Goal: Task Accomplishment & Management: Manage account settings

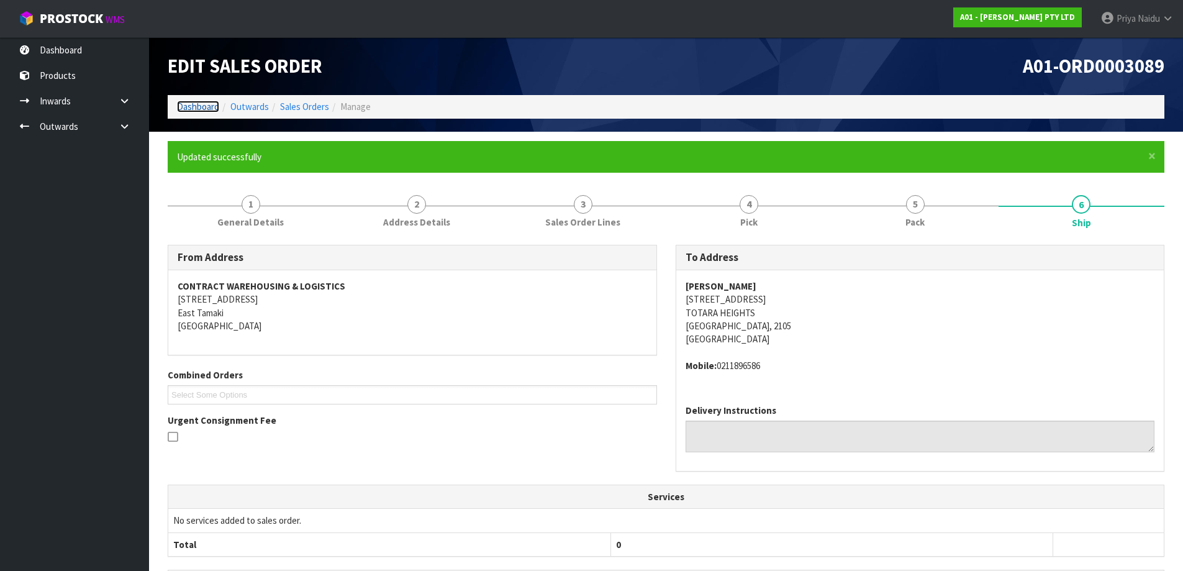
click at [193, 106] on link "Dashboard" at bounding box center [198, 107] width 42 height 12
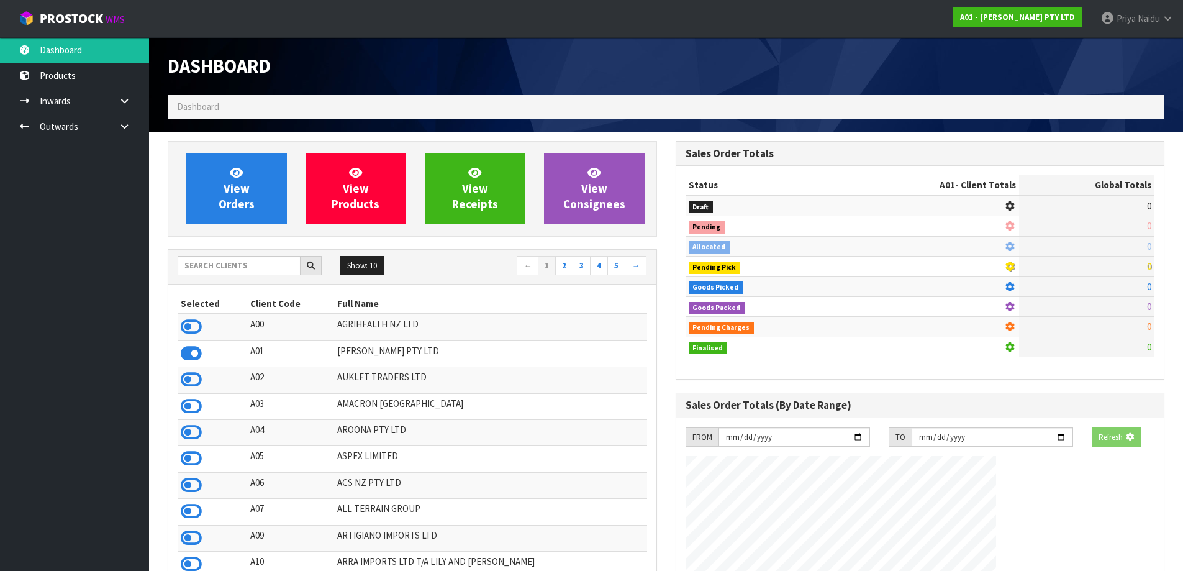
click at [226, 278] on div "Show: 10 5 10 25 50 ← 1 2 3 4 5 →" at bounding box center [412, 267] width 488 height 35
click at [231, 268] on input "text" at bounding box center [239, 265] width 123 height 19
type input "A"
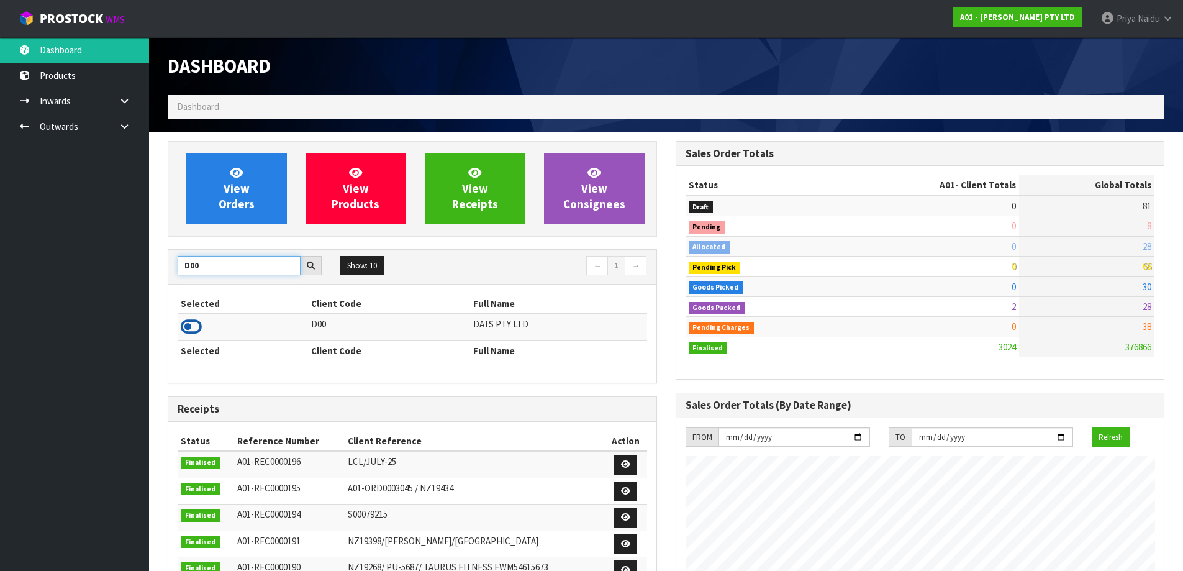
type input "D00"
drag, startPoint x: 194, startPoint y: 327, endPoint x: 206, endPoint y: 300, distance: 29.5
click at [194, 324] on icon at bounding box center [191, 326] width 21 height 19
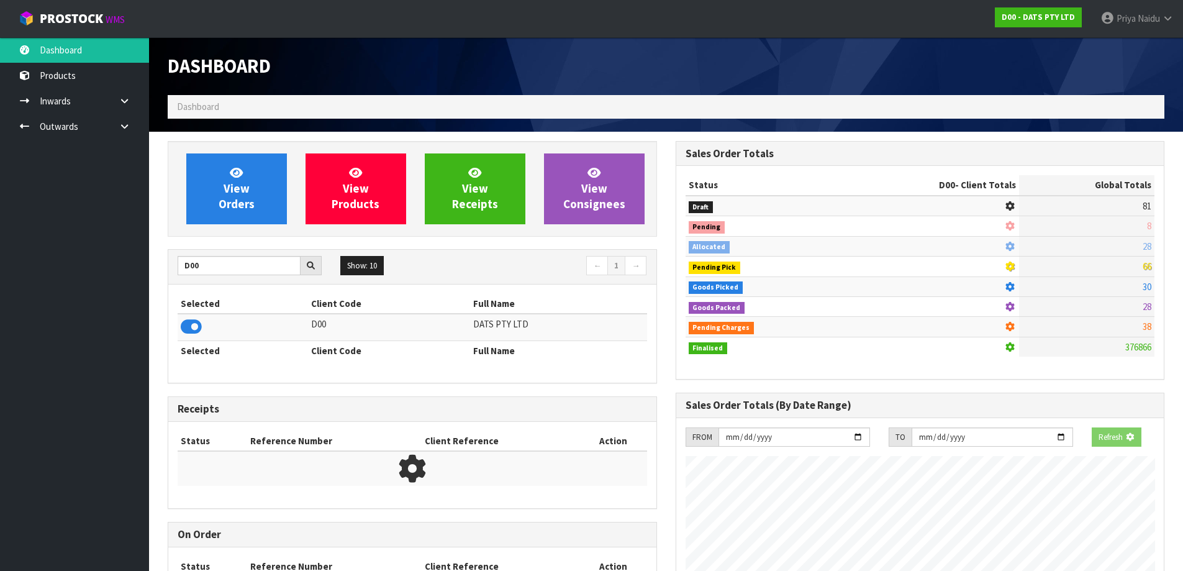
scroll to position [620350, 620617]
click at [237, 229] on div "View Orders View Products View Receipts View Consignees" at bounding box center [412, 189] width 489 height 96
click at [240, 200] on span "View Orders" at bounding box center [237, 188] width 36 height 47
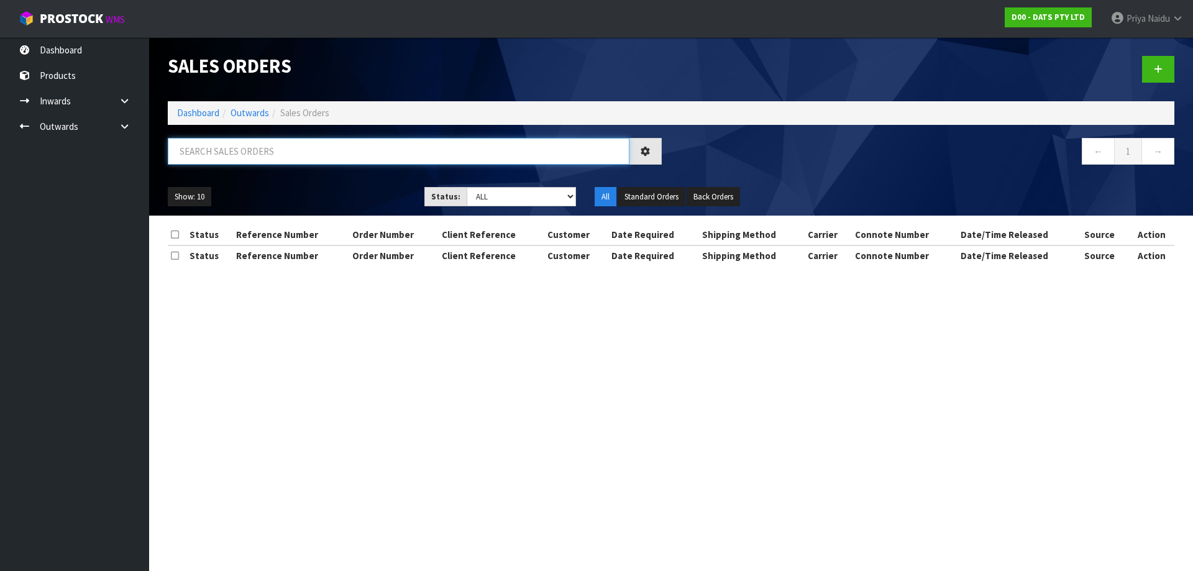
click at [253, 162] on input "text" at bounding box center [398, 151] width 461 height 27
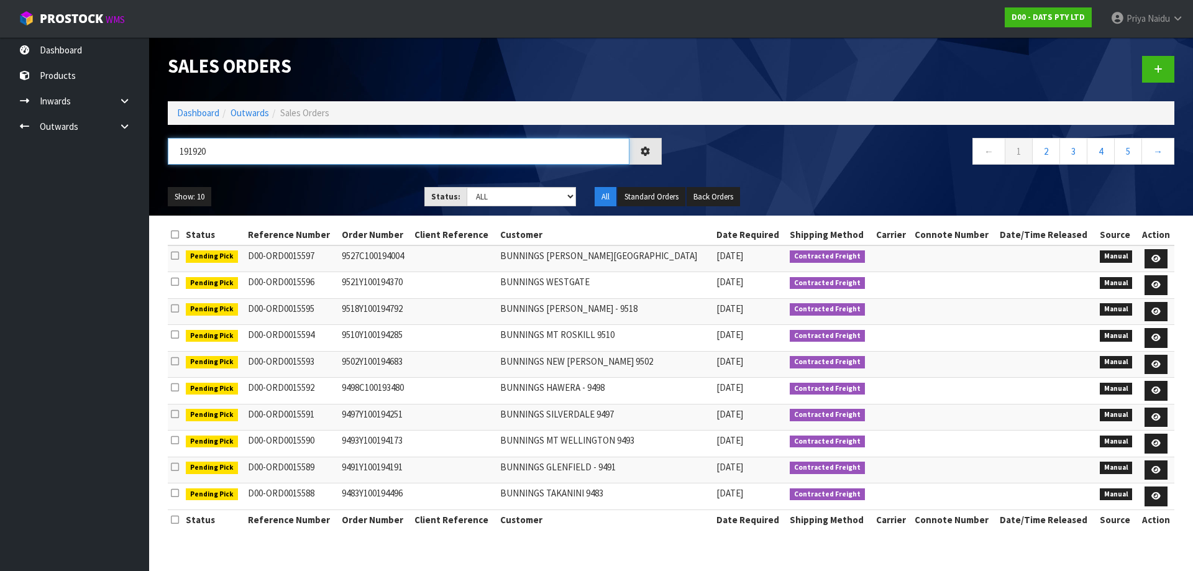
type input "191920"
click at [358, 191] on ul "Show: 10 5 10 25 50" at bounding box center [287, 197] width 238 height 20
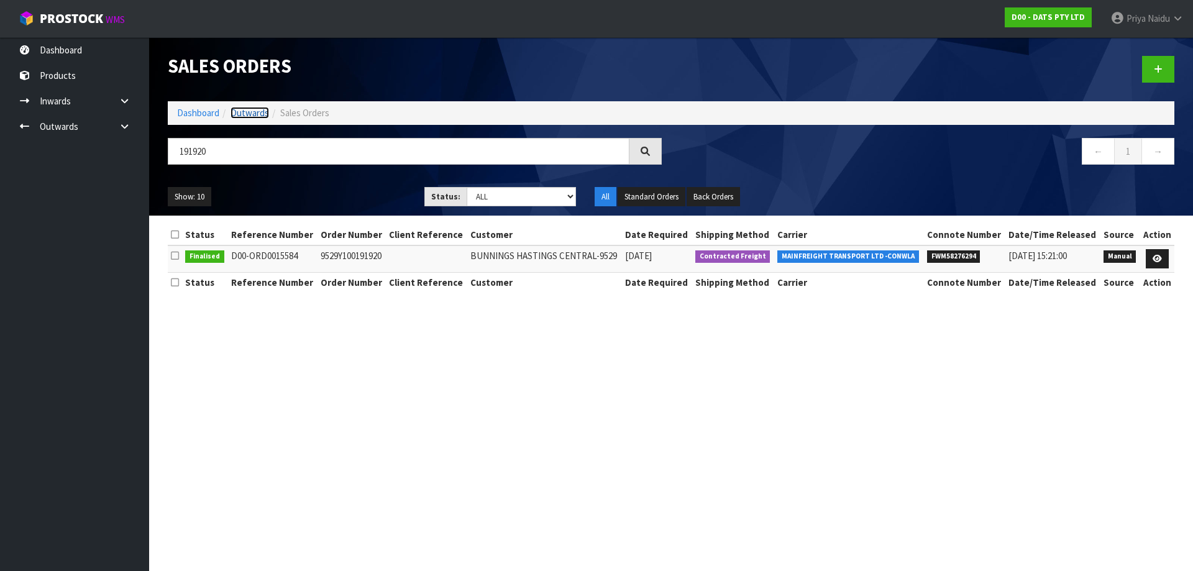
click at [244, 111] on link "Outwards" at bounding box center [249, 113] width 39 height 12
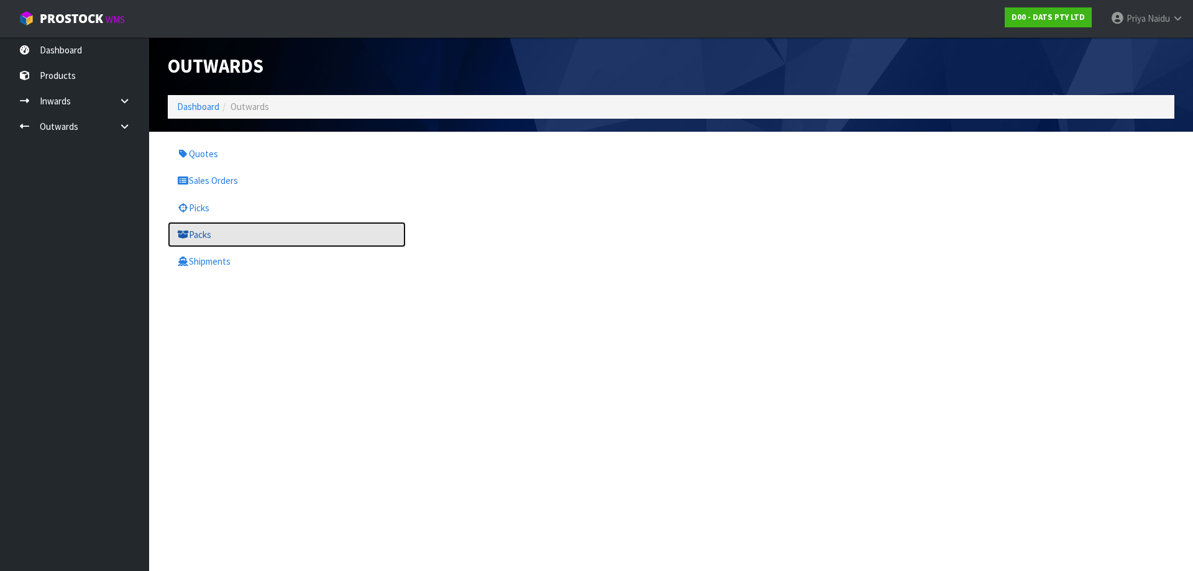
click at [209, 224] on link "Packs" at bounding box center [287, 234] width 238 height 25
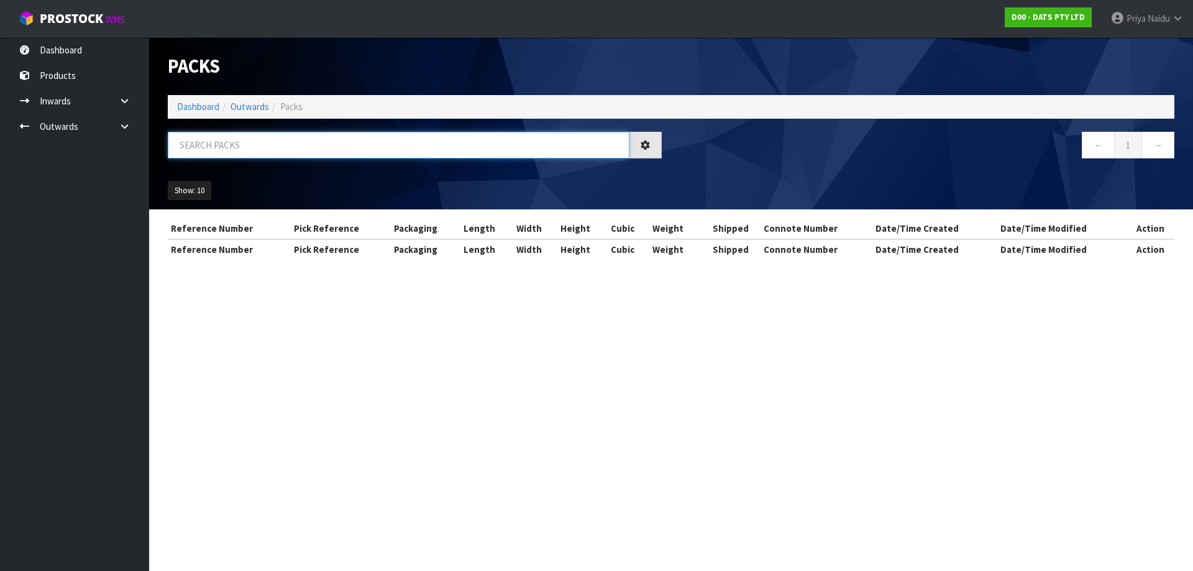
click at [280, 156] on input "text" at bounding box center [398, 145] width 461 height 27
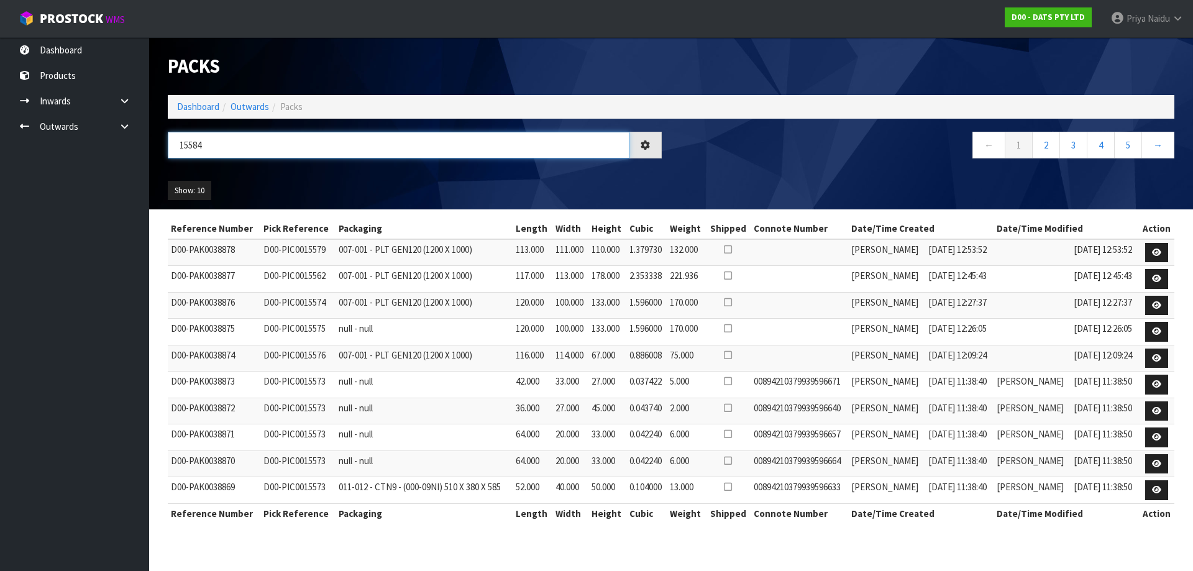
type input "15584"
click at [331, 176] on div "Show: 10 5 10 25 50" at bounding box center [670, 190] width 1025 height 39
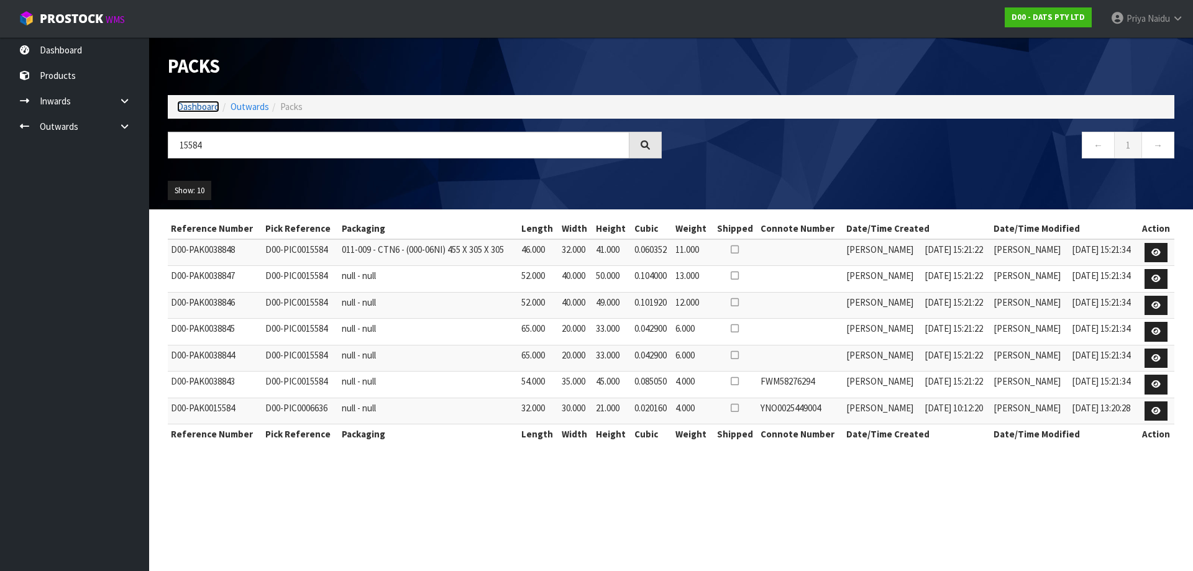
click at [208, 109] on link "Dashboard" at bounding box center [198, 107] width 42 height 12
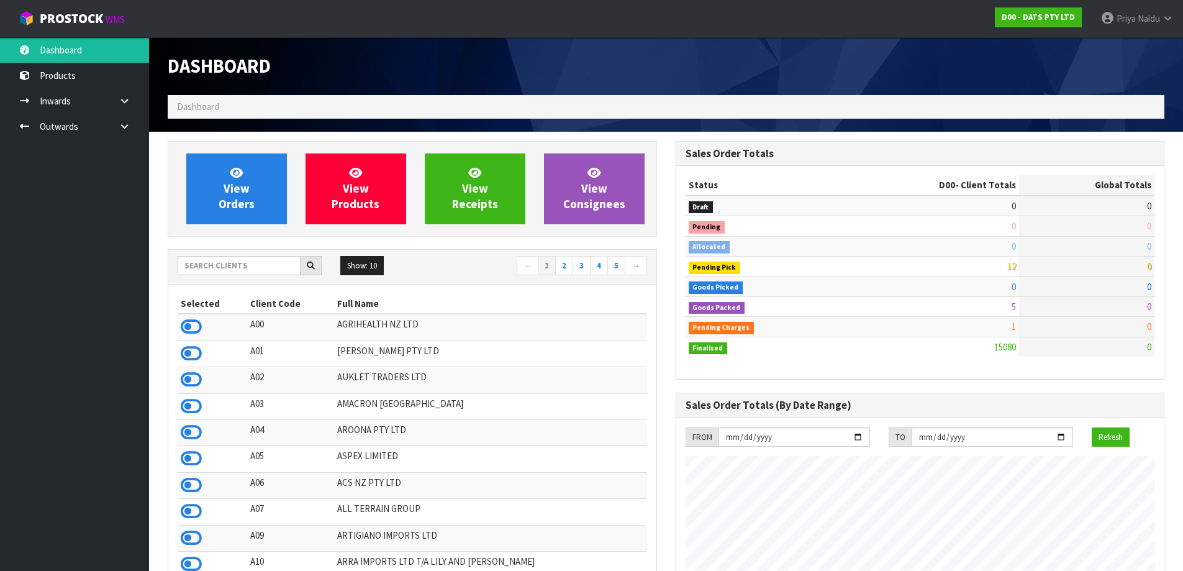
scroll to position [941, 507]
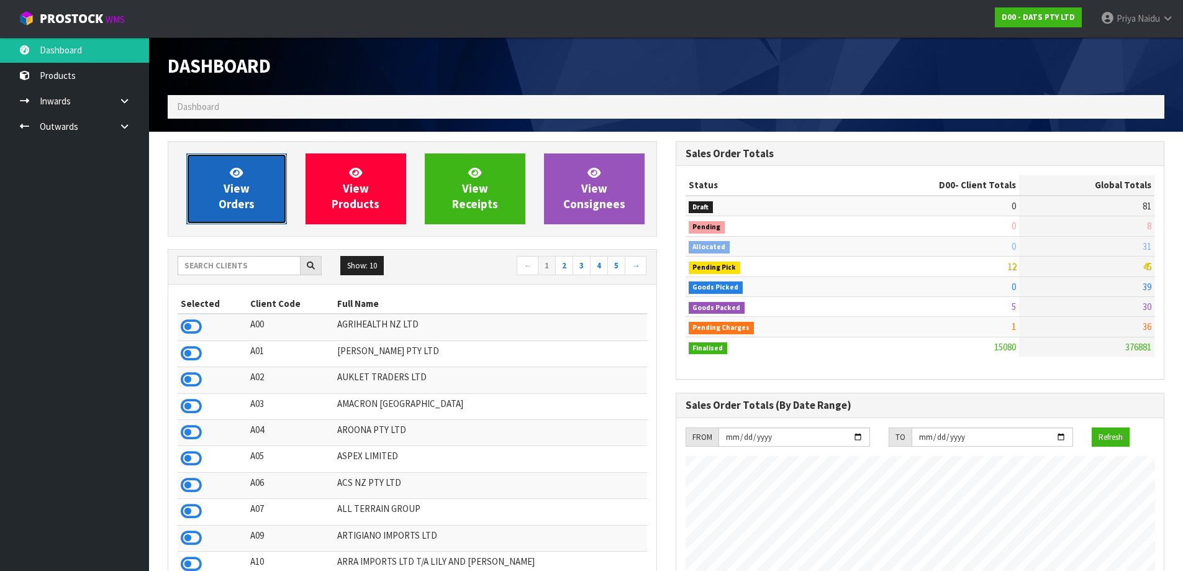
click at [214, 210] on link "View Orders" at bounding box center [236, 188] width 101 height 71
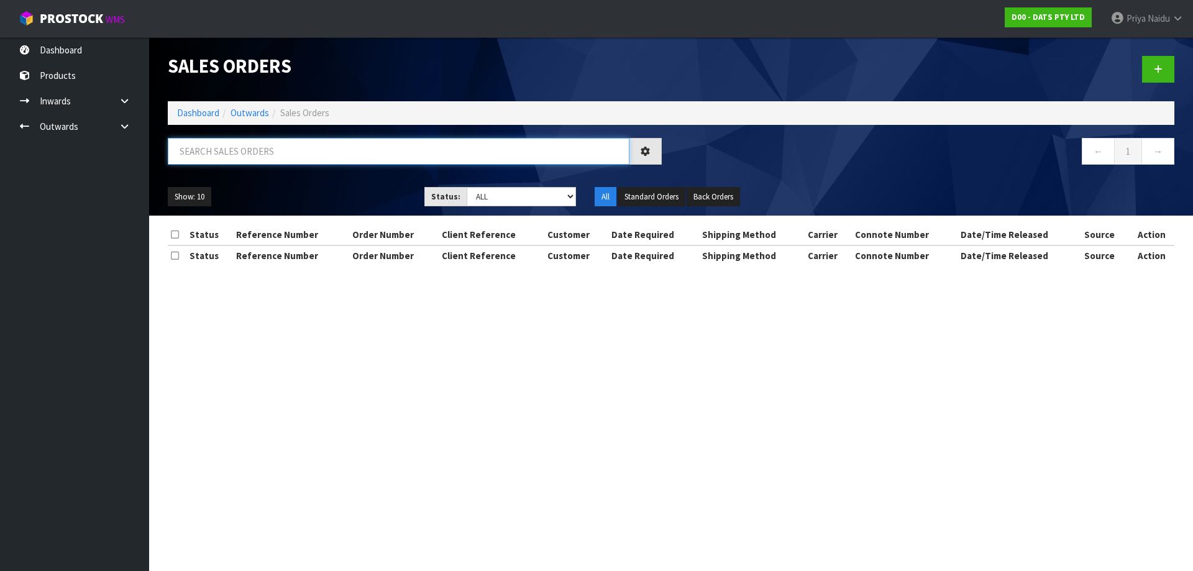
click at [250, 138] on input "text" at bounding box center [398, 151] width 461 height 27
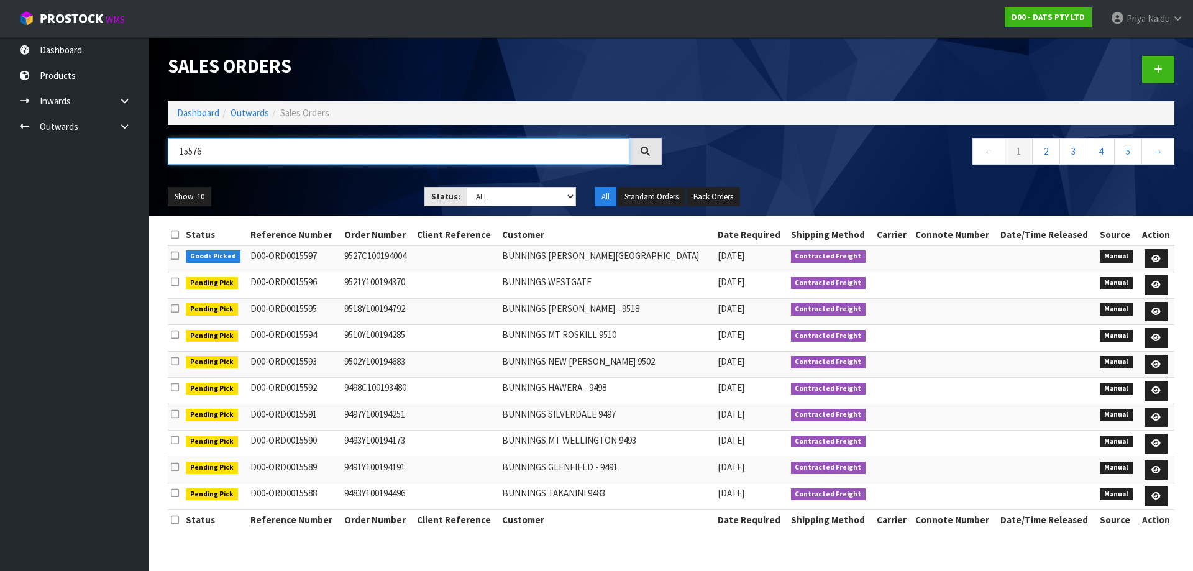
type input "15576"
click at [353, 183] on div "Show: 10 5 10 25 50 Status: Draft Pending Allocated Pending Pick Goods Picked G…" at bounding box center [670, 197] width 1025 height 39
click at [324, 194] on ul "Show: 10 5 10 25 50" at bounding box center [287, 197] width 238 height 20
click at [493, 198] on select "Draft Pending Allocated Pending Pick Goods Picked Goods Packed Pending Charges …" at bounding box center [521, 196] width 110 height 19
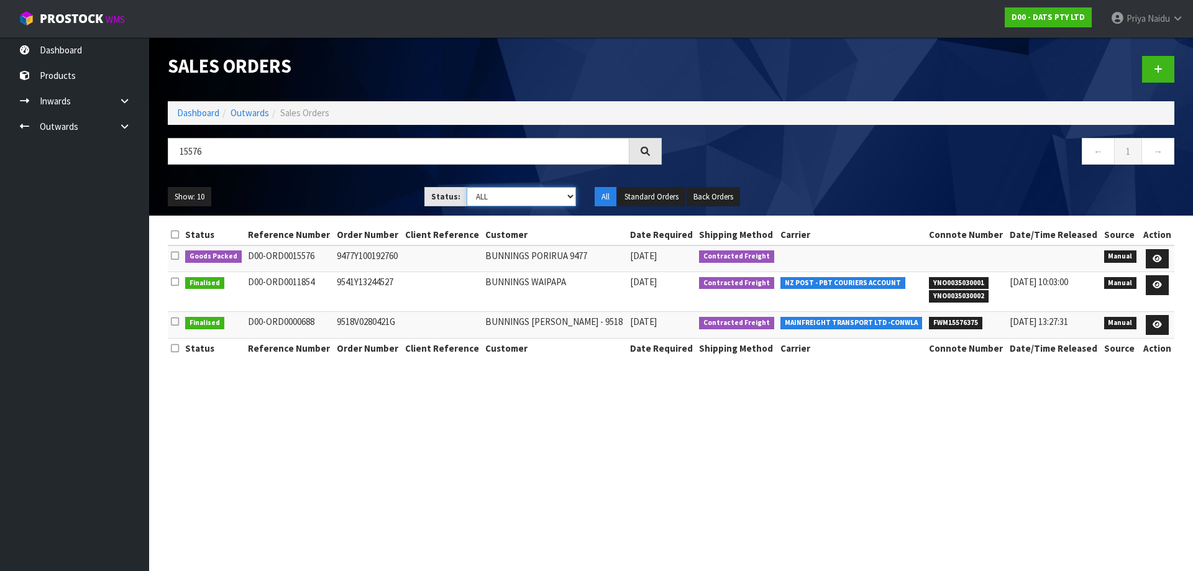
select select "string:5"
click at [466, 187] on select "Draft Pending Allocated Pending Pick Goods Picked Goods Packed Pending Charges …" at bounding box center [521, 196] width 110 height 19
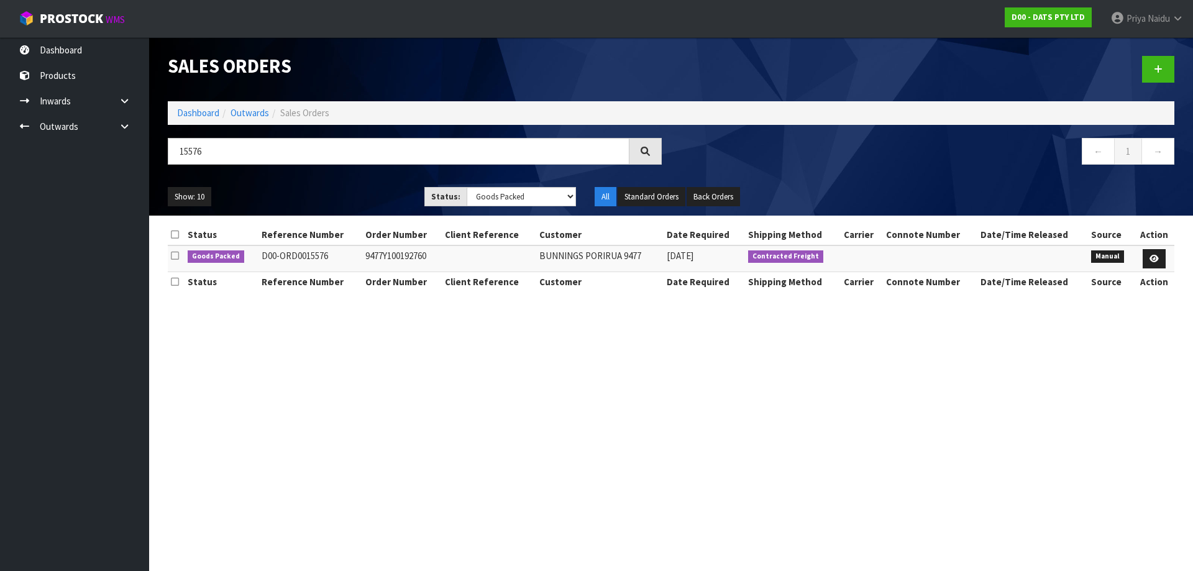
click at [329, 190] on ul "Show: 10 5 10 25 50" at bounding box center [287, 197] width 238 height 20
click at [1157, 253] on link at bounding box center [1153, 259] width 23 height 20
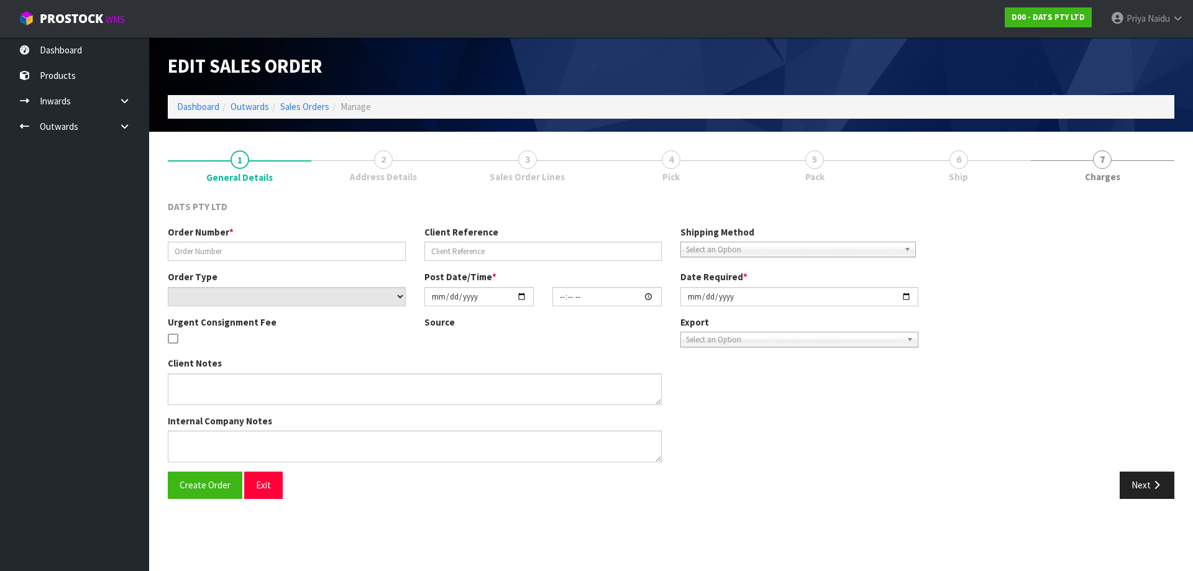
type input "9477Y100192760"
select select "number:0"
type input "[DATE]"
type input "09:41:00.000"
type input "[DATE]"
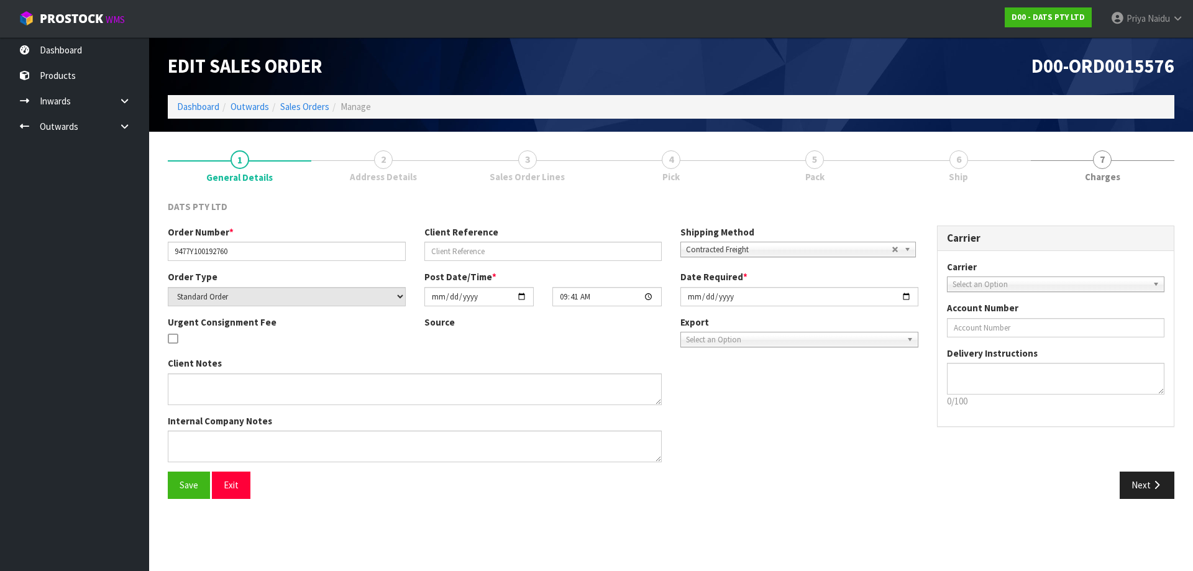
click at [824, 164] on span "5" at bounding box center [814, 159] width 19 height 19
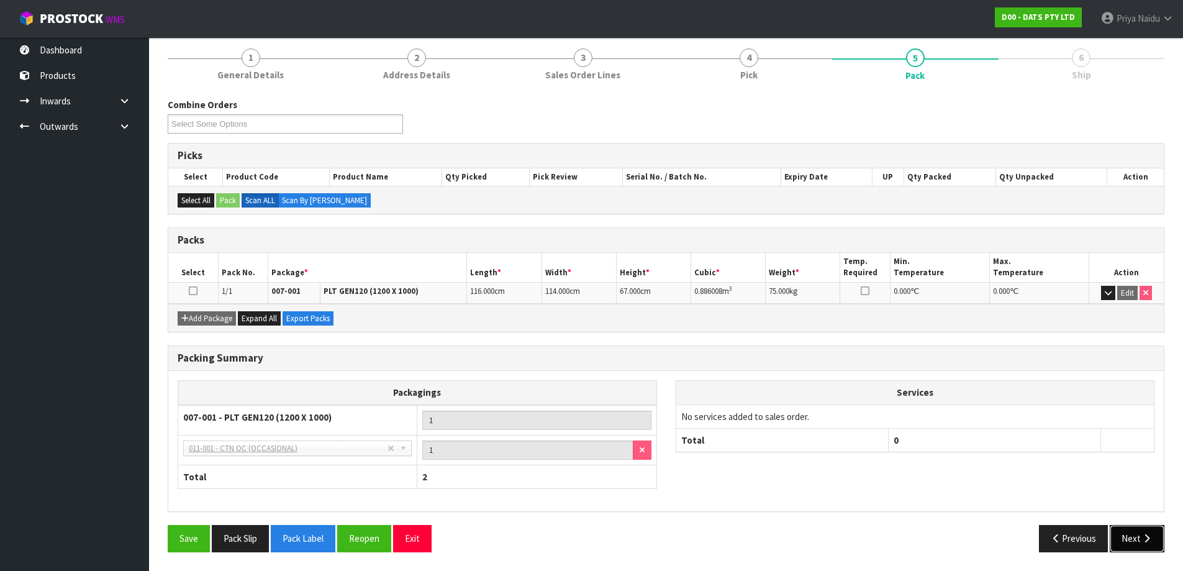
click at [1140, 529] on button "Next" at bounding box center [1137, 538] width 55 height 27
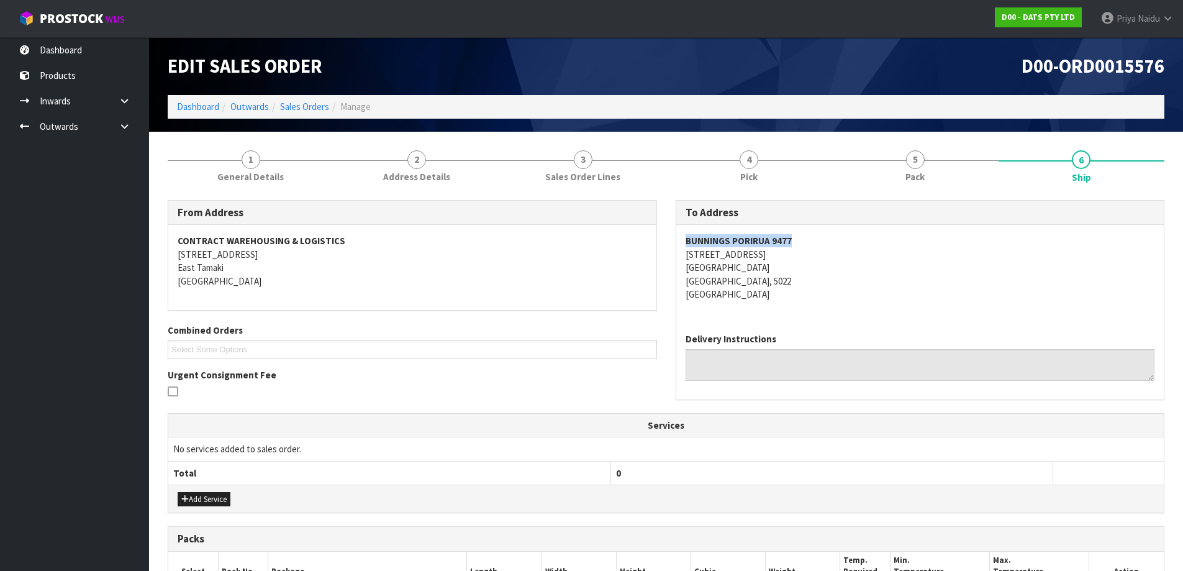
copy strong "BUNNINGS PORIRUA 9477"
drag, startPoint x: 684, startPoint y: 244, endPoint x: 812, endPoint y: 242, distance: 128.0
click at [812, 242] on div "BUNNINGS PORIRUA [STREET_ADDRESS]" at bounding box center [920, 274] width 488 height 98
copy address "[STREET_ADDRESS]"
drag, startPoint x: 678, startPoint y: 250, endPoint x: 769, endPoint y: 281, distance: 95.9
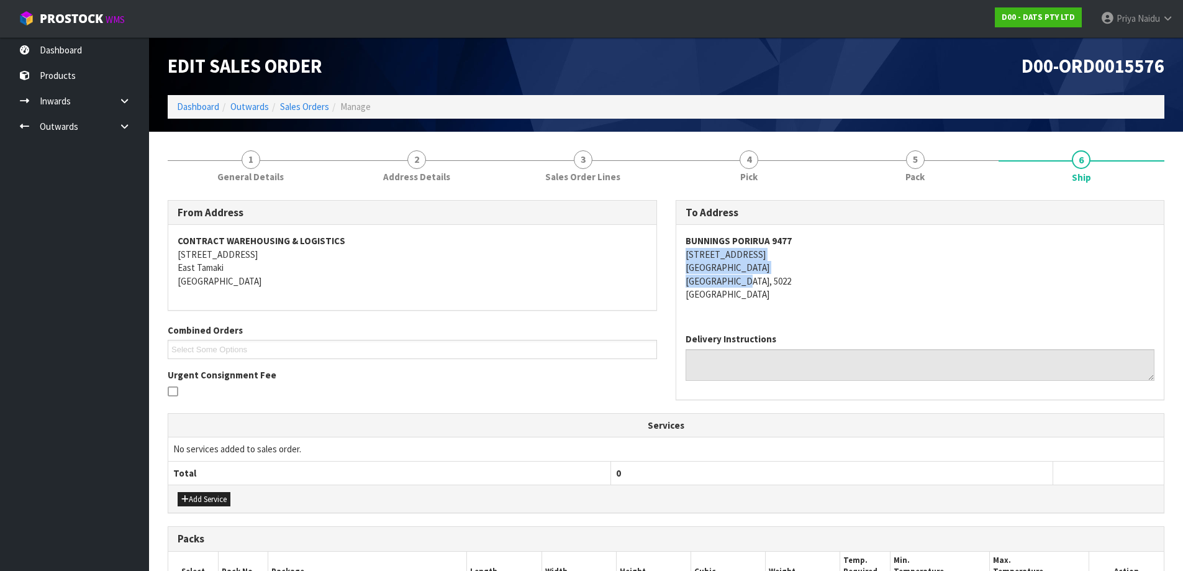
click at [769, 281] on div "BUNNINGS PORIRUA [STREET_ADDRESS]" at bounding box center [920, 274] width 488 height 98
click at [939, 243] on address "BUNNINGS PORIRUA [STREET_ADDRESS]" at bounding box center [921, 267] width 470 height 66
copy strong "BUNNINGS PORIRUA 9477"
drag, startPoint x: 681, startPoint y: 239, endPoint x: 829, endPoint y: 228, distance: 148.9
click at [829, 228] on div "BUNNINGS PORIRUA [STREET_ADDRESS]" at bounding box center [920, 274] width 488 height 98
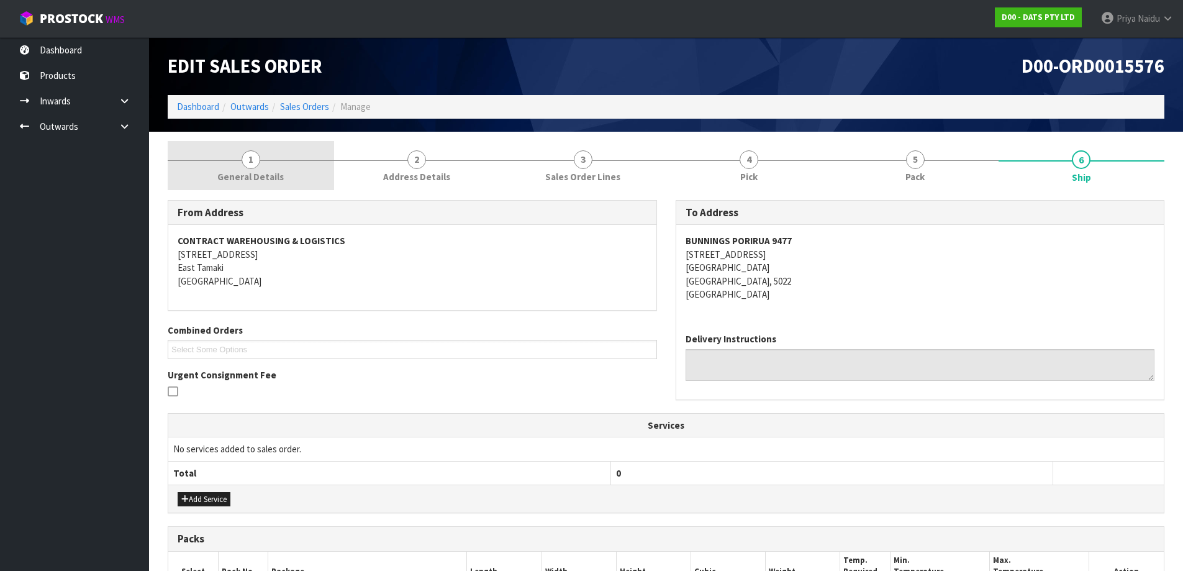
click at [234, 172] on span "General Details" at bounding box center [250, 176] width 66 height 13
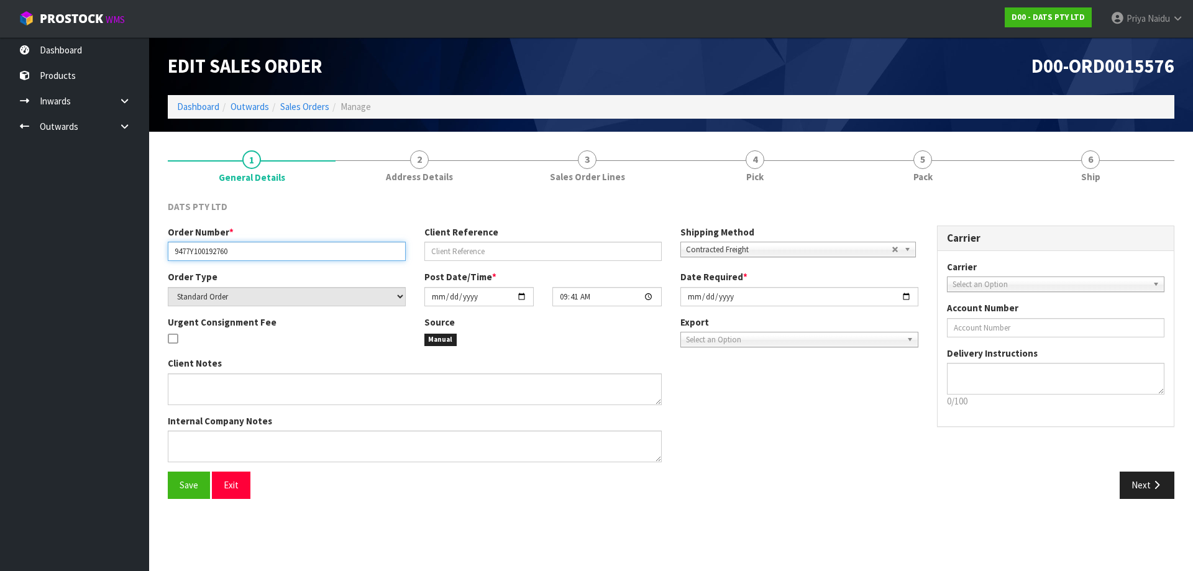
drag, startPoint x: 172, startPoint y: 248, endPoint x: 264, endPoint y: 267, distance: 93.9
click at [271, 262] on div "Order Number * 9477Y100192760 Client Reference Shipping Method Client Local Pic…" at bounding box center [542, 247] width 769 height 45
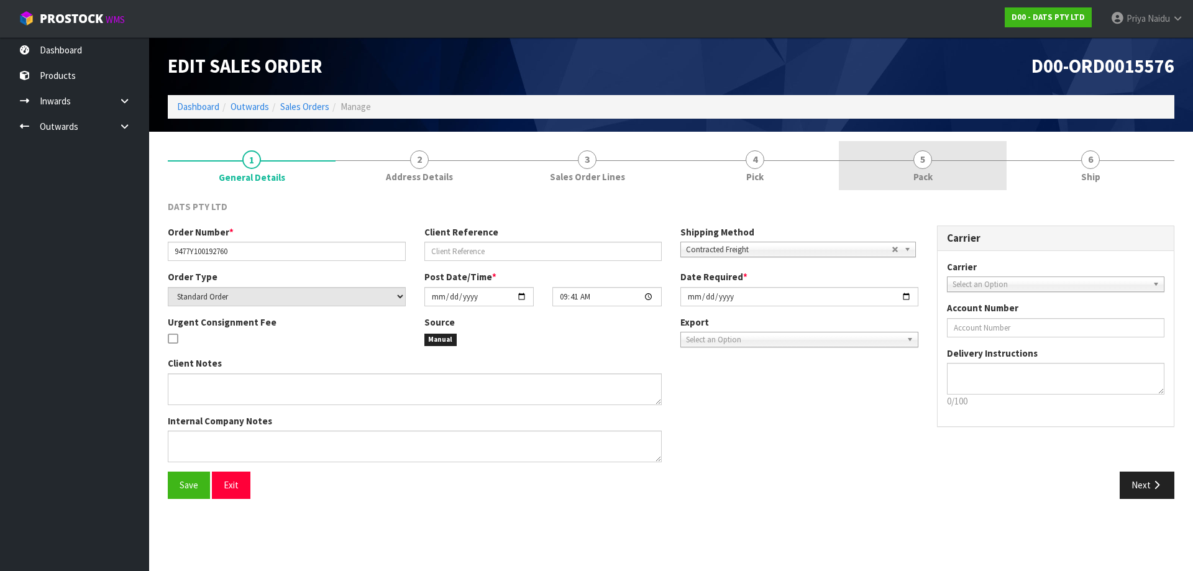
drag, startPoint x: 952, startPoint y: 171, endPoint x: 863, endPoint y: 181, distance: 90.0
click at [949, 168] on link "5 Pack" at bounding box center [923, 165] width 168 height 49
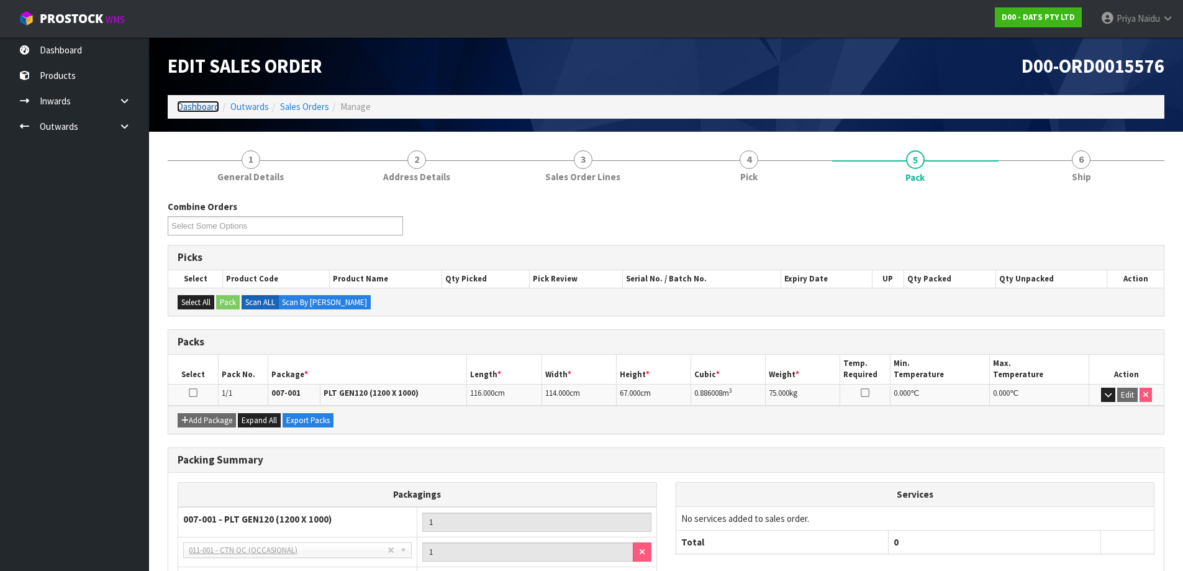
click at [205, 109] on link "Dashboard" at bounding box center [198, 107] width 42 height 12
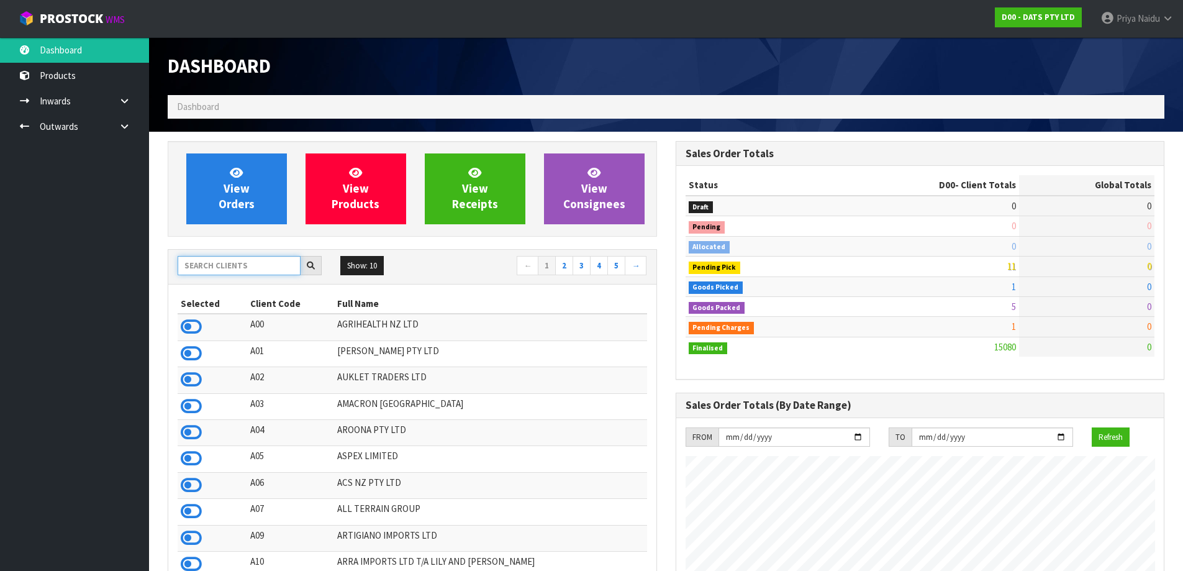
click at [222, 266] on input "text" at bounding box center [239, 265] width 123 height 19
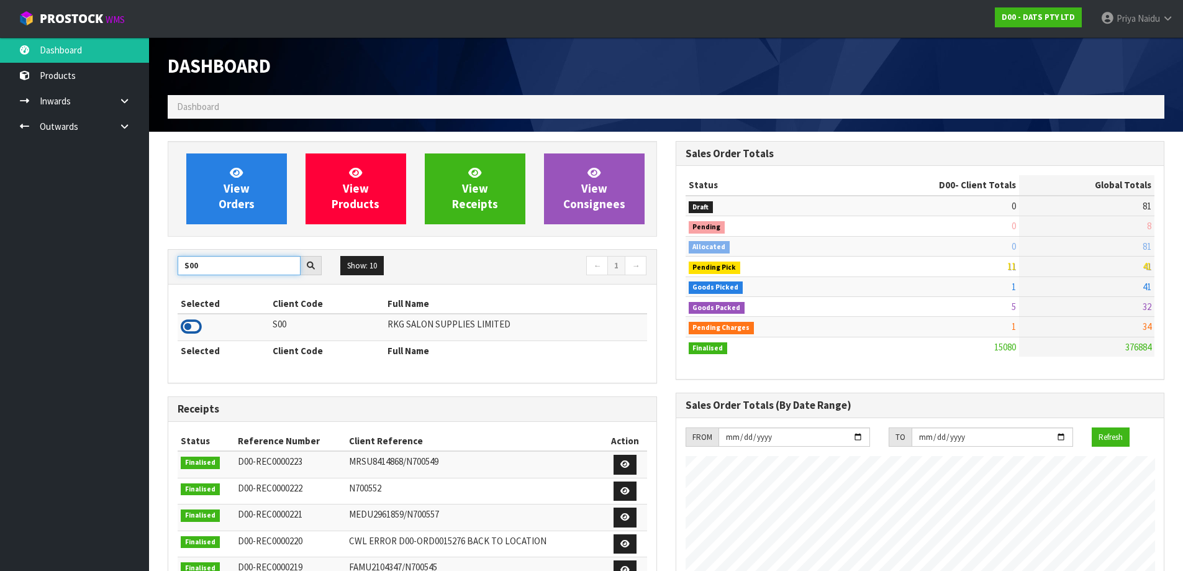
type input "S00"
click at [191, 322] on icon at bounding box center [191, 326] width 21 height 19
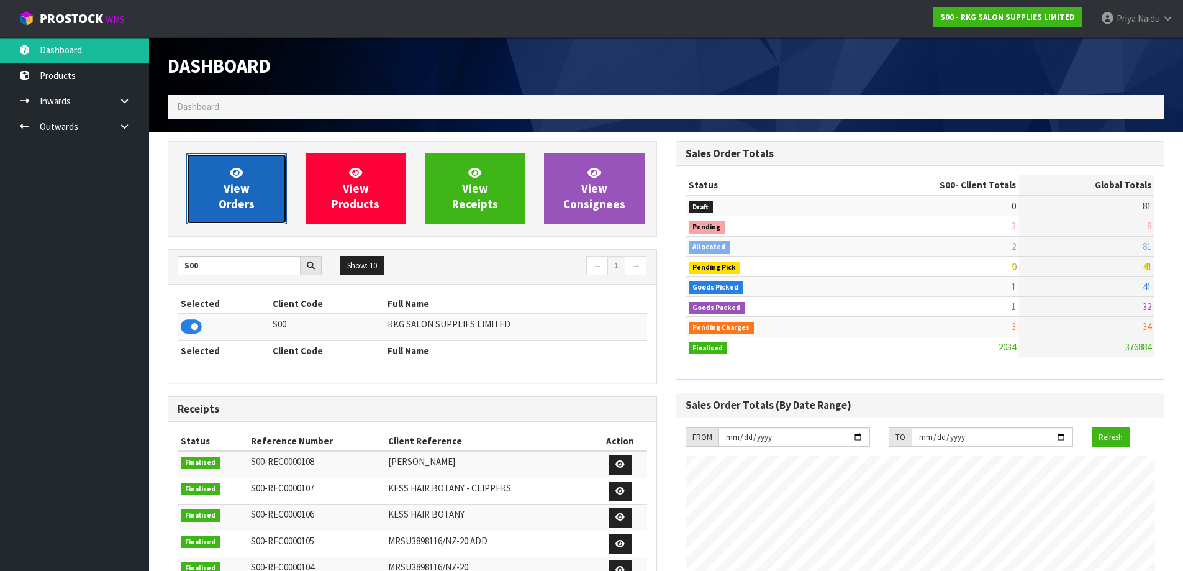
click at [237, 195] on span "View Orders" at bounding box center [237, 188] width 36 height 47
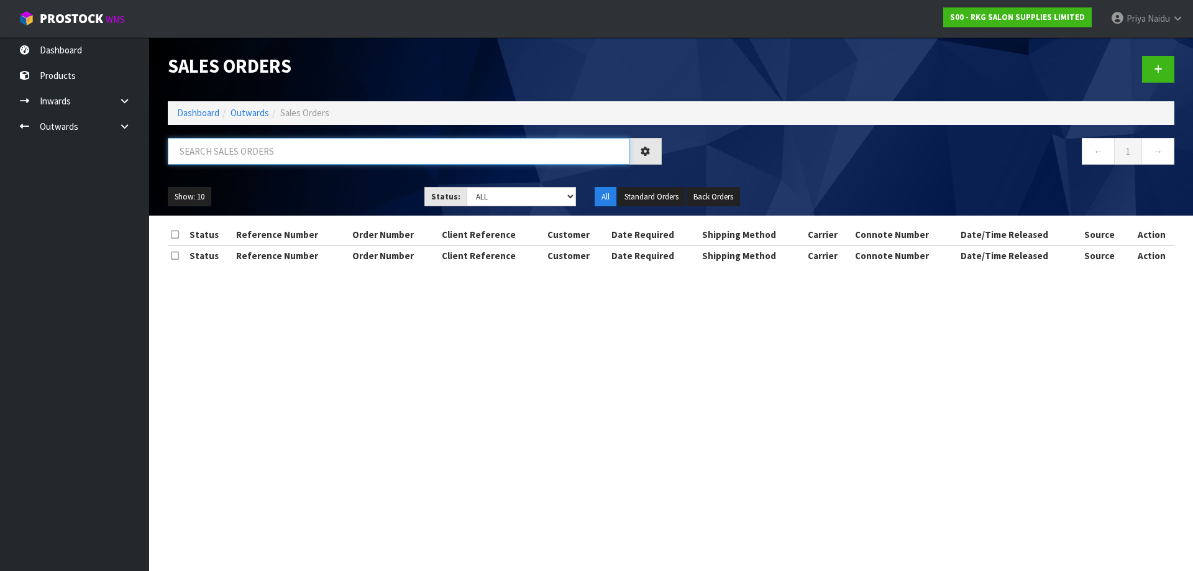
click at [245, 159] on input "text" at bounding box center [398, 151] width 461 height 27
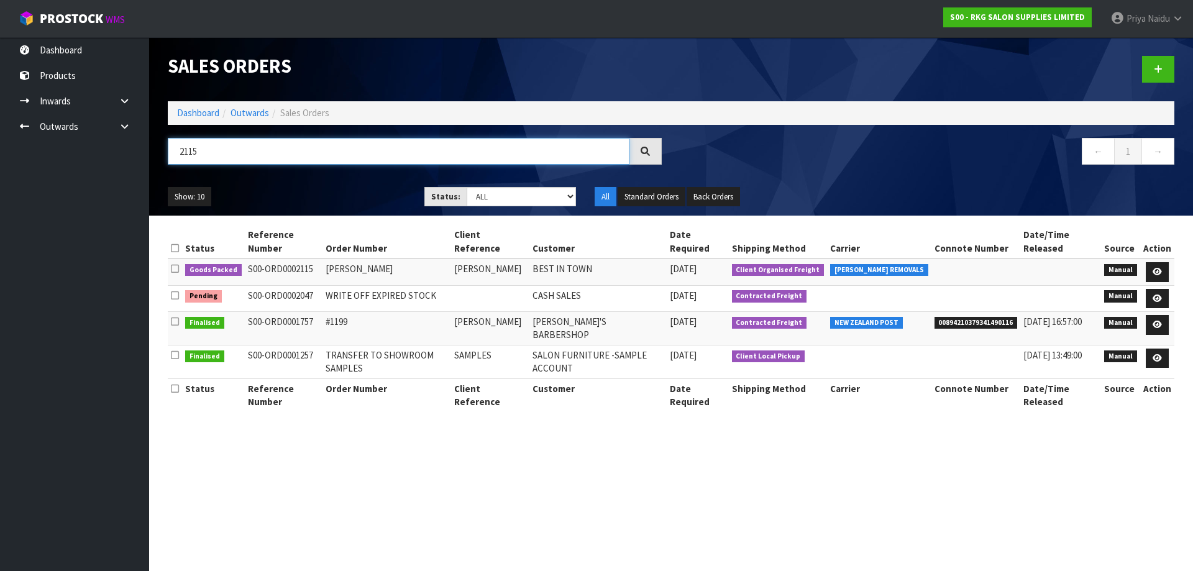
type input "2115"
click at [337, 181] on div "Show: 10 5 10 25 50 Status: Draft Pending Allocated Pending Pick Goods Picked G…" at bounding box center [670, 197] width 1025 height 39
click at [1153, 271] on icon at bounding box center [1156, 272] width 9 height 8
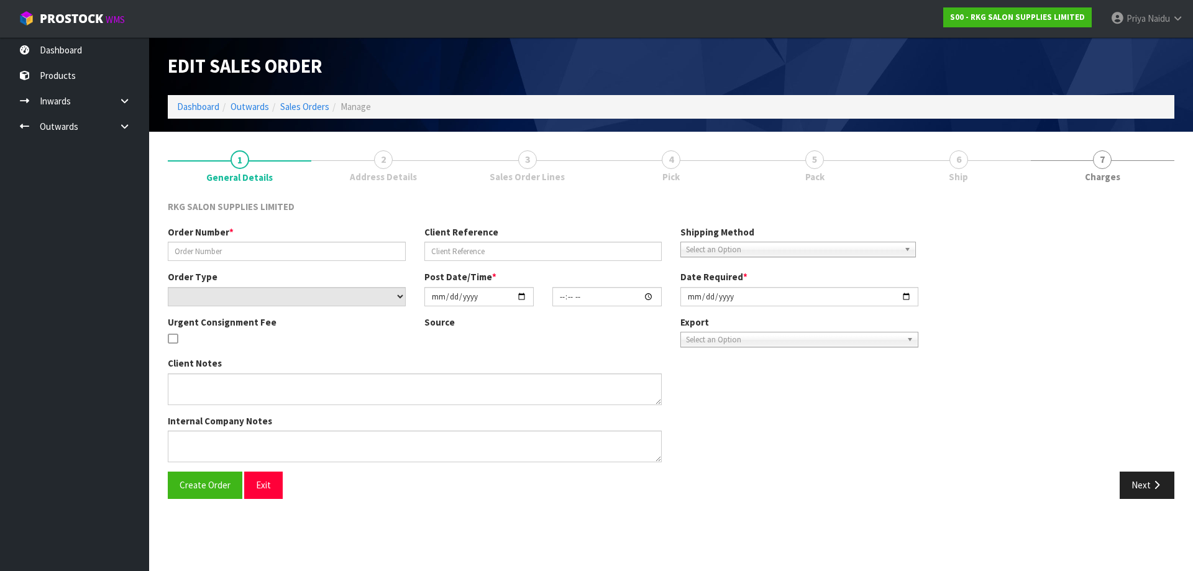
type input "[PERSON_NAME]"
select select "number:0"
type input "[DATE]"
type input "00:00:00.000"
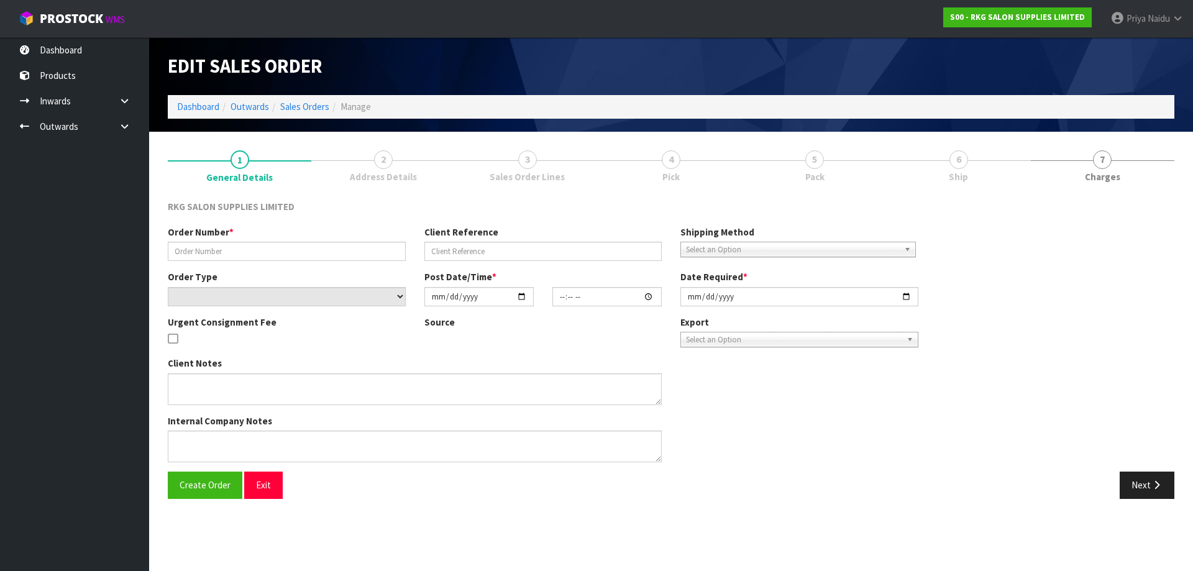
type input "[DATE]"
type textarea "FOR CONROYS PICK UP [DATE] JOB#2967605"
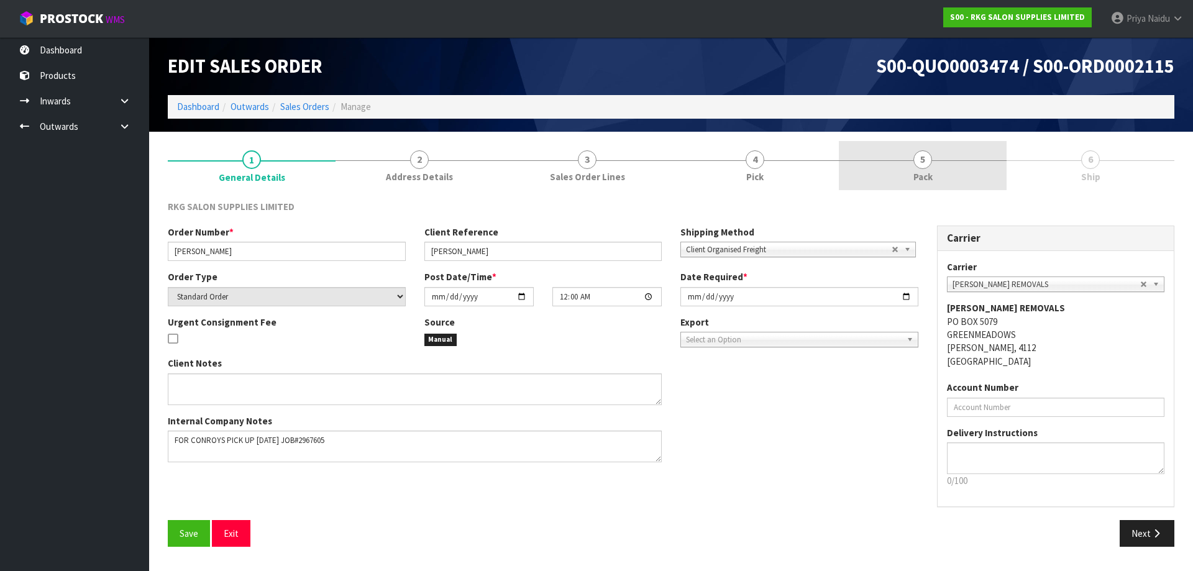
click at [936, 168] on link "5 Pack" at bounding box center [923, 165] width 168 height 49
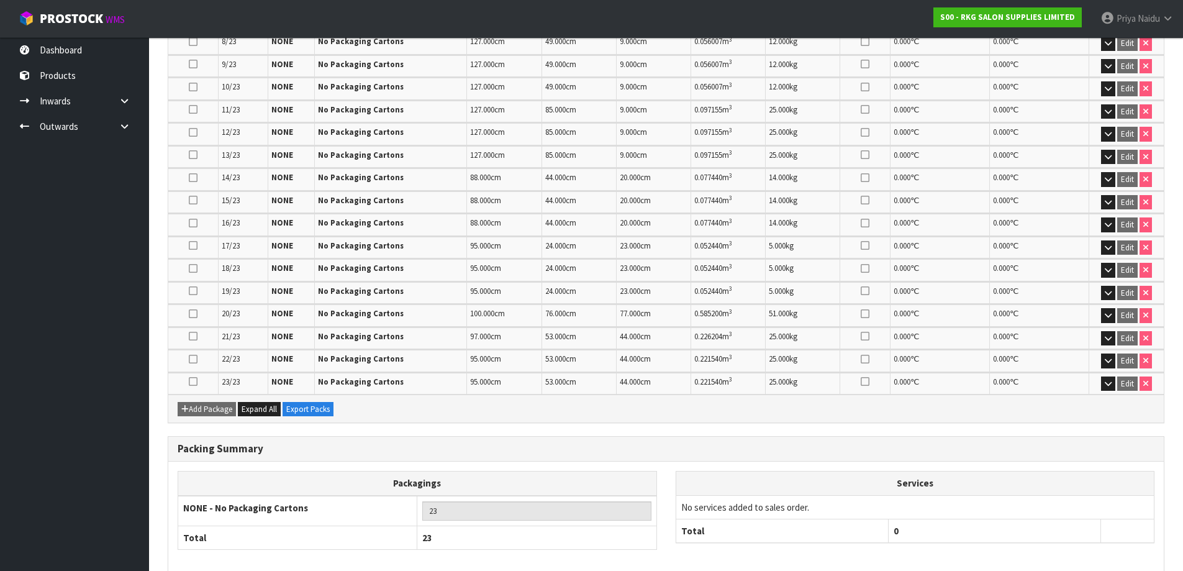
scroll to position [570, 0]
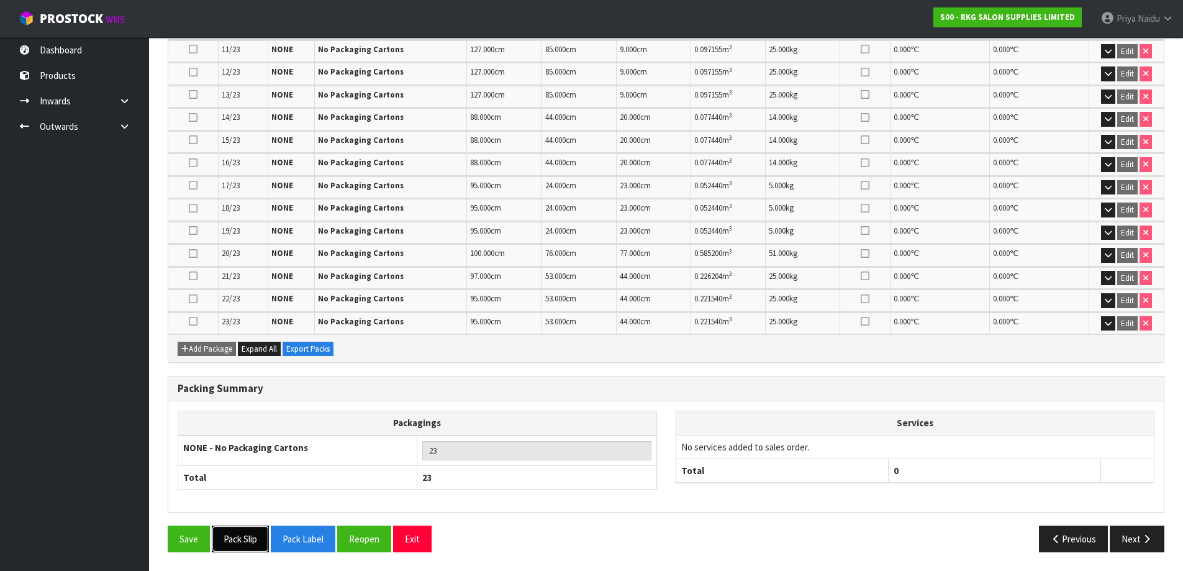
click at [235, 535] on button "Pack Slip" at bounding box center [240, 538] width 57 height 27
click at [1133, 540] on button "Next" at bounding box center [1137, 538] width 55 height 27
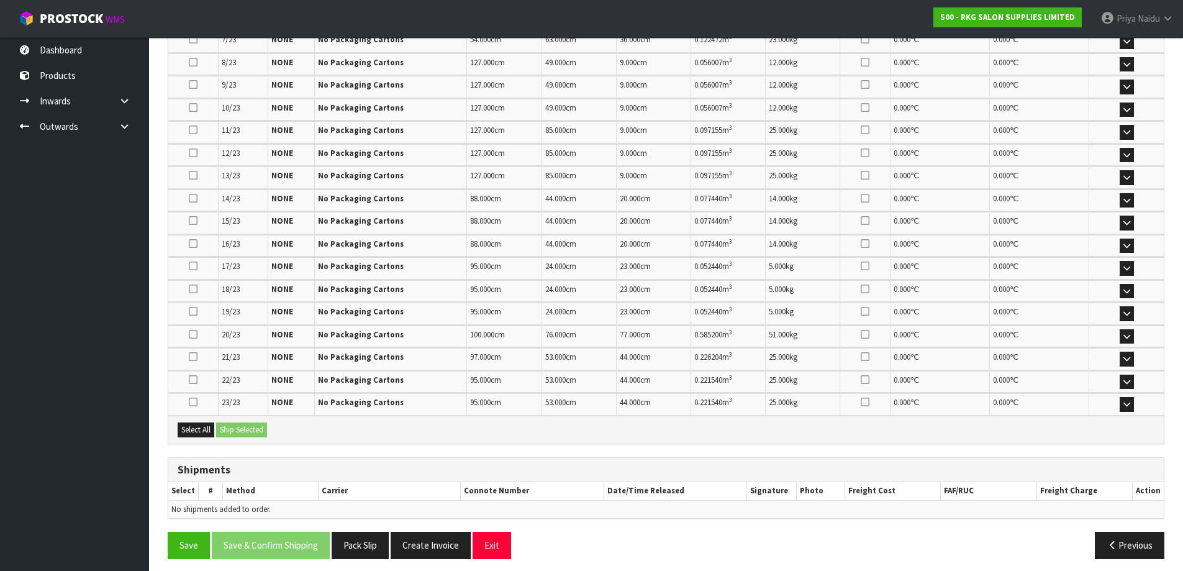
scroll to position [746, 0]
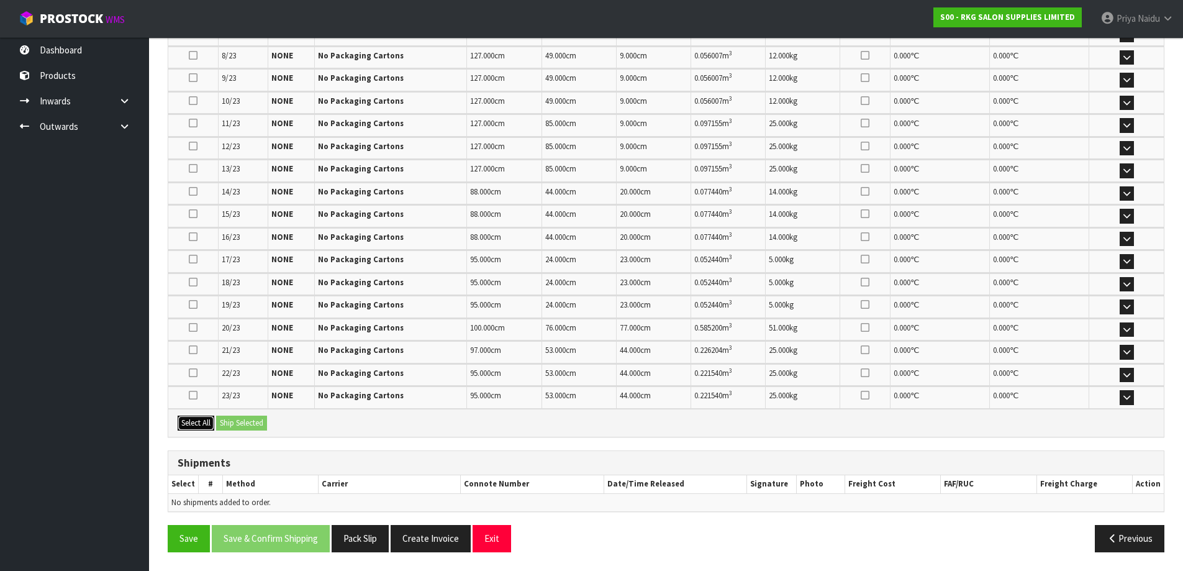
click at [188, 429] on button "Select All" at bounding box center [196, 423] width 37 height 15
click at [232, 424] on button "Ship Selected" at bounding box center [241, 423] width 51 height 15
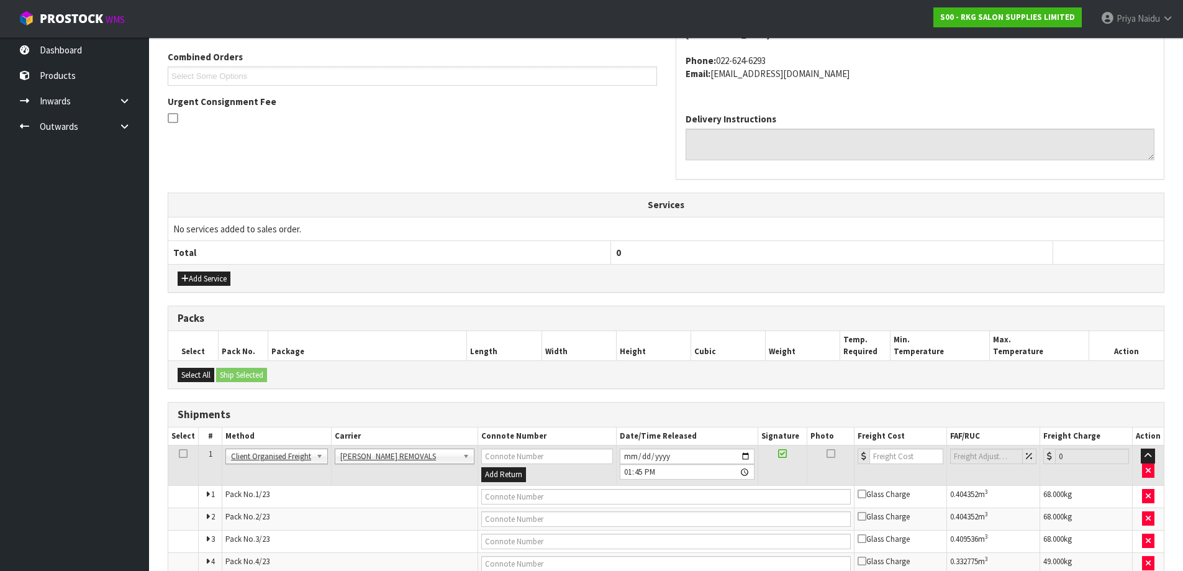
scroll to position [264, 0]
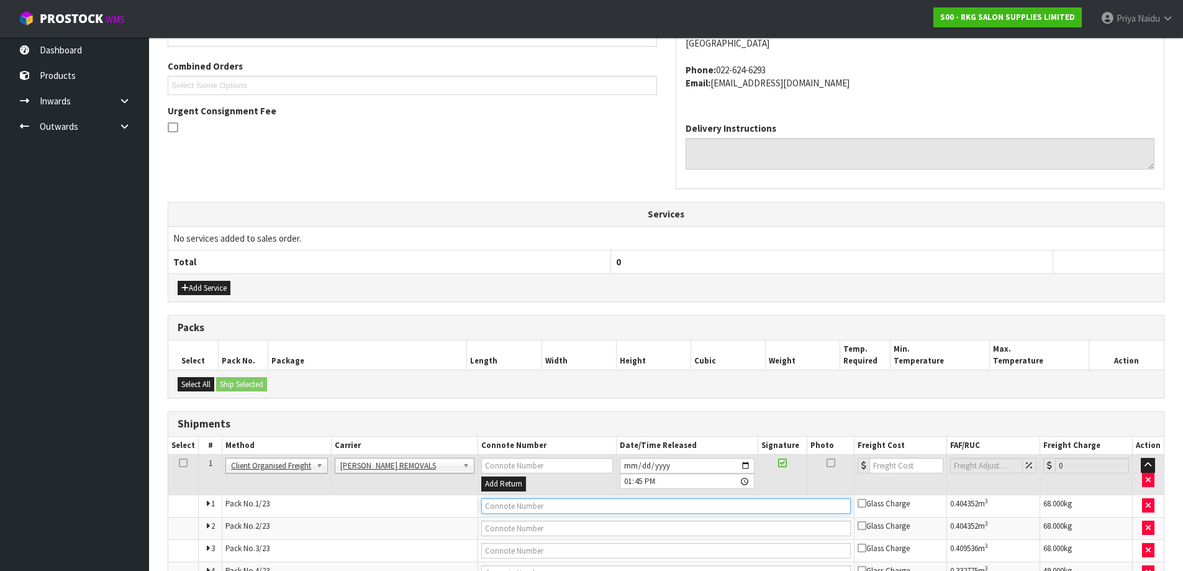
click at [547, 507] on input "text" at bounding box center [666, 506] width 370 height 16
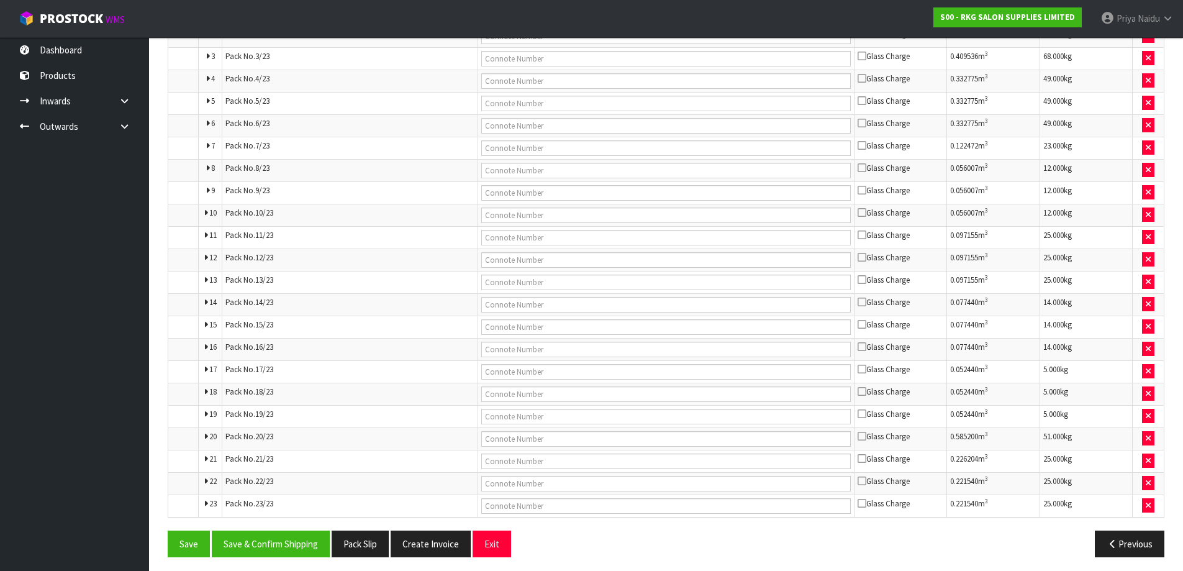
scroll to position [761, 0]
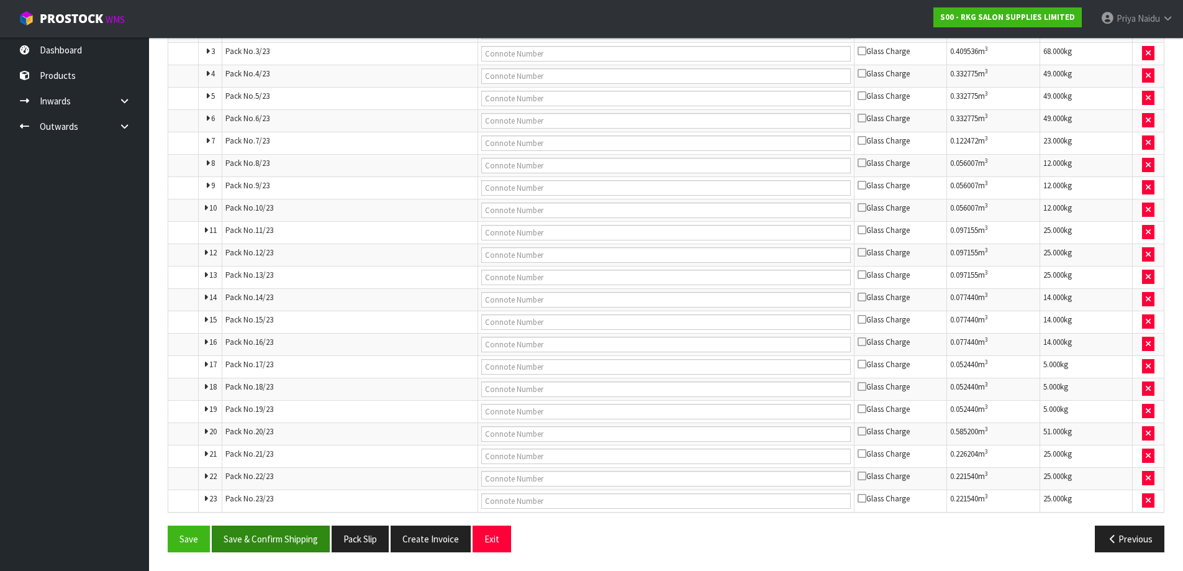
type input "CONROYS COLLECTED"
click at [267, 532] on button "Save & Confirm Shipping" at bounding box center [271, 538] width 118 height 27
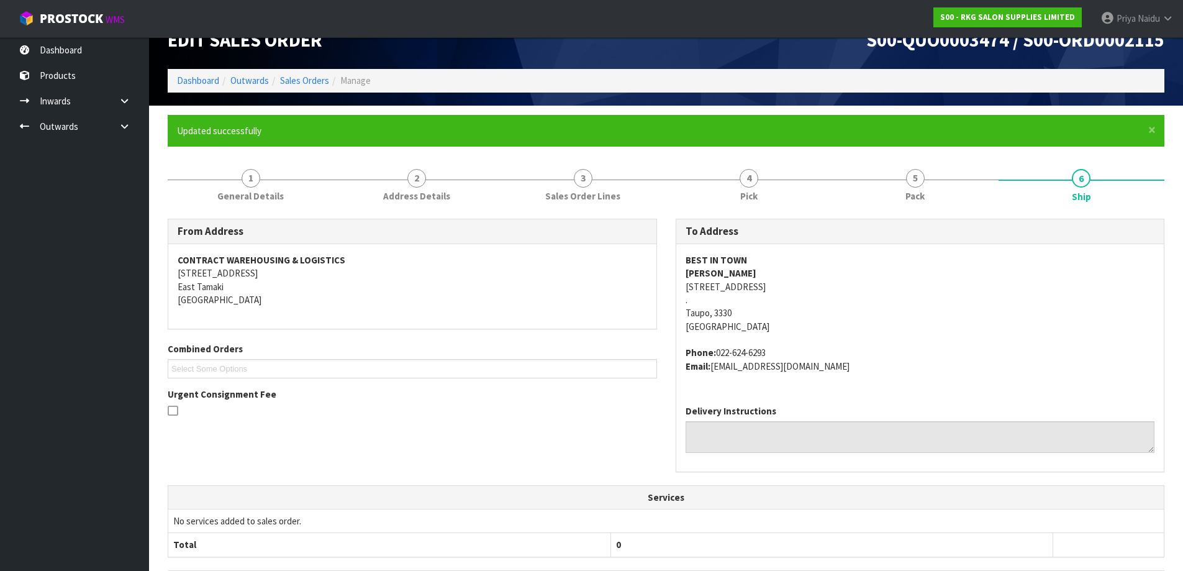
scroll to position [0, 0]
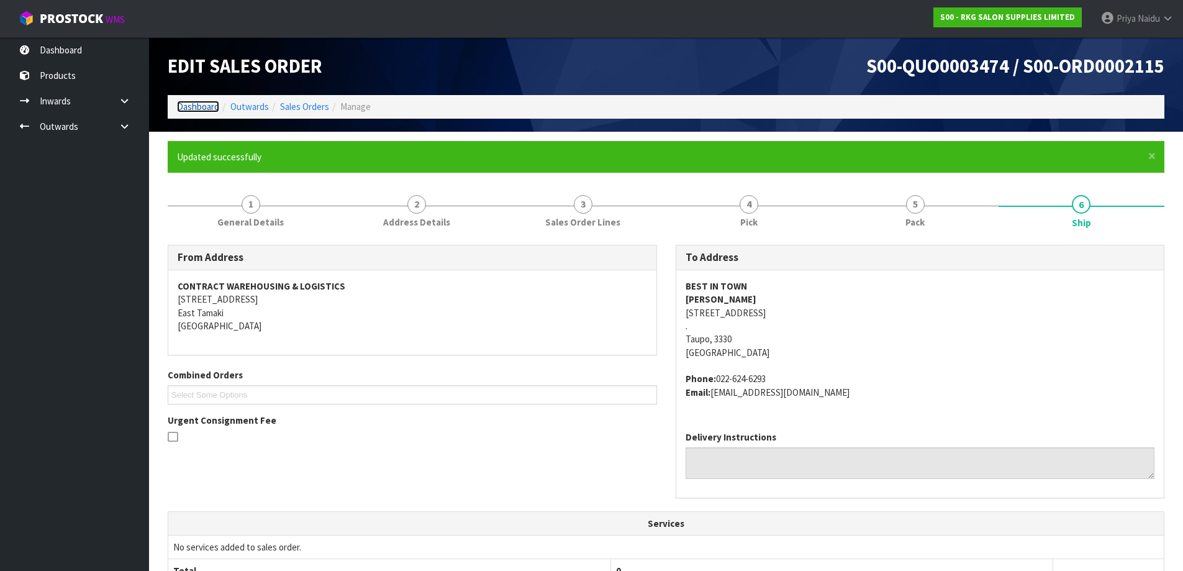
click at [194, 104] on link "Dashboard" at bounding box center [198, 107] width 42 height 12
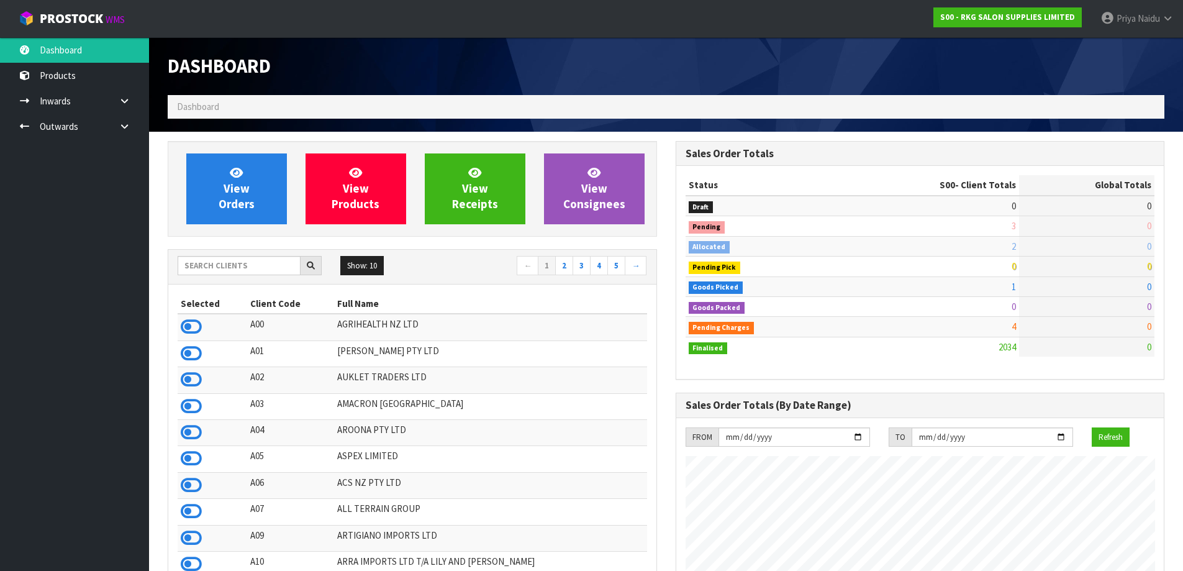
scroll to position [941, 507]
drag, startPoint x: 230, startPoint y: 278, endPoint x: 234, endPoint y: 257, distance: 21.4
click at [229, 271] on div "Show: 10 5 10 25 50 ← 1 2 3 4 5 →" at bounding box center [412, 267] width 488 height 35
click at [234, 257] on input "text" at bounding box center [239, 265] width 123 height 19
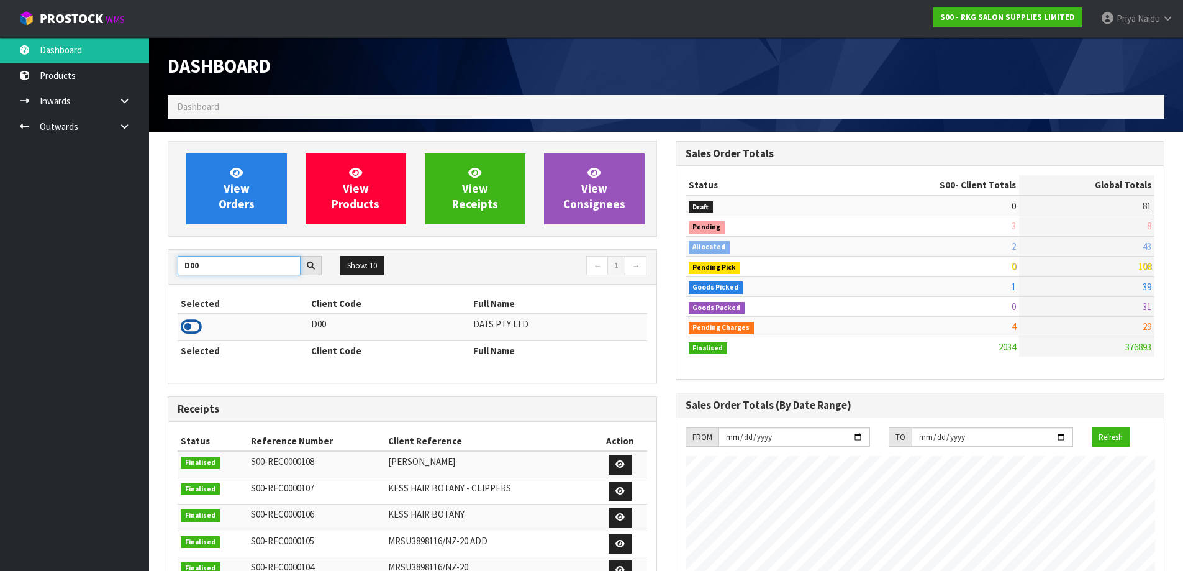
type input "D00"
drag, startPoint x: 194, startPoint y: 330, endPoint x: 202, endPoint y: 297, distance: 33.8
click at [194, 329] on icon at bounding box center [191, 326] width 21 height 19
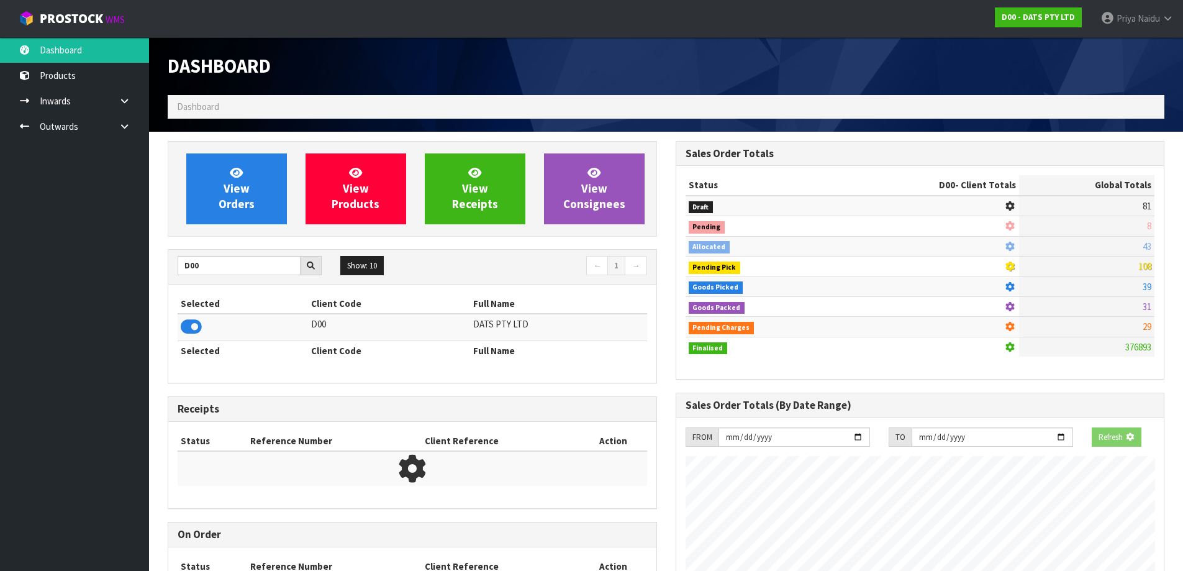
scroll to position [620350, 620617]
click at [242, 206] on span "View Orders" at bounding box center [237, 188] width 36 height 47
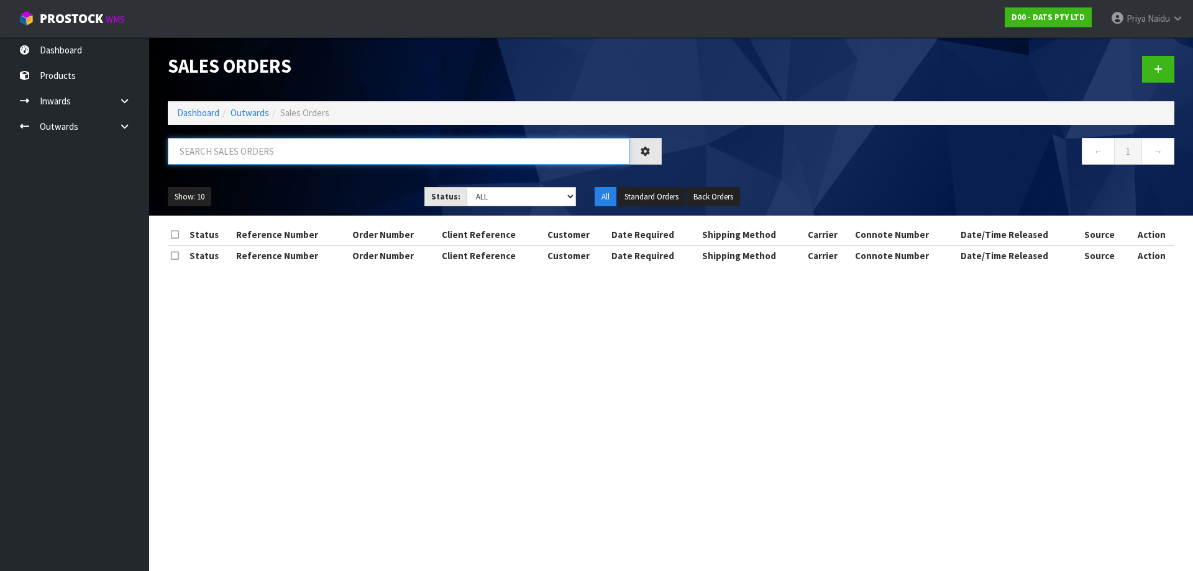
click at [258, 152] on input "text" at bounding box center [398, 151] width 461 height 27
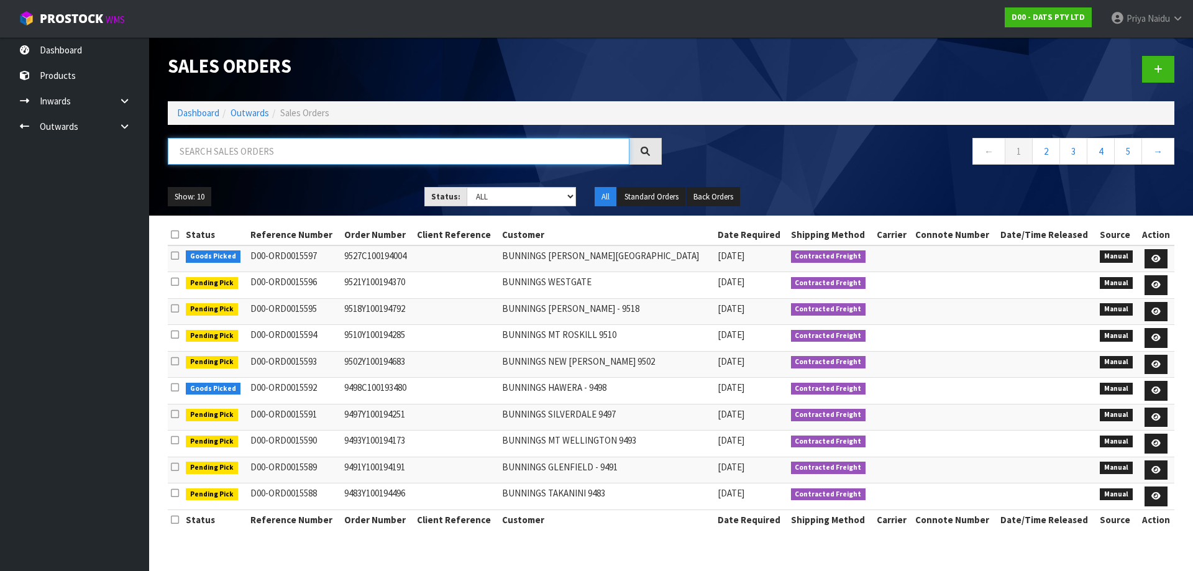
click at [274, 163] on input "text" at bounding box center [398, 151] width 461 height 27
type input "15576"
click at [324, 192] on ul "Show: 10 5 10 25 50" at bounding box center [287, 197] width 238 height 20
click at [482, 184] on div "Show: 10 5 10 25 50 Status: Draft Pending Allocated Pending Pick Goods Picked G…" at bounding box center [670, 197] width 1025 height 39
click at [475, 200] on select "Draft Pending Allocated Pending Pick Goods Picked Goods Packed Pending Charges …" at bounding box center [521, 196] width 110 height 19
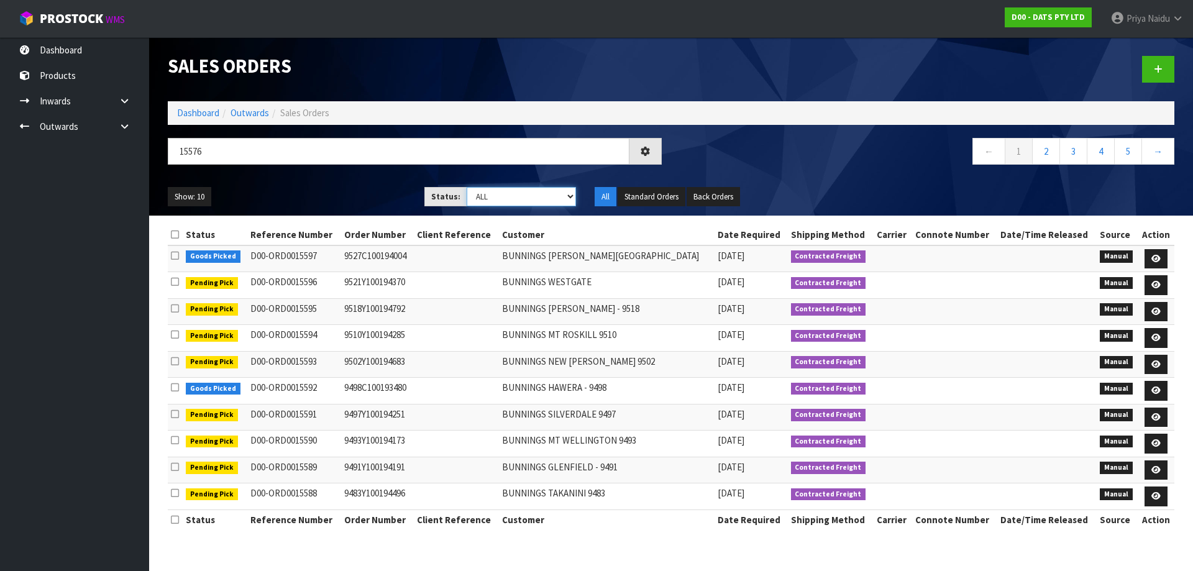
select select "string:5"
click at [466, 187] on select "Draft Pending Allocated Pending Pick Goods Picked Goods Packed Pending Charges …" at bounding box center [521, 196] width 110 height 19
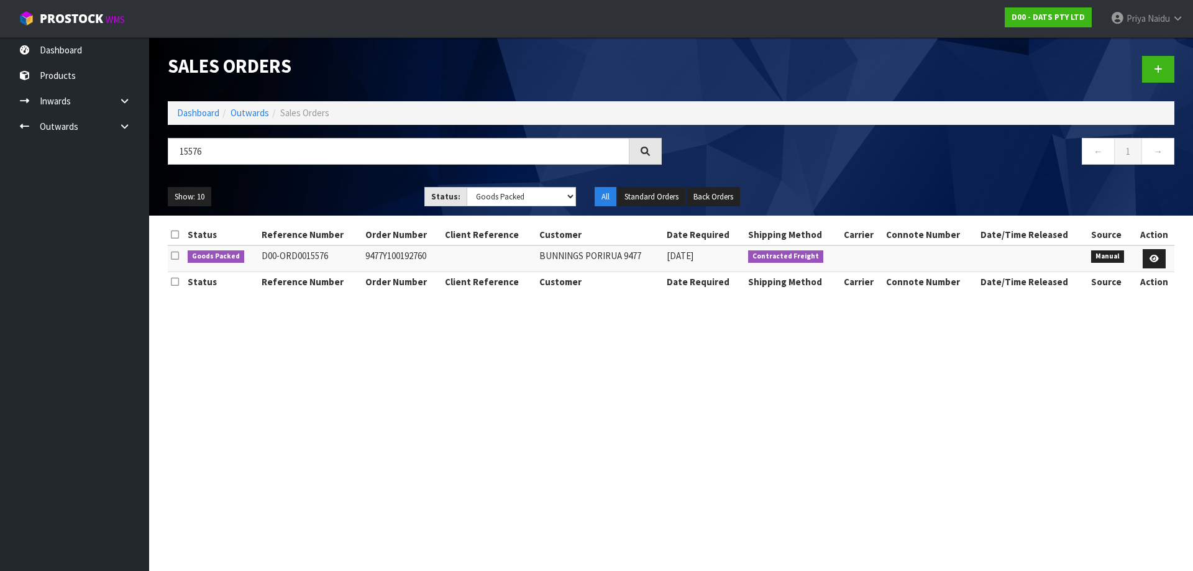
click at [321, 180] on div "Show: 10 5 10 25 50 Status: Draft Pending Allocated Pending Pick Goods Picked G…" at bounding box center [670, 197] width 1025 height 39
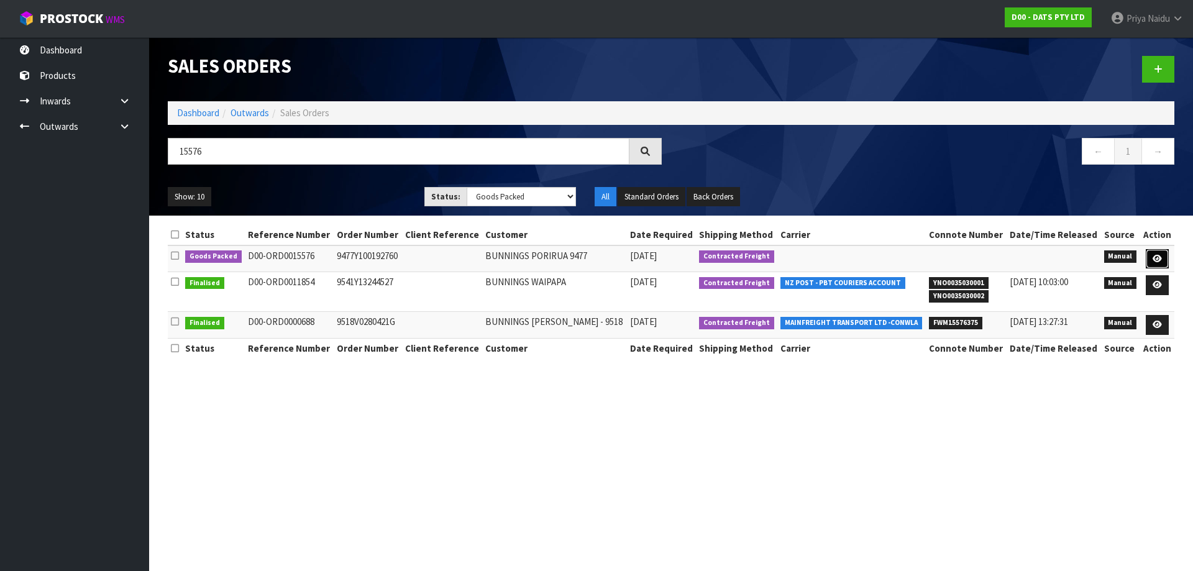
click at [1158, 258] on icon at bounding box center [1156, 259] width 9 height 8
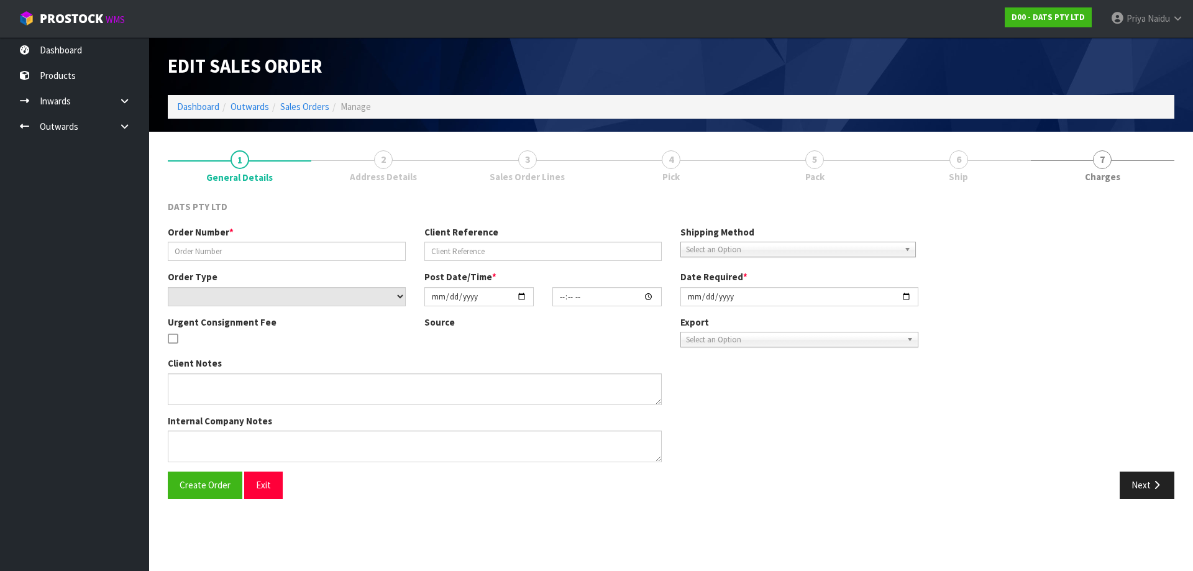
type input "9477Y100192760"
select select "number:0"
type input "[DATE]"
type input "09:41:00.000"
type input "[DATE]"
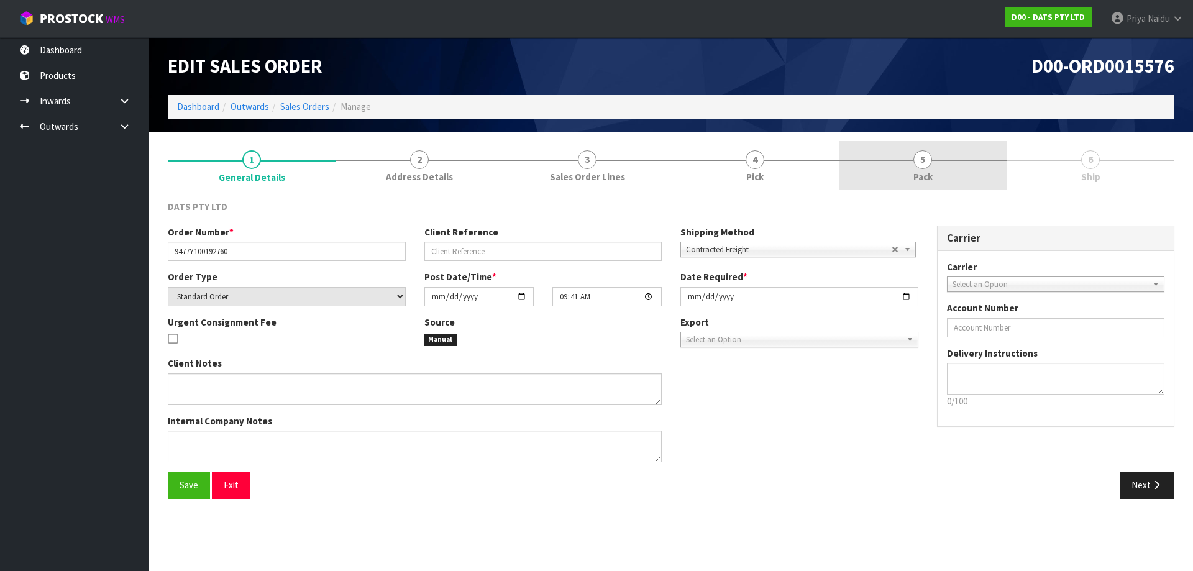
click at [942, 167] on link "5 Pack" at bounding box center [923, 165] width 168 height 49
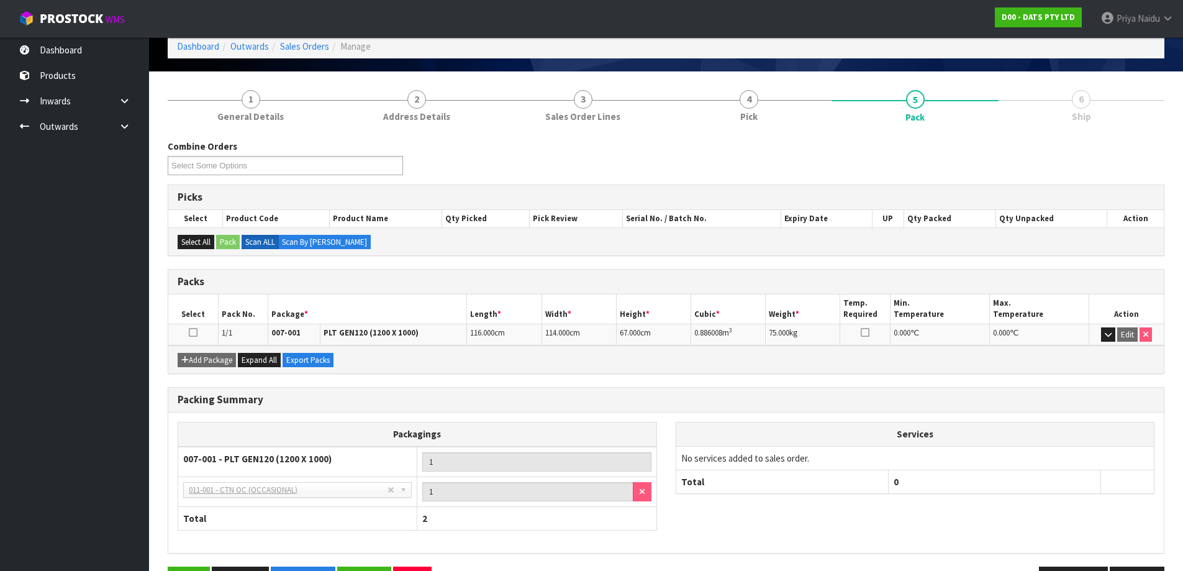
scroll to position [102, 0]
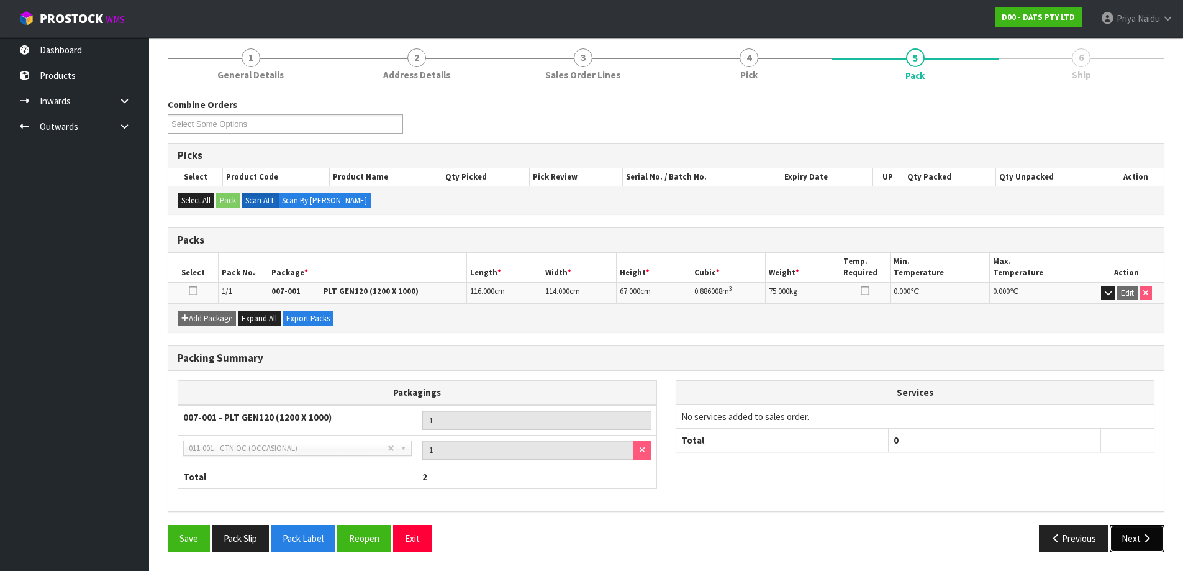
click at [1140, 525] on button "Next" at bounding box center [1137, 538] width 55 height 27
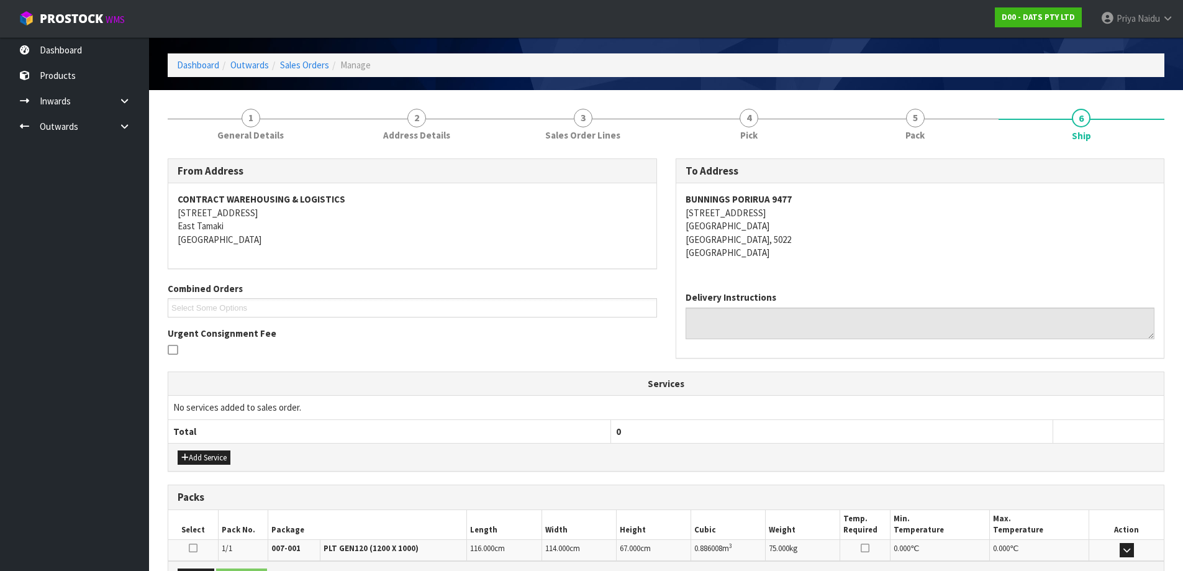
scroll to position [0, 0]
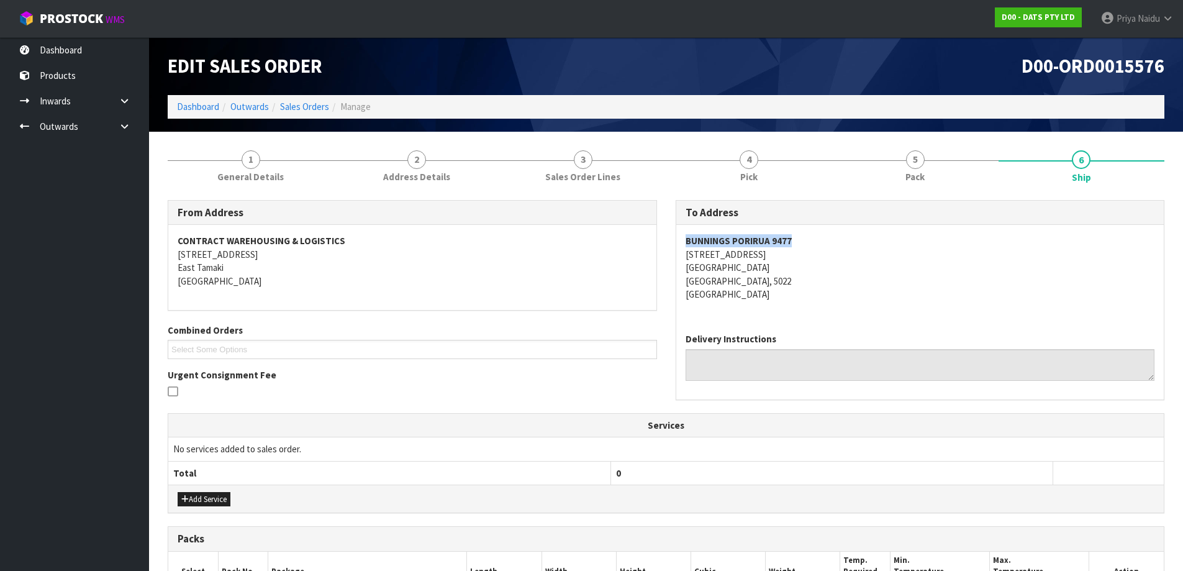
copy strong "BUNNINGS PORIRUA 9477"
drag, startPoint x: 775, startPoint y: 238, endPoint x: 841, endPoint y: 241, distance: 66.5
click at [841, 241] on div "BUNNINGS PORIRUA [STREET_ADDRESS]" at bounding box center [920, 274] width 488 height 98
click at [851, 283] on address "BUNNINGS PORIRUA [STREET_ADDRESS]" at bounding box center [921, 267] width 470 height 66
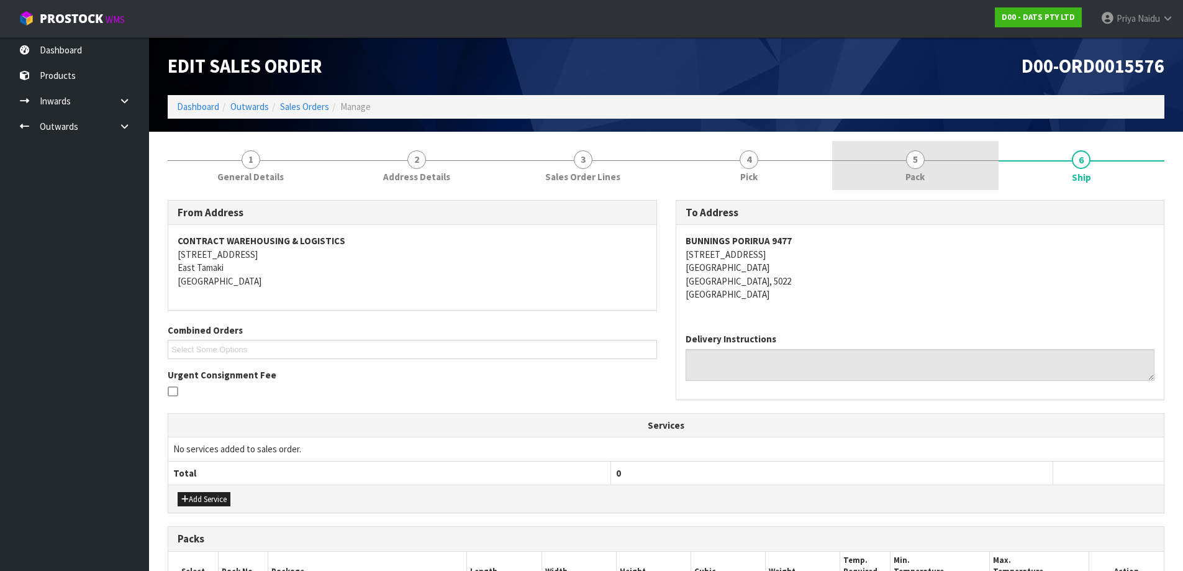
click at [914, 160] on span "5" at bounding box center [915, 159] width 19 height 19
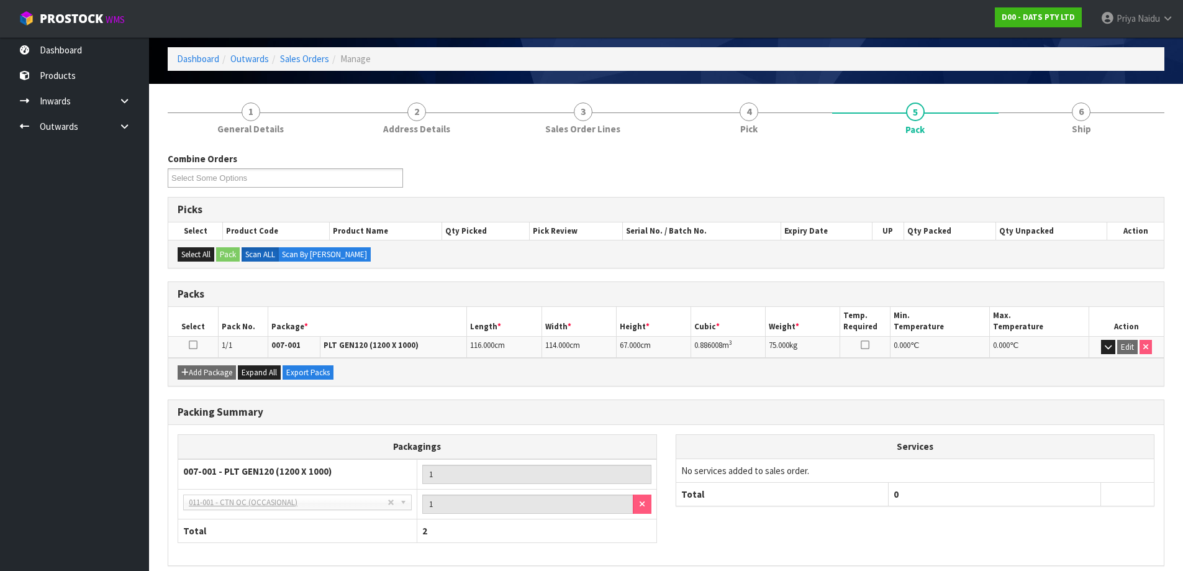
scroll to position [102, 0]
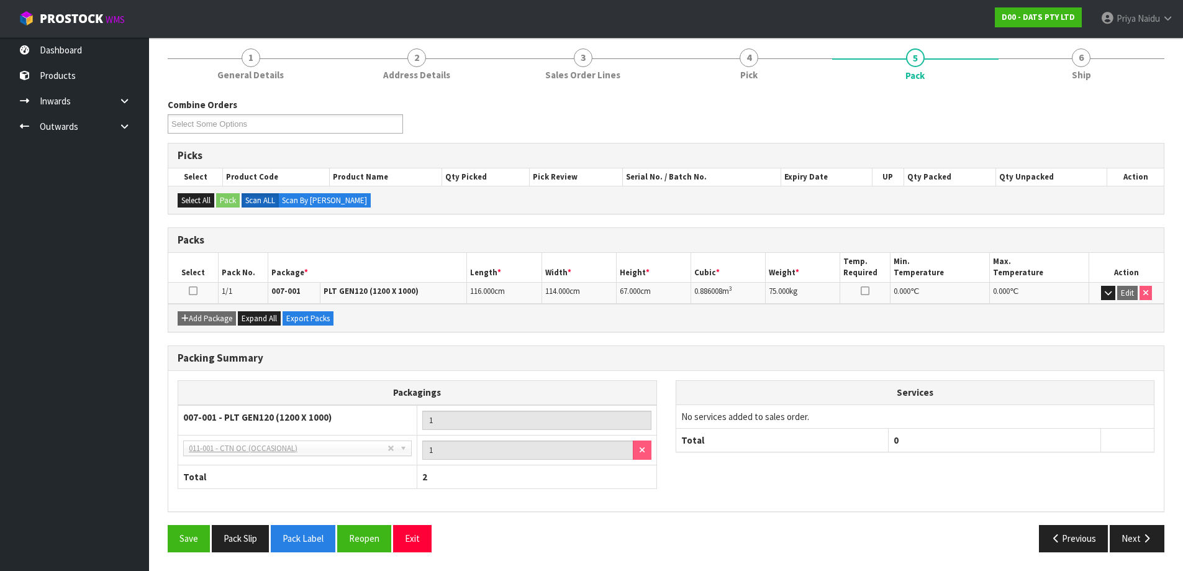
copy tr "0.886008 m 3"
drag, startPoint x: 689, startPoint y: 288, endPoint x: 740, endPoint y: 289, distance: 50.9
click at [740, 289] on tr "1/1 007-001 PLT GEN120 (1200 X 1000) 116.000 cm 114.000 cm 67.000 cm 0.886008 m…" at bounding box center [666, 293] width 996 height 22
click at [1061, 75] on link "6 Ship" at bounding box center [1082, 63] width 166 height 49
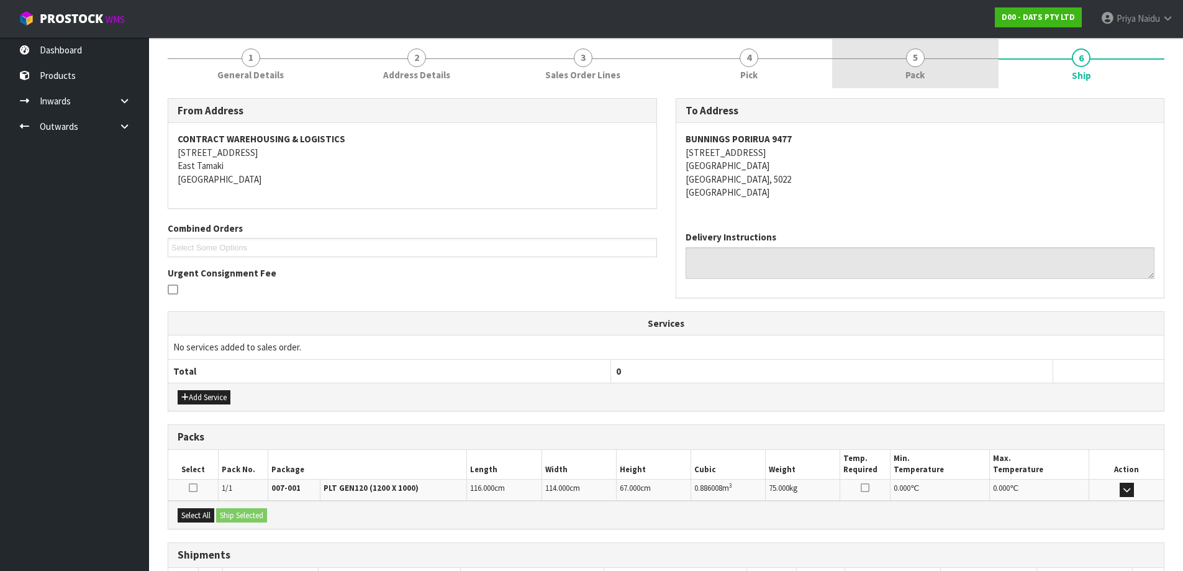
click at [886, 50] on link "5 Pack" at bounding box center [915, 63] width 166 height 49
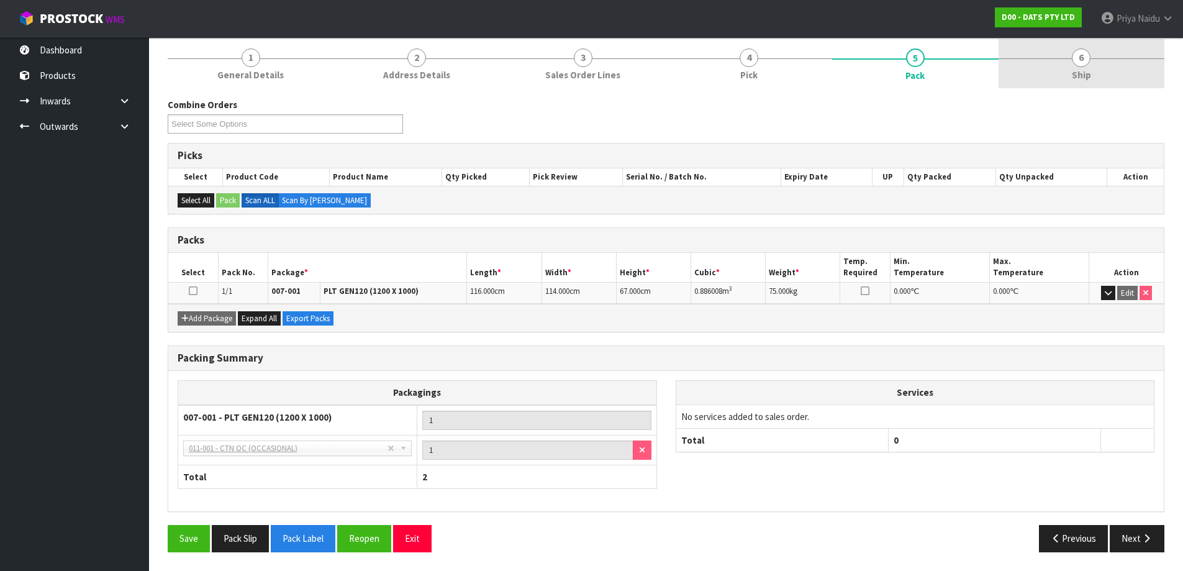
click at [1056, 39] on section "1 General Details 2 Address Details 3 Sales Order Lines 4 Pick 5 Pack 6 Ship Co…" at bounding box center [666, 300] width 1034 height 541
click at [1068, 63] on link "6 Ship" at bounding box center [1082, 63] width 166 height 49
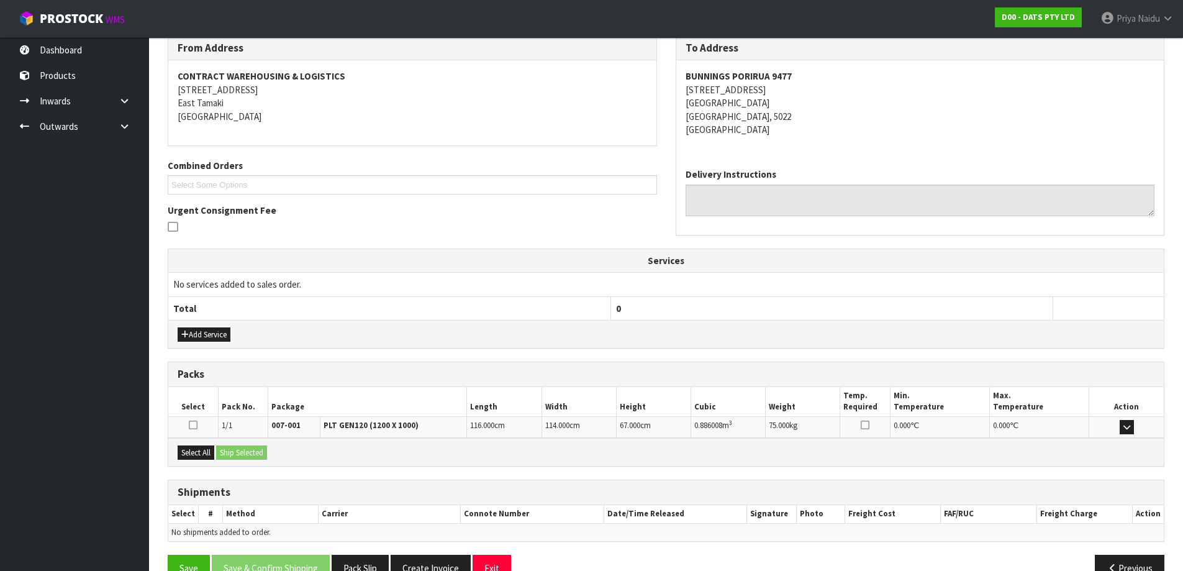
scroll to position [194, 0]
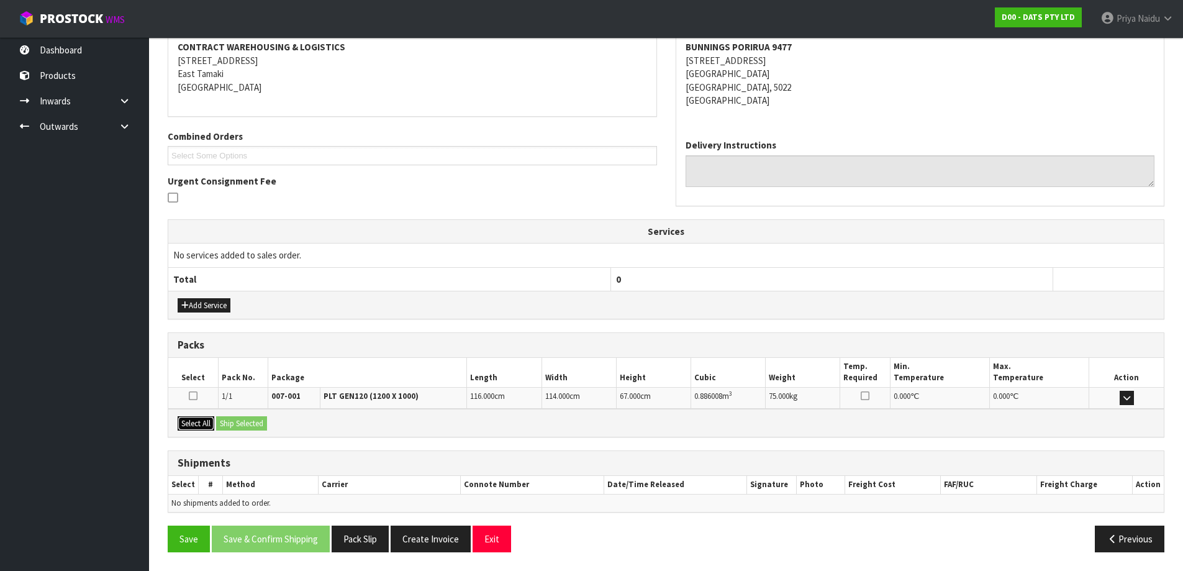
click at [202, 416] on button "Select All" at bounding box center [196, 423] width 37 height 15
click at [239, 429] on button "Ship Selected" at bounding box center [241, 423] width 51 height 15
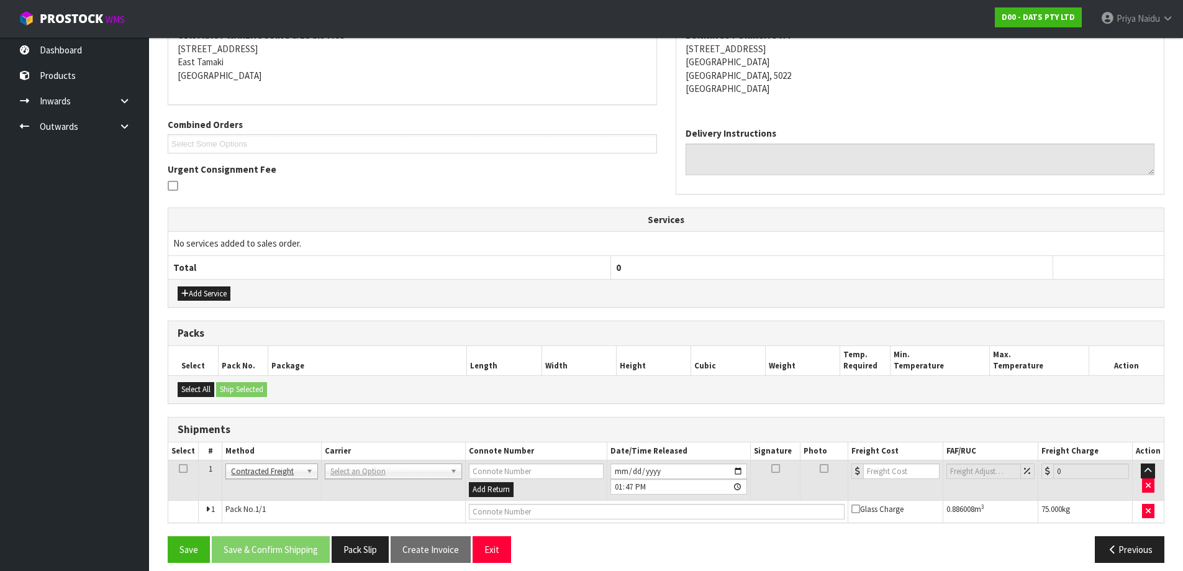
scroll to position [216, 0]
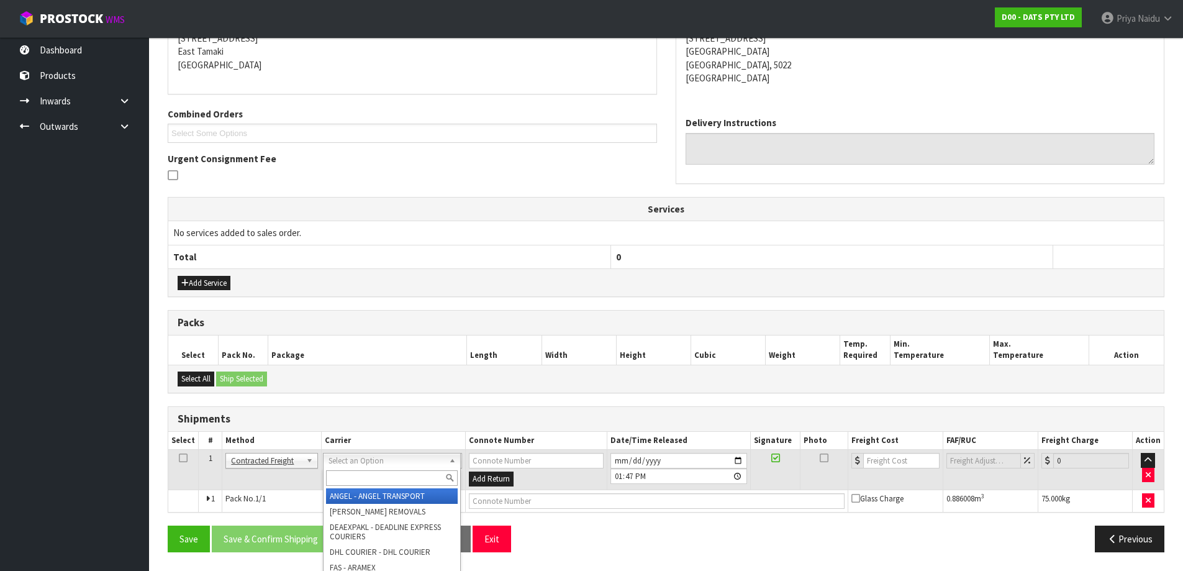
click at [348, 474] on input "text" at bounding box center [392, 478] width 132 height 16
click at [369, 468] on div at bounding box center [392, 478] width 137 height 20
click at [371, 479] on input "text" at bounding box center [392, 478] width 132 height 16
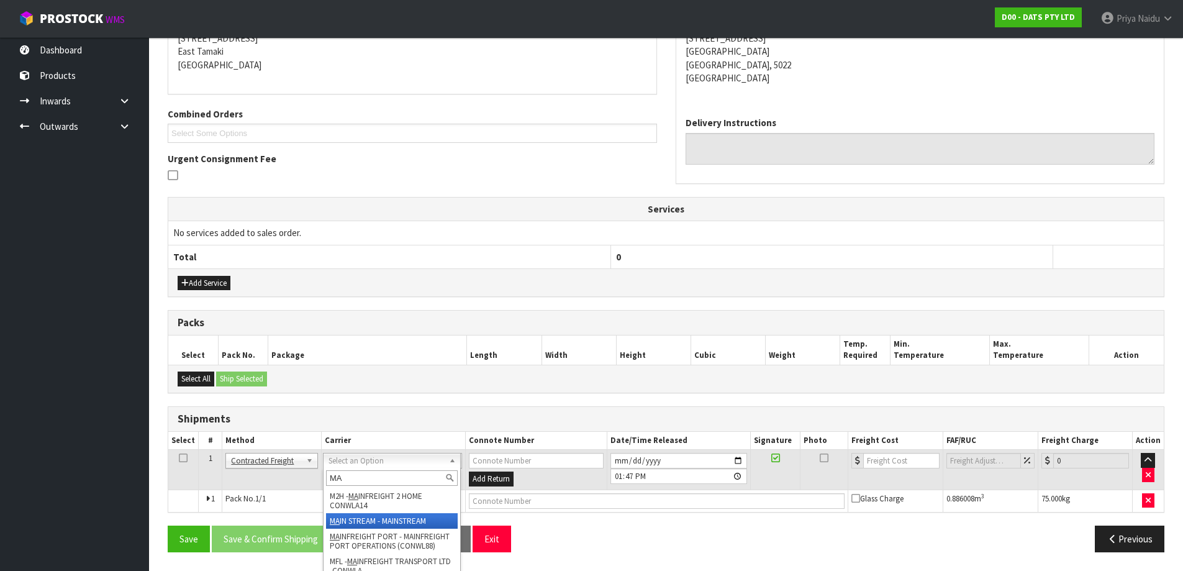
type input "MA"
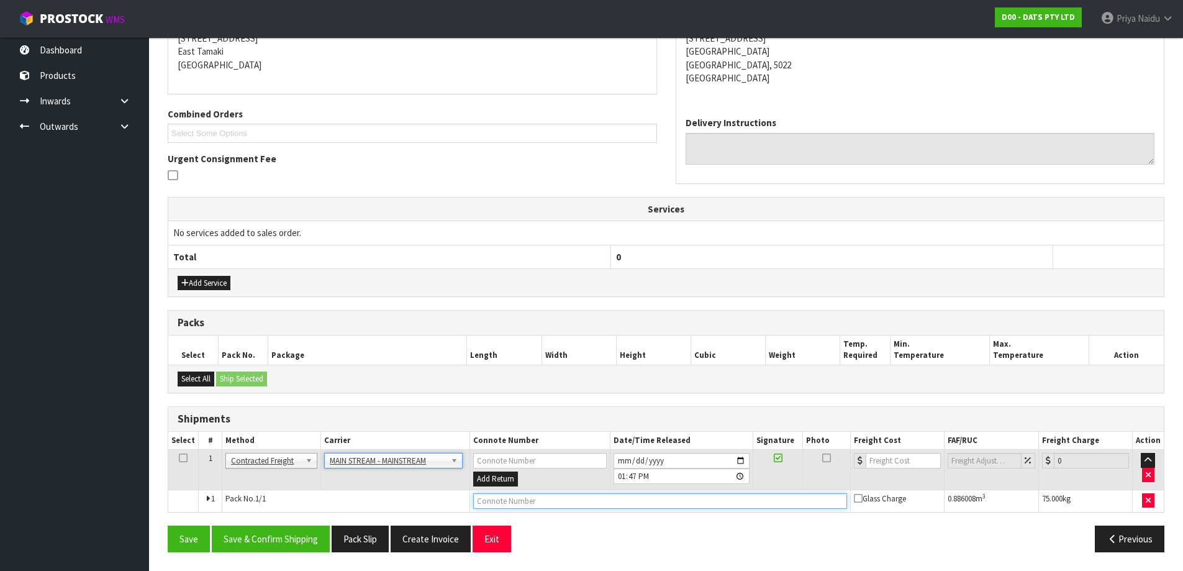
click at [535, 504] on input "text" at bounding box center [660, 501] width 374 height 16
paste input "CWL7715079"
type input "CWL7715079"
drag, startPoint x: 891, startPoint y: 457, endPoint x: 894, endPoint y: 447, distance: 10.4
click at [891, 458] on input "number" at bounding box center [903, 461] width 75 height 16
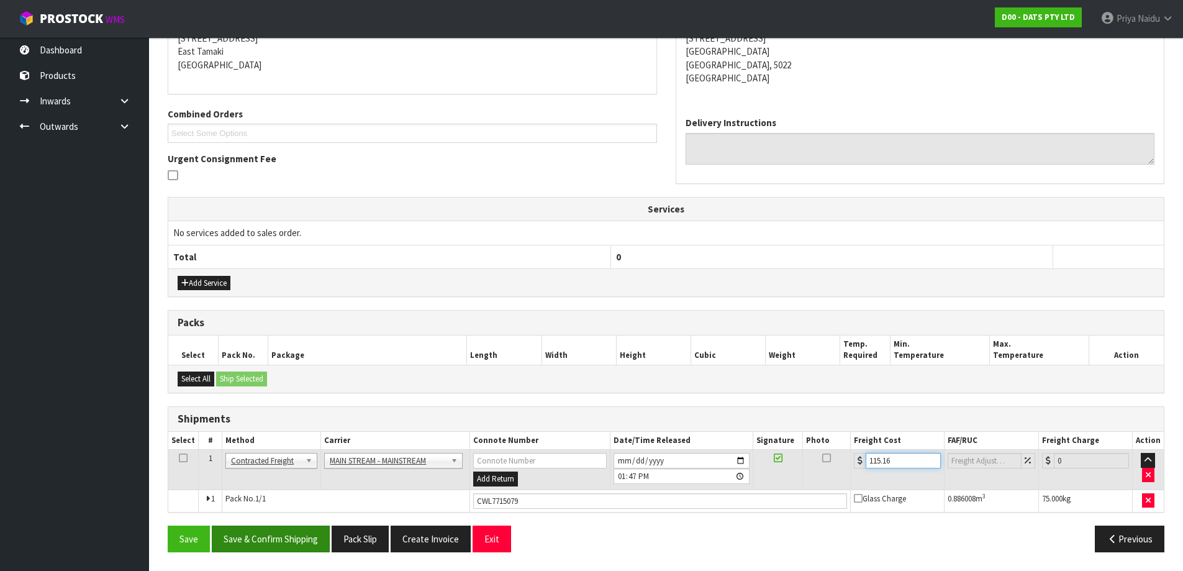
type input "115.16"
click at [270, 545] on button "Save & Confirm Shipping" at bounding box center [271, 538] width 118 height 27
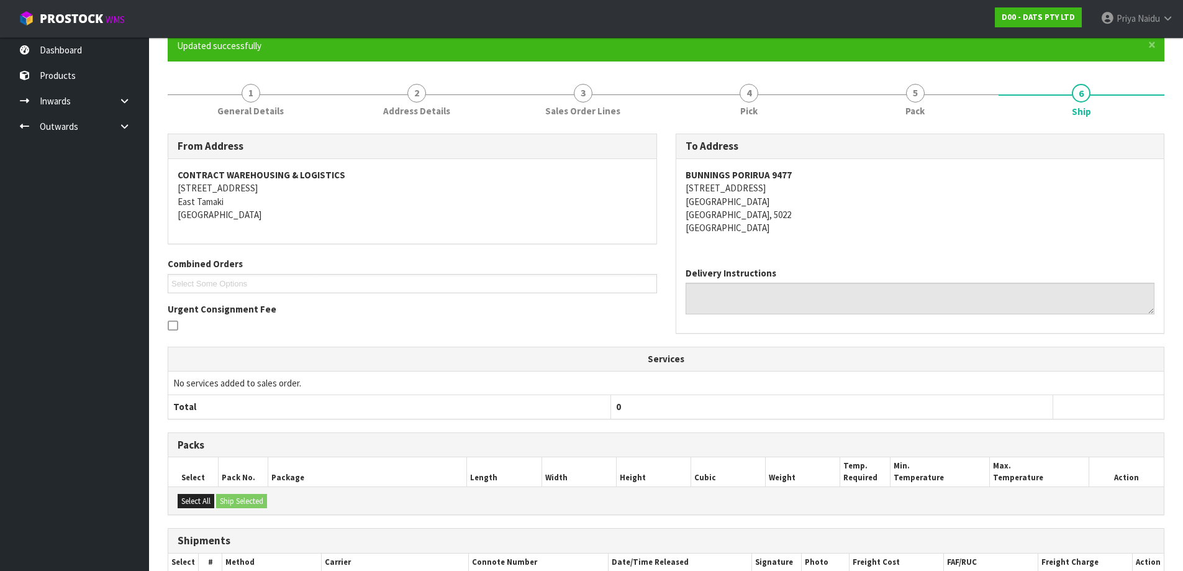
scroll to position [0, 0]
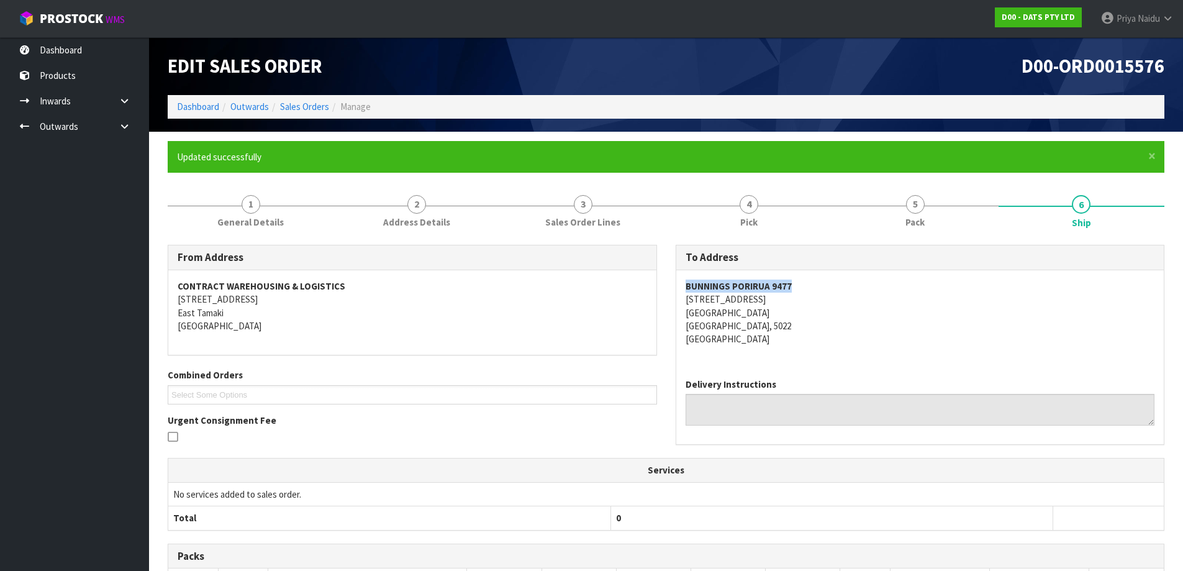
copy strong "BUNNINGS PORIRUA 9477"
drag, startPoint x: 684, startPoint y: 288, endPoint x: 804, endPoint y: 288, distance: 120.5
click at [804, 288] on div "BUNNINGS PORIRUA [STREET_ADDRESS]" at bounding box center [920, 319] width 488 height 98
click at [196, 109] on link "Dashboard" at bounding box center [198, 107] width 42 height 12
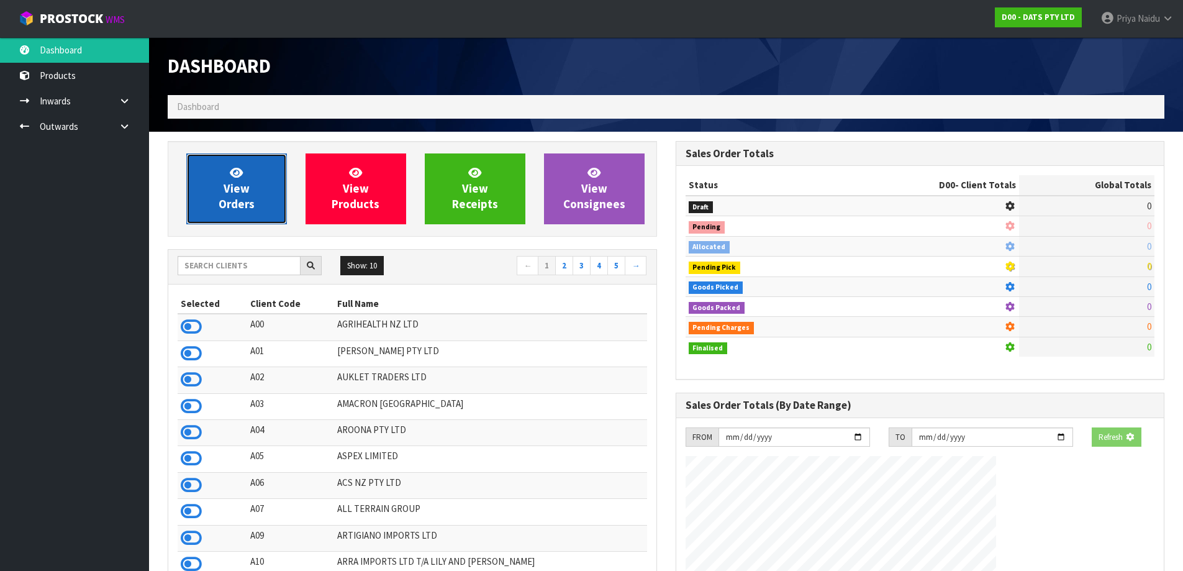
click at [227, 201] on span "View Orders" at bounding box center [237, 188] width 36 height 47
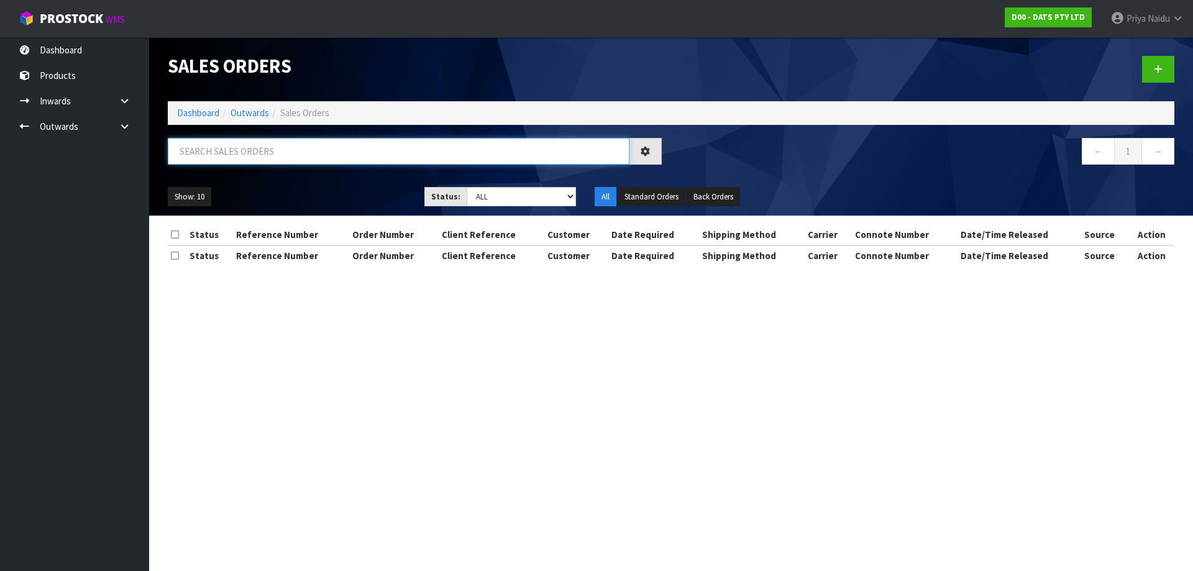
click at [246, 148] on input "text" at bounding box center [398, 151] width 461 height 27
paste input "BUNNINGS PORIRUA 9477"
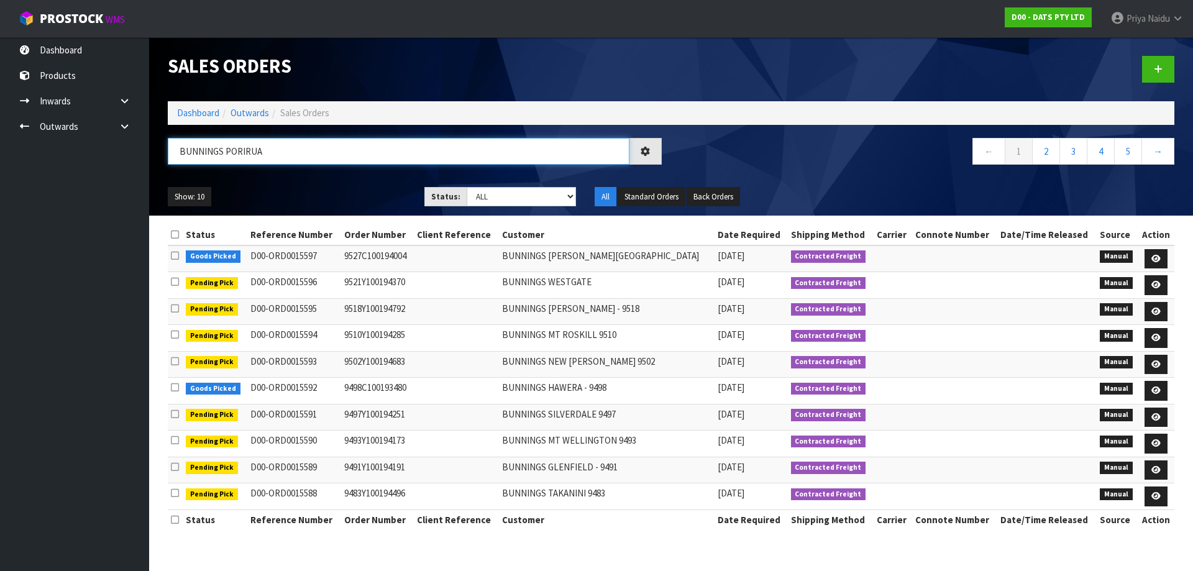
type input "BUNNINGS PORIRUA"
click at [307, 180] on div "Show: 10 5 10 25 50 Status: Draft Pending Allocated Pending Pick Goods Picked G…" at bounding box center [670, 197] width 1025 height 39
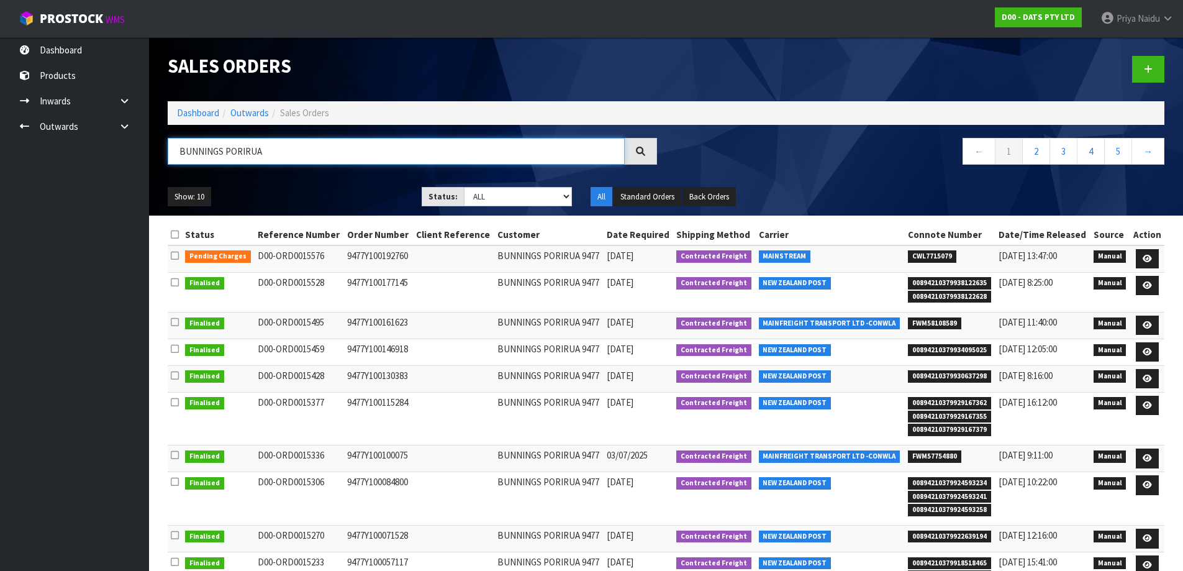
click at [287, 153] on input "BUNNINGS PORIRUA" at bounding box center [396, 151] width 457 height 27
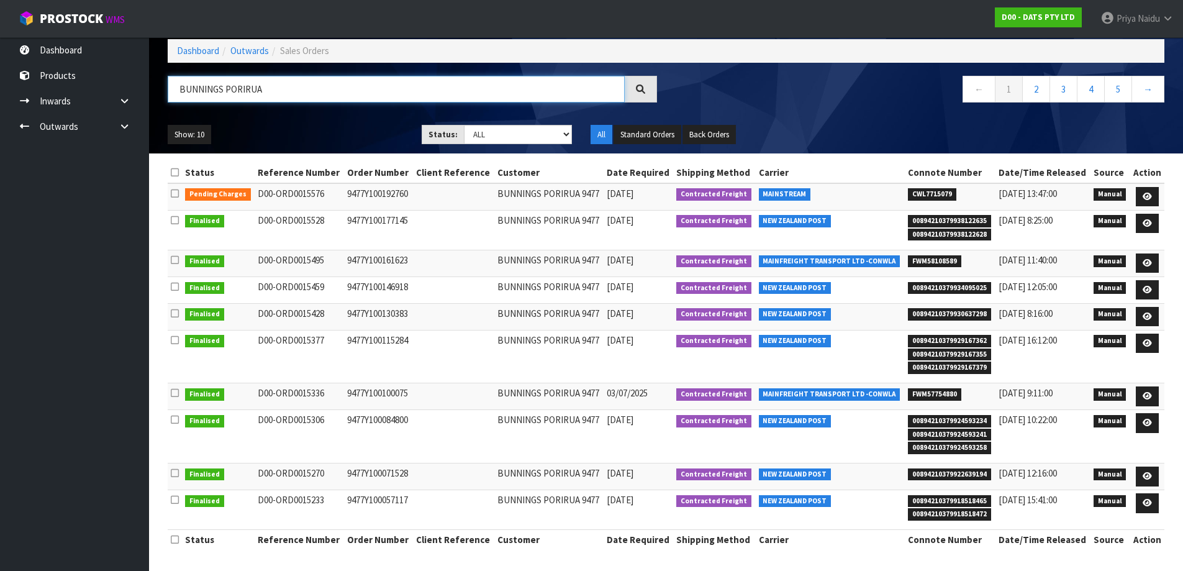
scroll to position [63, 0]
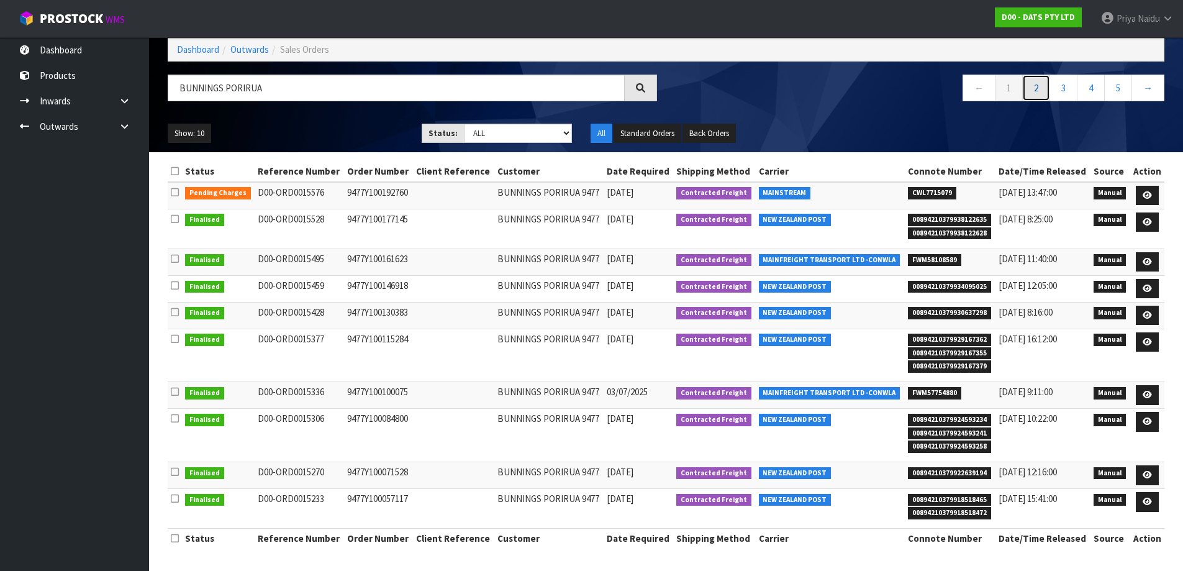
click at [1032, 85] on link "2" at bounding box center [1036, 88] width 28 height 27
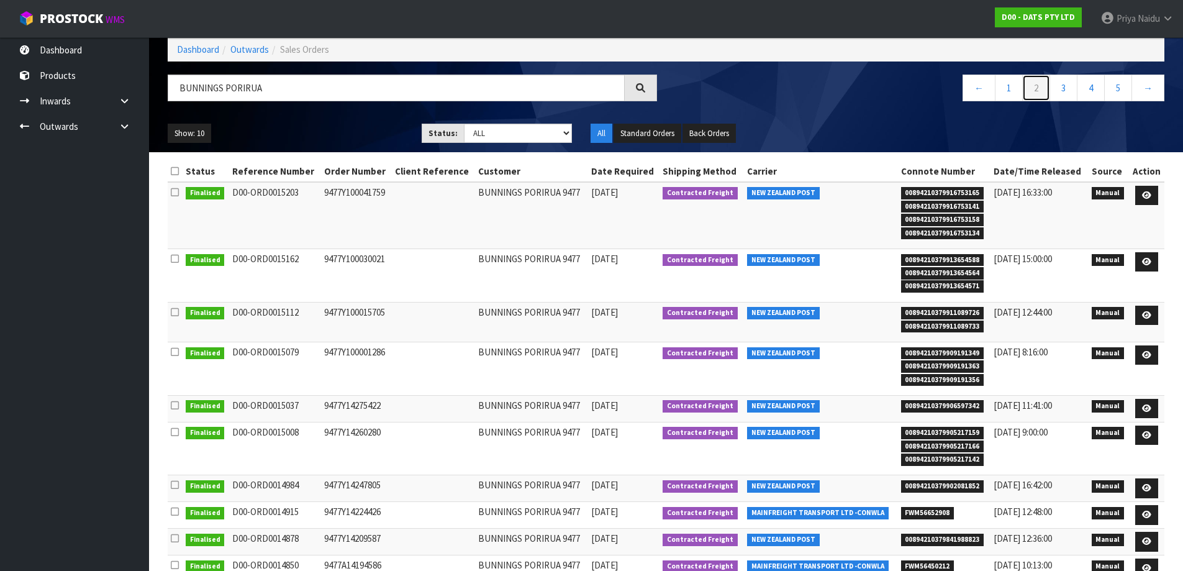
click at [1039, 90] on link "2" at bounding box center [1036, 88] width 28 height 27
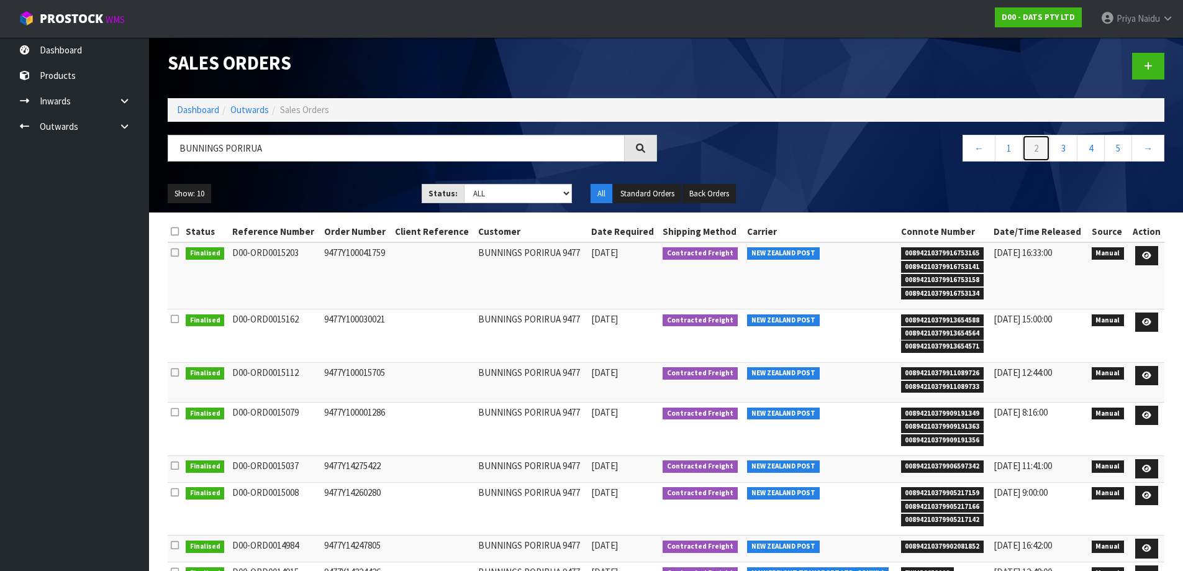
scroll to position [0, 0]
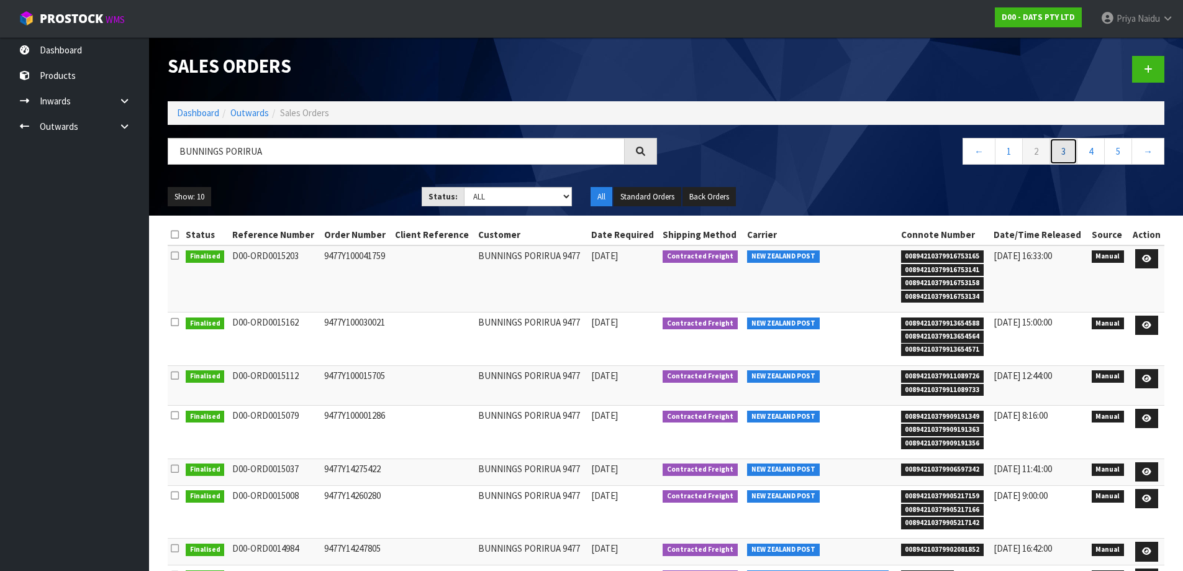
click at [1063, 150] on link "3" at bounding box center [1064, 151] width 28 height 27
click at [1063, 160] on link "3" at bounding box center [1064, 151] width 28 height 27
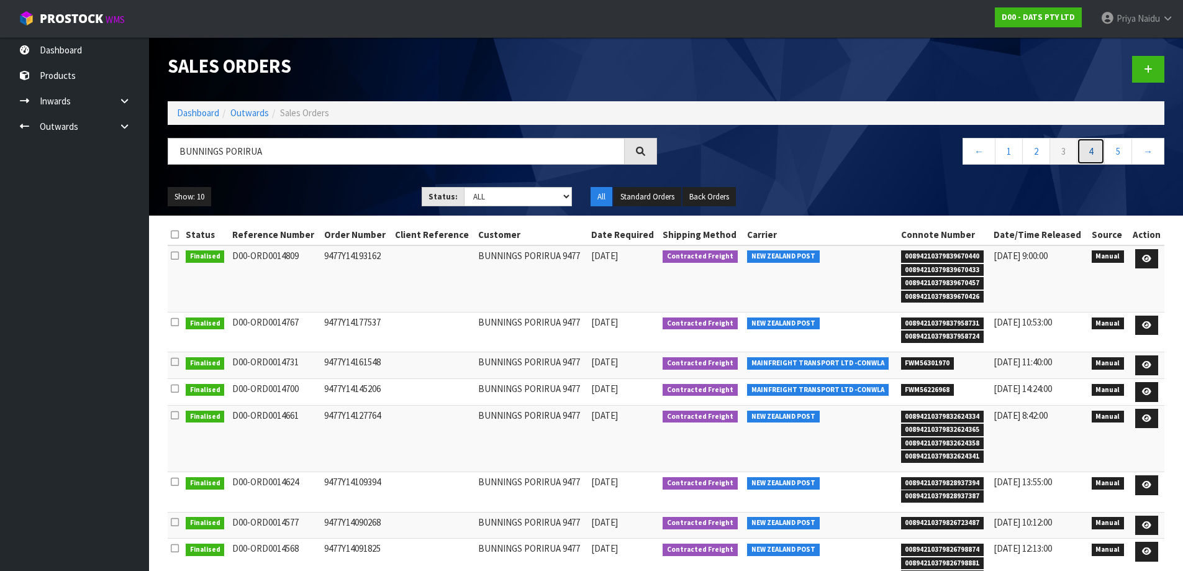
click at [1093, 156] on link "4" at bounding box center [1091, 151] width 28 height 27
click at [1065, 156] on link "4" at bounding box center [1064, 151] width 28 height 27
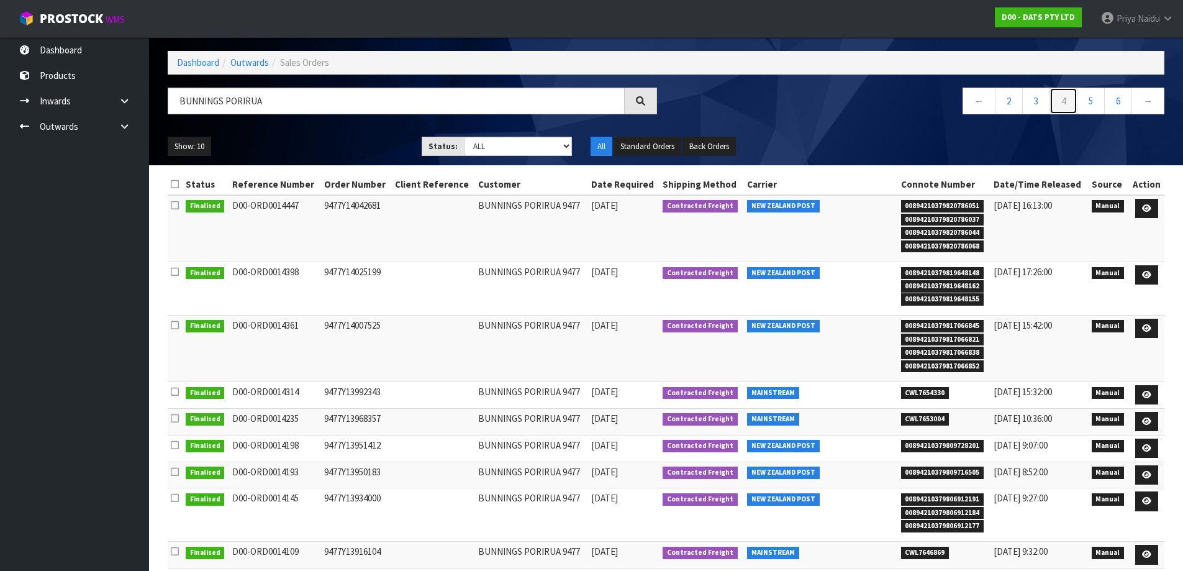
scroll to position [116, 0]
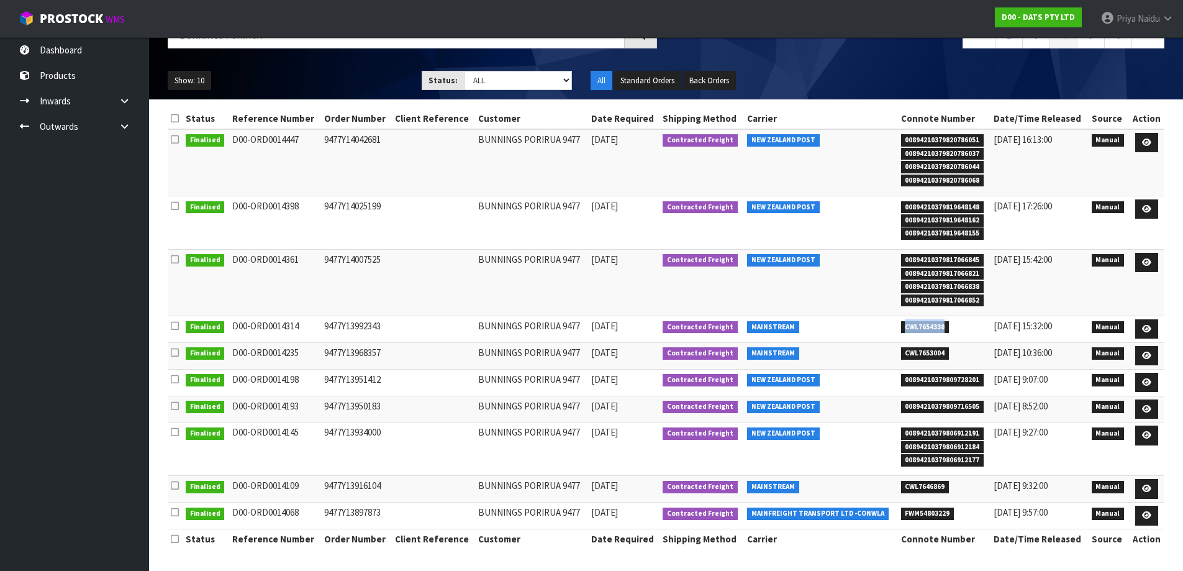
copy span "CWL7654330"
drag, startPoint x: 902, startPoint y: 327, endPoint x: 944, endPoint y: 321, distance: 42.0
click at [944, 321] on span "CWL7654330" at bounding box center [925, 327] width 48 height 12
click at [1143, 328] on icon at bounding box center [1146, 329] width 9 height 8
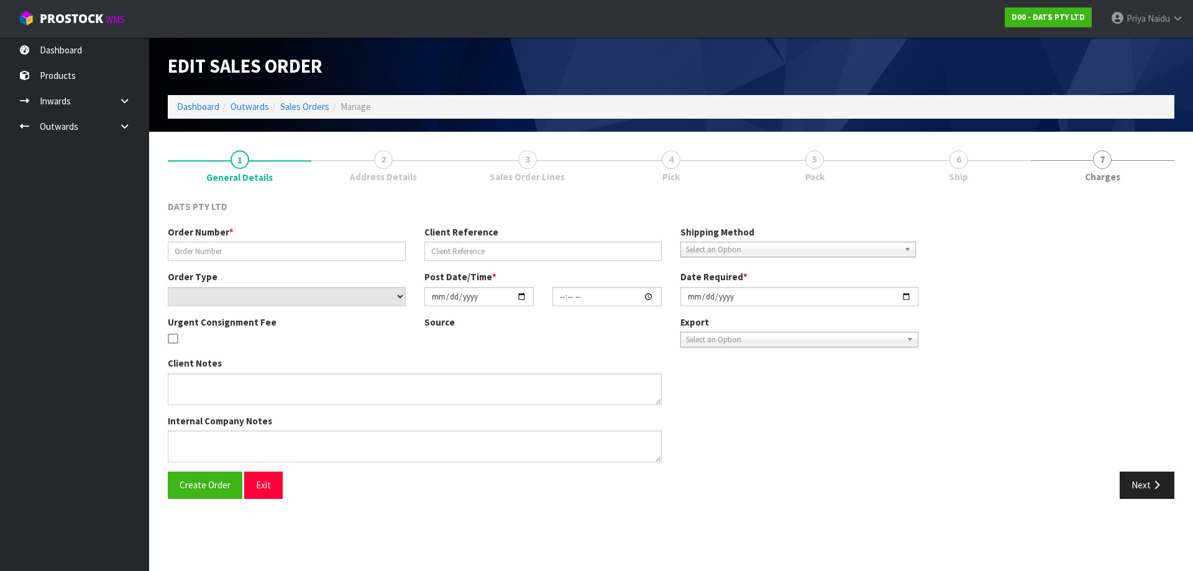
type input "9477Y13992343"
select select "number:0"
type input "[DATE]"
type input "09:17:00.000"
type input "[DATE]"
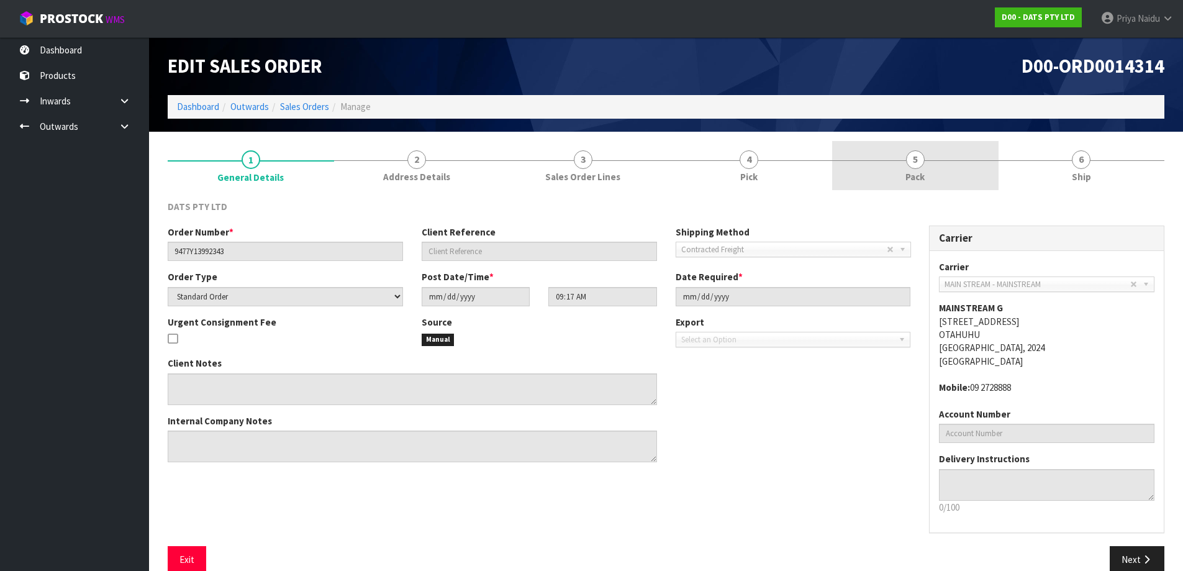
click at [940, 181] on link "5 Pack" at bounding box center [915, 165] width 166 height 49
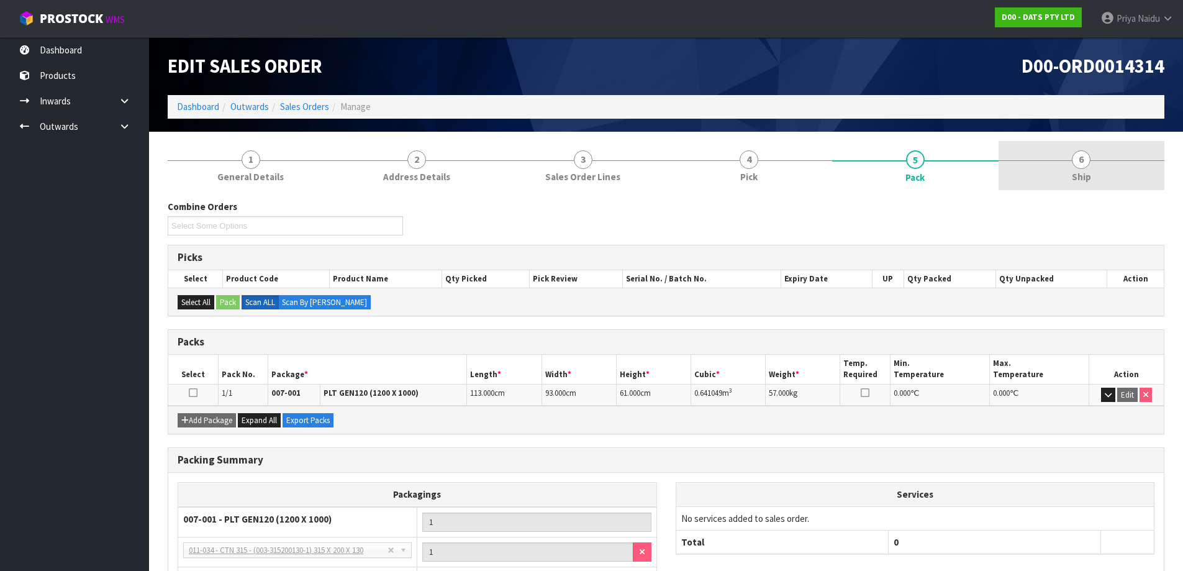
click at [1063, 165] on link "6 Ship" at bounding box center [1082, 165] width 166 height 49
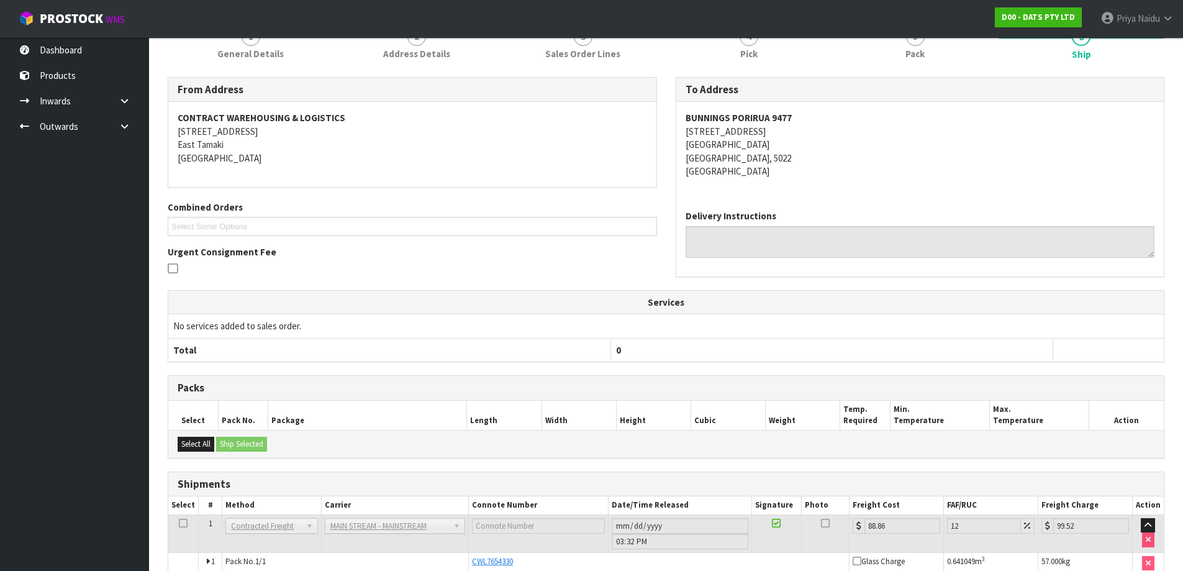
scroll to position [185, 0]
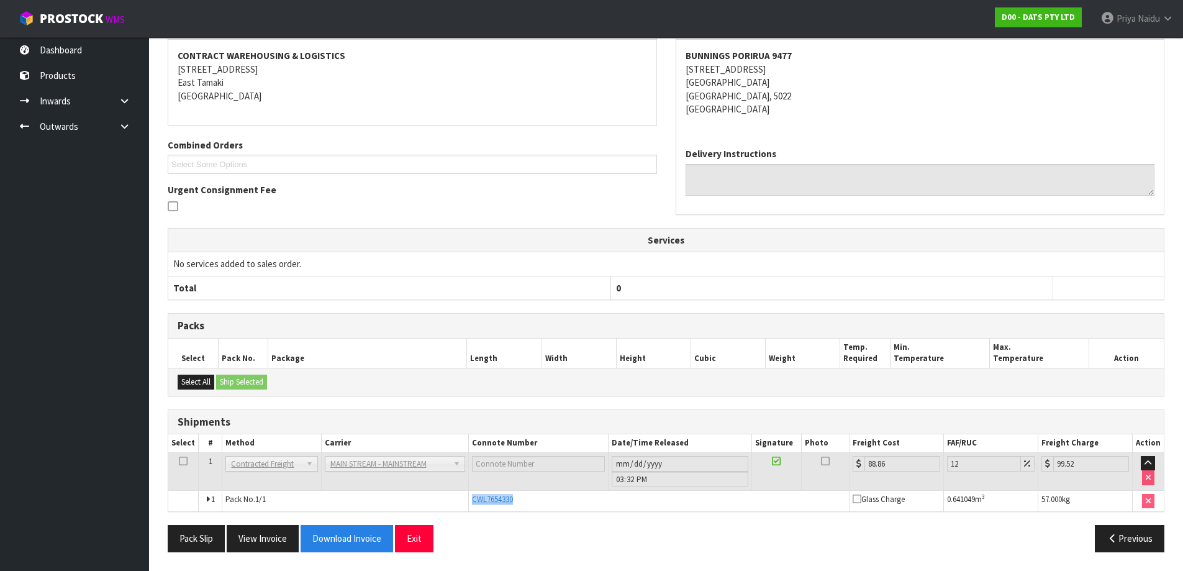
copy span "CWL7654330"
drag, startPoint x: 468, startPoint y: 494, endPoint x: 528, endPoint y: 498, distance: 59.7
click at [528, 498] on td "CWL7654330" at bounding box center [658, 500] width 381 height 21
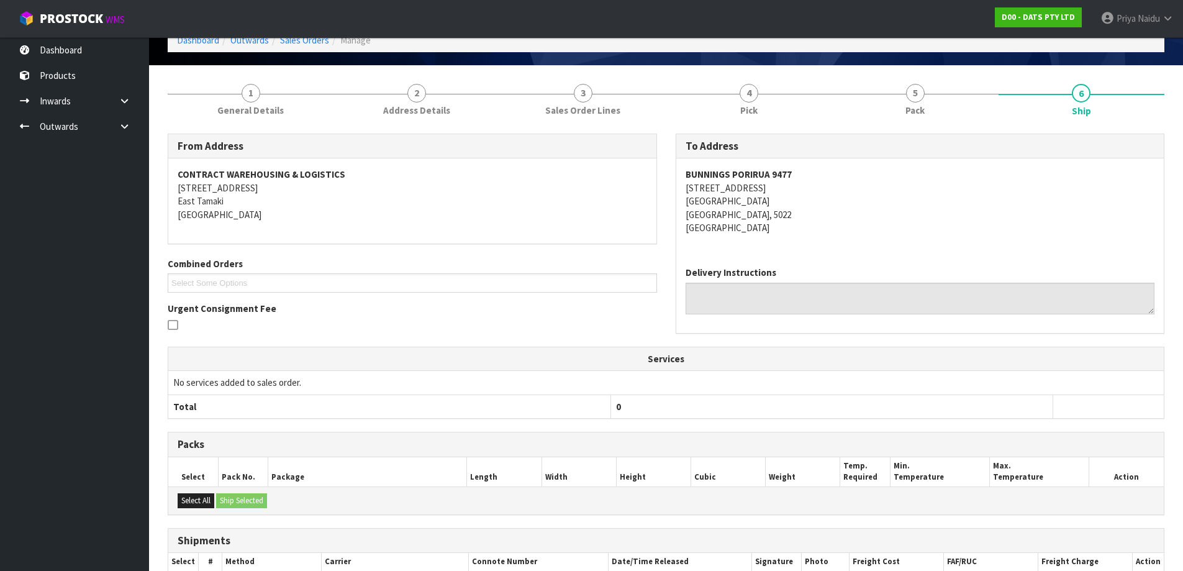
scroll to position [0, 0]
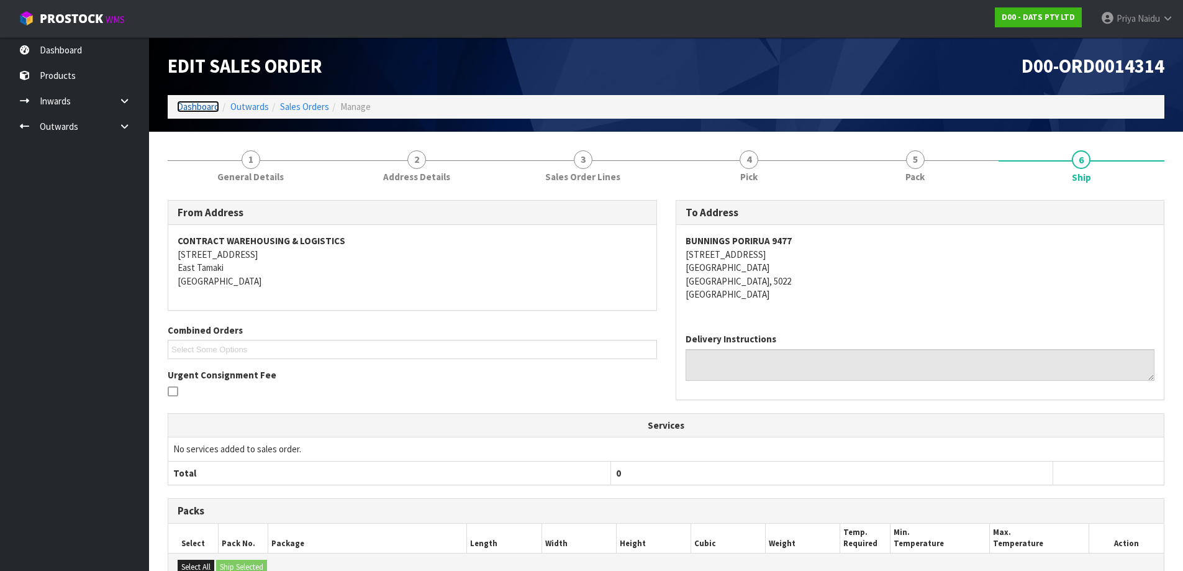
click at [184, 104] on link "Dashboard" at bounding box center [198, 107] width 42 height 12
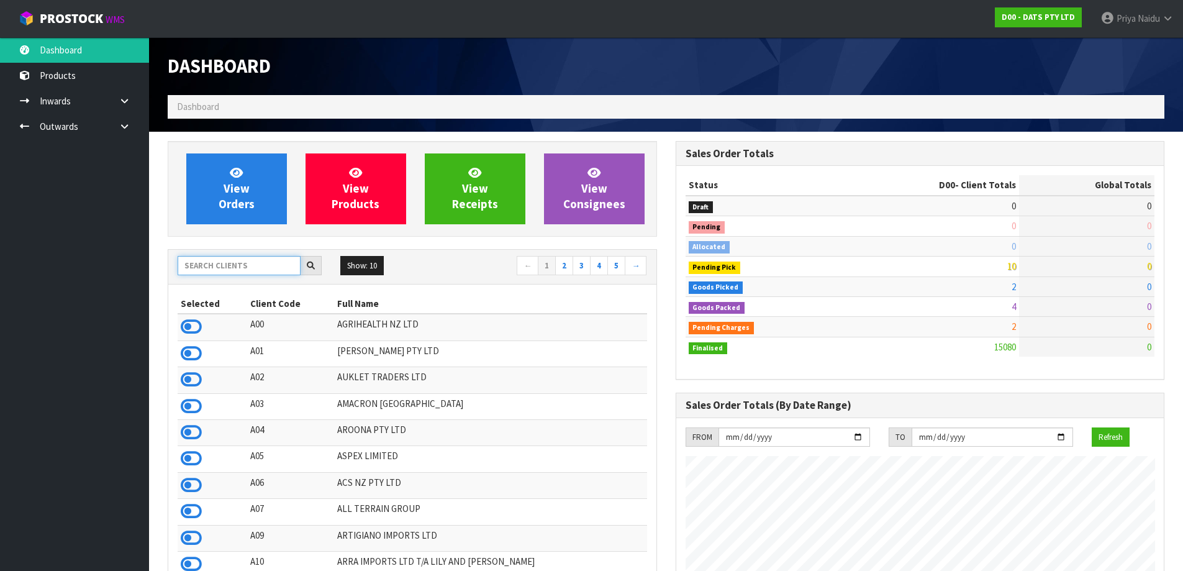
click at [230, 262] on input "text" at bounding box center [239, 265] width 123 height 19
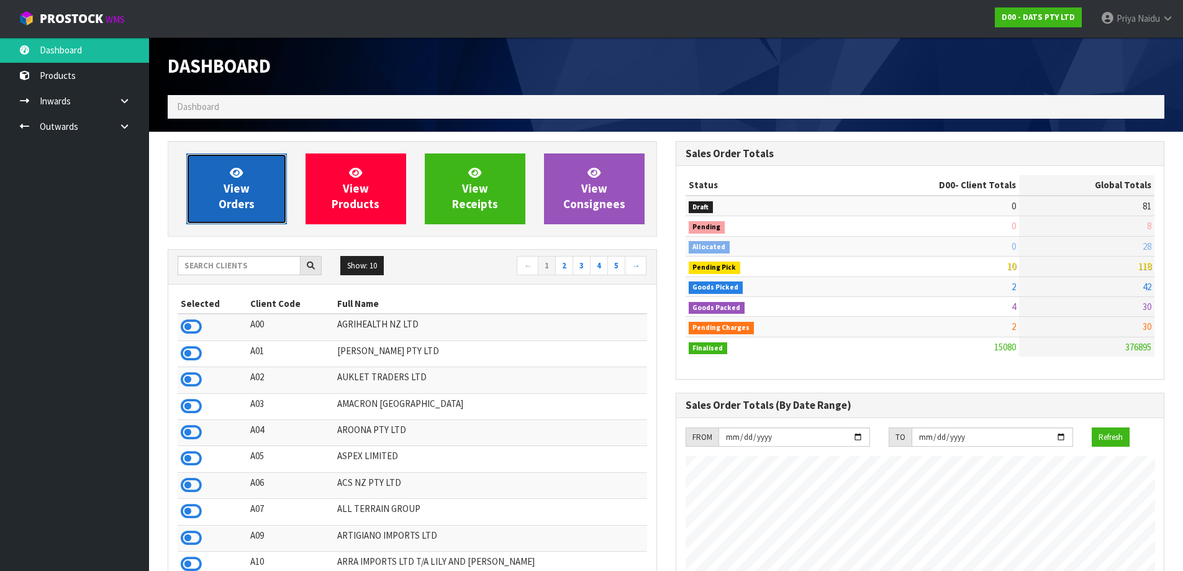
click at [206, 178] on link "View Orders" at bounding box center [236, 188] width 101 height 71
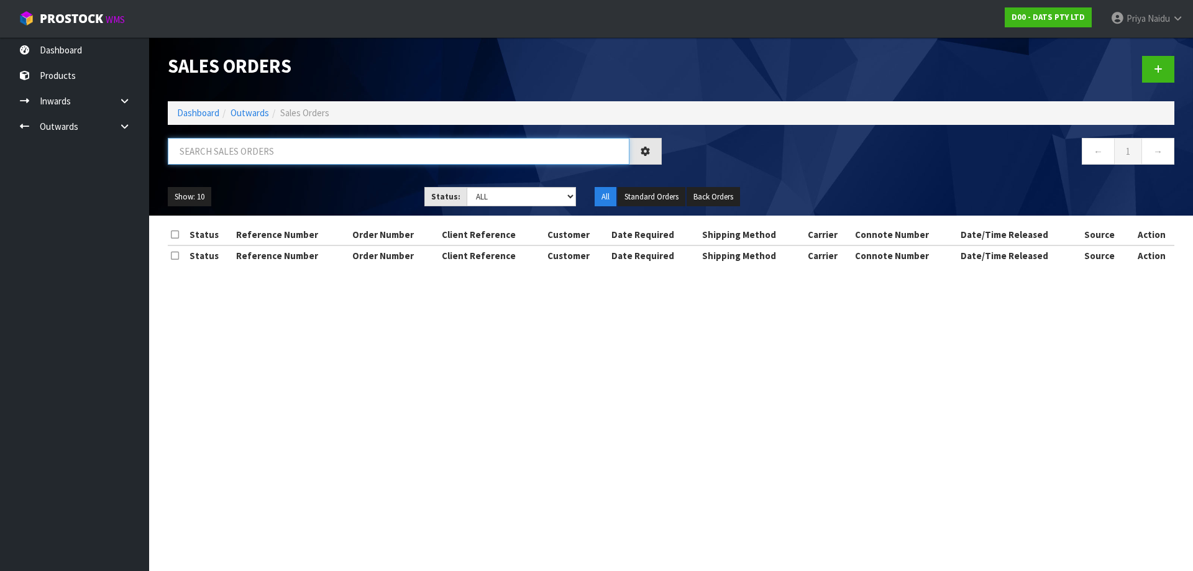
click at [230, 158] on input "text" at bounding box center [398, 151] width 461 height 27
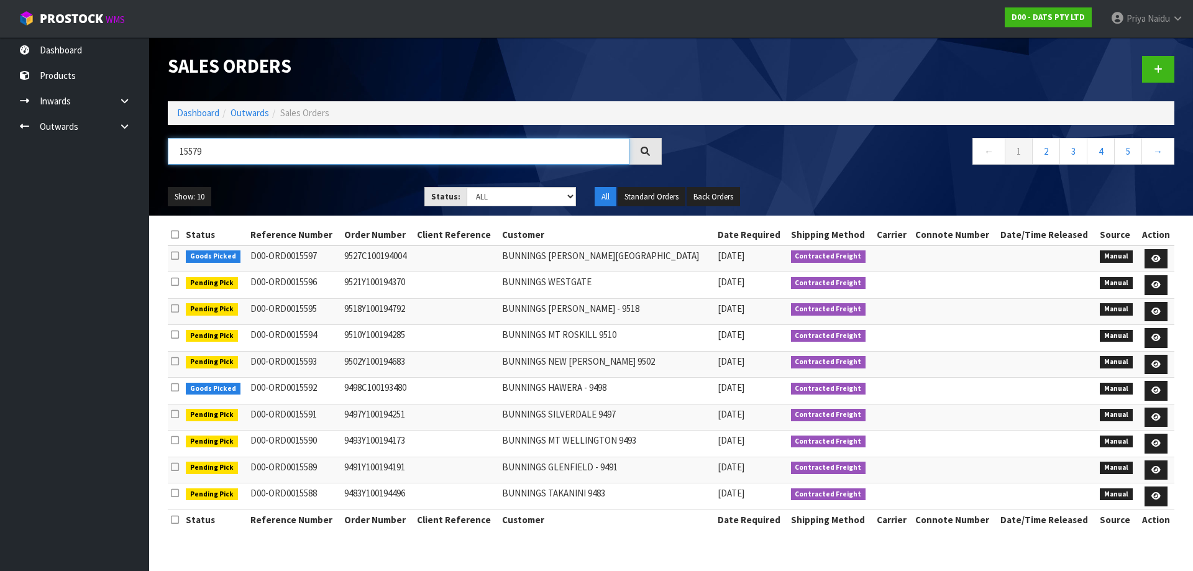
type input "15579"
drag, startPoint x: 511, startPoint y: 193, endPoint x: 510, endPoint y: 205, distance: 11.8
click at [511, 193] on select "Draft Pending Allocated Pending Pick Goods Picked Goods Packed Pending Charges …" at bounding box center [521, 196] width 110 height 19
select select "string:5"
click at [466, 187] on select "Draft Pending Allocated Pending Pick Goods Picked Goods Packed Pending Charges …" at bounding box center [521, 196] width 110 height 19
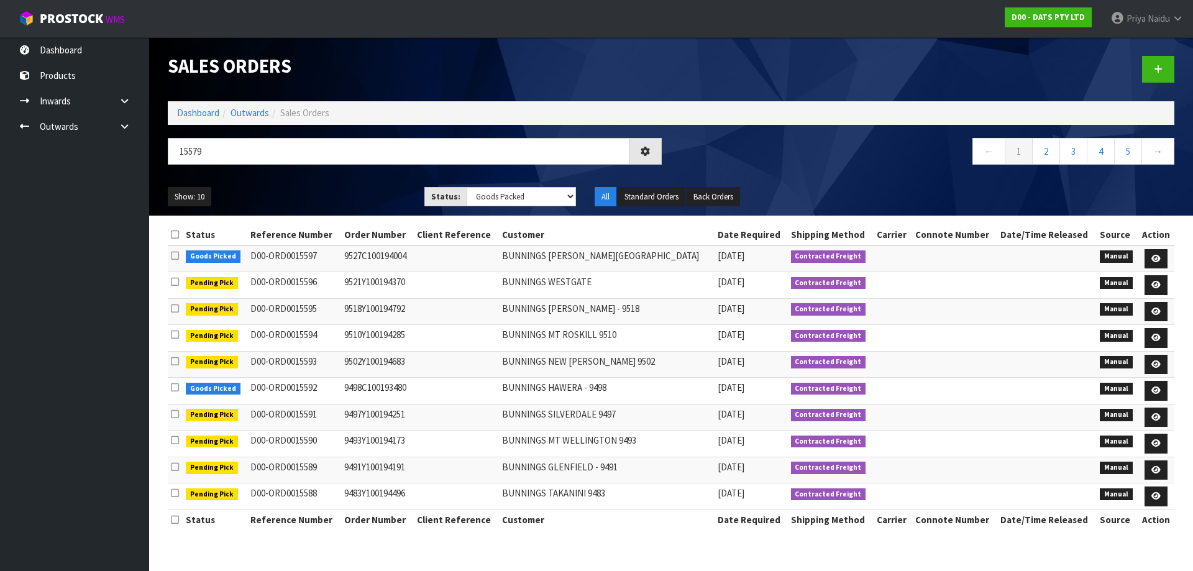
click at [352, 201] on ul "Show: 10 5 10 25 50" at bounding box center [287, 197] width 238 height 20
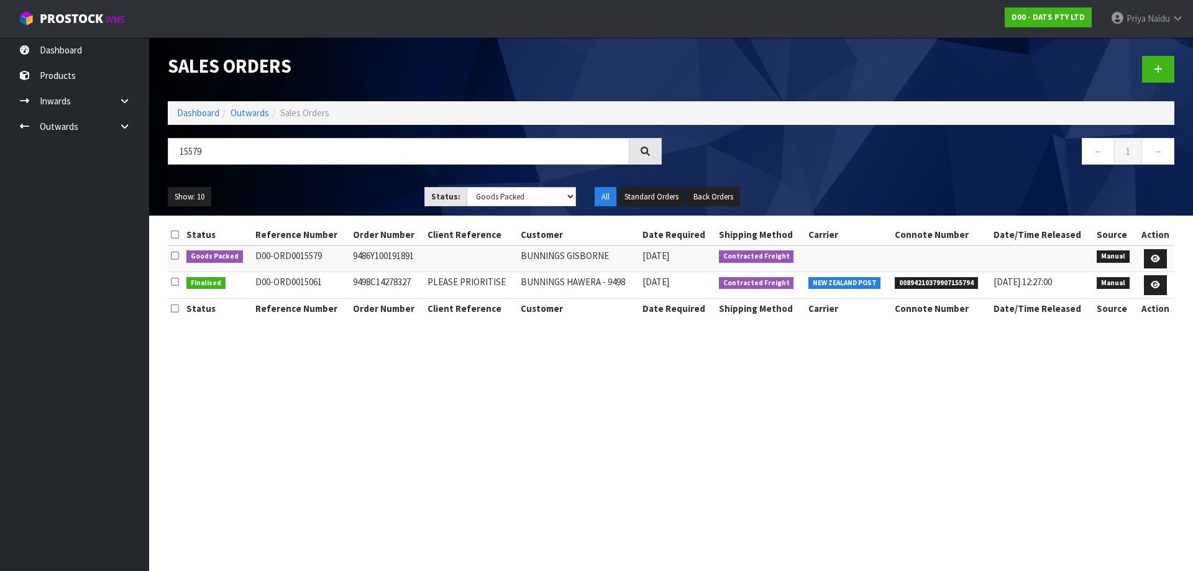
click at [363, 191] on ul "Show: 10 5 10 25 50" at bounding box center [287, 197] width 238 height 20
click at [1144, 253] on link at bounding box center [1154, 259] width 23 height 20
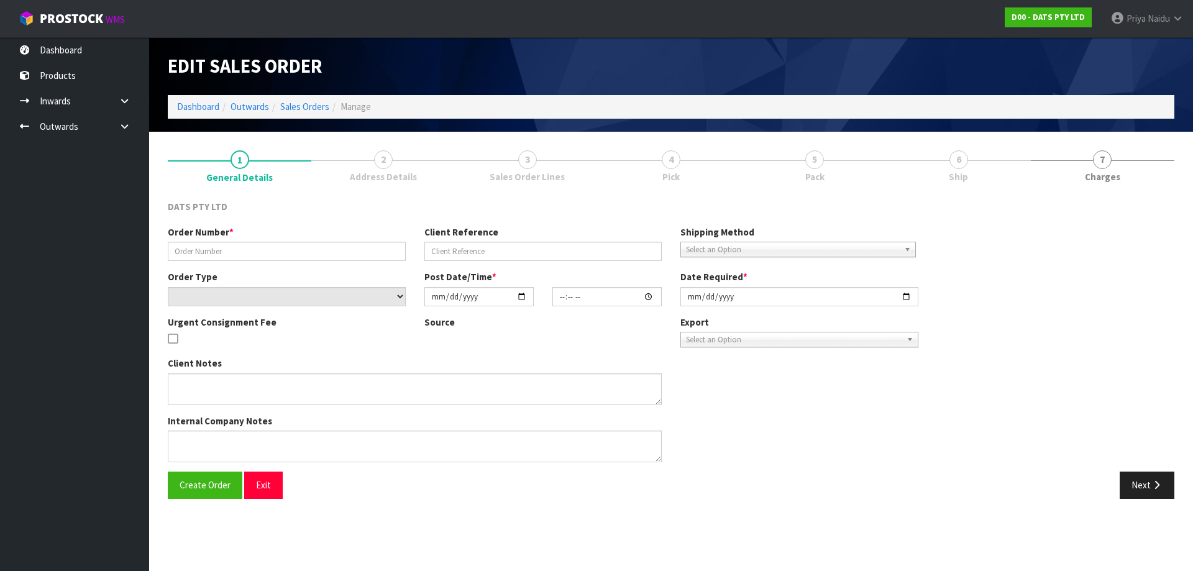
type input "9486Y100191891"
select select "number:0"
type input "[DATE]"
type input "09:48:00.000"
type input "[DATE]"
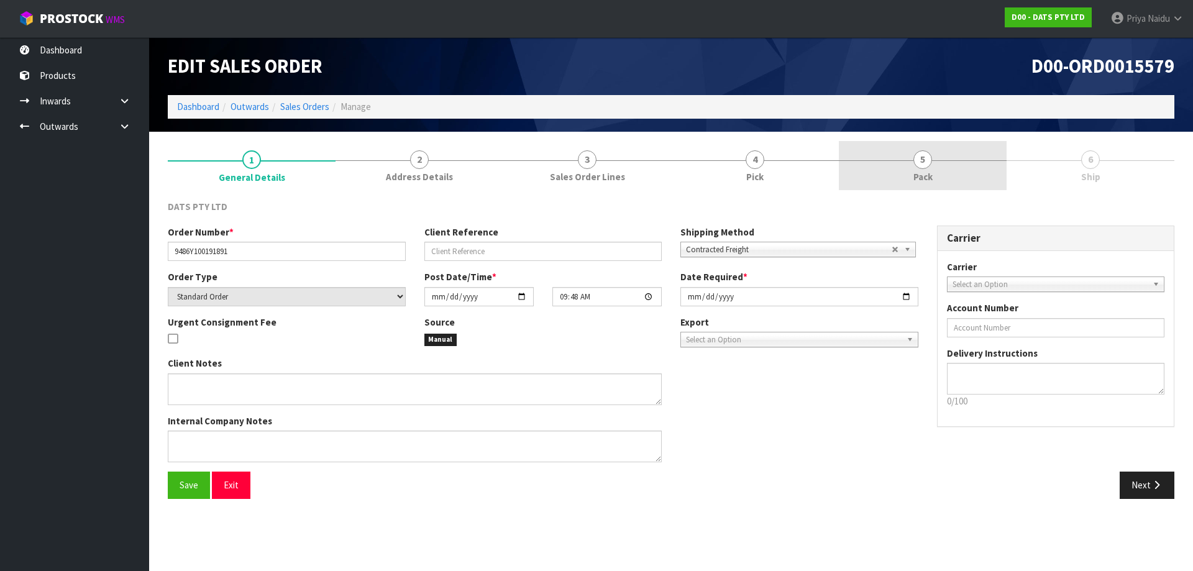
click at [909, 164] on link "5 Pack" at bounding box center [923, 165] width 168 height 49
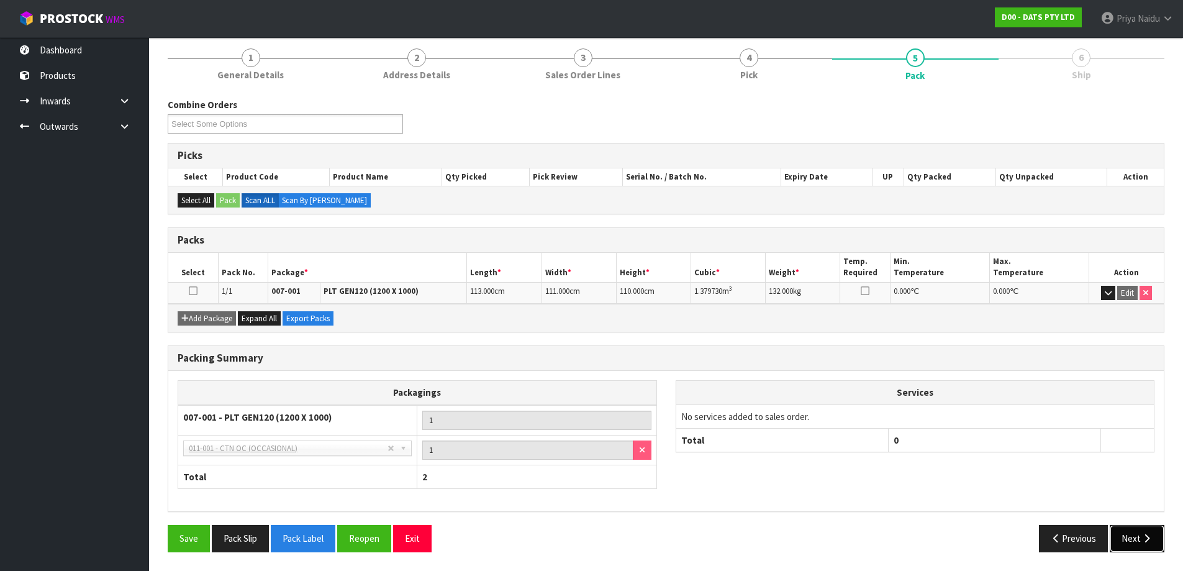
click at [1127, 545] on button "Next" at bounding box center [1137, 538] width 55 height 27
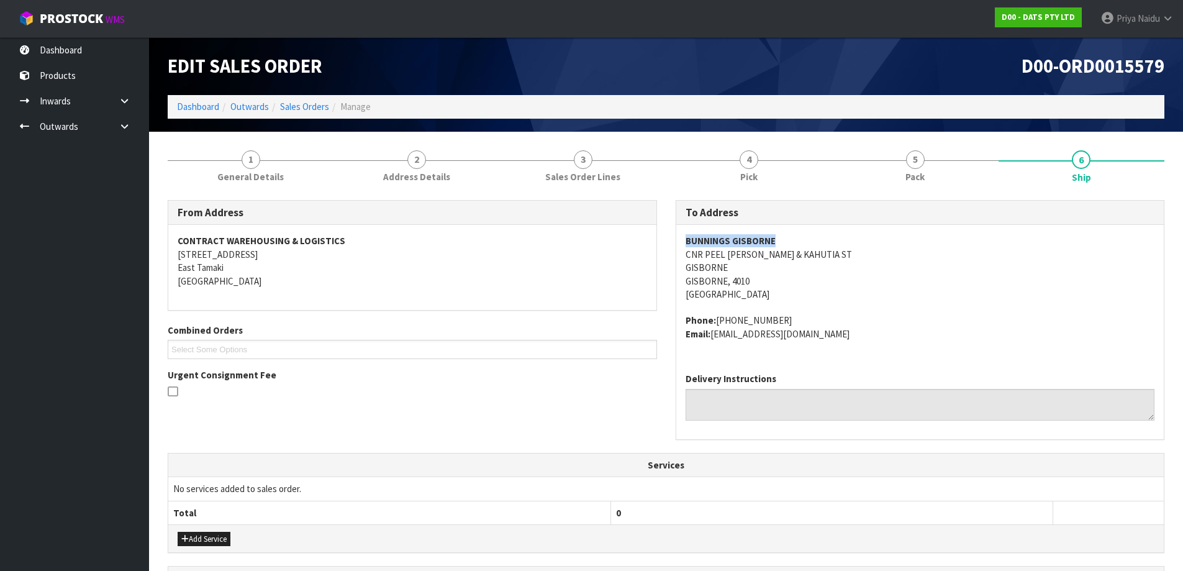
copy strong "BUNNINGS GISBORNE"
drag, startPoint x: 677, startPoint y: 237, endPoint x: 800, endPoint y: 247, distance: 123.3
click at [800, 247] on div "BUNNINGS GISBORNE CNR PEEL [PERSON_NAME] & KAHUTIA ST GISBORNE [GEOGRAPHIC_DATA…" at bounding box center [920, 294] width 488 height 138
drag, startPoint x: 901, startPoint y: 279, endPoint x: 862, endPoint y: 265, distance: 41.4
click at [901, 279] on address "BUNNINGS GISBORNE CNR PEEL [PERSON_NAME] & KAHUTIA ST GISBORNE [GEOGRAPHIC_DATA…" at bounding box center [921, 267] width 470 height 66
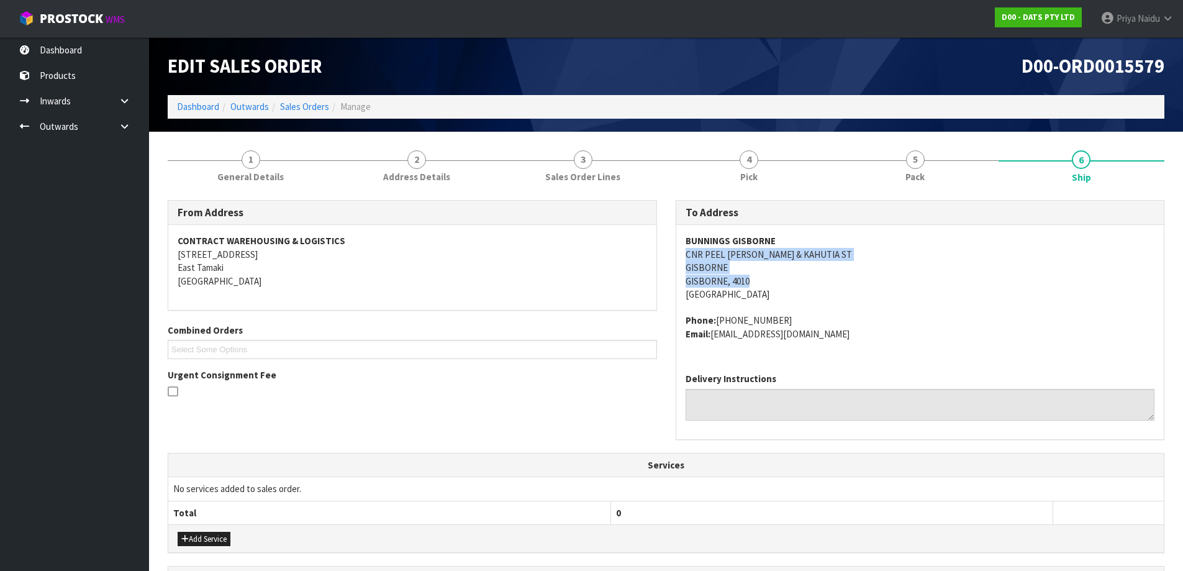
copy address "CNR PEEL [PERSON_NAME] & KAHUTIA ST GISBORNE [GEOGRAPHIC_DATA], 4010"
drag, startPoint x: 682, startPoint y: 256, endPoint x: 823, endPoint y: 276, distance: 142.5
click at [823, 276] on div "BUNNINGS GISBORNE CNR PEEL [PERSON_NAME] & KAHUTIA ST GISBORNE [GEOGRAPHIC_DATA…" at bounding box center [920, 294] width 488 height 138
click at [938, 273] on address "BUNNINGS GISBORNE CNR PEEL [PERSON_NAME] & KAHUTIA ST GISBORNE [GEOGRAPHIC_DATA…" at bounding box center [921, 267] width 470 height 66
drag, startPoint x: 681, startPoint y: 239, endPoint x: 836, endPoint y: 238, distance: 155.3
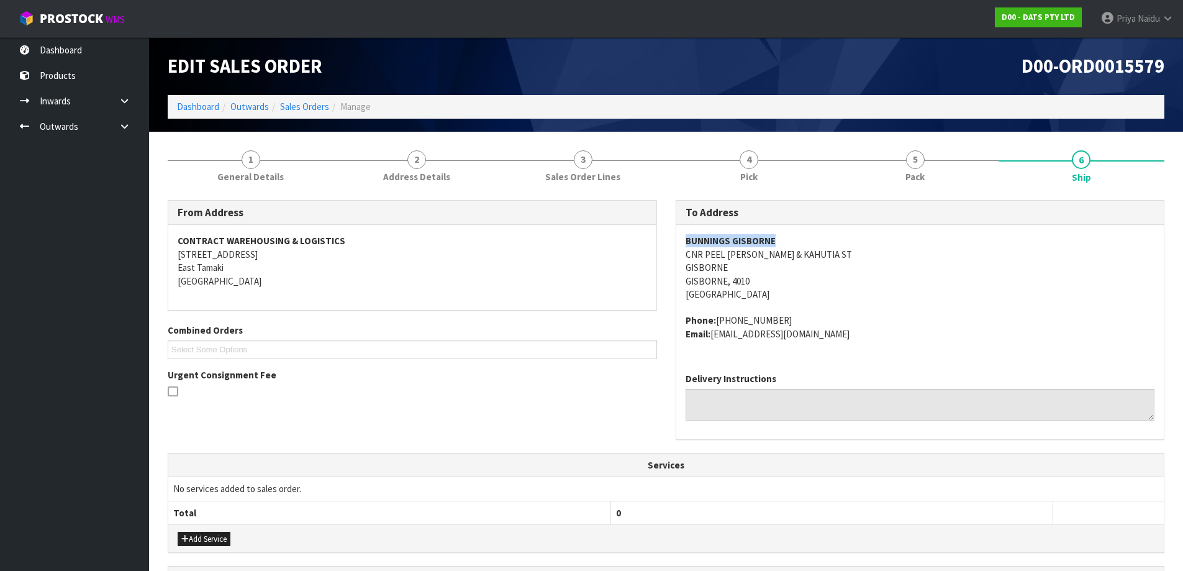
click at [836, 238] on div "BUNNINGS GISBORNE CNR PEEL [PERSON_NAME] & KAHUTIA ST GISBORNE [GEOGRAPHIC_DATA…" at bounding box center [920, 294] width 488 height 138
drag, startPoint x: 889, startPoint y: 327, endPoint x: 812, endPoint y: 291, distance: 84.5
click at [889, 327] on address "Phone: [PHONE_NUMBER] Email: [EMAIL_ADDRESS][DOMAIN_NAME]" at bounding box center [921, 327] width 470 height 27
drag, startPoint x: 682, startPoint y: 256, endPoint x: 855, endPoint y: 256, distance: 172.7
click at [855, 256] on div "BUNNINGS GISBORNE CNR PEEL [PERSON_NAME] & KAHUTIA ST GISBORNE [GEOGRAPHIC_DATA…" at bounding box center [920, 294] width 488 height 138
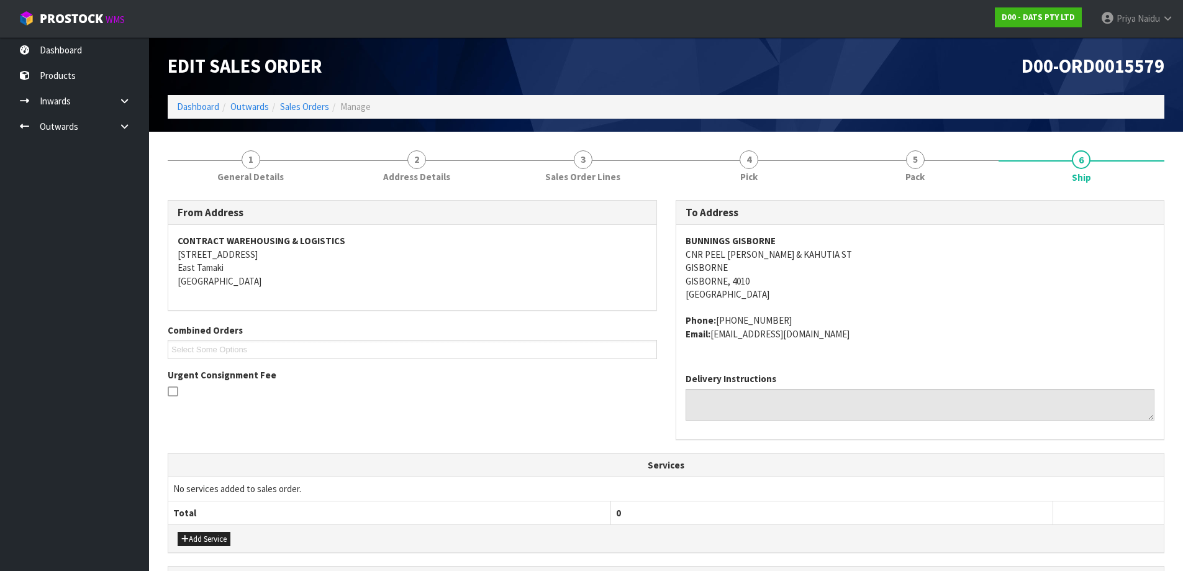
click at [861, 299] on address "BUNNINGS GISBORNE CNR PEEL [PERSON_NAME] & KAHUTIA ST GISBORNE [GEOGRAPHIC_DATA…" at bounding box center [921, 267] width 470 height 66
drag, startPoint x: 676, startPoint y: 323, endPoint x: 837, endPoint y: 347, distance: 163.3
click at [865, 348] on div "To Address BUNNINGS GISBORNE CNR PEEL [PERSON_NAME] & KAHUTIA [GEOGRAPHIC_DATA]…" at bounding box center [920, 326] width 508 height 253
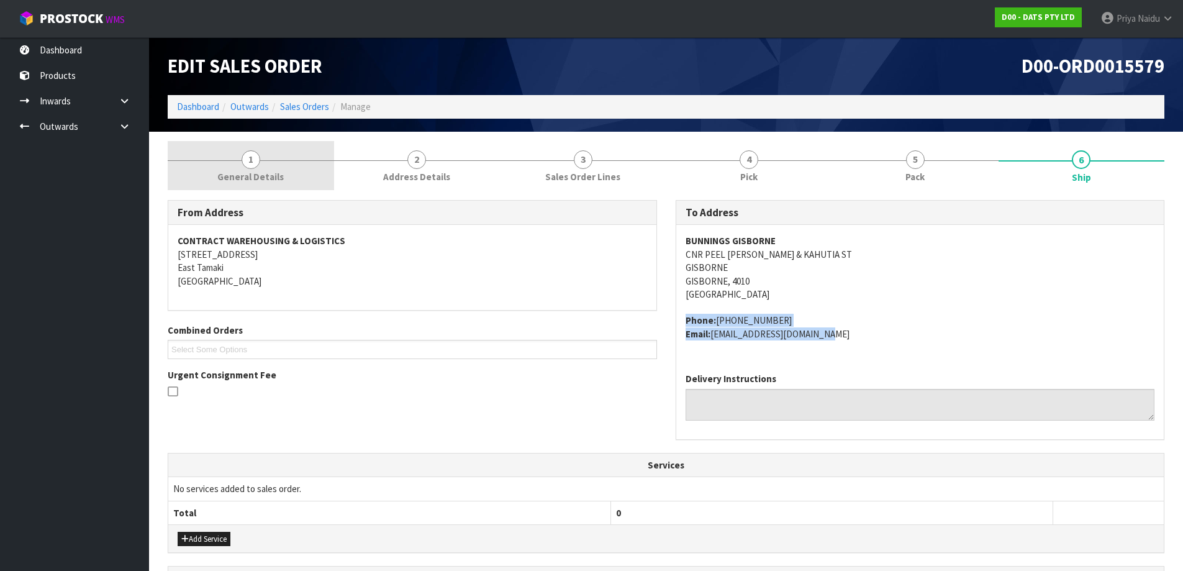
drag, startPoint x: 232, startPoint y: 157, endPoint x: 219, endPoint y: 184, distance: 30.3
click at [232, 157] on link "1 General Details" at bounding box center [251, 165] width 166 height 49
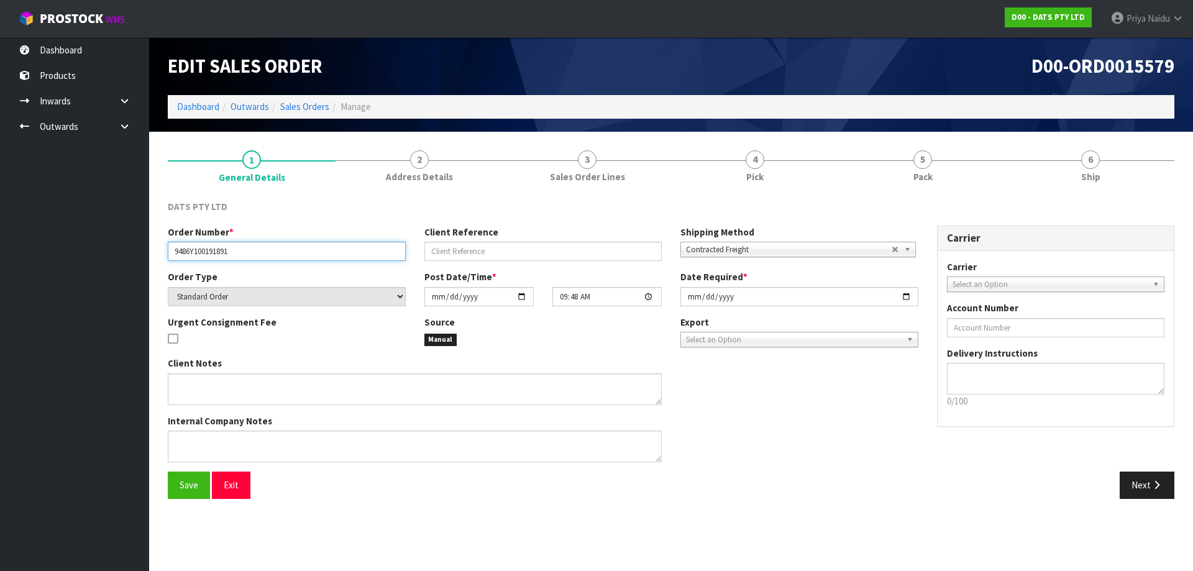
drag, startPoint x: 169, startPoint y: 253, endPoint x: 274, endPoint y: 248, distance: 105.1
click at [274, 248] on input "9486Y100191891" at bounding box center [287, 251] width 238 height 19
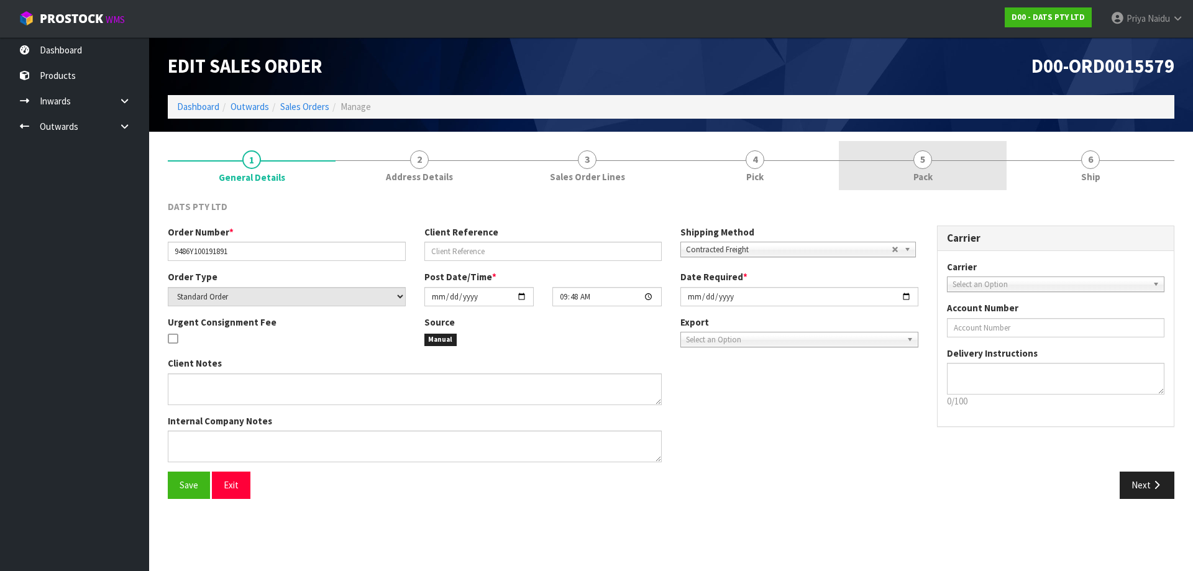
drag, startPoint x: 888, startPoint y: 157, endPoint x: 880, endPoint y: 169, distance: 14.3
click at [888, 157] on link "5 Pack" at bounding box center [923, 165] width 168 height 49
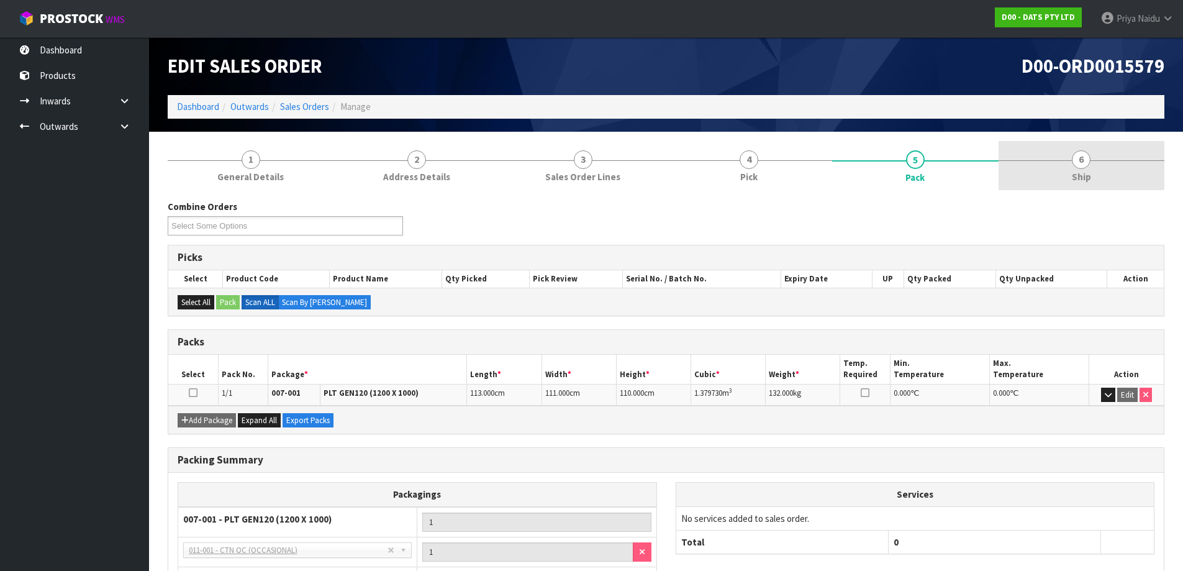
click at [1062, 171] on link "6 Ship" at bounding box center [1082, 165] width 166 height 49
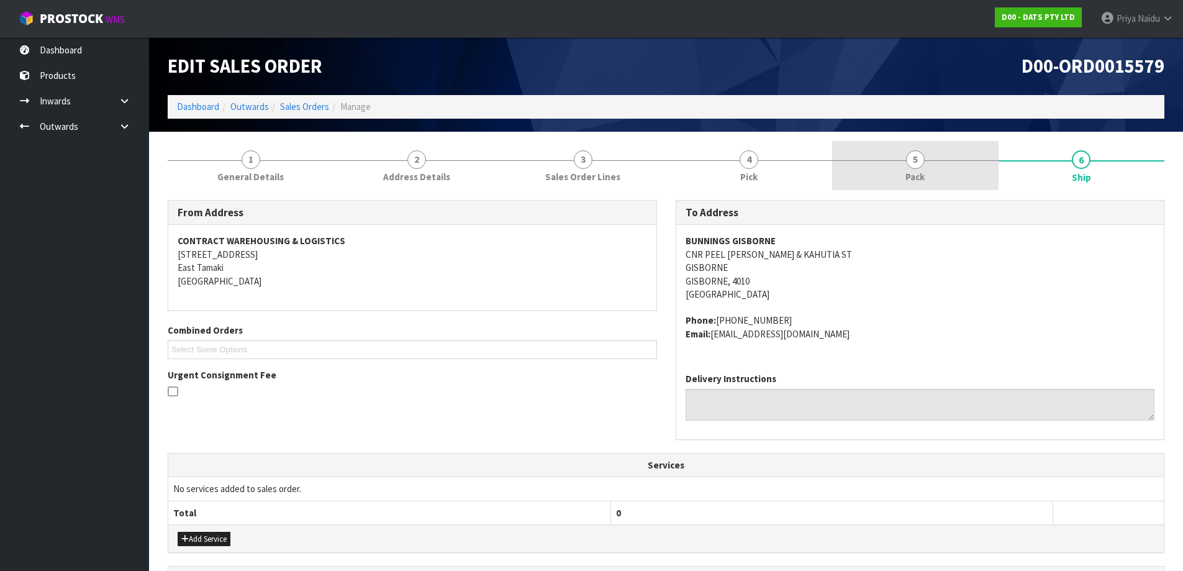
click at [955, 166] on link "5 Pack" at bounding box center [915, 165] width 166 height 49
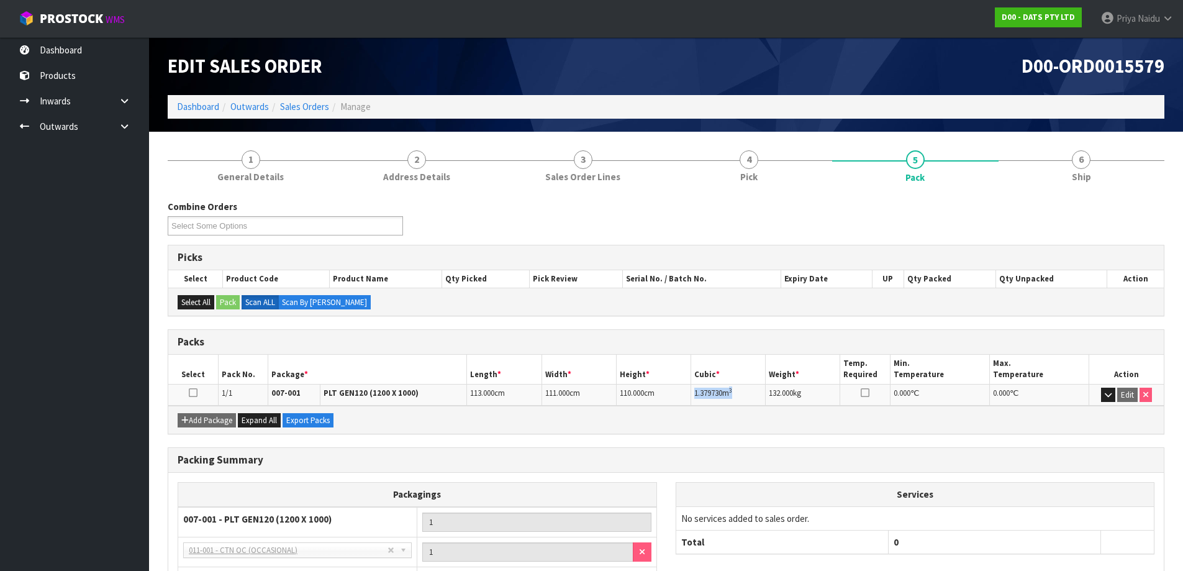
drag, startPoint x: 692, startPoint y: 392, endPoint x: 739, endPoint y: 388, distance: 46.8
click at [739, 388] on td "1.379730 m 3" at bounding box center [728, 395] width 75 height 22
click at [1104, 186] on link "6 Ship" at bounding box center [1082, 165] width 166 height 49
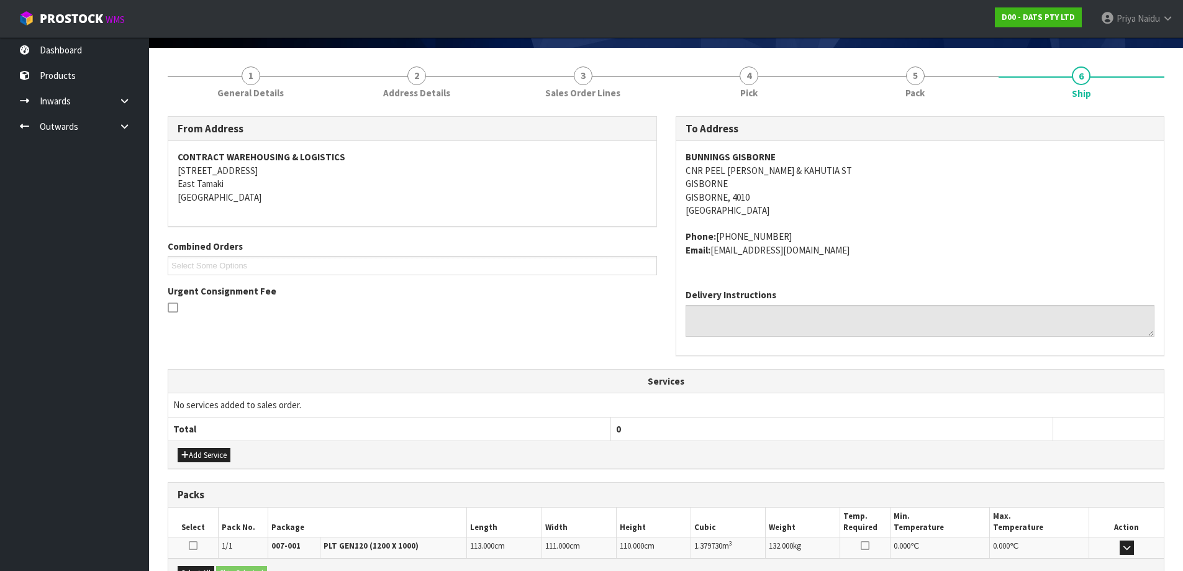
scroll to position [62, 0]
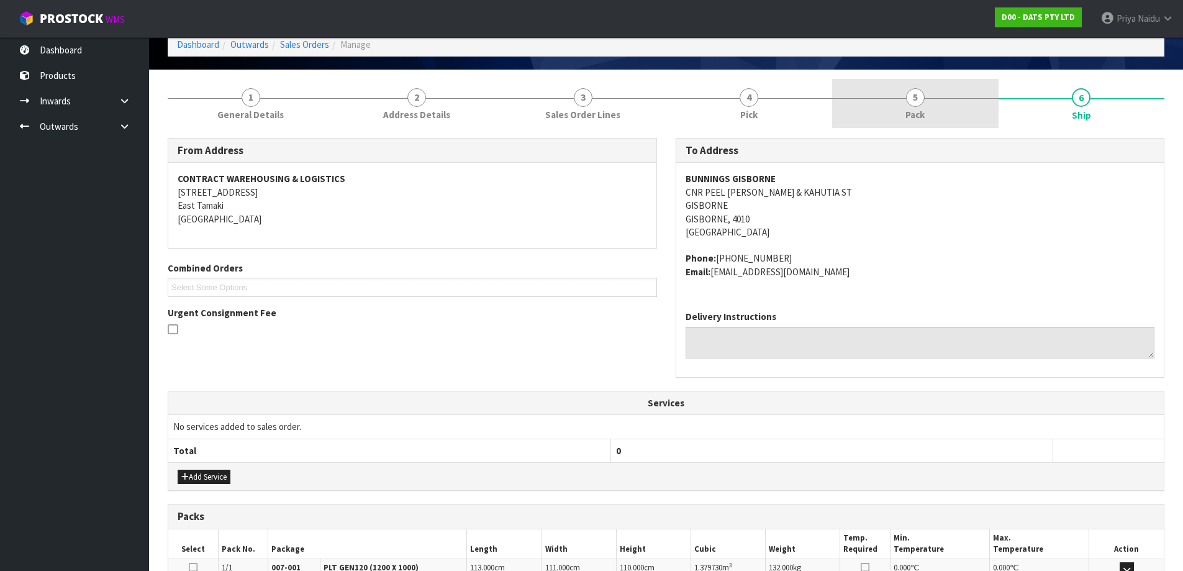
drag, startPoint x: 889, startPoint y: 81, endPoint x: 871, endPoint y: 120, distance: 43.1
click at [888, 87] on link "5 Pack" at bounding box center [915, 103] width 166 height 49
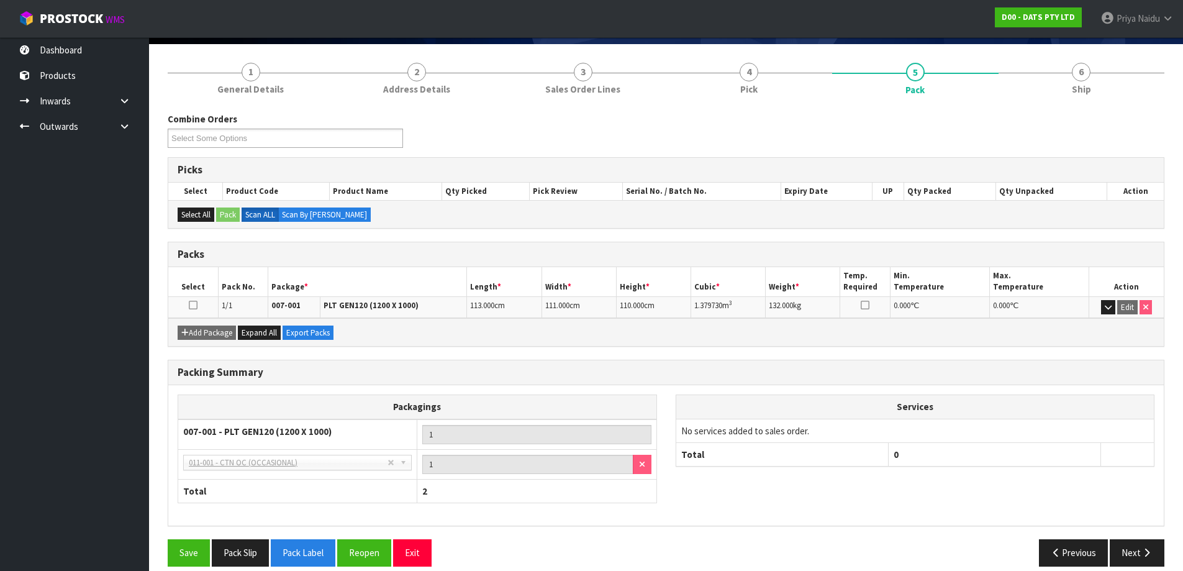
scroll to position [102, 0]
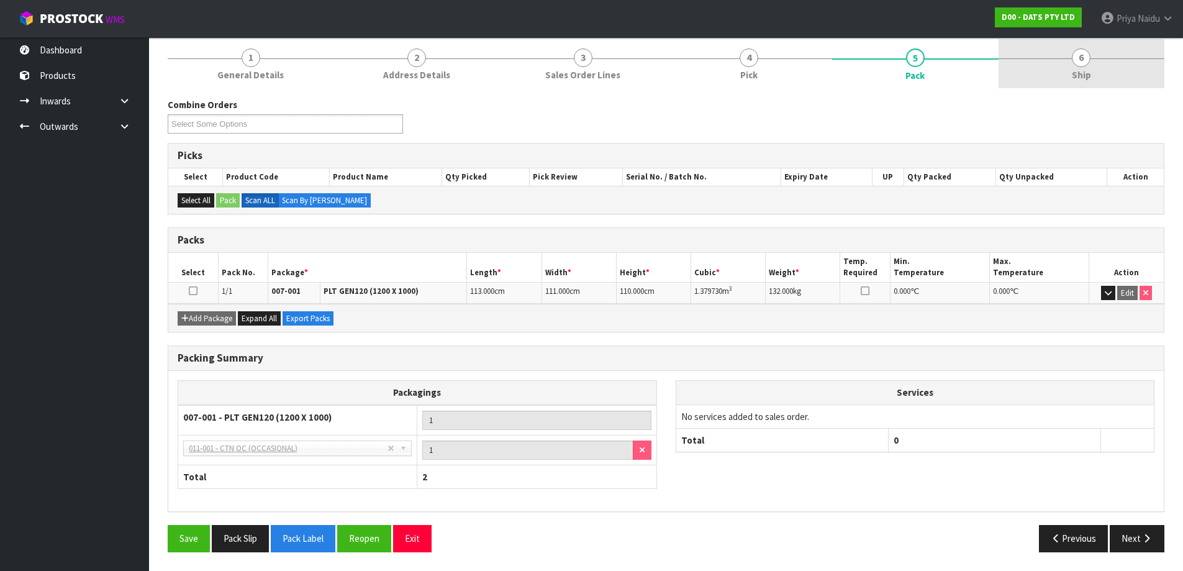
click at [1094, 81] on link "6 Ship" at bounding box center [1082, 63] width 166 height 49
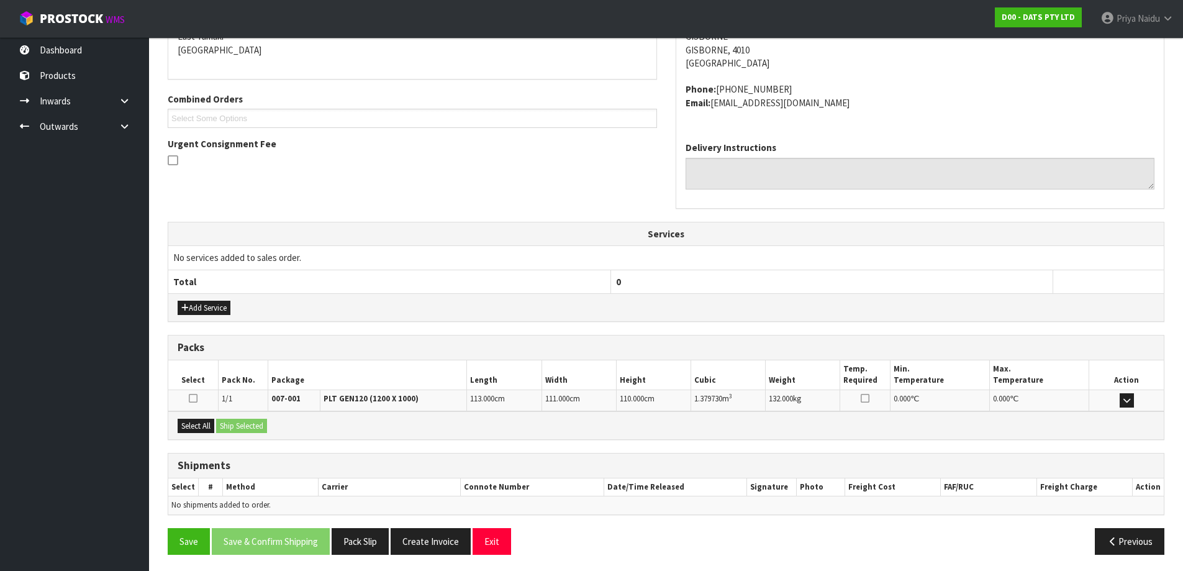
scroll to position [234, 0]
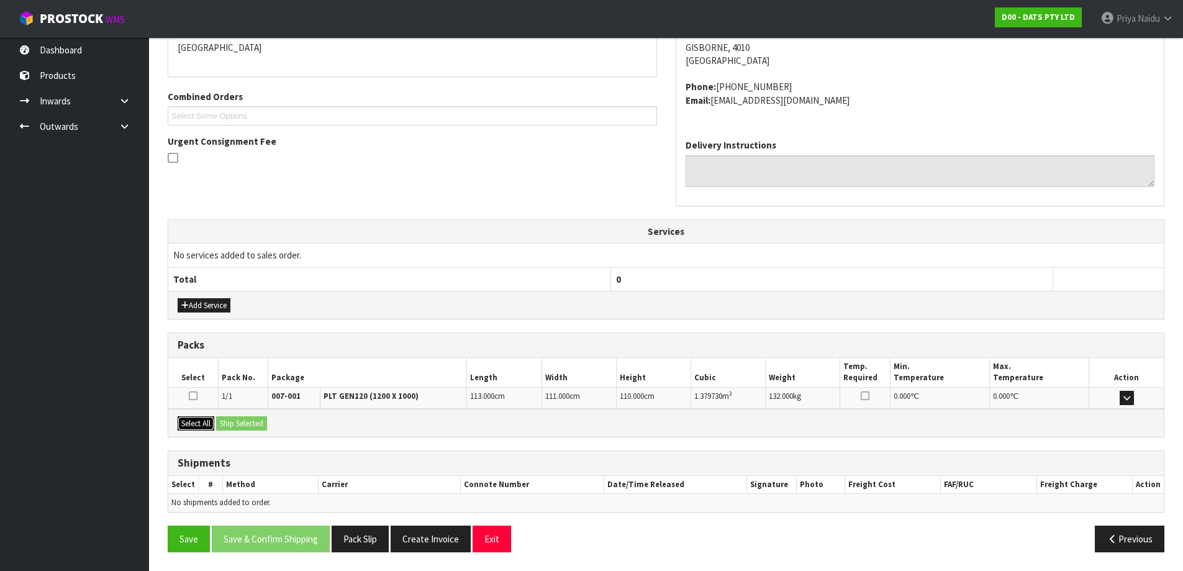
click at [196, 420] on button "Select All" at bounding box center [196, 423] width 37 height 15
click at [247, 420] on button "Ship Selected" at bounding box center [241, 423] width 51 height 15
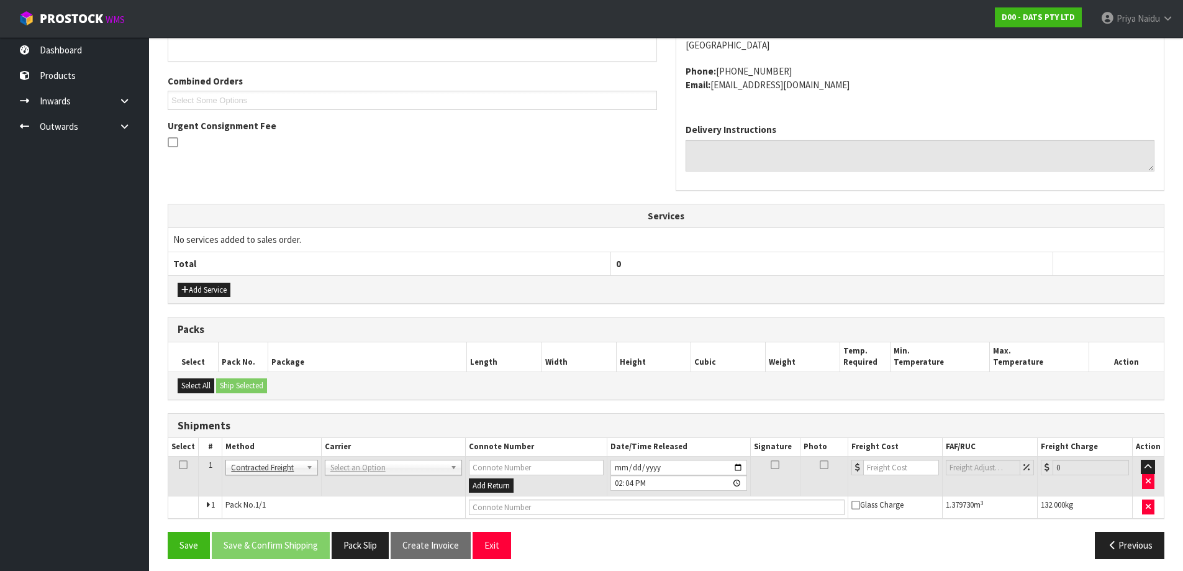
scroll to position [256, 0]
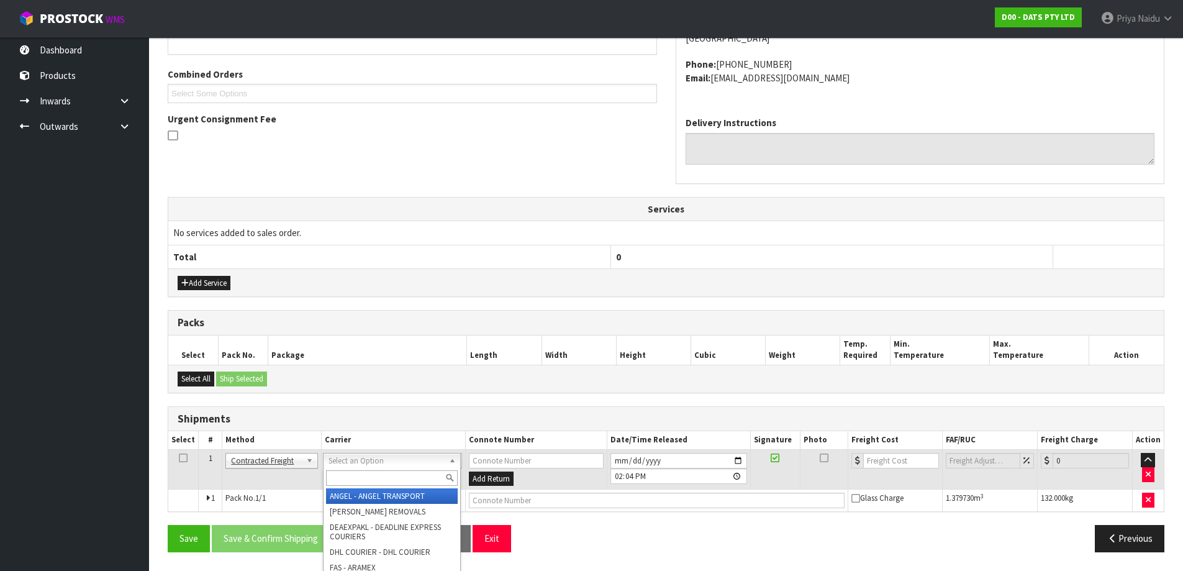
click at [342, 480] on input "text" at bounding box center [392, 478] width 132 height 16
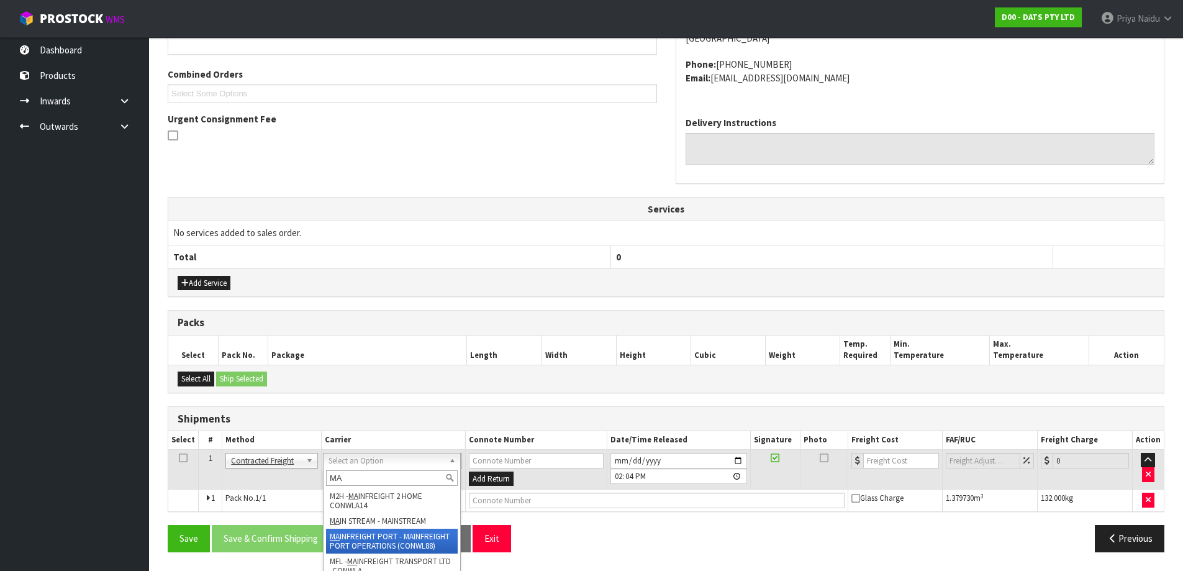
type input "MA"
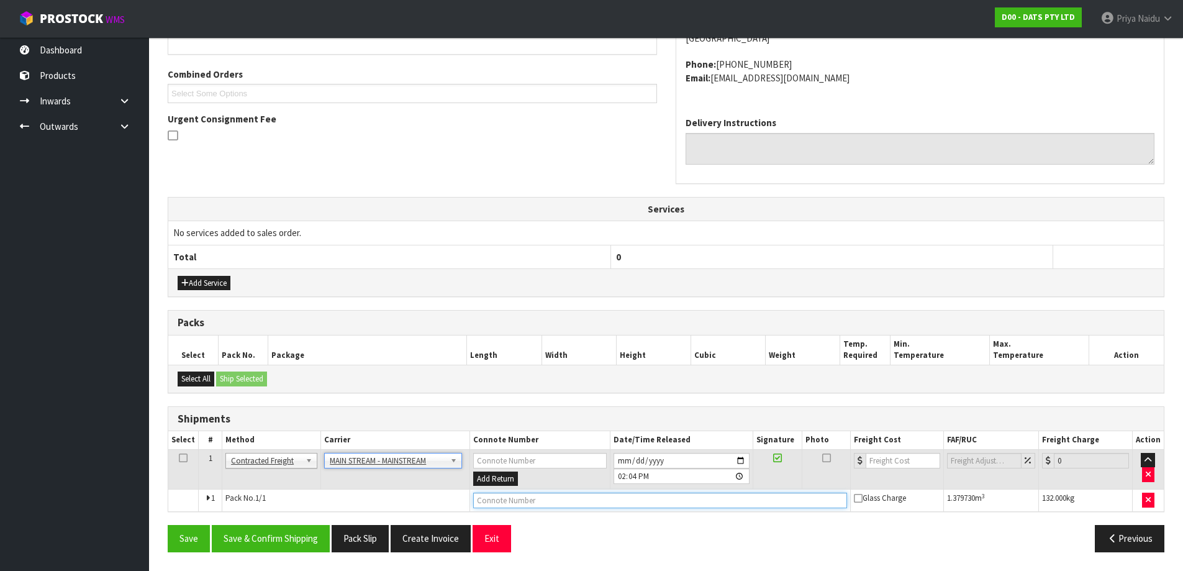
click at [599, 500] on input "text" at bounding box center [660, 501] width 374 height 16
paste input "CWL7715102"
type input "CWL7715102"
click at [874, 446] on th "Freight Cost" at bounding box center [897, 440] width 94 height 18
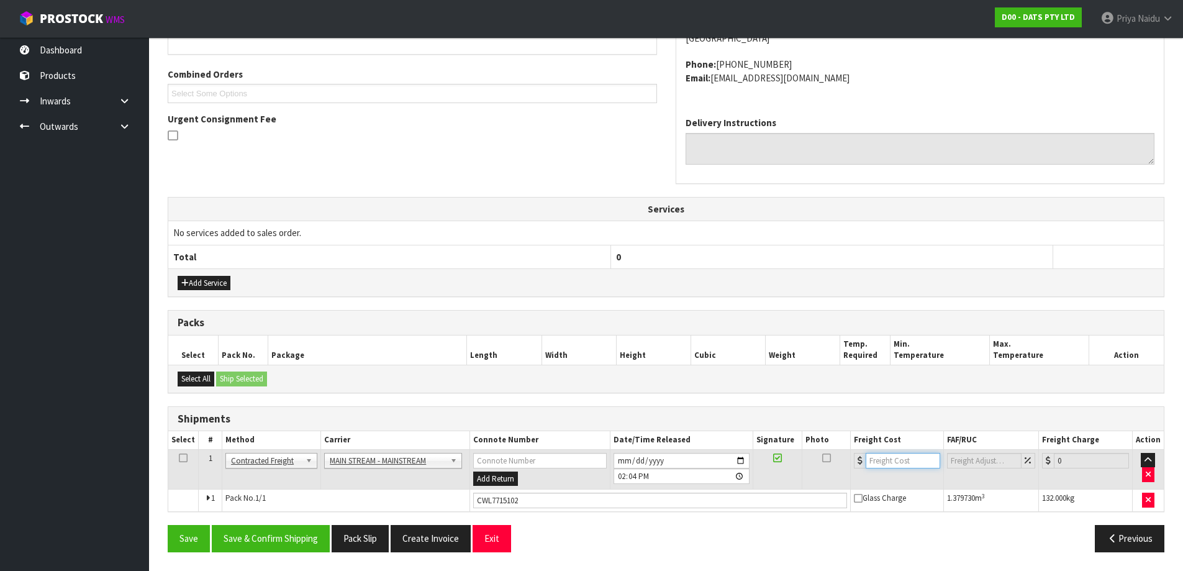
click at [874, 455] on input "number" at bounding box center [903, 461] width 75 height 16
type input "110.40"
click at [275, 537] on button "Save & Confirm Shipping" at bounding box center [271, 538] width 118 height 27
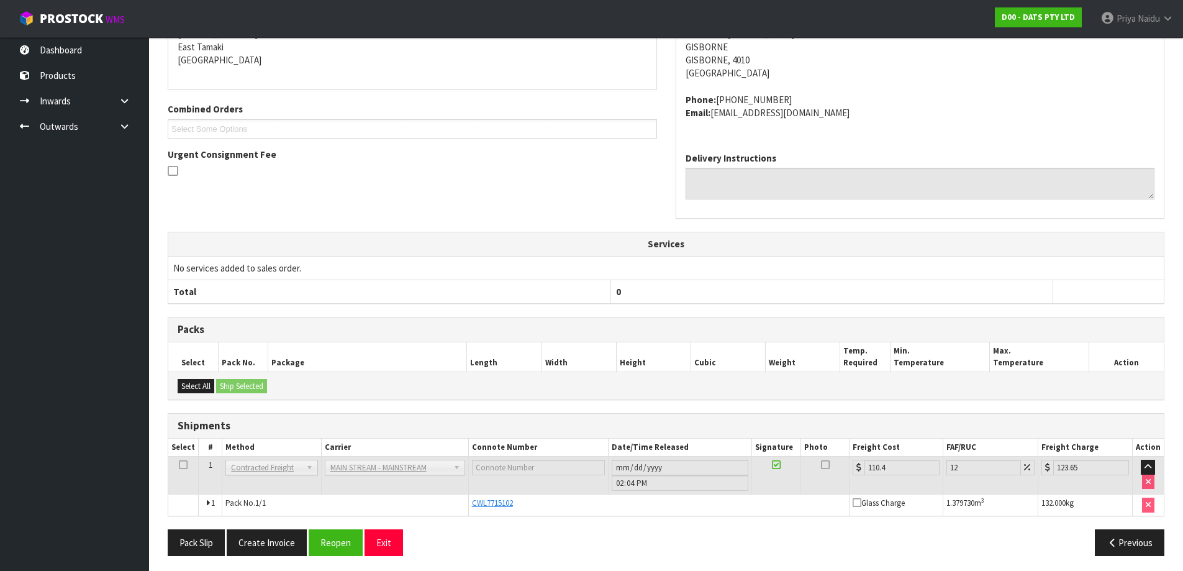
scroll to position [0, 0]
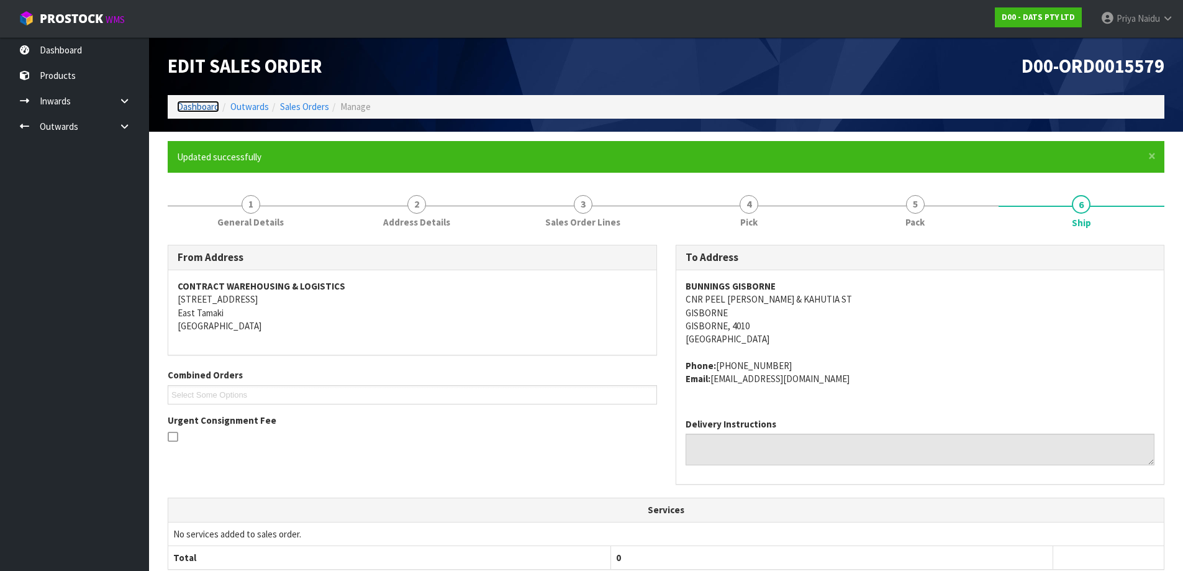
click at [204, 110] on link "Dashboard" at bounding box center [198, 107] width 42 height 12
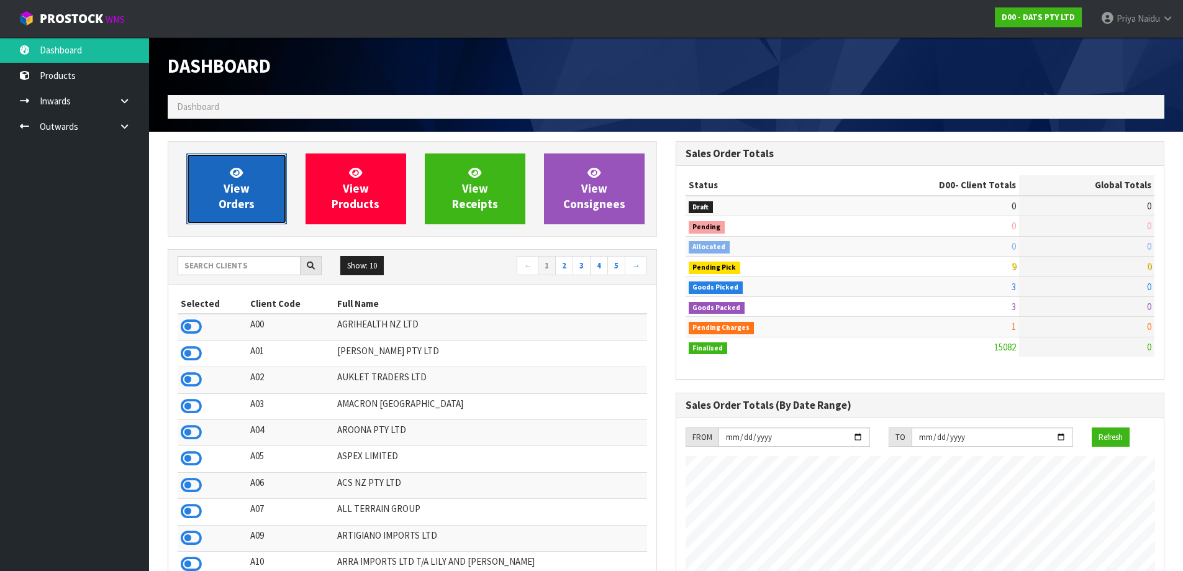
click at [244, 194] on span "View Orders" at bounding box center [237, 188] width 36 height 47
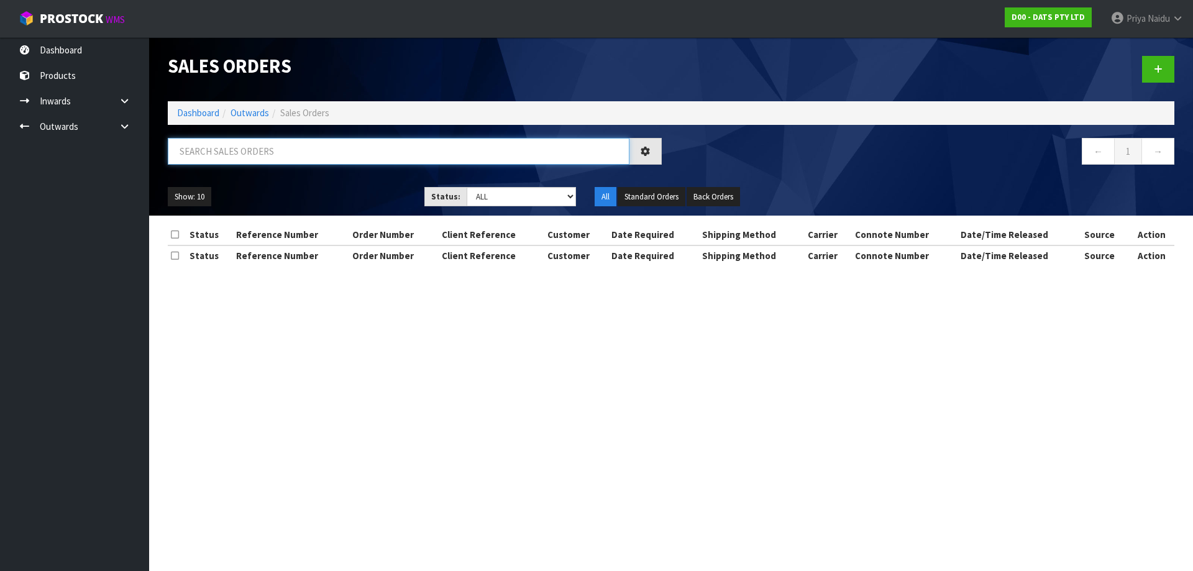
click at [288, 161] on input "text" at bounding box center [398, 151] width 461 height 27
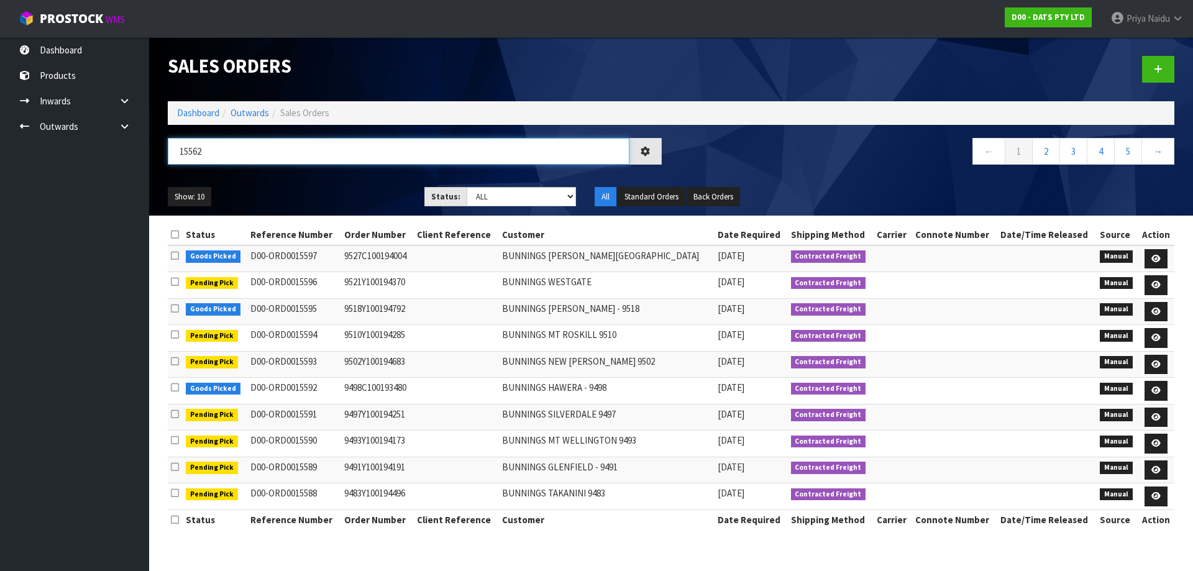
type input "15562"
click at [309, 194] on ul "Show: 10 5 10 25 50" at bounding box center [287, 197] width 238 height 20
click at [478, 189] on select "Draft Pending Allocated Pending Pick Goods Picked Goods Packed Pending Charges …" at bounding box center [521, 196] width 110 height 19
select select "string:5"
click at [466, 187] on select "Draft Pending Allocated Pending Pick Goods Picked Goods Packed Pending Charges …" at bounding box center [521, 196] width 110 height 19
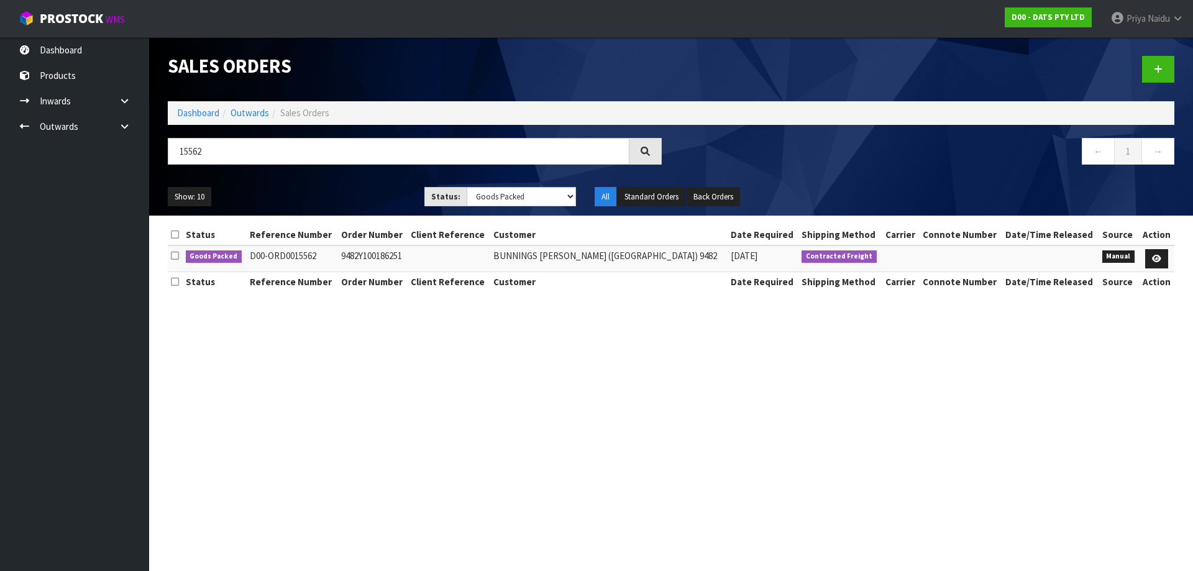
click at [361, 178] on div "Show: 10 5 10 25 50 Status: Draft Pending Allocated Pending Pick Goods Picked G…" at bounding box center [670, 197] width 1025 height 39
click at [1152, 257] on icon at bounding box center [1156, 259] width 9 height 8
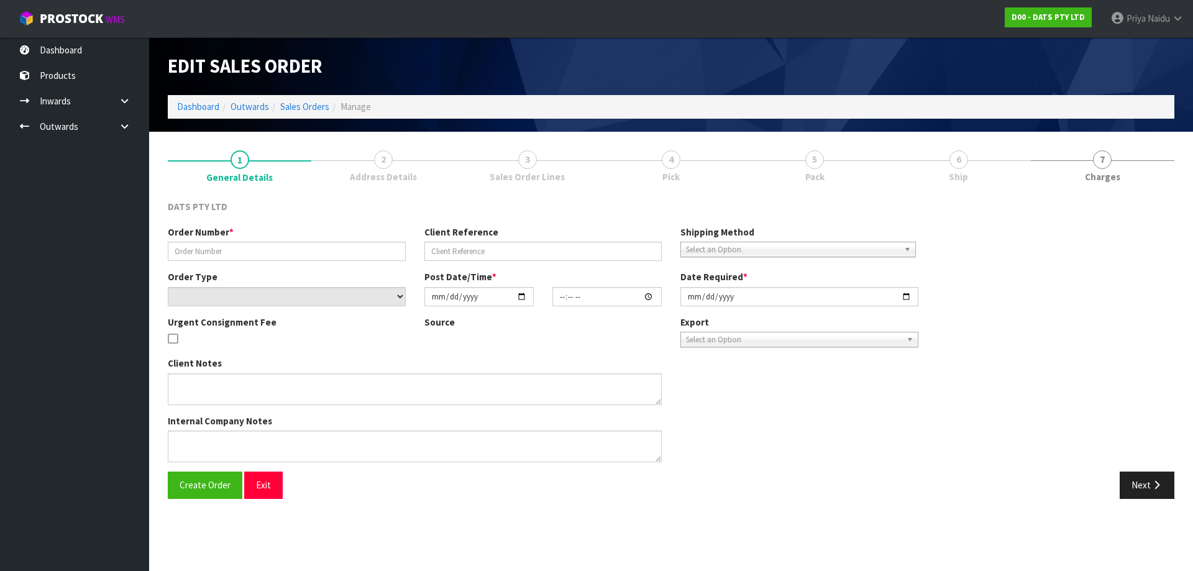
type input "9482Y100186251"
select select "number:0"
type input "[DATE]"
type input "09:27:00.000"
type input "[DATE]"
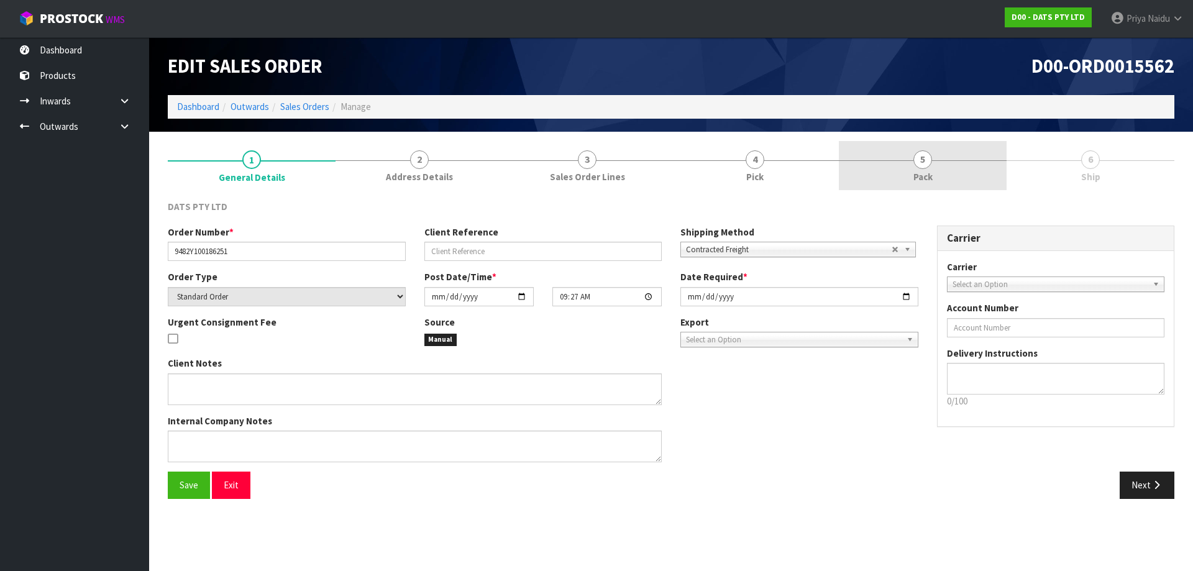
click at [952, 164] on link "5 Pack" at bounding box center [923, 165] width 168 height 49
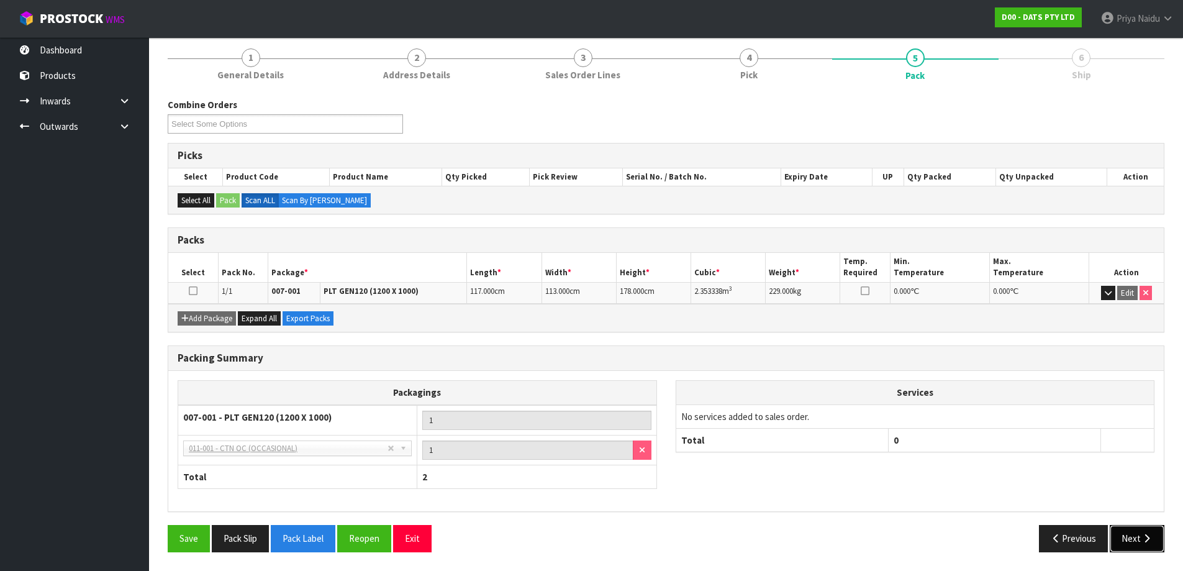
click at [1125, 537] on button "Next" at bounding box center [1137, 538] width 55 height 27
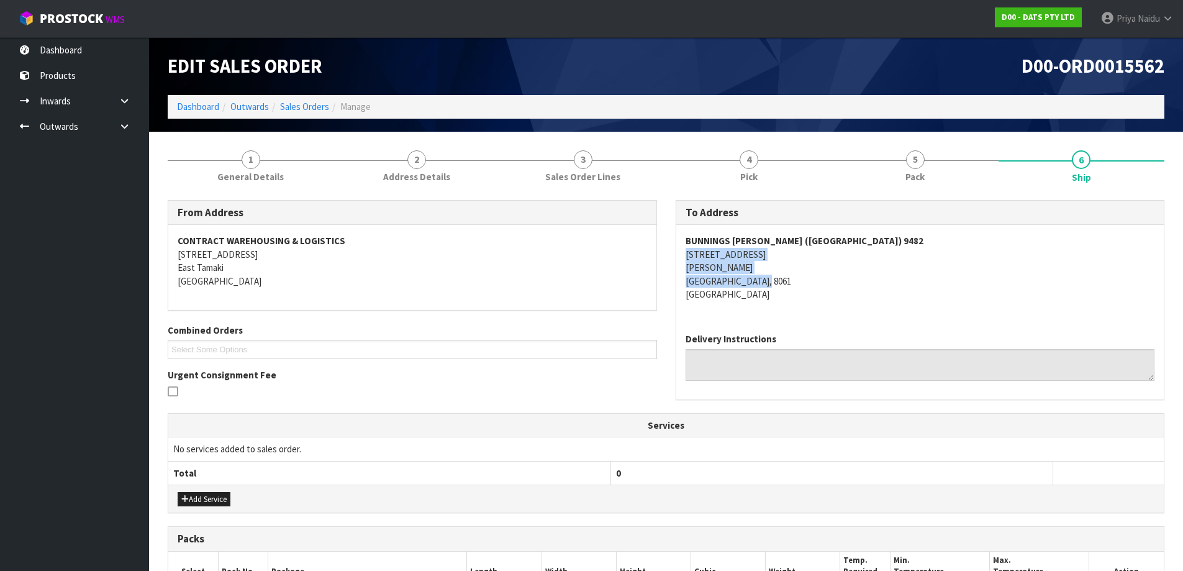
drag, startPoint x: 678, startPoint y: 254, endPoint x: 816, endPoint y: 276, distance: 139.7
click at [816, 276] on div "BUNNINGS [PERSON_NAME] ([GEOGRAPHIC_DATA]) [STREET_ADDRESS][PERSON_NAME]" at bounding box center [920, 274] width 488 height 98
click at [676, 235] on div "To Address BUNNINGS [PERSON_NAME] ([GEOGRAPHIC_DATA]) [STREET_ADDRESS][PERSON_N…" at bounding box center [920, 300] width 489 height 200
drag, startPoint x: 680, startPoint y: 235, endPoint x: 843, endPoint y: 240, distance: 164.0
click at [882, 232] on div "BUNNINGS [PERSON_NAME] ([GEOGRAPHIC_DATA]) [STREET_ADDRESS][PERSON_NAME]" at bounding box center [920, 274] width 488 height 98
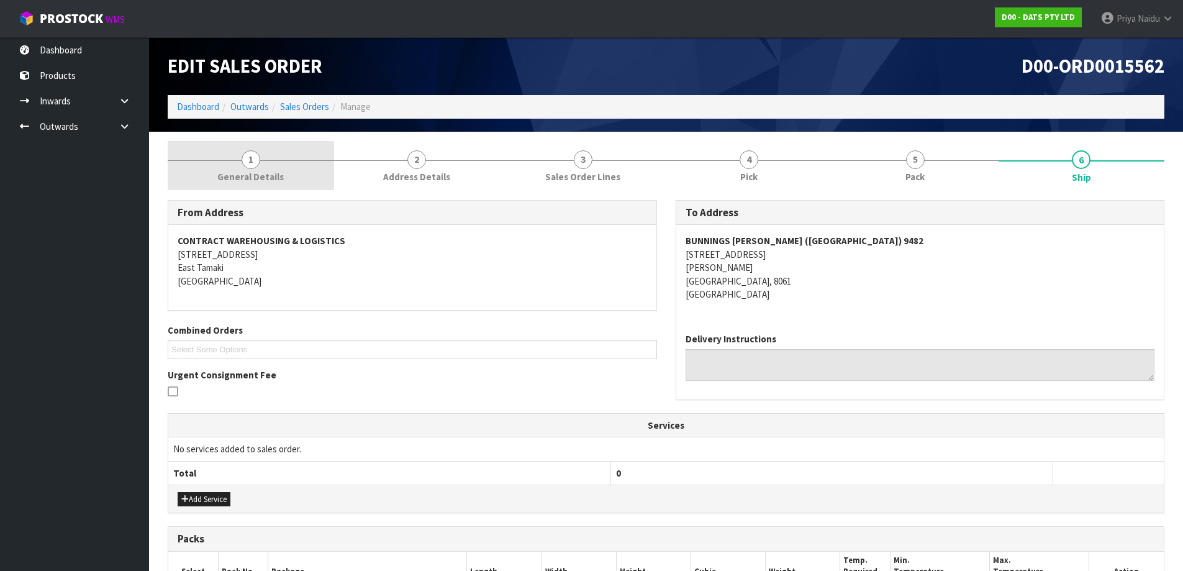
click at [268, 156] on link "1 General Details" at bounding box center [251, 165] width 166 height 49
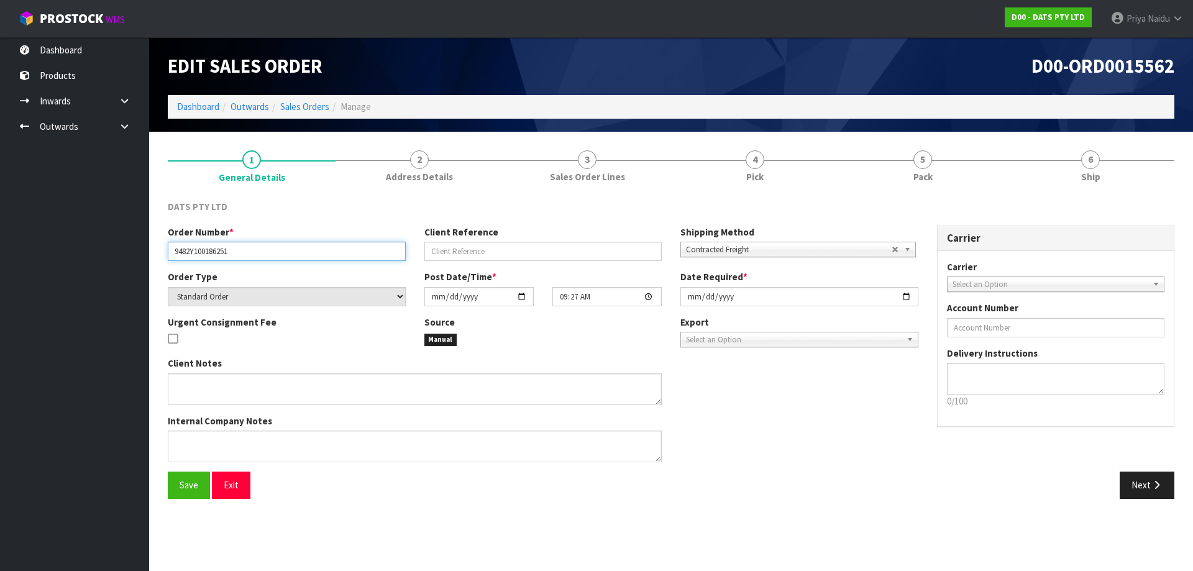
drag, startPoint x: 175, startPoint y: 251, endPoint x: 248, endPoint y: 242, distance: 74.4
click at [248, 242] on input "9482Y100186251" at bounding box center [287, 251] width 238 height 19
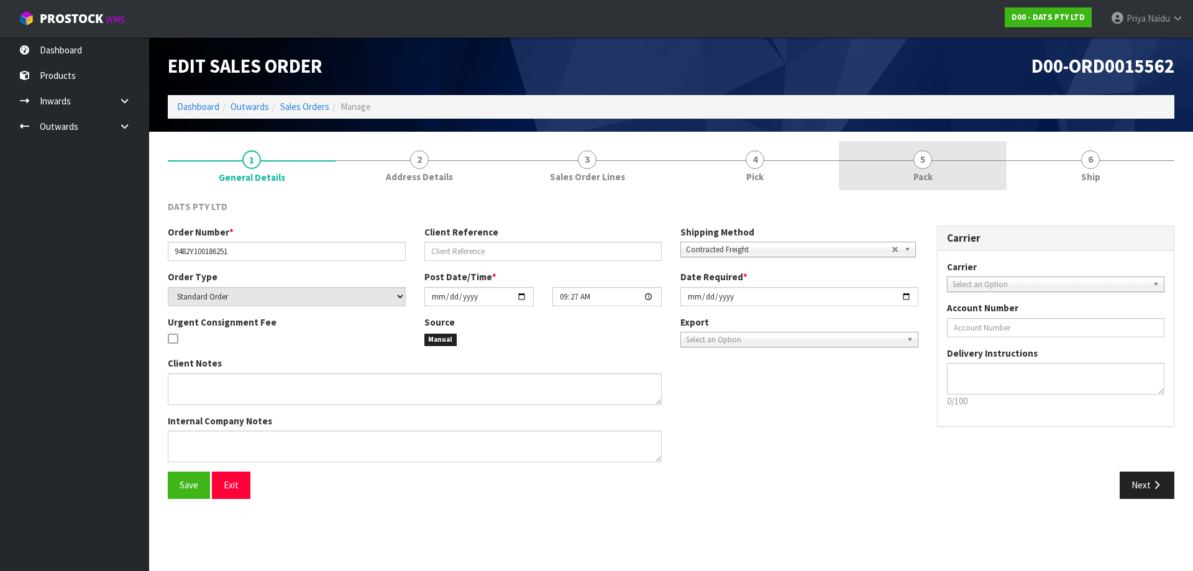
click at [980, 171] on link "5 Pack" at bounding box center [923, 165] width 168 height 49
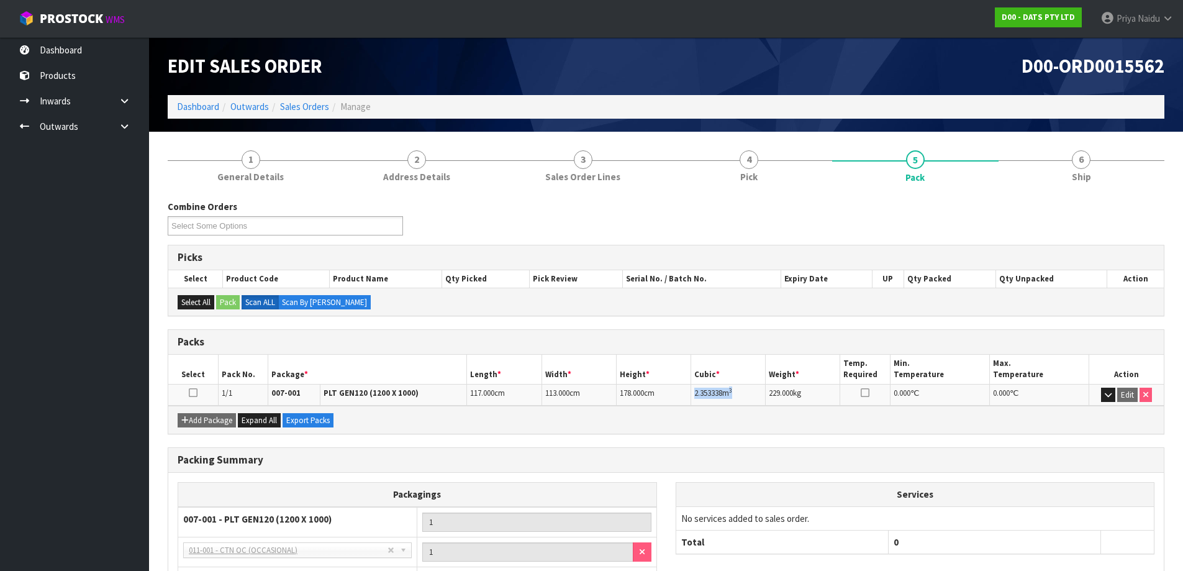
drag, startPoint x: 692, startPoint y: 393, endPoint x: 736, endPoint y: 393, distance: 44.1
click at [736, 393] on td "2.353338 m 3" at bounding box center [728, 395] width 75 height 22
drag, startPoint x: 1094, startPoint y: 184, endPoint x: 1081, endPoint y: 190, distance: 15.0
click at [1093, 184] on link "6 Ship" at bounding box center [1082, 165] width 166 height 49
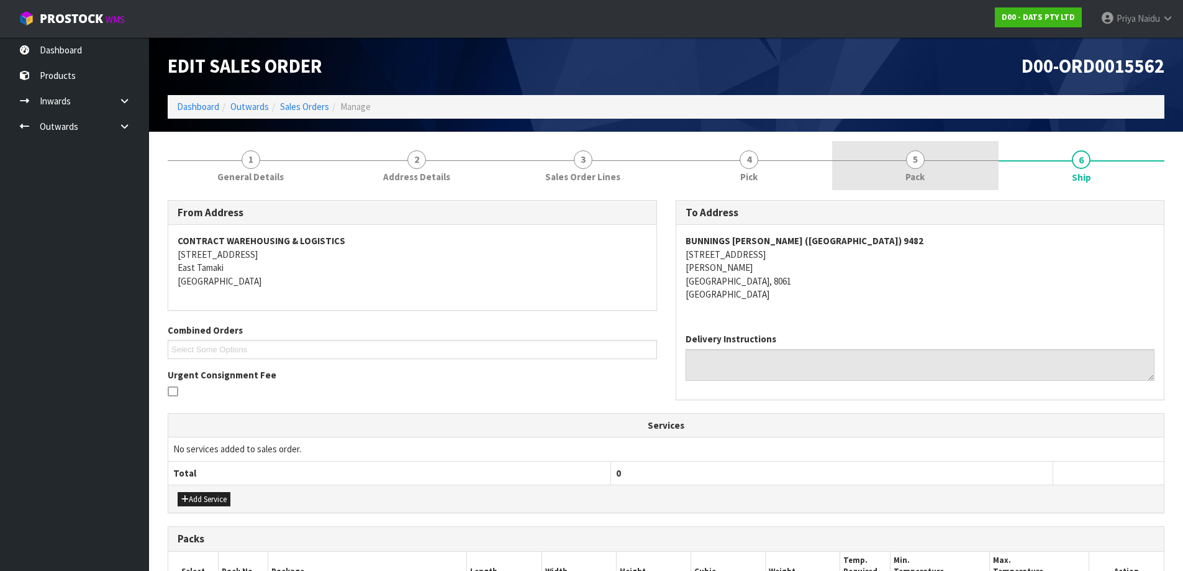
drag, startPoint x: 926, startPoint y: 170, endPoint x: 890, endPoint y: 186, distance: 39.2
click at [926, 170] on link "5 Pack" at bounding box center [915, 165] width 166 height 49
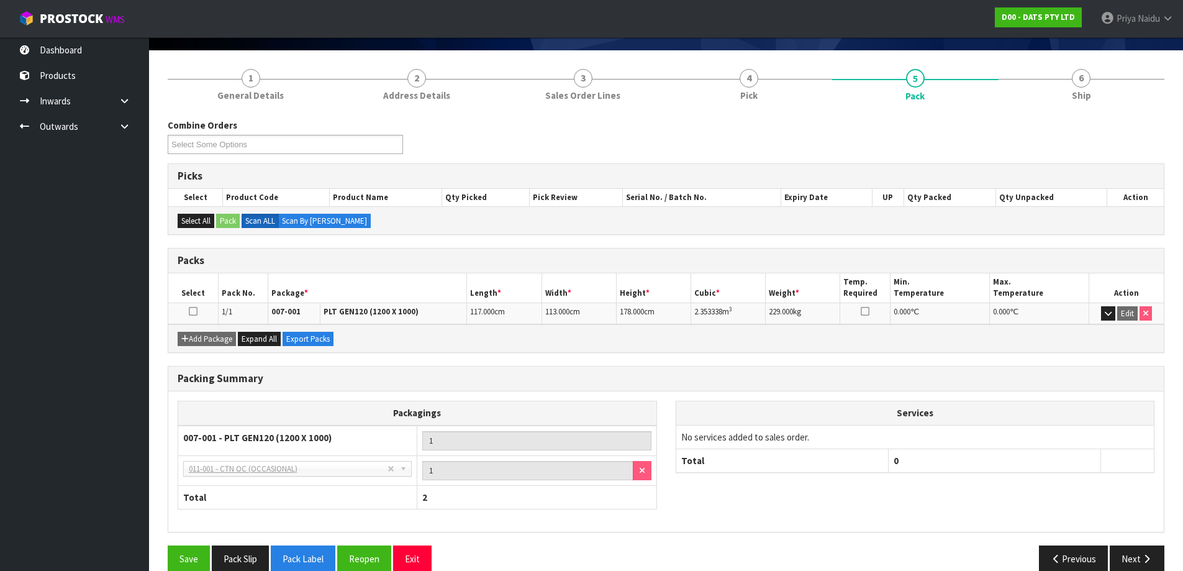
scroll to position [102, 0]
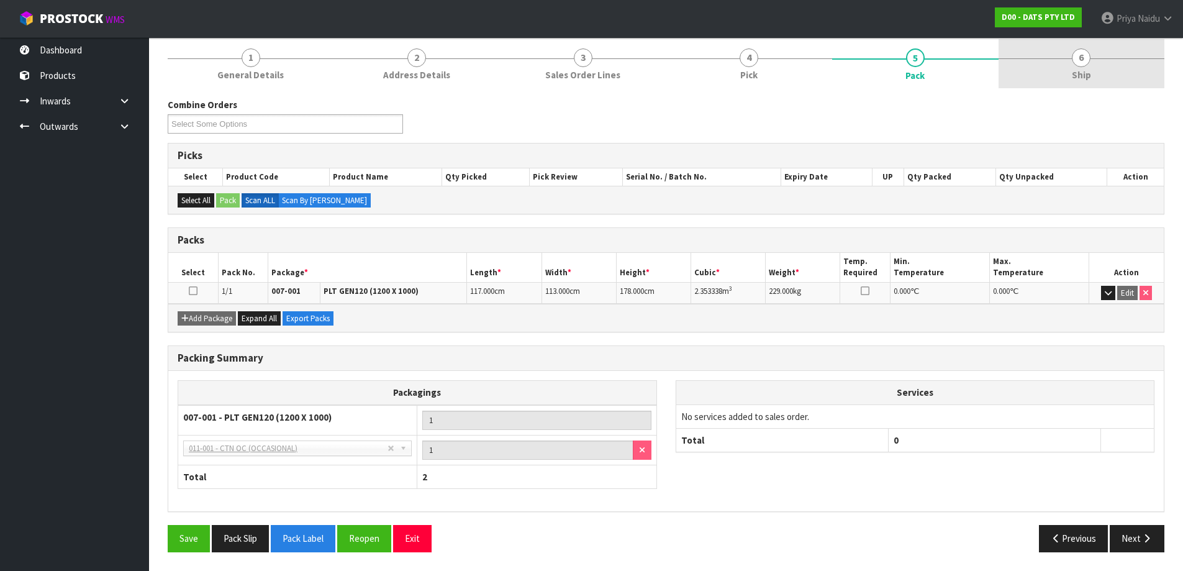
drag, startPoint x: 1051, startPoint y: 74, endPoint x: 1029, endPoint y: 87, distance: 25.9
click at [1051, 74] on link "6 Ship" at bounding box center [1082, 63] width 166 height 49
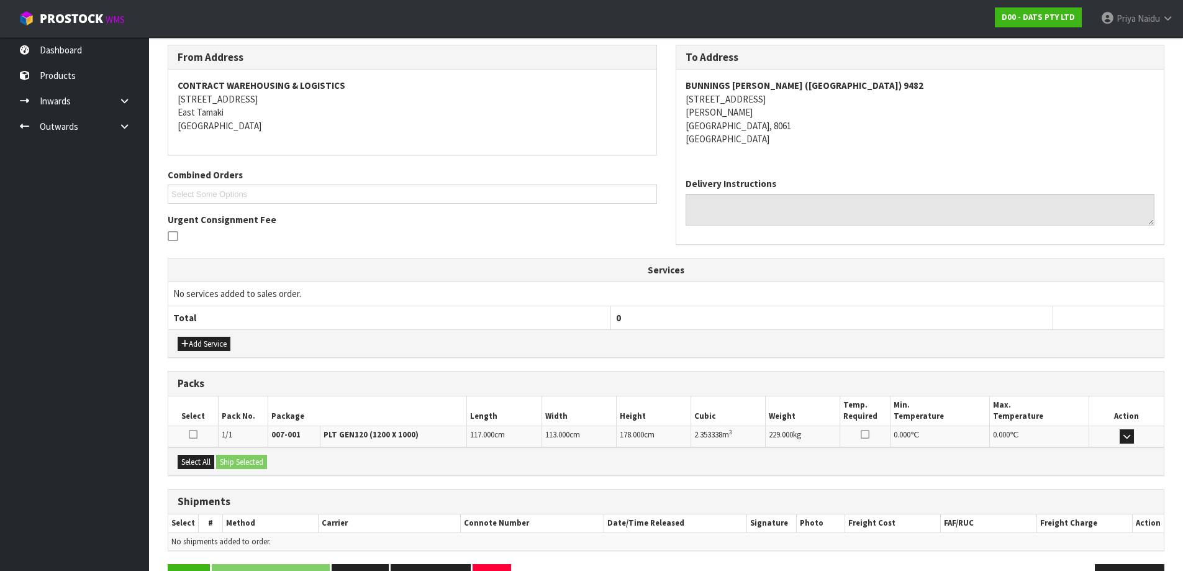
scroll to position [194, 0]
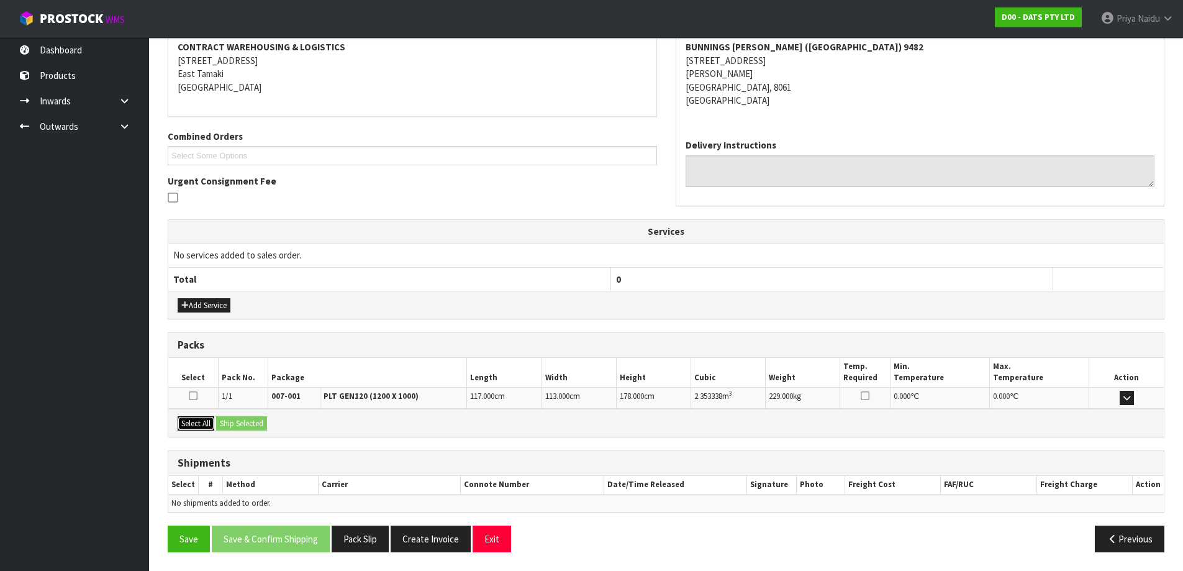
drag, startPoint x: 194, startPoint y: 423, endPoint x: 231, endPoint y: 425, distance: 37.4
click at [194, 422] on button "Select All" at bounding box center [196, 423] width 37 height 15
click at [240, 427] on button "Ship Selected" at bounding box center [241, 423] width 51 height 15
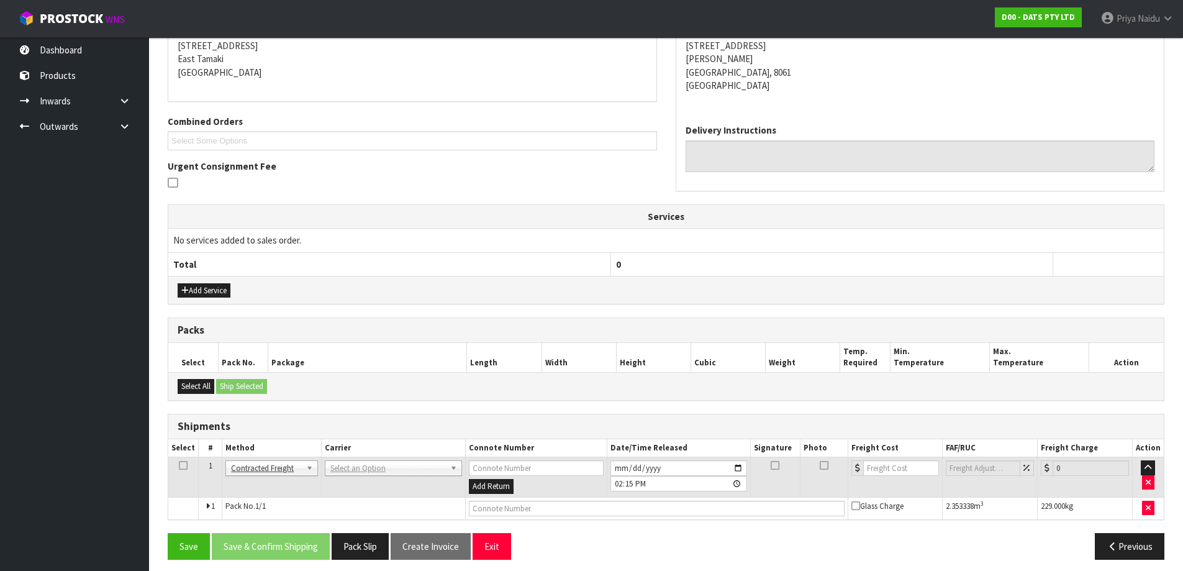
scroll to position [216, 0]
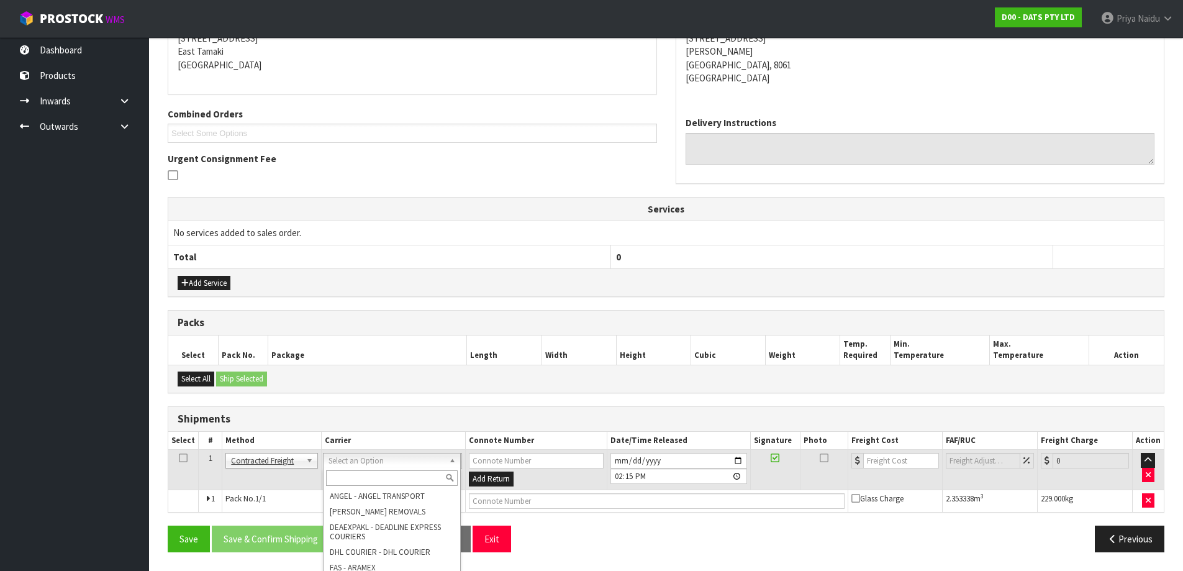
click at [344, 479] on input "text" at bounding box center [392, 478] width 132 height 16
type input "MA"
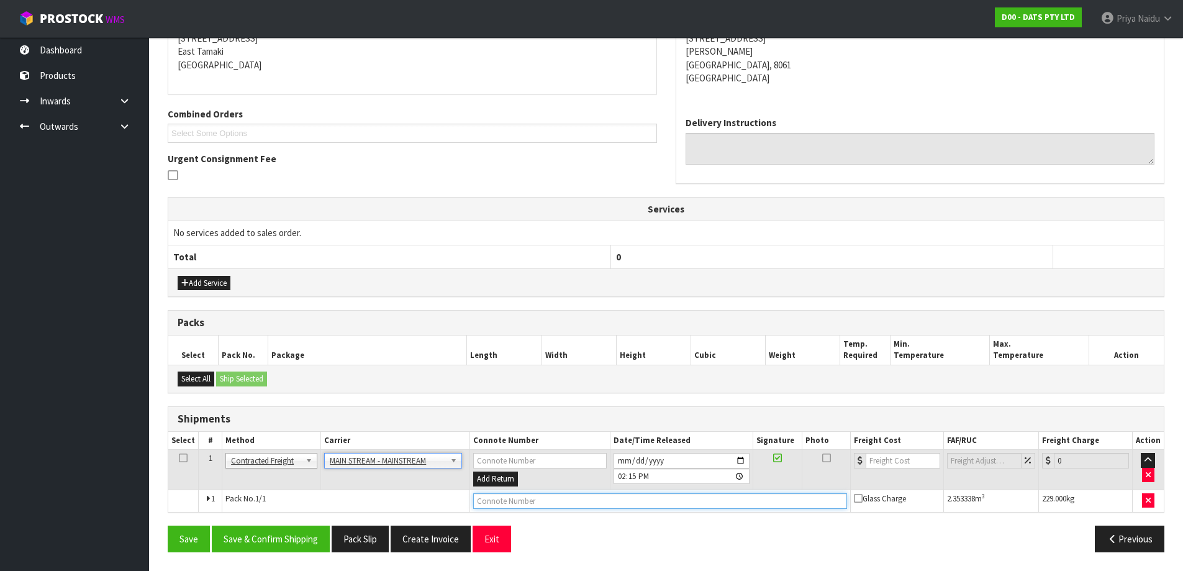
click at [539, 506] on input "text" at bounding box center [660, 501] width 374 height 16
paste input "2.353338M3"
type input "2"
click at [525, 502] on input "text" at bounding box center [660, 501] width 374 height 16
paste input "CWL7715113"
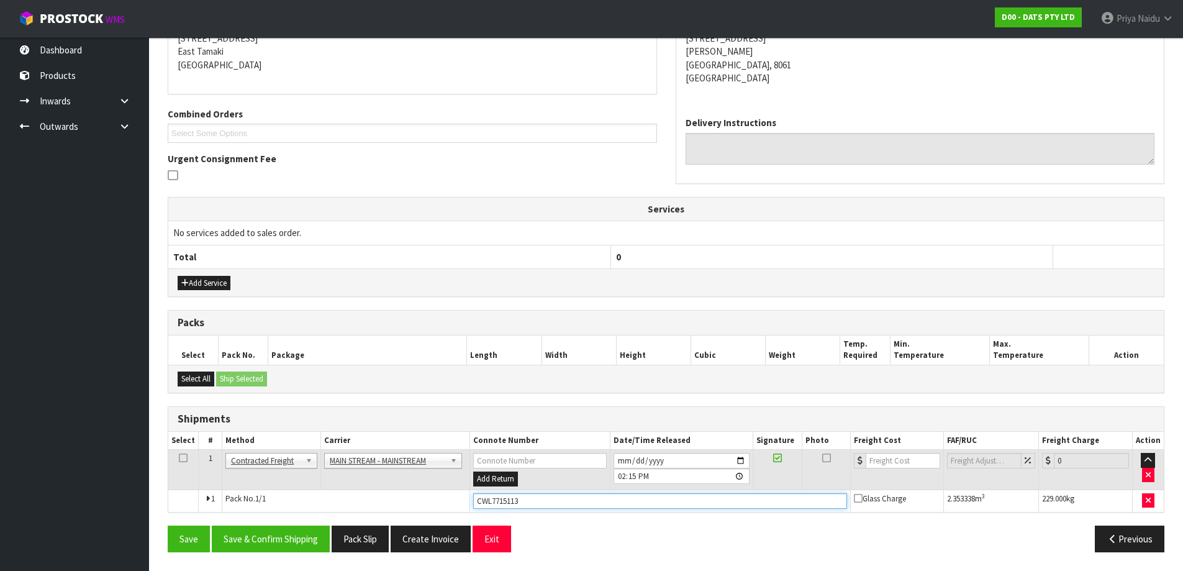
type input "CWL7715113"
click at [895, 466] on input "number" at bounding box center [903, 461] width 75 height 16
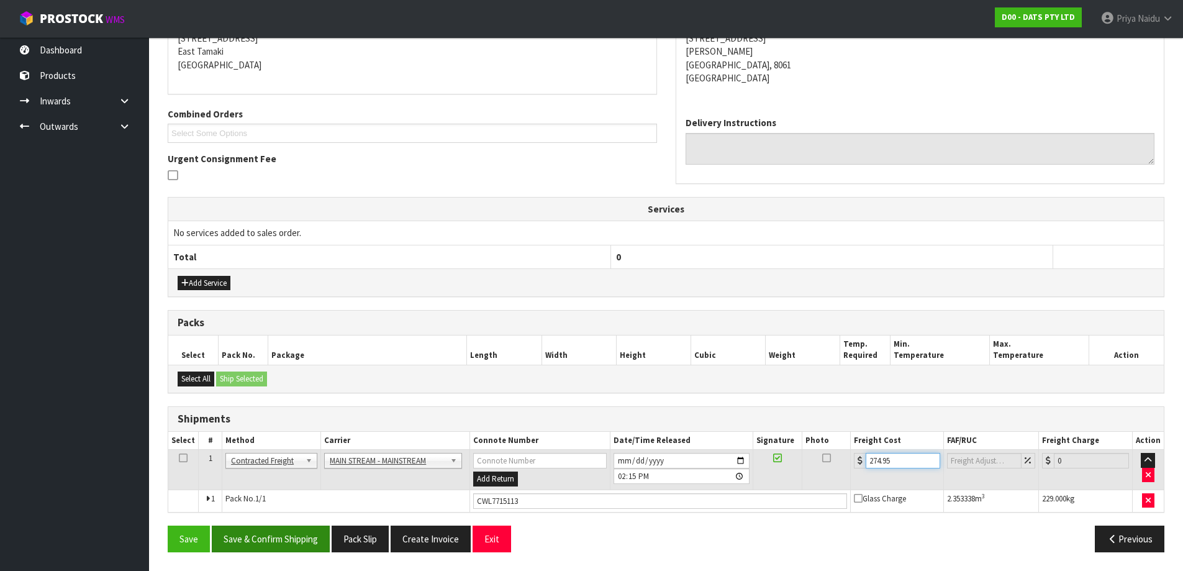
type input "274.95"
click at [284, 532] on button "Save & Confirm Shipping" at bounding box center [271, 538] width 118 height 27
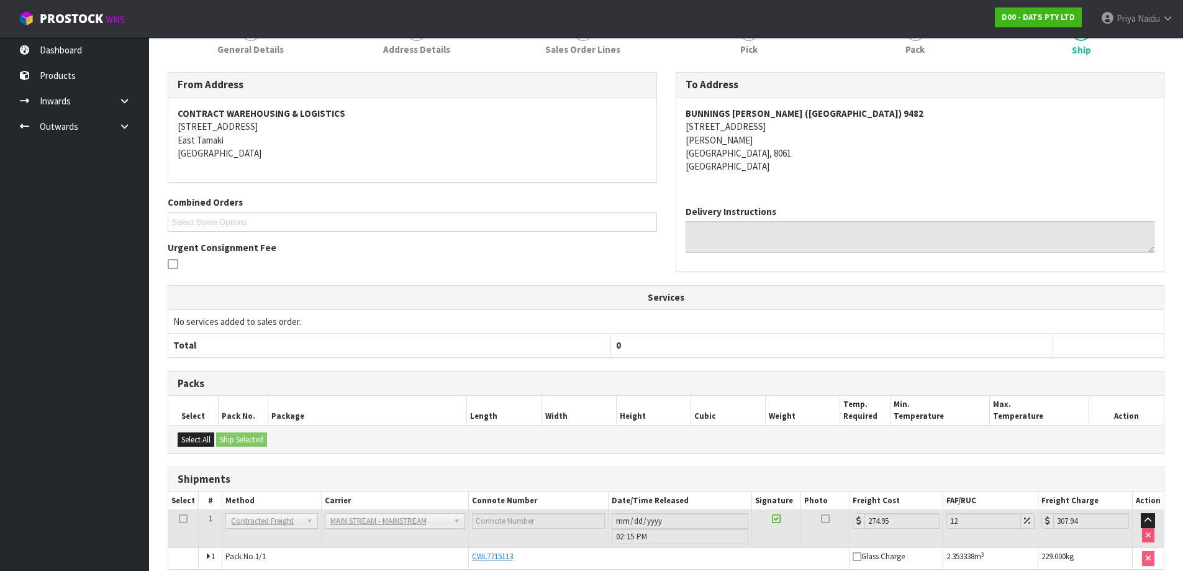
scroll to position [0, 0]
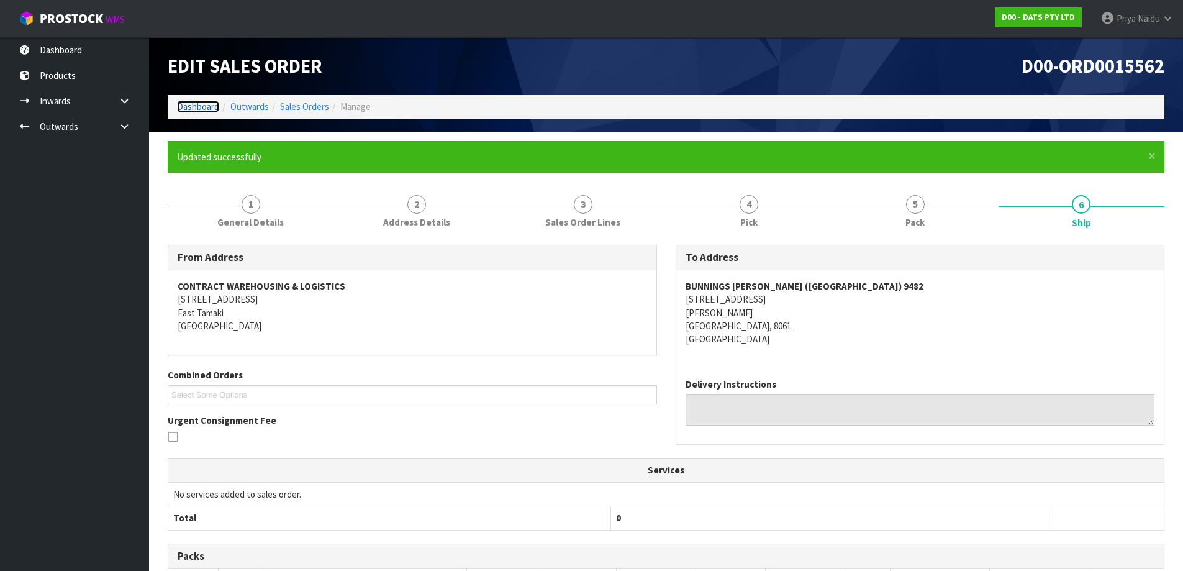
click at [205, 109] on link "Dashboard" at bounding box center [198, 107] width 42 height 12
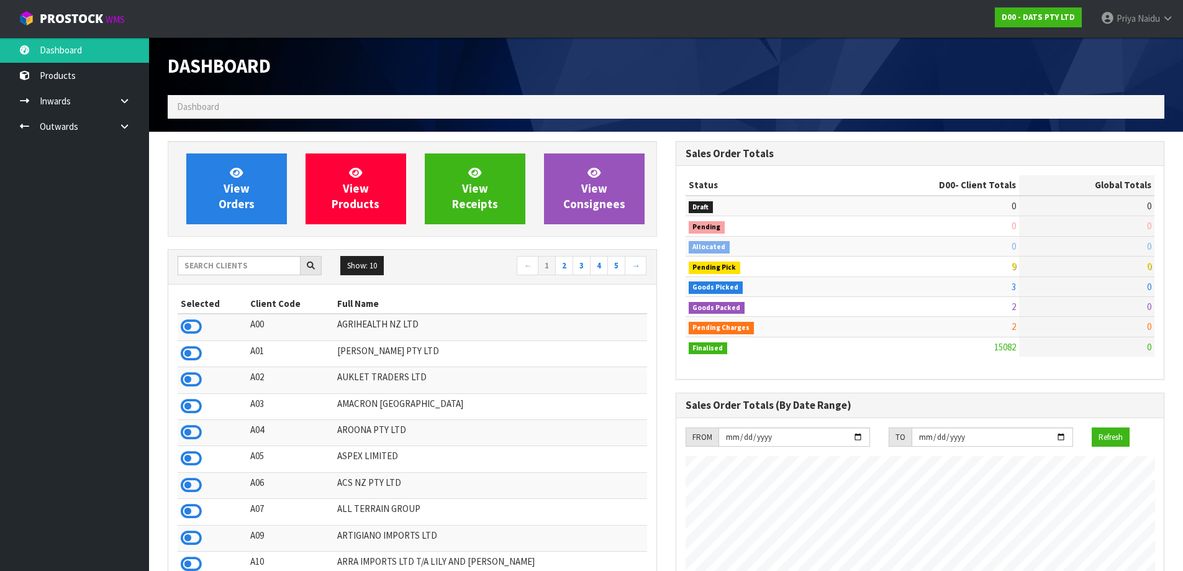
scroll to position [941, 507]
click at [240, 213] on link "View Orders" at bounding box center [236, 188] width 101 height 71
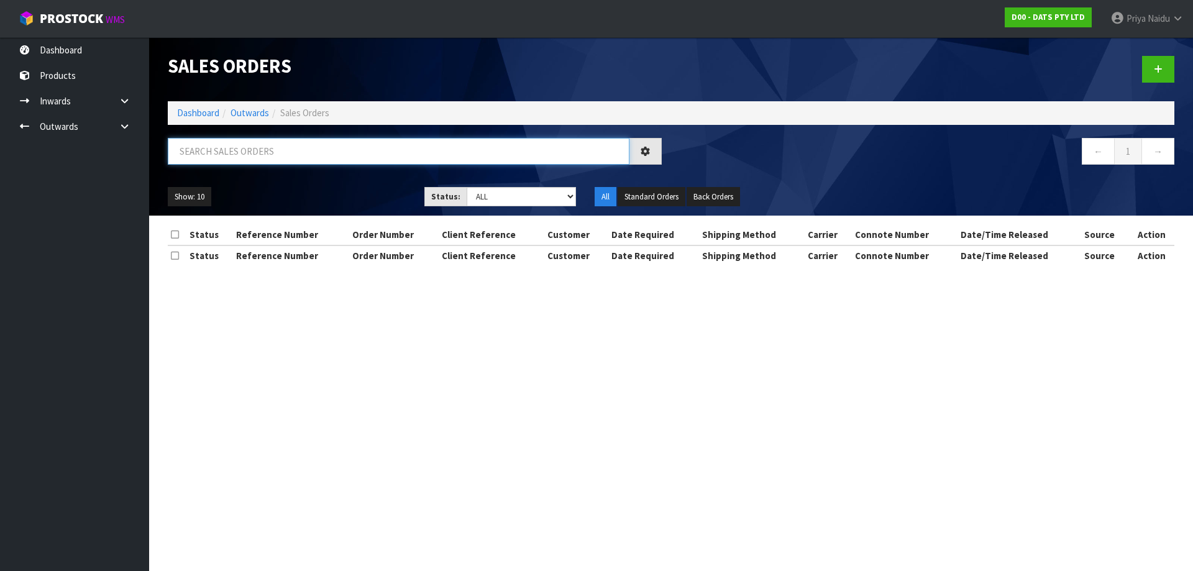
click at [252, 160] on input "text" at bounding box center [398, 151] width 461 height 27
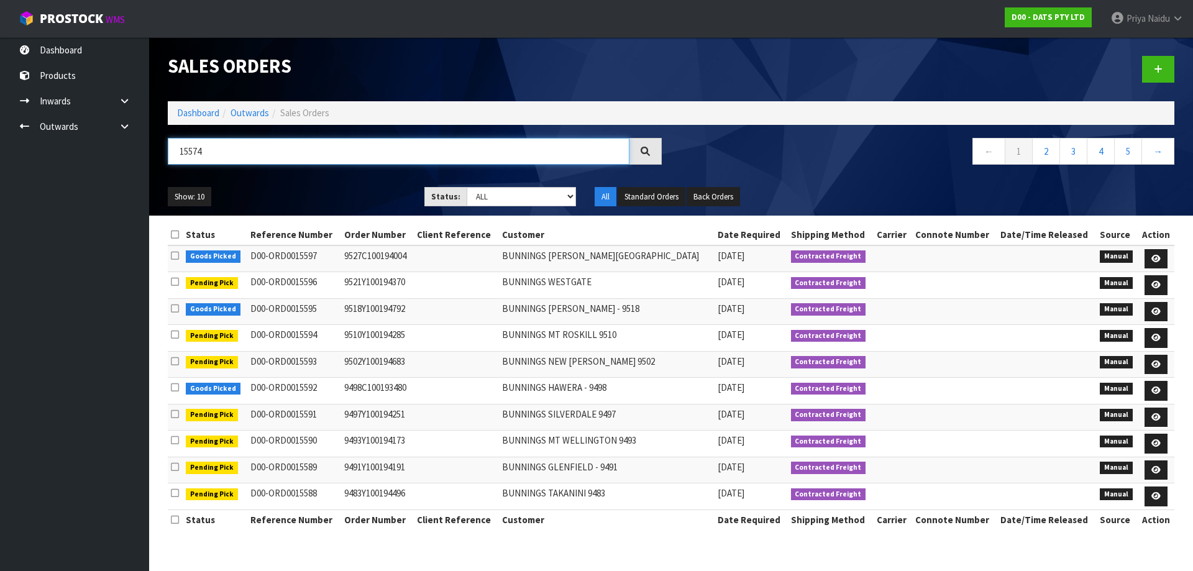
type input "15574"
click at [490, 198] on select "Draft Pending Allocated Pending Pick Goods Picked Goods Packed Pending Charges …" at bounding box center [521, 196] width 110 height 19
select select "string:5"
click at [466, 187] on select "Draft Pending Allocated Pending Pick Goods Picked Goods Packed Pending Charges …" at bounding box center [521, 196] width 110 height 19
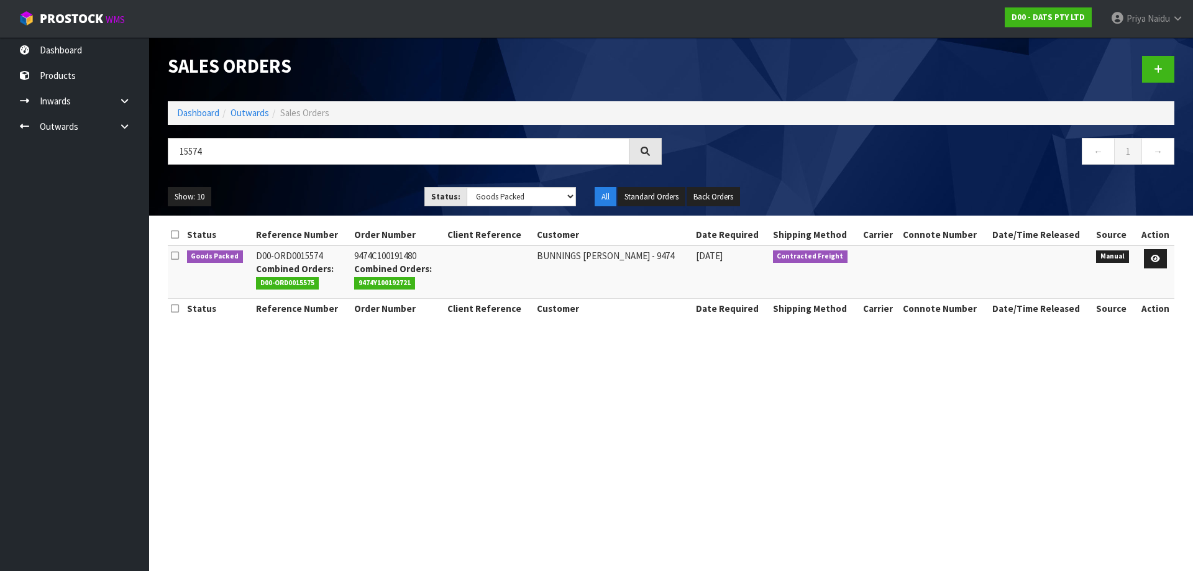
click at [355, 188] on ul "Show: 10 5 10 25 50" at bounding box center [287, 197] width 238 height 20
click at [1156, 262] on icon at bounding box center [1154, 259] width 9 height 8
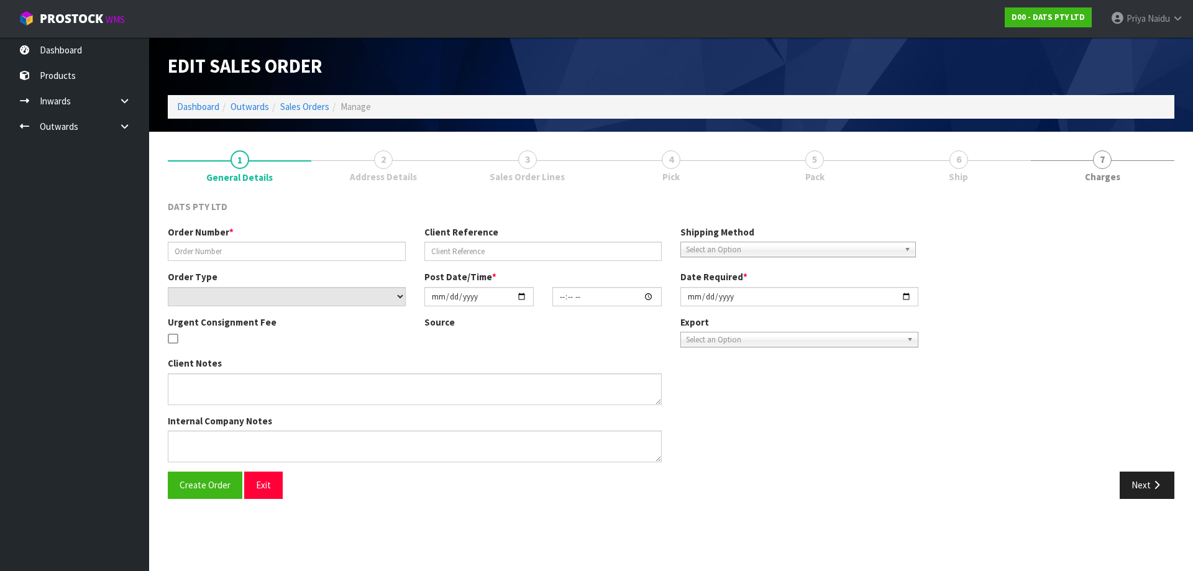
click at [956, 172] on span "Ship" at bounding box center [957, 176] width 19 height 13
type input "9474C100191480"
select select "number:0"
type input "[DATE]"
type input "09:37:00.000"
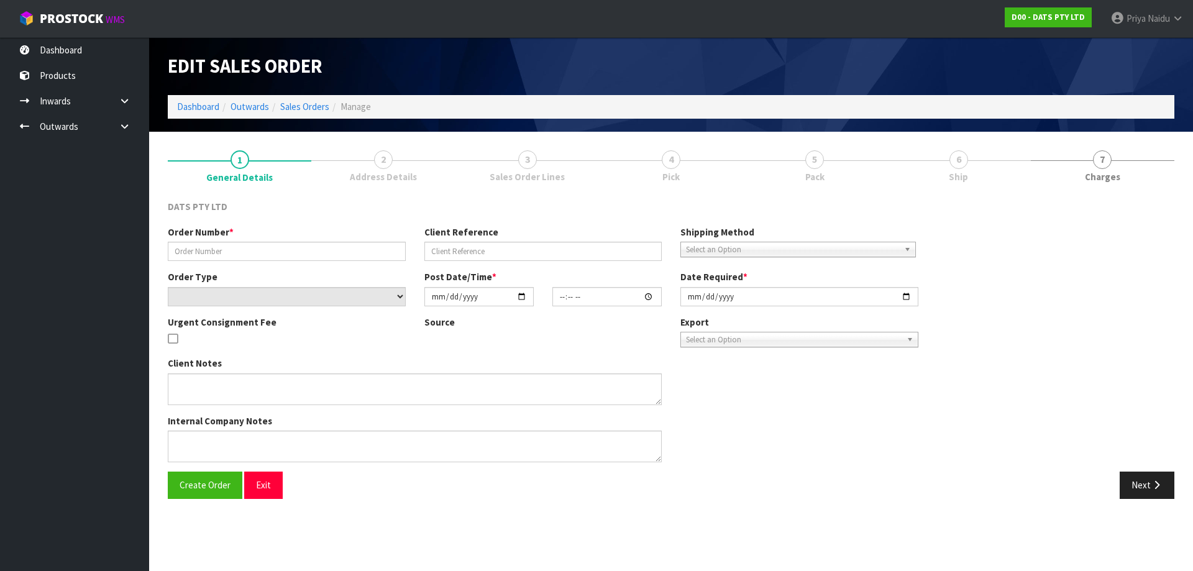
type input "[DATE]"
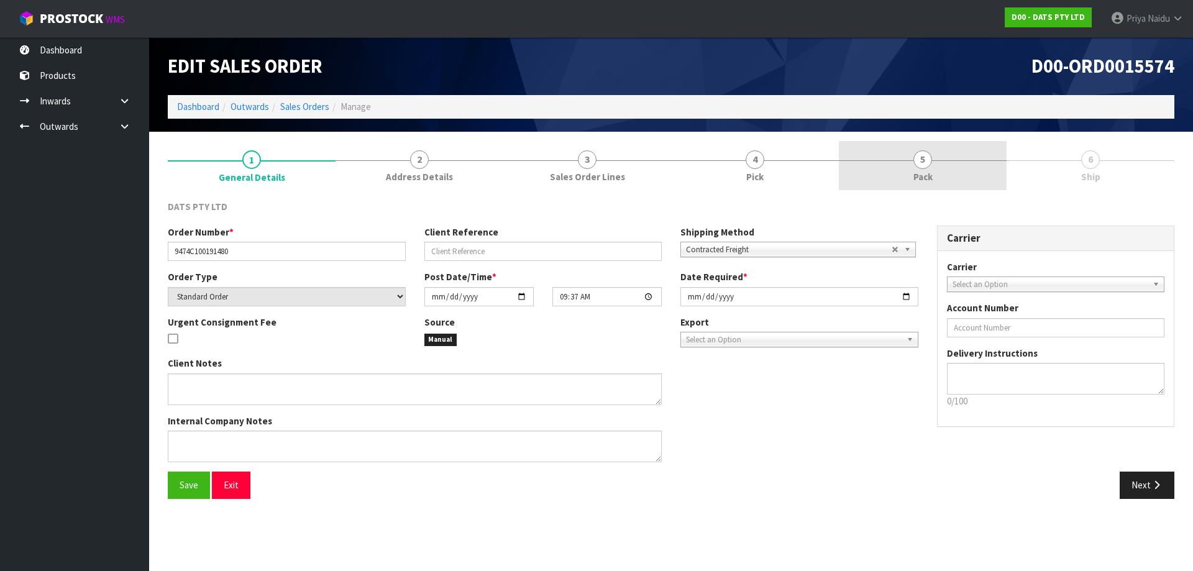
click at [942, 176] on link "5 Pack" at bounding box center [923, 165] width 168 height 49
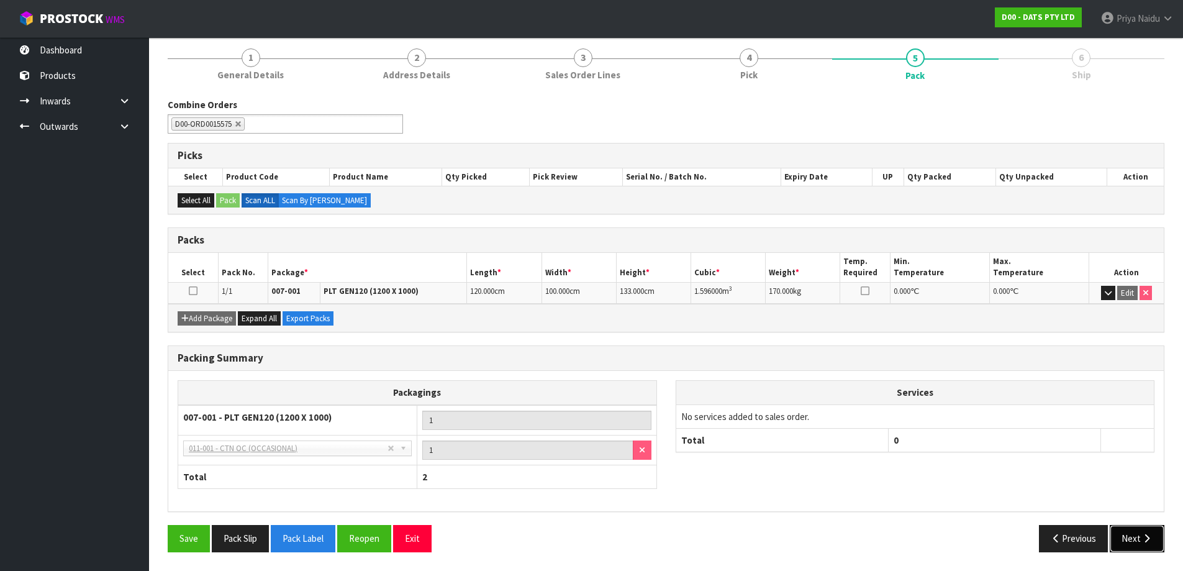
click at [1123, 537] on button "Next" at bounding box center [1137, 538] width 55 height 27
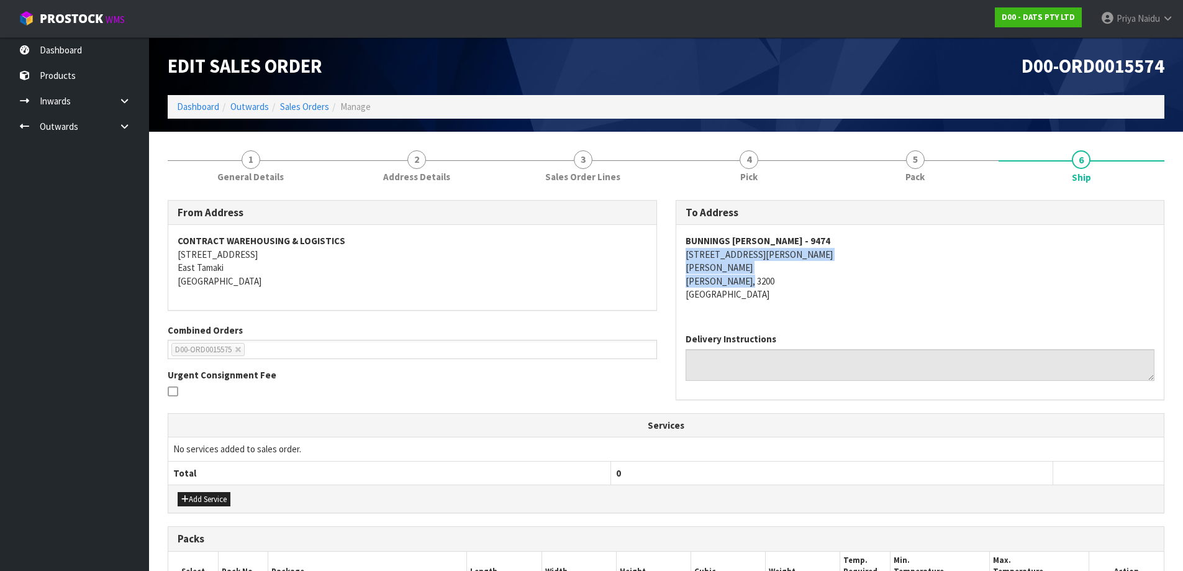
drag, startPoint x: 681, startPoint y: 261, endPoint x: 796, endPoint y: 279, distance: 116.9
click at [796, 279] on div "BUNNINGS [PERSON_NAME] - 9474 [STREET_ADDRESS][PERSON_NAME][PERSON_NAME][PERSON…" at bounding box center [920, 274] width 488 height 98
drag, startPoint x: 933, startPoint y: 294, endPoint x: 810, endPoint y: 257, distance: 128.5
click at [933, 294] on address "BUNNINGS [PERSON_NAME] - 9474 [STREET_ADDRESS][PERSON_NAME][PERSON_NAME][PERSON…" at bounding box center [921, 267] width 470 height 66
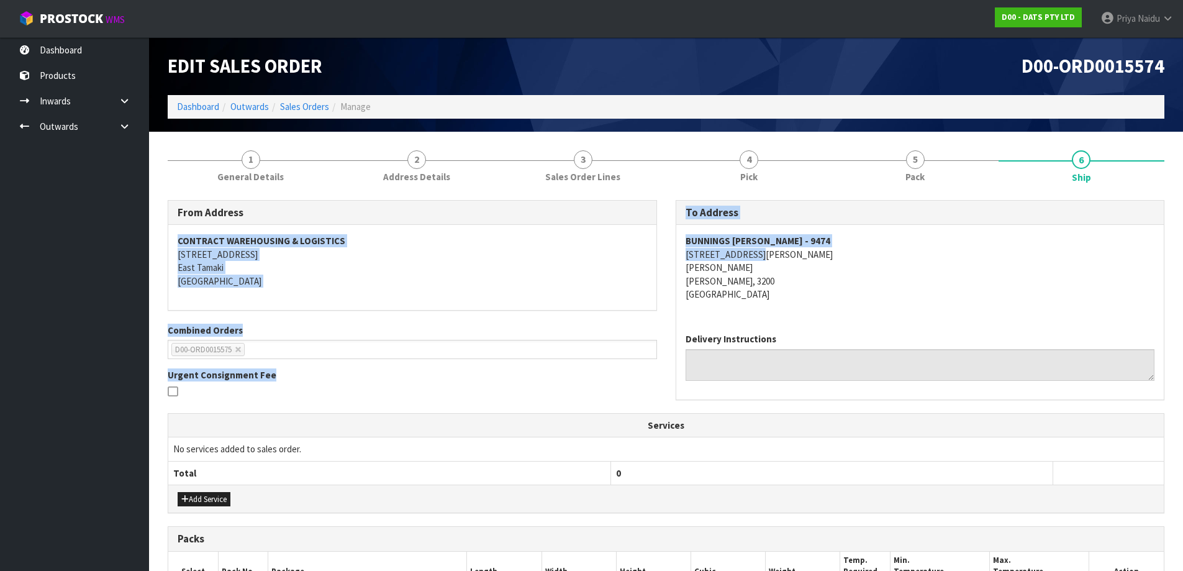
drag, startPoint x: 665, startPoint y: 235, endPoint x: 848, endPoint y: 248, distance: 183.1
click at [848, 248] on div "From Address CONTRACT WAREHOUSING & LOGISTICS [STREET_ADDRESS] Combined Orders …" at bounding box center [666, 306] width 1016 height 213
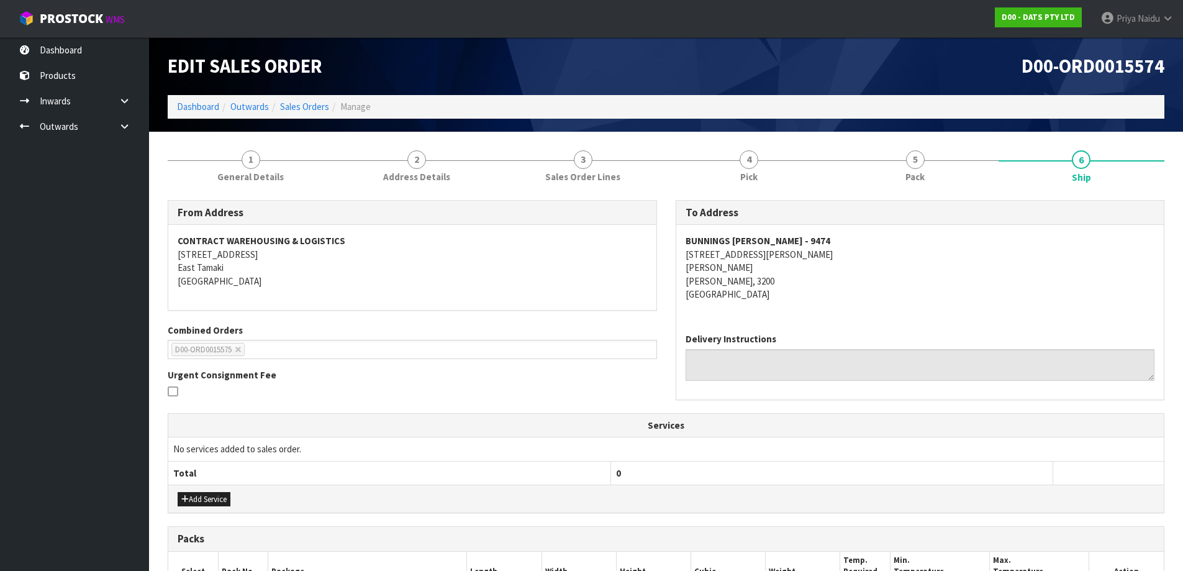
click at [836, 269] on address "BUNNINGS [PERSON_NAME] - 9474 [STREET_ADDRESS][PERSON_NAME][PERSON_NAME][PERSON…" at bounding box center [921, 267] width 470 height 66
drag, startPoint x: 682, startPoint y: 243, endPoint x: 842, endPoint y: 232, distance: 160.0
click at [842, 232] on div "BUNNINGS [PERSON_NAME] - 9474 [STREET_ADDRESS][PERSON_NAME][PERSON_NAME][PERSON…" at bounding box center [920, 274] width 488 height 98
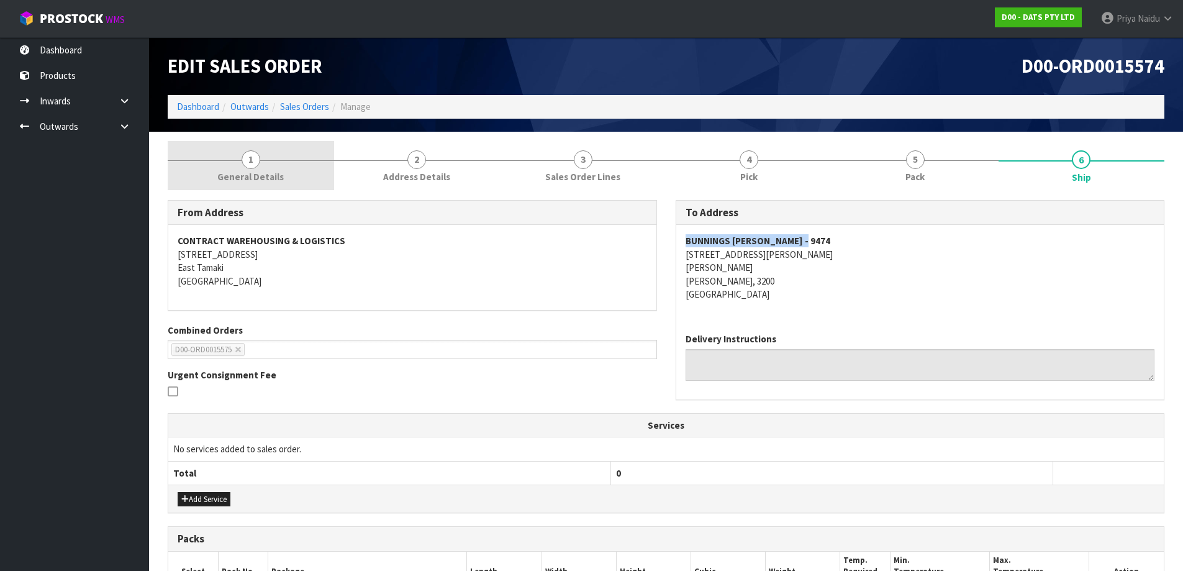
click at [248, 178] on span "General Details" at bounding box center [250, 176] width 66 height 13
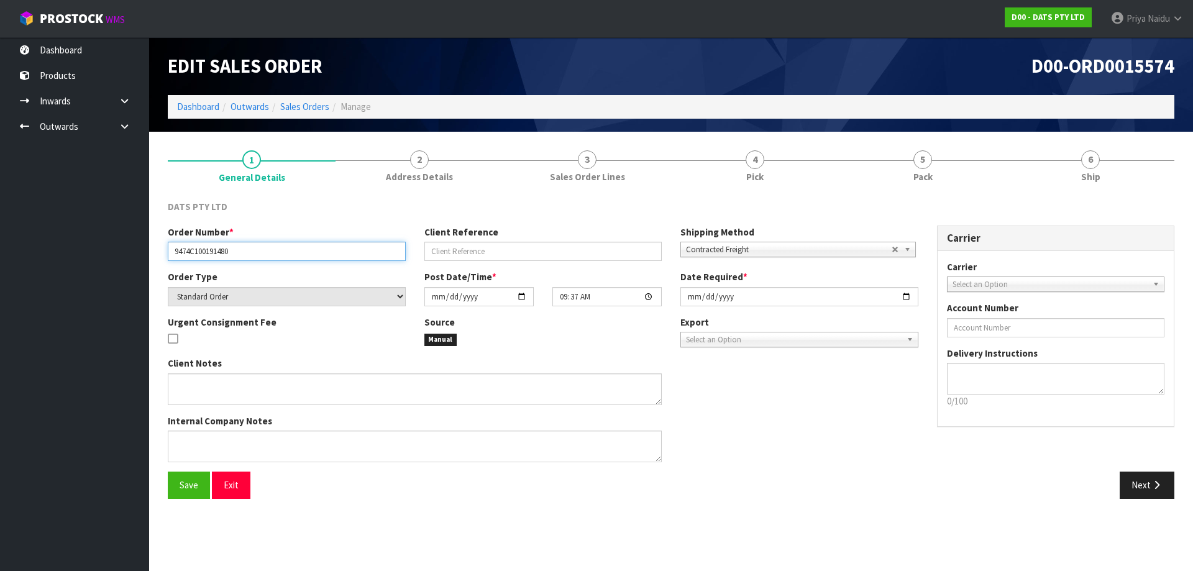
drag, startPoint x: 169, startPoint y: 253, endPoint x: 253, endPoint y: 245, distance: 84.9
click at [253, 245] on input "9474C100191480" at bounding box center [287, 251] width 238 height 19
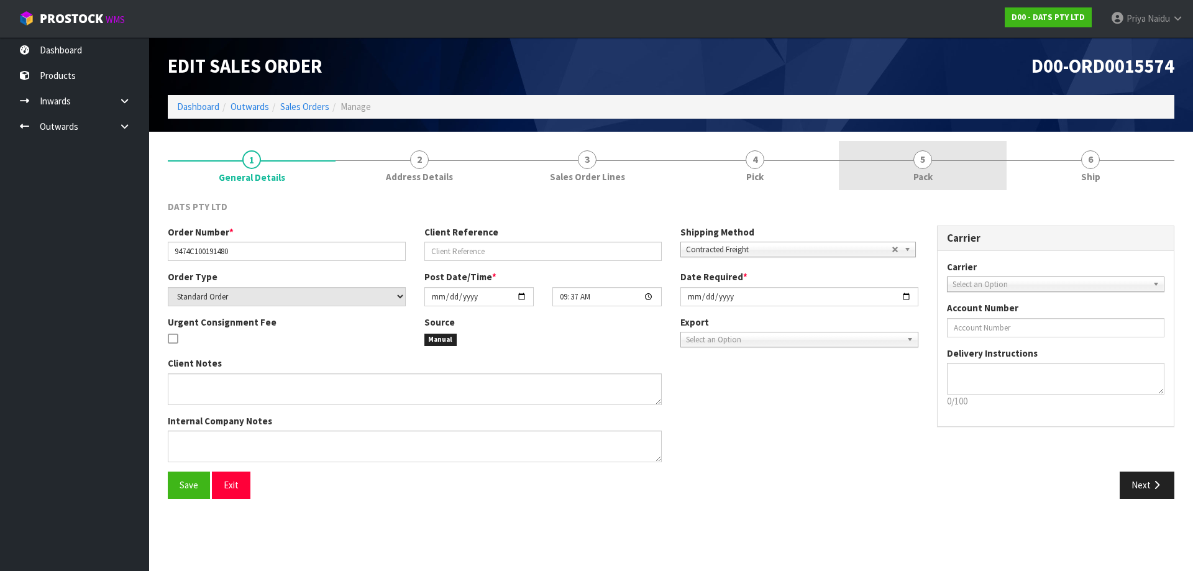
drag, startPoint x: 944, startPoint y: 143, endPoint x: 935, endPoint y: 157, distance: 15.7
click at [944, 144] on link "5 Pack" at bounding box center [923, 165] width 168 height 49
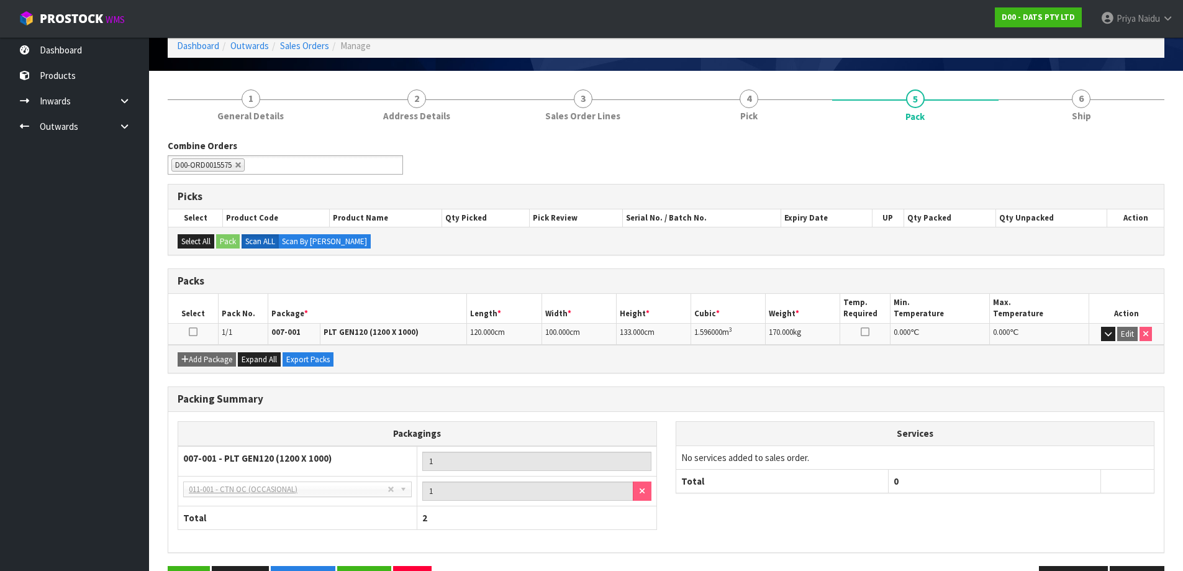
scroll to position [102, 0]
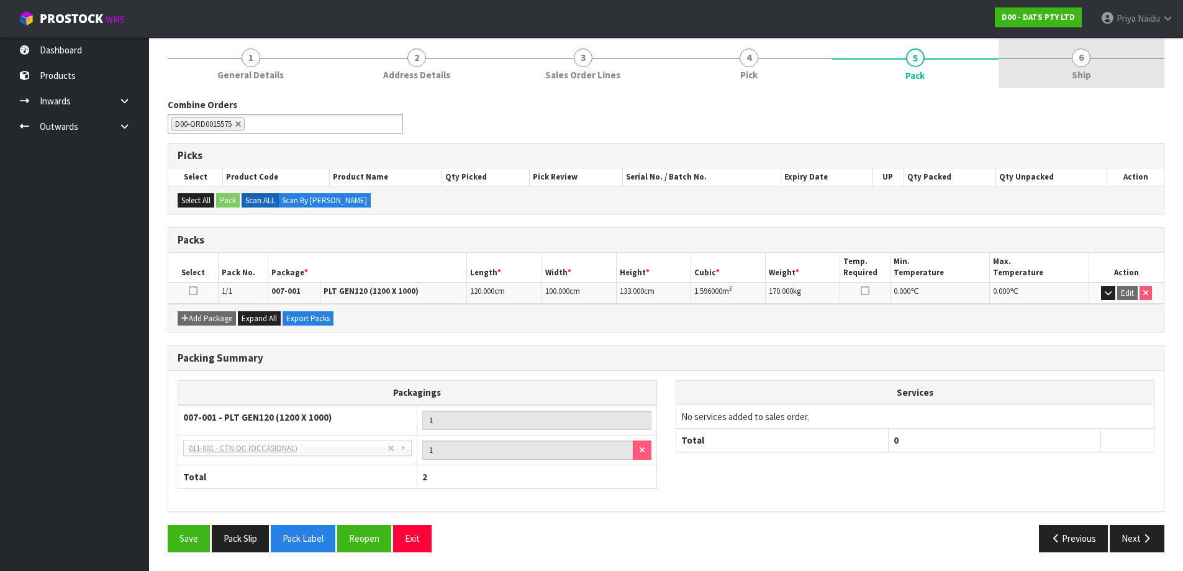
click at [1118, 65] on link "6 Ship" at bounding box center [1082, 63] width 166 height 49
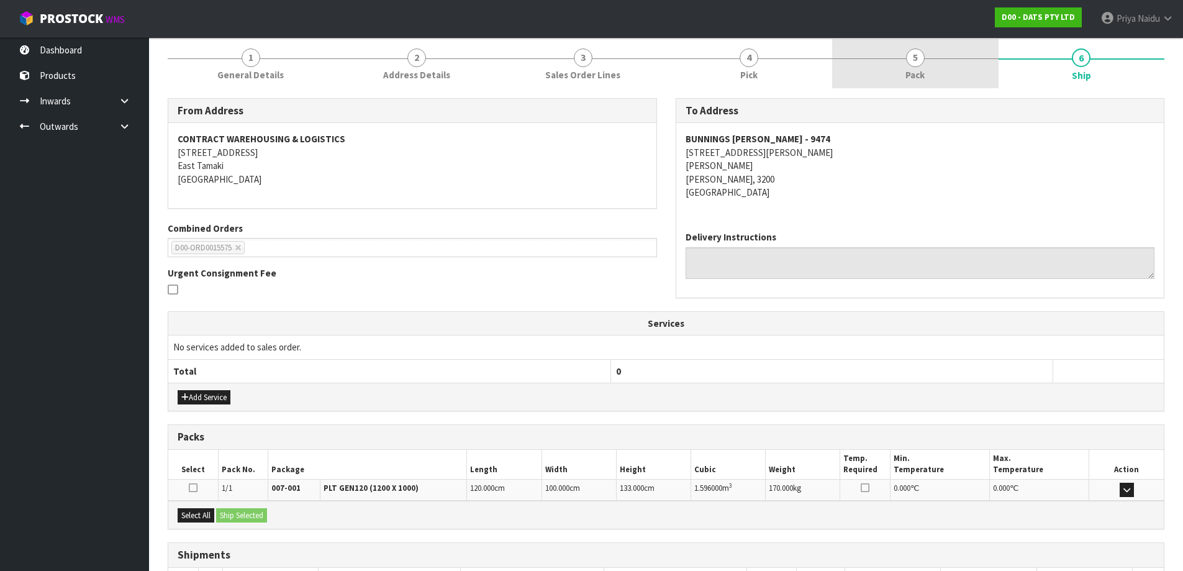
click at [933, 86] on link "5 Pack" at bounding box center [915, 63] width 166 height 49
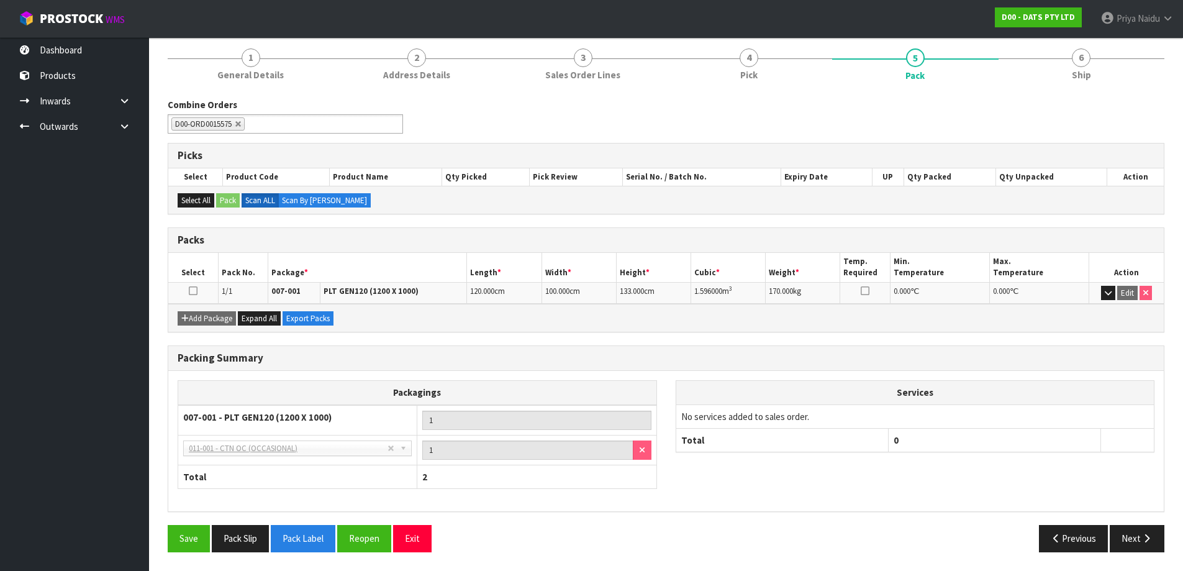
drag, startPoint x: 688, startPoint y: 290, endPoint x: 743, endPoint y: 287, distance: 55.4
click at [743, 287] on tr "1/1 007-001 PLT GEN120 (1200 X 1000) 120.000 cm 100.000 cm 133.000 cm 1.596000 …" at bounding box center [666, 293] width 996 height 22
click at [1116, 69] on link "6 Ship" at bounding box center [1082, 63] width 166 height 49
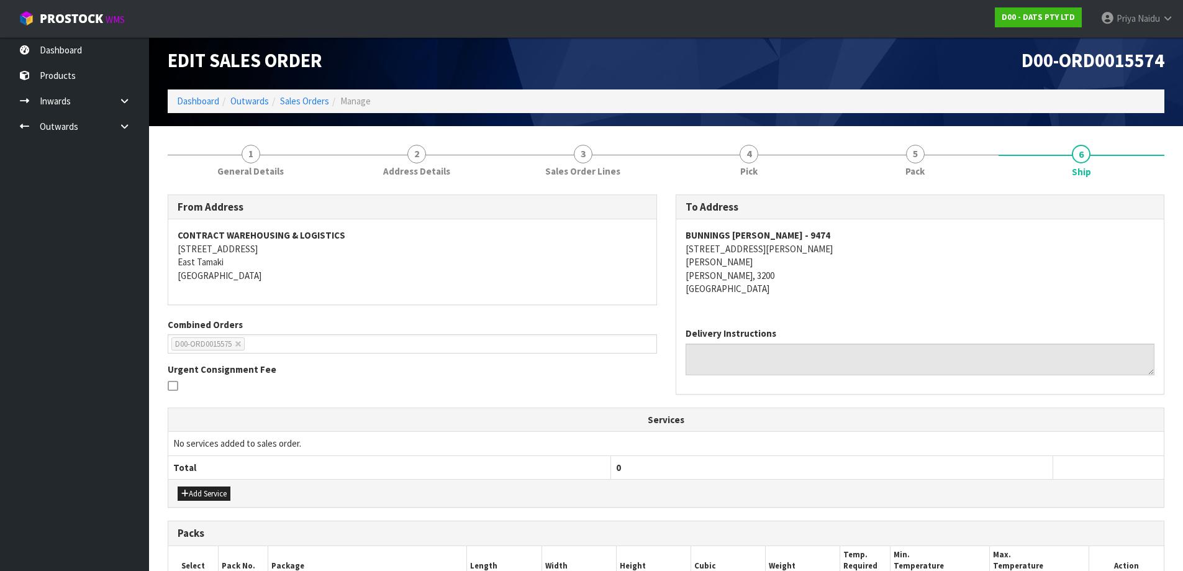
scroll to position [0, 0]
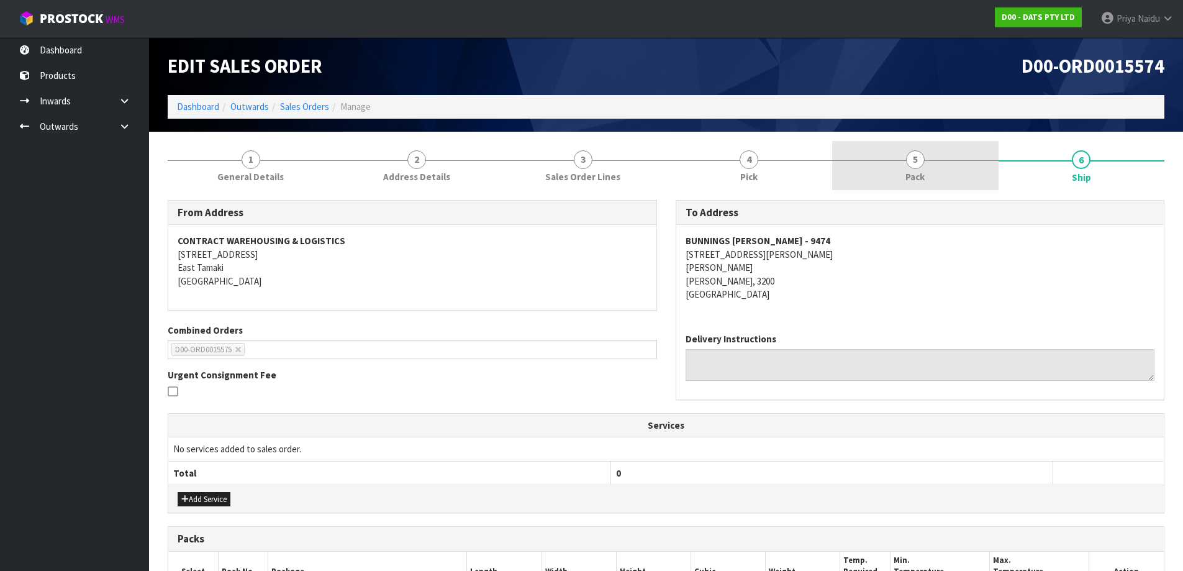
click at [912, 170] on span "Pack" at bounding box center [915, 176] width 19 height 13
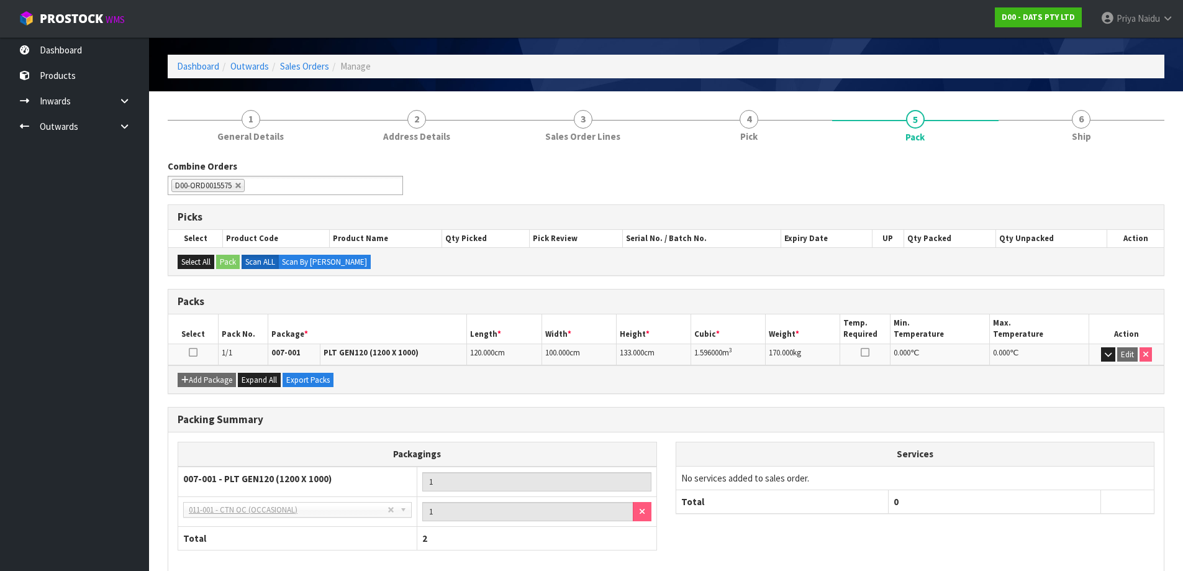
scroll to position [62, 0]
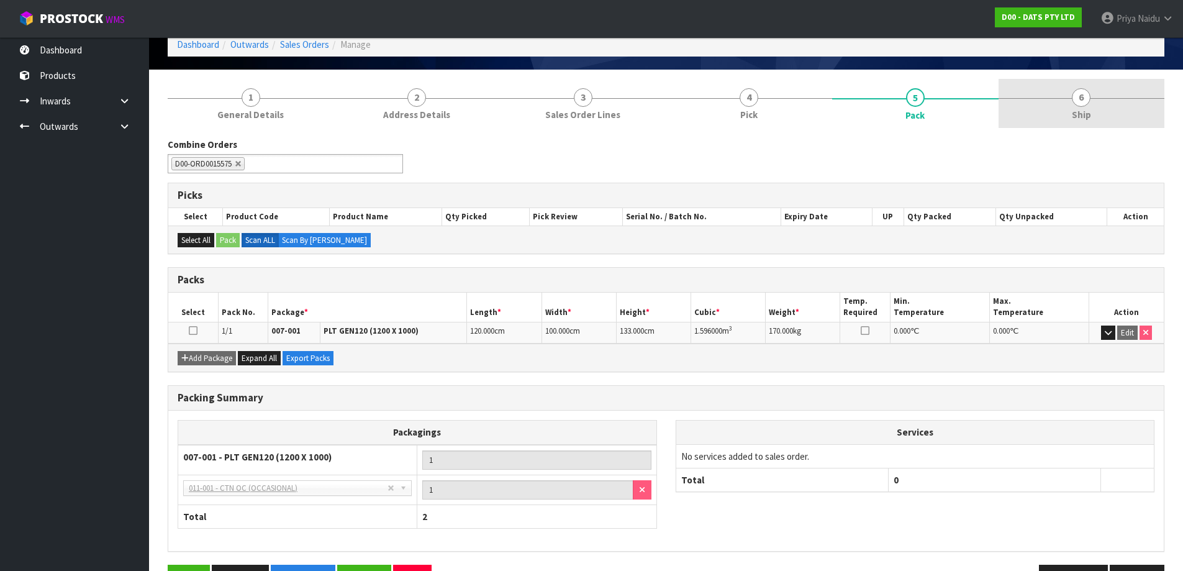
click at [1112, 112] on link "6 Ship" at bounding box center [1082, 103] width 166 height 49
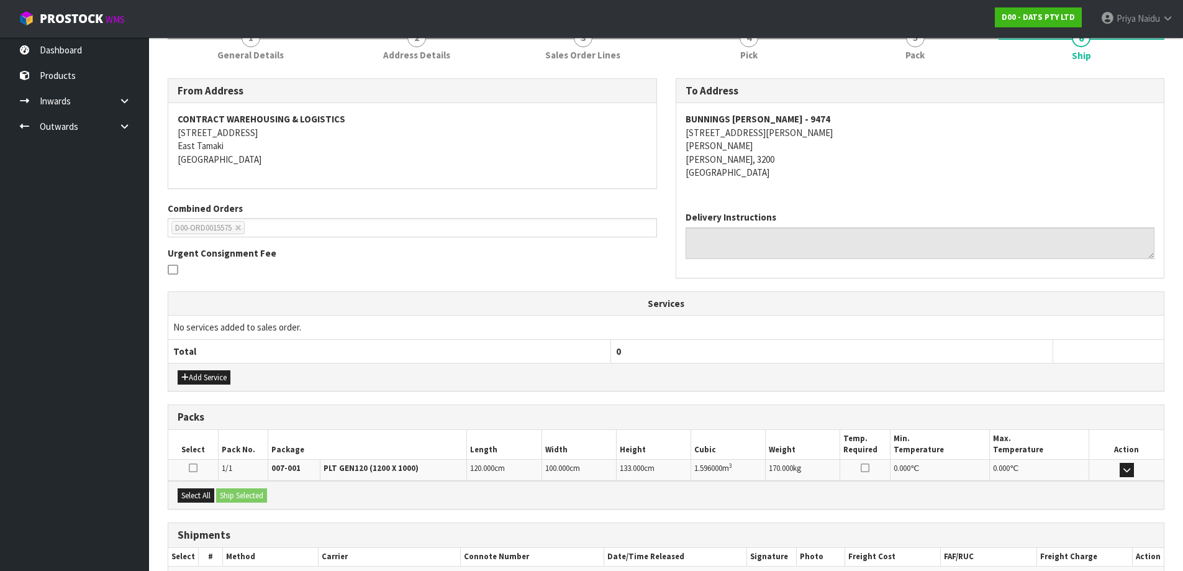
scroll to position [194, 0]
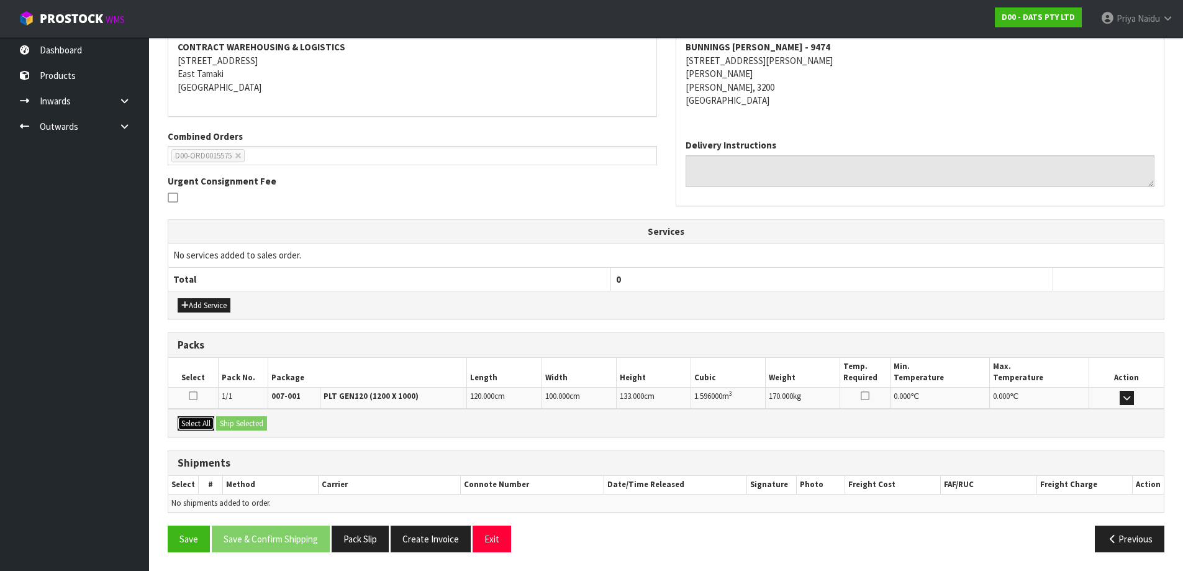
click at [196, 424] on button "Select All" at bounding box center [196, 423] width 37 height 15
click at [241, 432] on div "Select All Ship Selected" at bounding box center [666, 423] width 996 height 28
click at [244, 429] on button "Ship Selected" at bounding box center [241, 423] width 51 height 15
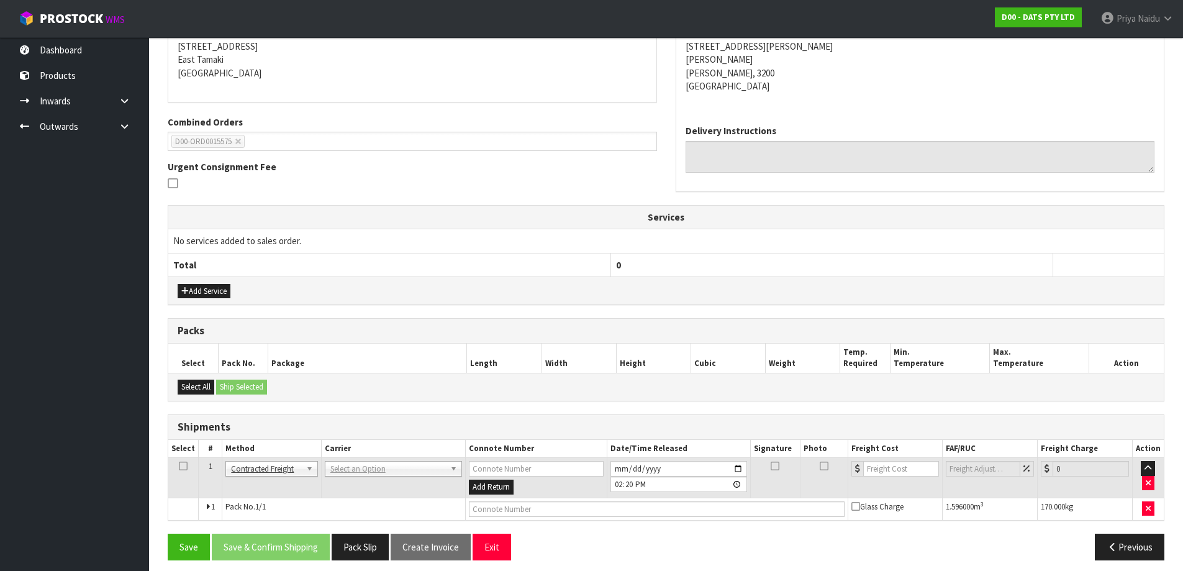
scroll to position [216, 0]
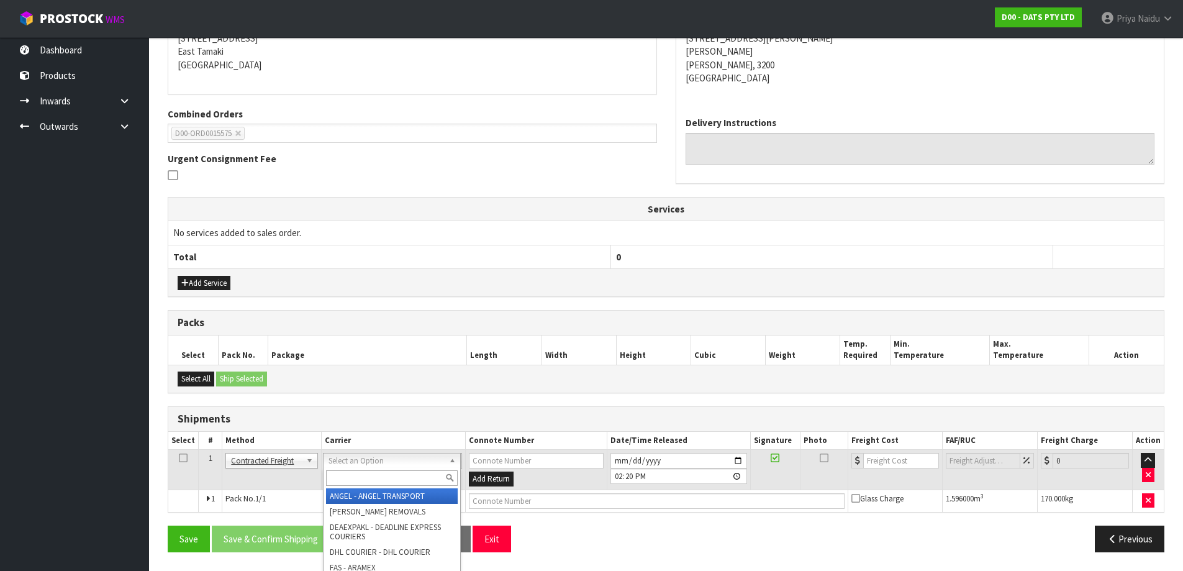
click at [350, 474] on input "text" at bounding box center [392, 478] width 132 height 16
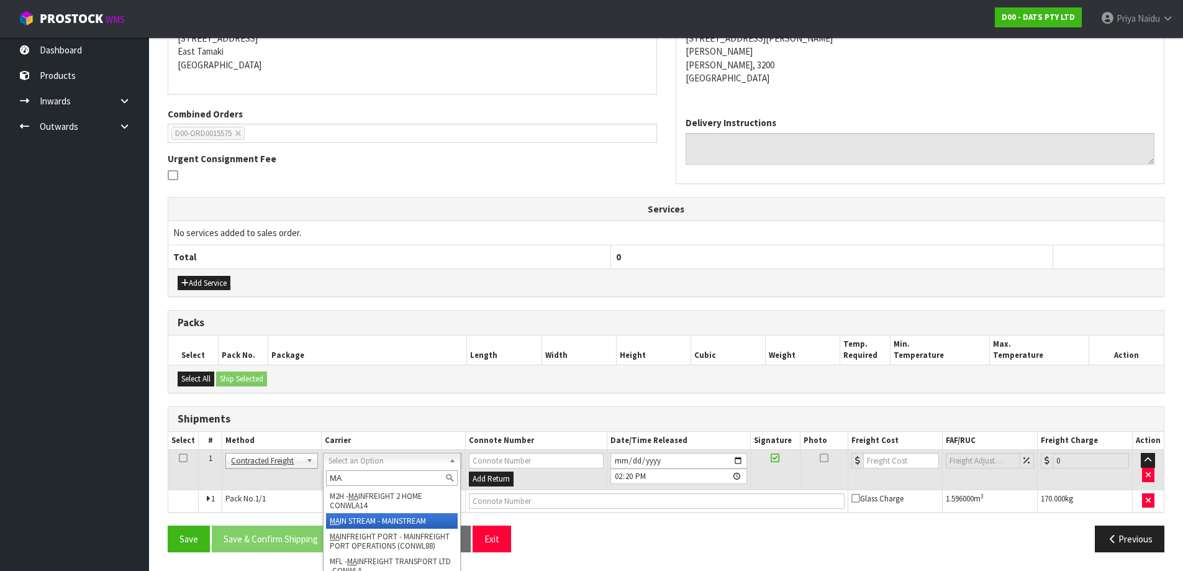
type input "MA"
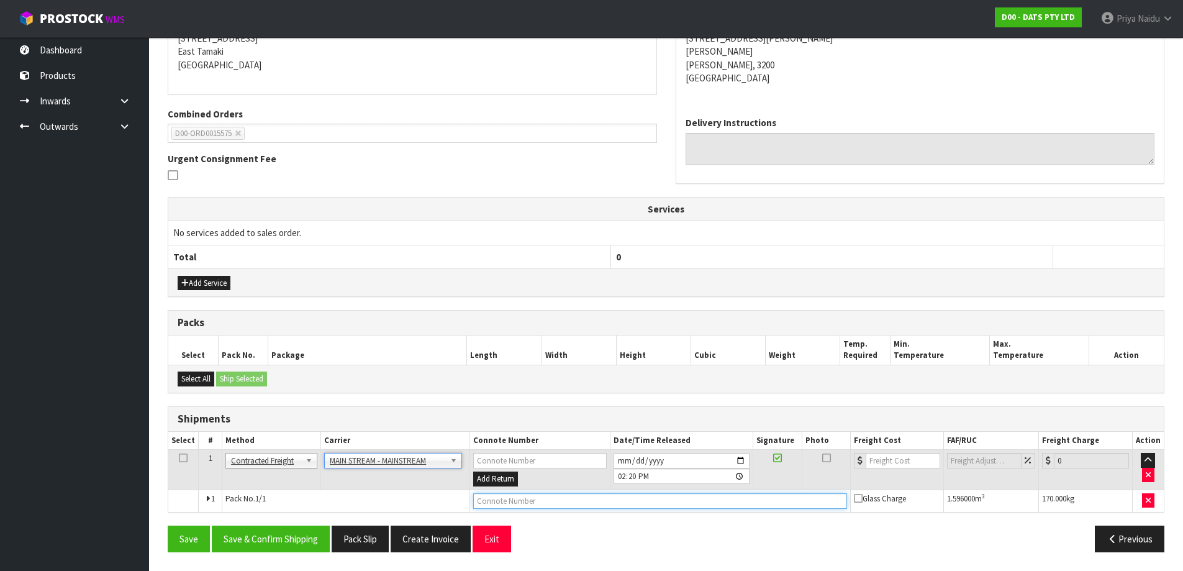
click at [610, 495] on input "text" at bounding box center [660, 501] width 374 height 16
paste input "CWL7715119"
type input "CWL7715119"
click at [883, 456] on input "number" at bounding box center [903, 461] width 75 height 16
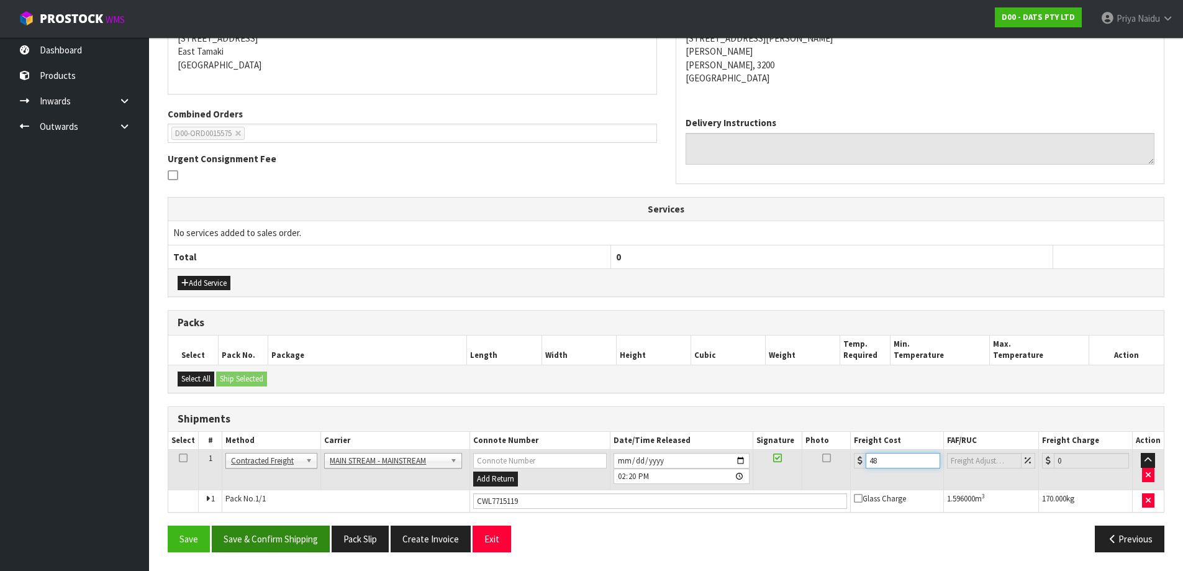
type input "48"
click at [302, 534] on button "Save & Confirm Shipping" at bounding box center [271, 538] width 118 height 27
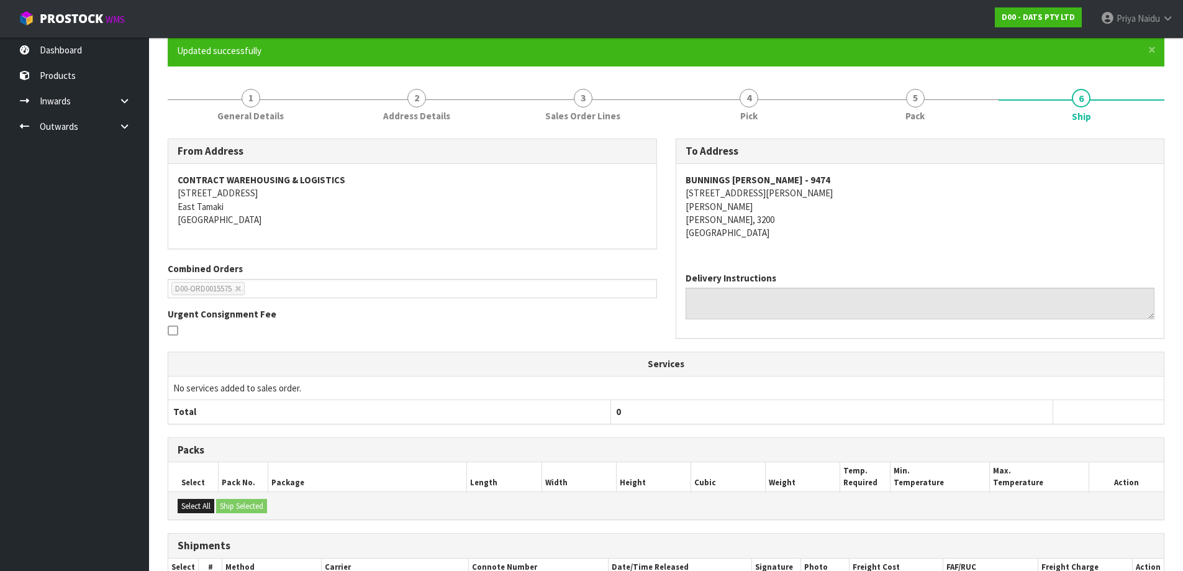
scroll to position [0, 0]
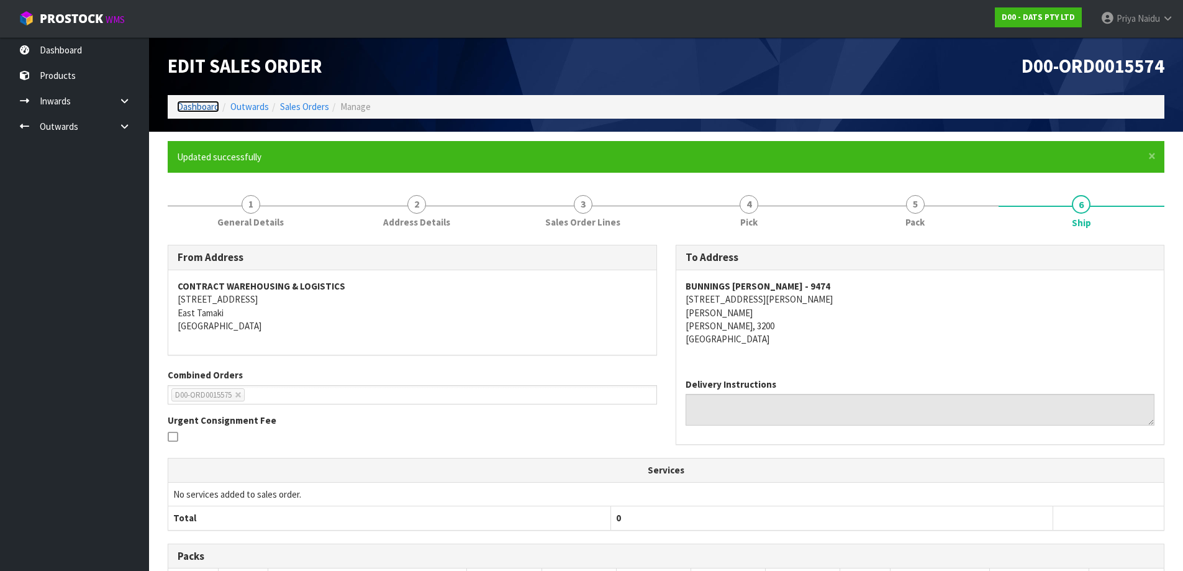
drag, startPoint x: 199, startPoint y: 103, endPoint x: 207, endPoint y: 102, distance: 8.1
click at [200, 103] on link "Dashboard" at bounding box center [198, 107] width 42 height 12
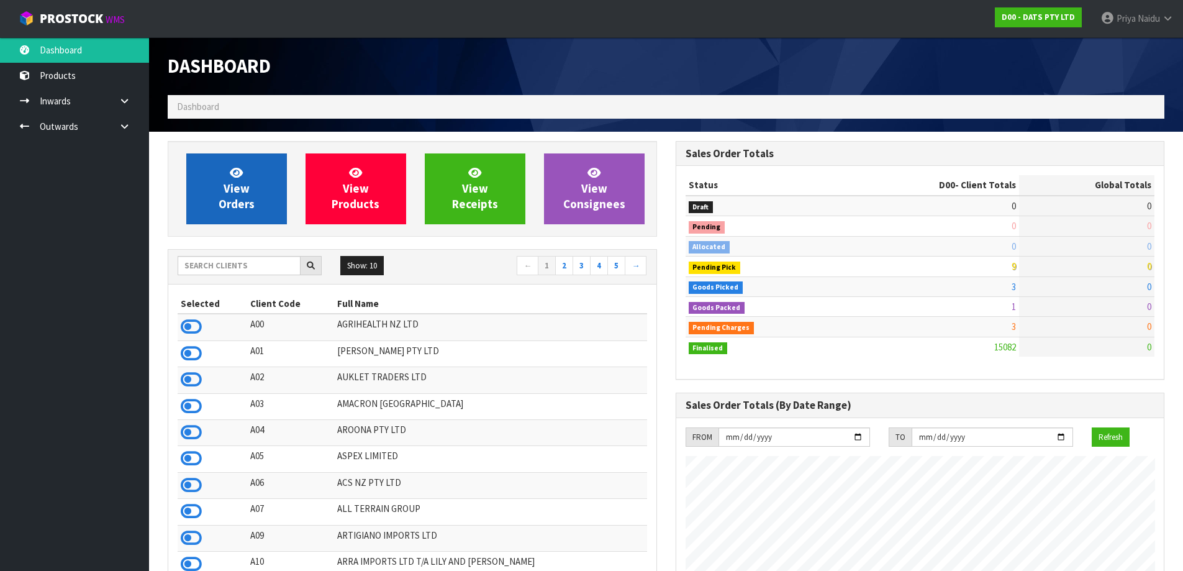
scroll to position [775, 507]
click at [265, 197] on link "View Orders" at bounding box center [236, 188] width 101 height 71
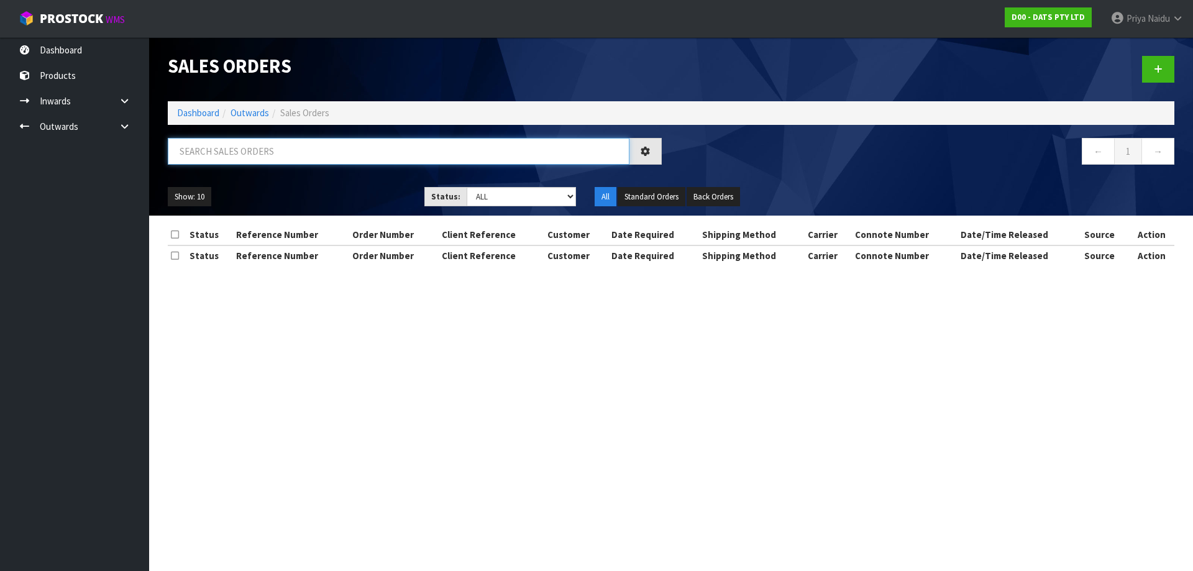
click at [263, 149] on input "text" at bounding box center [398, 151] width 461 height 27
type input "15575"
click at [474, 188] on select "Draft Pending Allocated Pending Pick Goods Picked Goods Packed Pending Charges …" at bounding box center [521, 196] width 110 height 19
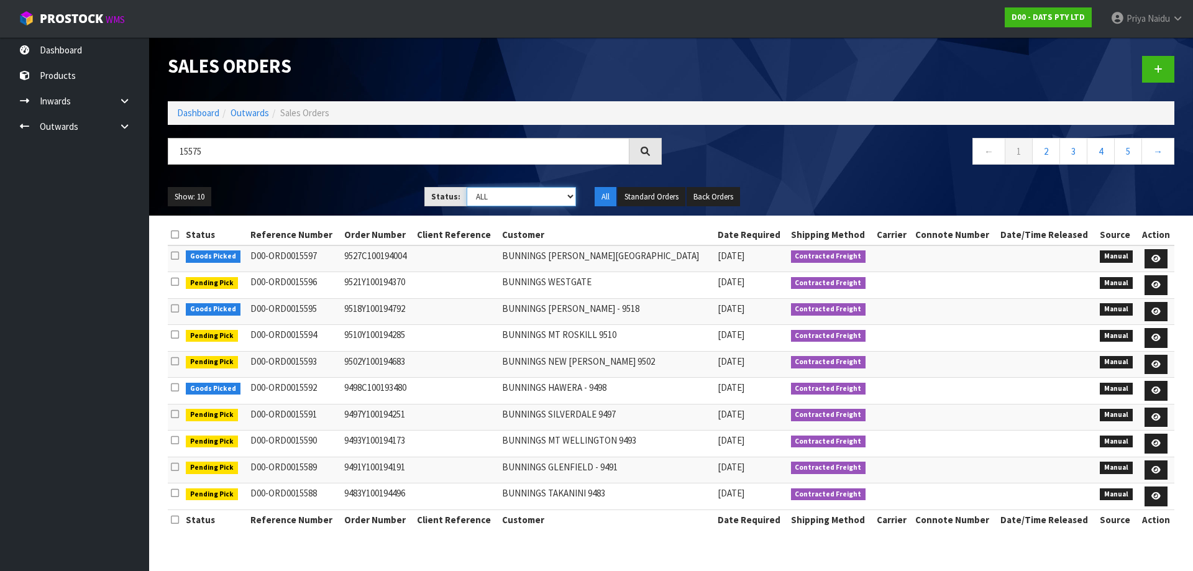
select select "string:5"
click at [466, 187] on select "Draft Pending Allocated Pending Pick Goods Picked Goods Packed Pending Charges …" at bounding box center [521, 196] width 110 height 19
click at [334, 189] on ul "Show: 10 5 10 25 50" at bounding box center [287, 197] width 238 height 20
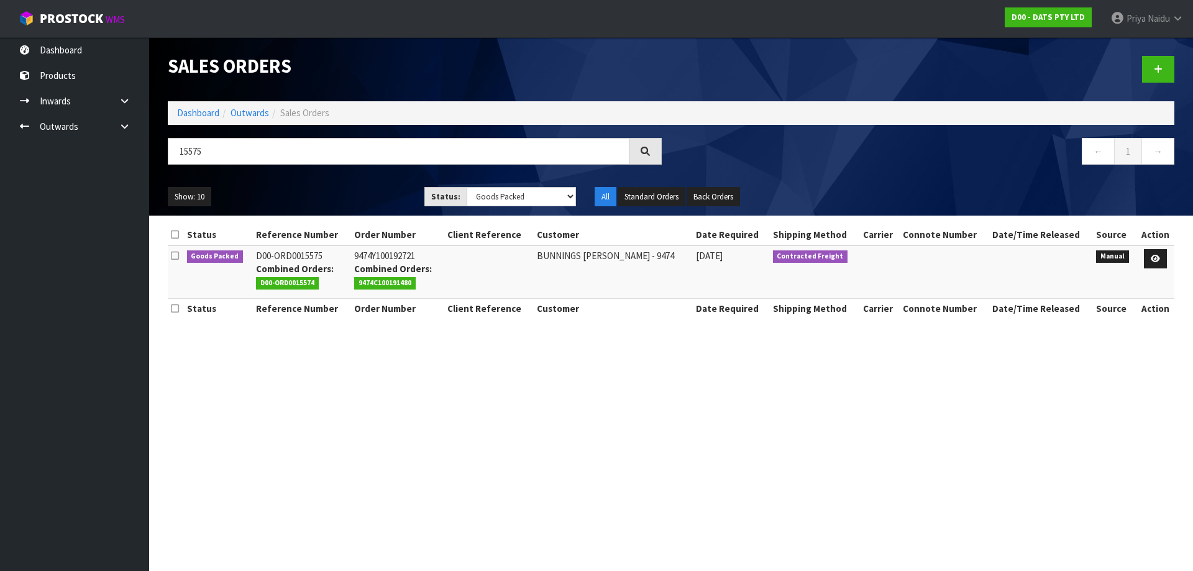
click at [1141, 251] on td at bounding box center [1155, 271] width 38 height 53
click at [1151, 258] on icon at bounding box center [1154, 259] width 9 height 8
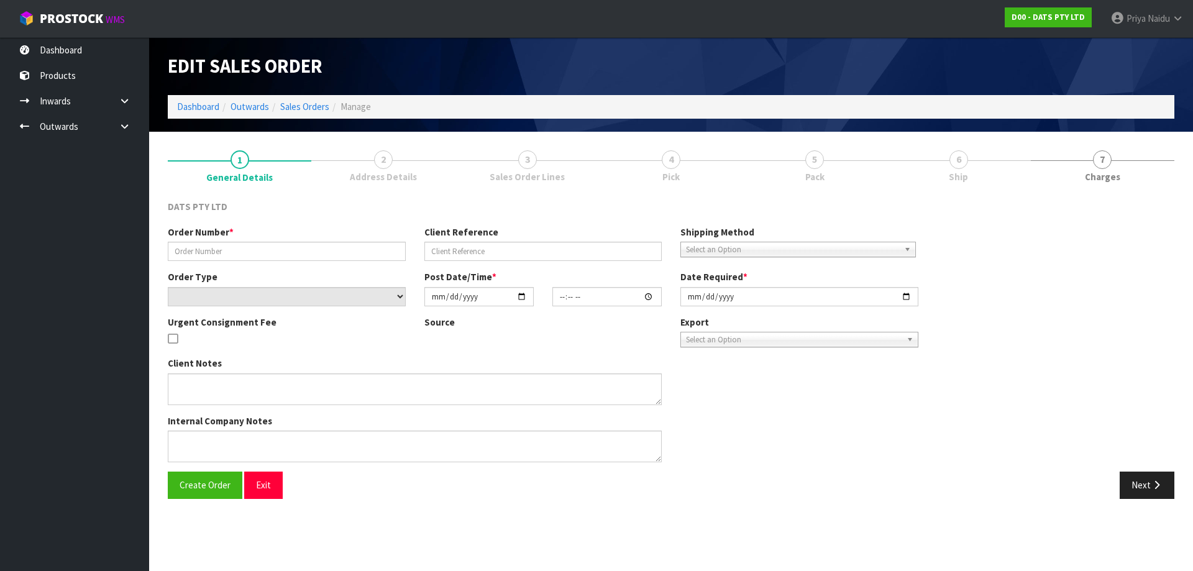
type input "9474Y100192721"
select select "number:0"
type input "[DATE]"
type input "09:39:00.000"
type input "[DATE]"
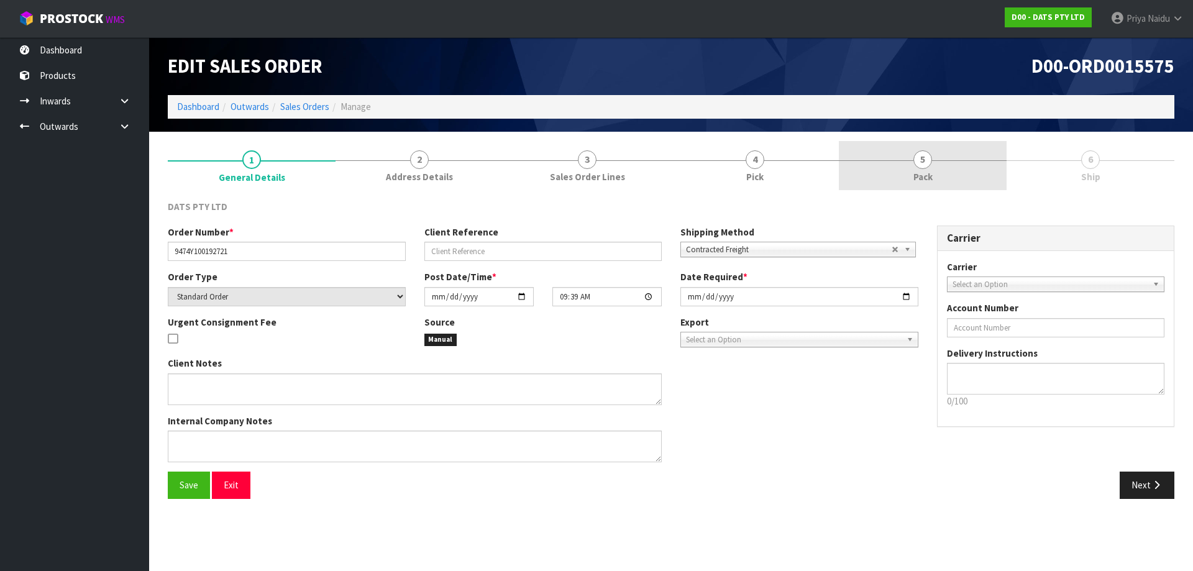
click at [933, 172] on link "5 Pack" at bounding box center [923, 165] width 168 height 49
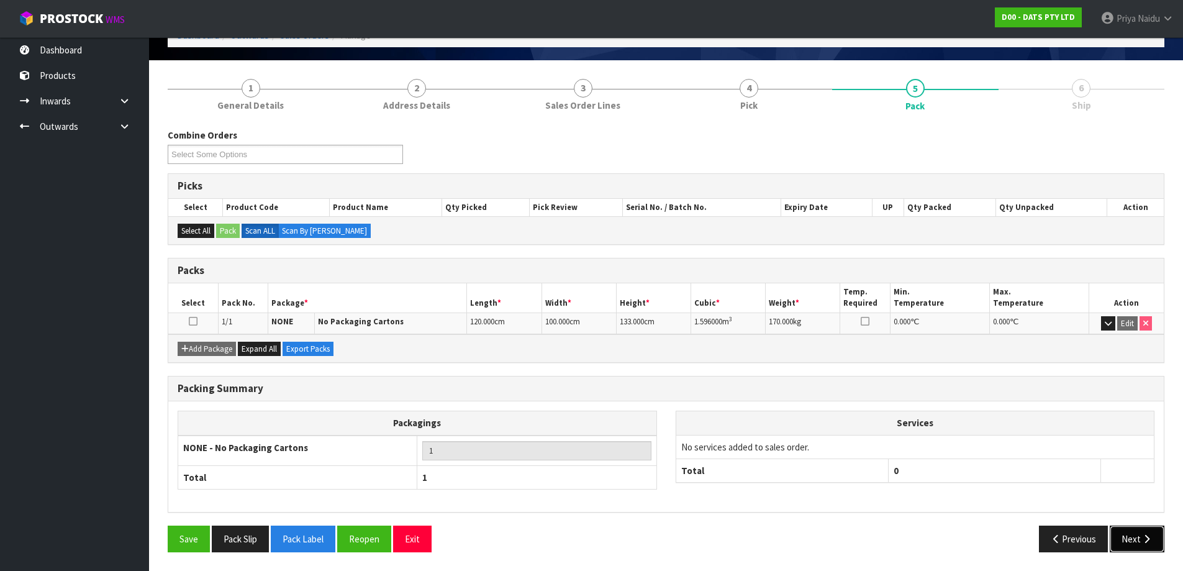
click at [1132, 539] on button "Next" at bounding box center [1137, 538] width 55 height 27
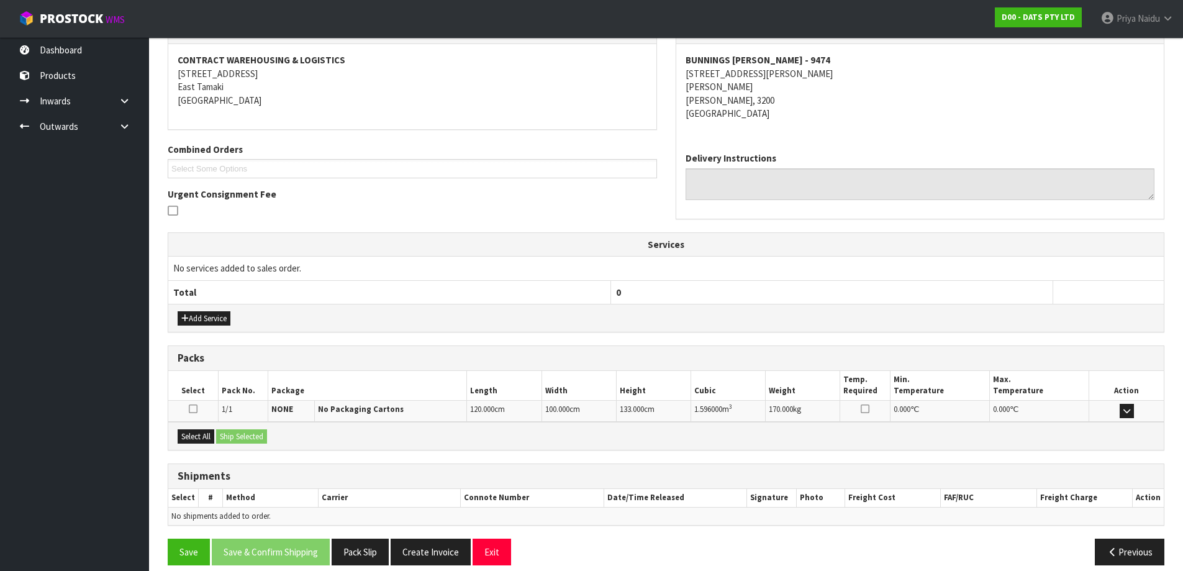
scroll to position [194, 0]
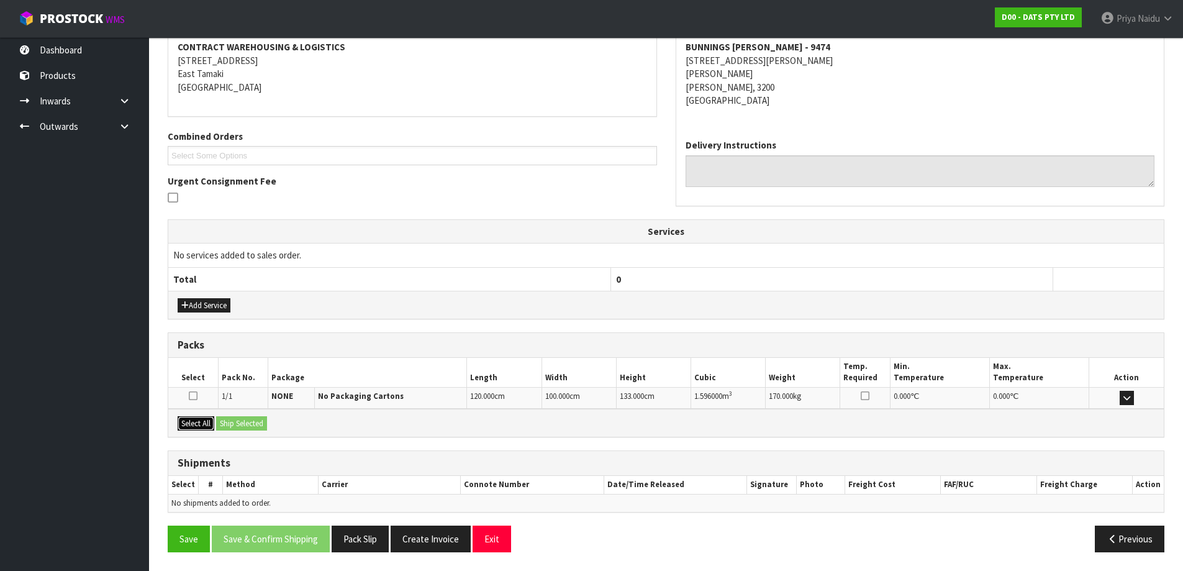
click at [209, 419] on button "Select All" at bounding box center [196, 423] width 37 height 15
click at [249, 427] on button "Ship Selected" at bounding box center [241, 423] width 51 height 15
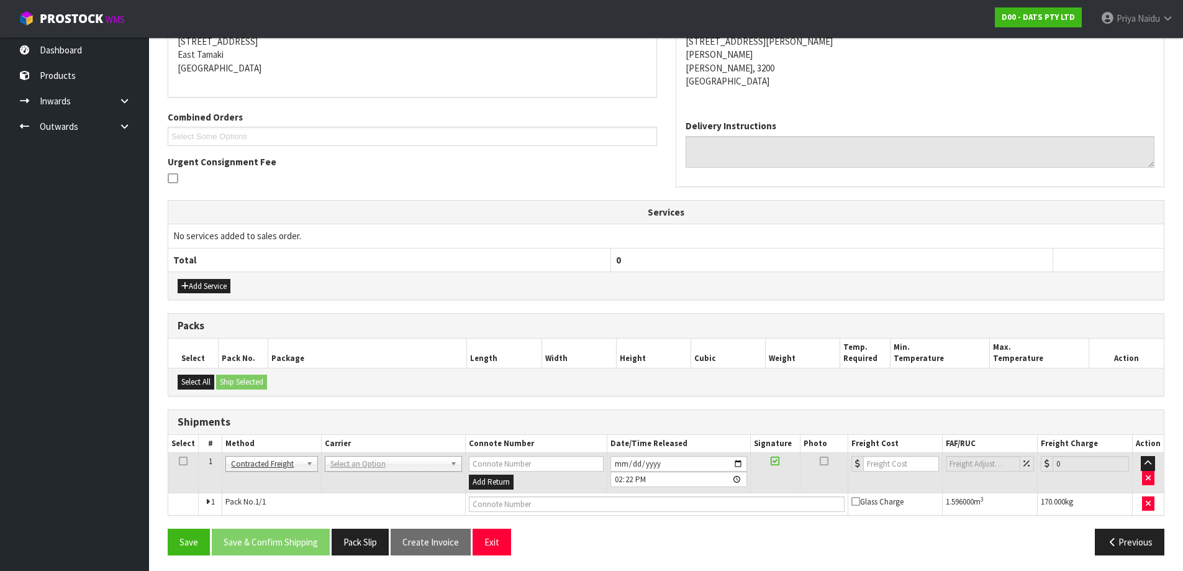
scroll to position [216, 0]
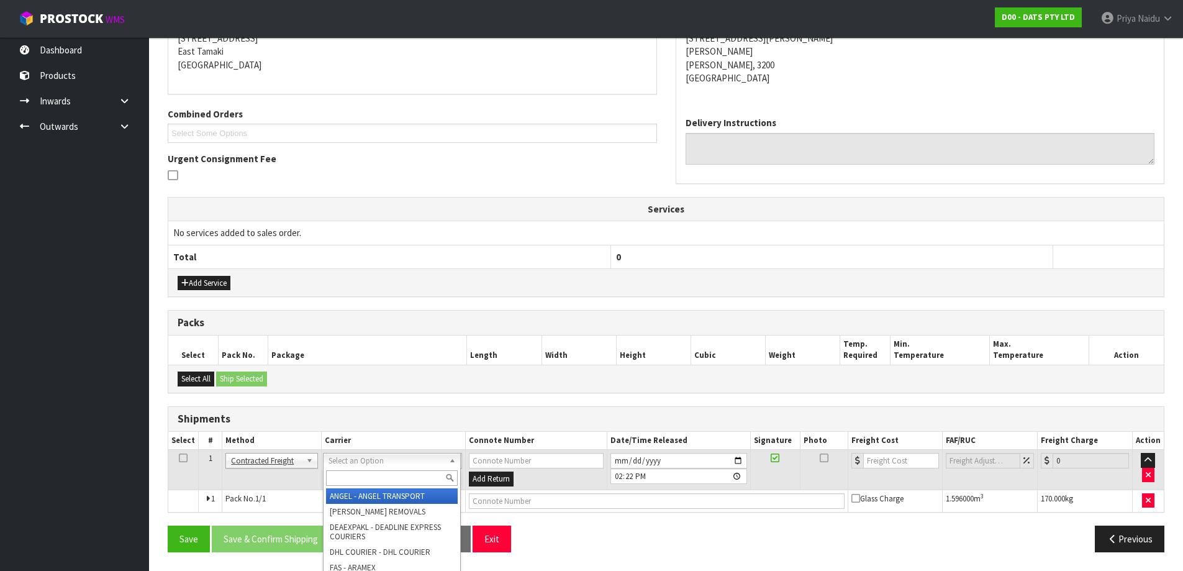
click at [345, 473] on input "text" at bounding box center [392, 478] width 132 height 16
type input "N"
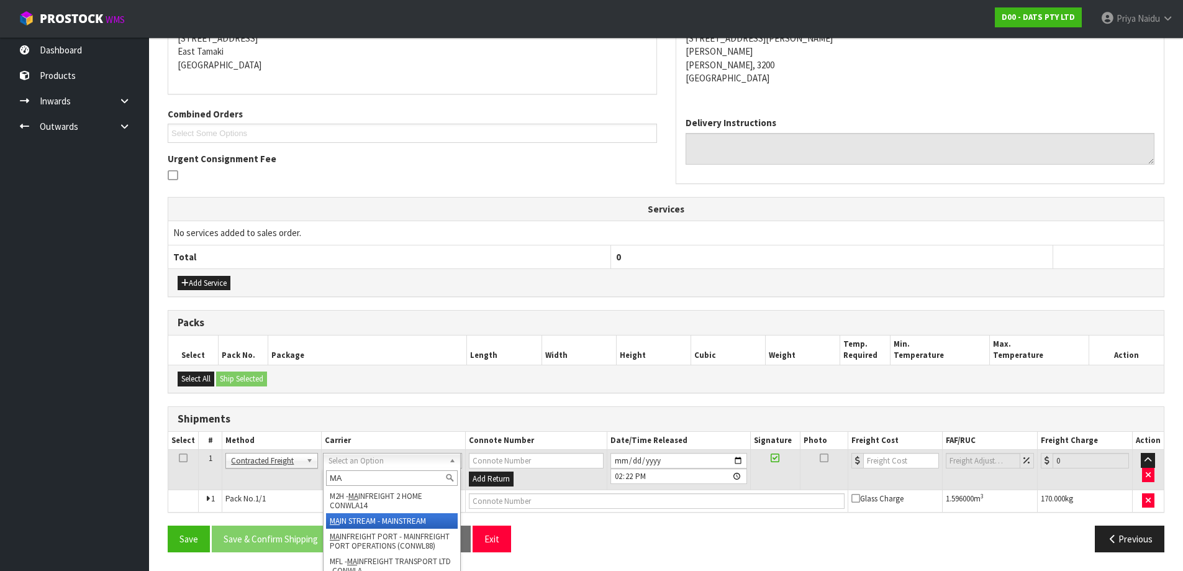
type input "MA"
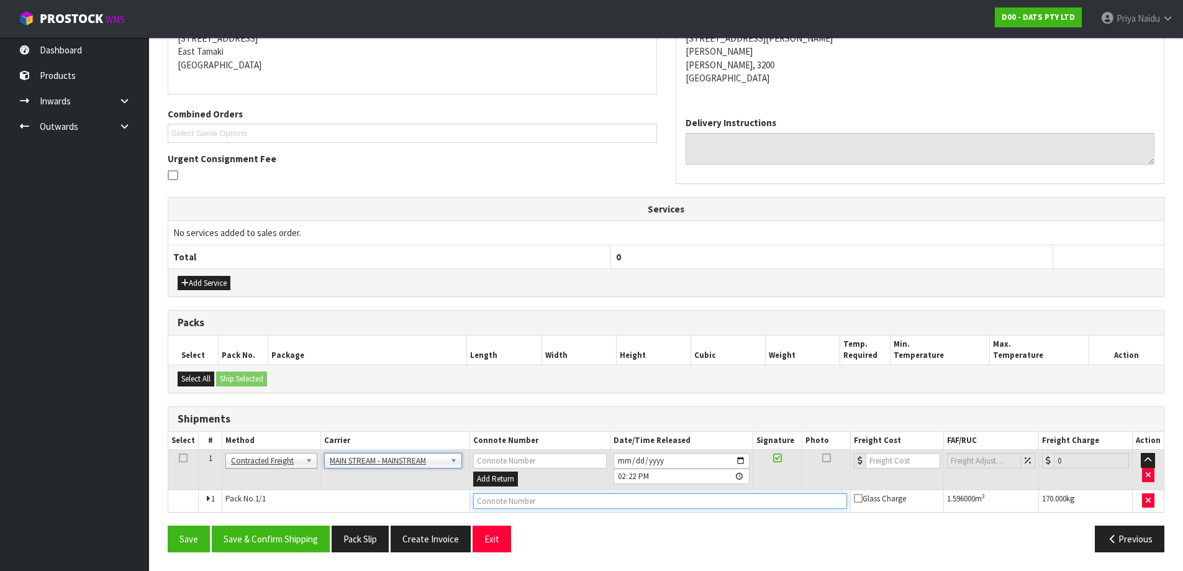
click at [529, 501] on input "text" at bounding box center [660, 501] width 374 height 16
paste input "CWL7715119"
type input "CWL7715119"
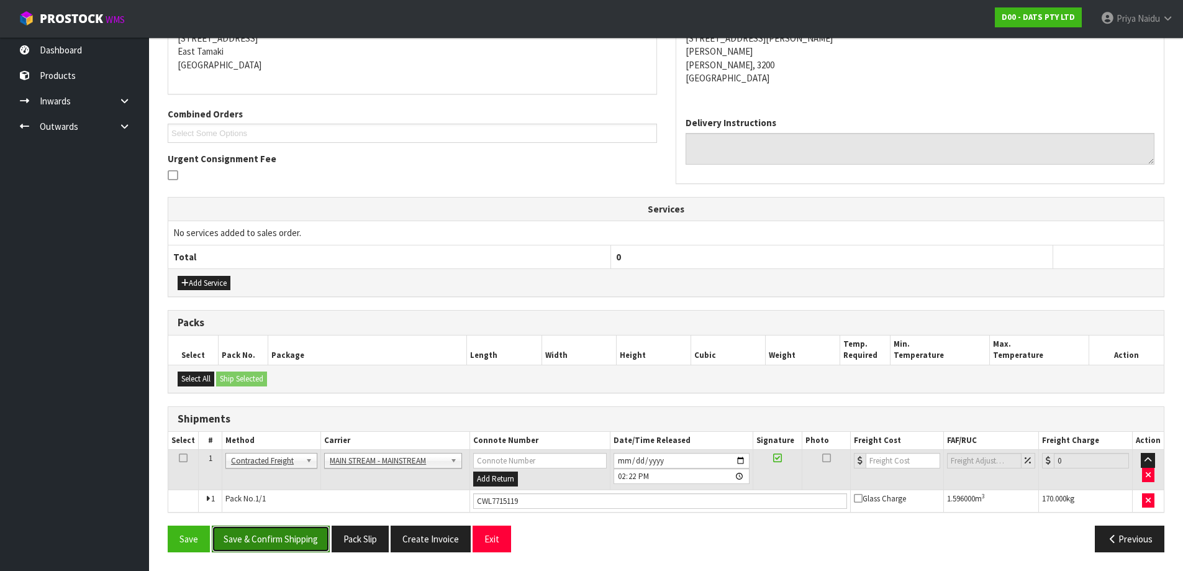
click at [271, 534] on button "Save & Confirm Shipping" at bounding box center [271, 538] width 118 height 27
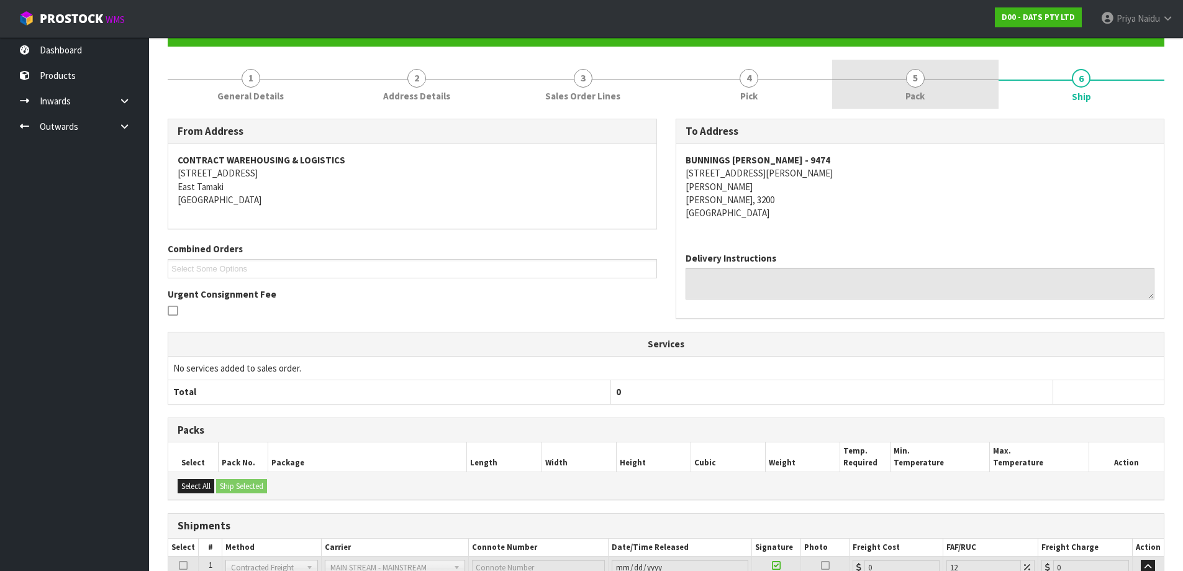
scroll to position [0, 0]
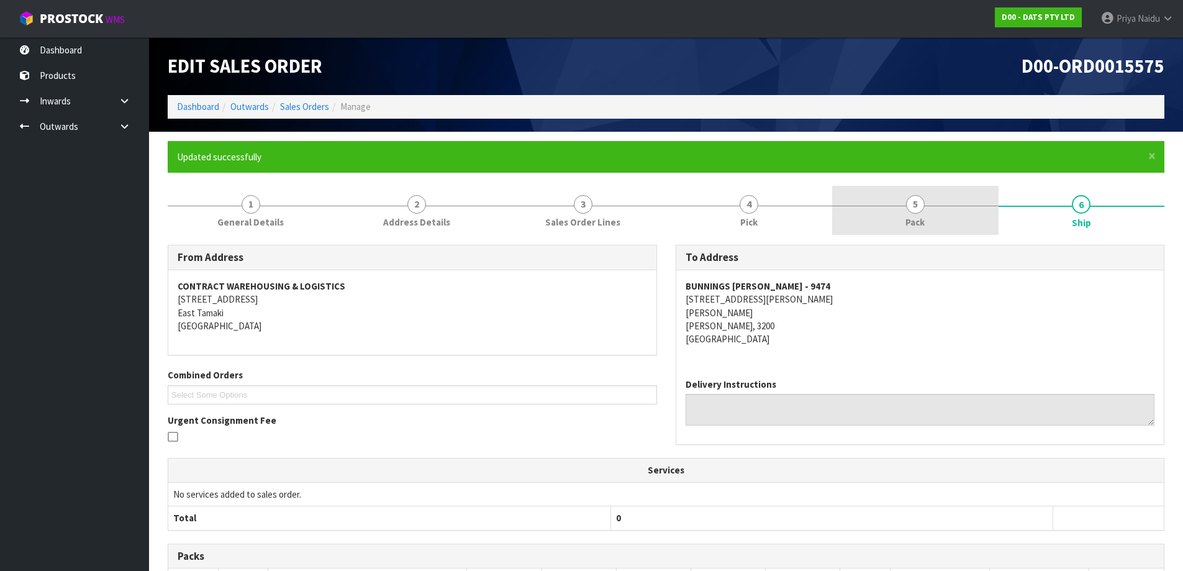
click at [914, 223] on span "Pack" at bounding box center [915, 222] width 19 height 13
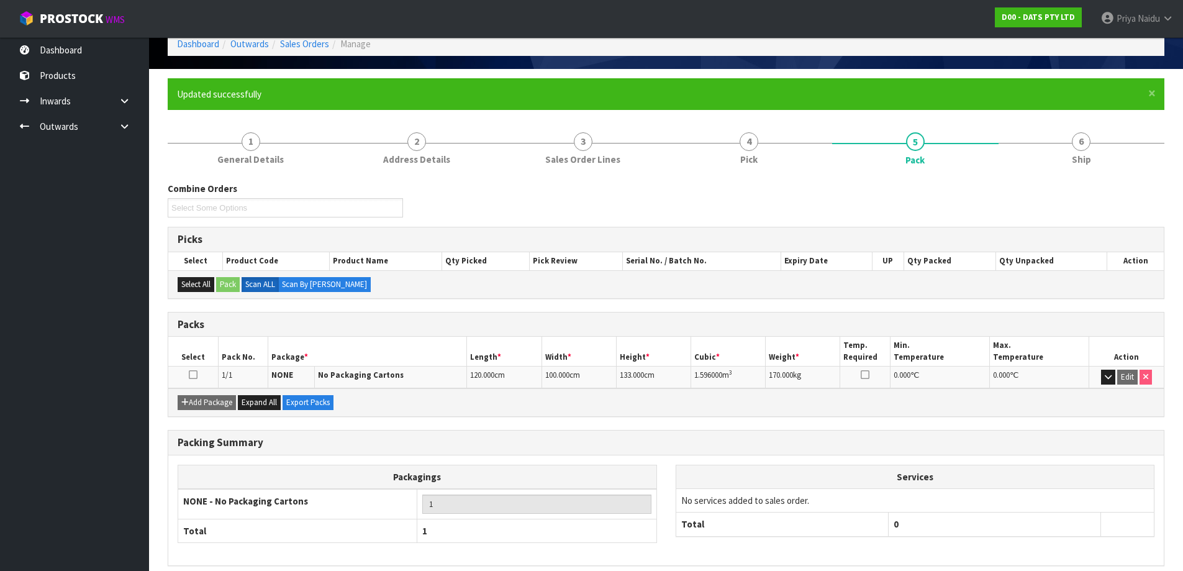
scroll to position [117, 0]
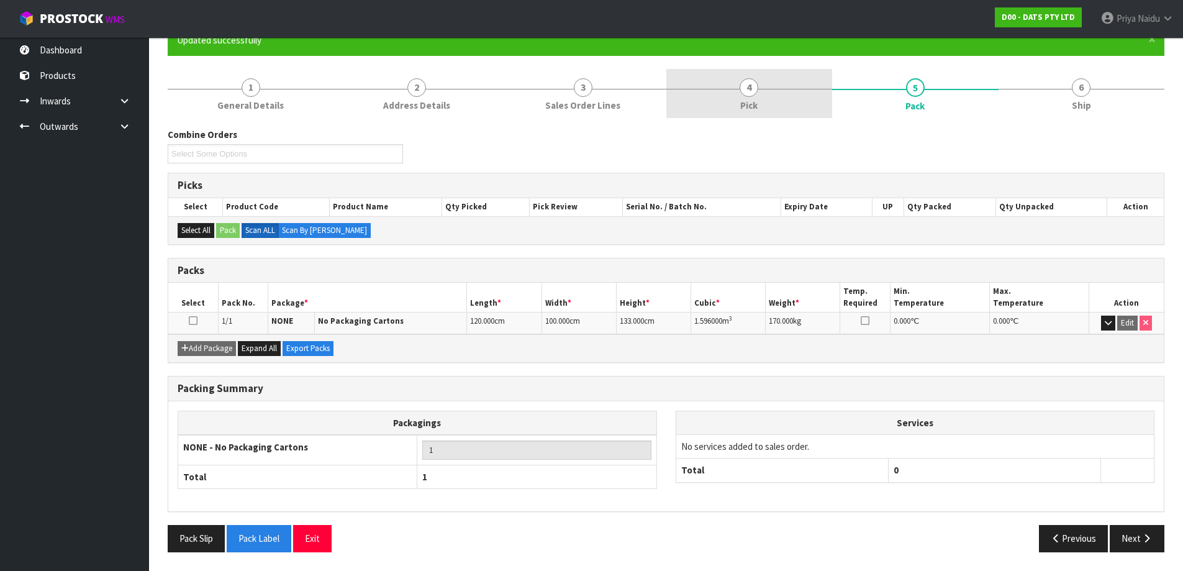
click at [766, 110] on link "4 Pick" at bounding box center [749, 93] width 166 height 49
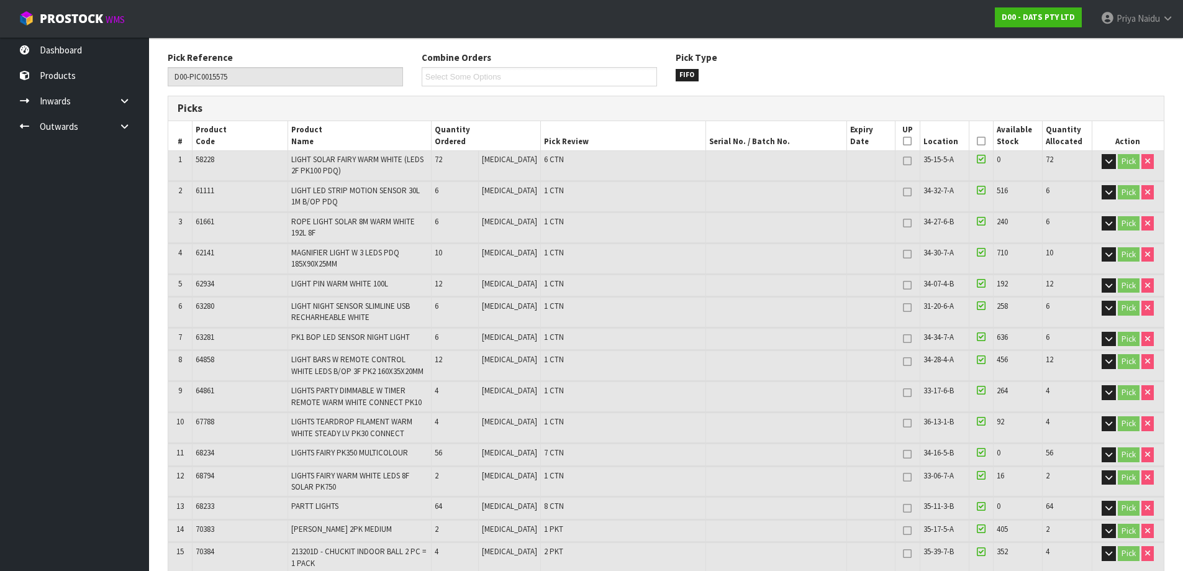
scroll to position [0, 0]
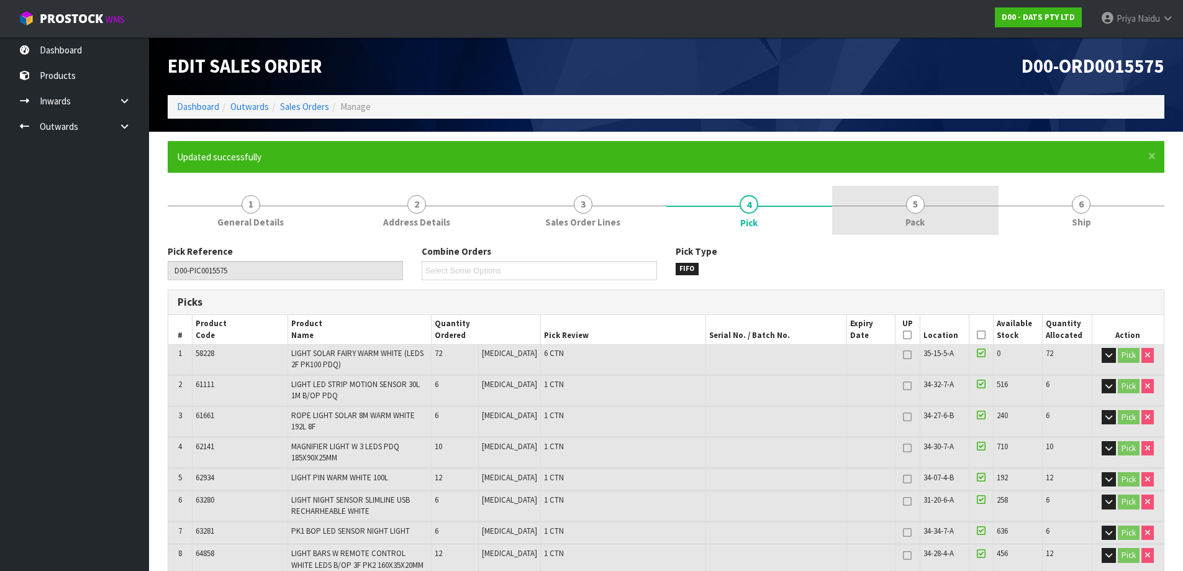
click at [898, 227] on link "5 Pack" at bounding box center [915, 210] width 166 height 49
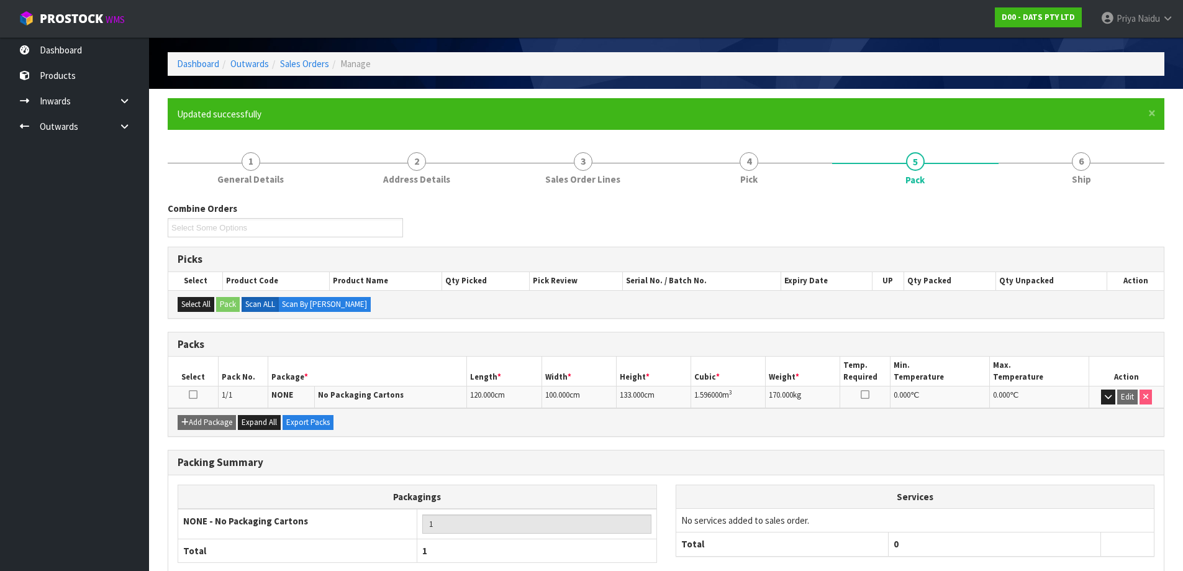
scroll to position [62, 0]
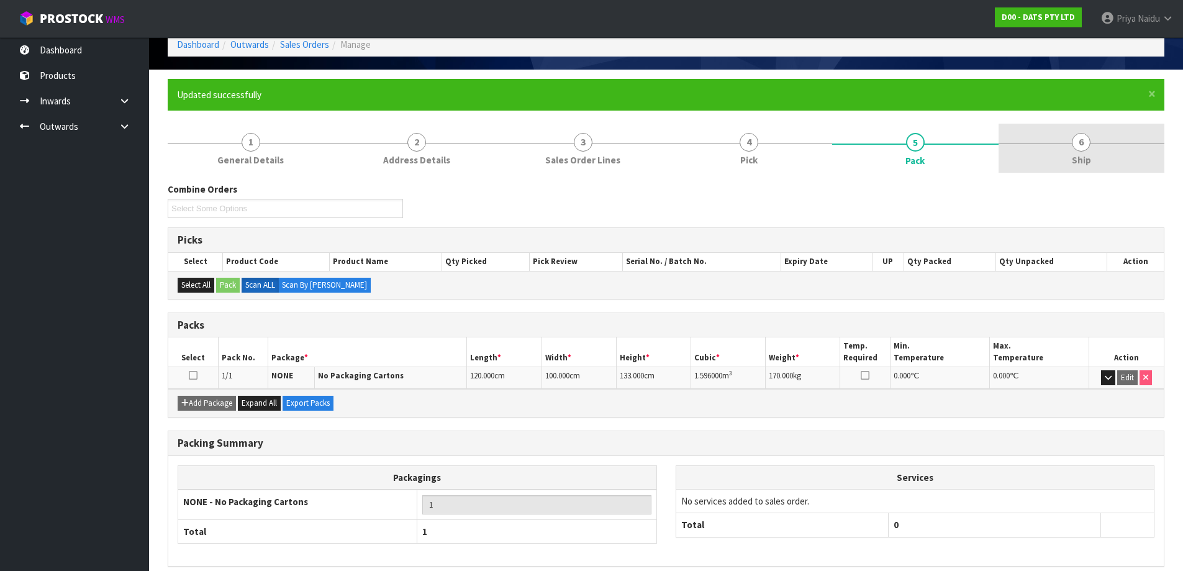
click at [1084, 158] on span "Ship" at bounding box center [1081, 159] width 19 height 13
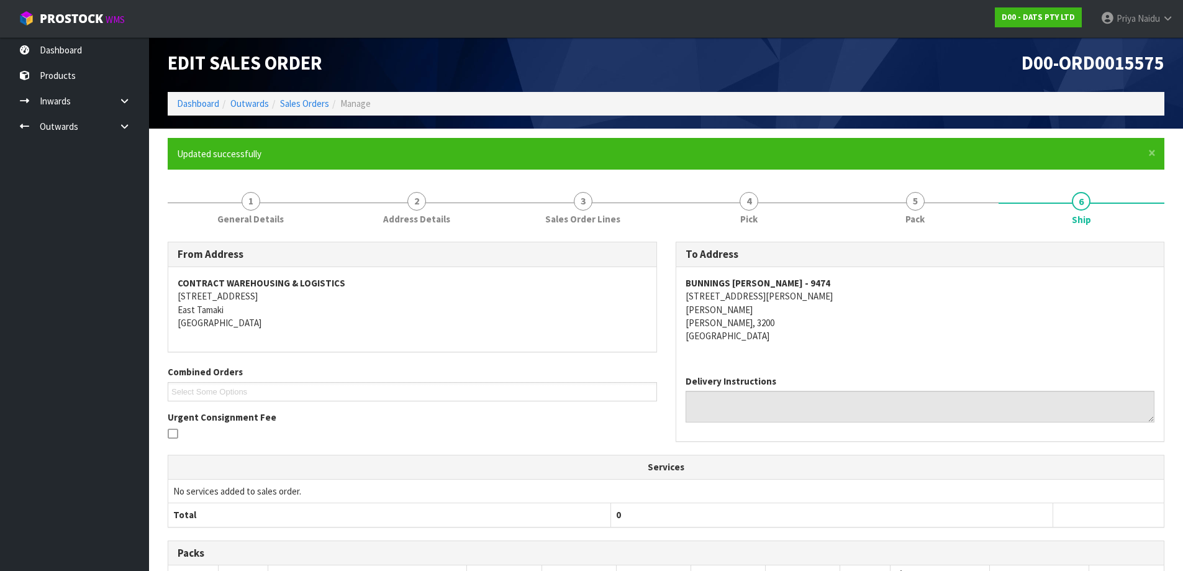
scroll to position [0, 0]
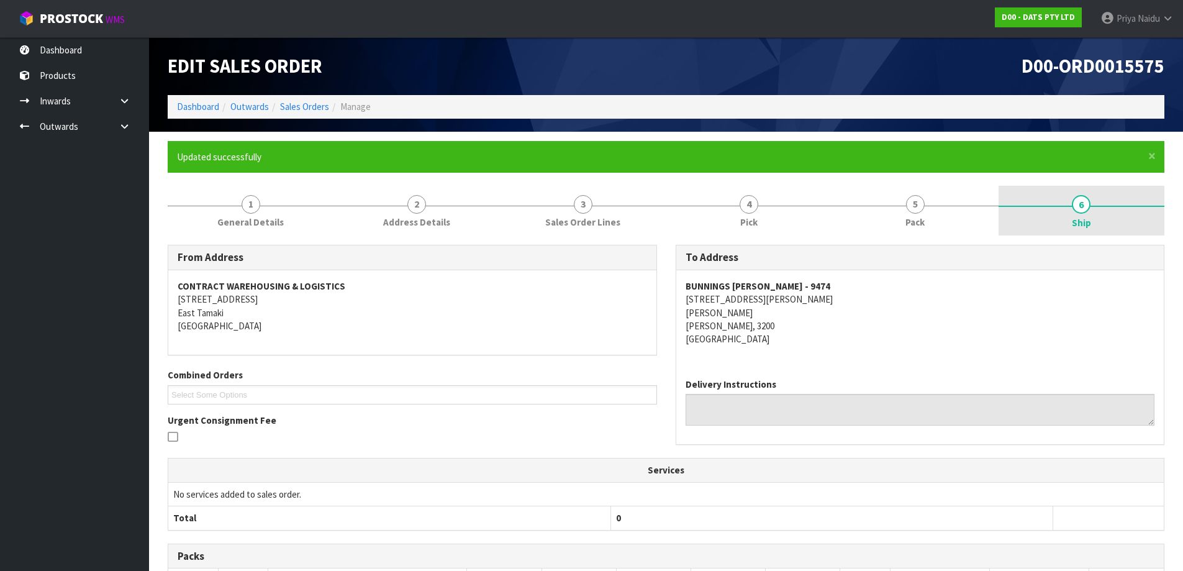
click at [1119, 194] on link "6 Ship" at bounding box center [1082, 211] width 166 height 50
click at [199, 111] on link "Dashboard" at bounding box center [198, 107] width 42 height 12
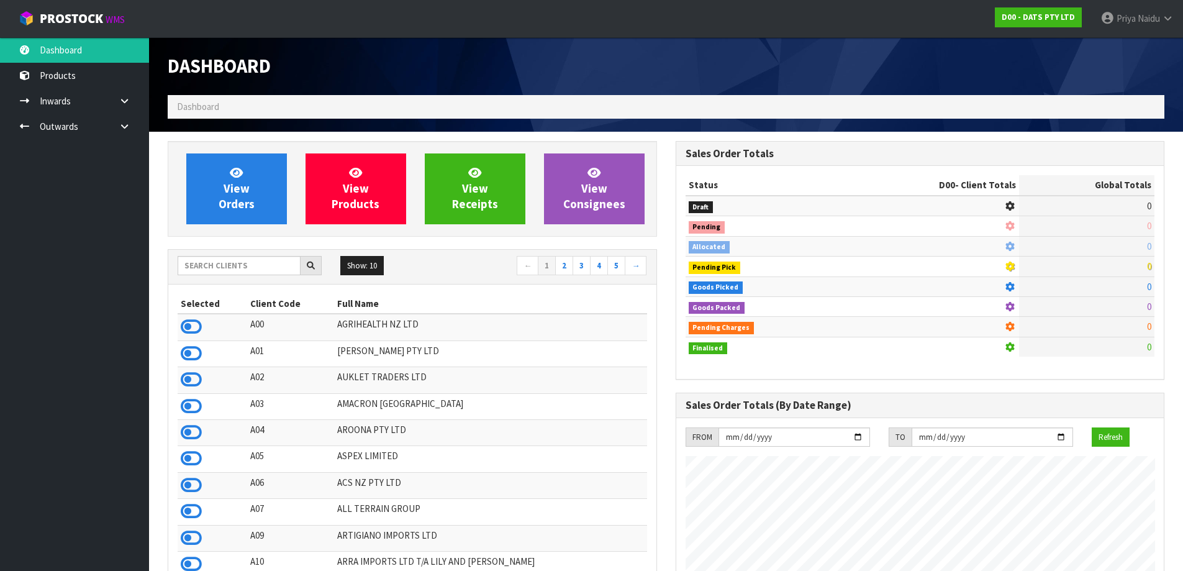
click at [212, 252] on div "Show: 10 5 10 25 50 ← 1 2 3 4 5 →" at bounding box center [412, 267] width 488 height 35
click at [212, 261] on input "text" at bounding box center [239, 265] width 123 height 19
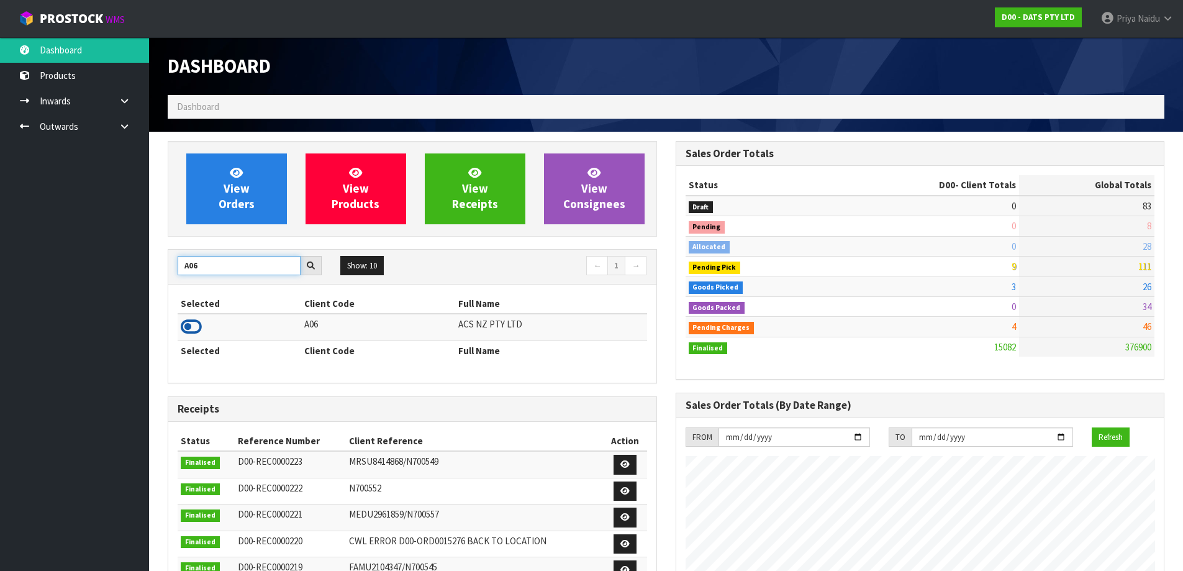
type input "A06"
click at [196, 324] on icon at bounding box center [191, 326] width 21 height 19
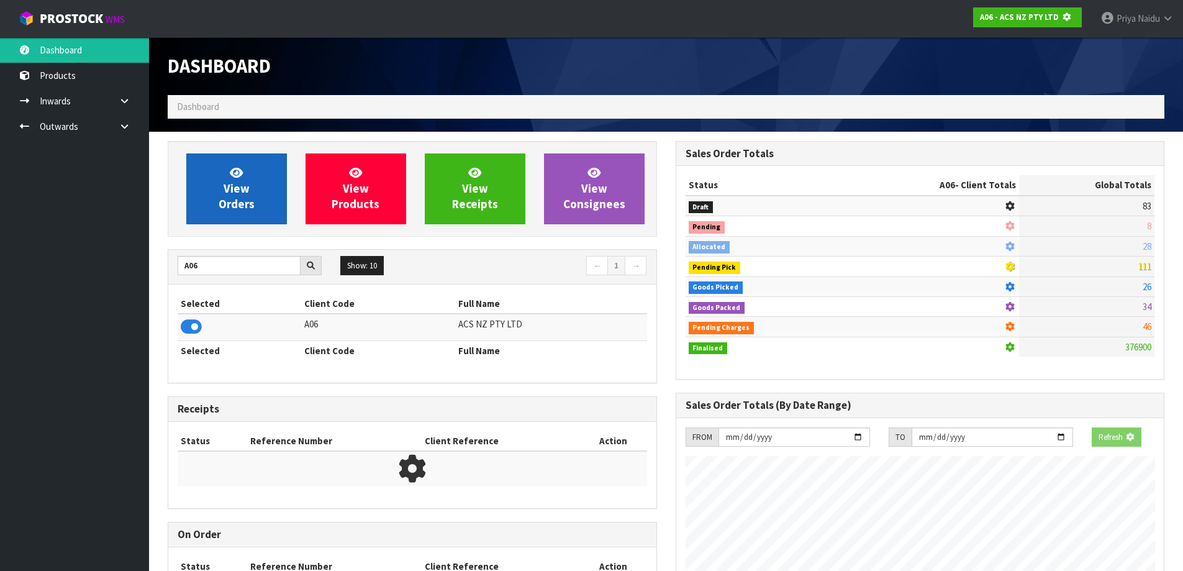
scroll to position [620350, 620617]
click at [248, 203] on span "View Orders" at bounding box center [237, 188] width 36 height 47
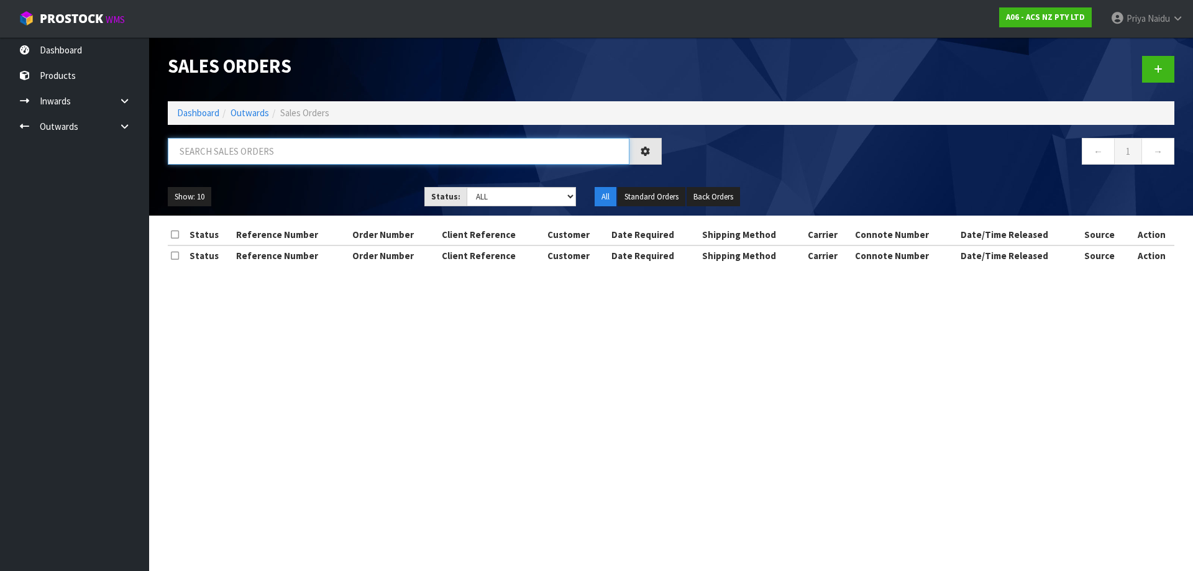
click at [262, 152] on input "text" at bounding box center [398, 151] width 461 height 27
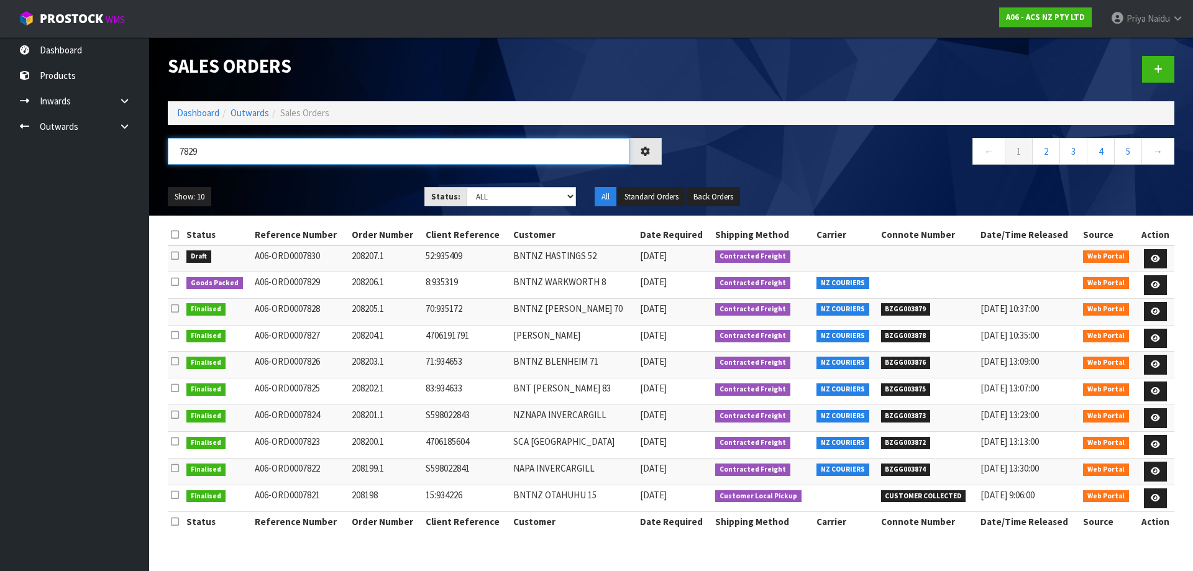
type input "7829"
click at [359, 183] on div "Show: 10 5 10 25 50 Status: Draft Pending Allocated Pending Pick Goods Picked G…" at bounding box center [670, 197] width 1025 height 39
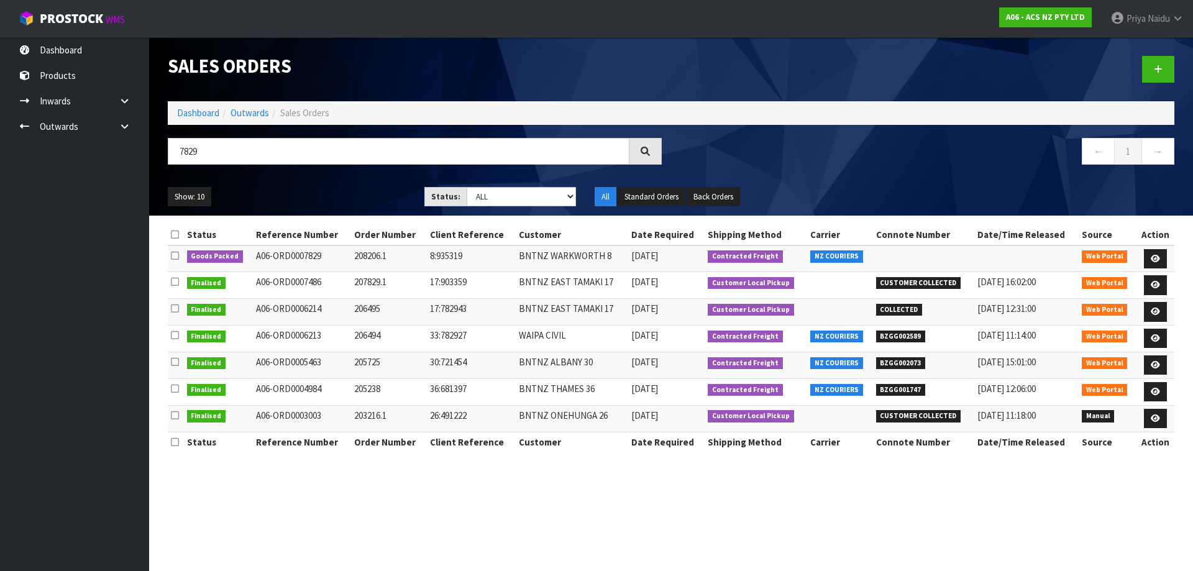
click at [329, 181] on div "Show: 10 5 10 25 50 Status: Draft Pending Allocated Pending Pick Goods Picked G…" at bounding box center [670, 197] width 1025 height 39
click at [1159, 255] on icon at bounding box center [1154, 259] width 9 height 8
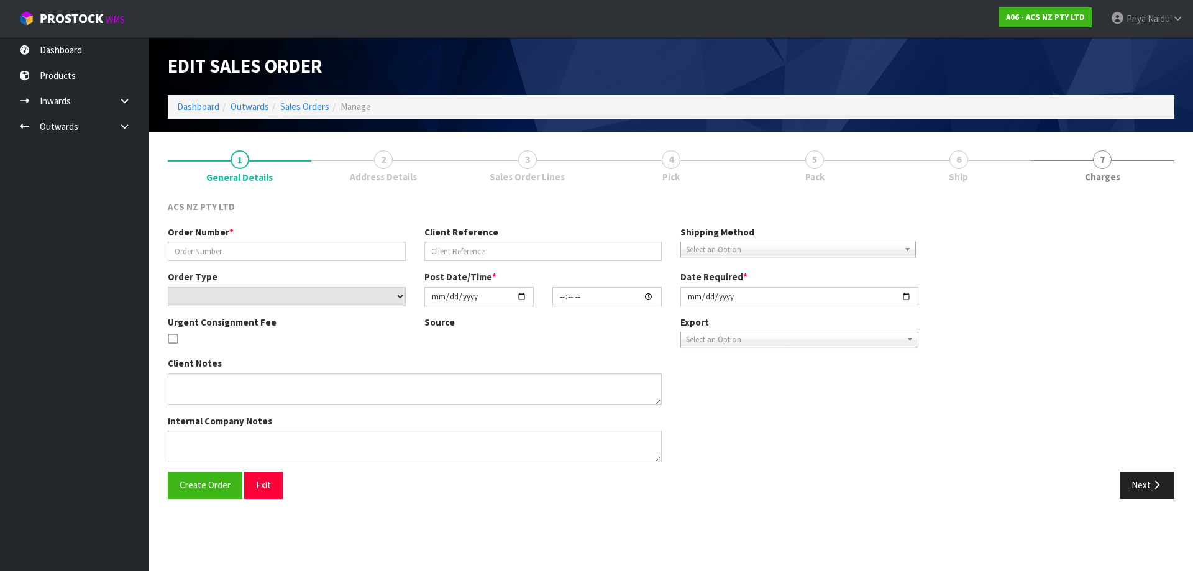
click at [954, 157] on span "6" at bounding box center [958, 159] width 19 height 19
type input "208206.1"
type input "8:935319"
select select "number:0"
type input "[DATE]"
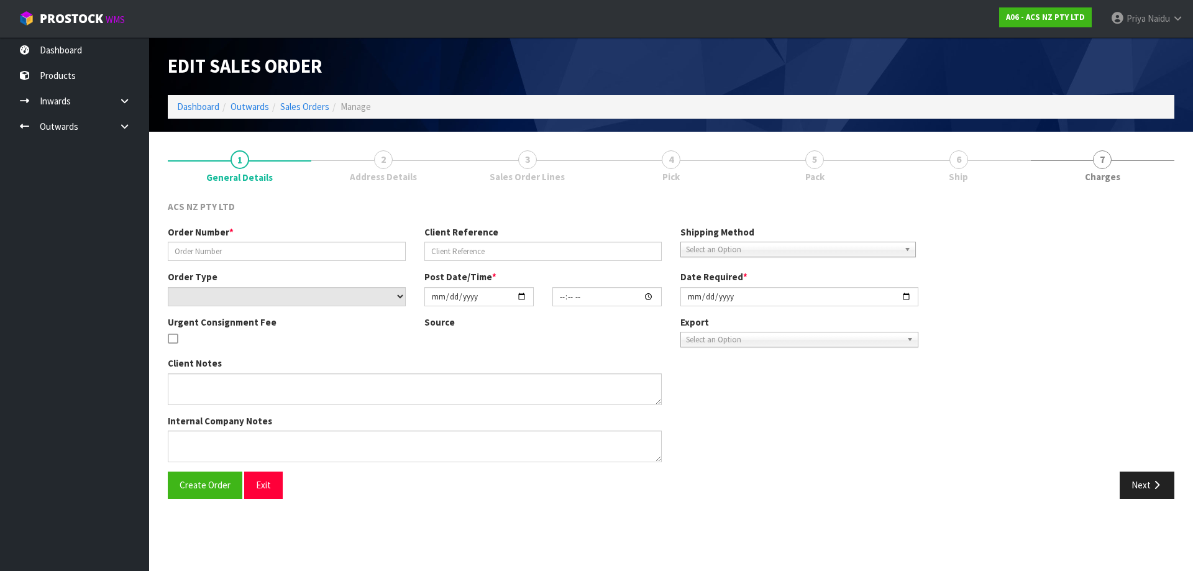
type input "11:51:00.000"
type input "[DATE]"
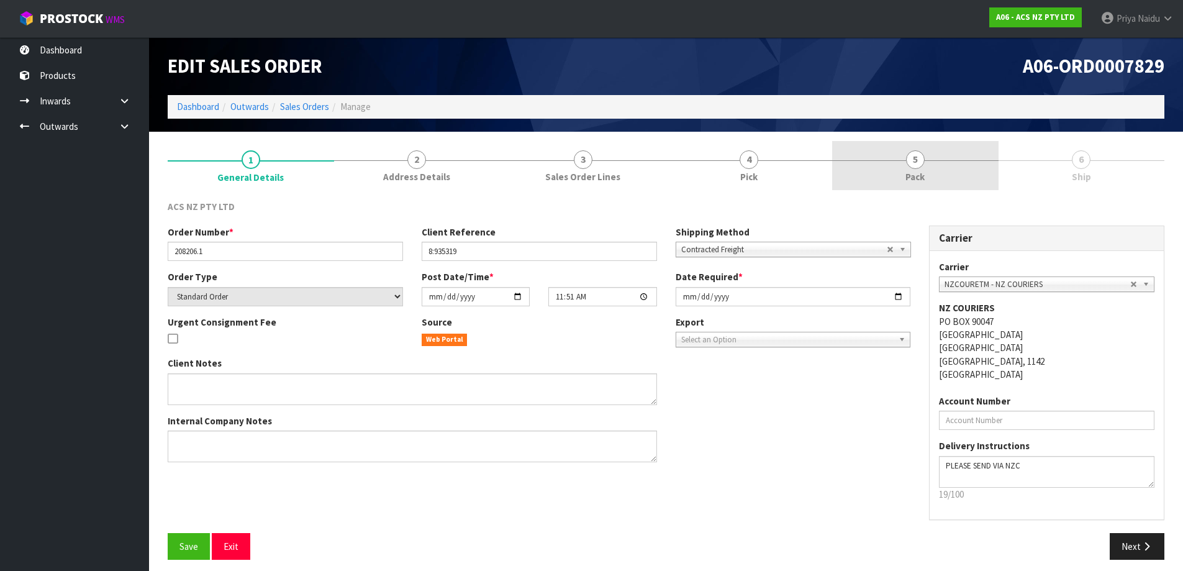
click at [914, 190] on div "1 General Details 2 Address Details 3 Sales Order Lines 4 Pick 5 Pack 6 Ship AC…" at bounding box center [666, 355] width 997 height 429
click at [910, 179] on span "Pack" at bounding box center [915, 176] width 19 height 13
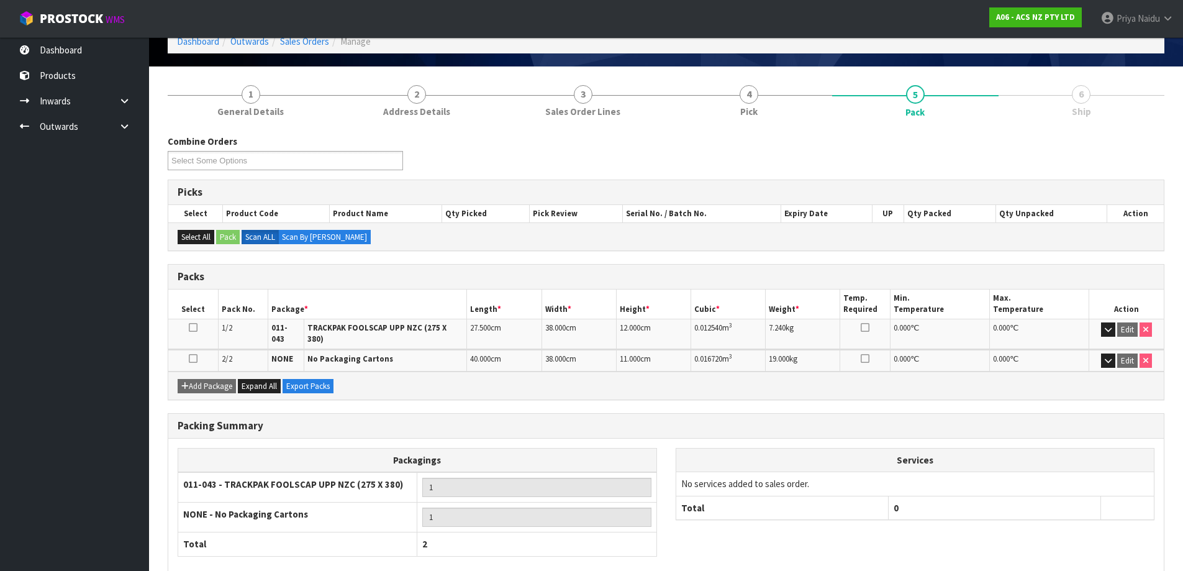
scroll to position [124, 0]
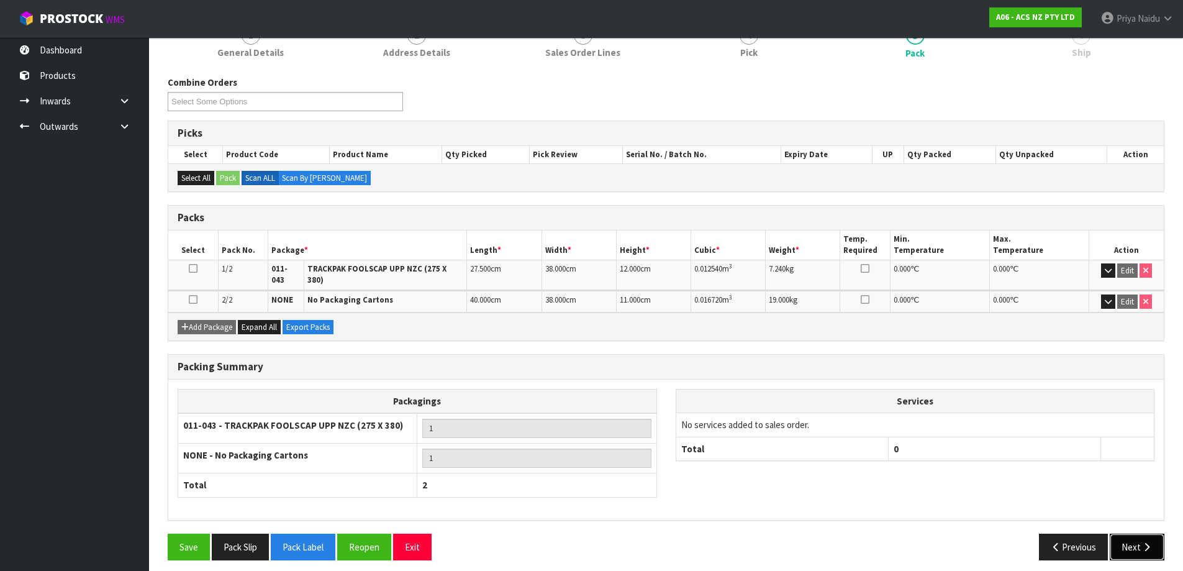
click at [1135, 537] on button "Next" at bounding box center [1137, 547] width 55 height 27
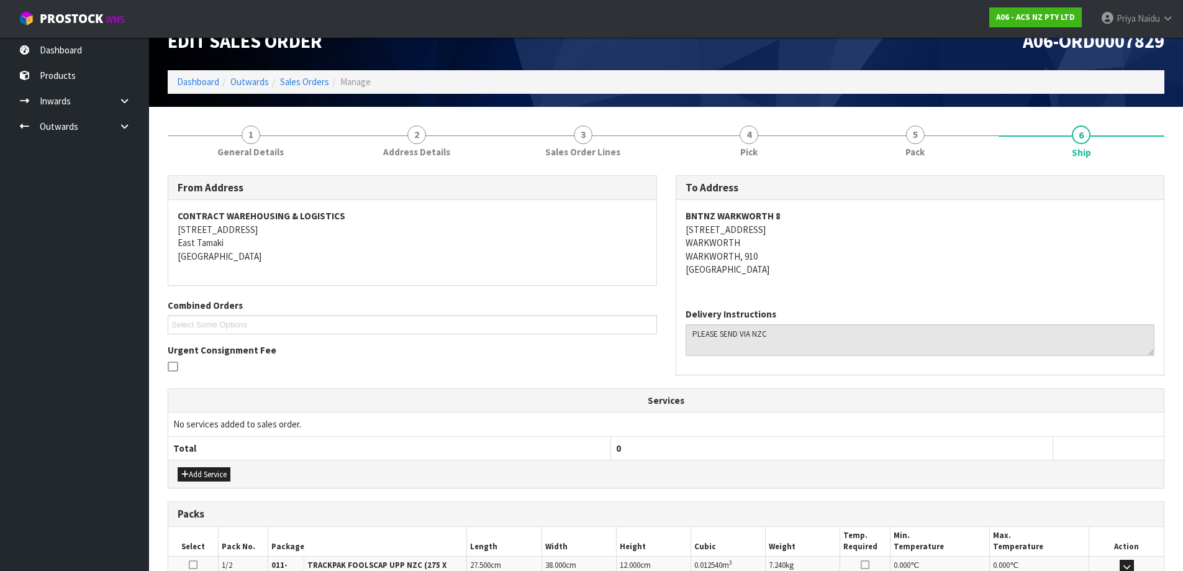
scroll to position [0, 0]
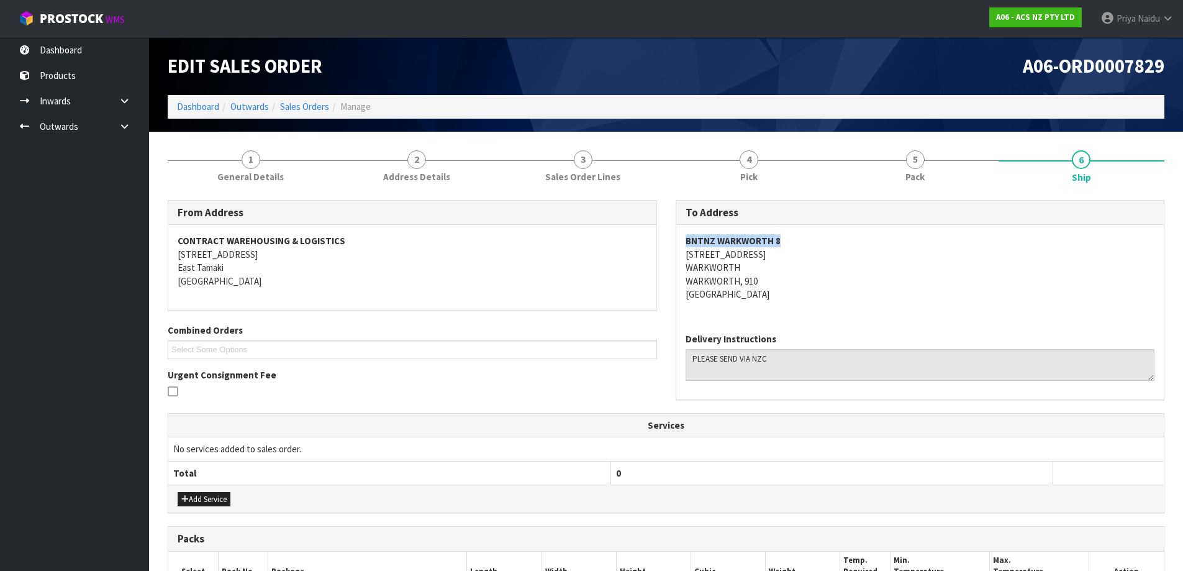
drag, startPoint x: 681, startPoint y: 237, endPoint x: 807, endPoint y: 242, distance: 126.2
click at [807, 242] on div "BNTNZ WARKWORTH [STREET_ADDRESS]" at bounding box center [920, 274] width 488 height 98
click at [682, 255] on div "BNTNZ WARKWORTH [STREET_ADDRESS]" at bounding box center [920, 274] width 488 height 98
drag, startPoint x: 682, startPoint y: 255, endPoint x: 802, endPoint y: 255, distance: 120.5
click at [802, 255] on div "BNTNZ WARKWORTH [STREET_ADDRESS]" at bounding box center [920, 274] width 488 height 98
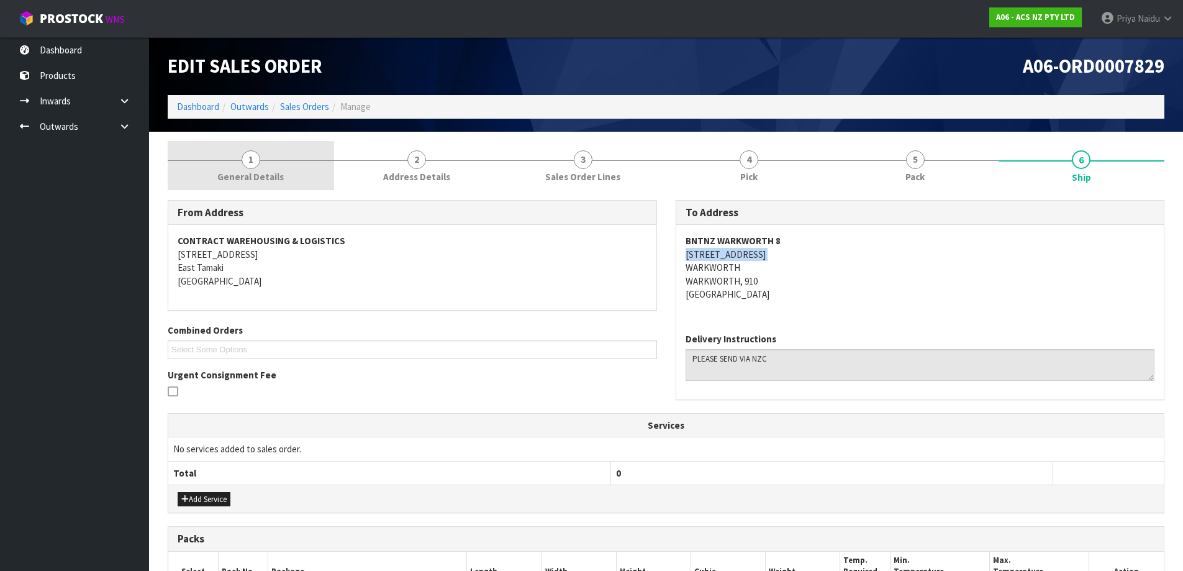
click at [243, 162] on span "1" at bounding box center [251, 159] width 19 height 19
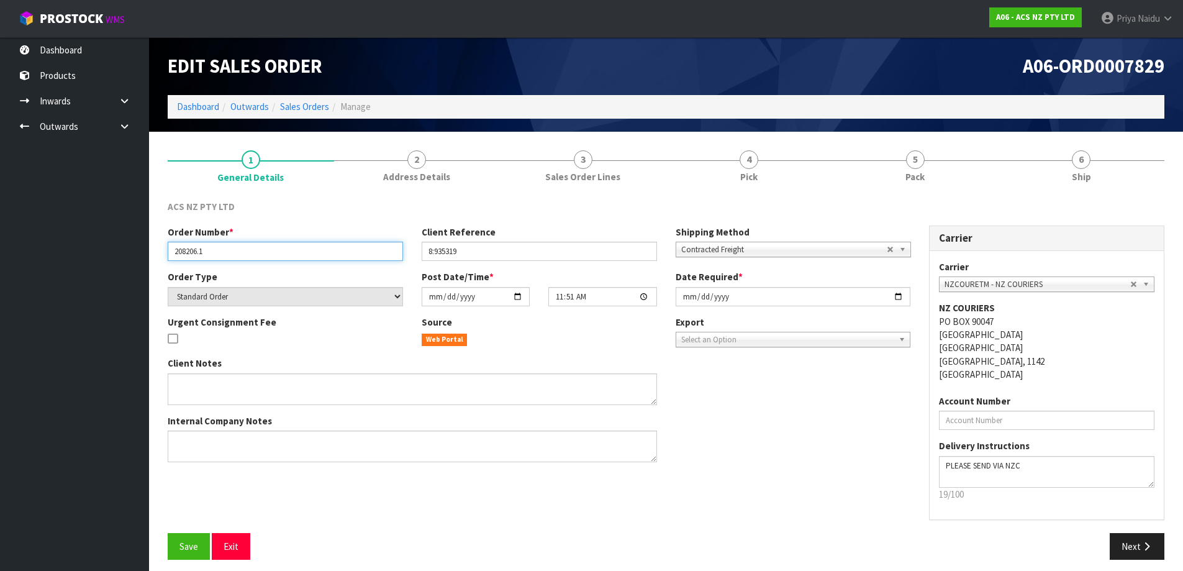
drag, startPoint x: 174, startPoint y: 252, endPoint x: 230, endPoint y: 247, distance: 56.1
click at [230, 247] on input "208206.1" at bounding box center [285, 251] width 235 height 19
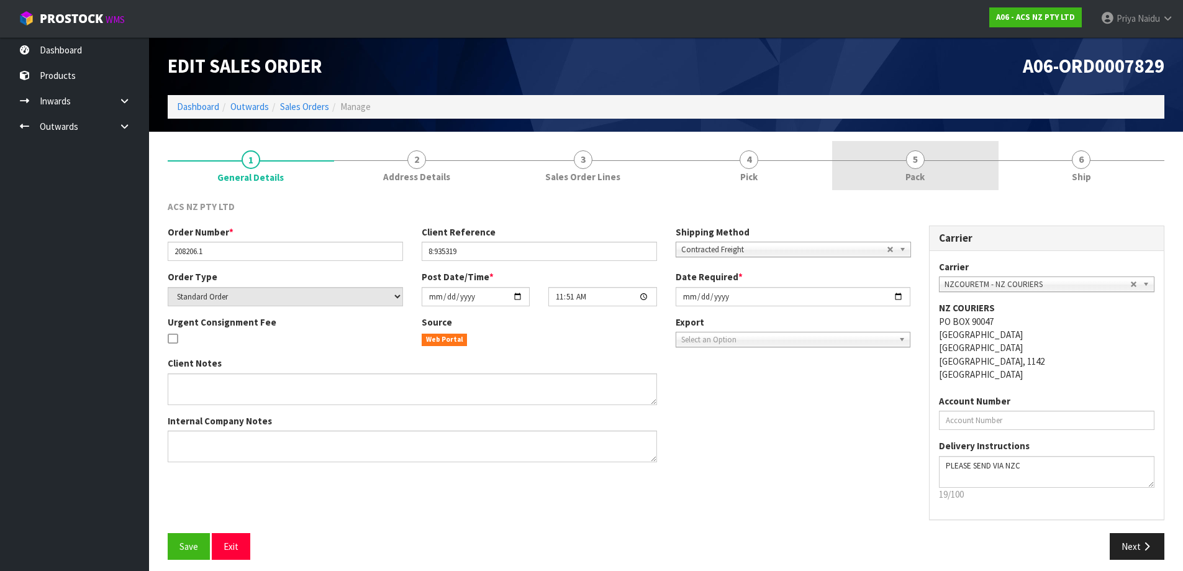
click at [865, 185] on link "5 Pack" at bounding box center [915, 165] width 166 height 49
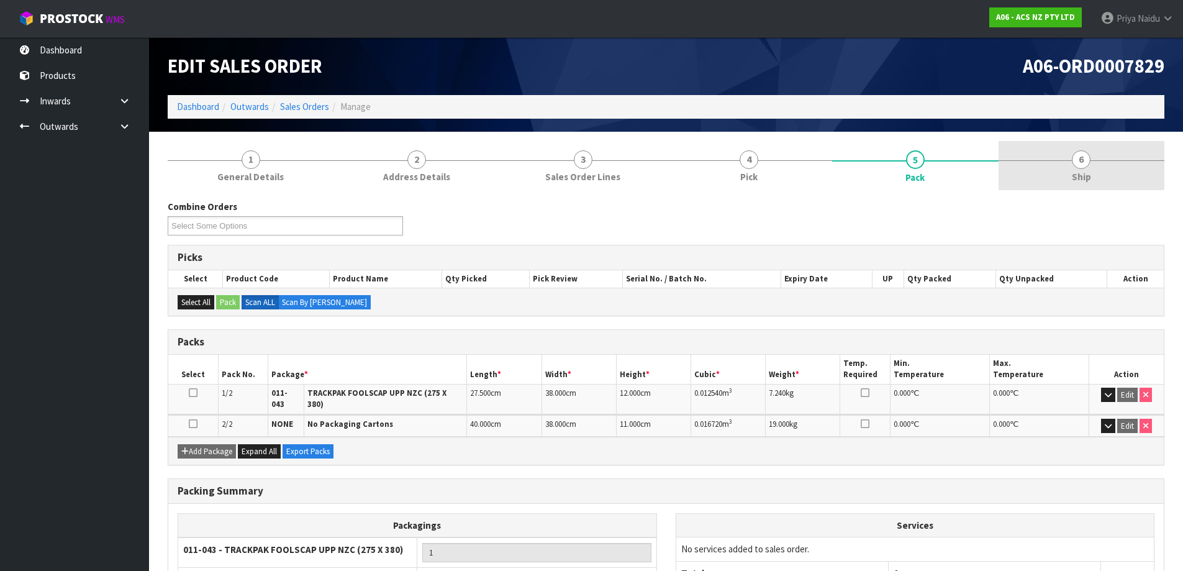
click at [1084, 172] on span "Ship" at bounding box center [1081, 176] width 19 height 13
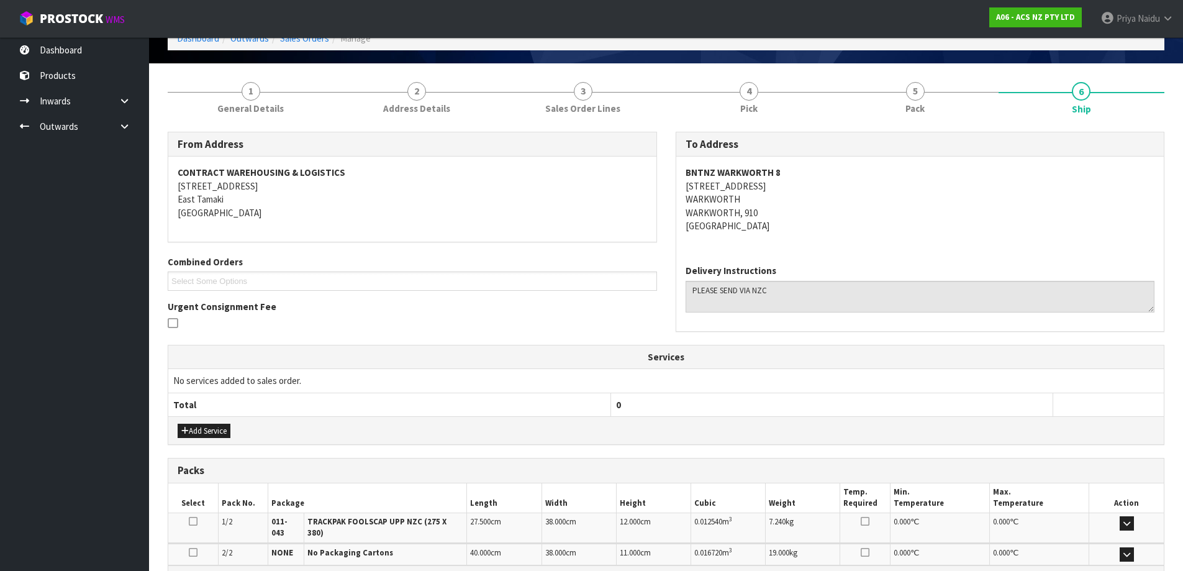
scroll to position [217, 0]
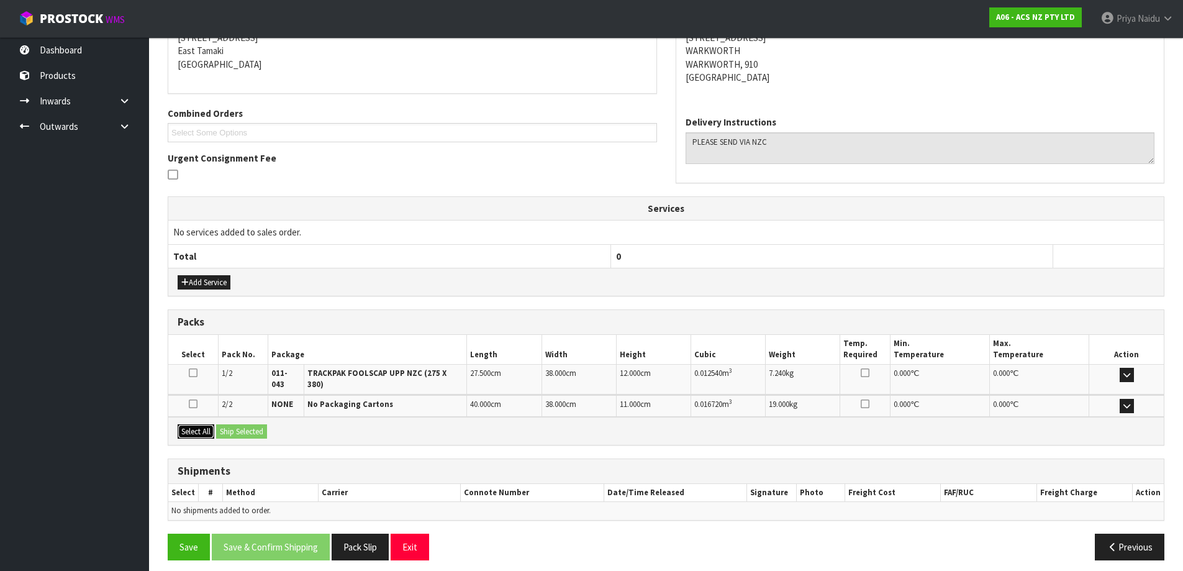
click at [189, 424] on button "Select All" at bounding box center [196, 431] width 37 height 15
click at [245, 417] on div "Select All Ship Selected" at bounding box center [666, 431] width 996 height 28
click at [252, 424] on button "Ship Selected" at bounding box center [241, 431] width 51 height 15
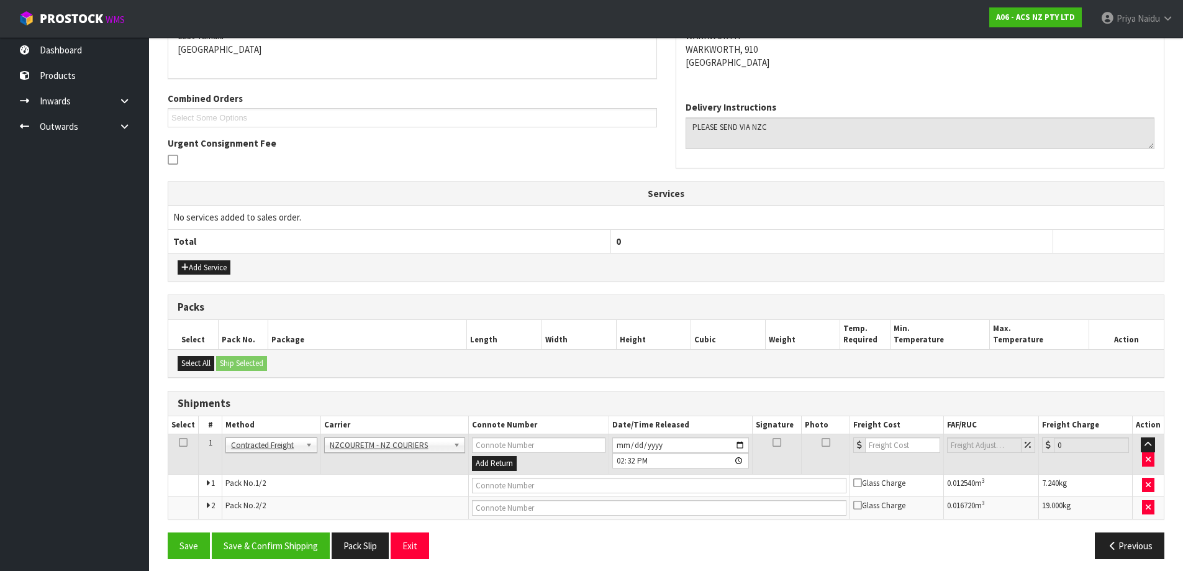
scroll to position [239, 0]
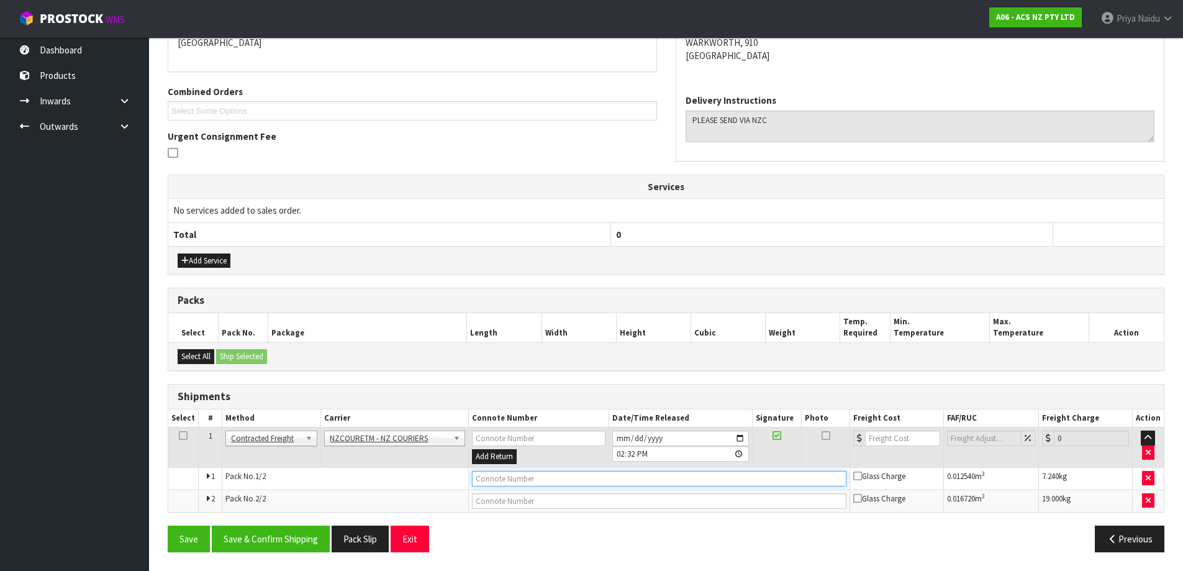
click at [497, 482] on input "text" at bounding box center [659, 479] width 375 height 16
paste input "BZGG003880"
type input "BZGG003880"
click at [891, 440] on input "number" at bounding box center [902, 438] width 75 height 16
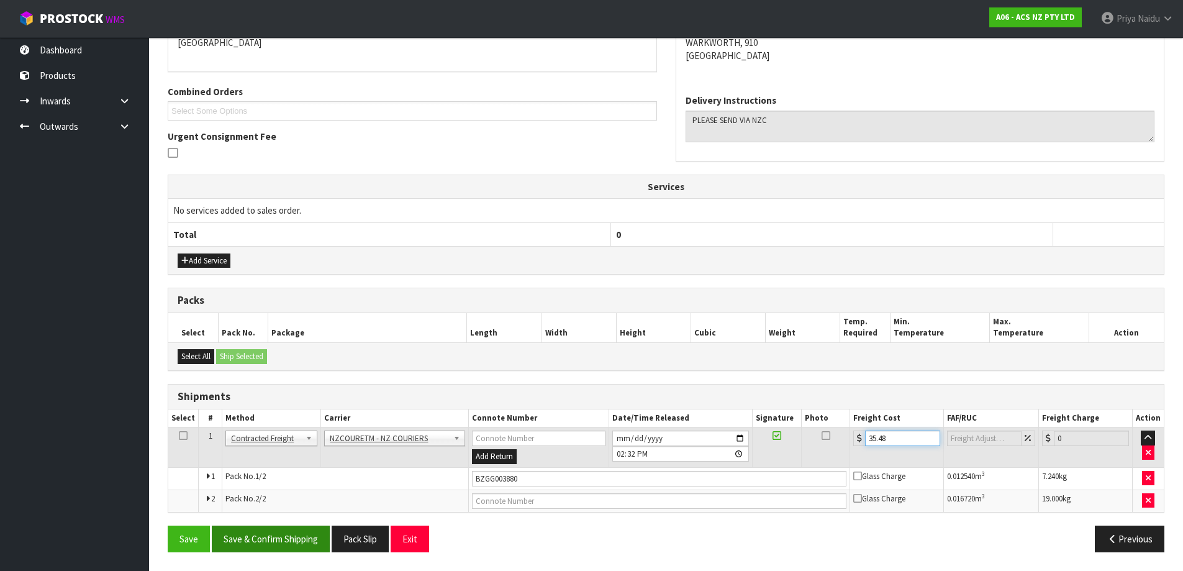
type input "35.48"
click at [267, 539] on button "Save & Confirm Shipping" at bounding box center [271, 538] width 118 height 27
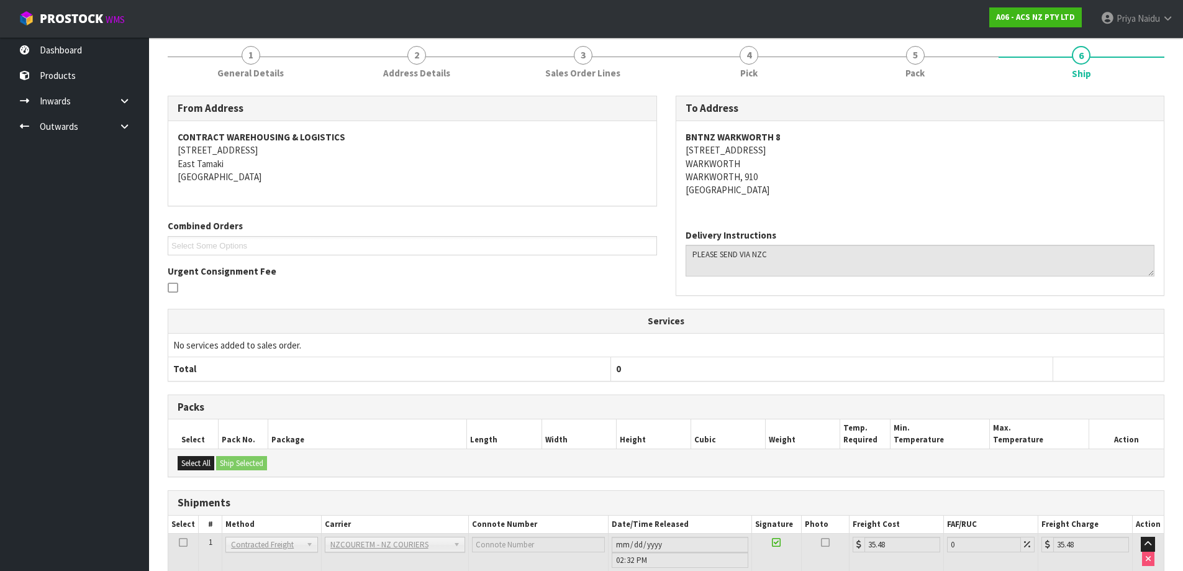
scroll to position [252, 0]
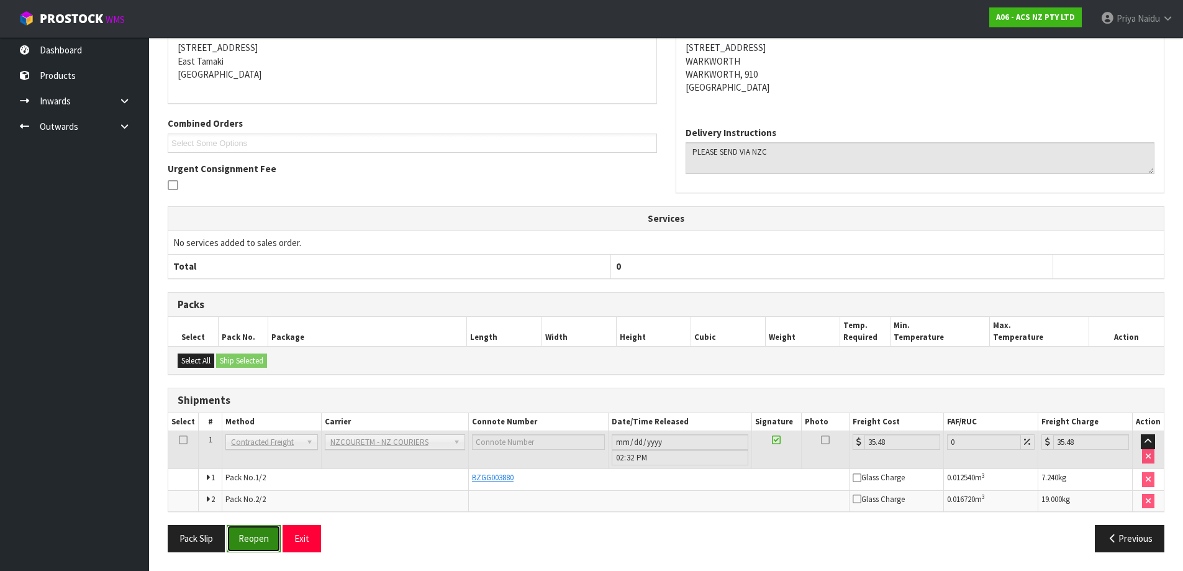
click at [260, 542] on button "Reopen" at bounding box center [254, 538] width 54 height 27
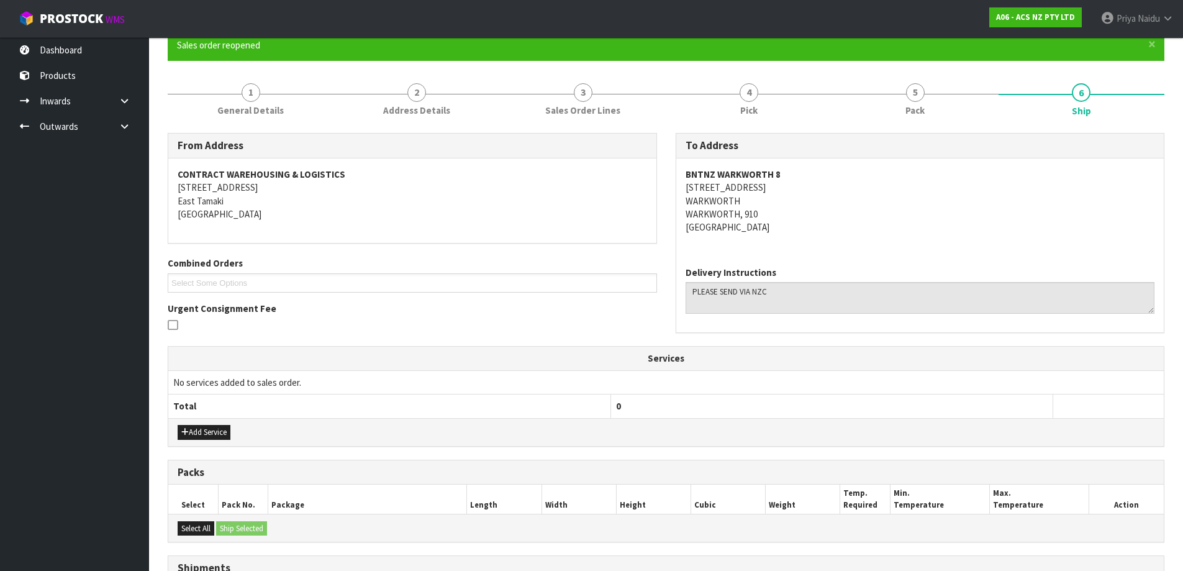
scroll to position [283, 0]
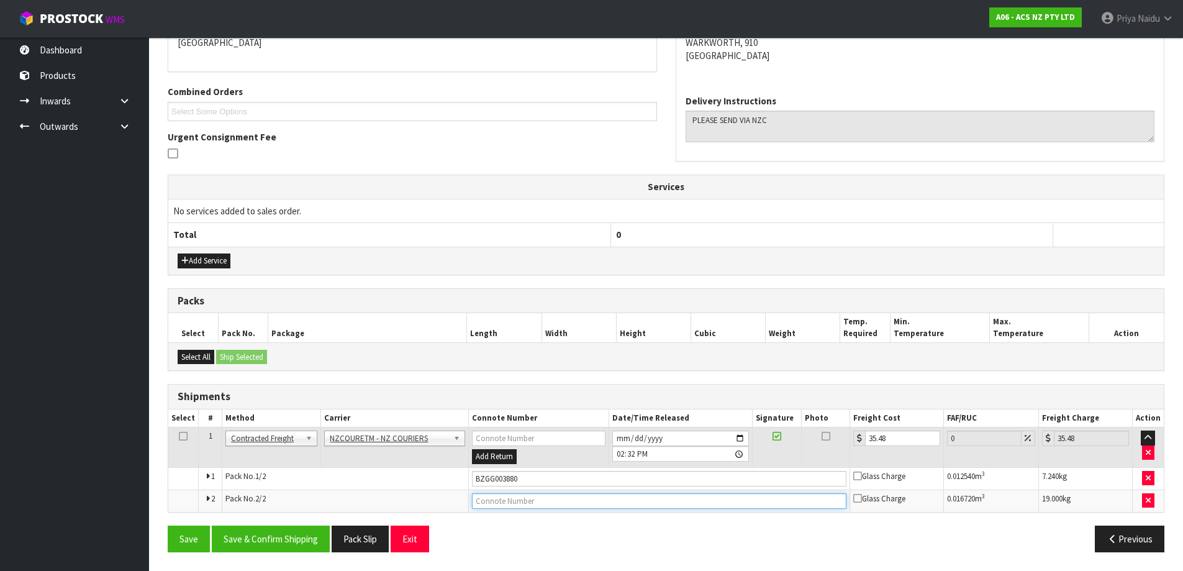
click at [540, 498] on input "text" at bounding box center [659, 501] width 375 height 16
paste input "BZGG003881"
type input "BZGG003881"
click at [269, 538] on button "Save & Confirm Shipping" at bounding box center [271, 538] width 118 height 27
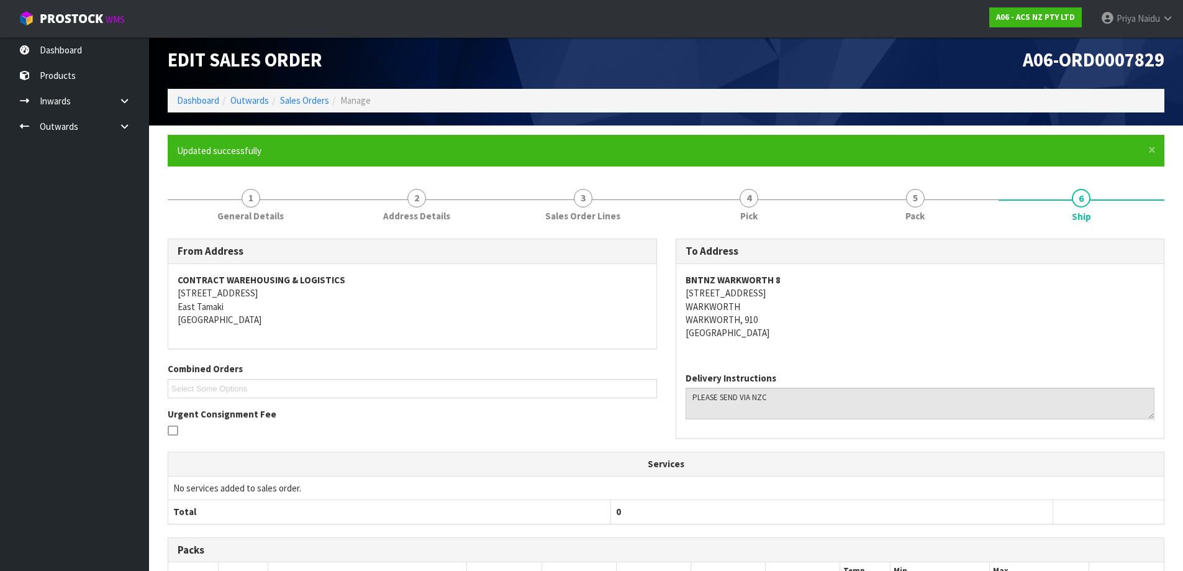
scroll to position [0, 0]
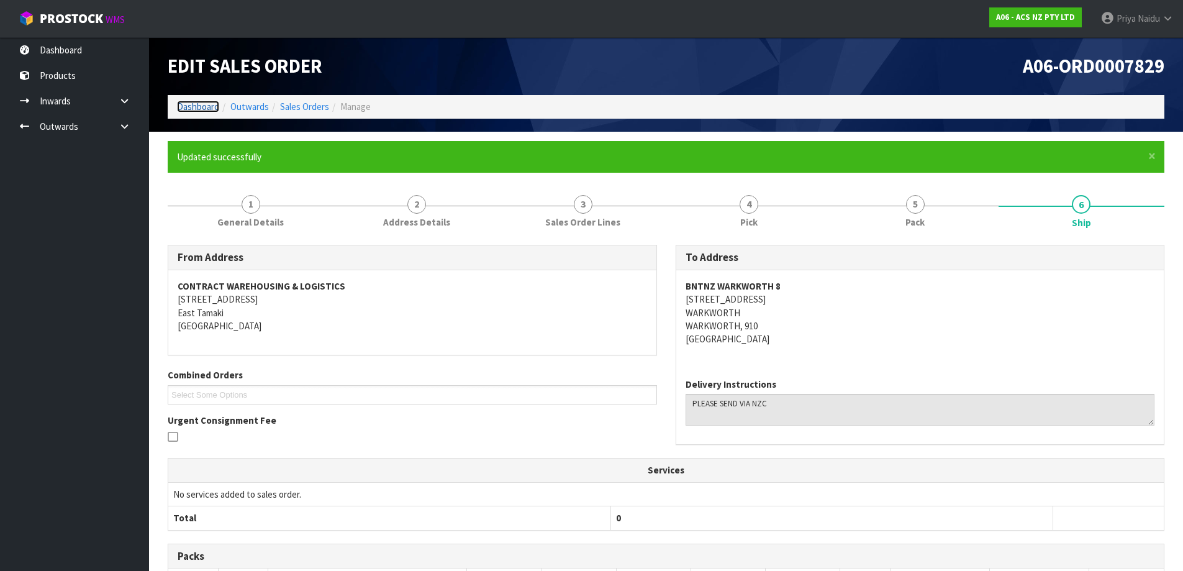
drag, startPoint x: 202, startPoint y: 103, endPoint x: 202, endPoint y: 135, distance: 31.7
click at [202, 103] on link "Dashboard" at bounding box center [198, 107] width 42 height 12
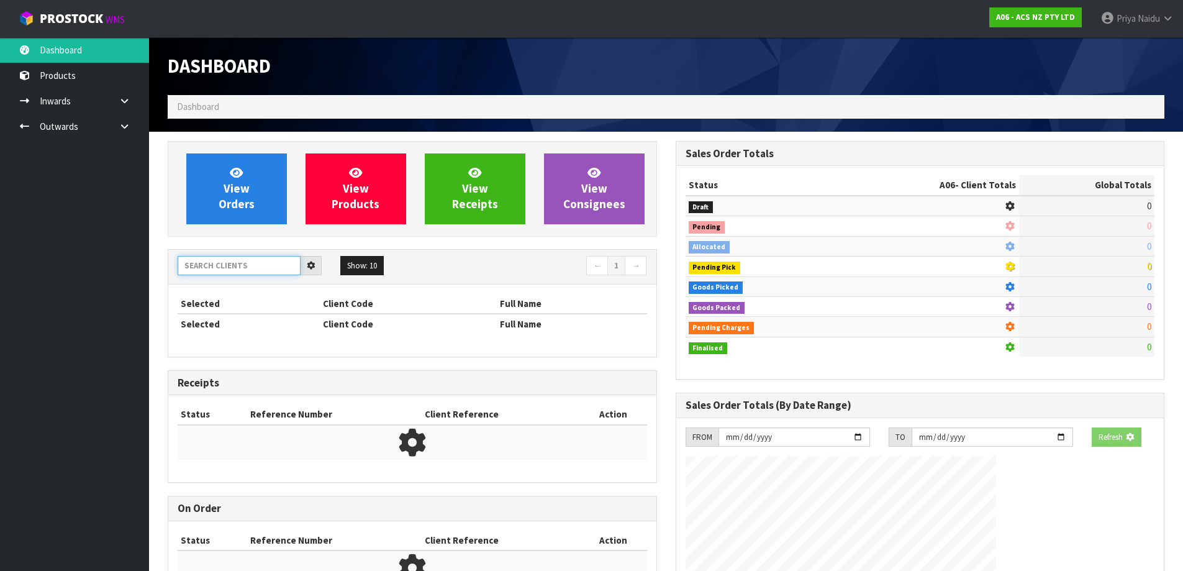
click at [233, 263] on input "text" at bounding box center [239, 265] width 123 height 19
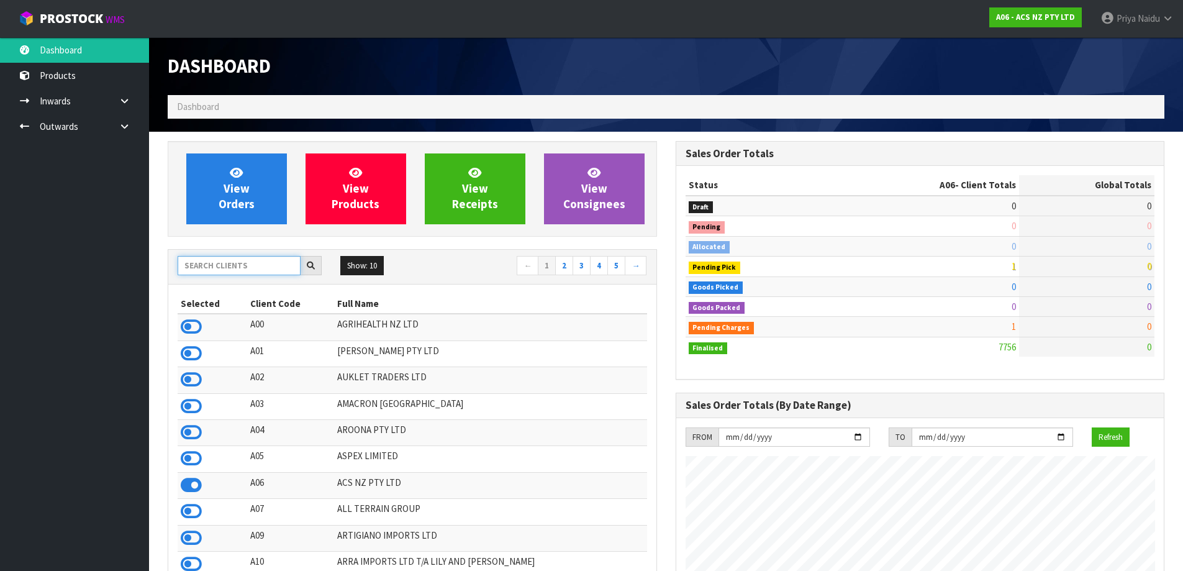
scroll to position [941, 507]
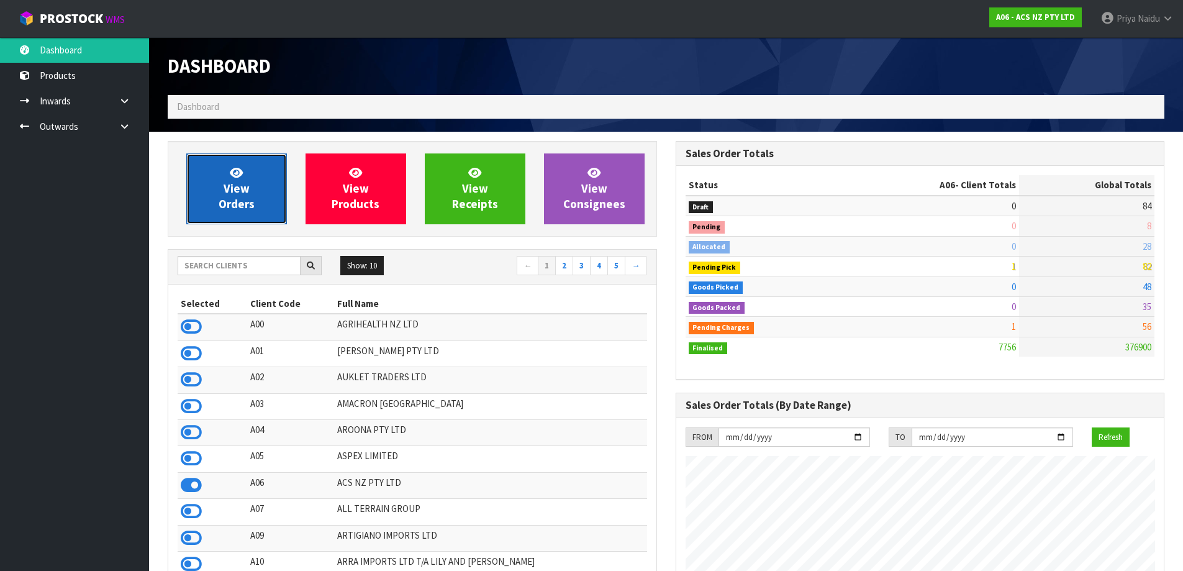
click at [245, 202] on span "View Orders" at bounding box center [237, 188] width 36 height 47
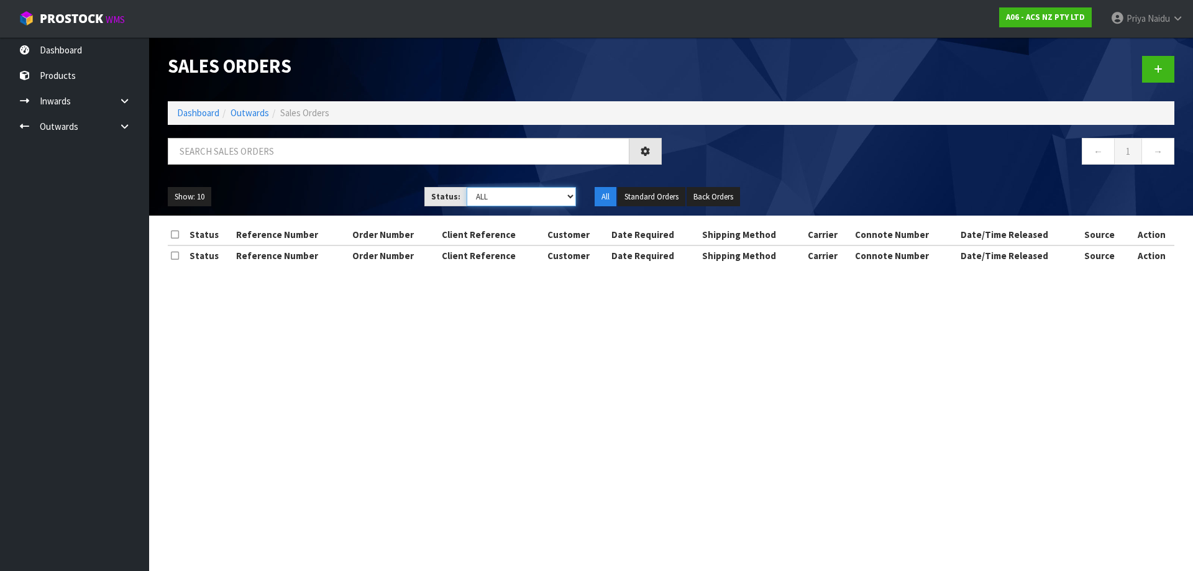
click at [499, 194] on select "Draft Pending Allocated Pending Pick Goods Picked Goods Packed Pending Charges …" at bounding box center [521, 196] width 110 height 19
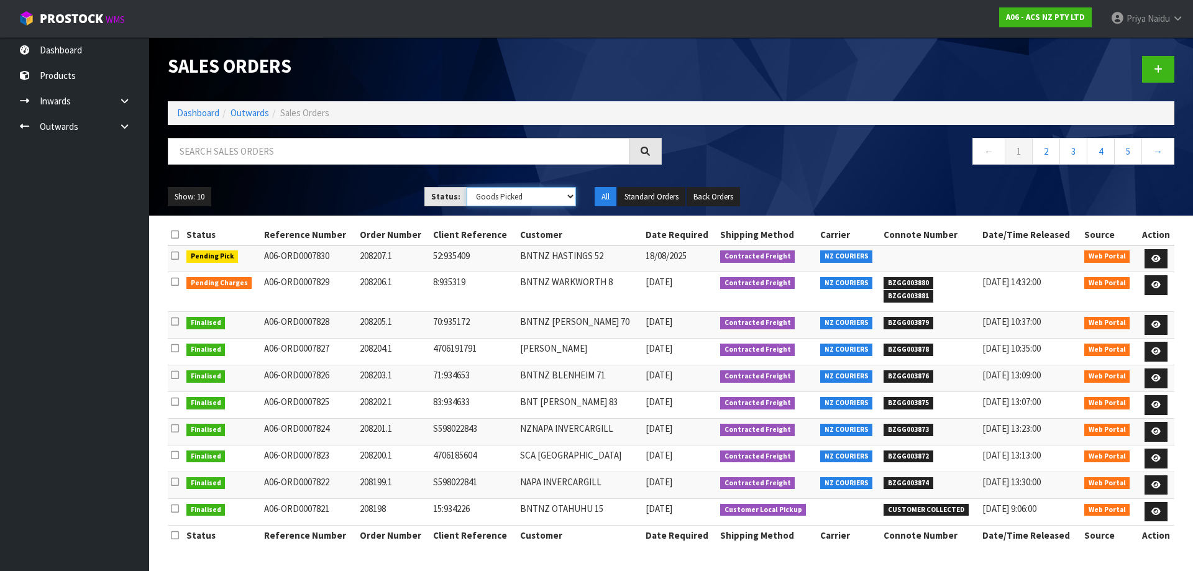
click at [466, 187] on select "Draft Pending Allocated Pending Pick Goods Picked Goods Packed Pending Charges …" at bounding box center [521, 196] width 110 height 19
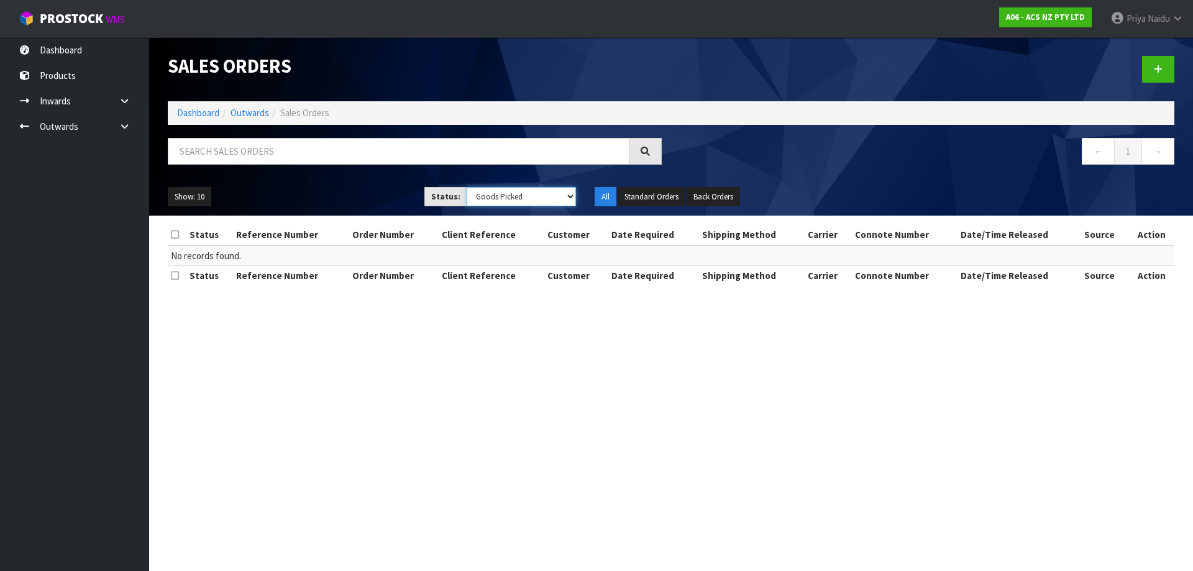
click at [492, 196] on select "Draft Pending Allocated Pending Pick Goods Picked Goods Packed Pending Charges …" at bounding box center [521, 196] width 110 height 19
select select "string:3"
click at [466, 187] on select "Draft Pending Allocated Pending Pick Goods Picked Goods Packed Pending Charges …" at bounding box center [521, 196] width 110 height 19
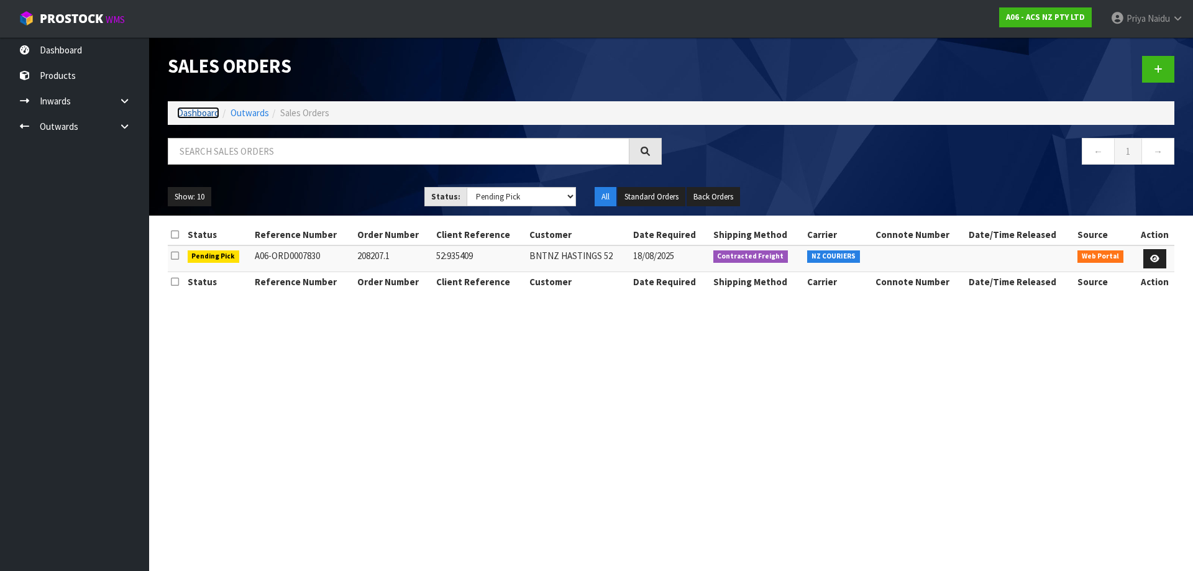
click at [213, 113] on link "Dashboard" at bounding box center [198, 113] width 42 height 12
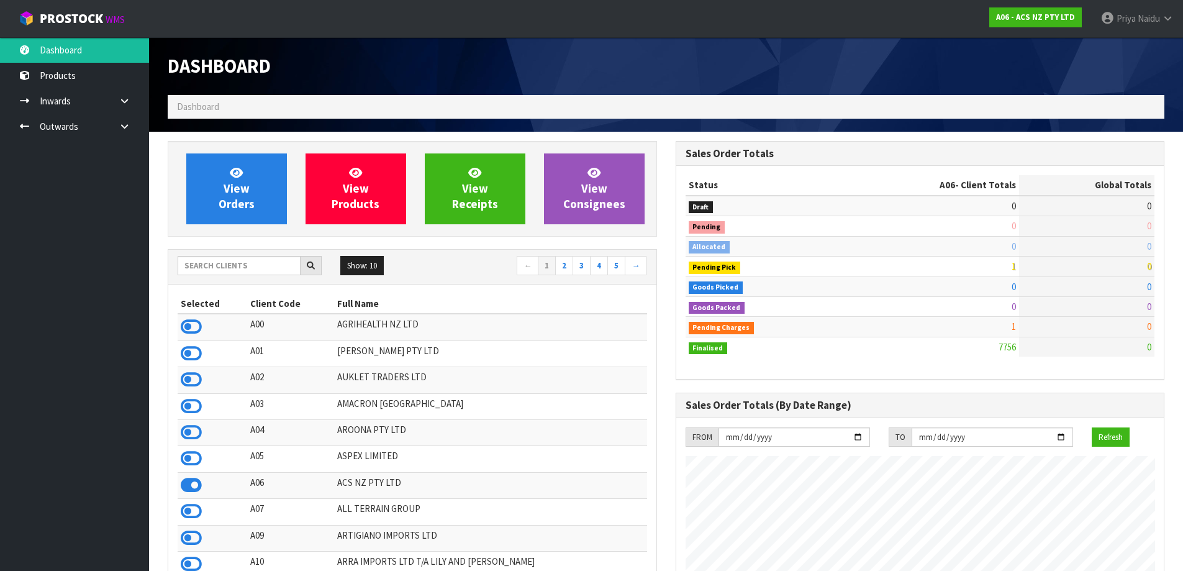
click at [234, 275] on div "Show: 10 5 10 25 50 ← 1 2 3 4 5 →" at bounding box center [412, 267] width 488 height 22
click at [235, 274] on input "text" at bounding box center [239, 265] width 123 height 19
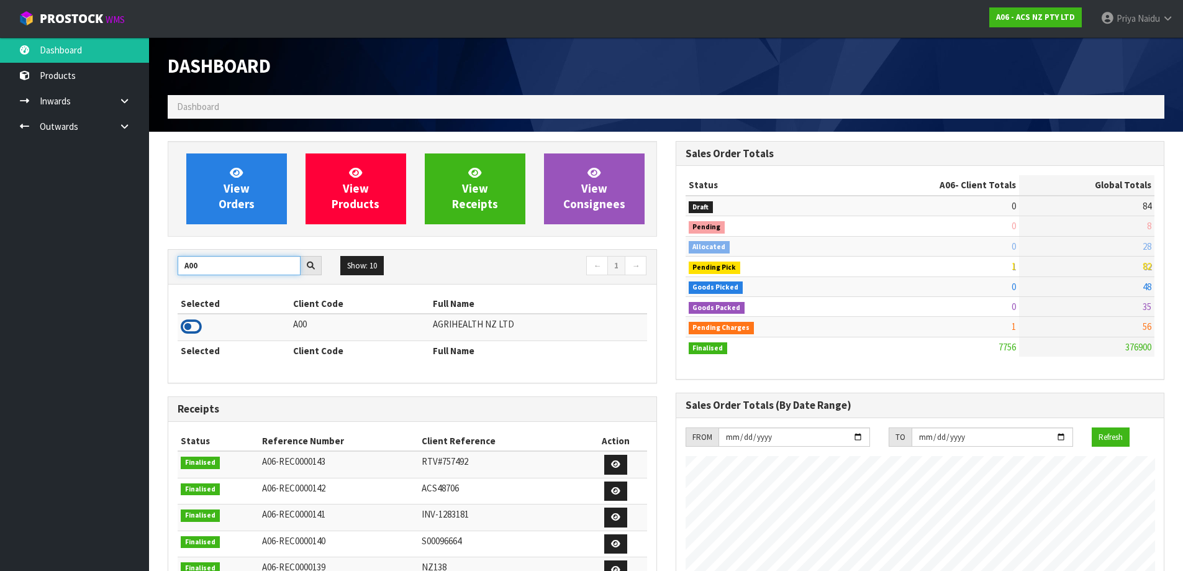
type input "A00"
click at [188, 334] on icon at bounding box center [191, 326] width 21 height 19
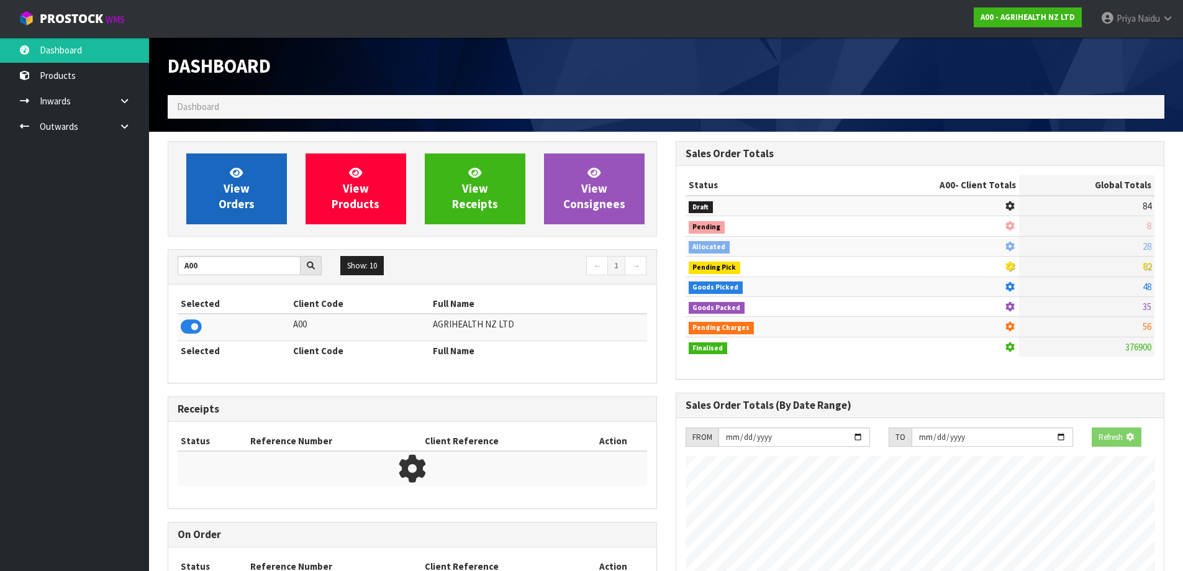
scroll to position [620350, 620617]
click at [235, 186] on span "View Orders" at bounding box center [237, 188] width 36 height 47
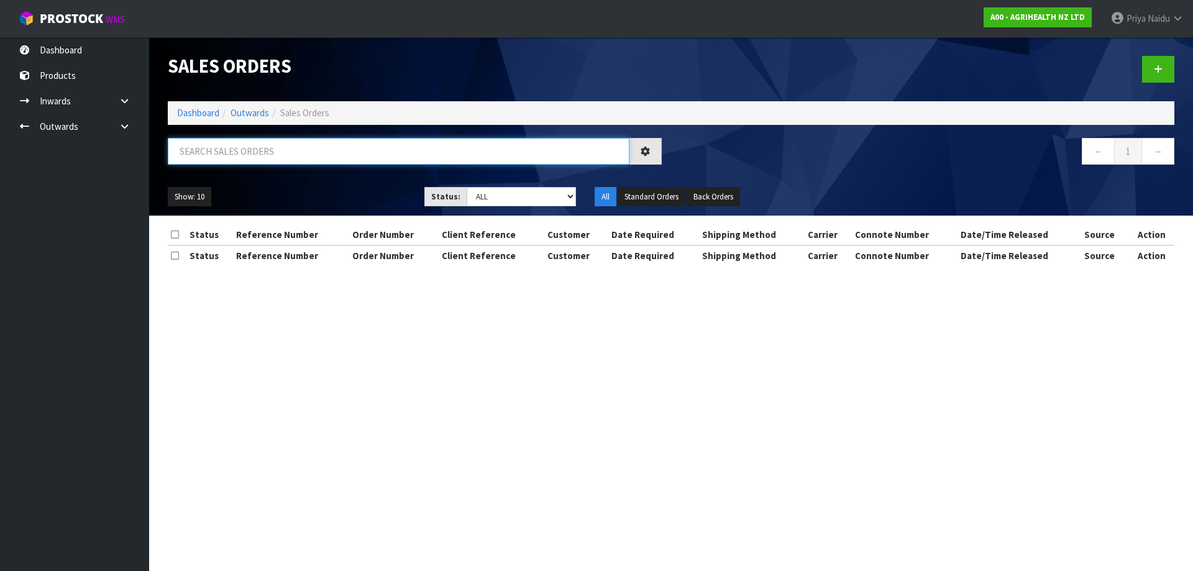
click at [293, 145] on input "text" at bounding box center [398, 151] width 461 height 27
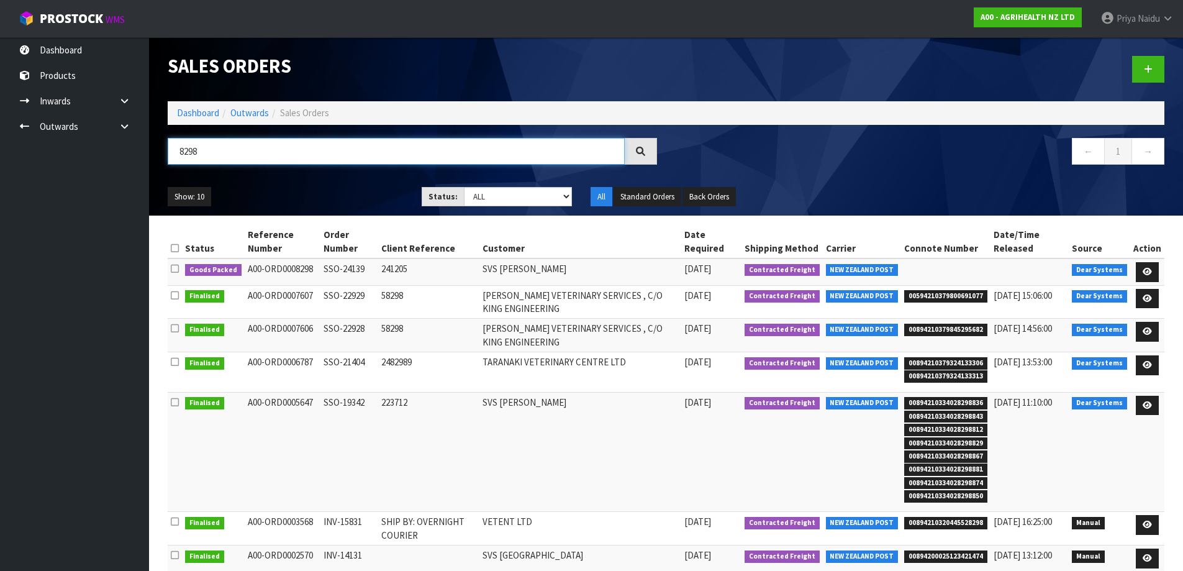
type input "8298"
click at [361, 196] on ul "Show: 10 5 10 25 50" at bounding box center [285, 197] width 235 height 20
click at [1150, 273] on icon at bounding box center [1147, 272] width 9 height 8
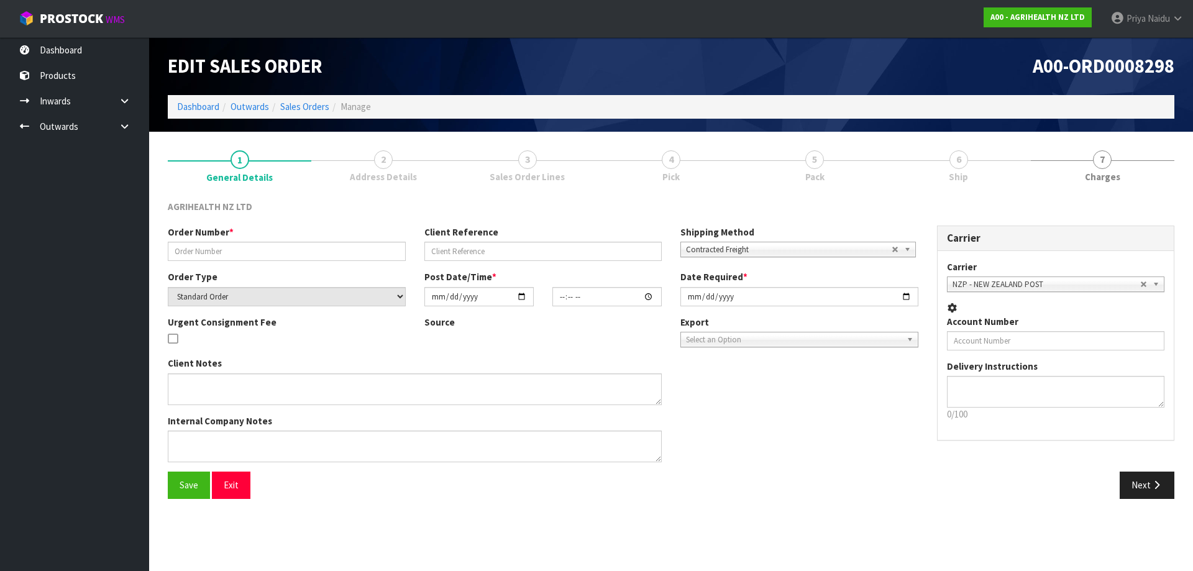
type input "SSO-24139"
type input "241205"
select select "number:0"
type input "[DATE]"
type input "09:28:24.000"
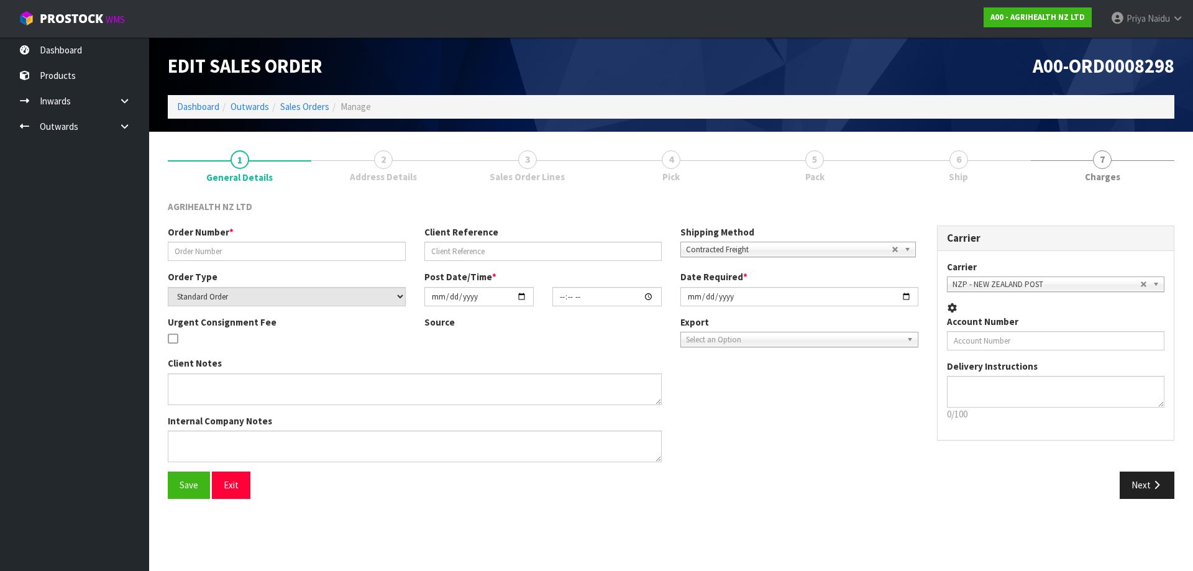
type input "[DATE]"
type textarea "KETOMAX SENT FROM HQ 13 UNITS OF KRYPTADE ON BACK ORDER 12 UNITS OF METRIVET SE…"
type textarea "FOR DISPATCH [DATE] PLEASE"
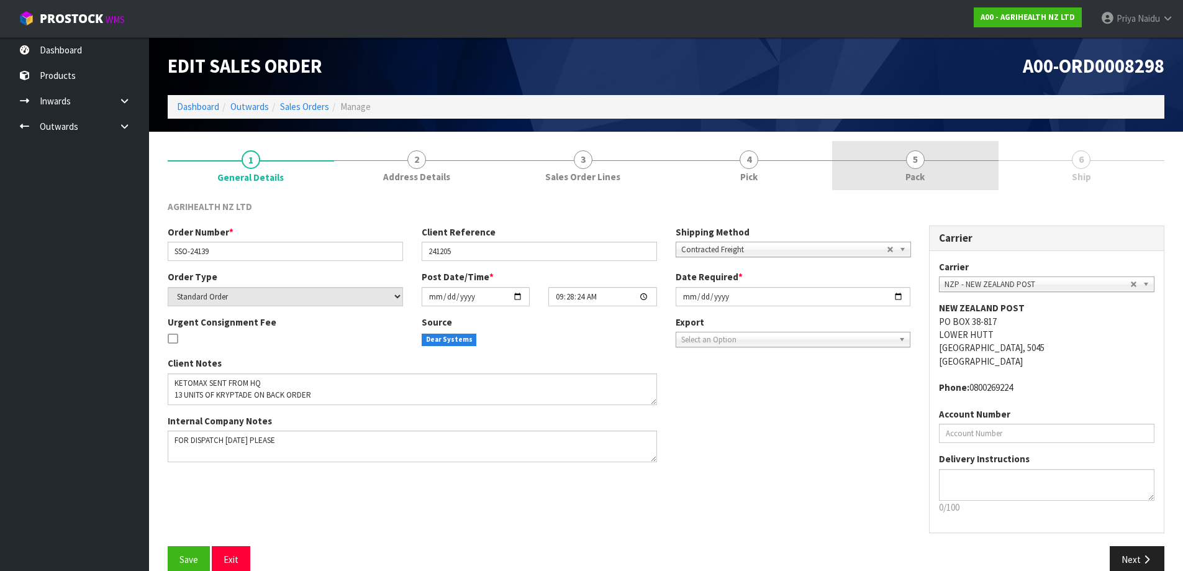
click at [925, 170] on link "5 Pack" at bounding box center [915, 165] width 166 height 49
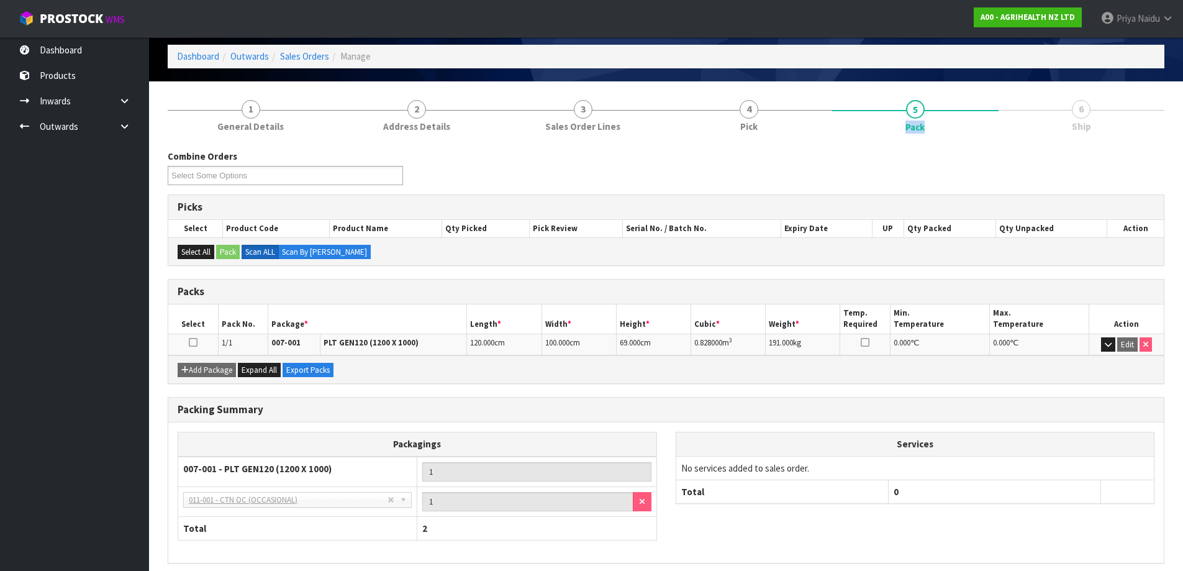
scroll to position [102, 0]
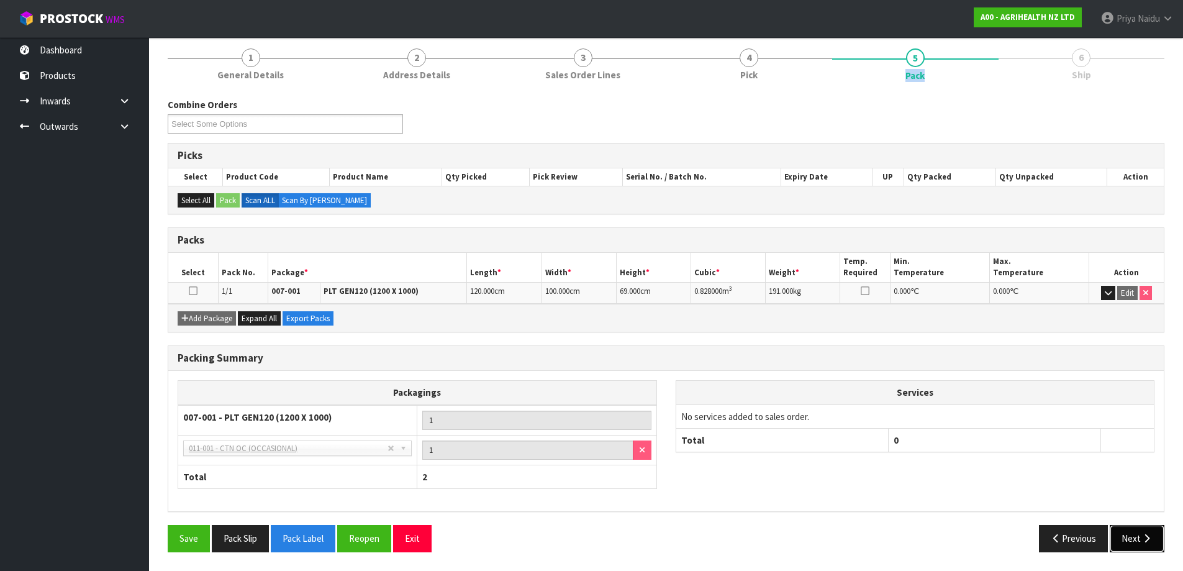
click at [1152, 550] on button "Next" at bounding box center [1137, 538] width 55 height 27
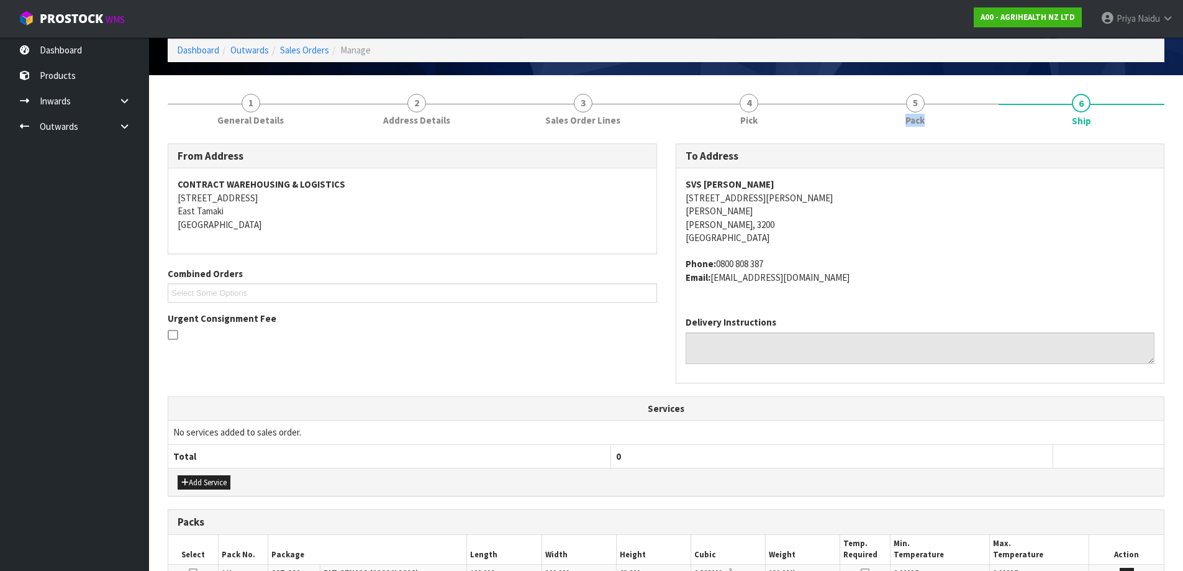
scroll to position [0, 0]
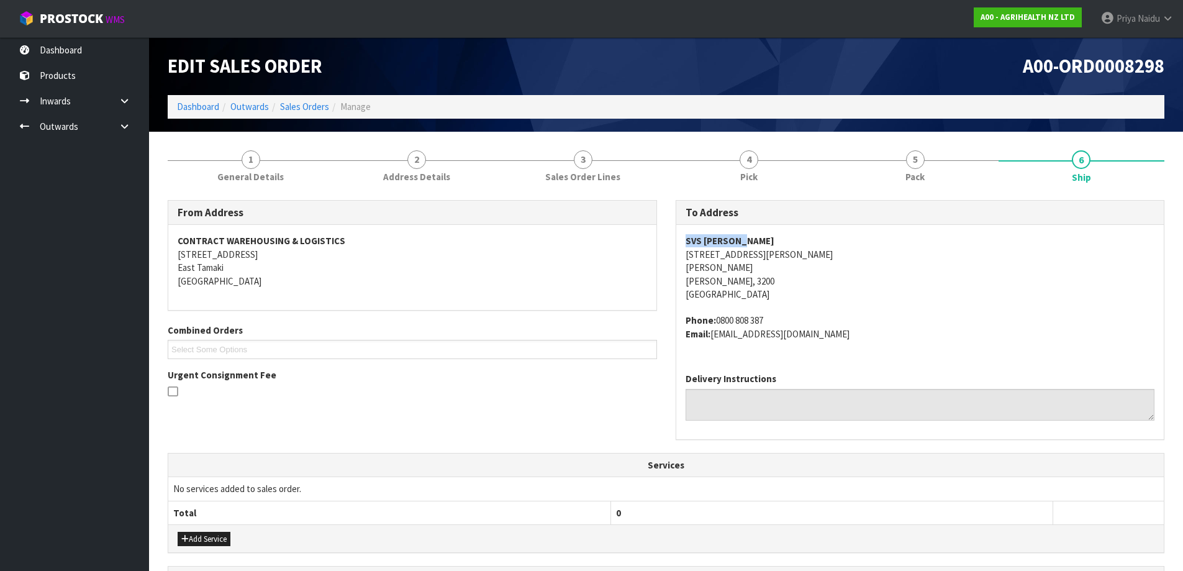
drag, startPoint x: 680, startPoint y: 236, endPoint x: 762, endPoint y: 230, distance: 82.2
click at [762, 230] on div "SVS [PERSON_NAME] [STREET_ADDRESS][PERSON_NAME][PERSON_NAME][PERSON_NAME] Phone…" at bounding box center [920, 294] width 488 height 138
drag, startPoint x: 675, startPoint y: 255, endPoint x: 768, endPoint y: 283, distance: 97.3
click at [768, 283] on div "To Address SVS [PERSON_NAME] [STREET_ADDRESS][PERSON_NAME][PERSON_NAME][PERSON_…" at bounding box center [920, 326] width 508 height 253
drag, startPoint x: 678, startPoint y: 236, endPoint x: 741, endPoint y: 244, distance: 63.3
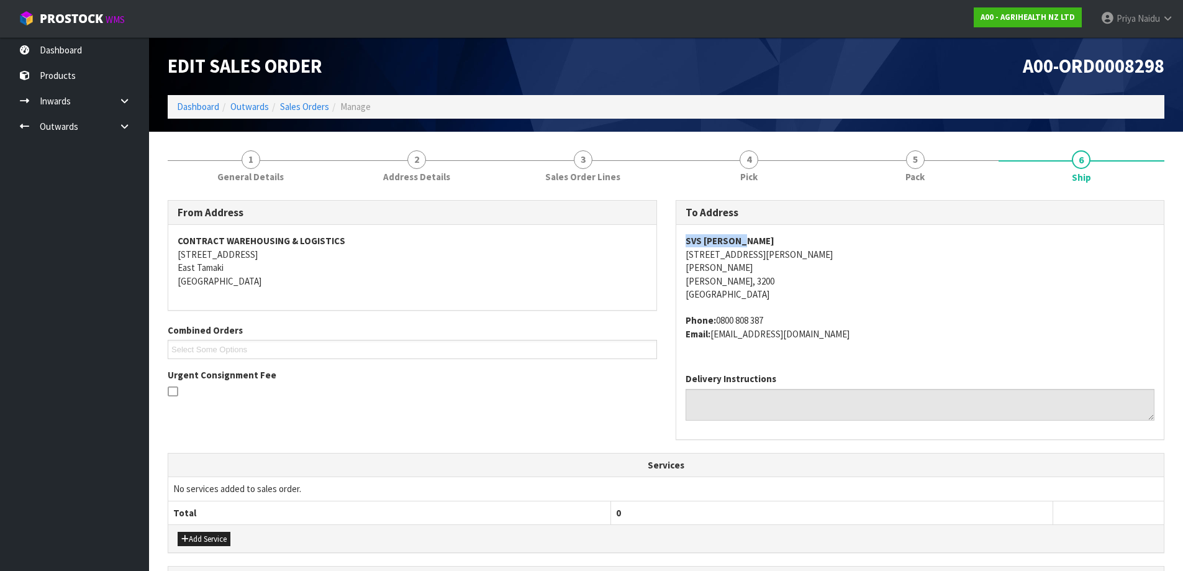
click at [796, 239] on div "SVS [PERSON_NAME] [STREET_ADDRESS][PERSON_NAME][PERSON_NAME][PERSON_NAME] Phone…" at bounding box center [920, 294] width 488 height 138
click at [720, 321] on address "Phone: [PHONE_NUMBER] Email: [EMAIL_ADDRESS][DOMAIN_NAME]" at bounding box center [921, 327] width 470 height 27
drag, startPoint x: 716, startPoint y: 319, endPoint x: 772, endPoint y: 316, distance: 56.0
click at [772, 316] on address "Phone: [PHONE_NUMBER] Email: [EMAIL_ADDRESS][DOMAIN_NAME]" at bounding box center [921, 327] width 470 height 27
drag, startPoint x: 712, startPoint y: 337, endPoint x: 819, endPoint y: 335, distance: 106.9
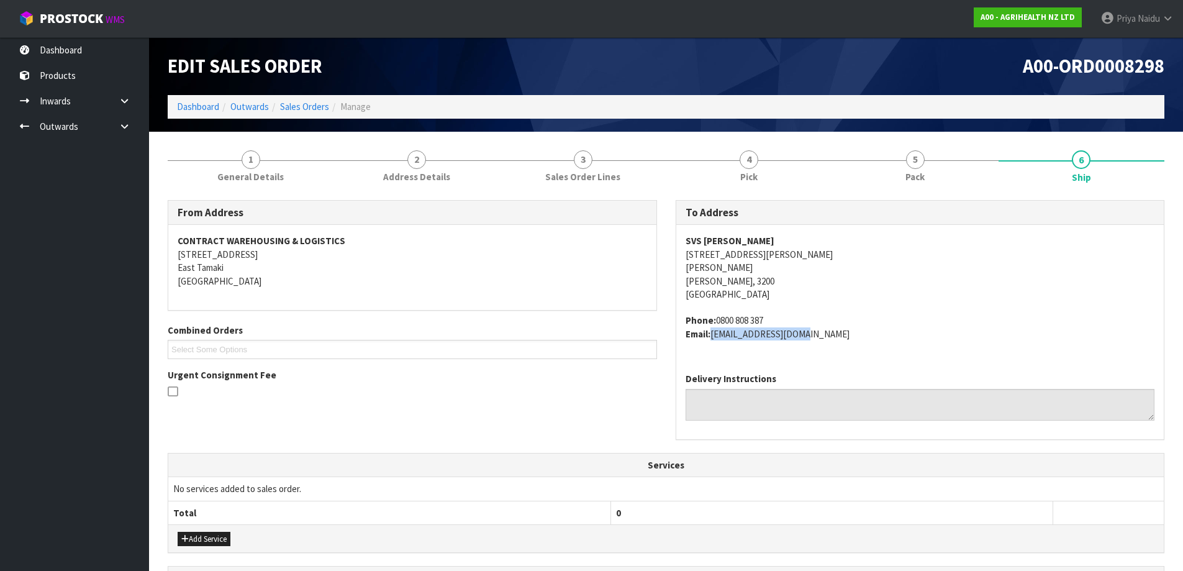
click at [819, 335] on address "Phone: [PHONE_NUMBER] Email: [EMAIL_ADDRESS][DOMAIN_NAME]" at bounding box center [921, 327] width 470 height 27
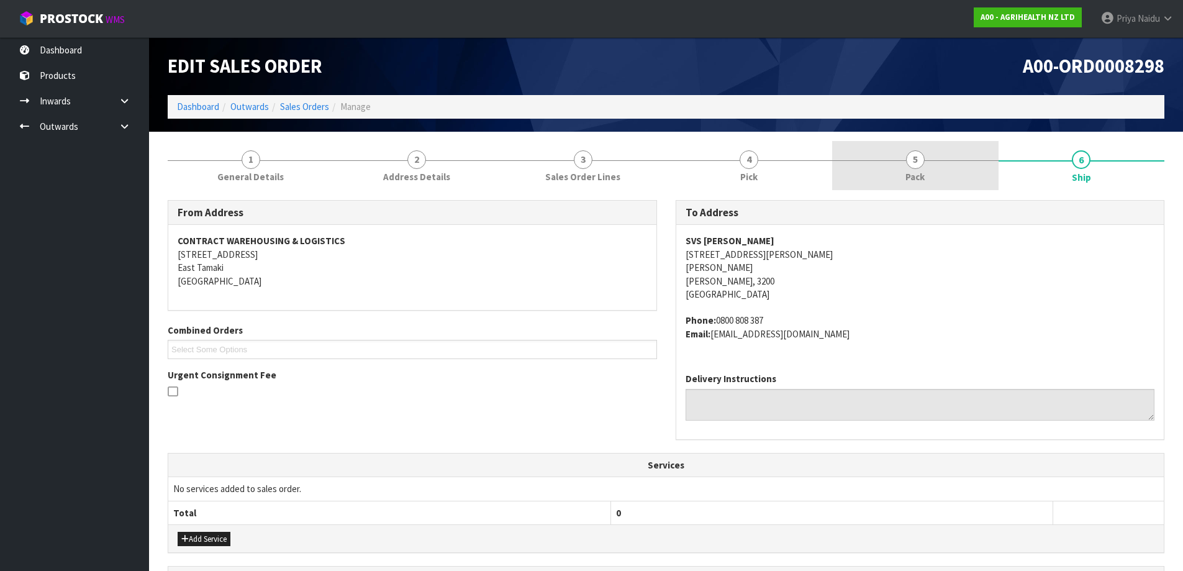
drag, startPoint x: 880, startPoint y: 161, endPoint x: 838, endPoint y: 183, distance: 47.5
click at [880, 161] on link "5 Pack" at bounding box center [915, 165] width 166 height 49
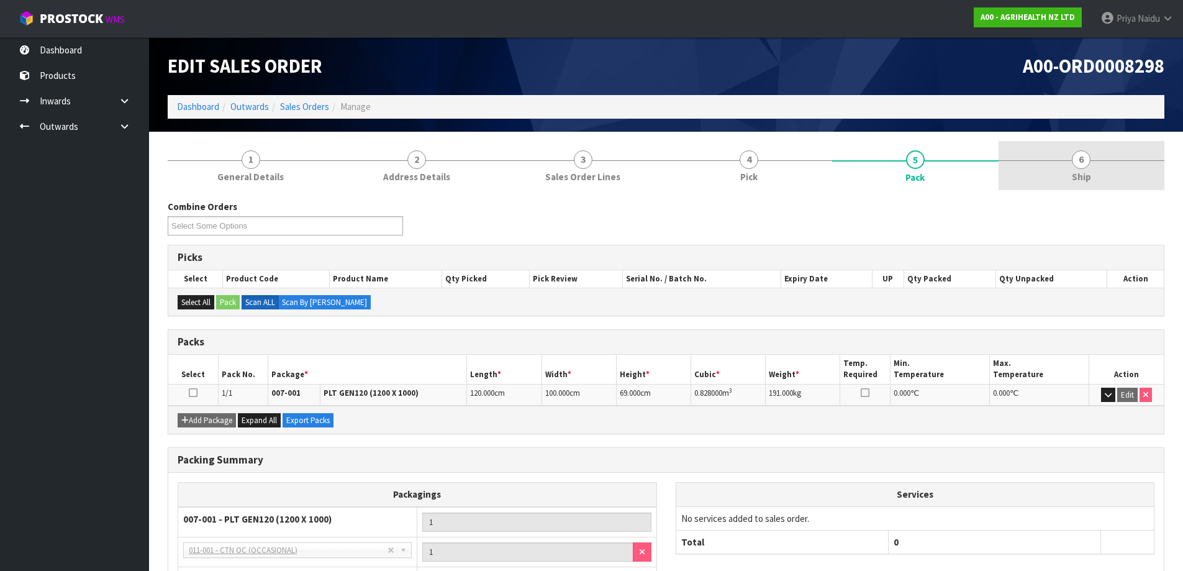
click at [1054, 170] on link "6 Ship" at bounding box center [1082, 165] width 166 height 49
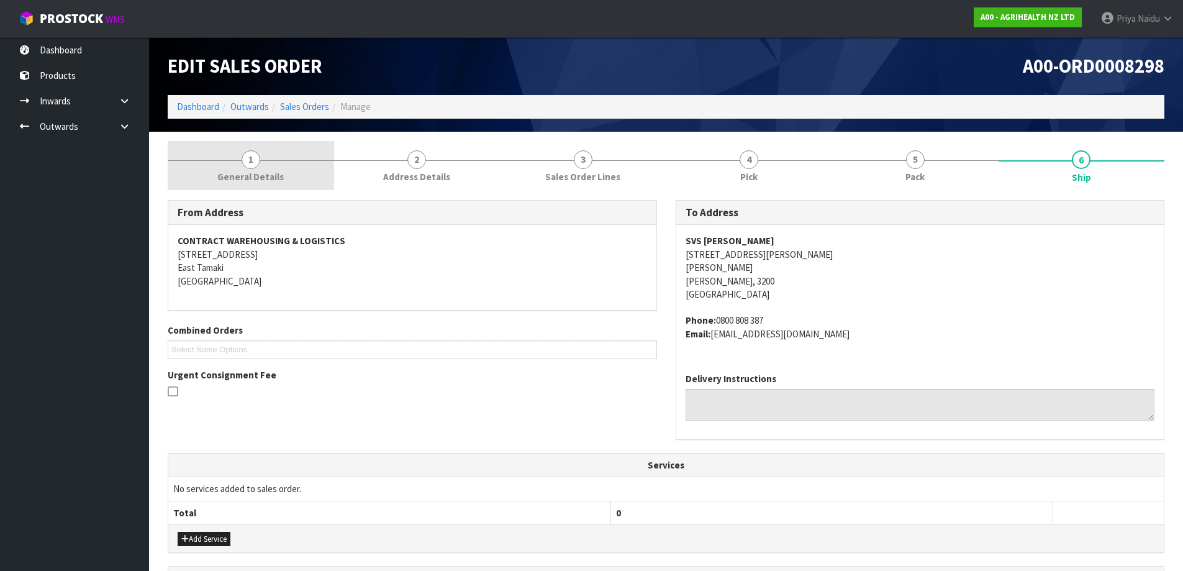
click at [279, 176] on span "General Details" at bounding box center [250, 176] width 66 height 13
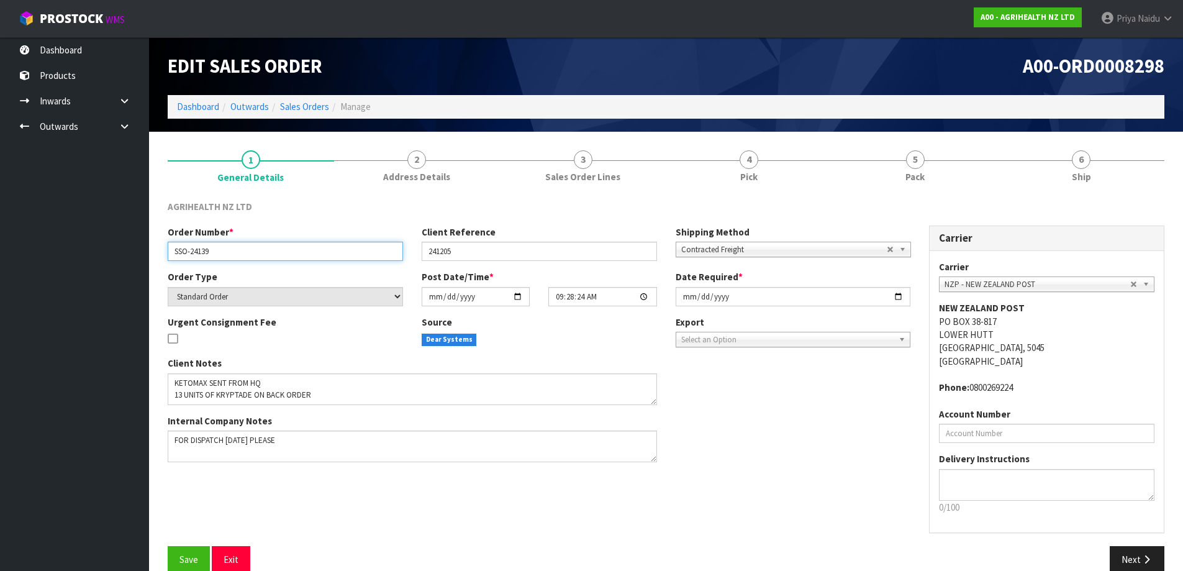
drag, startPoint x: 170, startPoint y: 253, endPoint x: 240, endPoint y: 252, distance: 69.6
click at [240, 252] on input "SSO-24139" at bounding box center [285, 251] width 235 height 19
drag, startPoint x: 420, startPoint y: 247, endPoint x: 470, endPoint y: 247, distance: 50.3
click at [470, 247] on div "Client Reference 241205" at bounding box center [539, 242] width 254 height 35
drag, startPoint x: 427, startPoint y: 253, endPoint x: 435, endPoint y: 248, distance: 9.5
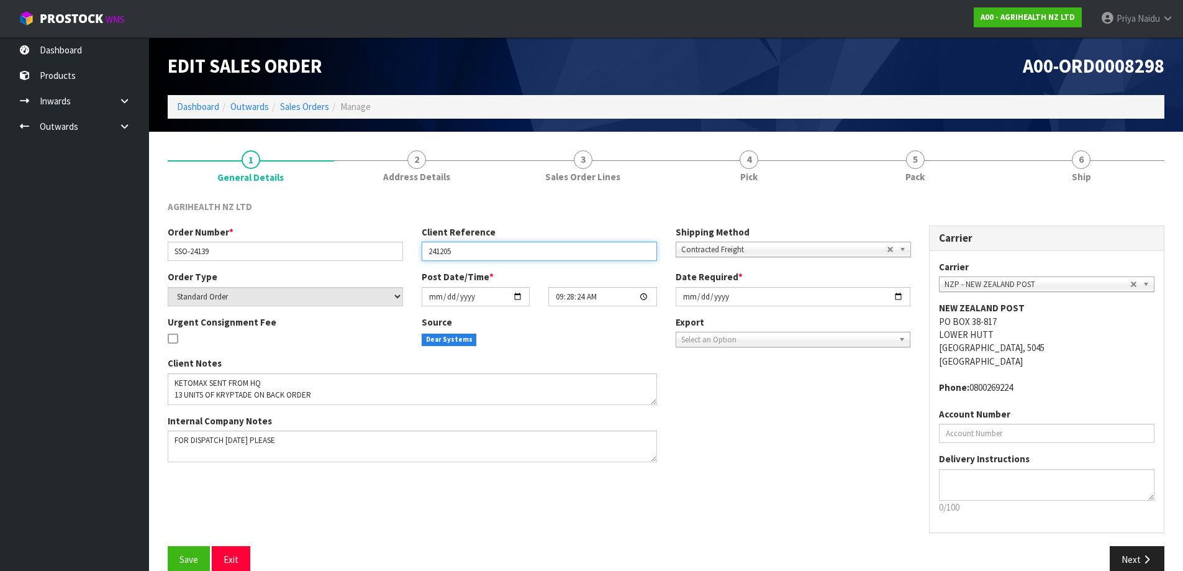
click at [489, 253] on input "241205" at bounding box center [539, 251] width 235 height 19
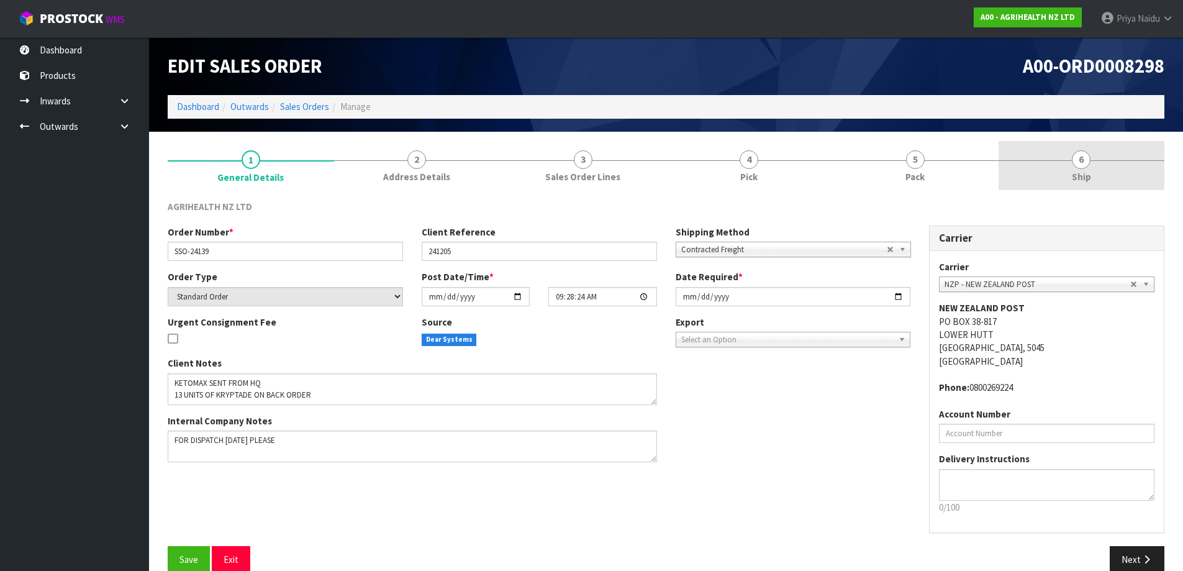
click at [1096, 166] on link "6 Ship" at bounding box center [1082, 165] width 166 height 49
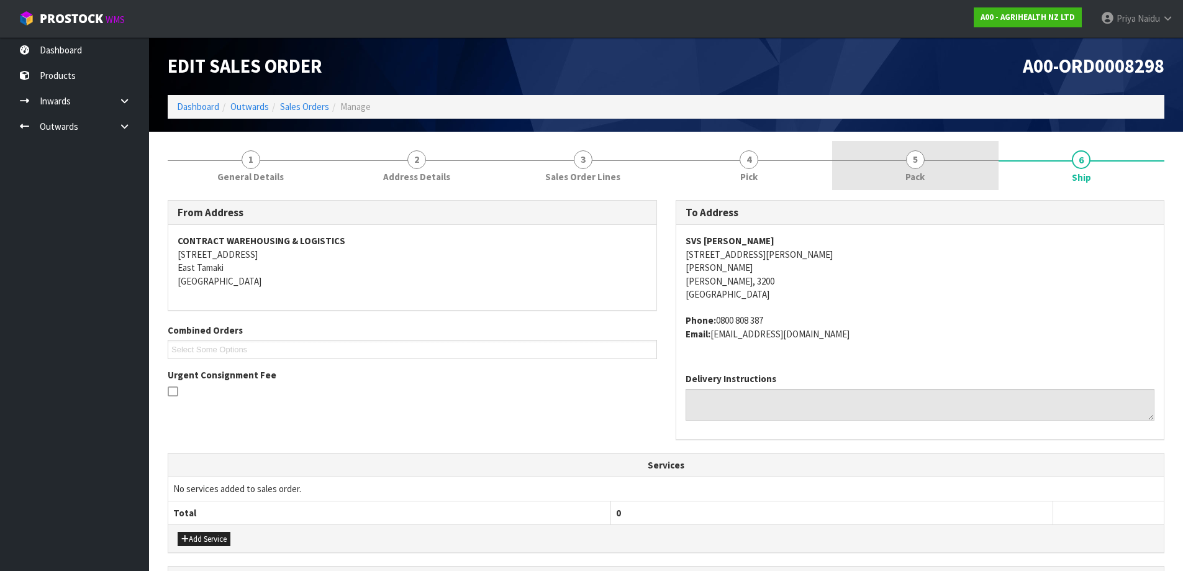
click at [971, 168] on link "5 Pack" at bounding box center [915, 165] width 166 height 49
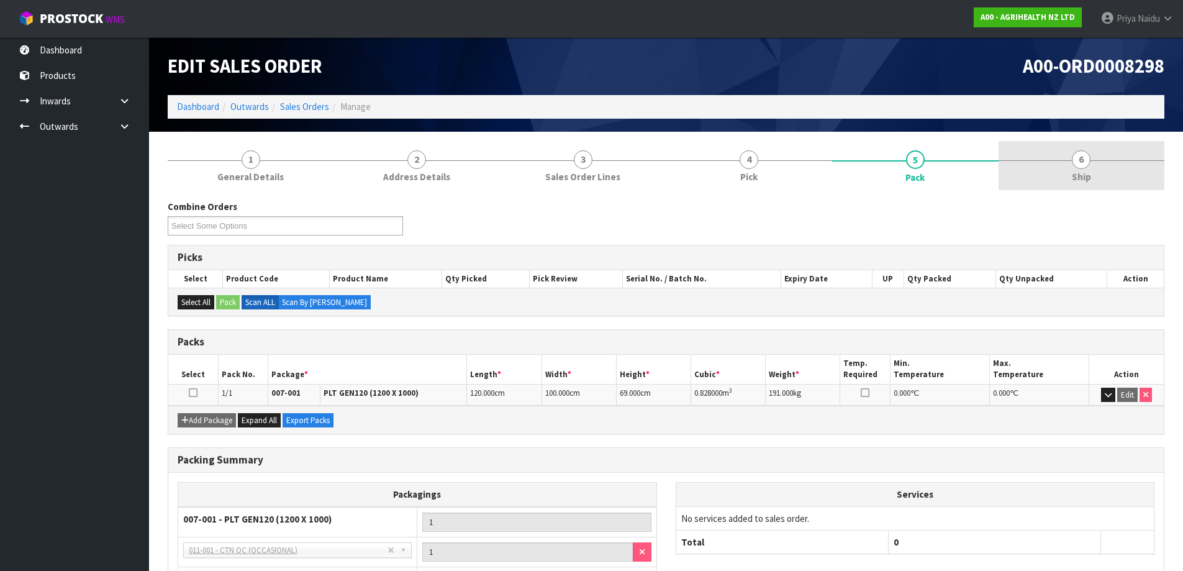
click at [1093, 158] on link "6 Ship" at bounding box center [1082, 165] width 166 height 49
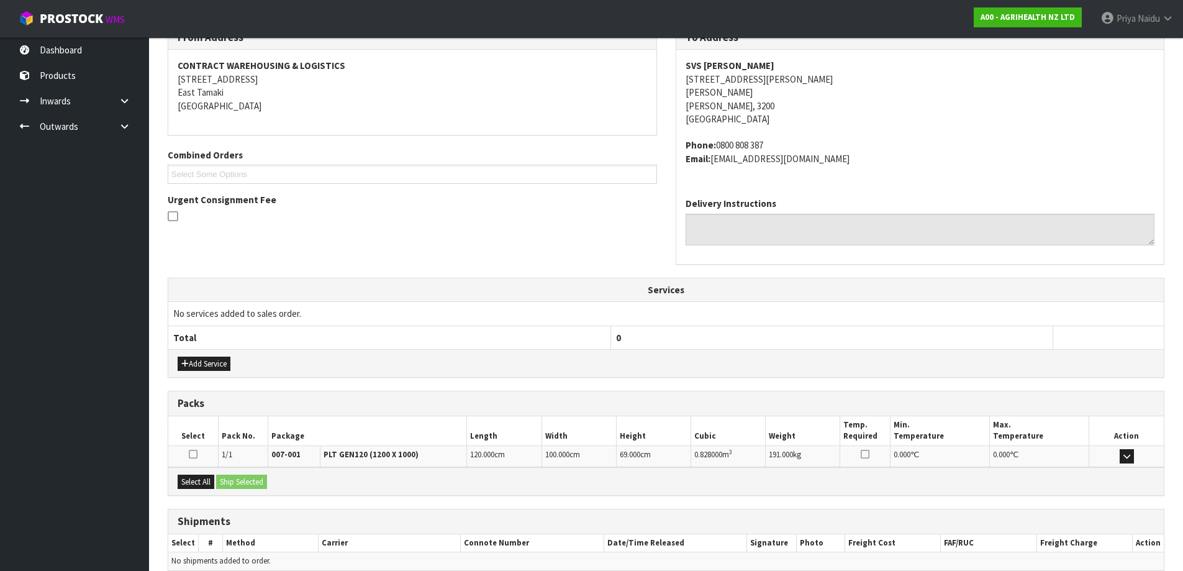
scroll to position [234, 0]
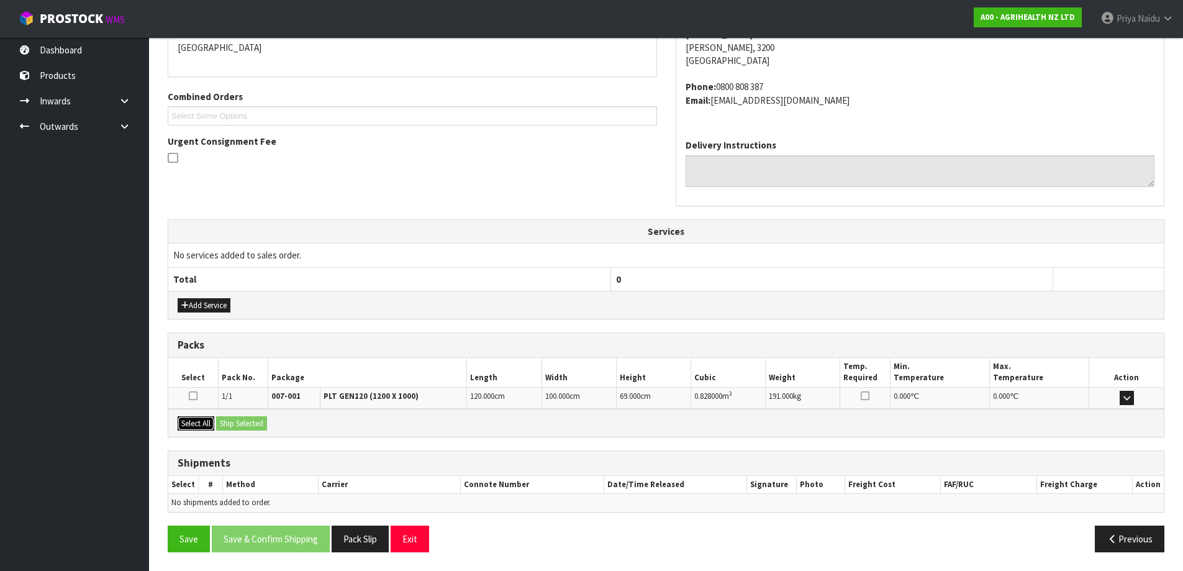
click at [202, 425] on button "Select All" at bounding box center [196, 423] width 37 height 15
click at [248, 427] on button "Ship Selected" at bounding box center [241, 423] width 51 height 15
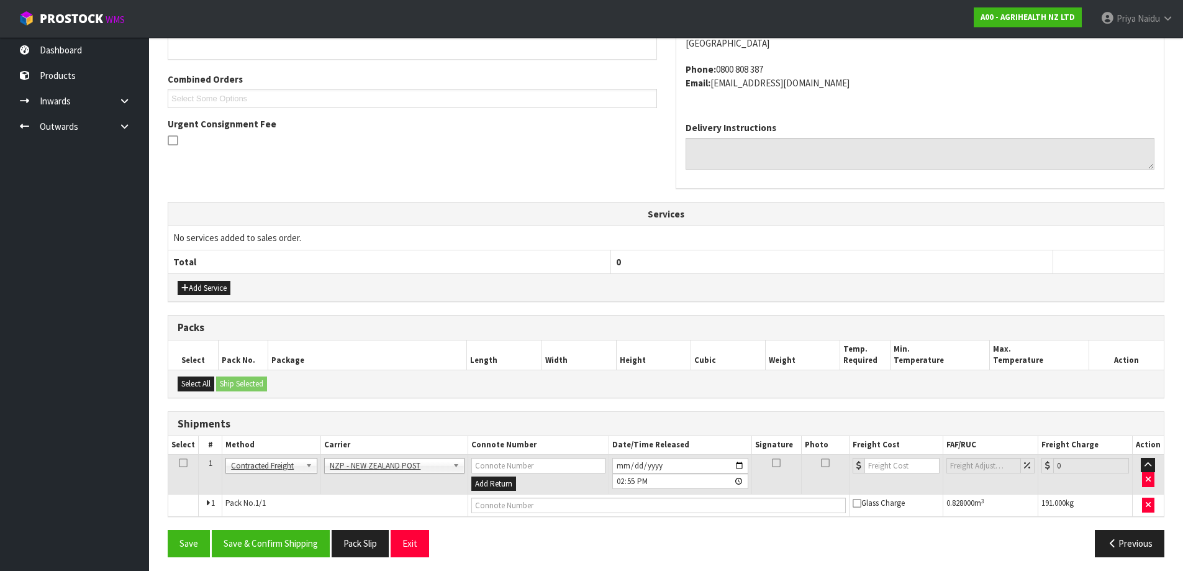
scroll to position [256, 0]
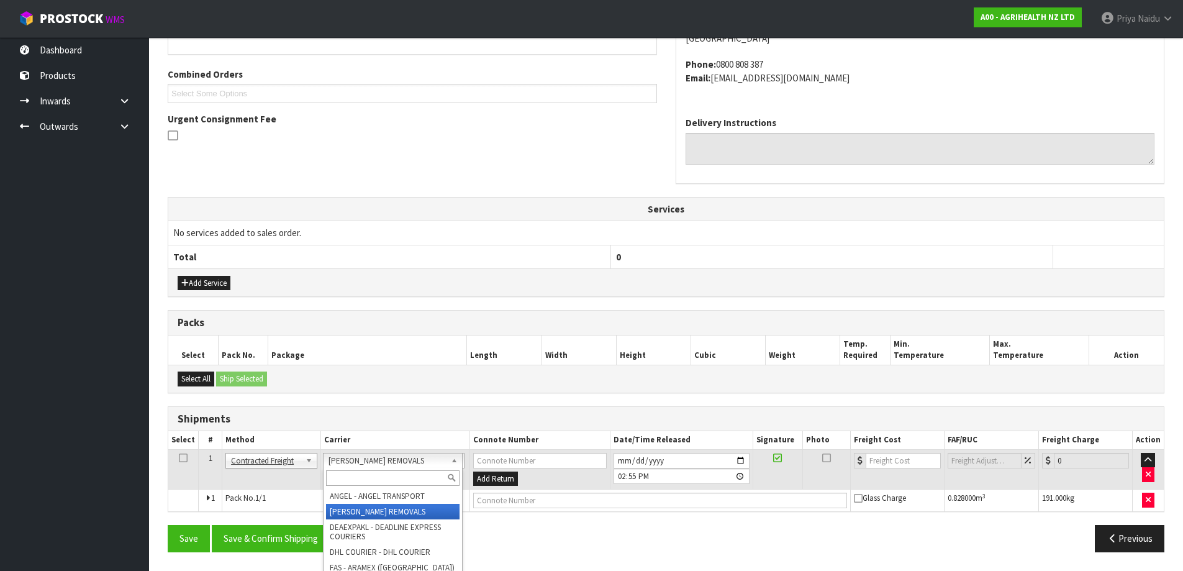
click at [373, 478] on input "text" at bounding box center [393, 478] width 134 height 16
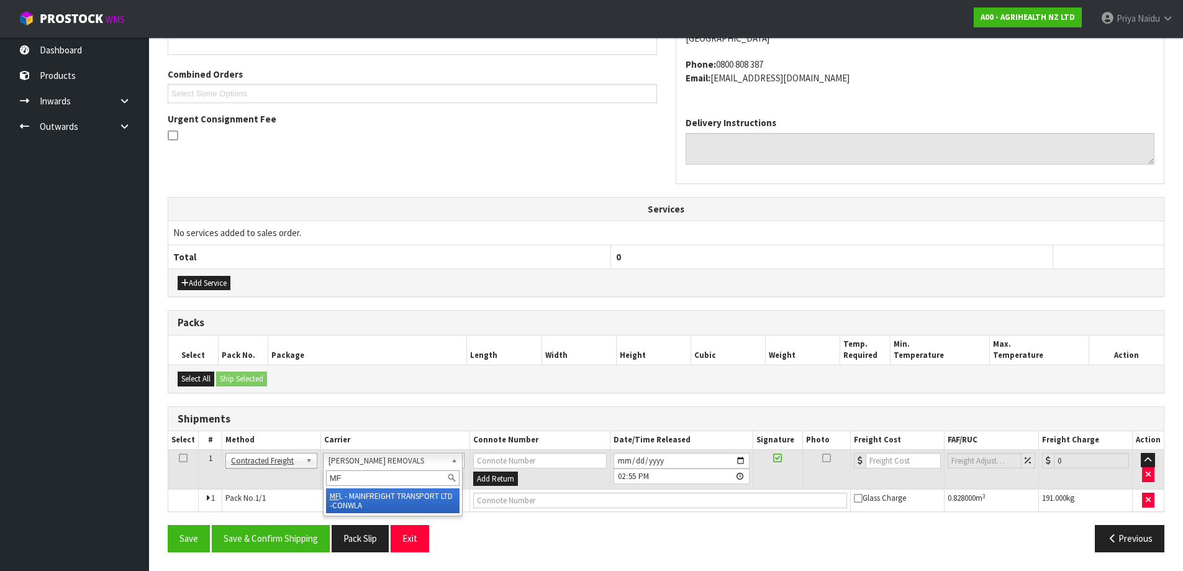
type input "MF"
drag, startPoint x: 394, startPoint y: 495, endPoint x: 481, endPoint y: 510, distance: 88.8
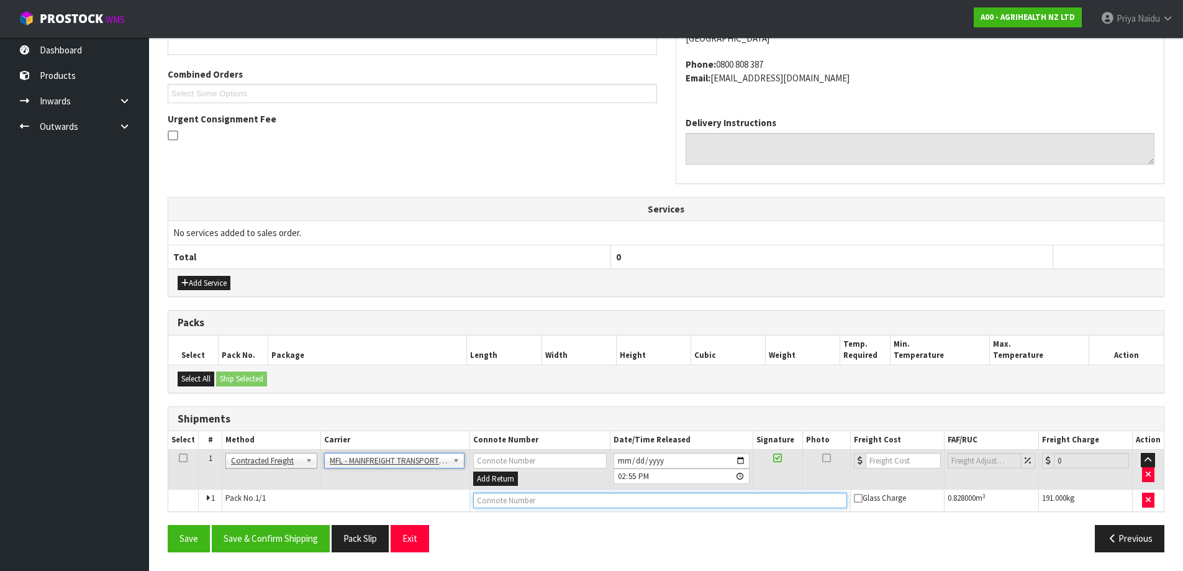
click at [531, 502] on input "text" at bounding box center [660, 501] width 374 height 16
click at [565, 499] on input "text" at bounding box center [660, 501] width 374 height 16
paste input "FWM58285848"
type input "FWM58285848"
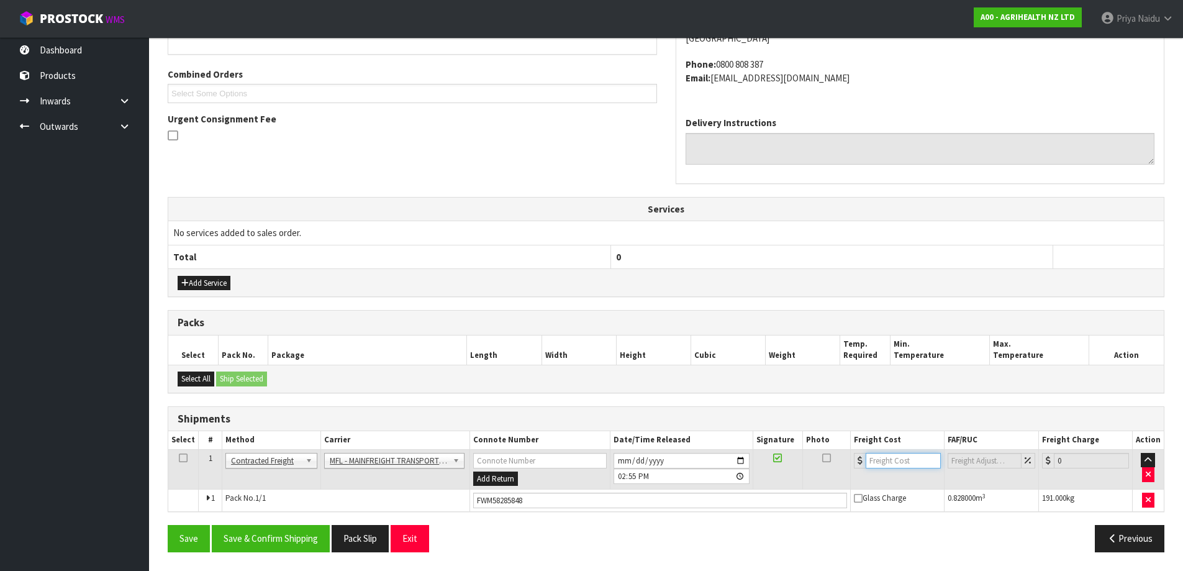
click at [902, 460] on input "number" at bounding box center [903, 461] width 75 height 16
type input "46.55"
click at [283, 530] on button "Save & Confirm Shipping" at bounding box center [271, 538] width 118 height 27
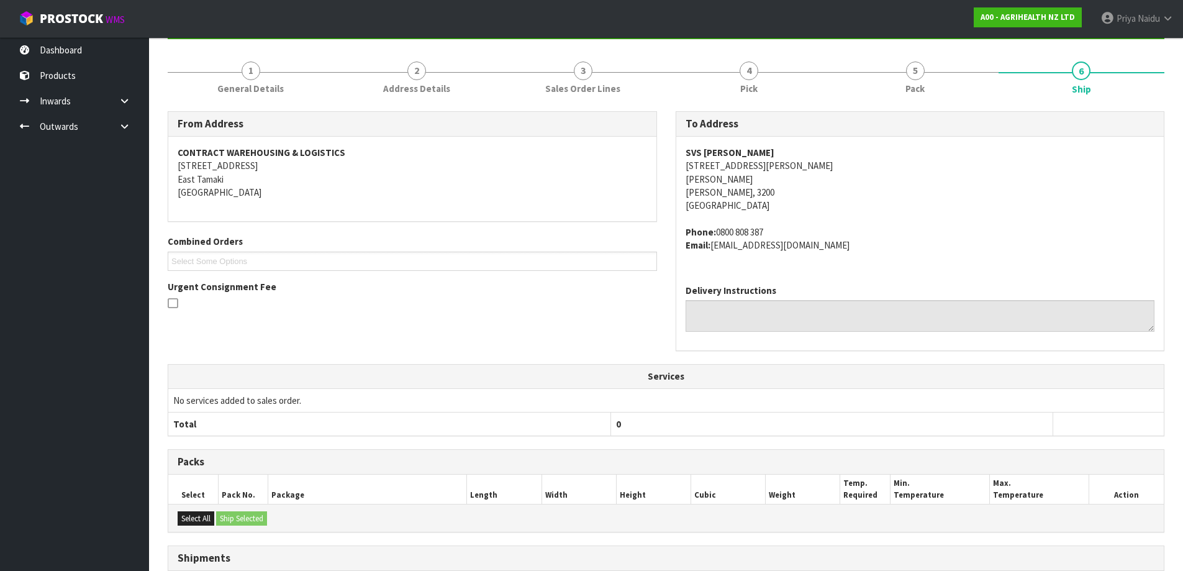
scroll to position [0, 0]
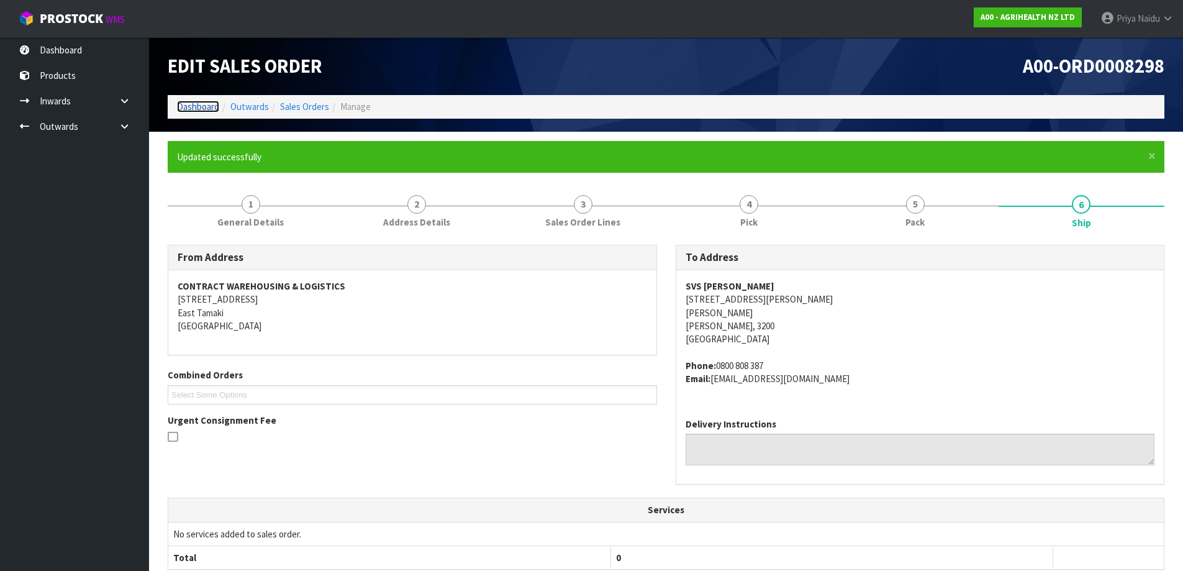
click at [192, 102] on link "Dashboard" at bounding box center [198, 107] width 42 height 12
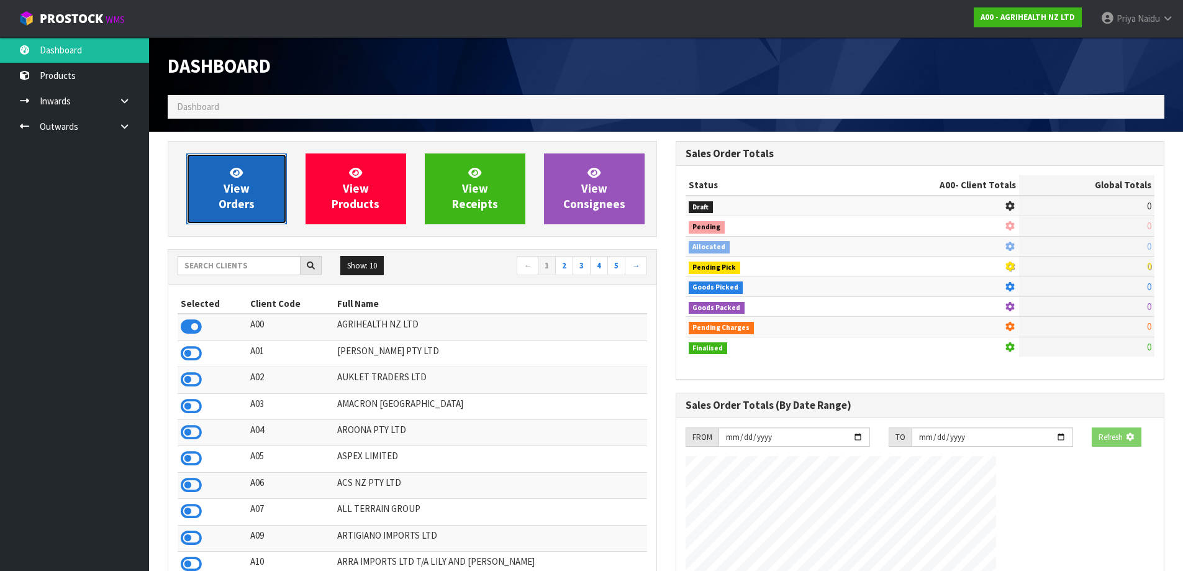
click at [228, 187] on span "View Orders" at bounding box center [237, 188] width 36 height 47
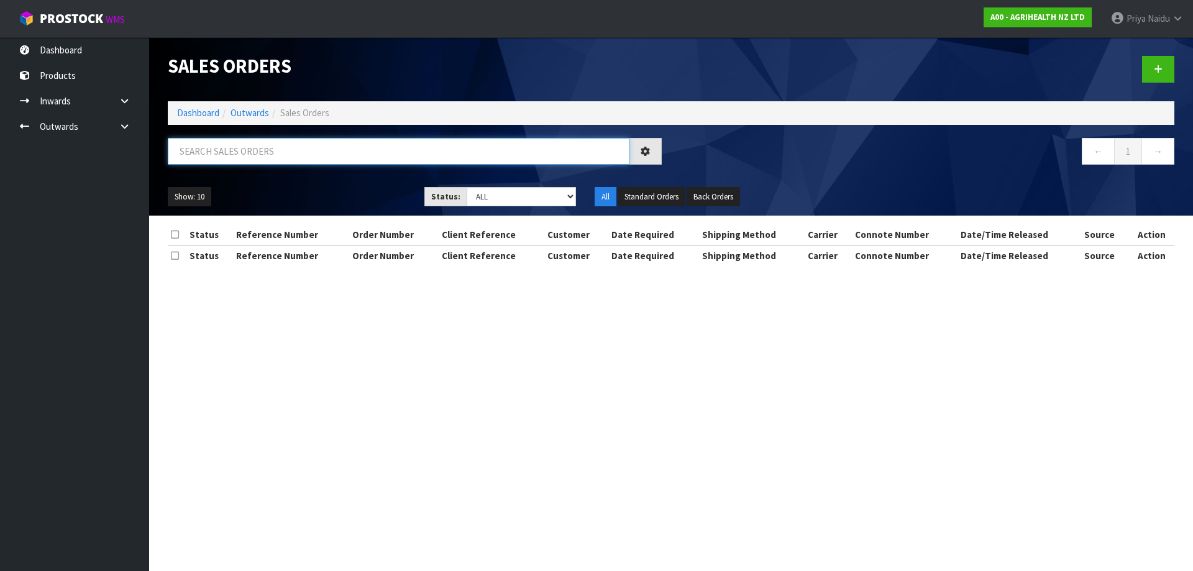
click at [249, 153] on input "text" at bounding box center [398, 151] width 461 height 27
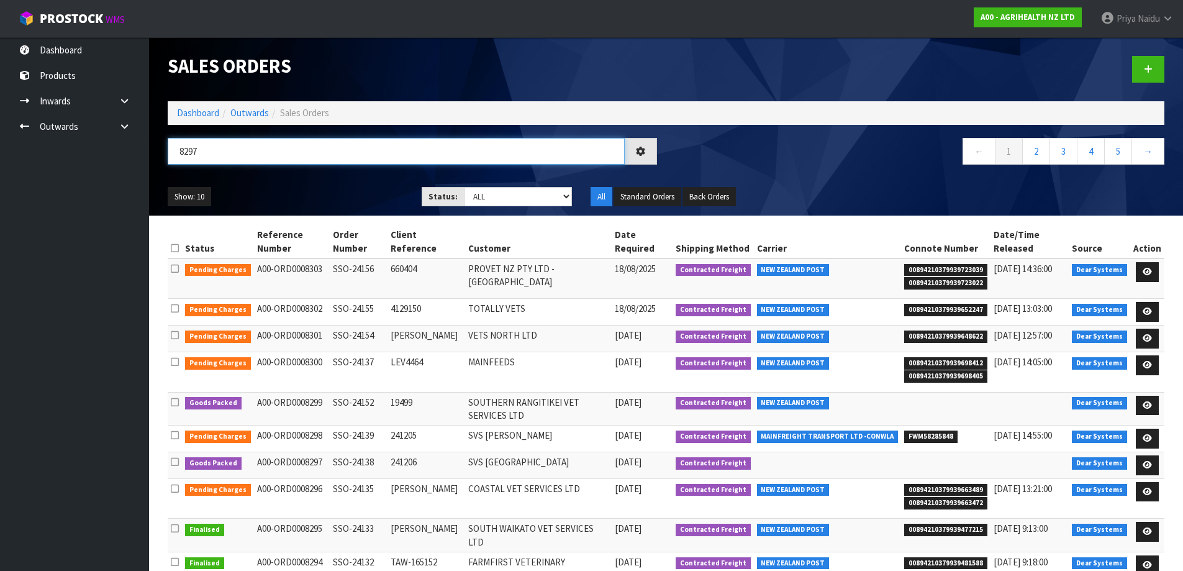
type input "8297"
click at [346, 196] on ul "Show: 10 5 10 25 50" at bounding box center [285, 197] width 235 height 20
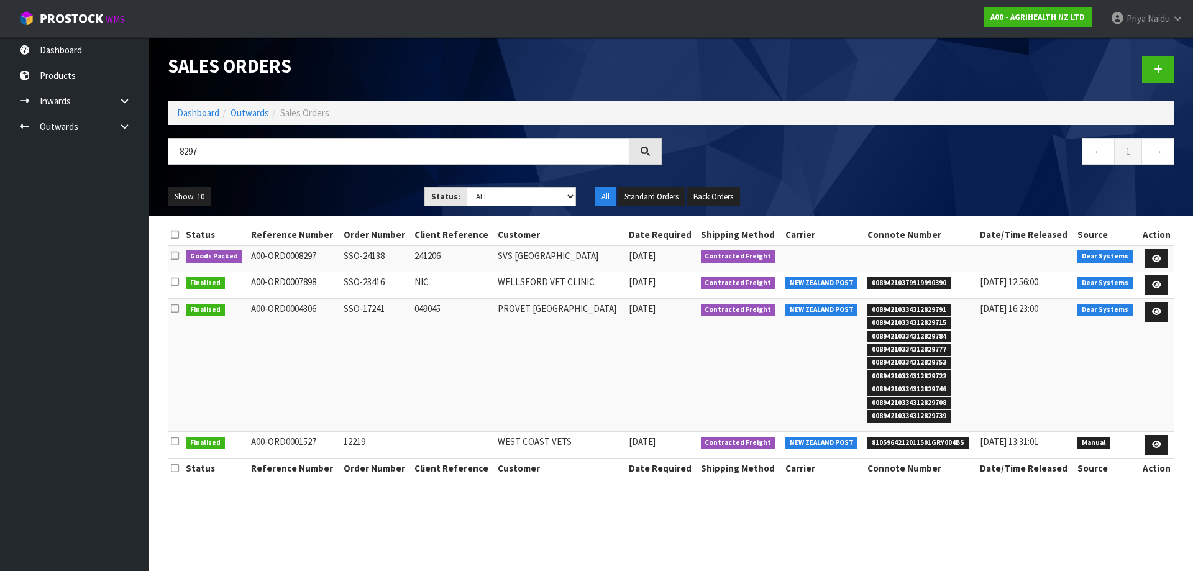
click at [357, 188] on ul "Show: 10 5 10 25 50" at bounding box center [287, 197] width 238 height 20
click at [1157, 250] on link at bounding box center [1156, 259] width 23 height 20
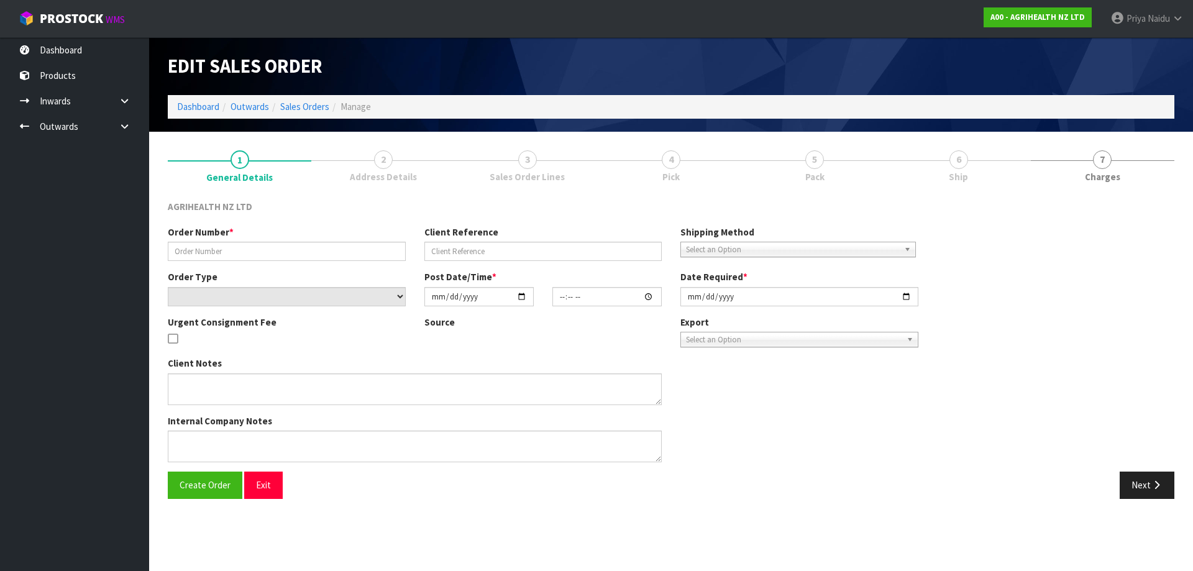
type input "SSO-24138"
type input "241206"
select select "number:0"
type input "[DATE]"
type input "09:23:02.000"
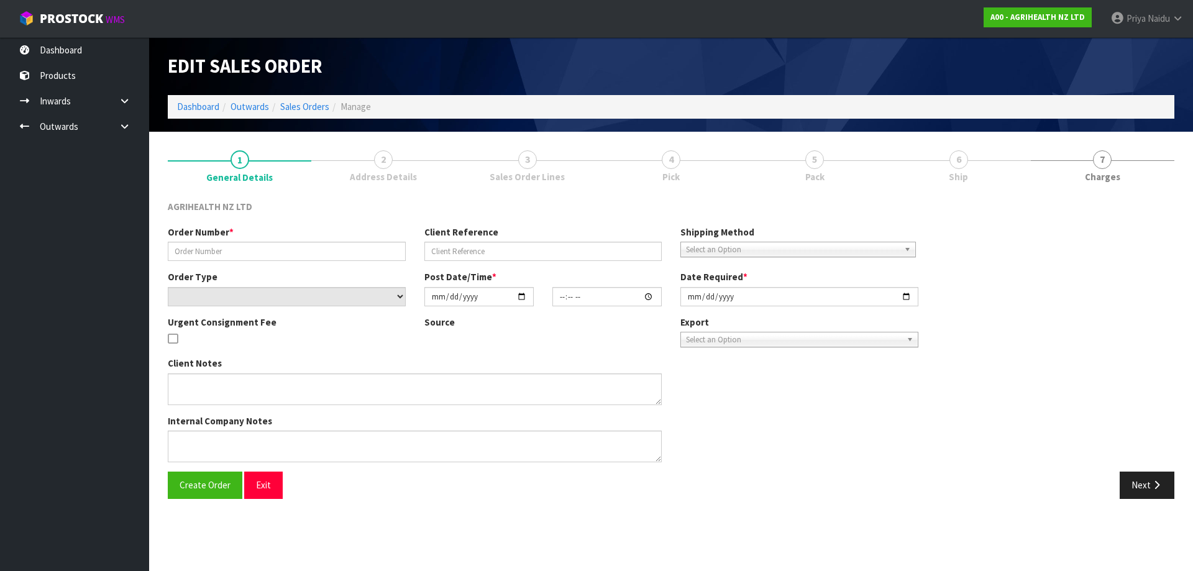
type input "[DATE]"
type textarea "SHIP BY: Freight"
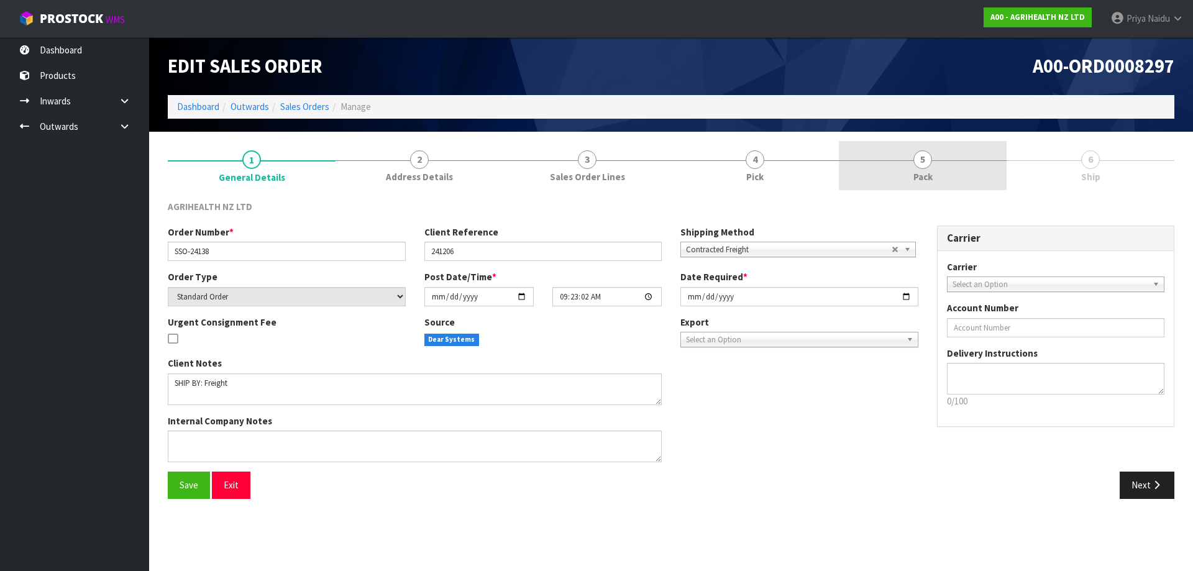
click at [940, 170] on link "5 Pack" at bounding box center [923, 165] width 168 height 49
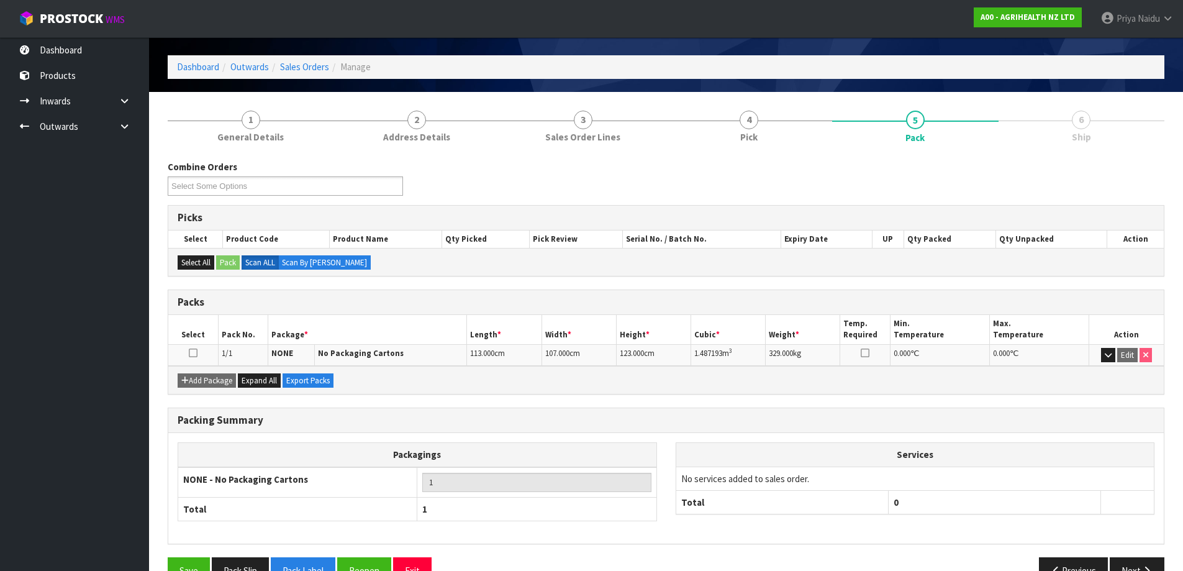
scroll to position [71, 0]
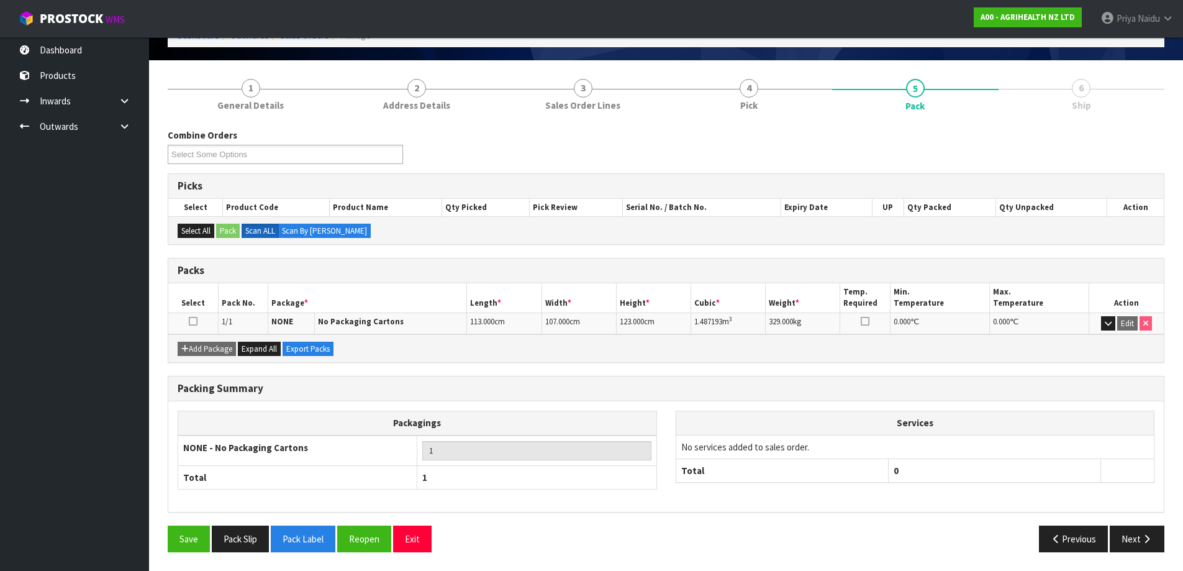
drag, startPoint x: 1162, startPoint y: 553, endPoint x: 1133, endPoint y: 538, distance: 32.5
click at [1159, 551] on div "Save Pack Slip Pack Label Reopen Exit Previous Next" at bounding box center [666, 543] width 1016 height 36
click at [1129, 537] on button "Next" at bounding box center [1137, 538] width 55 height 27
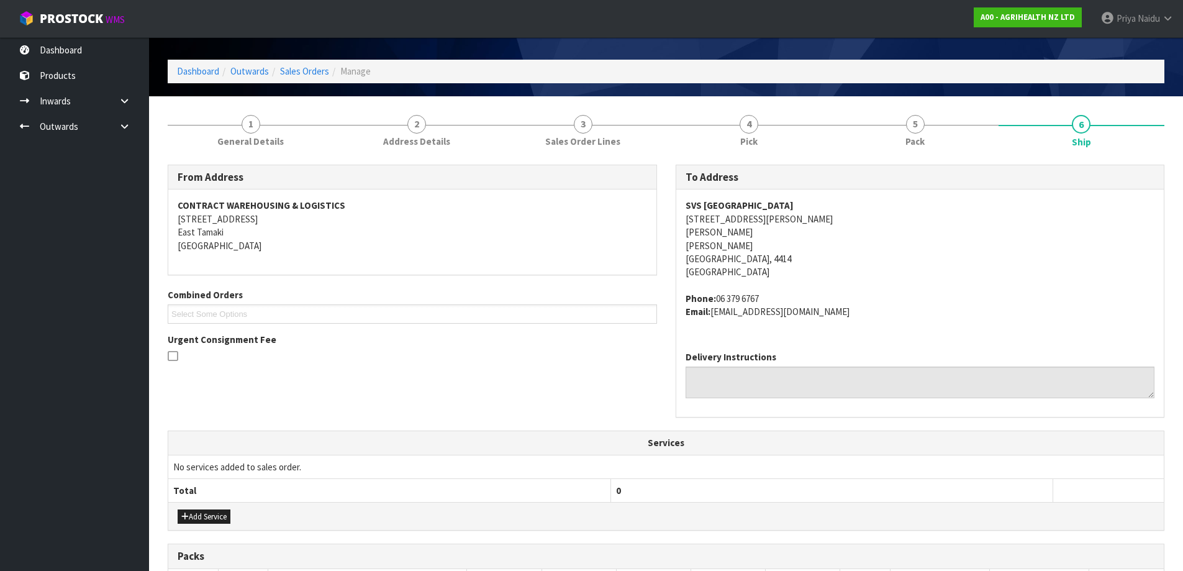
scroll to position [0, 0]
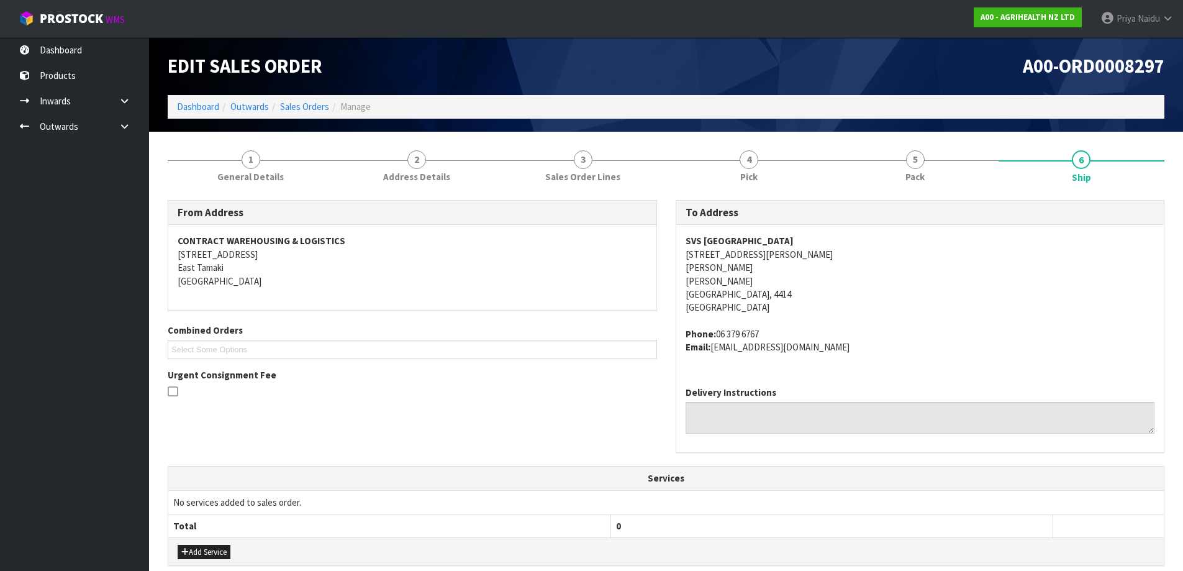
drag, startPoint x: 591, startPoint y: 214, endPoint x: 462, endPoint y: 271, distance: 141.0
click at [444, 271] on address "CONTRACT WAREHOUSING & LOGISTICS [STREET_ADDRESS]" at bounding box center [413, 260] width 470 height 53
drag, startPoint x: 677, startPoint y: 237, endPoint x: 828, endPoint y: 225, distance: 151.4
click at [828, 225] on div "SVS PALMERSTON NORTH [STREET_ADDRESS][PERSON_NAME][PERSON_NAME][PERSON_NAME] Ph…" at bounding box center [920, 300] width 488 height 151
drag, startPoint x: 945, startPoint y: 297, endPoint x: 913, endPoint y: 287, distance: 33.8
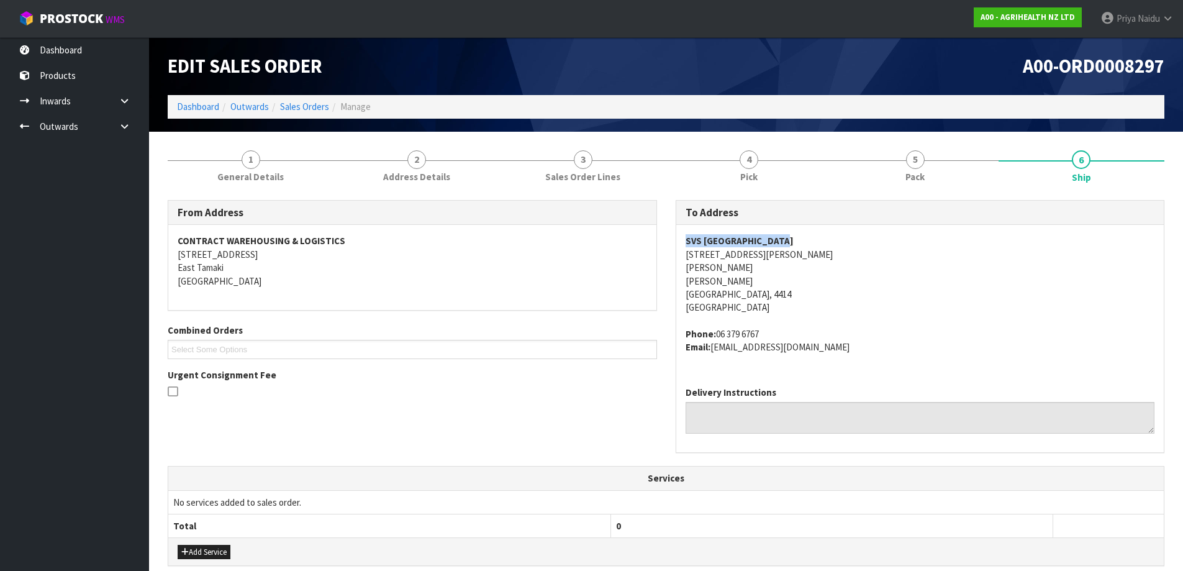
click at [945, 297] on address "SVS PALMERSTON NORTH [STREET_ADDRESS][PERSON_NAME][PERSON_NAME][PERSON_NAME]" at bounding box center [921, 274] width 470 height 80
drag, startPoint x: 676, startPoint y: 252, endPoint x: 831, endPoint y: 253, distance: 155.3
click at [831, 253] on div "SVS PALMERSTON NORTH [STREET_ADDRESS][PERSON_NAME][PERSON_NAME][PERSON_NAME] Ph…" at bounding box center [920, 300] width 488 height 151
click at [897, 291] on address "SVS PALMERSTON NORTH [STREET_ADDRESS][PERSON_NAME][PERSON_NAME][PERSON_NAME]" at bounding box center [921, 274] width 470 height 80
drag, startPoint x: 713, startPoint y: 348, endPoint x: 828, endPoint y: 357, distance: 115.3
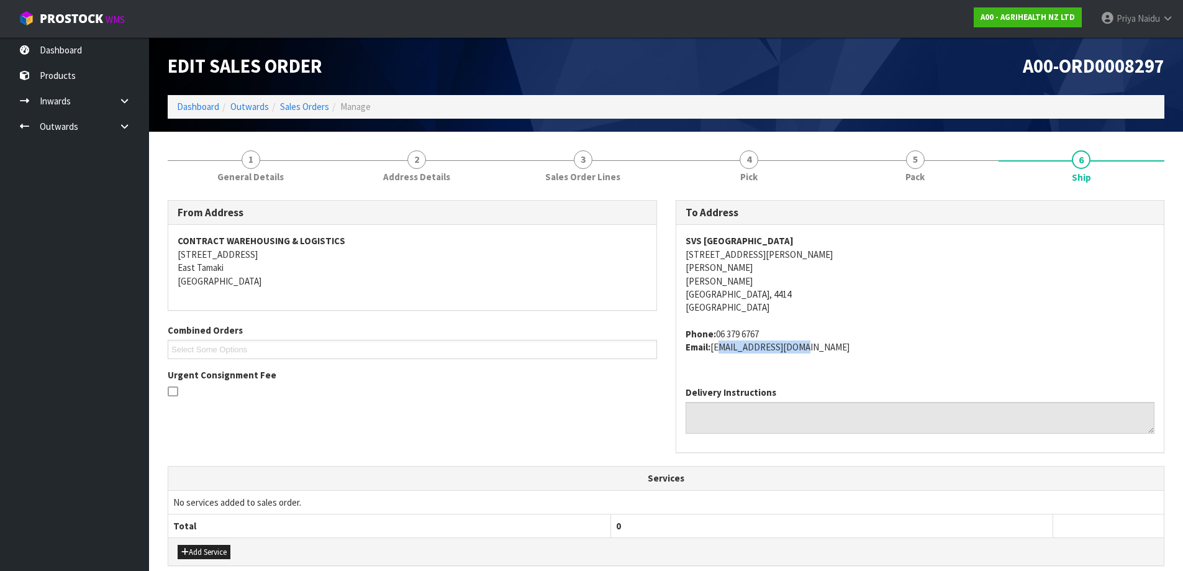
click at [828, 357] on div "SVS PALMERSTON NORTH [STREET_ADDRESS][PERSON_NAME][PERSON_NAME][PERSON_NAME] Ph…" at bounding box center [920, 300] width 488 height 151
drag, startPoint x: 713, startPoint y: 330, endPoint x: 193, endPoint y: 378, distance: 522.6
click at [773, 325] on span "SVS PALMERSTON NORTH [STREET_ADDRESS][PERSON_NAME][PERSON_NAME][PERSON_NAME] Ph…" at bounding box center [921, 293] width 470 height 119
drag, startPoint x: 679, startPoint y: 240, endPoint x: 823, endPoint y: 237, distance: 144.1
click at [823, 237] on div "SVS PALMERSTON NORTH [STREET_ADDRESS][PERSON_NAME][PERSON_NAME][PERSON_NAME] Ph…" at bounding box center [920, 300] width 488 height 151
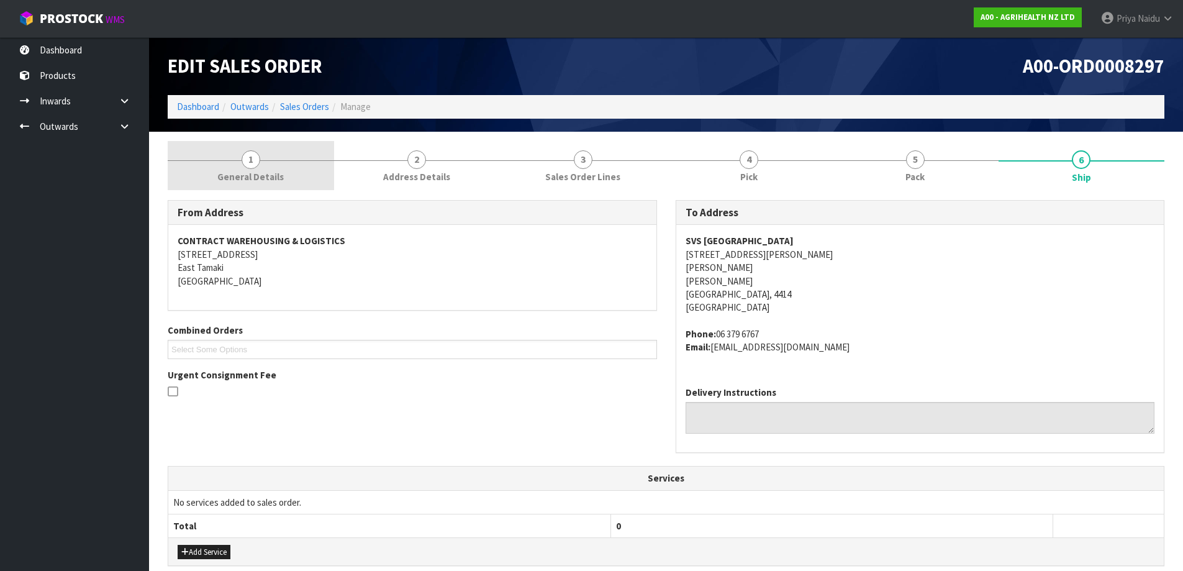
click at [272, 165] on link "1 General Details" at bounding box center [251, 165] width 166 height 49
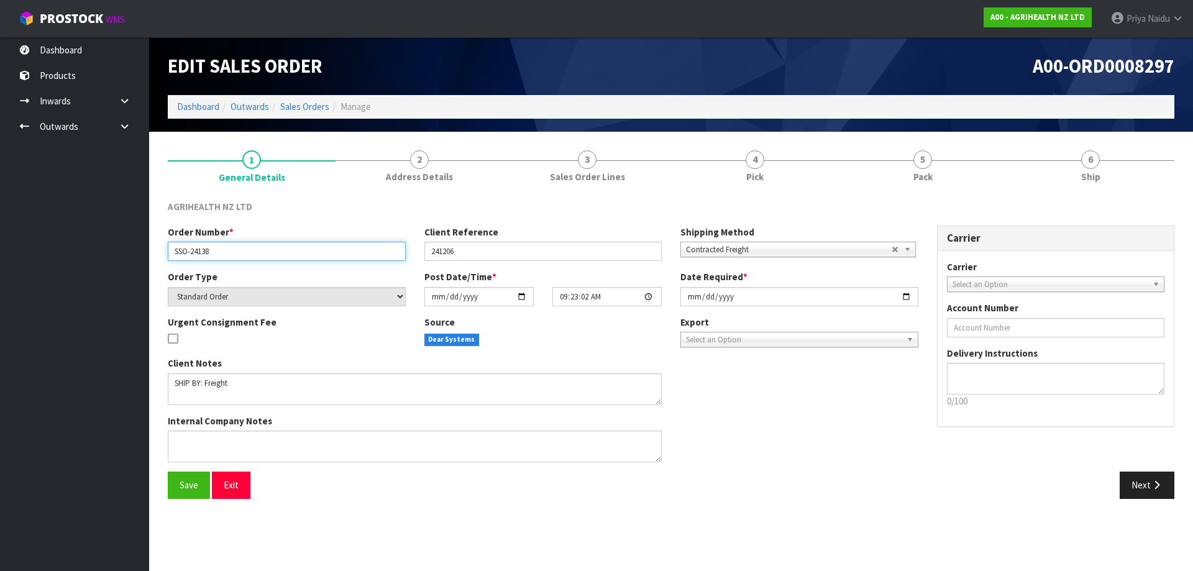
drag, startPoint x: 170, startPoint y: 250, endPoint x: 255, endPoint y: 247, distance: 85.2
click at [255, 247] on input "SSO-24138" at bounding box center [287, 251] width 238 height 19
drag, startPoint x: 430, startPoint y: 253, endPoint x: 465, endPoint y: 252, distance: 34.8
click at [465, 252] on input "241206" at bounding box center [543, 251] width 238 height 19
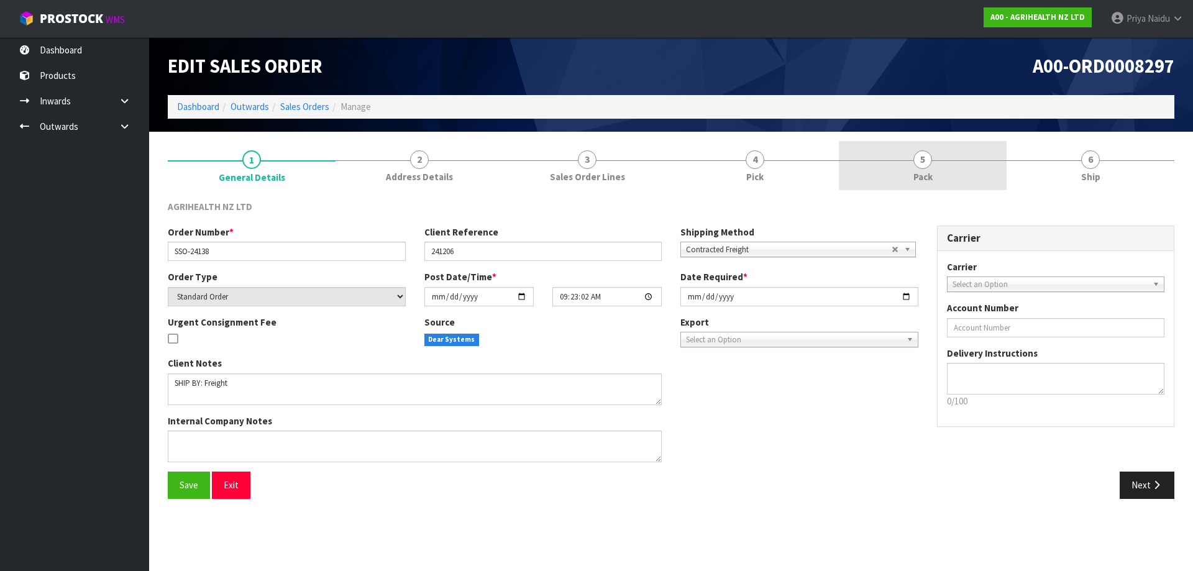
drag, startPoint x: 894, startPoint y: 166, endPoint x: 892, endPoint y: 173, distance: 7.1
click at [894, 166] on link "5 Pack" at bounding box center [923, 165] width 168 height 49
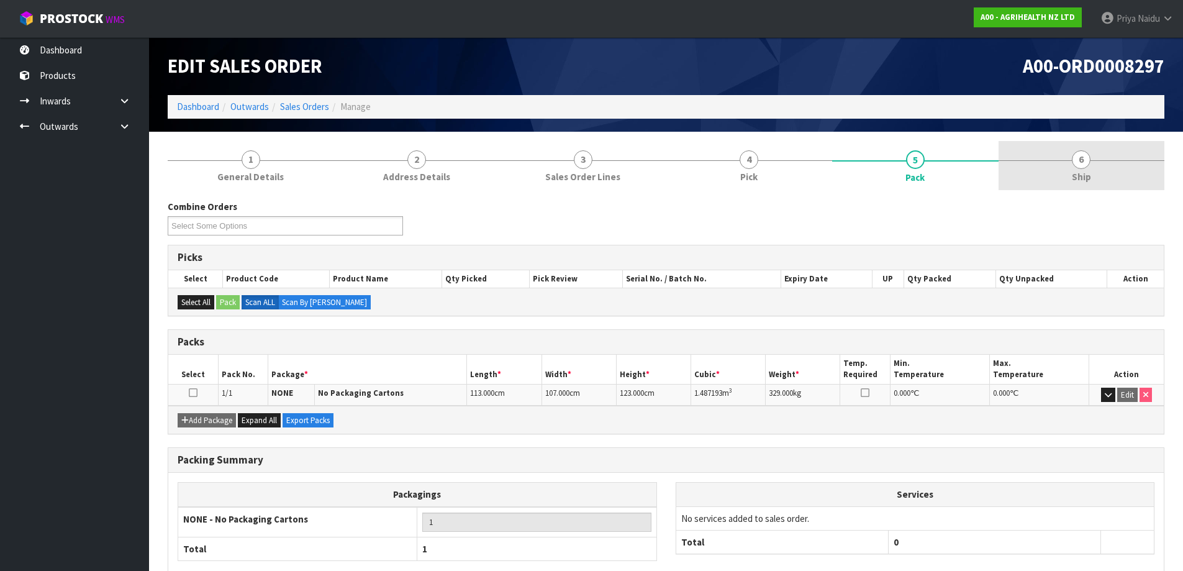
click at [1050, 183] on link "6 Ship" at bounding box center [1082, 165] width 166 height 49
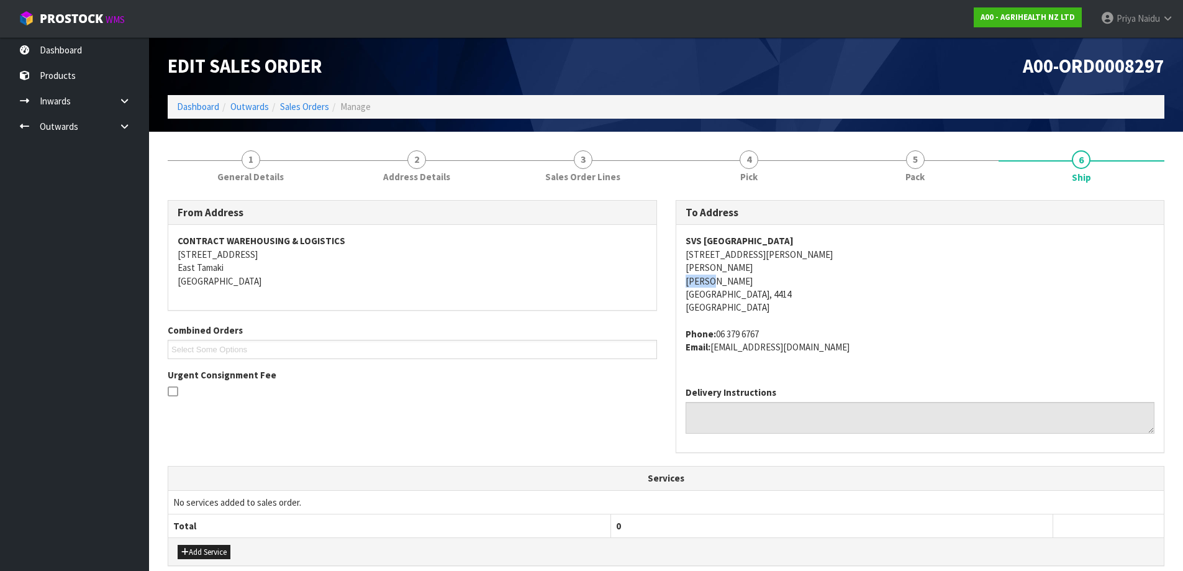
drag, startPoint x: 675, startPoint y: 285, endPoint x: 732, endPoint y: 281, distance: 57.3
click at [732, 281] on div "To Address SVS PALMERSTON NORTH [STREET_ADDRESS][PERSON_NAME][PERSON_NAME][PERS…" at bounding box center [920, 333] width 508 height 266
click at [901, 189] on link "5 Pack" at bounding box center [915, 165] width 166 height 49
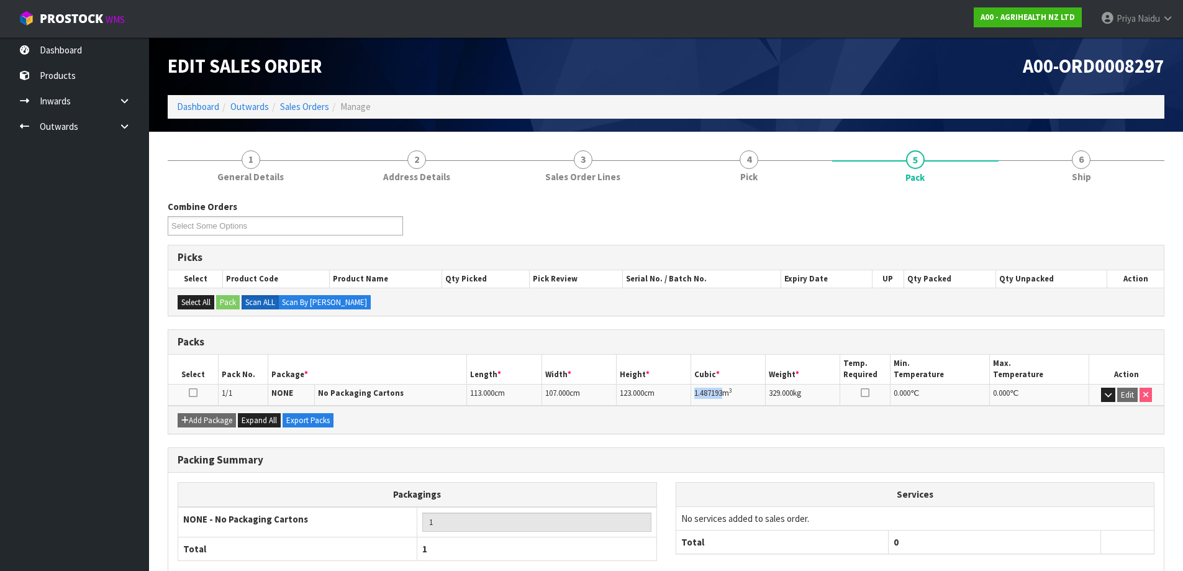
drag, startPoint x: 695, startPoint y: 391, endPoint x: 726, endPoint y: 404, distance: 33.7
click at [726, 404] on td "1.487193 m 3" at bounding box center [728, 395] width 75 height 22
click at [1093, 182] on link "6 Ship" at bounding box center [1082, 165] width 166 height 49
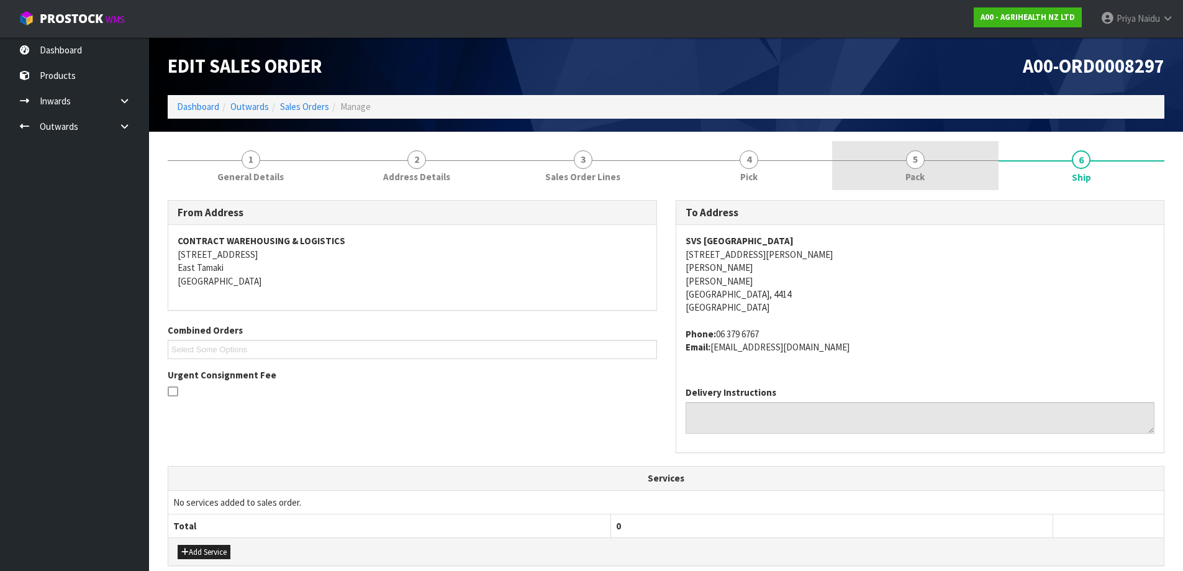
click at [892, 173] on link "5 Pack" at bounding box center [915, 165] width 166 height 49
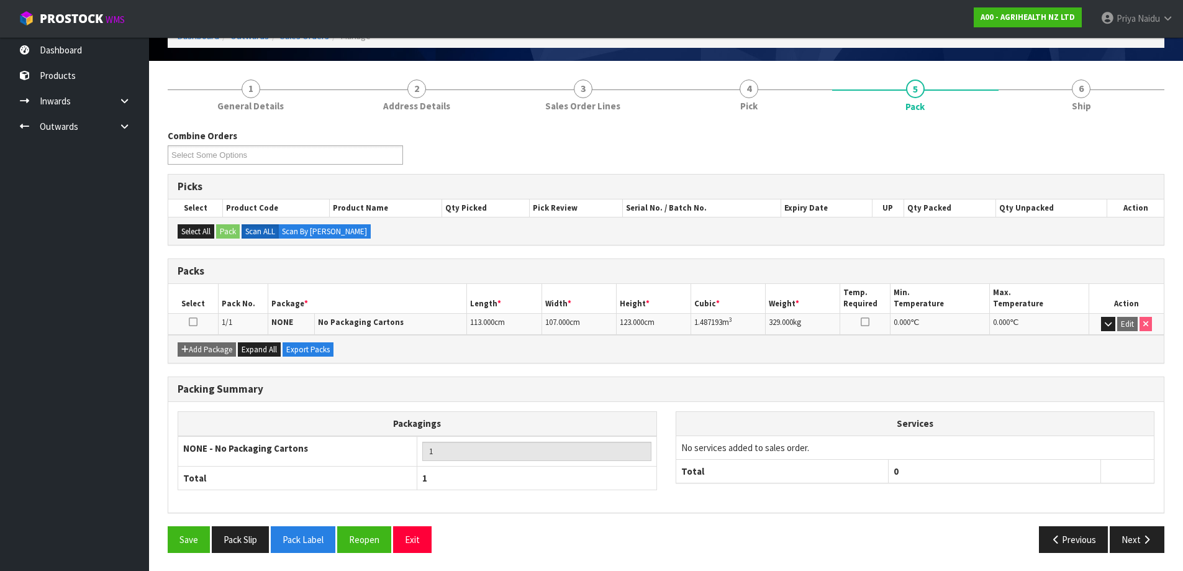
scroll to position [71, 0]
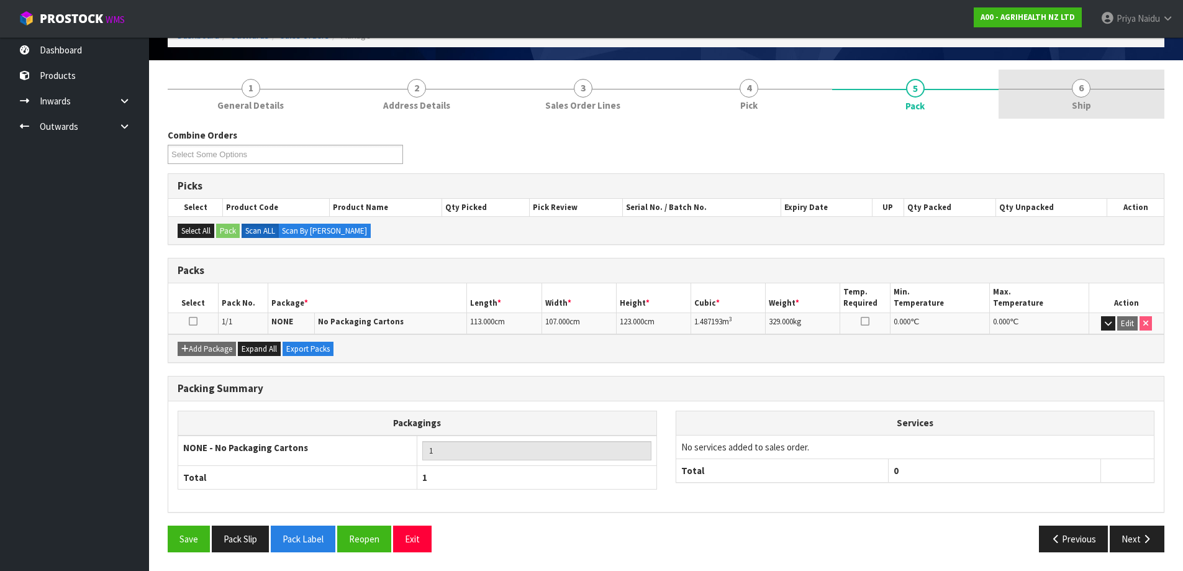
drag, startPoint x: 1107, startPoint y: 83, endPoint x: 1088, endPoint y: 99, distance: 24.3
click at [1107, 83] on link "6 Ship" at bounding box center [1082, 94] width 166 height 49
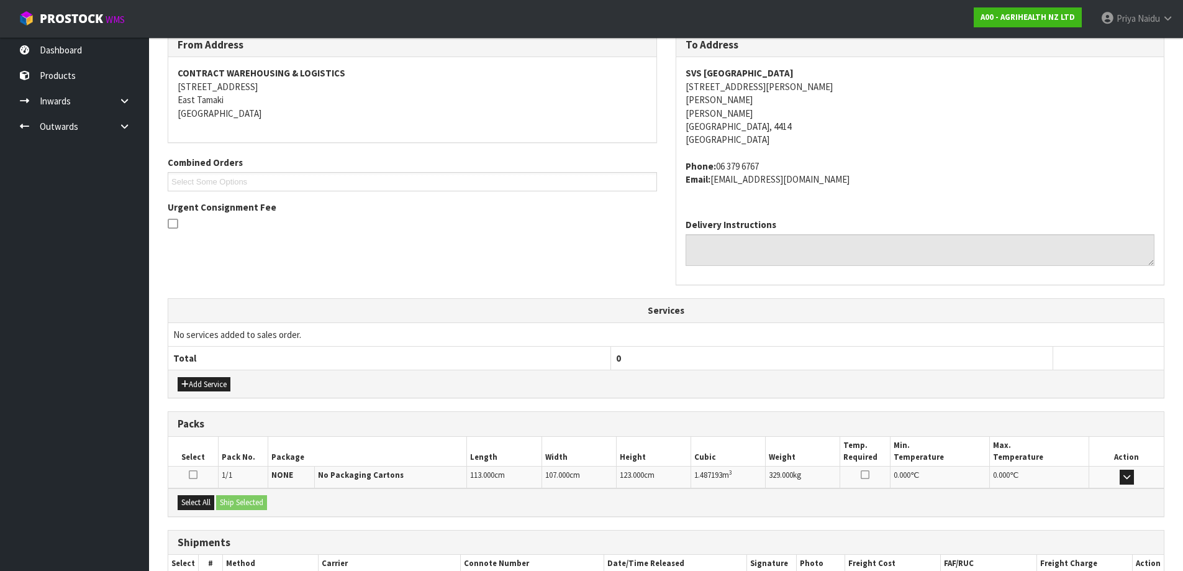
scroll to position [247, 0]
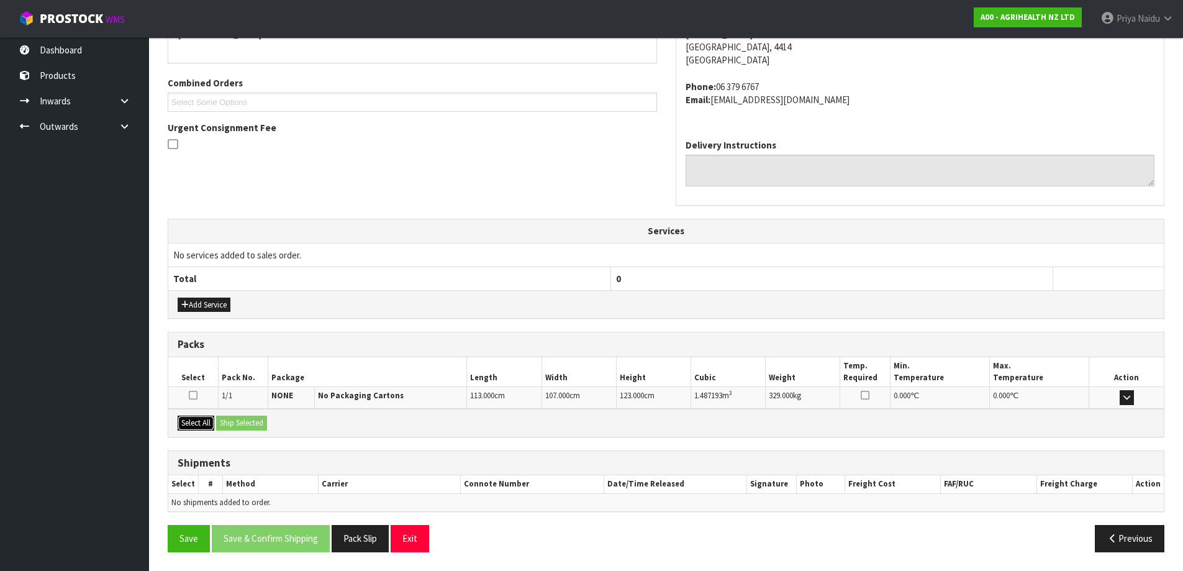
drag, startPoint x: 208, startPoint y: 429, endPoint x: 227, endPoint y: 425, distance: 19.5
click at [208, 427] on button "Select All" at bounding box center [196, 423] width 37 height 15
click at [227, 425] on button "Ship Selected" at bounding box center [241, 423] width 51 height 15
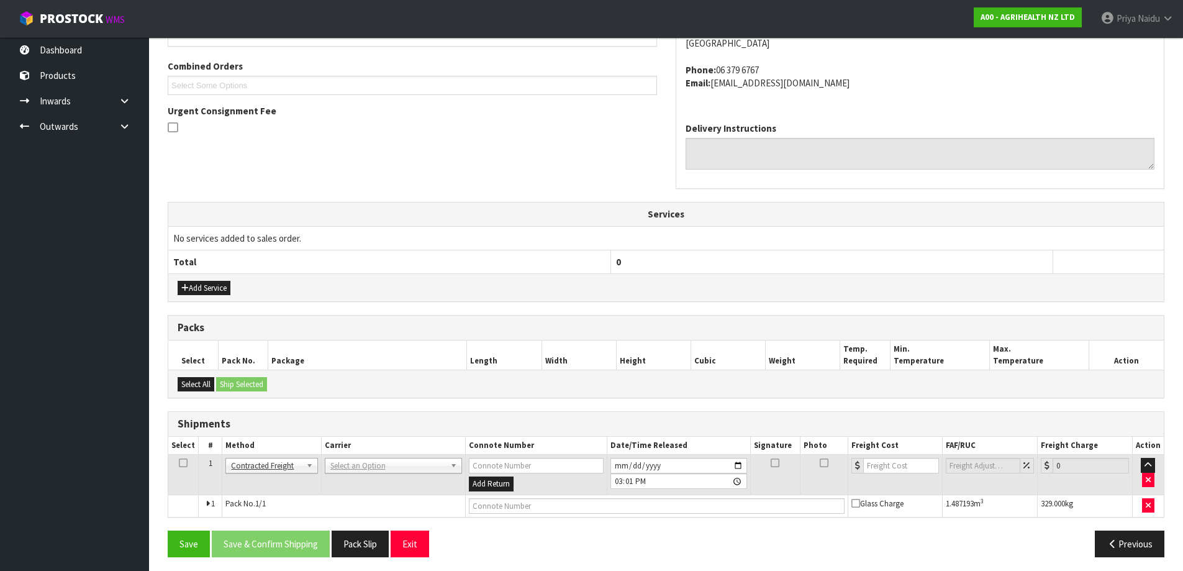
scroll to position [269, 0]
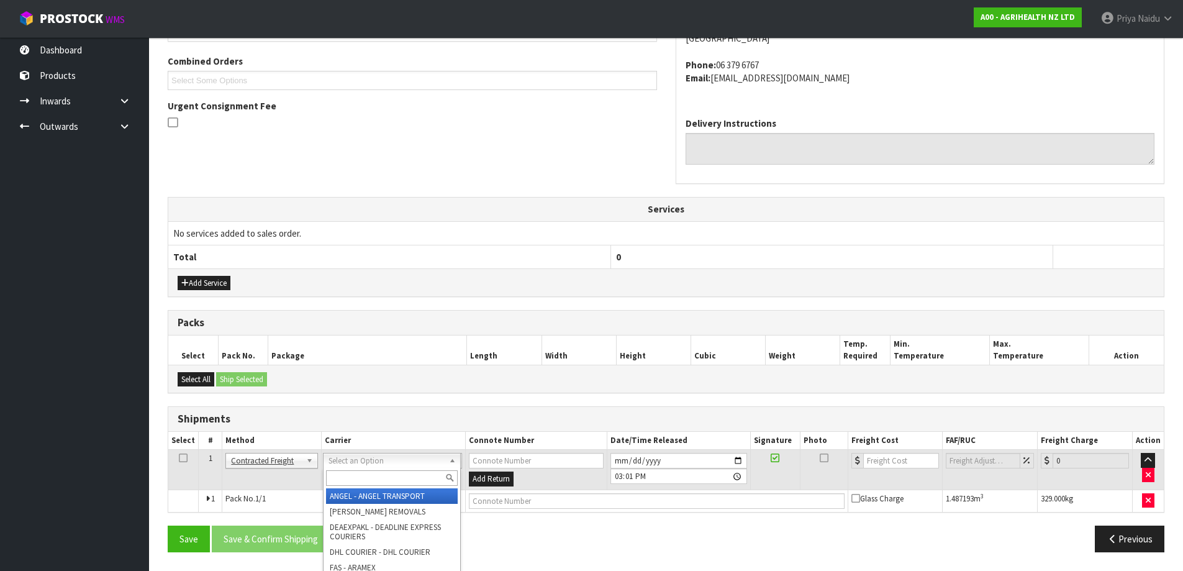
click at [370, 476] on input "text" at bounding box center [392, 478] width 132 height 16
type input "MF"
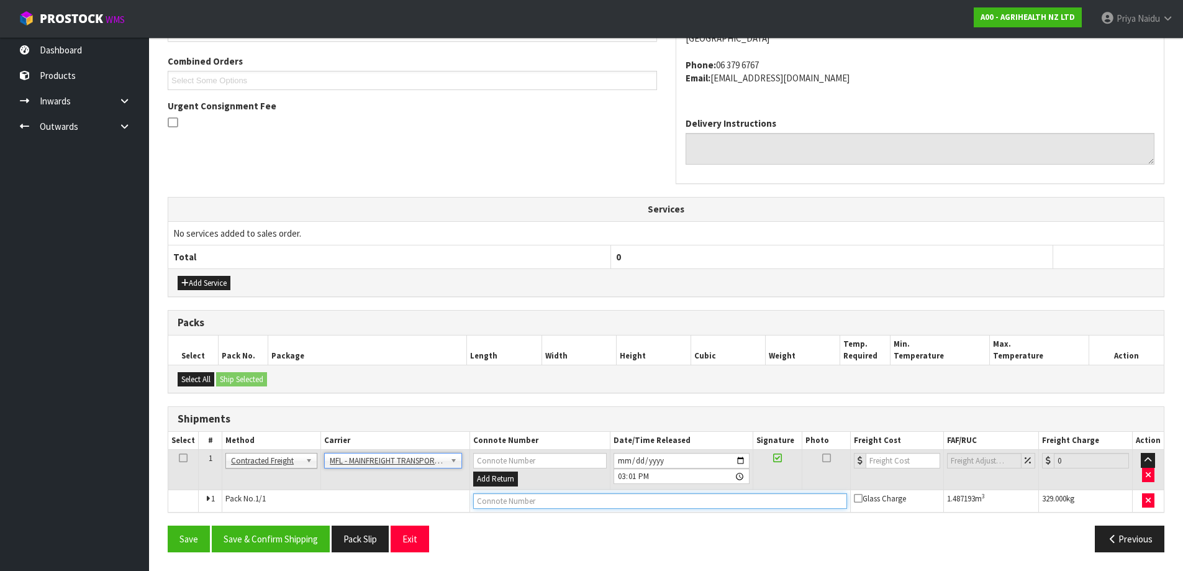
click at [496, 502] on input "text" at bounding box center [660, 501] width 374 height 16
paste input "FWM58286007"
type input "FWM58286007"
click at [886, 458] on input "number" at bounding box center [903, 461] width 75 height 16
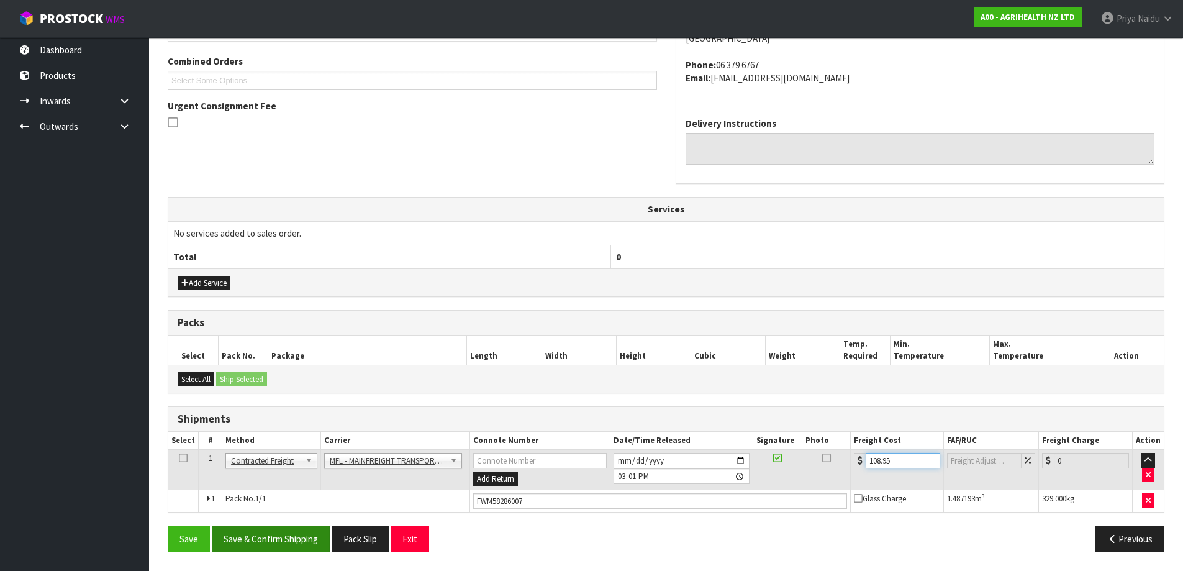
type input "108.95"
click at [291, 537] on button "Save & Confirm Shipping" at bounding box center [271, 538] width 118 height 27
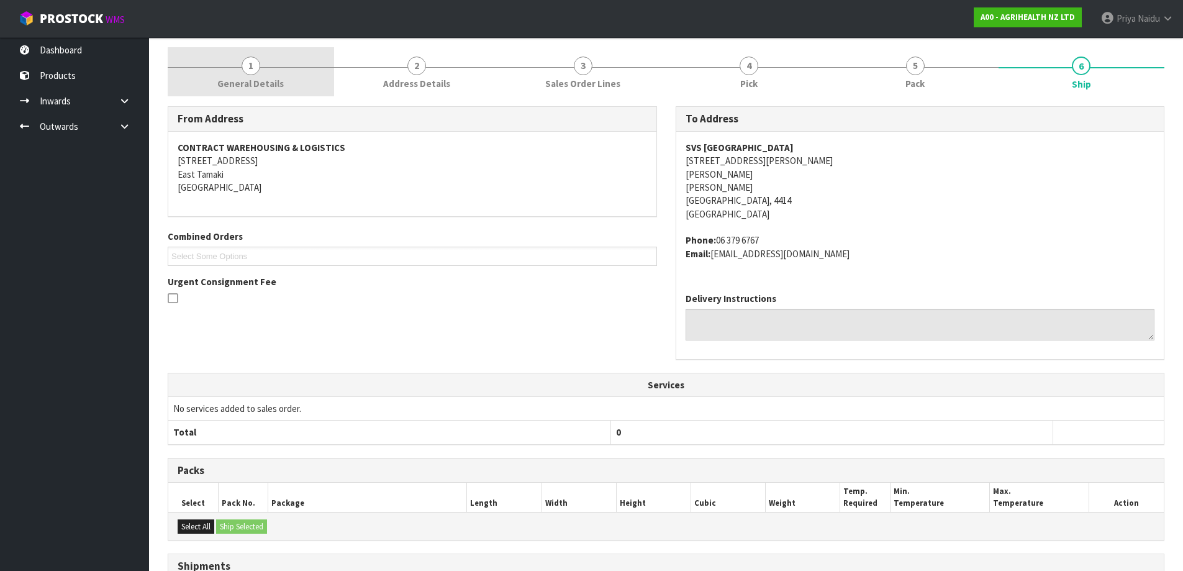
scroll to position [0, 0]
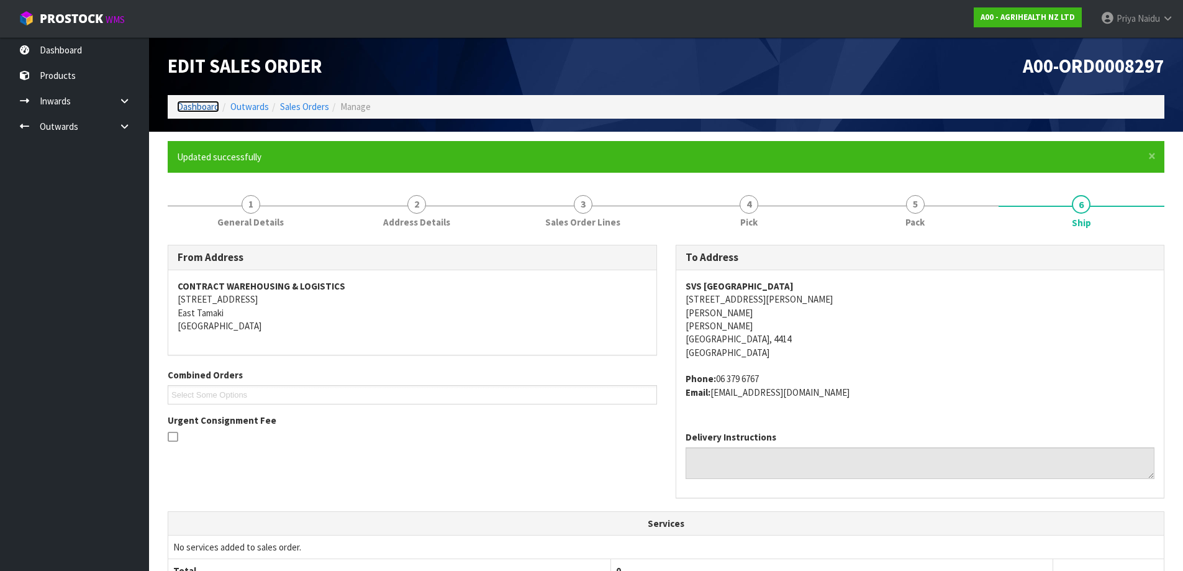
click at [196, 109] on link "Dashboard" at bounding box center [198, 107] width 42 height 12
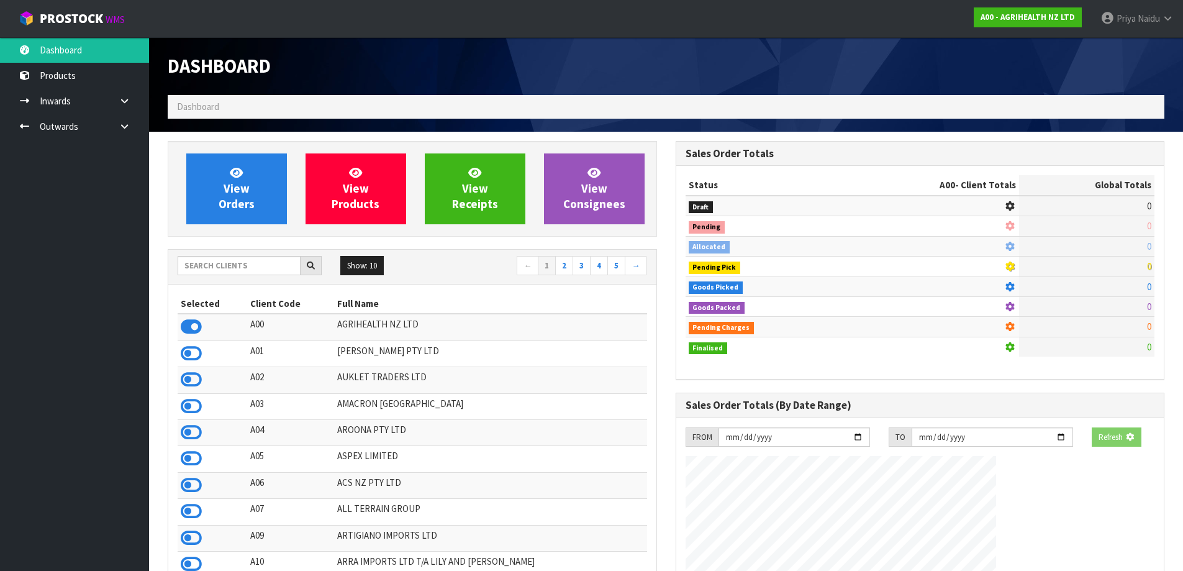
click at [232, 224] on div "View Orders View Products View Receipts View Consignees" at bounding box center [412, 189] width 489 height 96
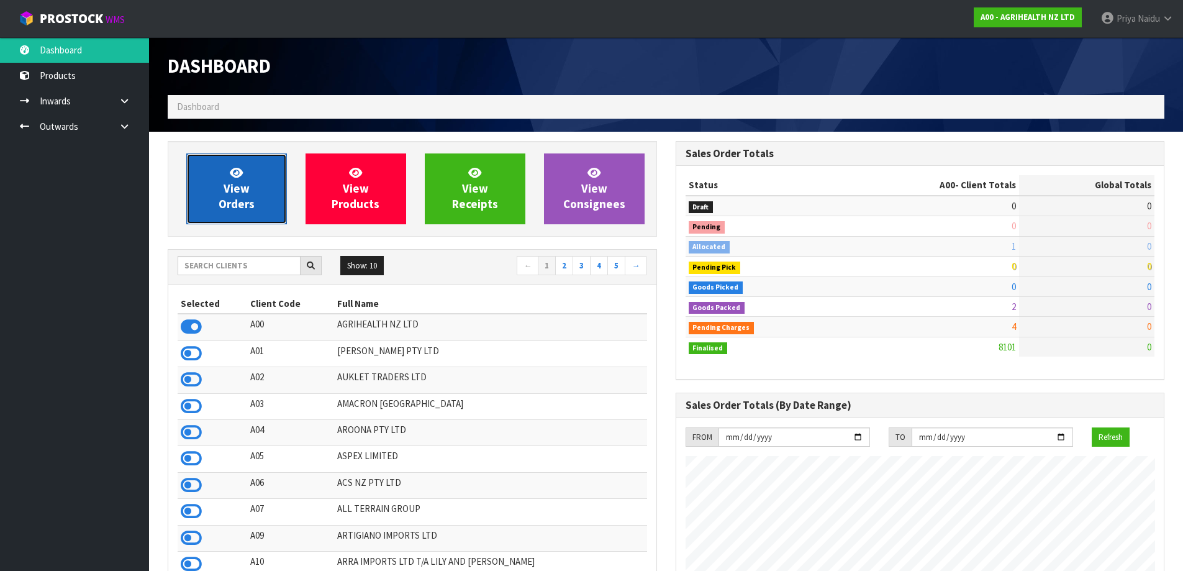
click at [238, 209] on span "View Orders" at bounding box center [237, 188] width 36 height 47
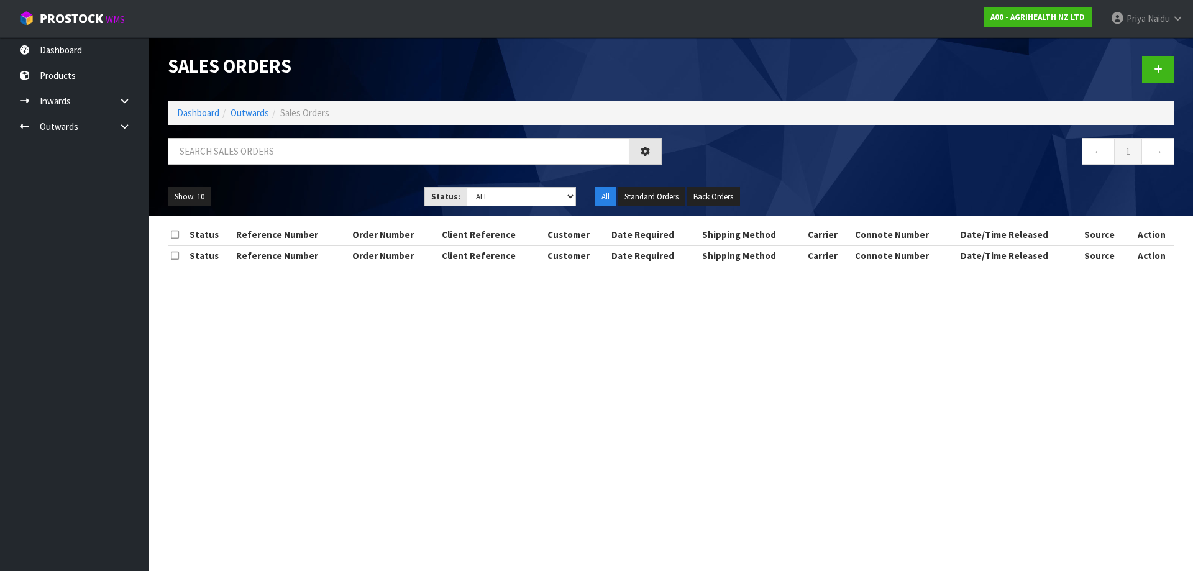
click at [252, 168] on div at bounding box center [414, 156] width 512 height 36
click at [258, 158] on input "text" at bounding box center [398, 151] width 461 height 27
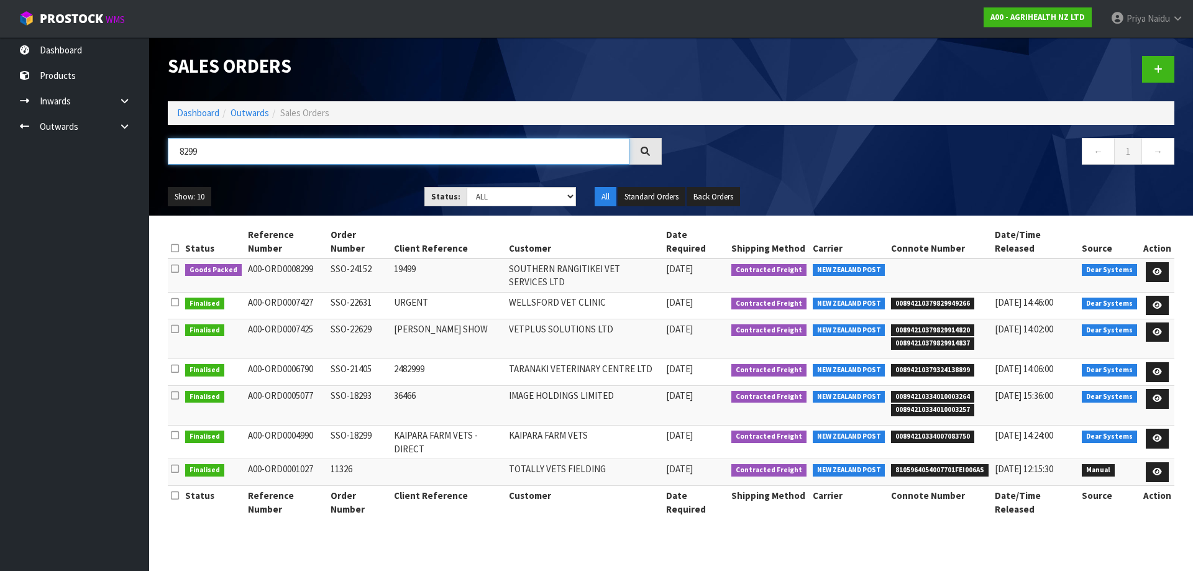
type input "8299"
click at [297, 184] on div "Show: 10 5 10 25 50 Status: Draft Pending Allocated Pending Pick Goods Picked G…" at bounding box center [670, 197] width 1025 height 39
click at [1158, 268] on icon at bounding box center [1156, 272] width 9 height 8
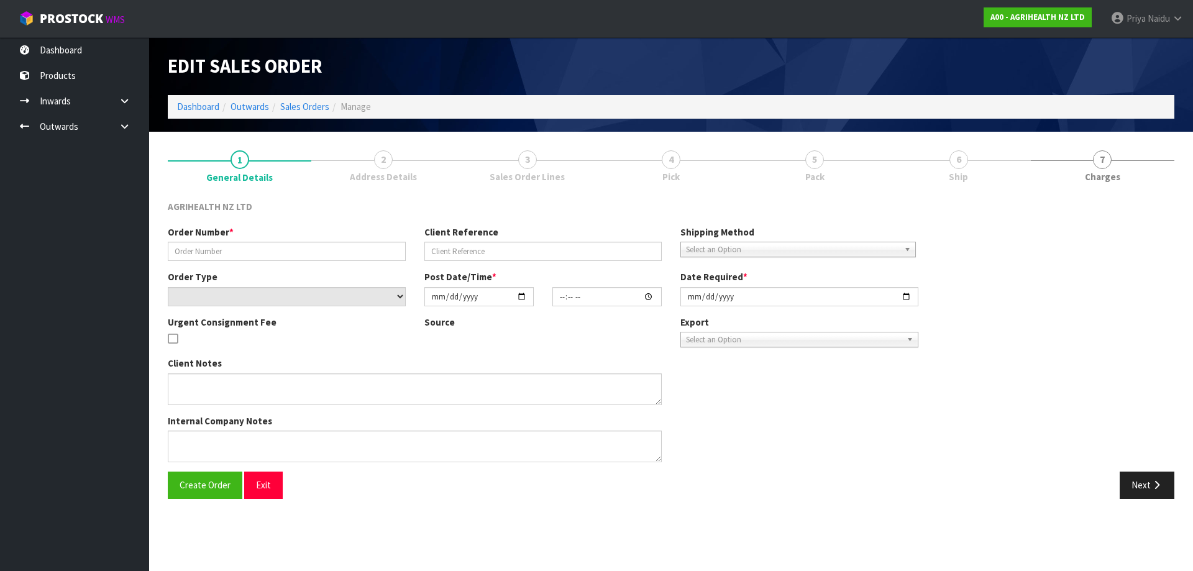
type input "SSO-24152"
type input "19499"
select select "number:0"
type input "[DATE]"
type input "10:33:41.000"
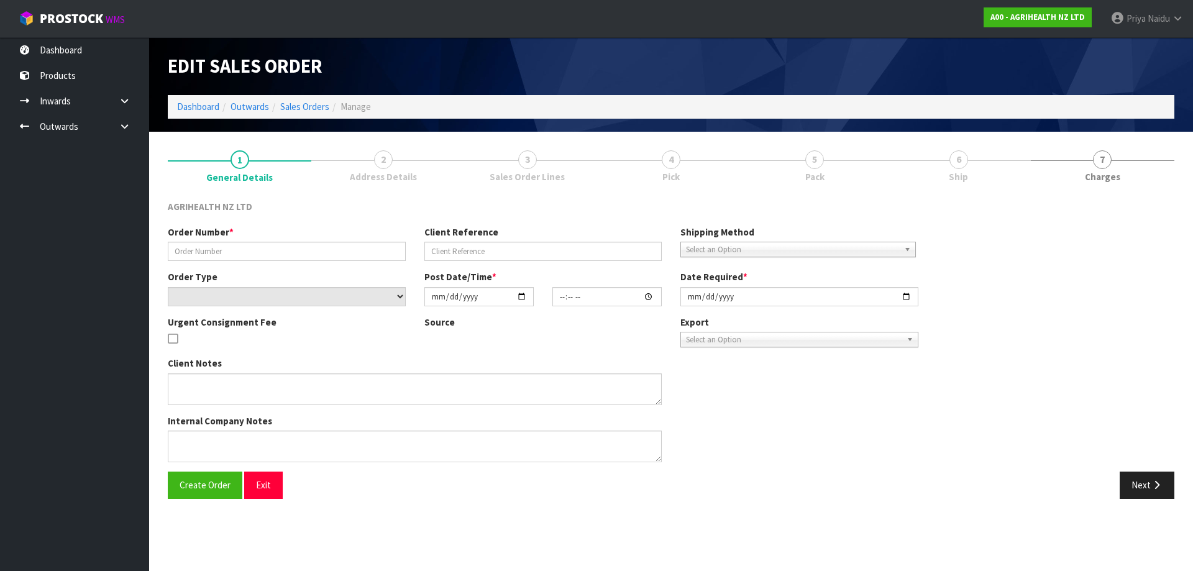
type input "[DATE]"
type textarea "SHIP BY: Overnight Courier"
type textarea "FOR DISPATCH [DATE] PLEASE"
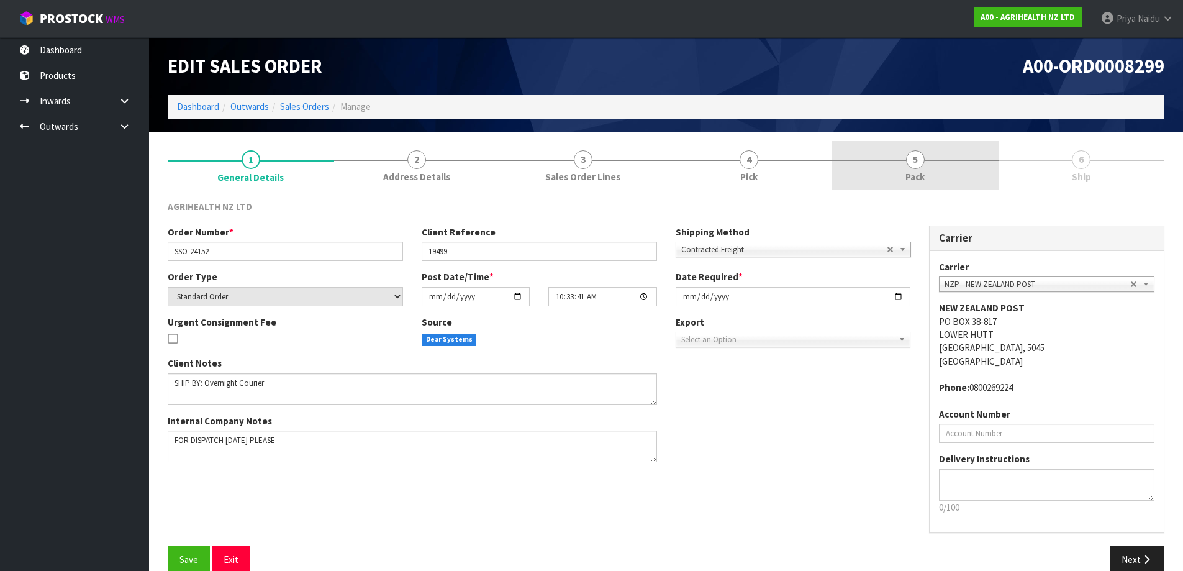
click at [897, 170] on link "5 Pack" at bounding box center [915, 165] width 166 height 49
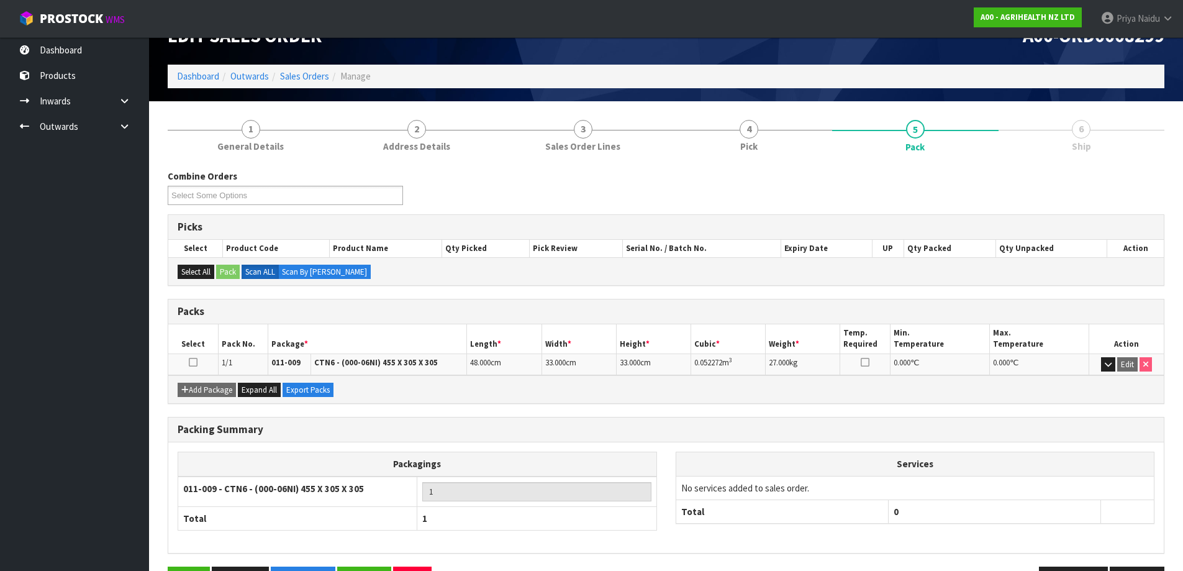
scroll to position [71, 0]
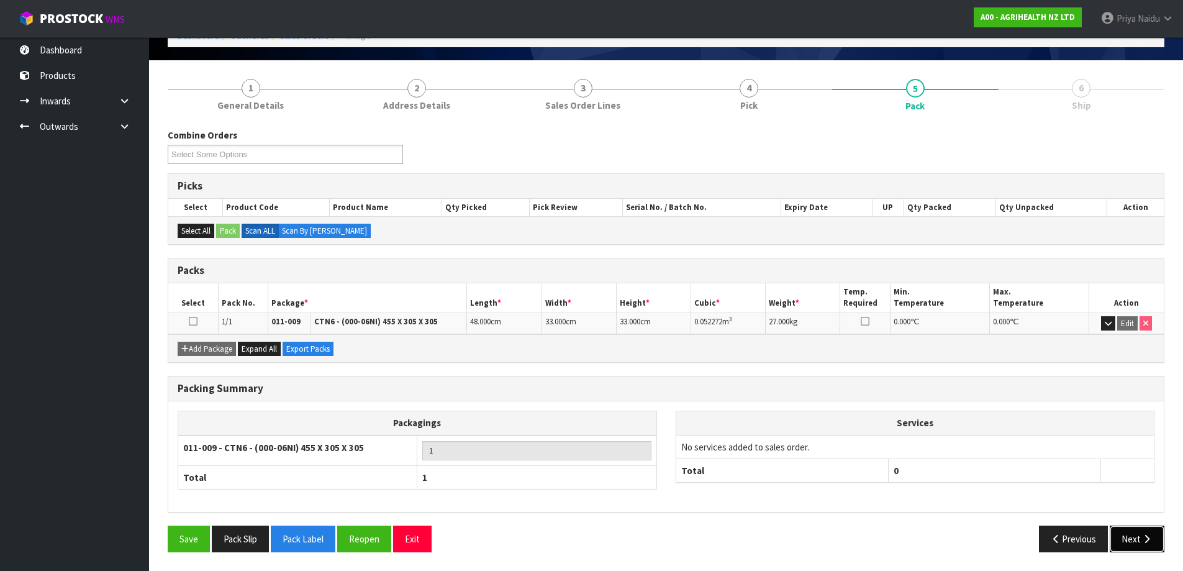
click at [1120, 539] on button "Next" at bounding box center [1137, 538] width 55 height 27
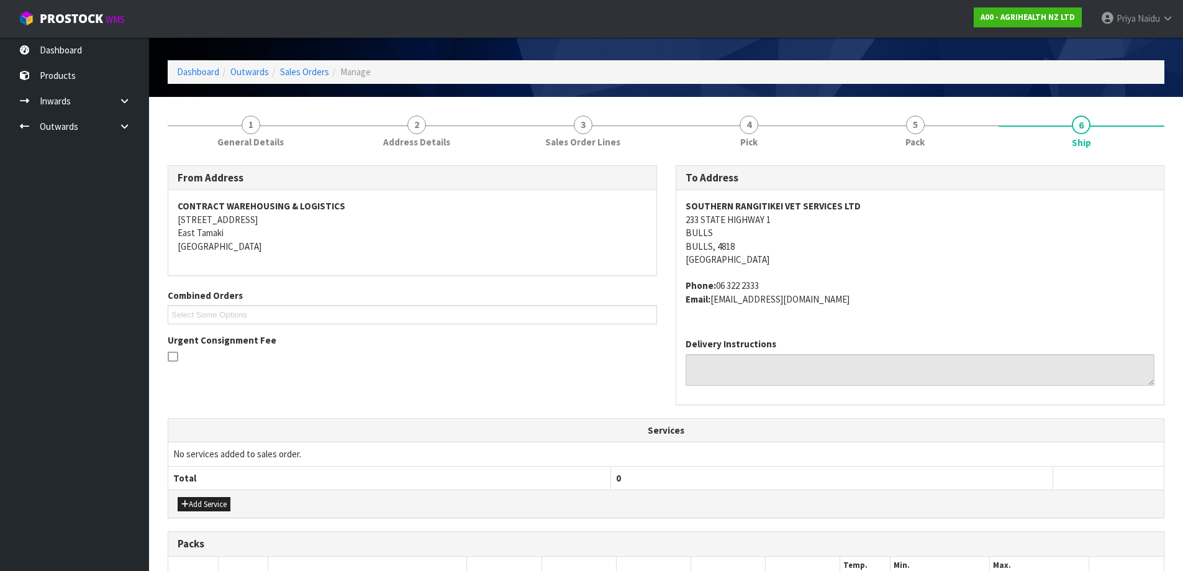
scroll to position [0, 0]
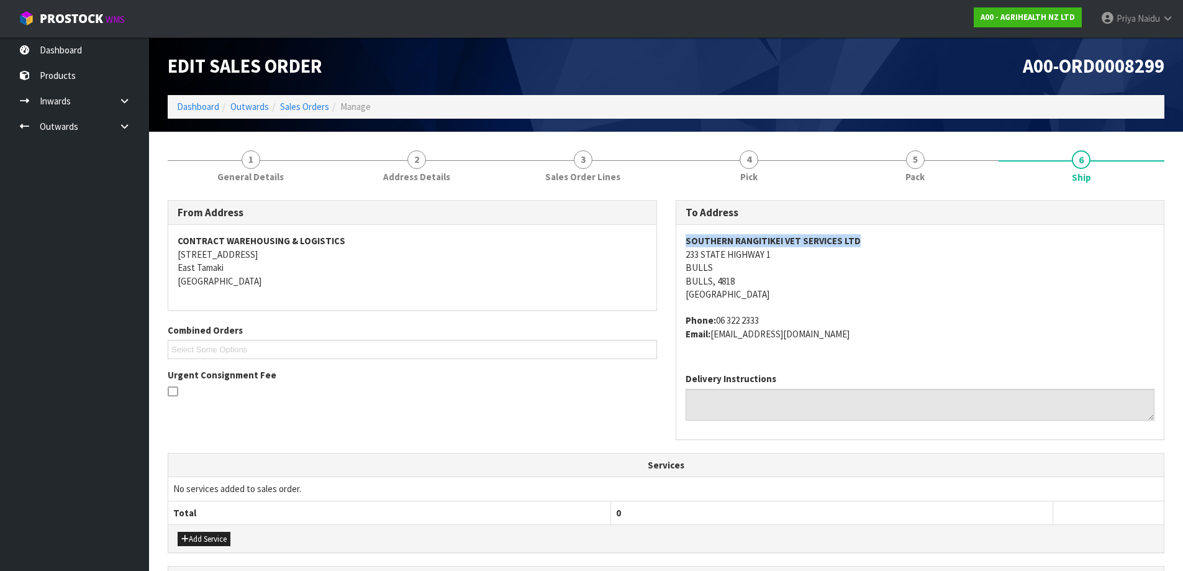
drag, startPoint x: 683, startPoint y: 237, endPoint x: 874, endPoint y: 232, distance: 190.7
click at [874, 232] on div "SOUTHERN RANGITIKEI VET SERVICES LTD [STREET_ADDRESS] Phone: [PHONE_NUMBER] Ema…" at bounding box center [920, 294] width 488 height 138
drag, startPoint x: 850, startPoint y: 252, endPoint x: 828, endPoint y: 244, distance: 23.2
click at [850, 252] on address "SOUTHERN RANGITIKEI VET SERVICES LTD [STREET_ADDRESS]" at bounding box center [921, 267] width 470 height 66
drag, startPoint x: 676, startPoint y: 252, endPoint x: 794, endPoint y: 278, distance: 120.9
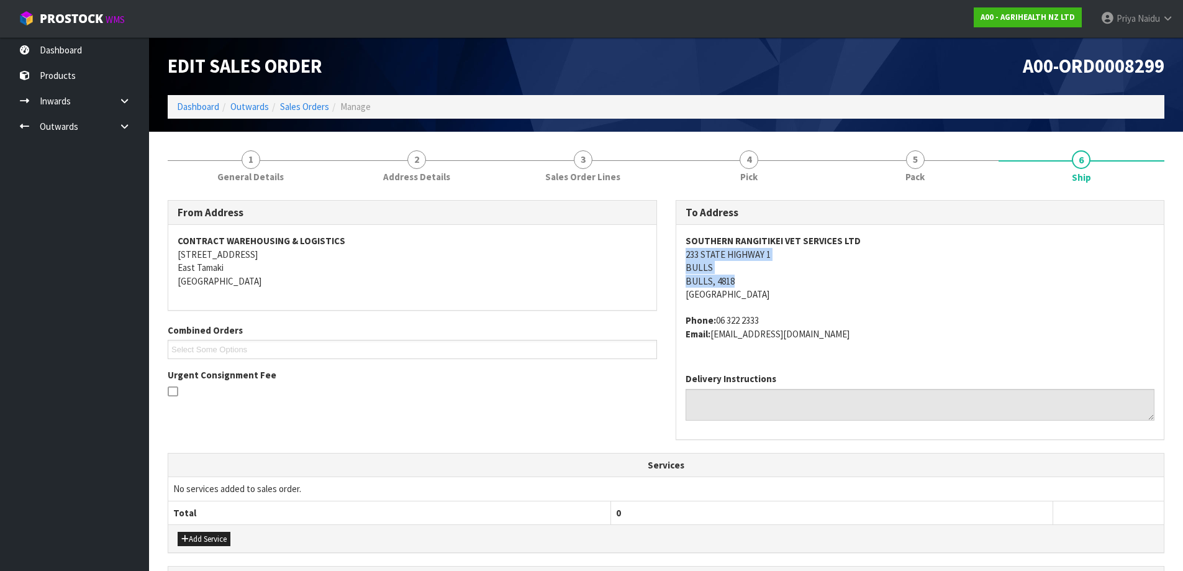
click at [794, 278] on div "SOUTHERN RANGITIKEI VET SERVICES LTD [STREET_ADDRESS] Phone: [PHONE_NUMBER] Ema…" at bounding box center [920, 294] width 488 height 138
drag, startPoint x: 956, startPoint y: 316, endPoint x: 870, endPoint y: 317, distance: 85.7
click at [955, 314] on address "Phone: [PHONE_NUMBER] Email: [EMAIL_ADDRESS][DOMAIN_NAME]" at bounding box center [921, 327] width 470 height 27
drag, startPoint x: 672, startPoint y: 254, endPoint x: 781, endPoint y: 259, distance: 109.4
click at [781, 259] on div "To Address SOUTHERN RANGITIKEI VET SERVICES LTD [STREET_ADDRESS] Phone: [PHONE_…" at bounding box center [920, 326] width 508 height 253
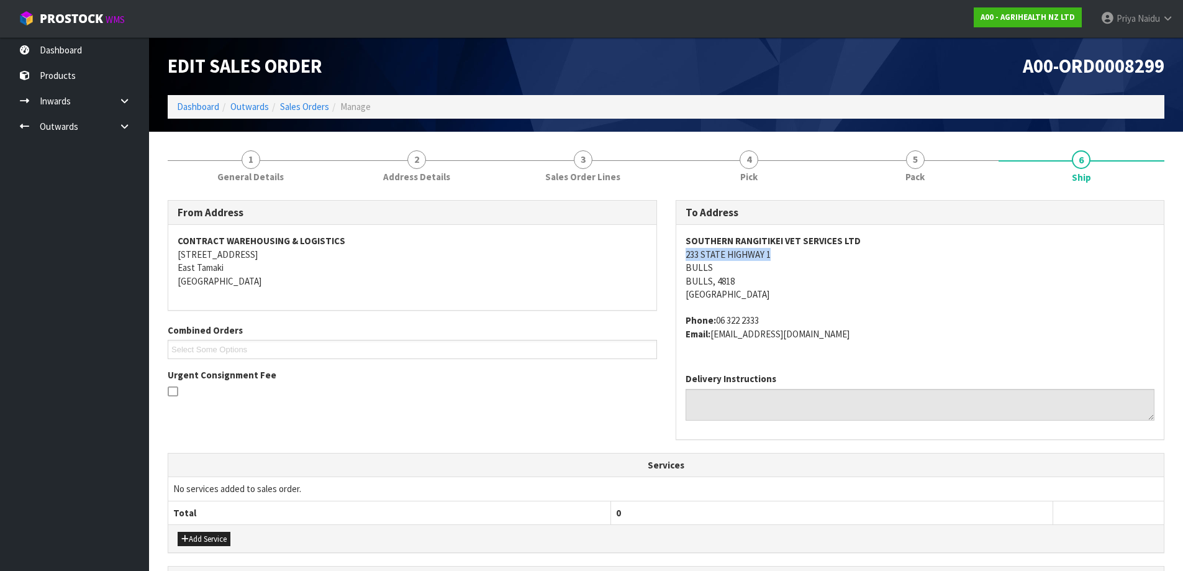
drag, startPoint x: 715, startPoint y: 317, endPoint x: 774, endPoint y: 305, distance: 60.3
click at [774, 305] on span "SOUTHERN RANGITIKEI VET SERVICES LTD [STREET_ADDRESS] Phone: [PHONE_NUMBER] Ema…" at bounding box center [921, 287] width 470 height 106
drag, startPoint x: 711, startPoint y: 332, endPoint x: 824, endPoint y: 343, distance: 113.0
click at [824, 343] on div "SOUTHERN RANGITIKEI VET SERVICES LTD [STREET_ADDRESS] Phone: [PHONE_NUMBER] Ema…" at bounding box center [920, 294] width 488 height 138
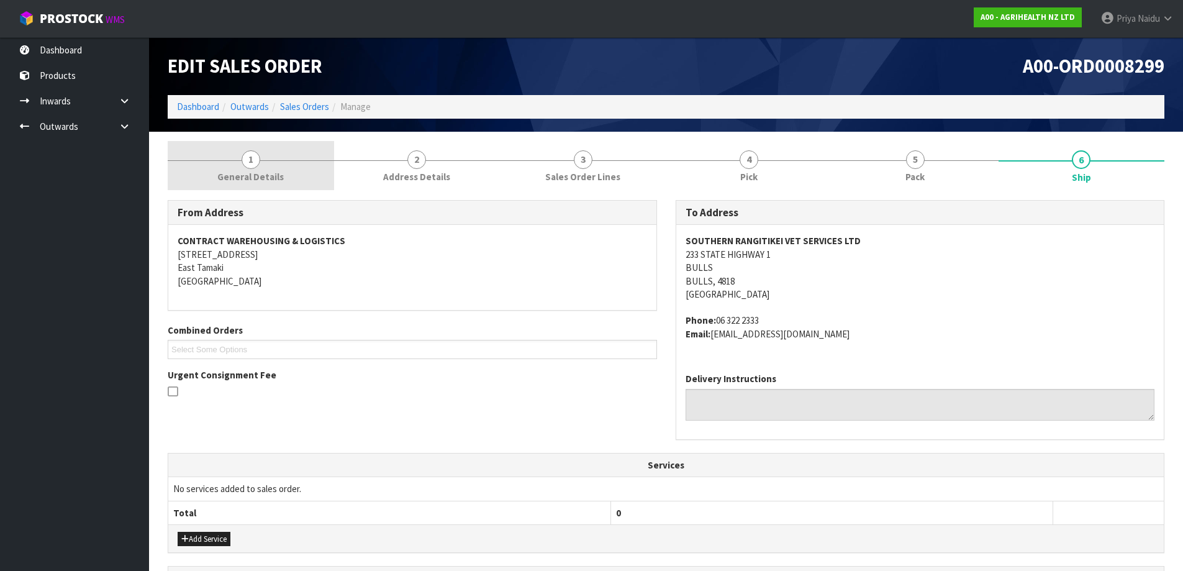
drag, startPoint x: 271, startPoint y: 163, endPoint x: 265, endPoint y: 168, distance: 7.1
click at [271, 163] on link "1 General Details" at bounding box center [251, 165] width 166 height 49
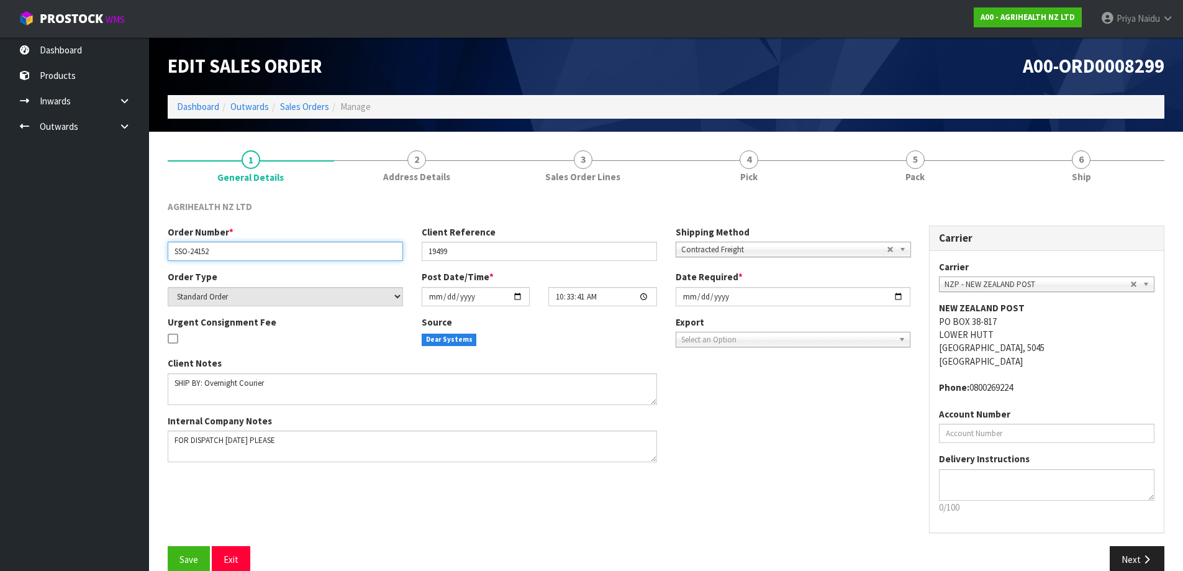
drag, startPoint x: 168, startPoint y: 249, endPoint x: 242, endPoint y: 249, distance: 73.3
click at [242, 249] on input "SSO-24152" at bounding box center [285, 251] width 235 height 19
drag, startPoint x: 424, startPoint y: 250, endPoint x: 442, endPoint y: 252, distance: 18.1
click at [486, 252] on input "19499" at bounding box center [539, 251] width 235 height 19
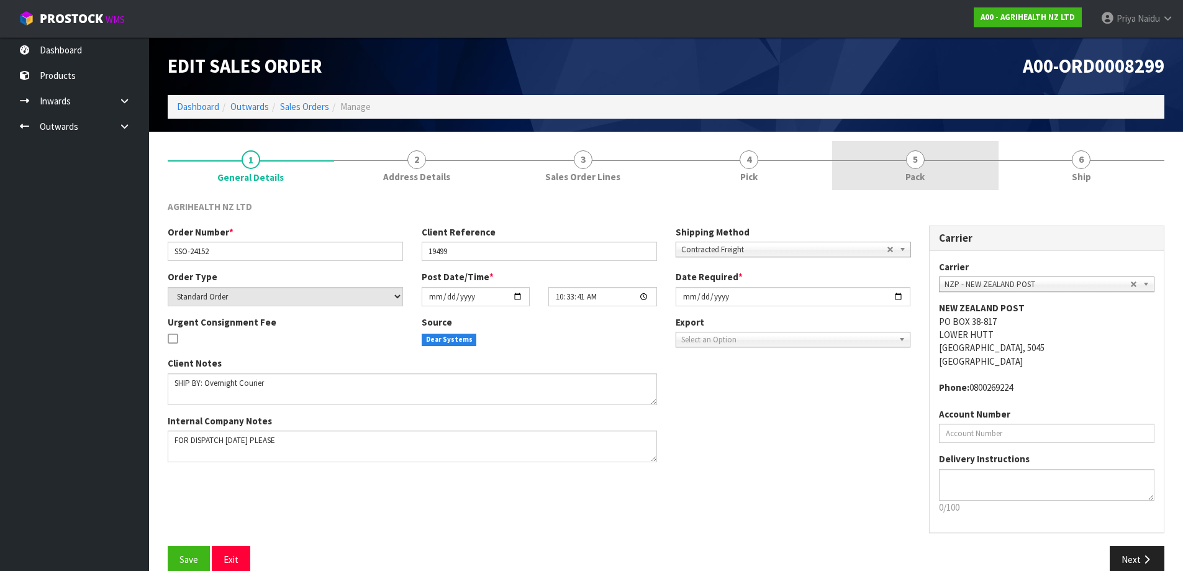
drag, startPoint x: 969, startPoint y: 163, endPoint x: 942, endPoint y: 189, distance: 38.2
click at [969, 163] on link "5 Pack" at bounding box center [915, 165] width 166 height 49
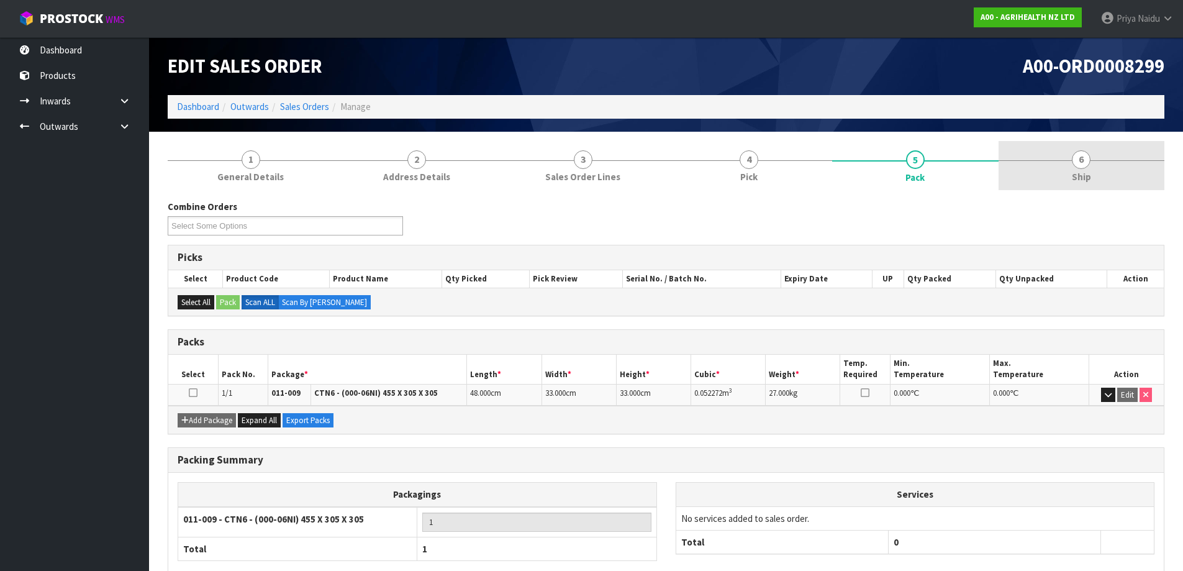
click at [1157, 169] on link "6 Ship" at bounding box center [1082, 165] width 166 height 49
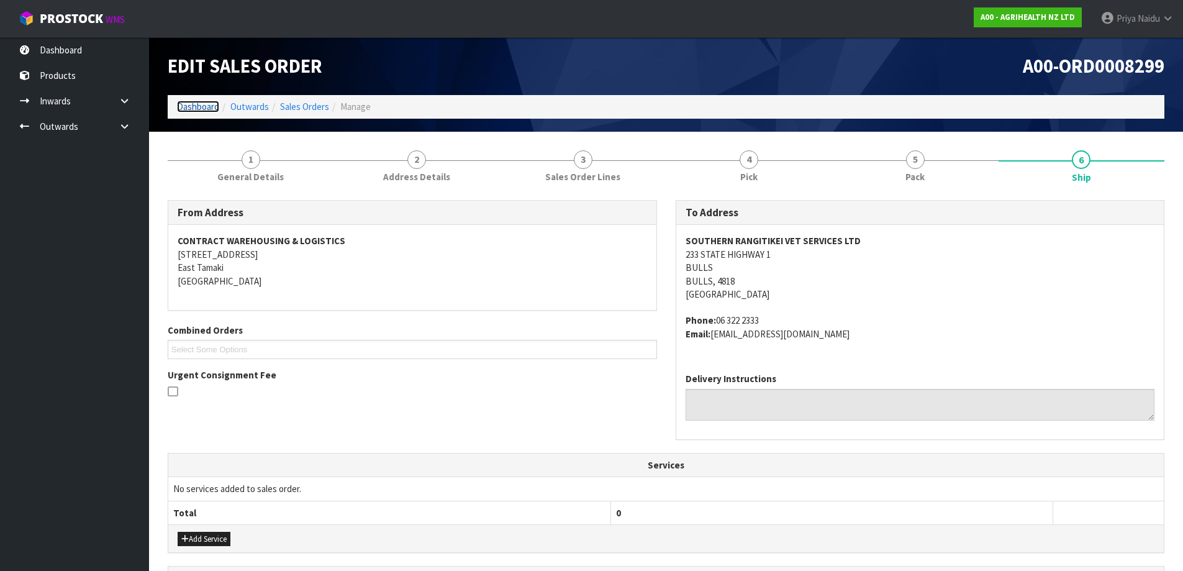
click at [198, 112] on link "Dashboard" at bounding box center [198, 107] width 42 height 12
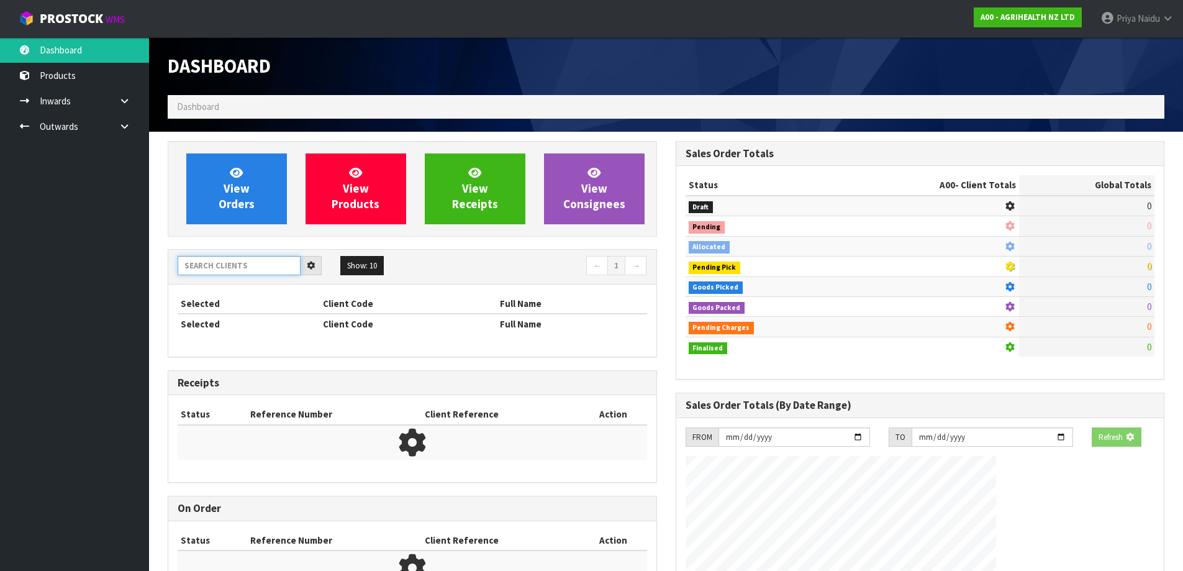
click at [234, 269] on input "text" at bounding box center [239, 265] width 123 height 19
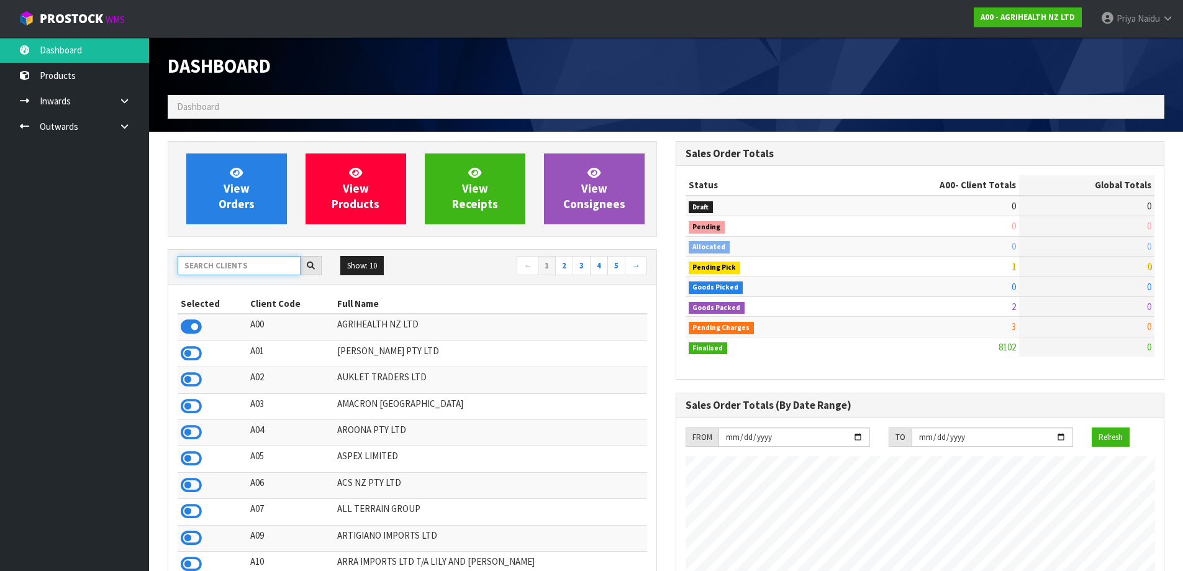
scroll to position [941, 507]
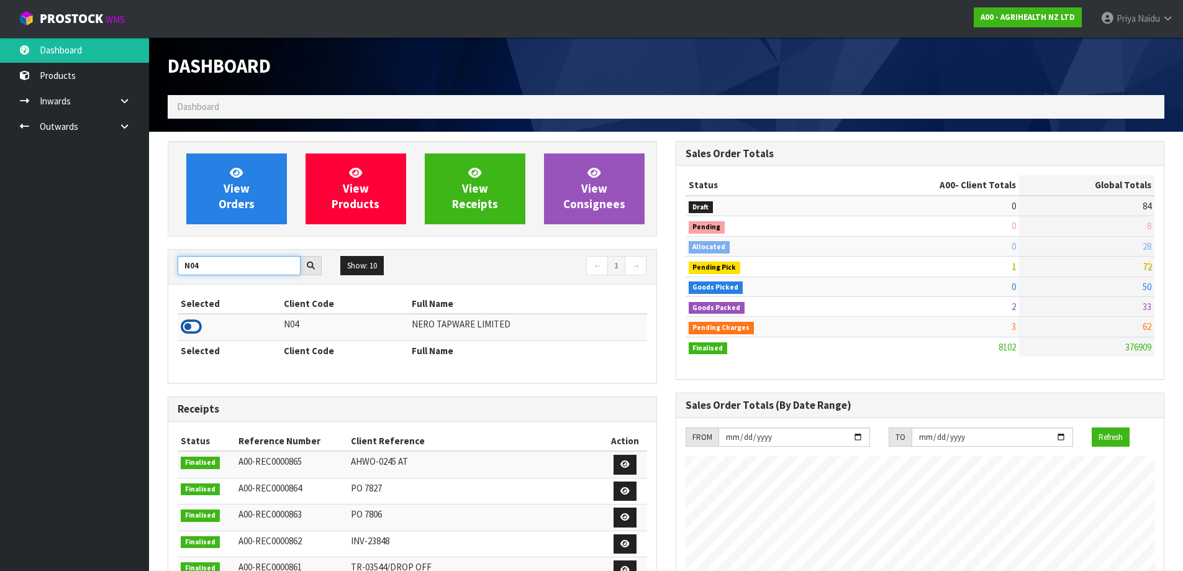
type input "N04"
click at [196, 326] on icon at bounding box center [191, 326] width 21 height 19
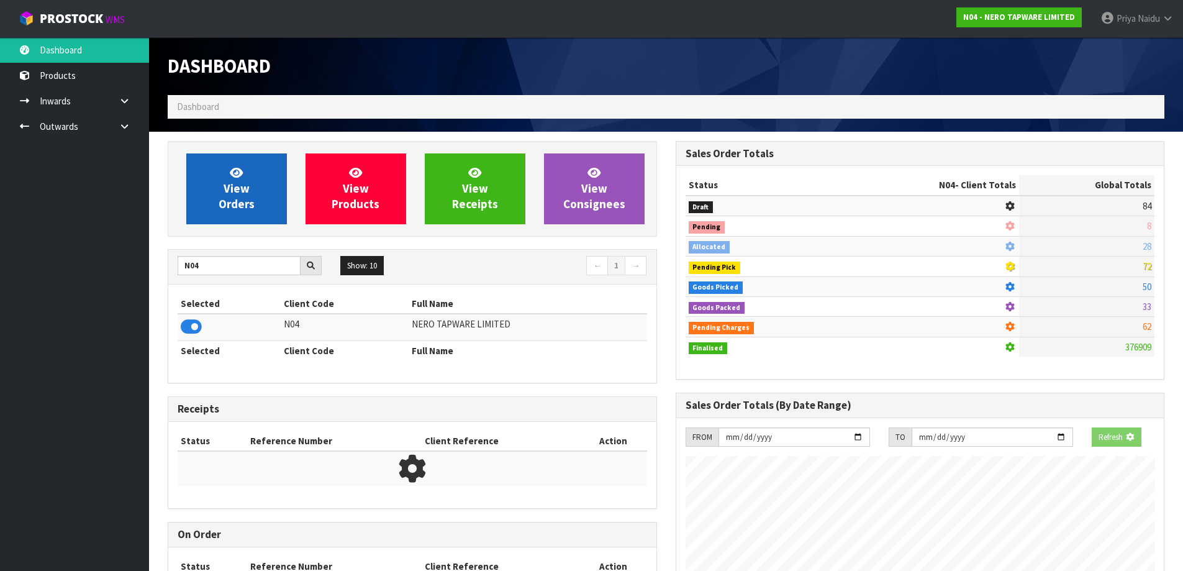
scroll to position [620350, 620617]
click at [246, 209] on span "View Orders" at bounding box center [237, 188] width 36 height 47
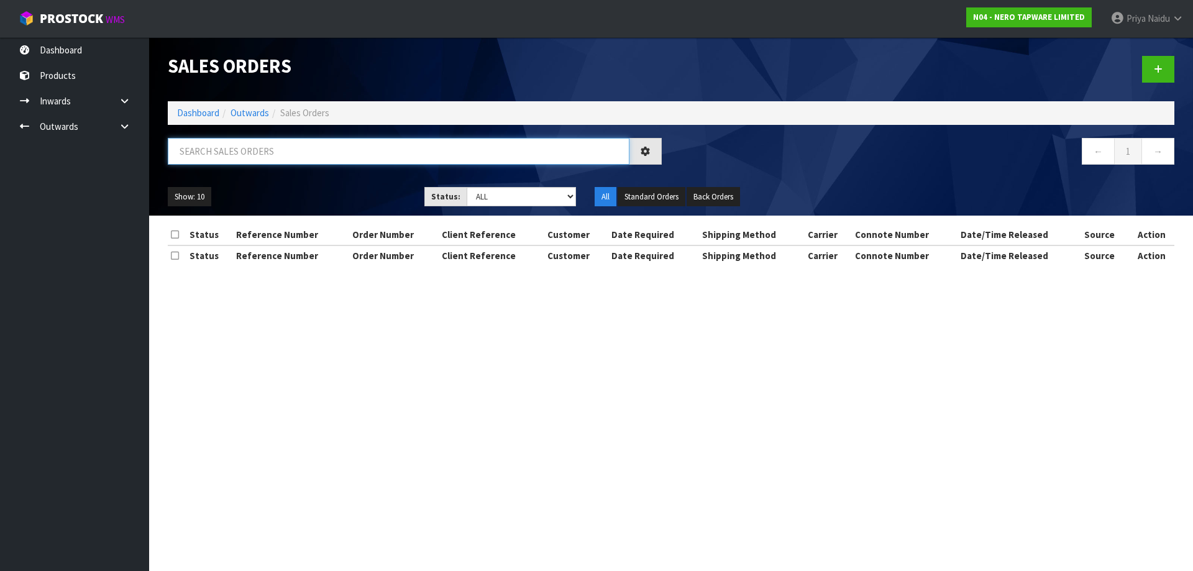
click at [268, 162] on input "text" at bounding box center [398, 151] width 461 height 27
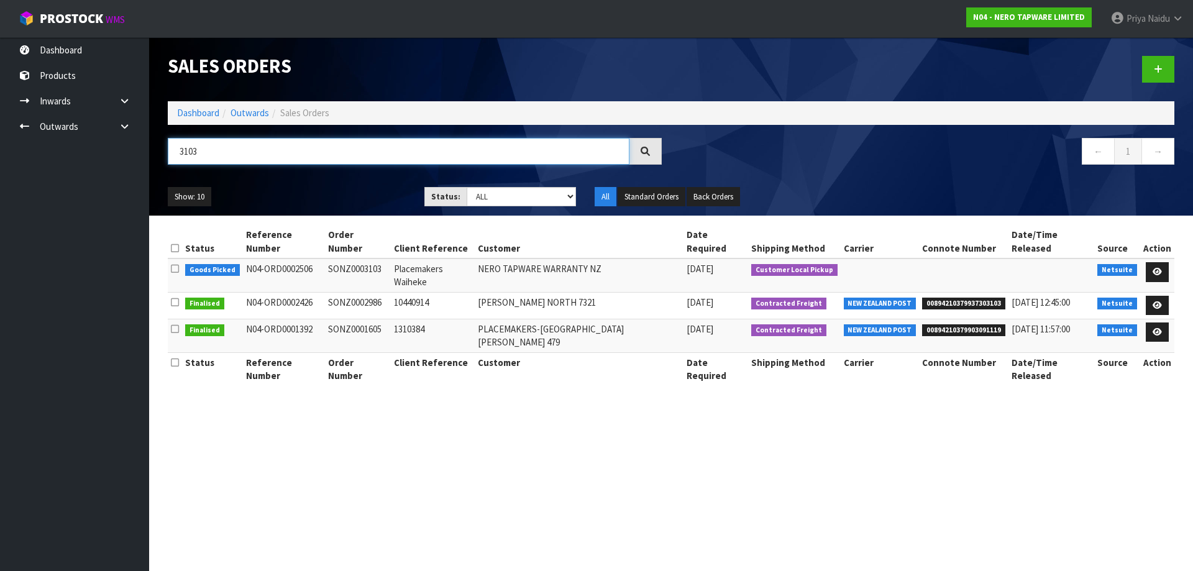
type input "3103"
click at [336, 185] on div "Show: 10 5 10 25 50 Status: Draft Pending Allocated Pending Pick Goods Picked G…" at bounding box center [670, 197] width 1025 height 39
click at [1152, 268] on icon at bounding box center [1156, 272] width 9 height 8
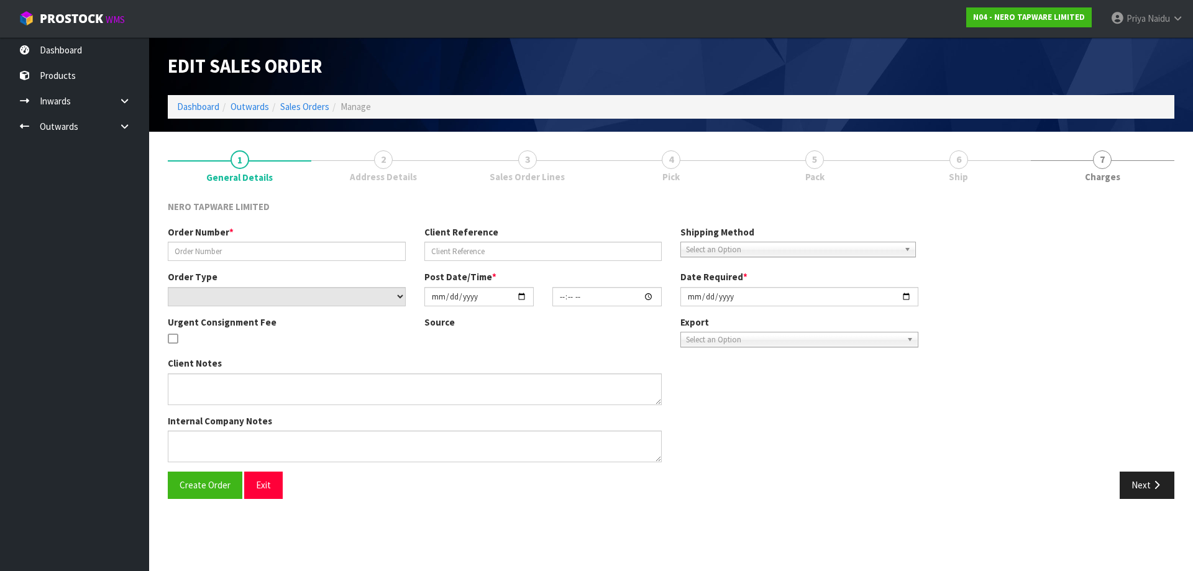
click at [967, 168] on link "6 Ship" at bounding box center [957, 165] width 143 height 49
type input "SONZ0003103"
type input "Placemakers Waiheke"
select select "number:0"
type input "[DATE]"
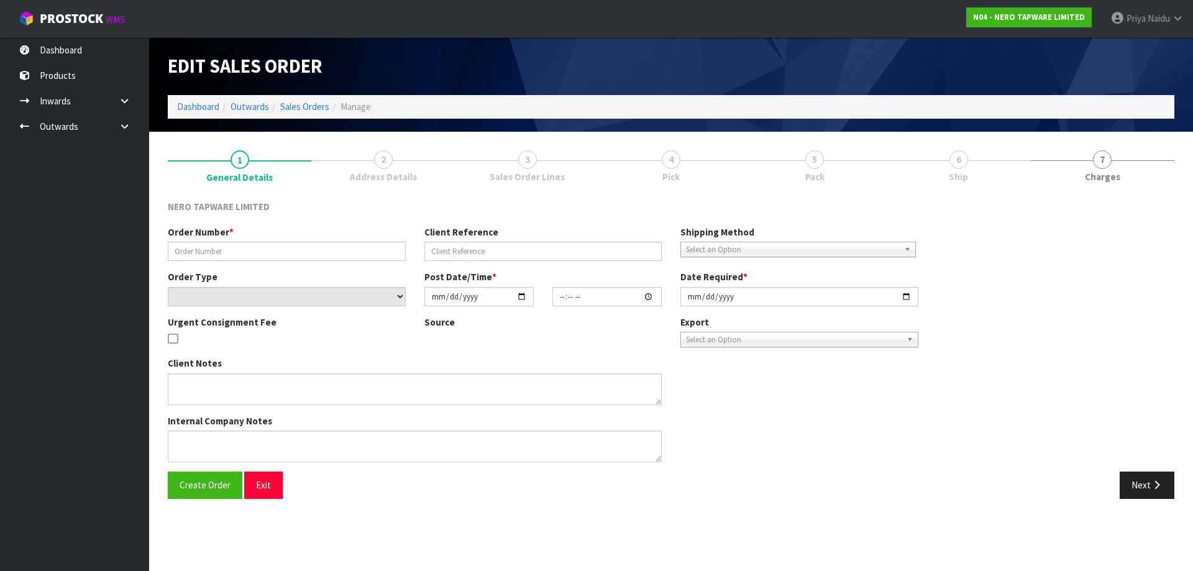
type input "14:45:06.000"
type input "[DATE]"
type textarea "[PERSON_NAME] to collect asap"
type textarea "URGENT CONSIGNMENT FEE"
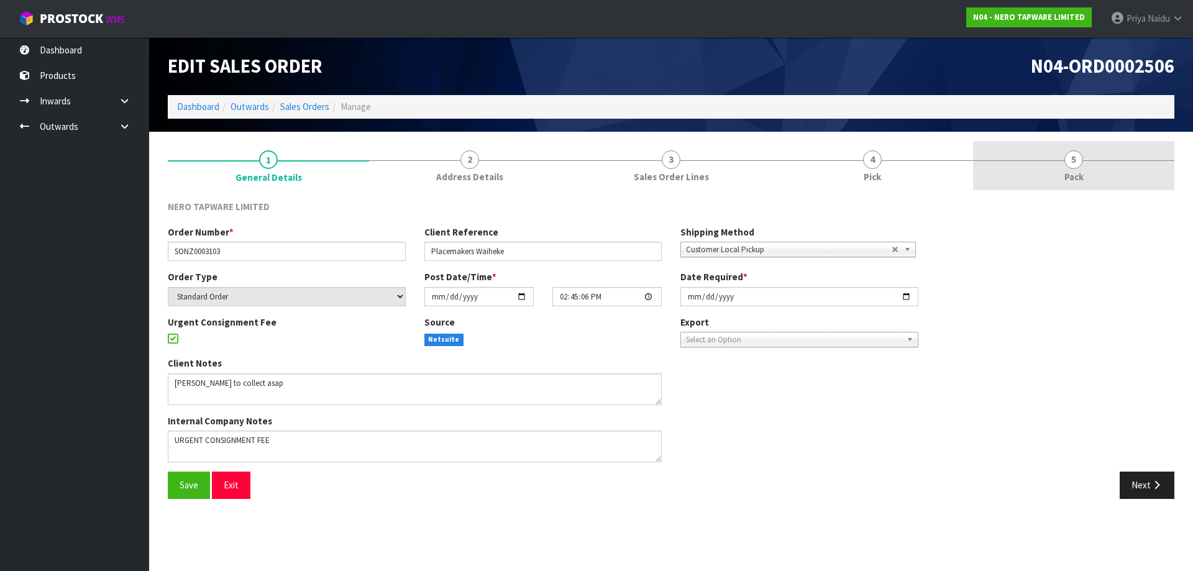
click at [1114, 187] on link "5 Pack" at bounding box center [1073, 165] width 201 height 49
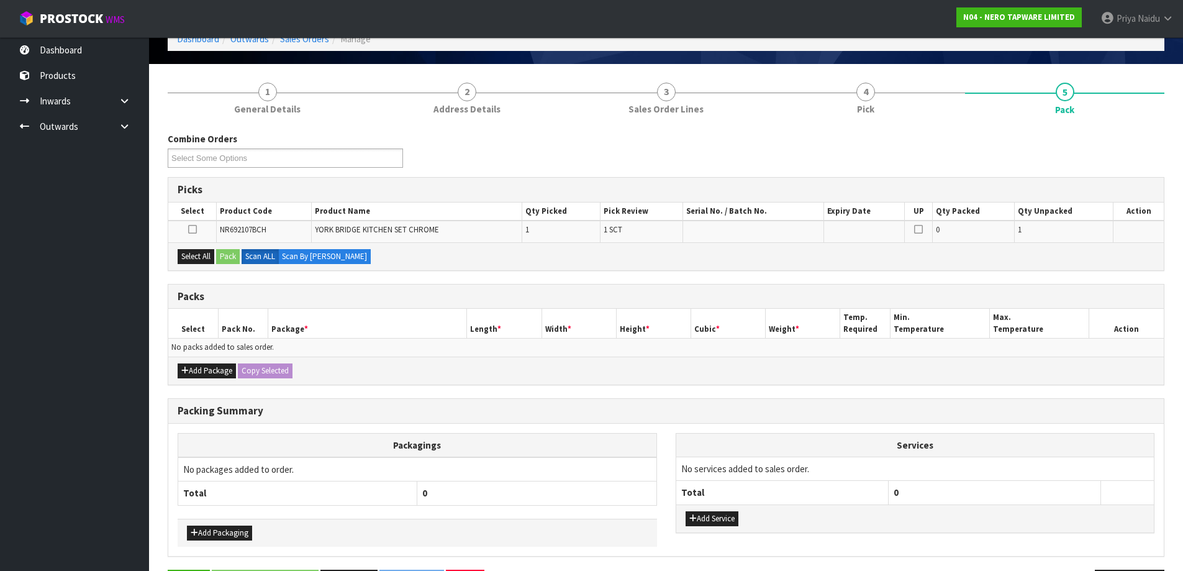
scroll to position [112, 0]
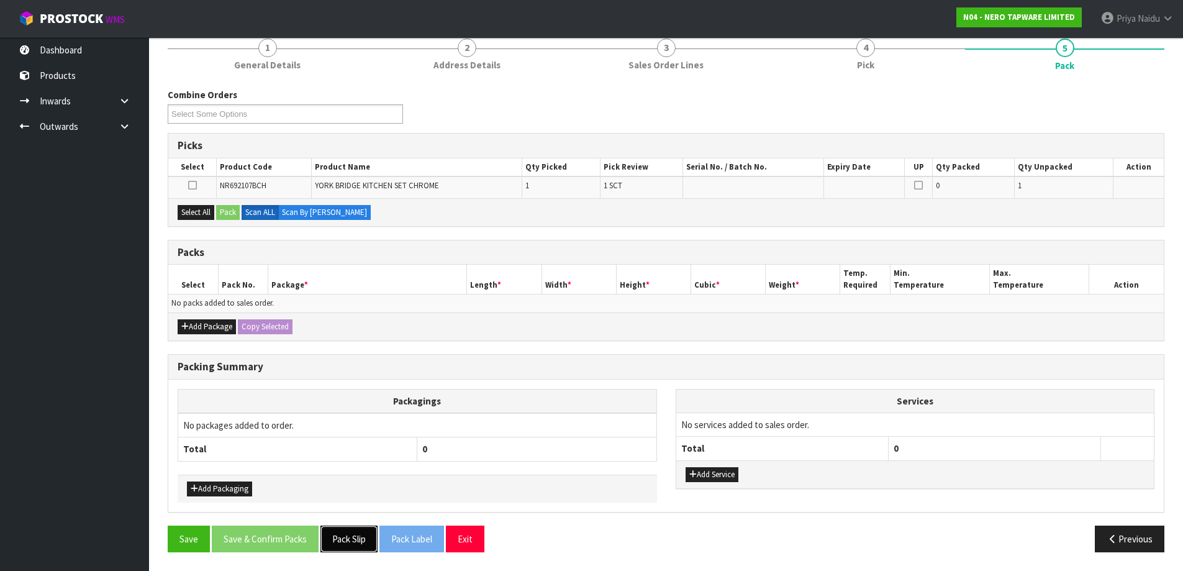
click at [332, 544] on button "Pack Slip" at bounding box center [349, 538] width 57 height 27
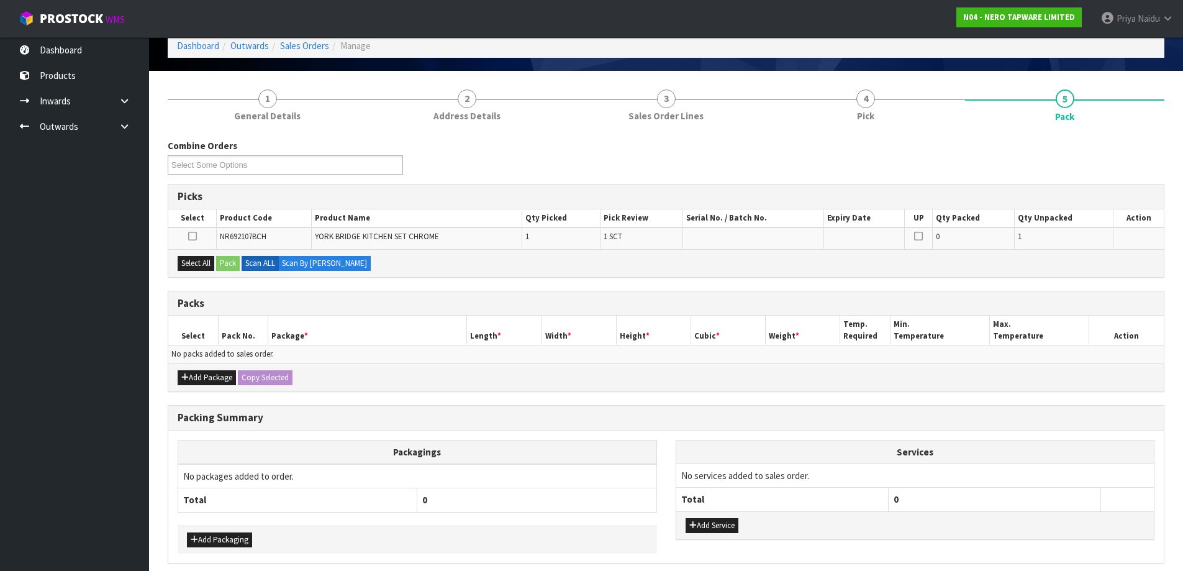
scroll to position [0, 0]
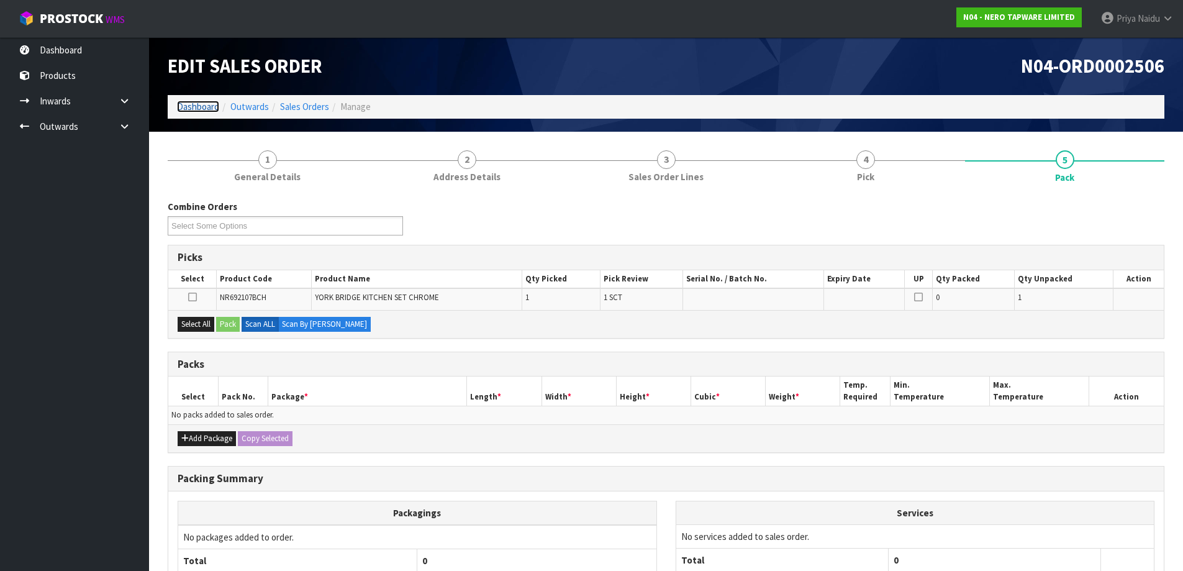
click at [192, 101] on link "Dashboard" at bounding box center [198, 107] width 42 height 12
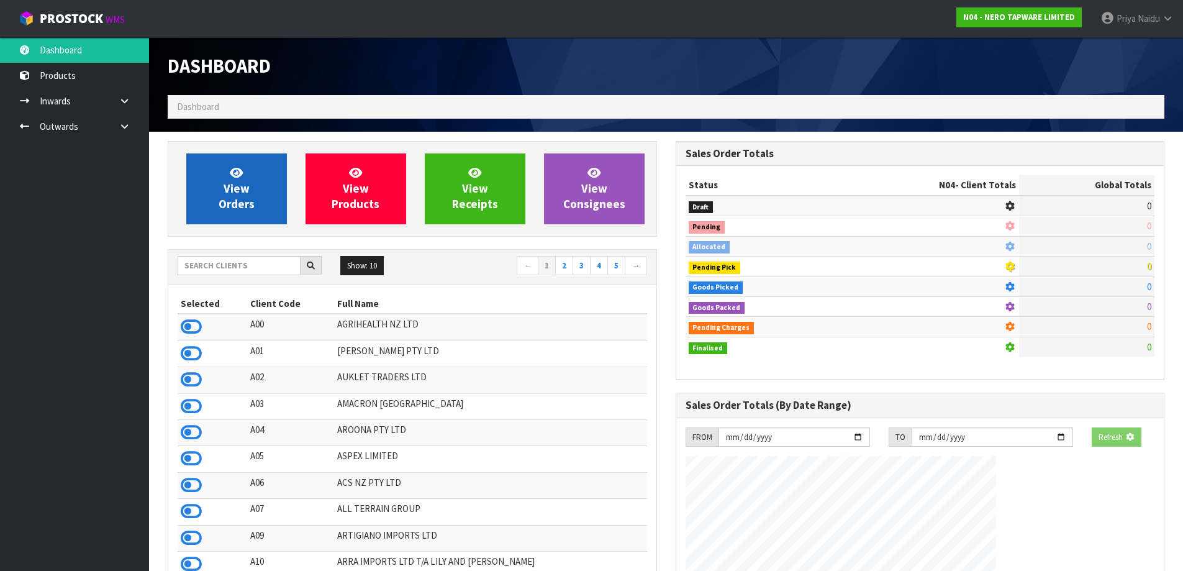
click at [232, 224] on div "View Orders View Products View Receipts View Consignees" at bounding box center [412, 189] width 489 height 96
click at [243, 200] on span "View Orders" at bounding box center [237, 188] width 36 height 47
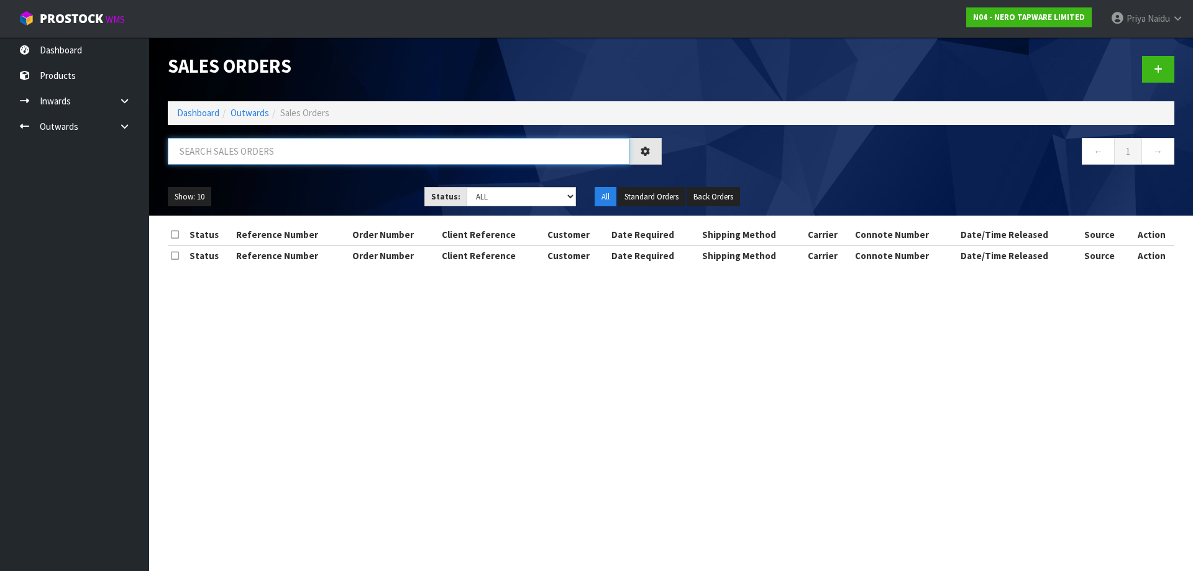
click at [250, 160] on input "text" at bounding box center [398, 151] width 461 height 27
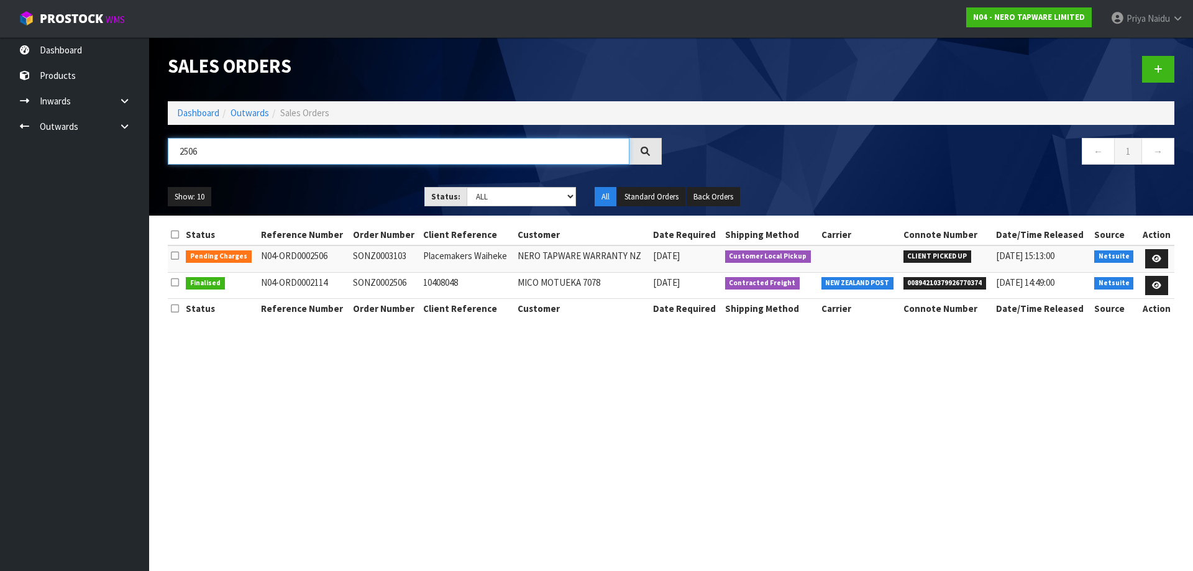
type input "2506"
click at [212, 106] on ol "Dashboard Outwards Sales Orders" at bounding box center [671, 112] width 1006 height 23
click at [207, 117] on link "Dashboard" at bounding box center [198, 113] width 42 height 12
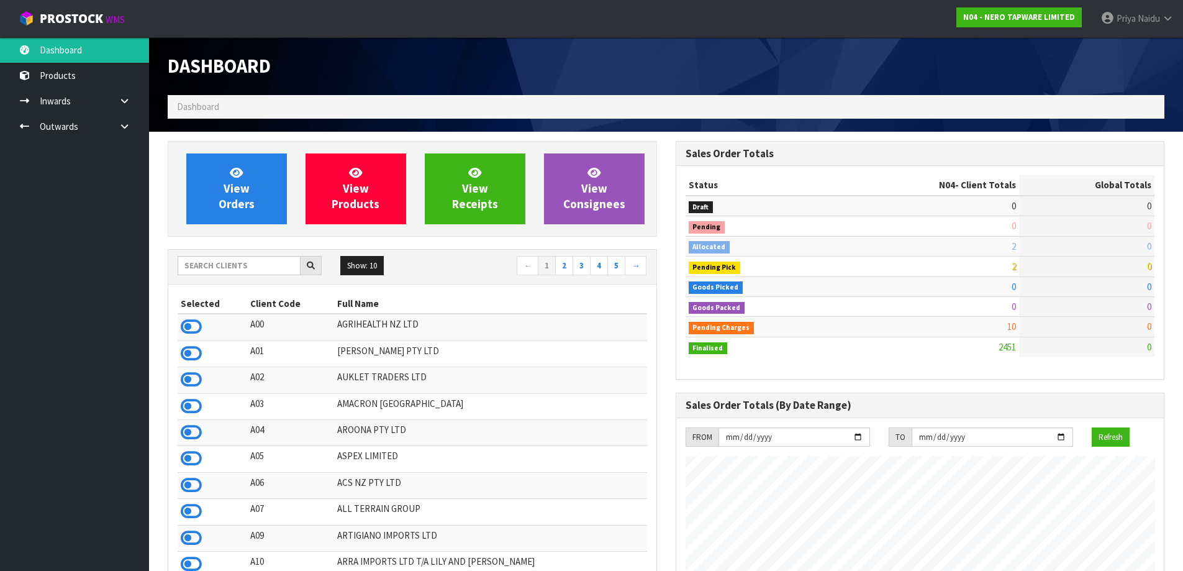
scroll to position [941, 507]
click at [225, 265] on input "text" at bounding box center [239, 265] width 123 height 19
click at [218, 256] on input "text" at bounding box center [239, 265] width 123 height 19
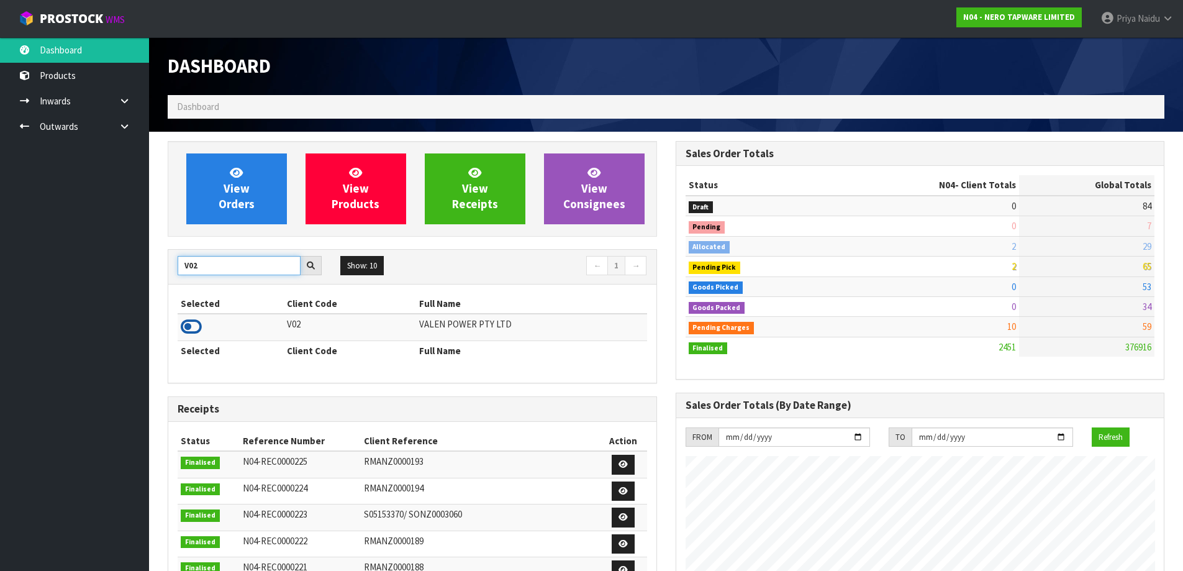
type input "V02"
click at [191, 329] on icon at bounding box center [191, 326] width 21 height 19
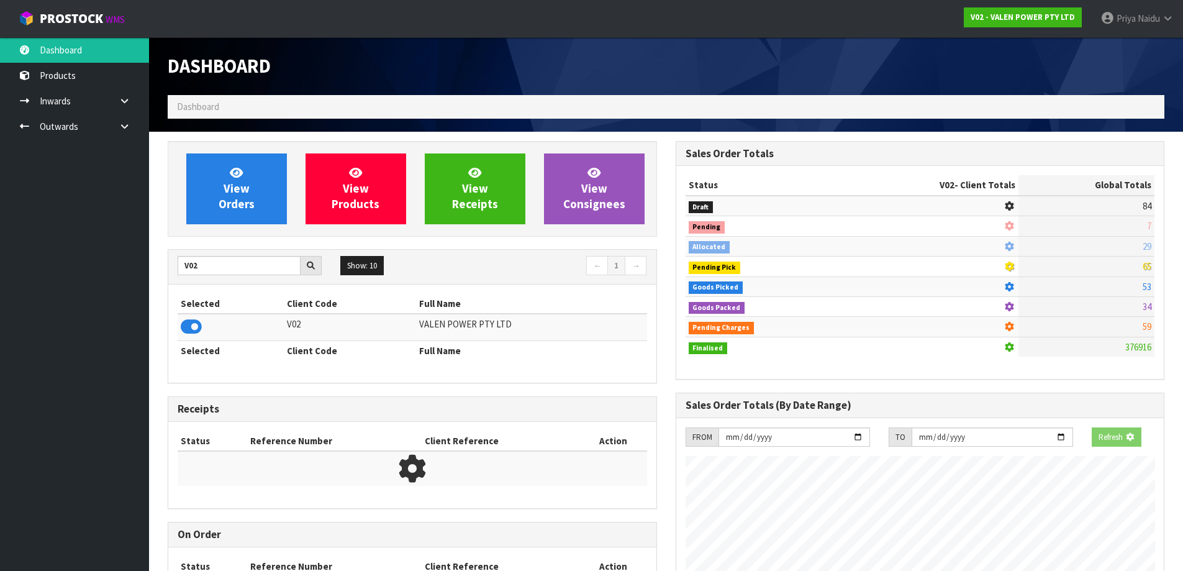
scroll to position [620350, 620617]
click at [235, 202] on span "View Orders" at bounding box center [237, 188] width 36 height 47
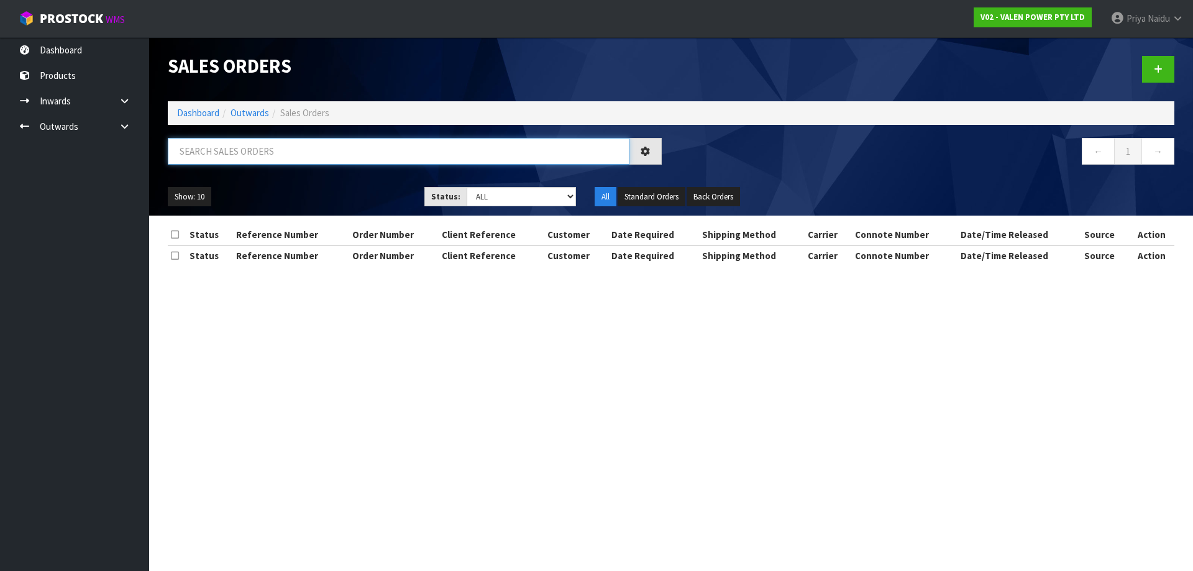
click at [258, 155] on input "text" at bounding box center [398, 151] width 461 height 27
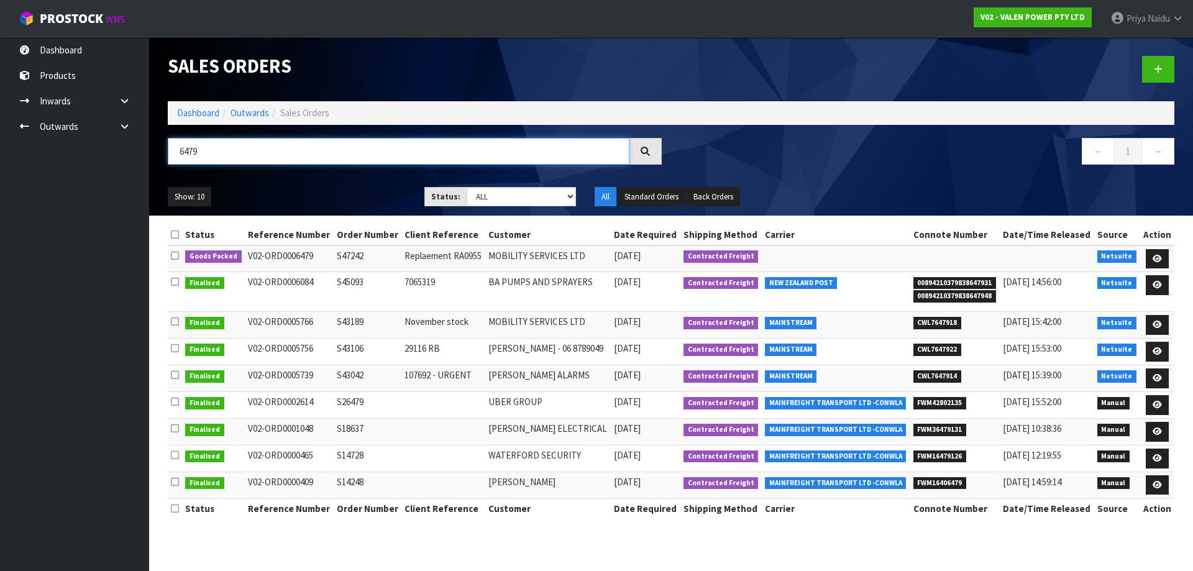
type input "6479"
click at [301, 198] on ul "Show: 10 5 10 25 50" at bounding box center [287, 197] width 238 height 20
click at [1158, 258] on icon at bounding box center [1156, 259] width 9 height 8
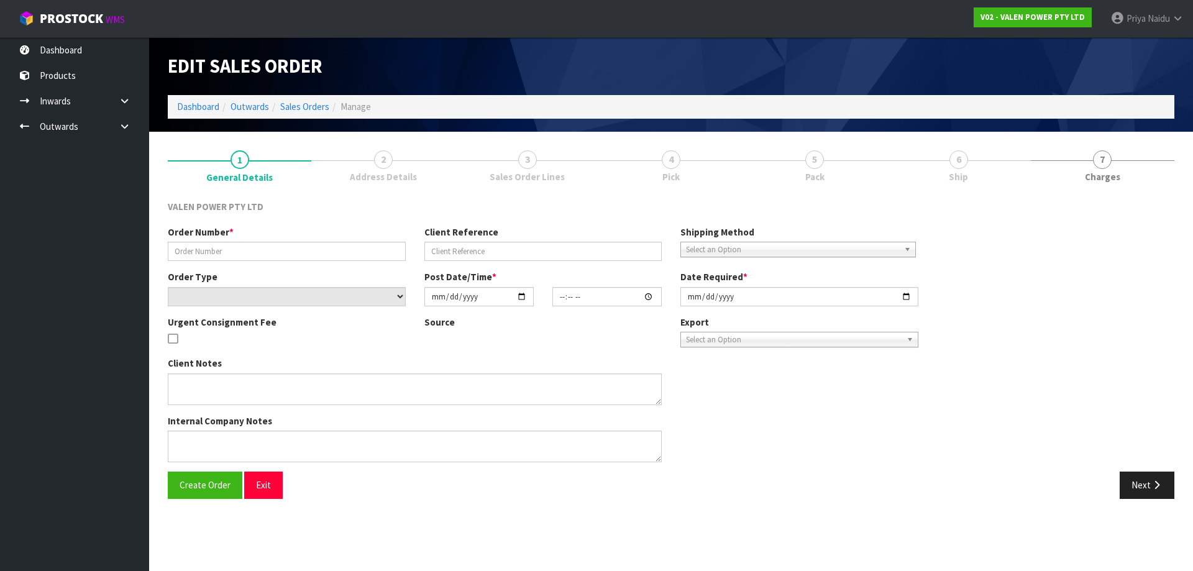
type input "S47242"
type input "Replaement RA0955"
select select "number:0"
type input "[DATE]"
type input "16:45:11.000"
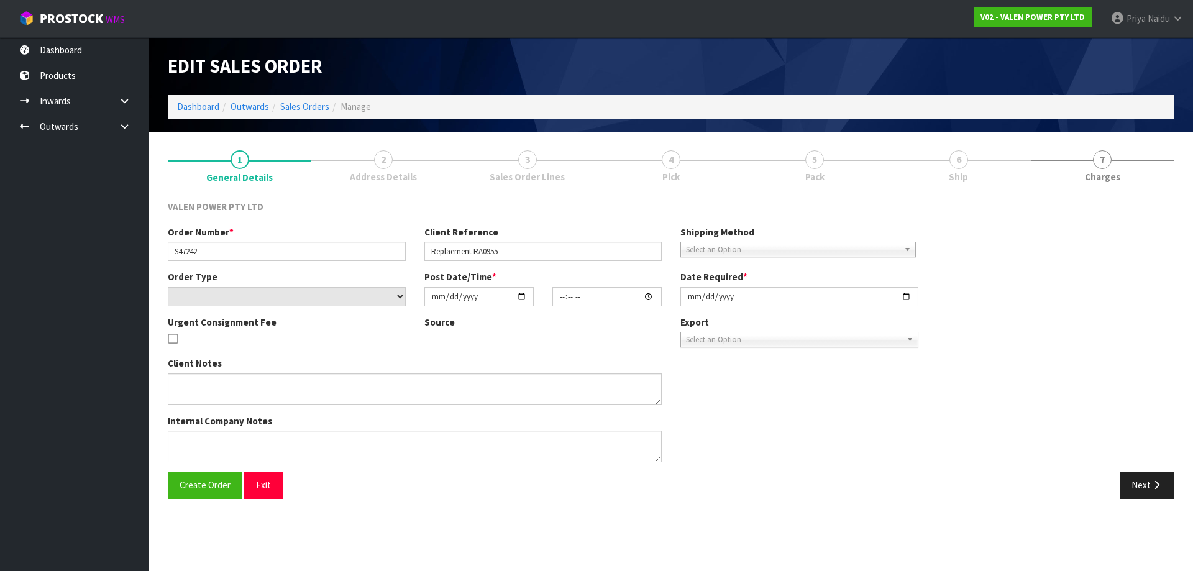
type input "[DATE]"
type textarea "Warranty claim to be submitted"
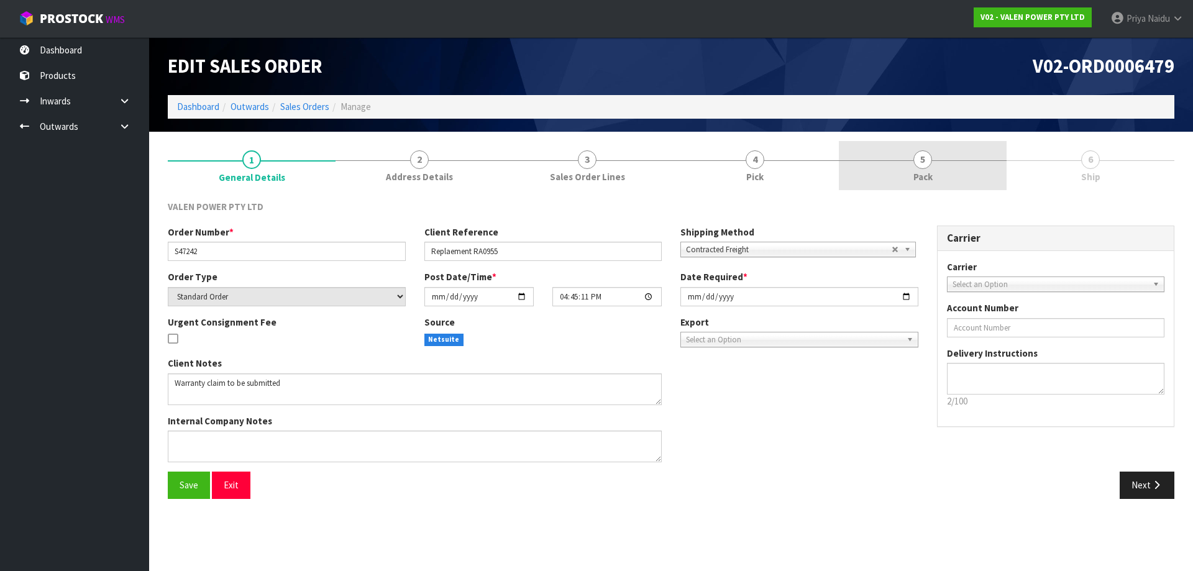
click at [926, 152] on span "5" at bounding box center [922, 159] width 19 height 19
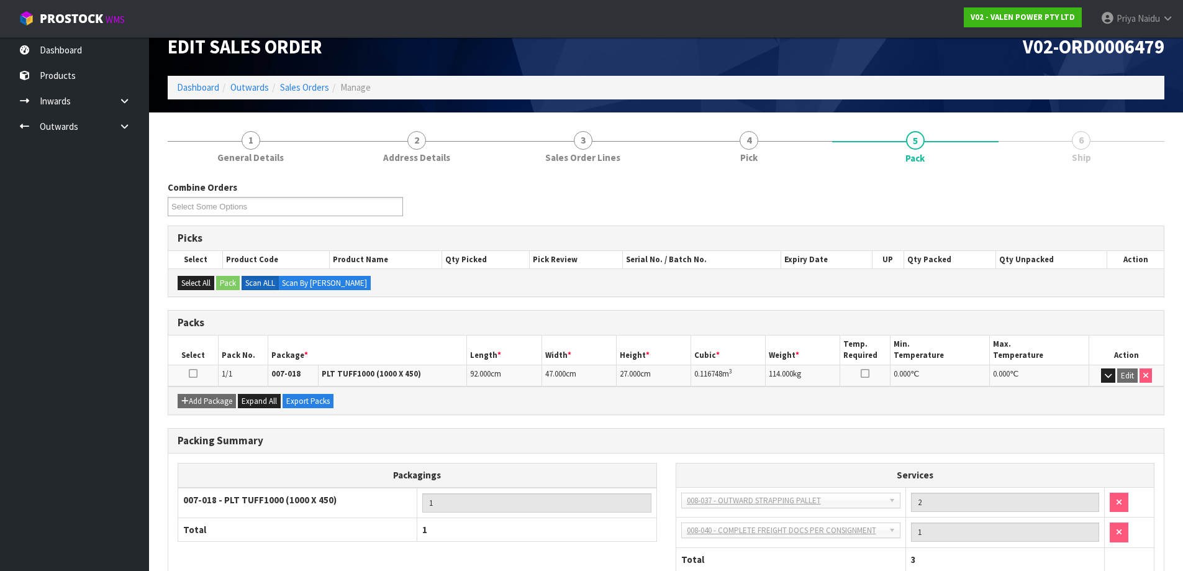
scroll to position [101, 0]
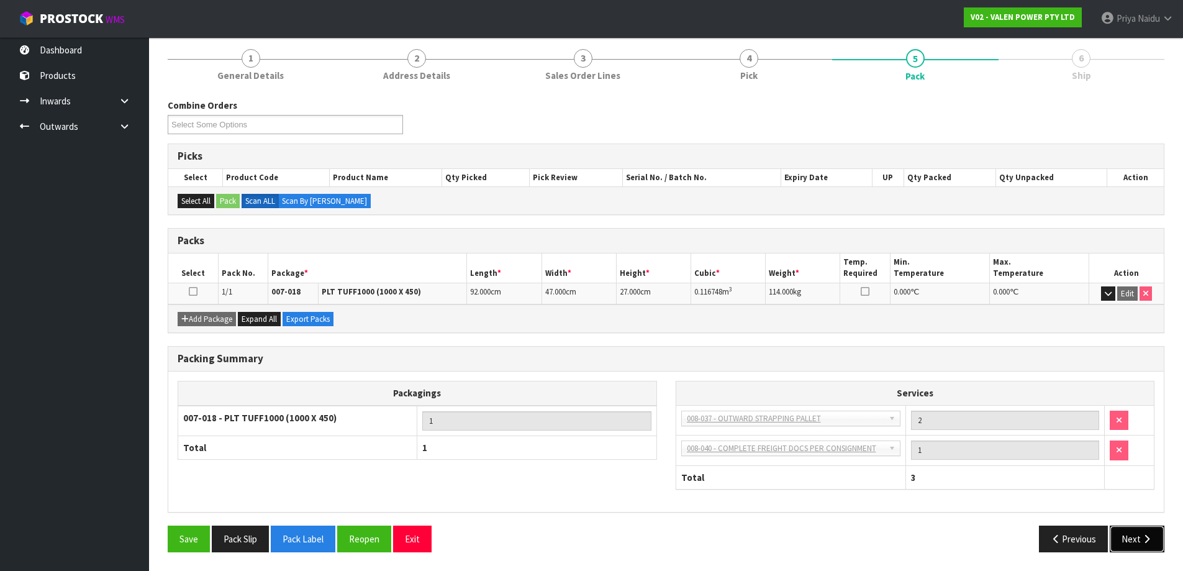
click at [1145, 542] on icon "button" at bounding box center [1147, 538] width 12 height 9
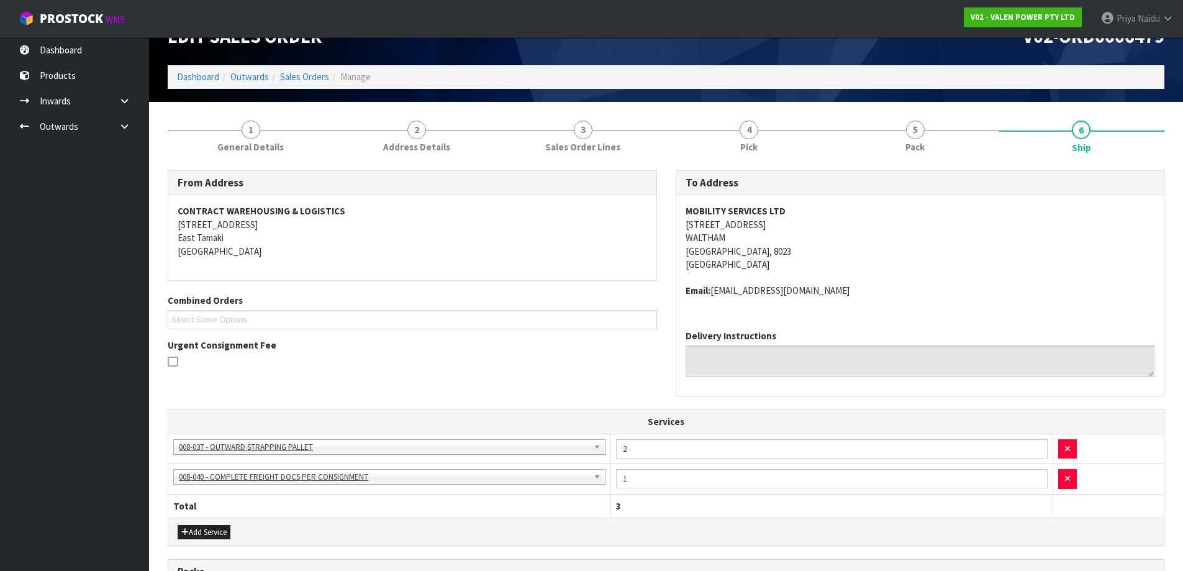
scroll to position [0, 0]
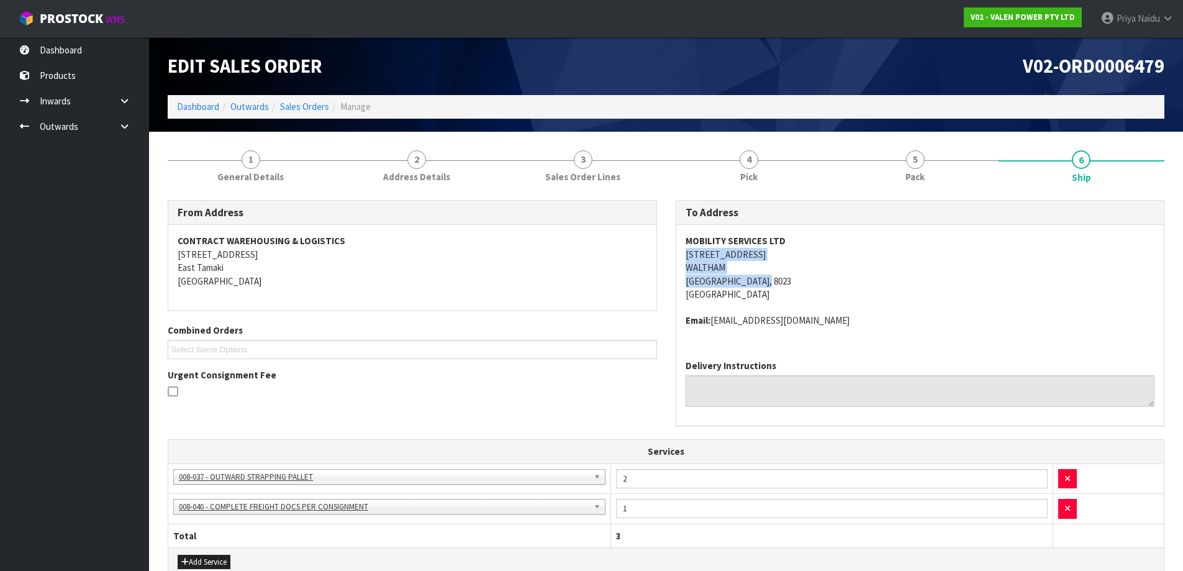
drag, startPoint x: 676, startPoint y: 254, endPoint x: 810, endPoint y: 280, distance: 136.7
click at [810, 280] on div "MOBILITY SERVICES LTD [STREET_ADDRESS] Email: [EMAIL_ADDRESS][DOMAIN_NAME]" at bounding box center [920, 287] width 488 height 125
drag, startPoint x: 958, startPoint y: 296, endPoint x: 917, endPoint y: 283, distance: 43.6
click at [954, 292] on address "MOBILITY SERVICES LTD [STREET_ADDRESS]" at bounding box center [921, 267] width 470 height 66
drag, startPoint x: 711, startPoint y: 239, endPoint x: 815, endPoint y: 236, distance: 103.8
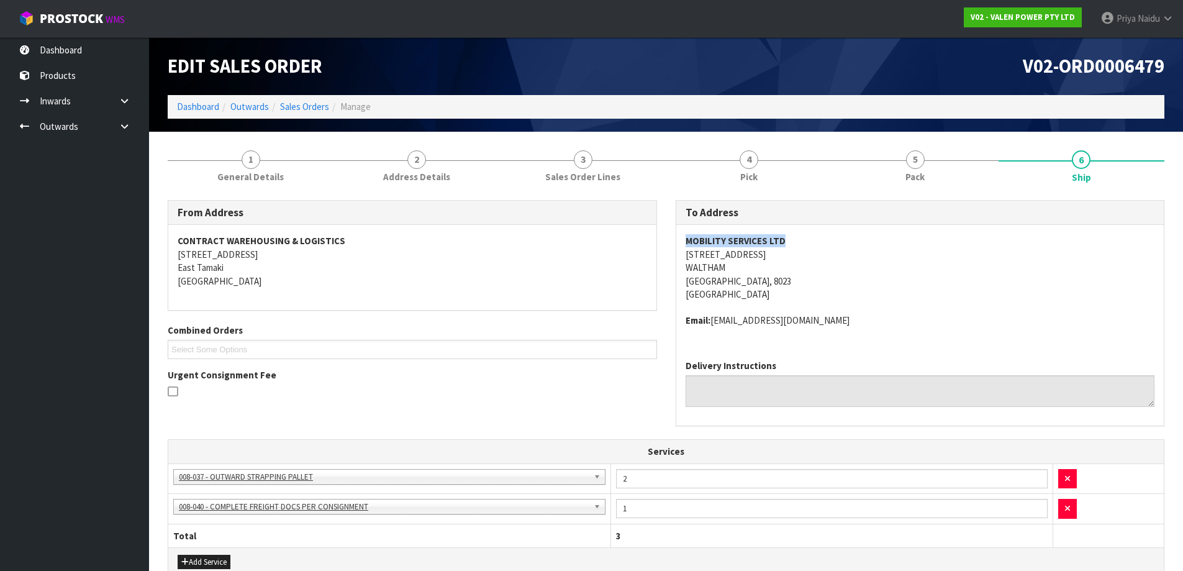
click at [815, 236] on div "MOBILITY SERVICES LTD [STREET_ADDRESS] Email: [EMAIL_ADDRESS][DOMAIN_NAME]" at bounding box center [920, 287] width 488 height 125
drag, startPoint x: 694, startPoint y: 314, endPoint x: 855, endPoint y: 314, distance: 160.9
click at [855, 314] on address "Email: [EMAIL_ADDRESS][DOMAIN_NAME]" at bounding box center [921, 320] width 470 height 13
click at [677, 321] on div "MOBILITY SERVICES LTD [STREET_ADDRESS] Email: [EMAIL_ADDRESS][DOMAIN_NAME]" at bounding box center [920, 287] width 488 height 125
drag, startPoint x: 678, startPoint y: 318, endPoint x: 878, endPoint y: 317, distance: 200.0
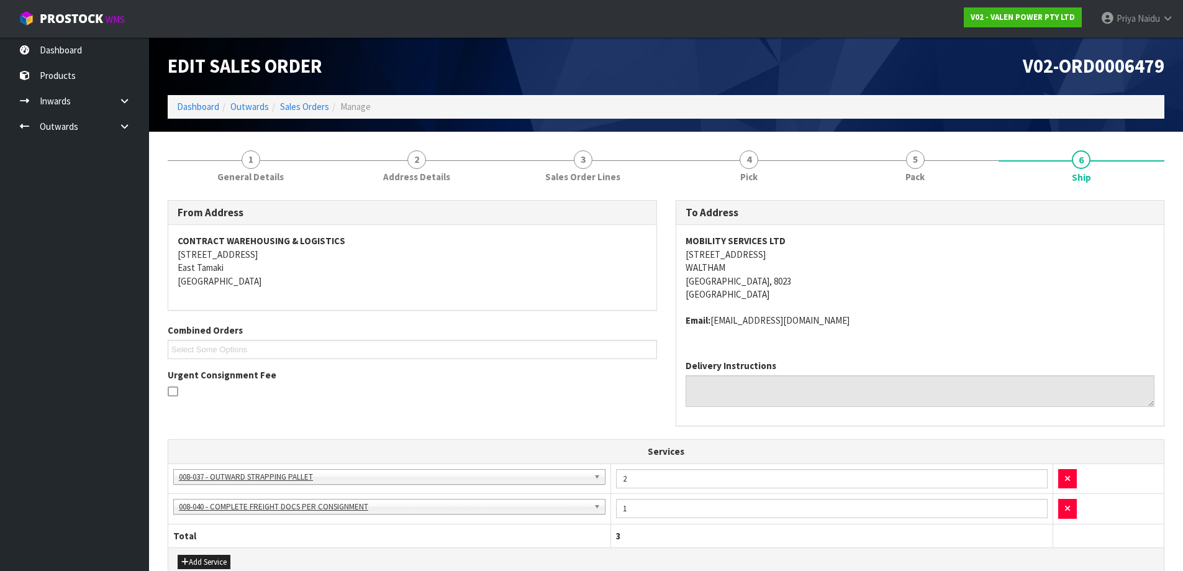
click at [878, 317] on div "MOBILITY SERVICES LTD [STREET_ADDRESS] Email: [EMAIL_ADDRESS][DOMAIN_NAME]" at bounding box center [920, 287] width 488 height 125
click at [265, 180] on span "General Details" at bounding box center [250, 176] width 66 height 13
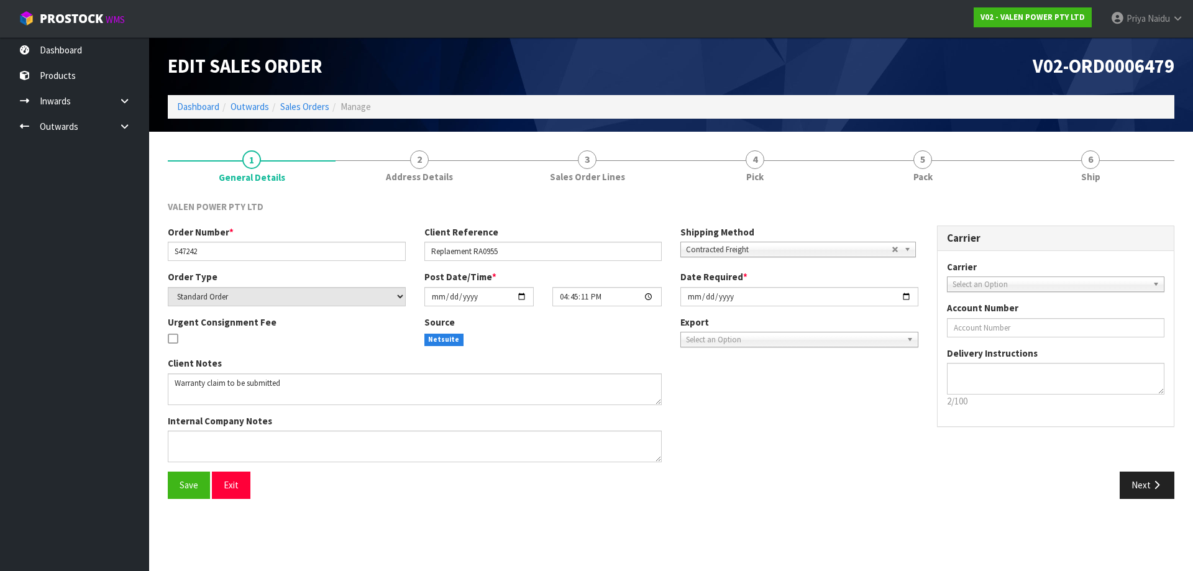
drag, startPoint x: 165, startPoint y: 252, endPoint x: 175, endPoint y: 250, distance: 10.1
click at [175, 250] on div "Order Number * S47242" at bounding box center [286, 242] width 257 height 35
drag, startPoint x: 174, startPoint y: 250, endPoint x: 231, endPoint y: 250, distance: 57.1
click at [231, 250] on input "S47242" at bounding box center [287, 251] width 238 height 19
drag, startPoint x: 425, startPoint y: 253, endPoint x: 512, endPoint y: 247, distance: 86.6
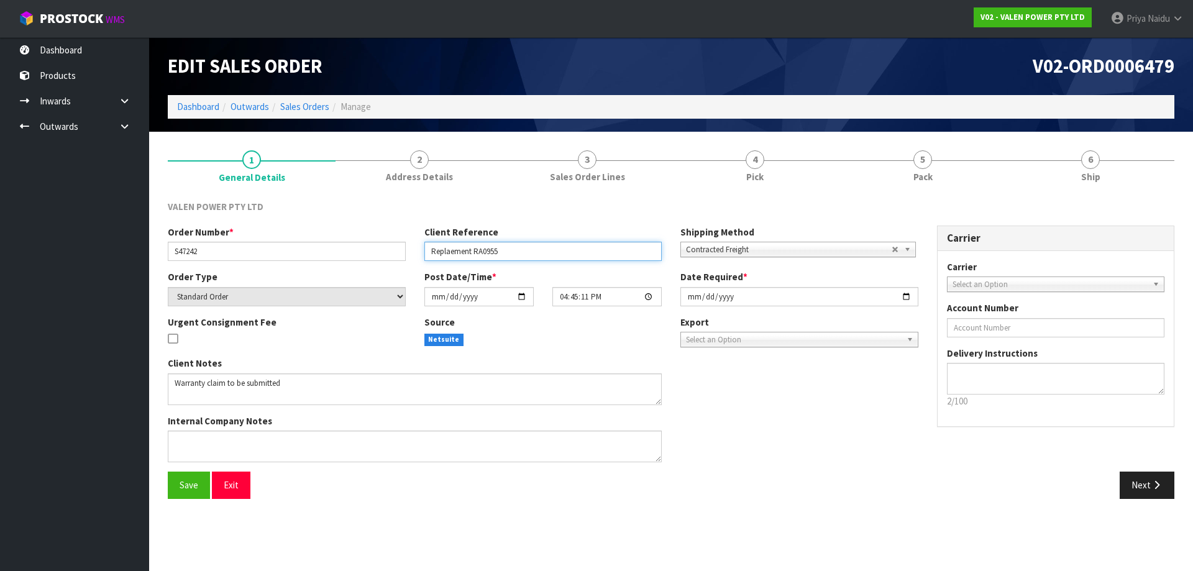
click at [512, 247] on input "Replaement RA0955" at bounding box center [543, 251] width 238 height 19
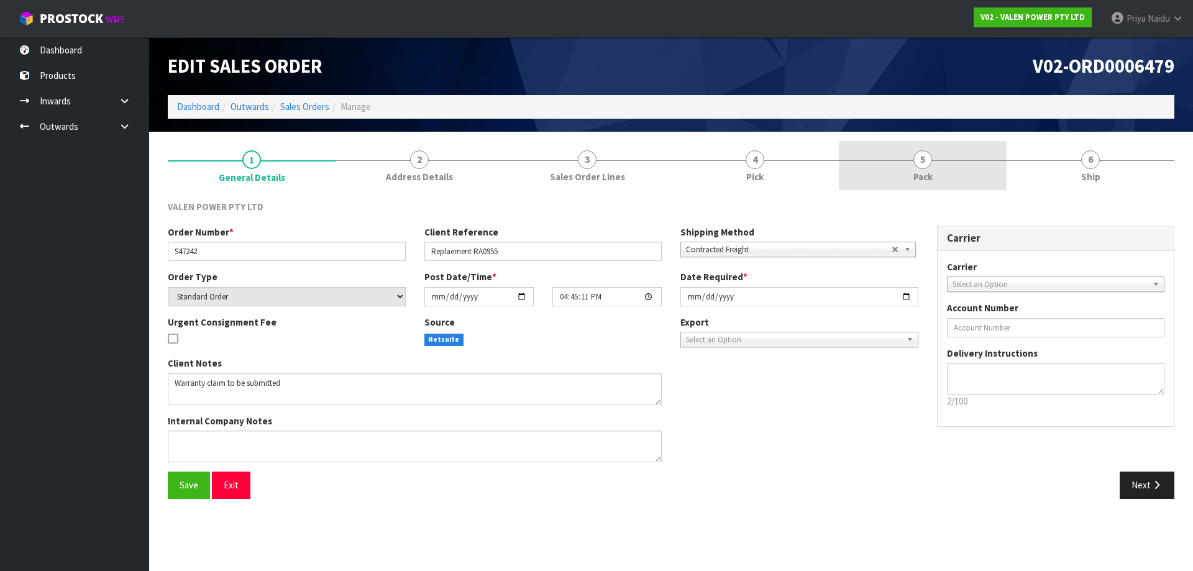
click at [917, 174] on span "Pack" at bounding box center [922, 176] width 19 height 13
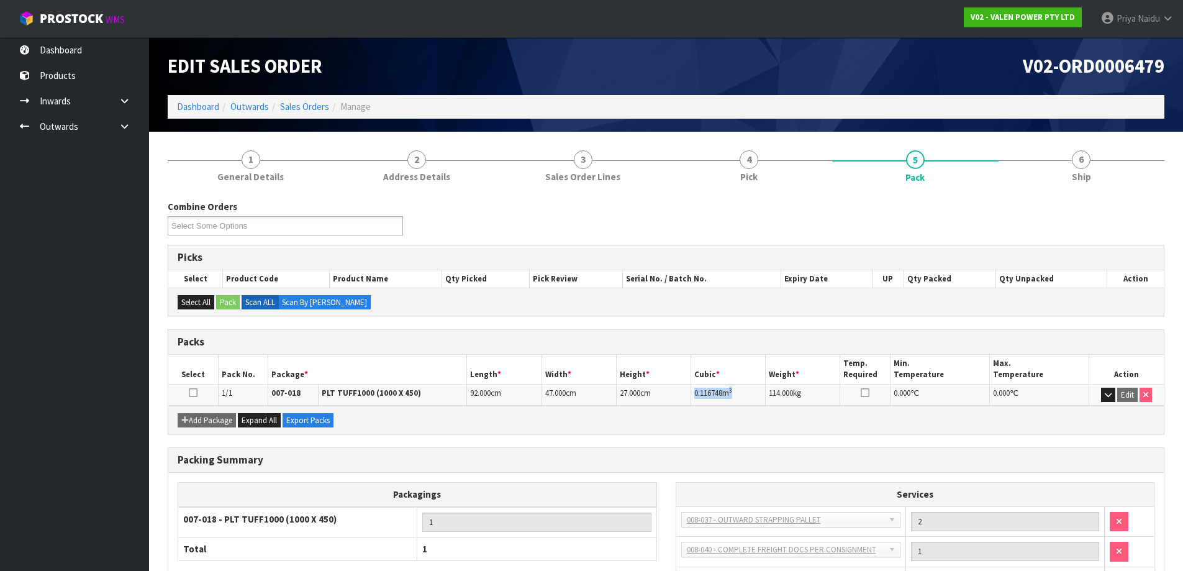
drag, startPoint x: 695, startPoint y: 391, endPoint x: 744, endPoint y: 388, distance: 49.1
click at [744, 388] on td "0.116748 m 3" at bounding box center [728, 395] width 75 height 22
drag, startPoint x: 1080, startPoint y: 173, endPoint x: 1063, endPoint y: 189, distance: 23.7
click at [1080, 173] on span "Ship" at bounding box center [1081, 176] width 19 height 13
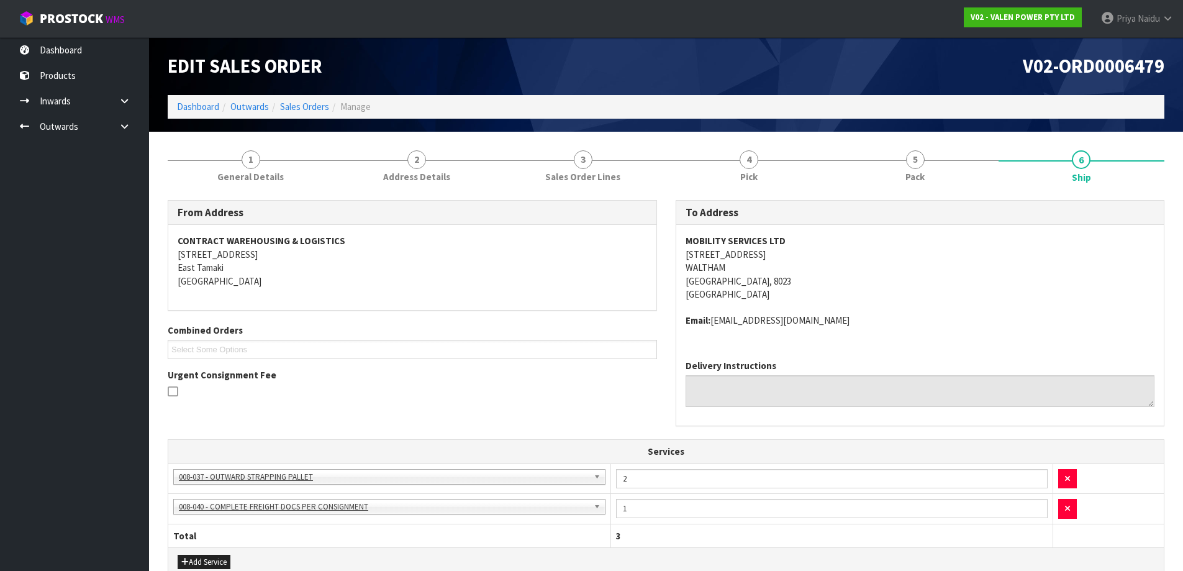
click at [875, 200] on div "To Address MOBILITY SERVICES LTD [STREET_ADDRESS] Email: [EMAIL_ADDRESS][DOMAIN…" at bounding box center [920, 313] width 489 height 227
click at [891, 179] on link "5 Pack" at bounding box center [915, 165] width 166 height 49
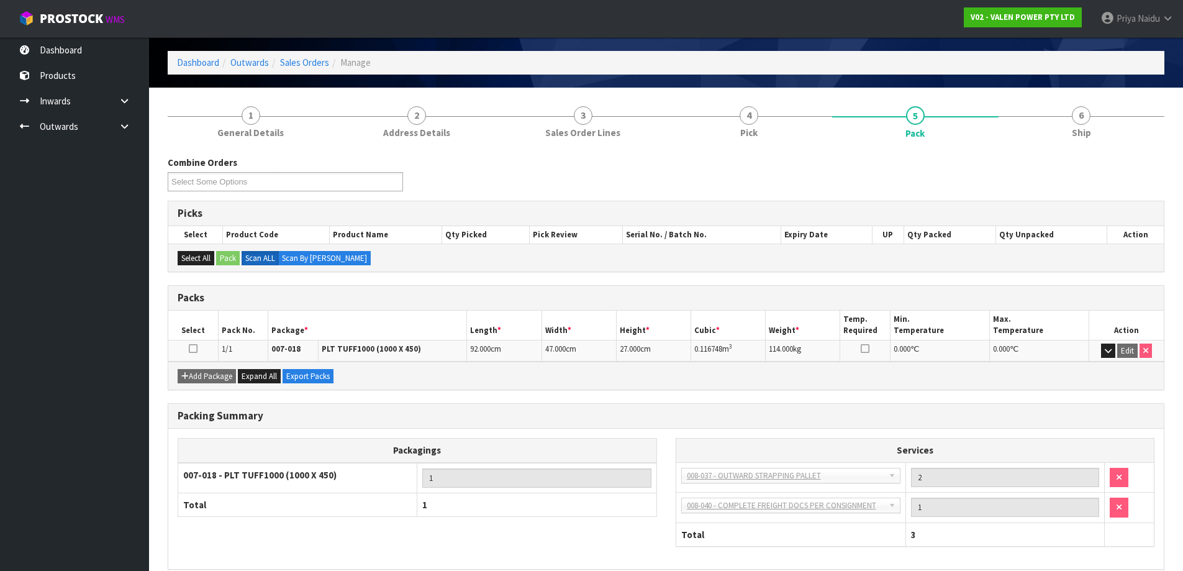
scroll to position [101, 0]
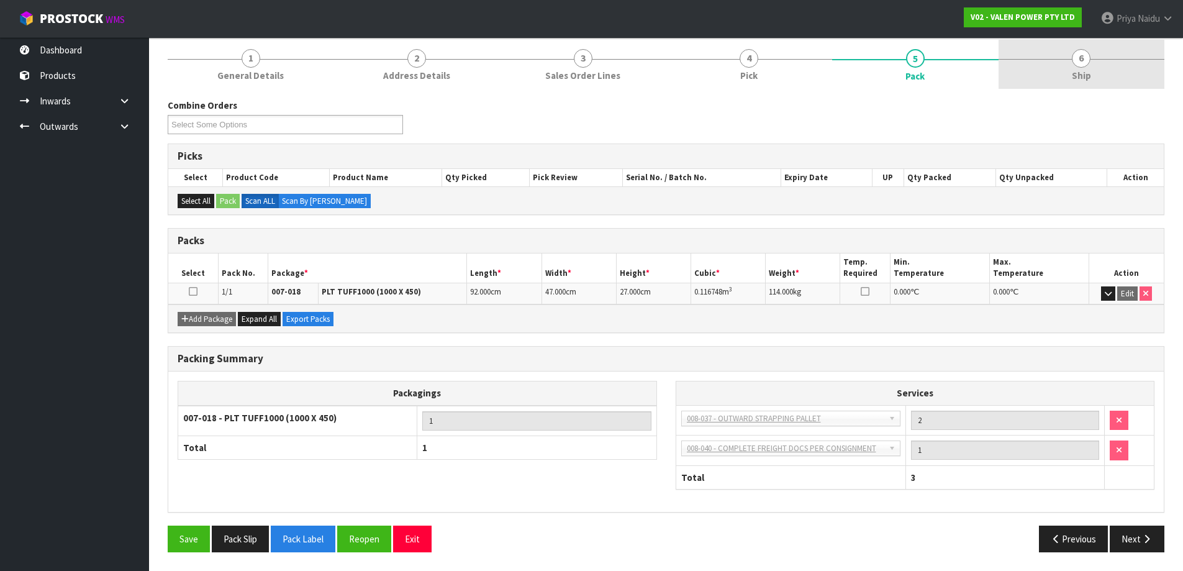
drag, startPoint x: 1088, startPoint y: 60, endPoint x: 1063, endPoint y: 73, distance: 28.1
click at [1088, 60] on span "6" at bounding box center [1081, 58] width 19 height 19
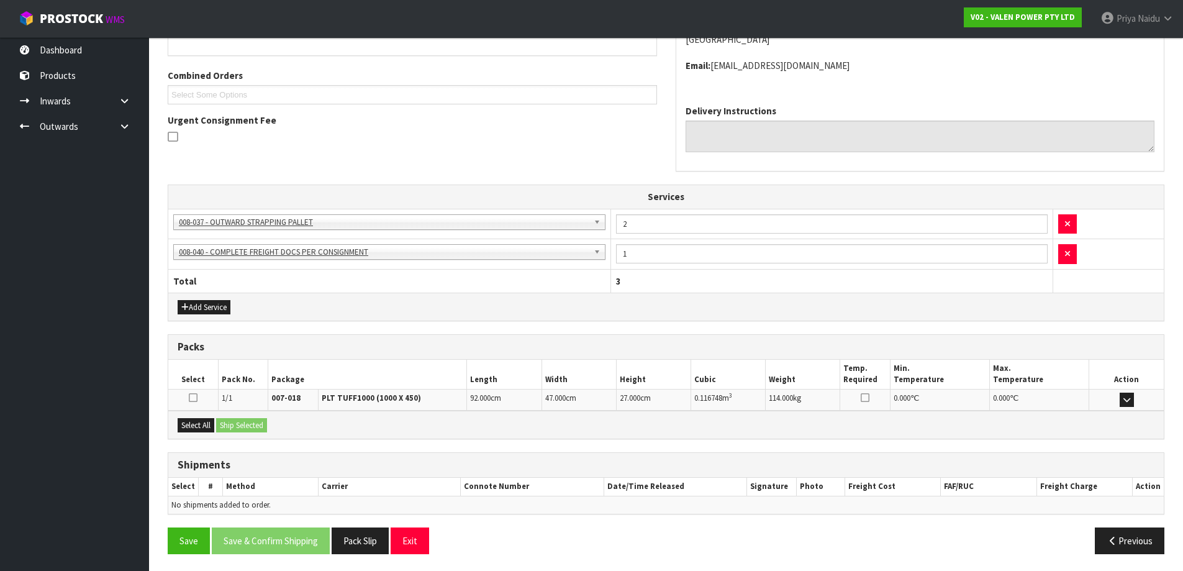
scroll to position [257, 0]
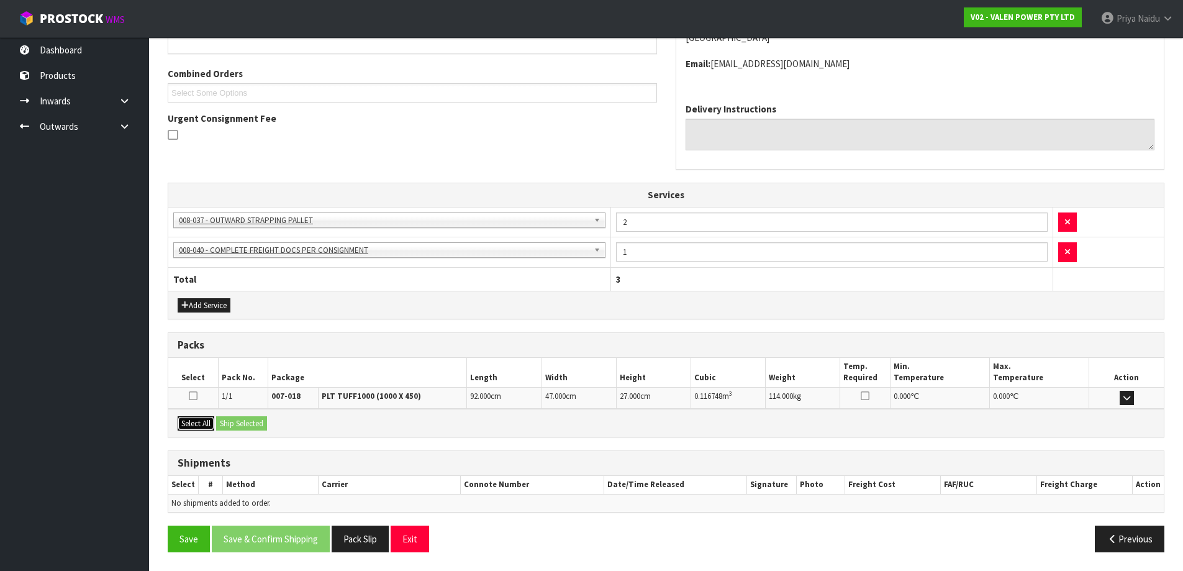
click at [196, 421] on button "Select All" at bounding box center [196, 423] width 37 height 15
click at [240, 422] on button "Ship Selected" at bounding box center [241, 423] width 51 height 15
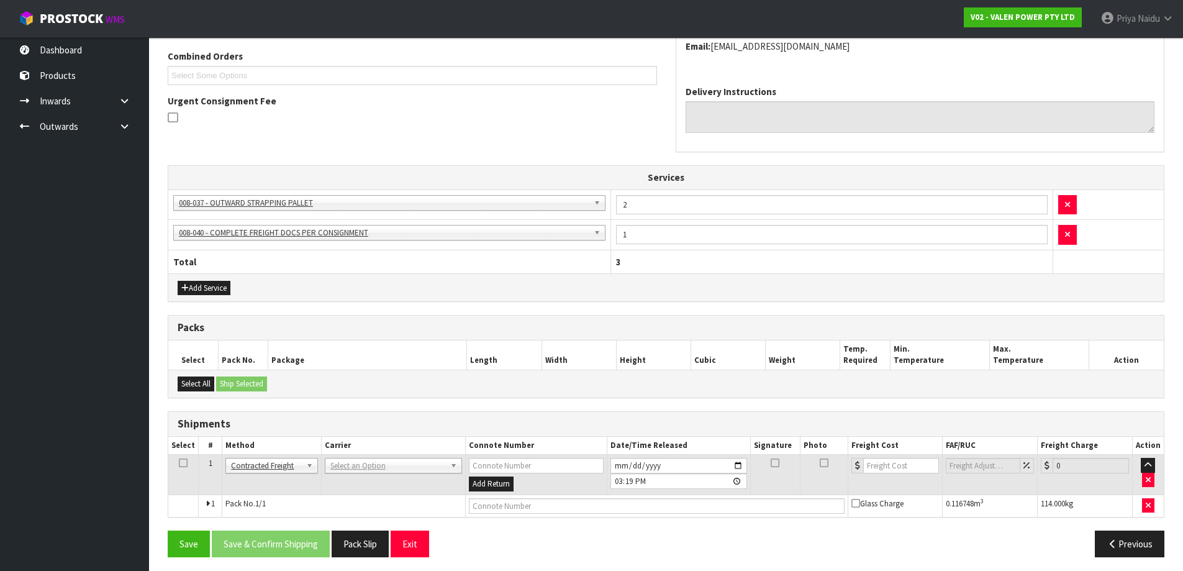
scroll to position [279, 0]
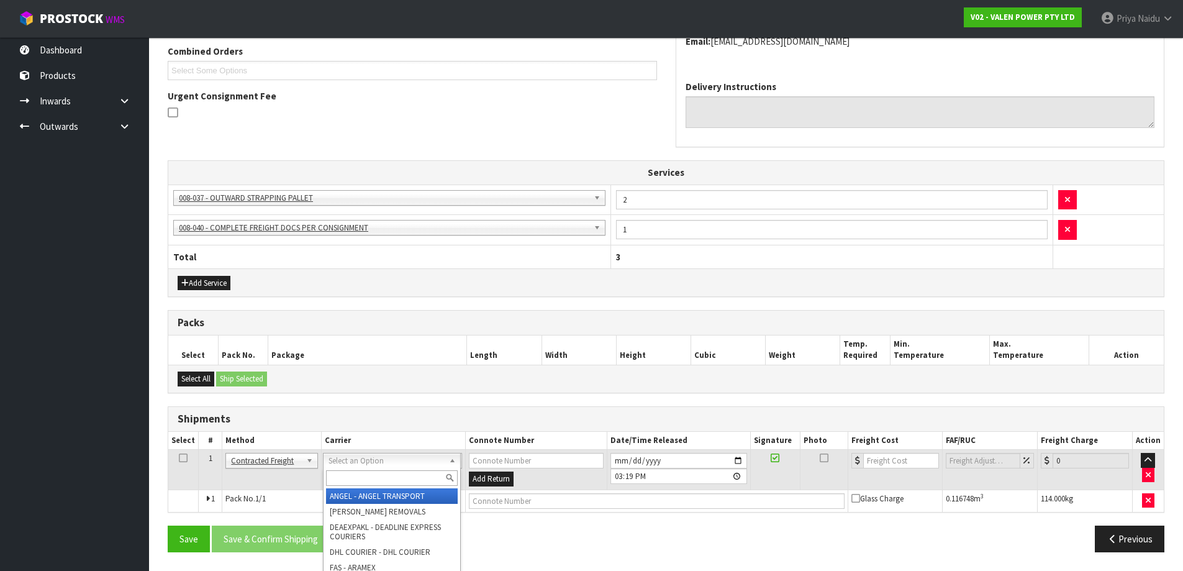
click at [358, 479] on input "text" at bounding box center [392, 478] width 132 height 16
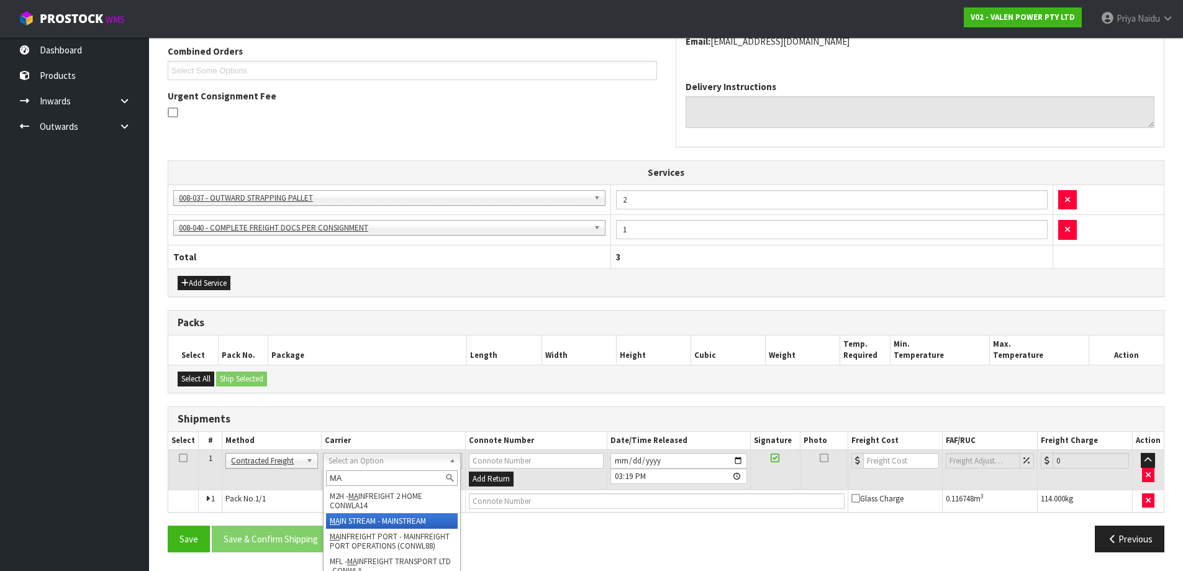
type input "MA"
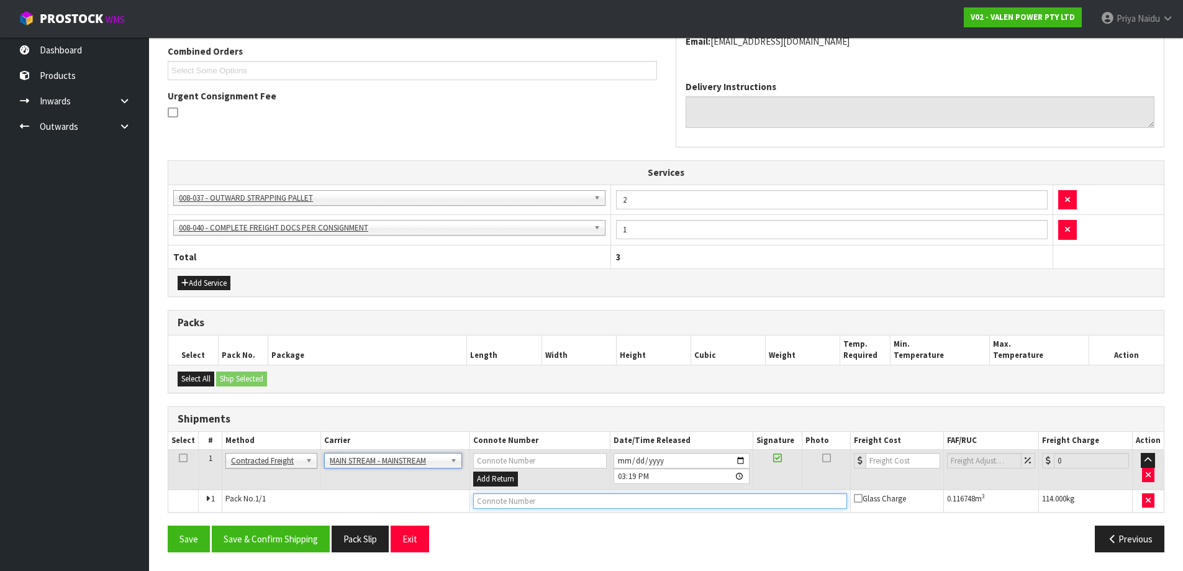
click at [514, 495] on input "text" at bounding box center [660, 501] width 374 height 16
paste input "CWL7715164"
type input "CWL7715164"
drag, startPoint x: 885, startPoint y: 458, endPoint x: 879, endPoint y: 443, distance: 15.6
click at [885, 457] on input "number" at bounding box center [903, 461] width 75 height 16
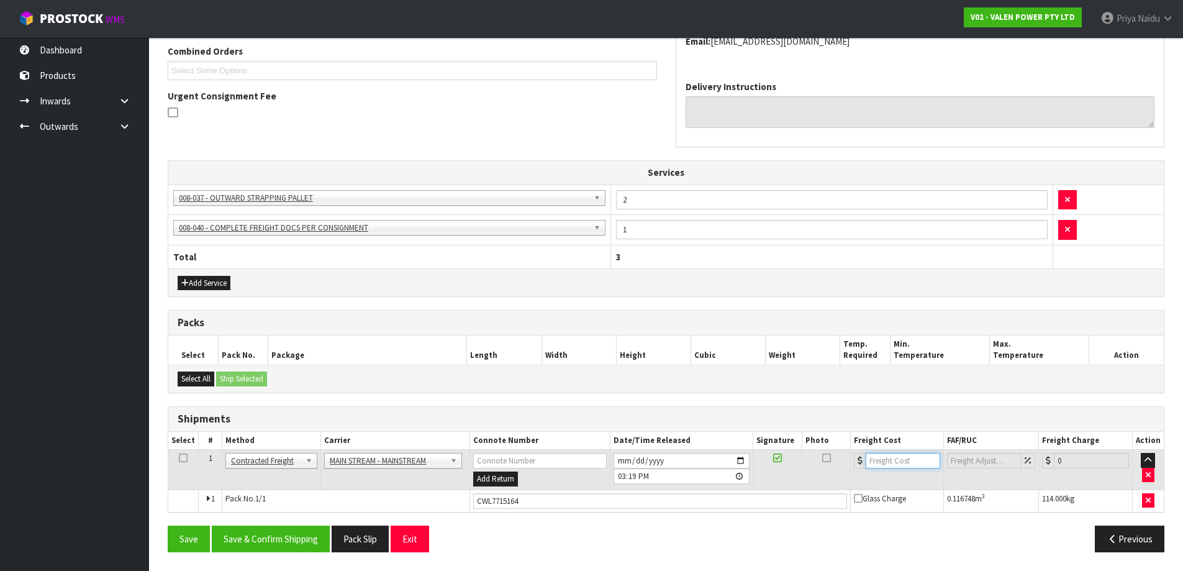
click at [890, 461] on input "number" at bounding box center [903, 461] width 75 height 16
type input "47"
click at [313, 537] on button "Save & Confirm Shipping" at bounding box center [271, 538] width 118 height 27
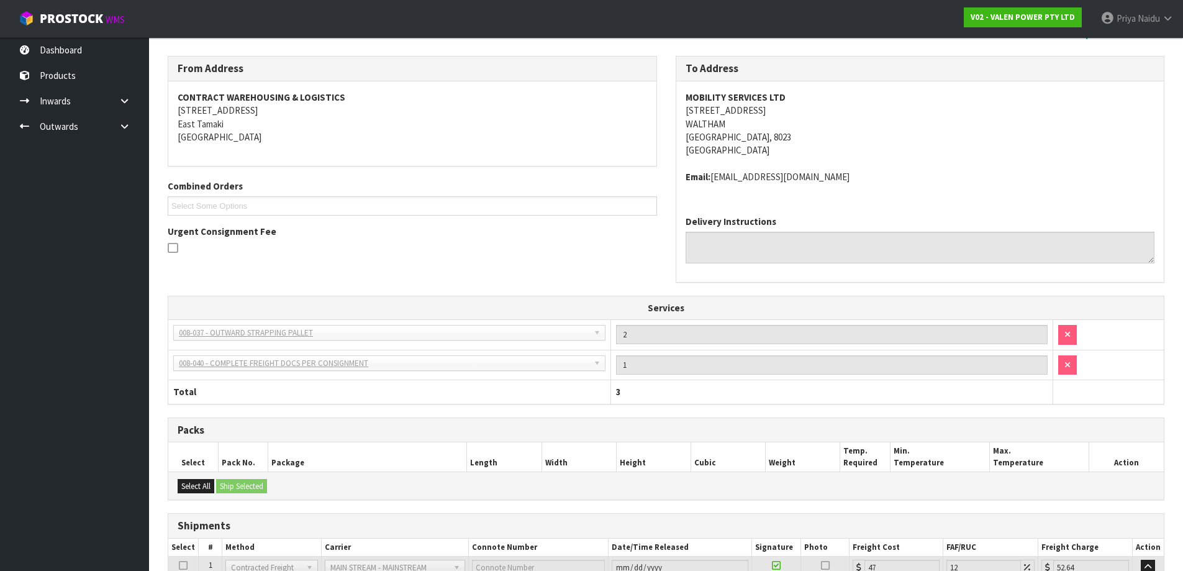
scroll to position [0, 0]
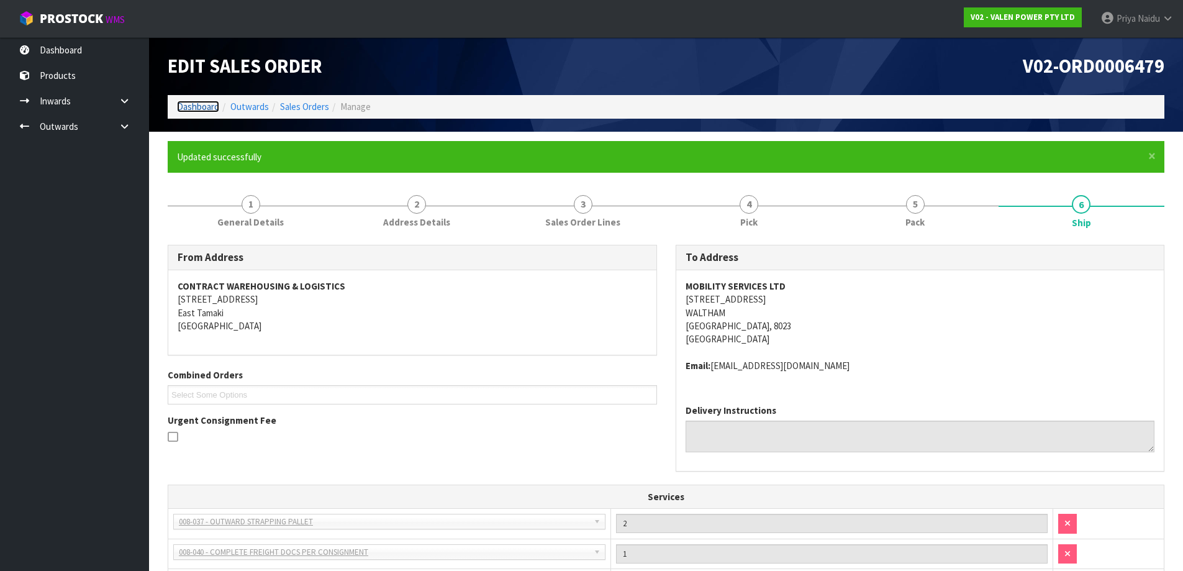
click at [186, 107] on link "Dashboard" at bounding box center [198, 107] width 42 height 12
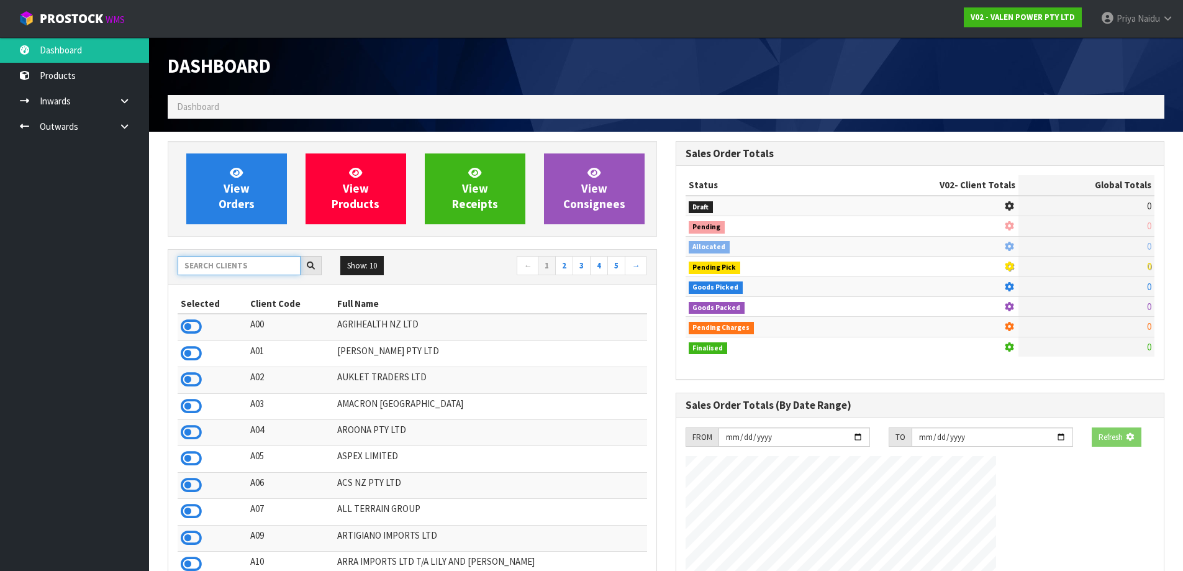
click at [207, 267] on input "text" at bounding box center [239, 265] width 123 height 19
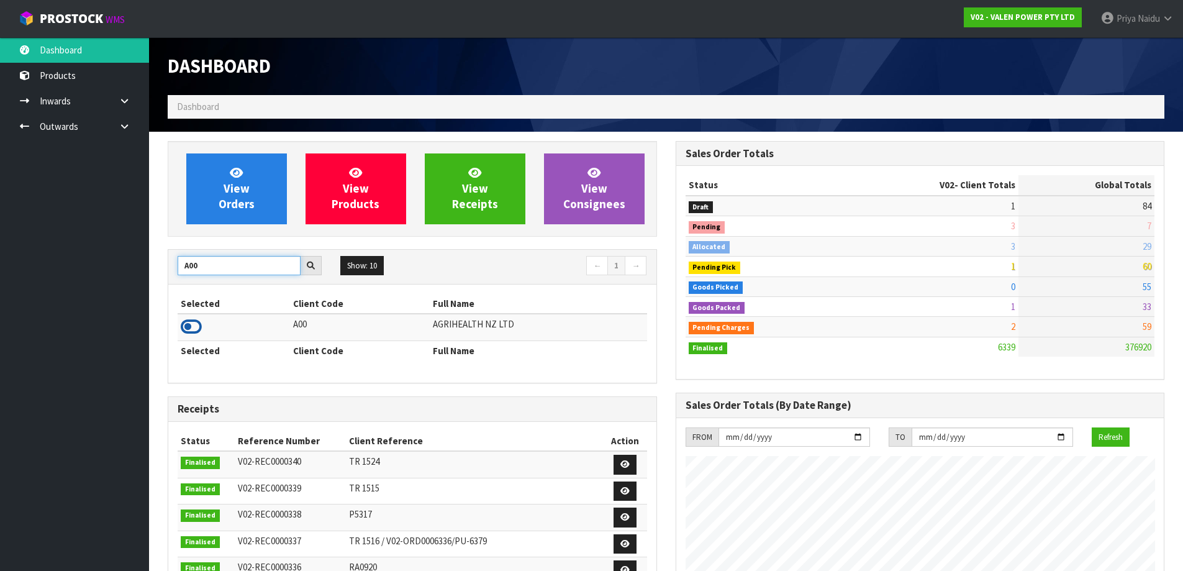
type input "A00"
click at [186, 327] on icon at bounding box center [191, 326] width 21 height 19
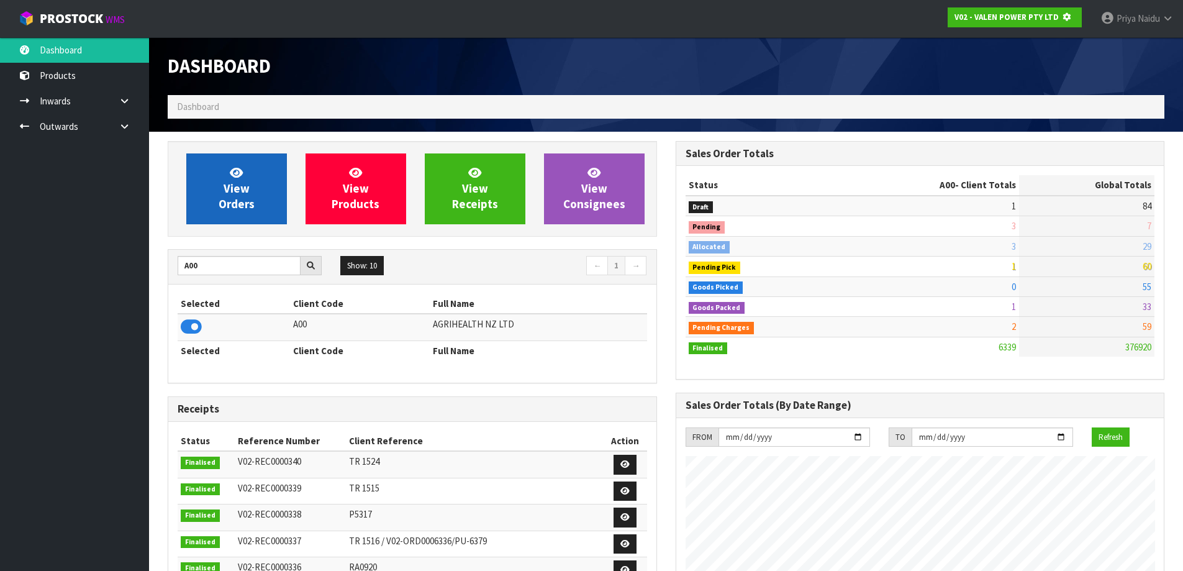
scroll to position [775, 507]
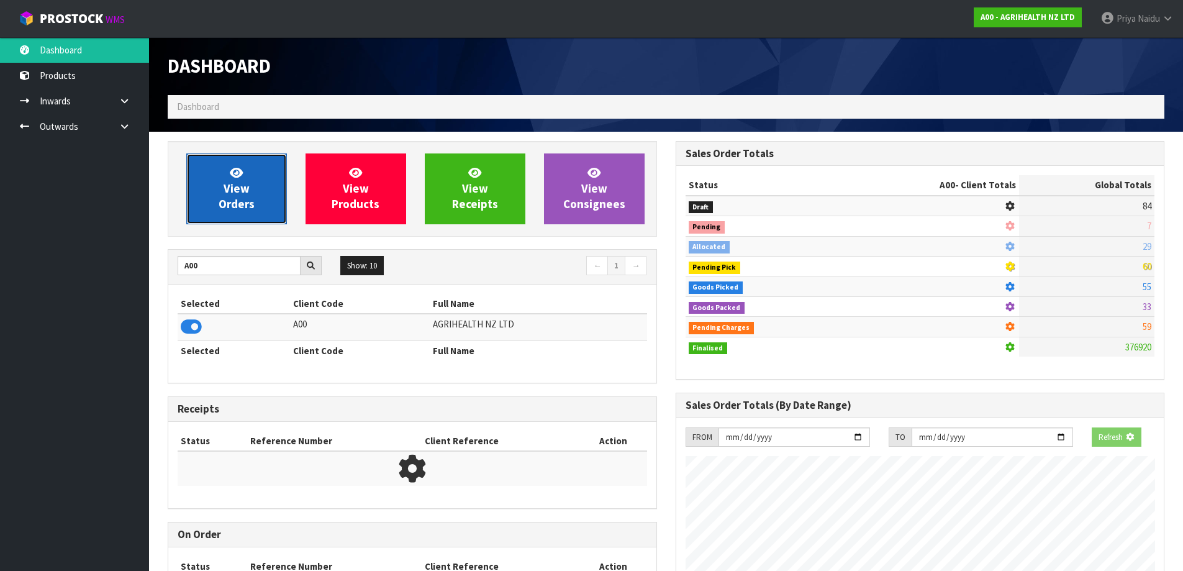
click at [234, 213] on link "View Orders" at bounding box center [236, 188] width 101 height 71
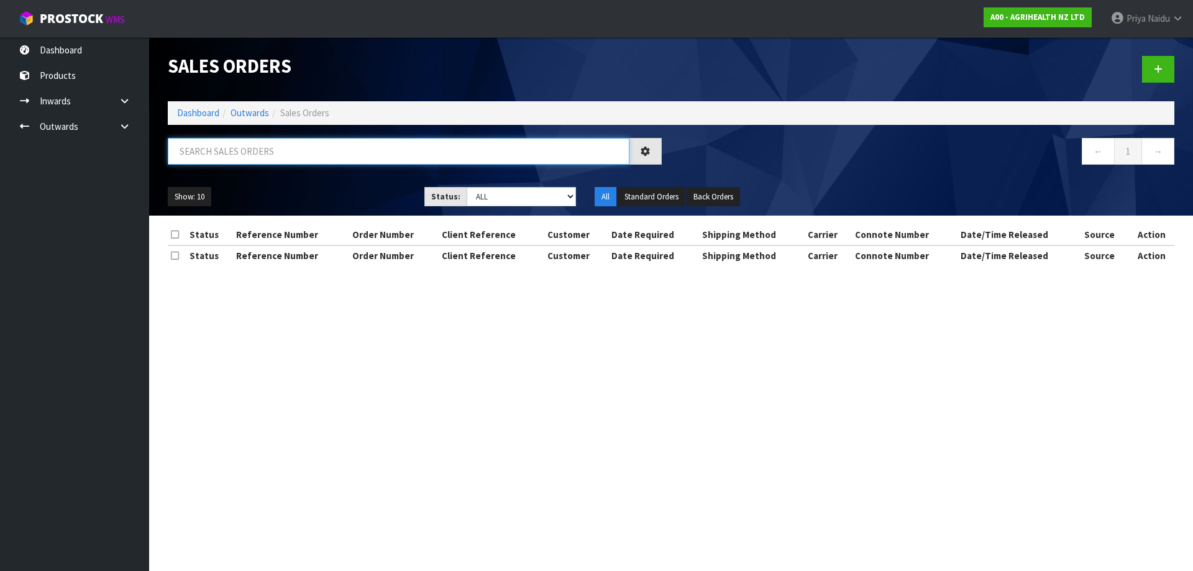
click at [264, 144] on input "text" at bounding box center [398, 151] width 461 height 27
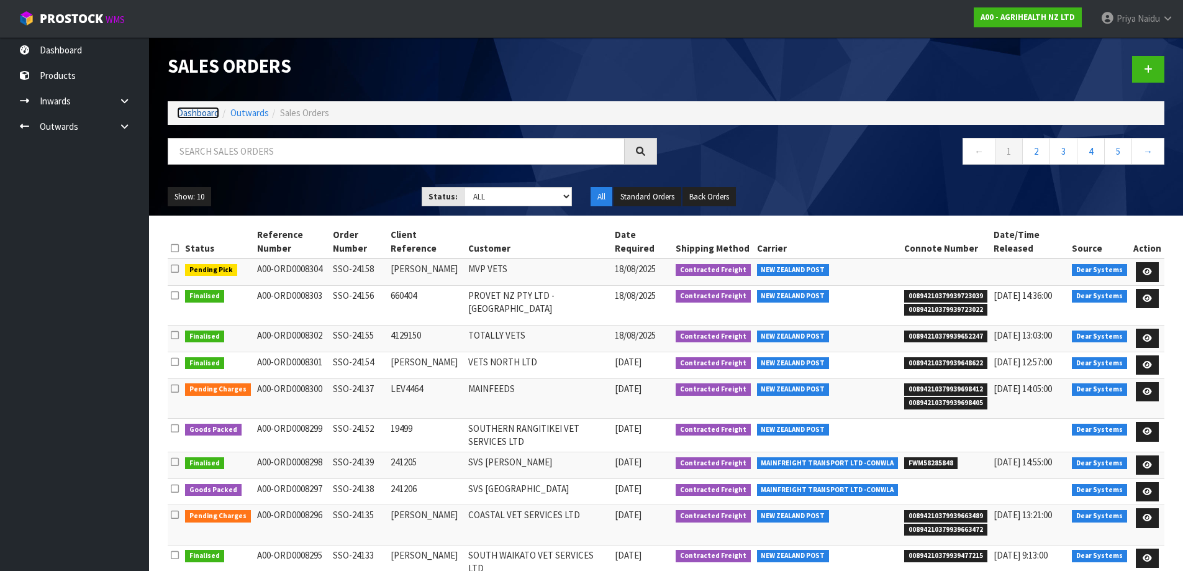
click at [204, 115] on link "Dashboard" at bounding box center [198, 113] width 42 height 12
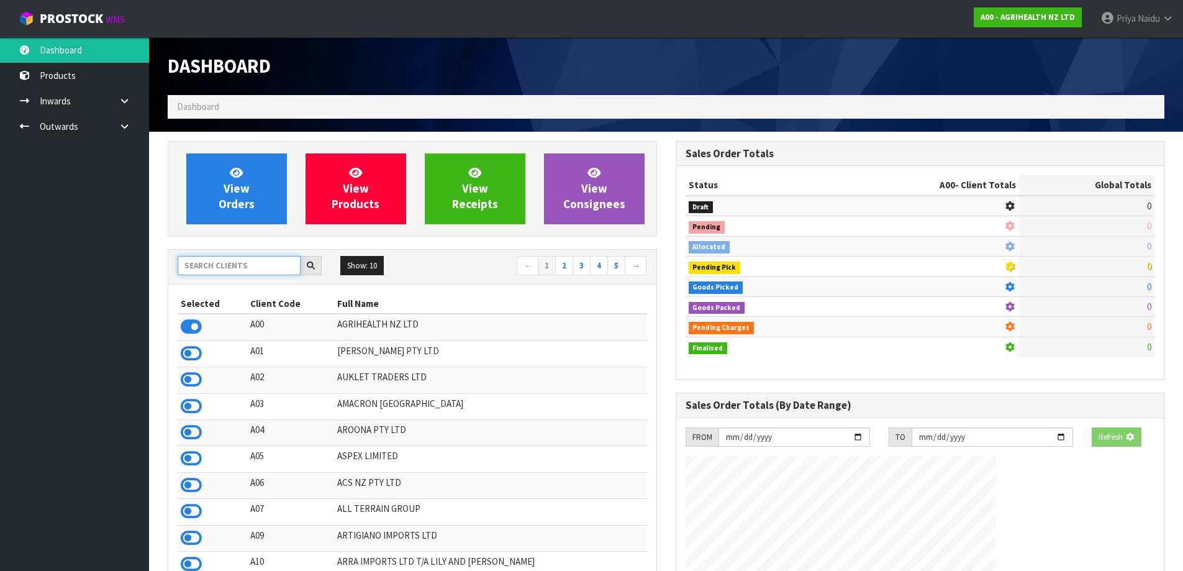
click at [211, 270] on input "text" at bounding box center [239, 265] width 123 height 19
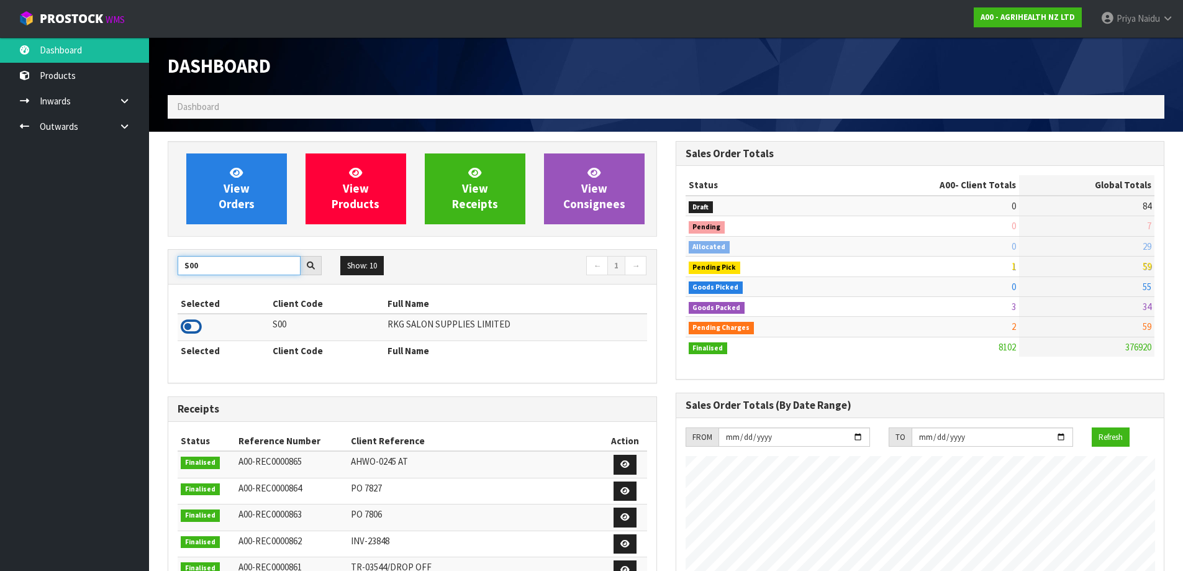
type input "S00"
click at [191, 329] on icon at bounding box center [191, 326] width 21 height 19
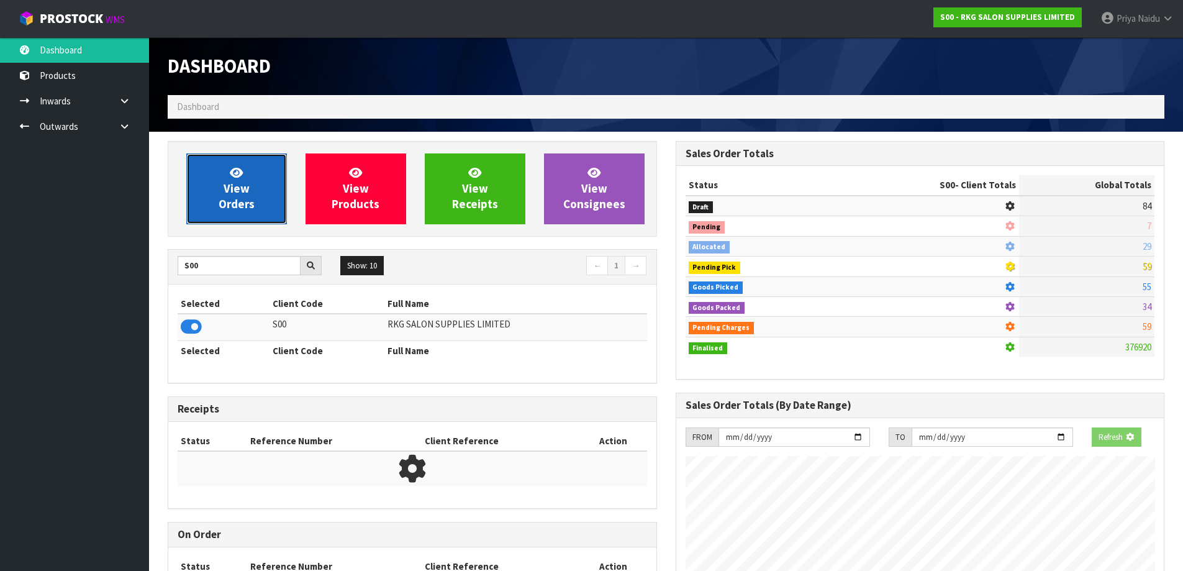
scroll to position [620350, 620617]
click at [224, 181] on link "View Orders" at bounding box center [236, 188] width 101 height 71
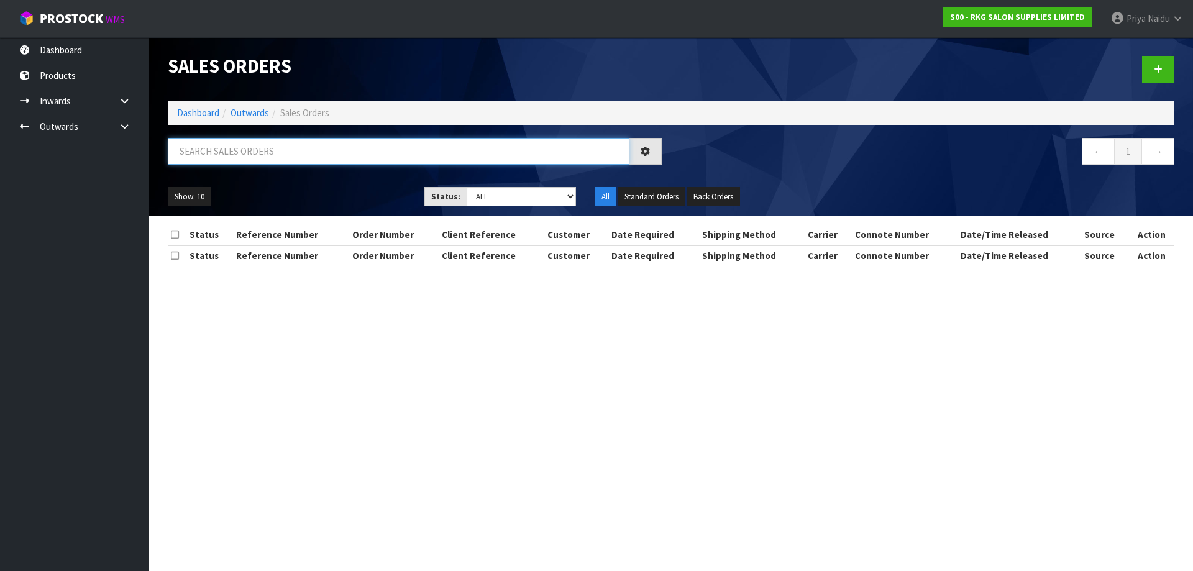
click at [258, 164] on input "text" at bounding box center [398, 151] width 461 height 27
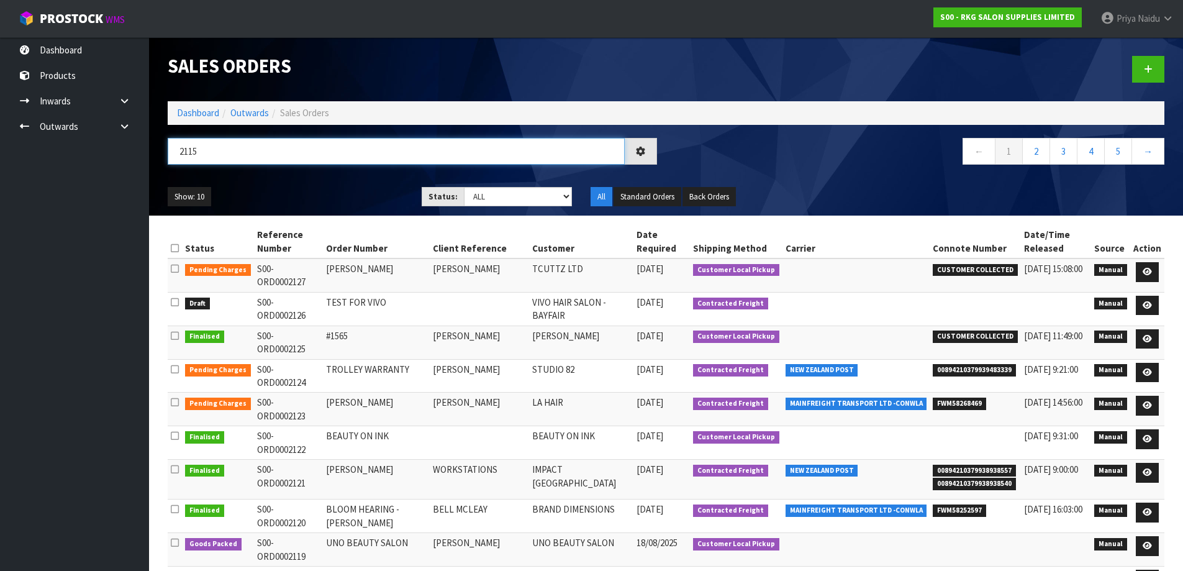
type input "2115"
click at [312, 187] on ul "Show: 10 5 10 25 50" at bounding box center [285, 197] width 235 height 20
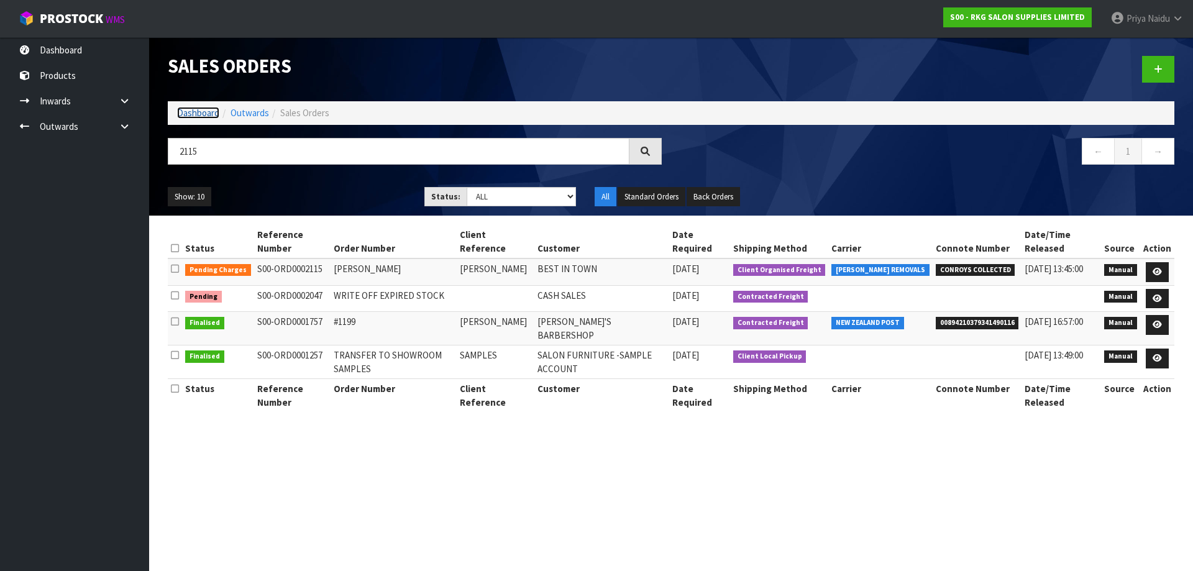
click at [191, 117] on link "Dashboard" at bounding box center [198, 113] width 42 height 12
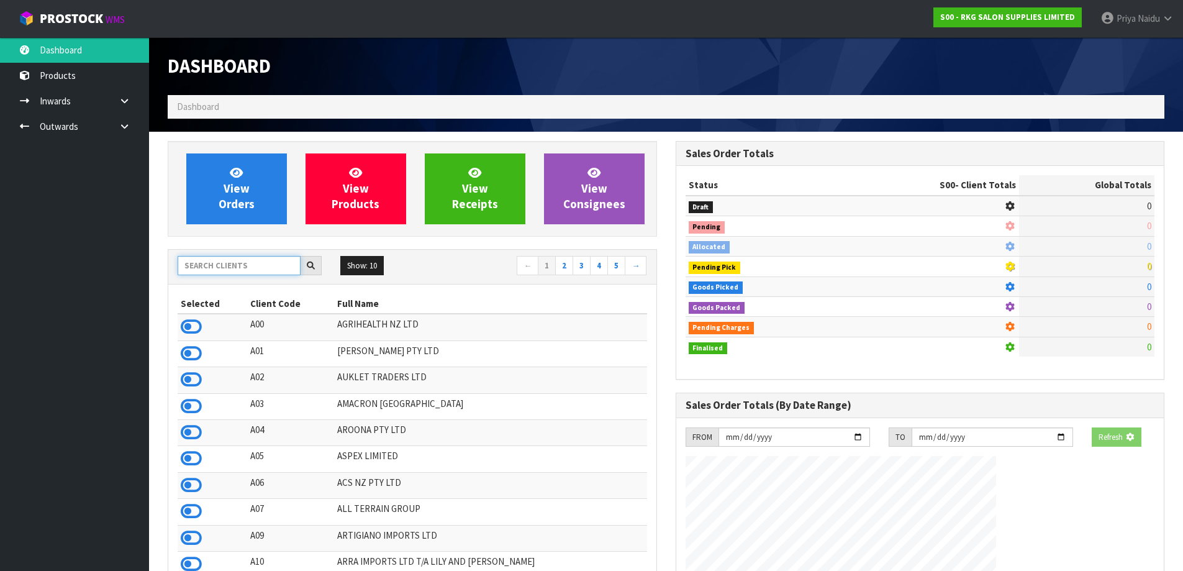
drag, startPoint x: 213, startPoint y: 263, endPoint x: 222, endPoint y: 257, distance: 10.9
click at [214, 263] on input "text" at bounding box center [239, 265] width 123 height 19
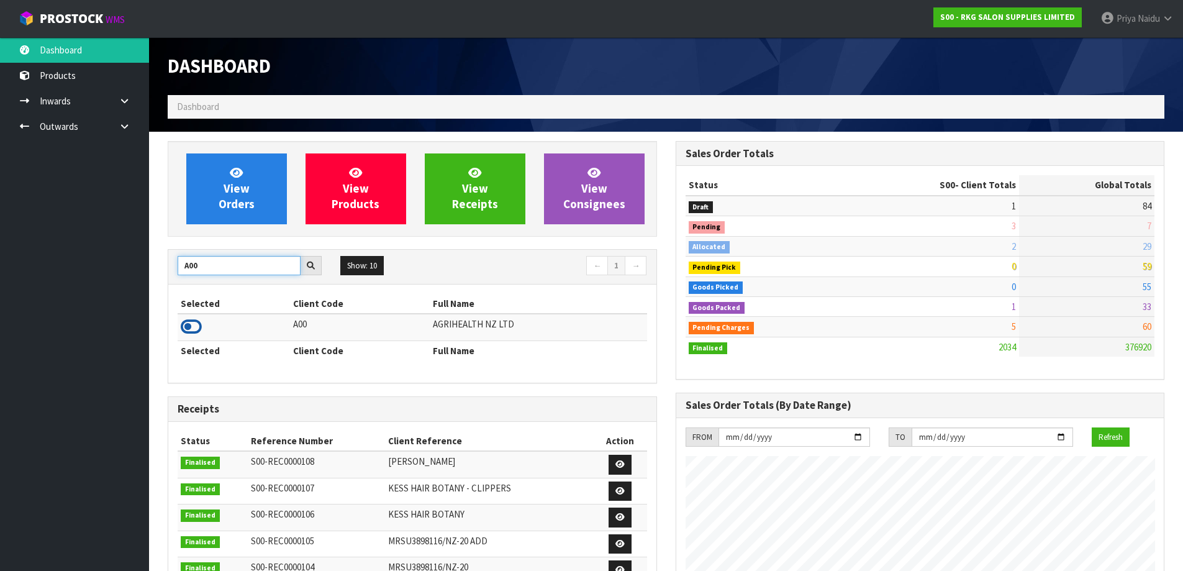
type input "A00"
click at [195, 329] on icon at bounding box center [191, 326] width 21 height 19
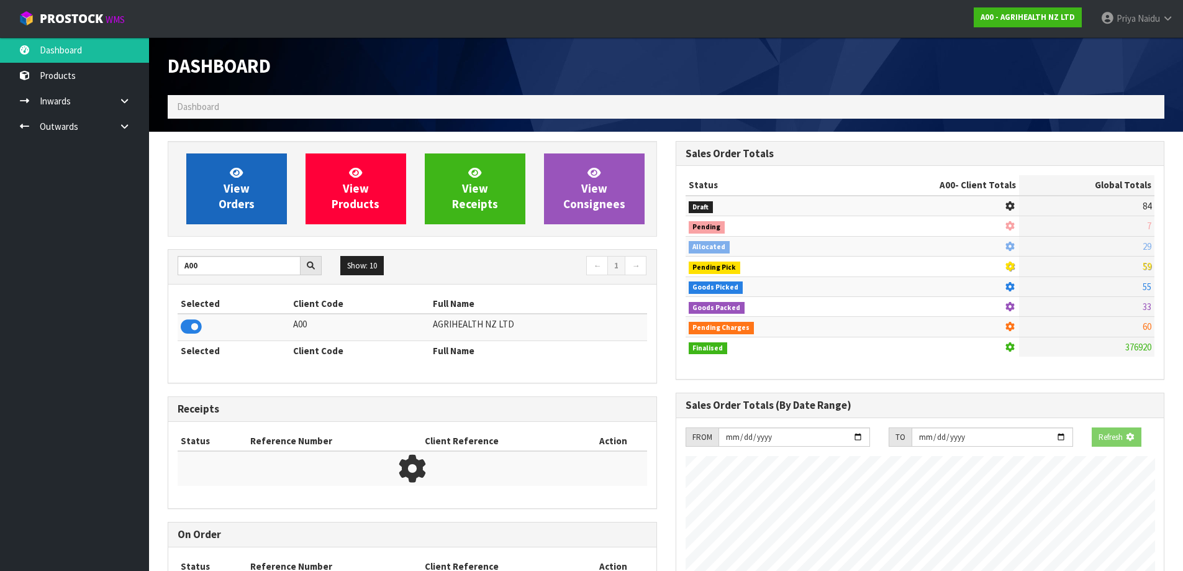
scroll to position [620350, 620617]
click at [243, 166] on link "View Orders" at bounding box center [236, 188] width 101 height 71
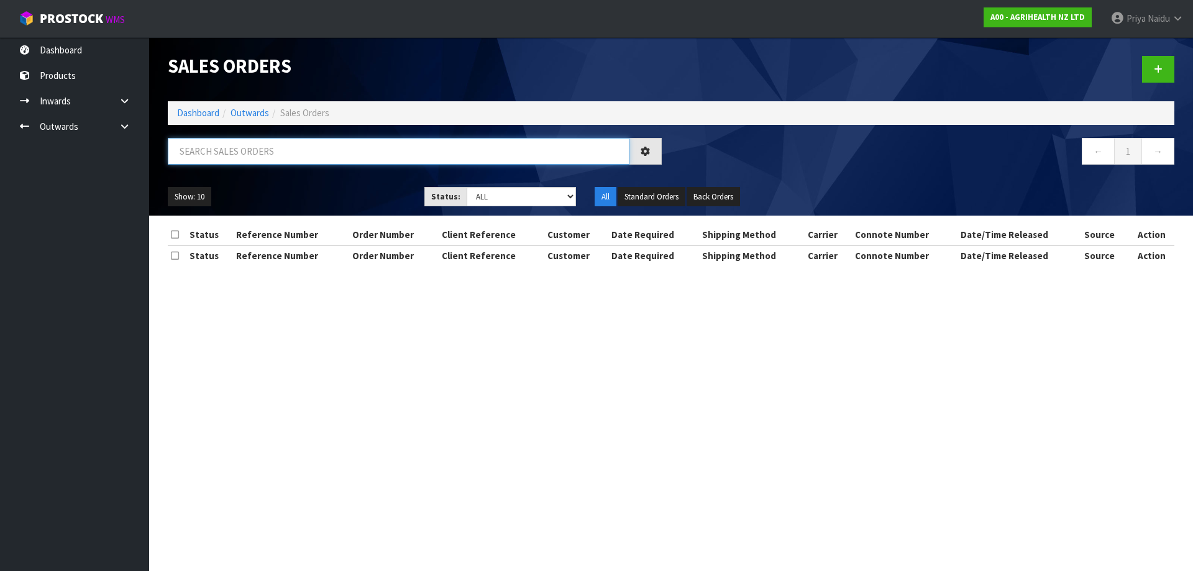
click at [249, 155] on input "text" at bounding box center [398, 151] width 461 height 27
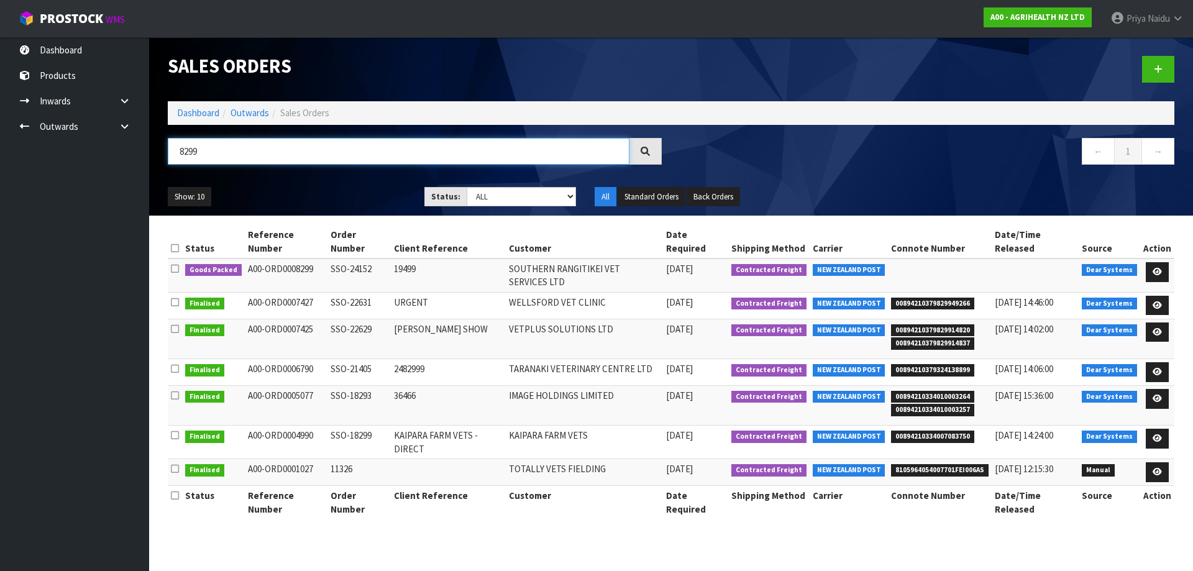
type input "8299"
click at [299, 184] on div "Show: 10 5 10 25 50 Status: Draft Pending Allocated Pending Pick Goods Picked G…" at bounding box center [670, 197] width 1025 height 39
click at [1155, 268] on icon at bounding box center [1156, 272] width 9 height 8
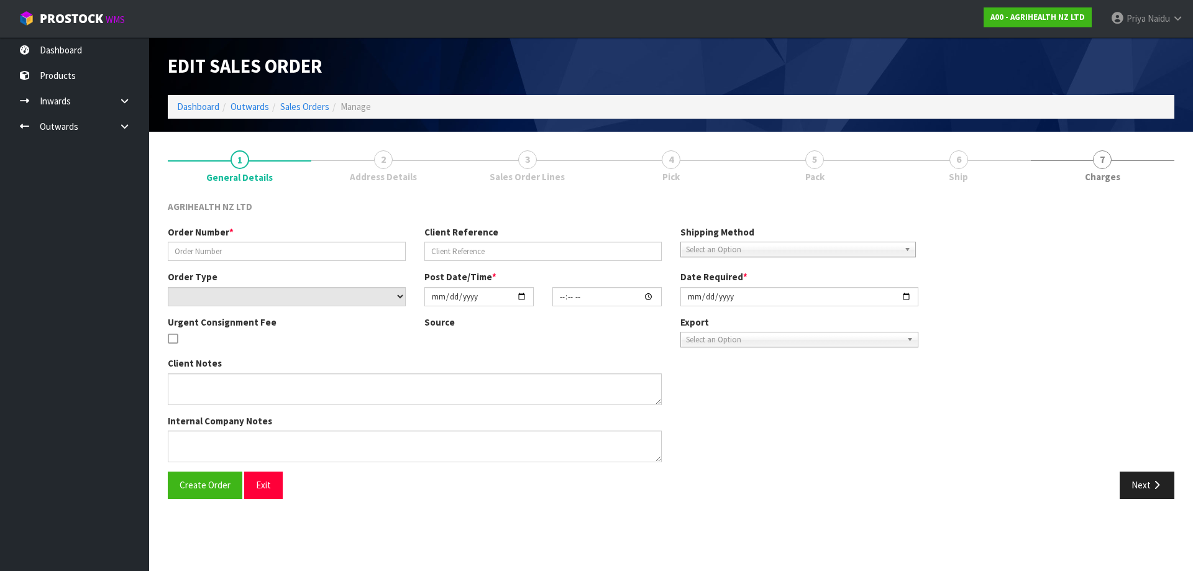
type input "SSO-24152"
type input "19499"
select select "number:0"
type input "[DATE]"
type input "10:33:41.000"
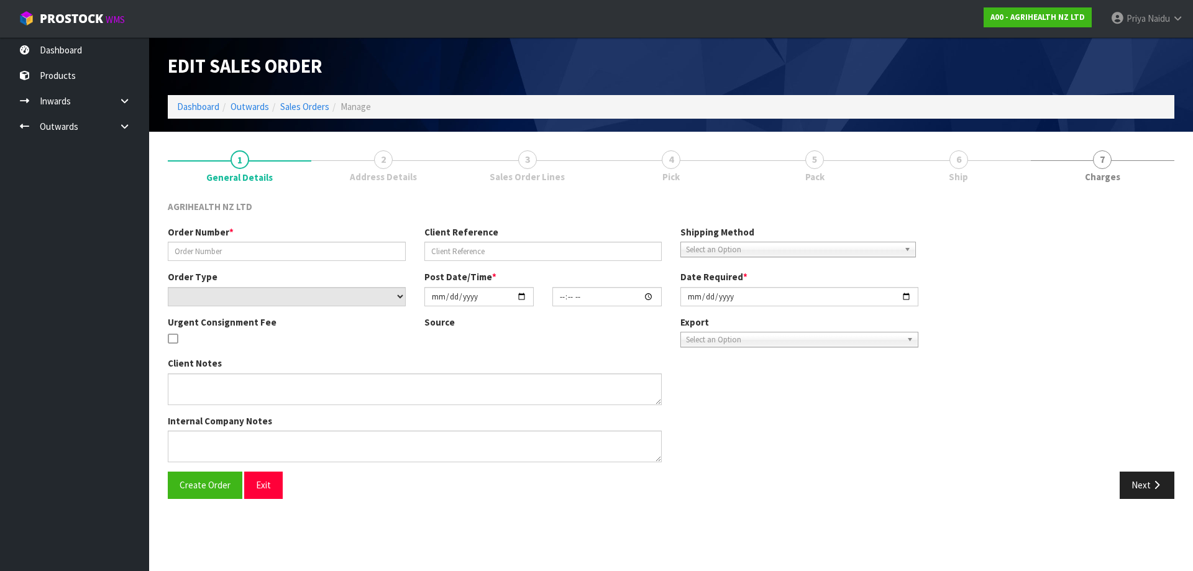
type input "[DATE]"
type textarea "SHIP BY: Overnight Courier"
type textarea "FOR DISPATCH [DATE] PLEASE"
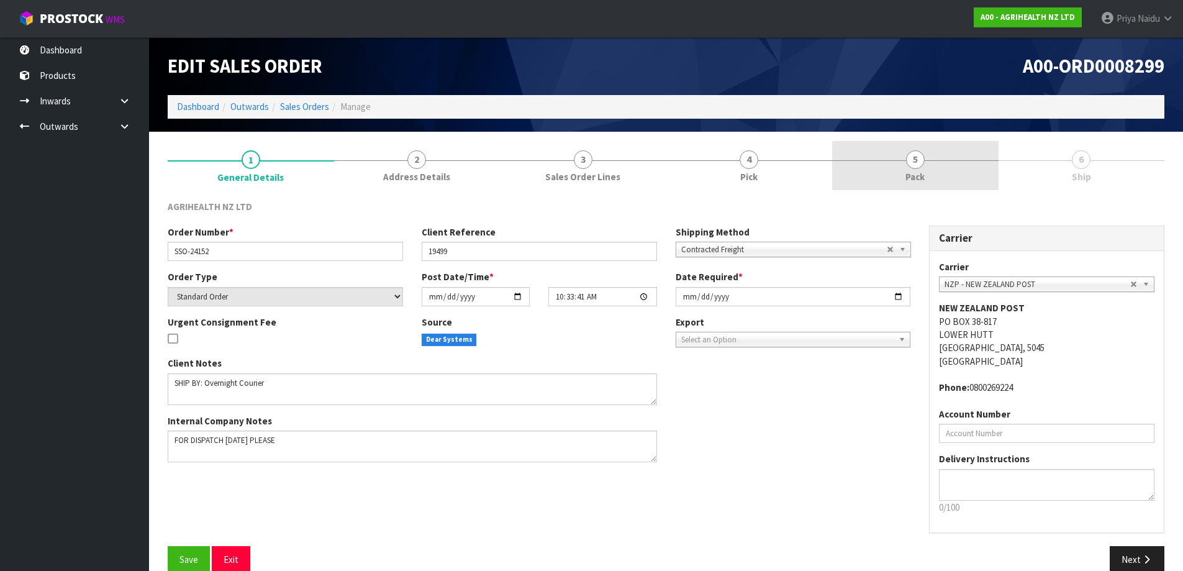
click at [930, 163] on link "5 Pack" at bounding box center [915, 165] width 166 height 49
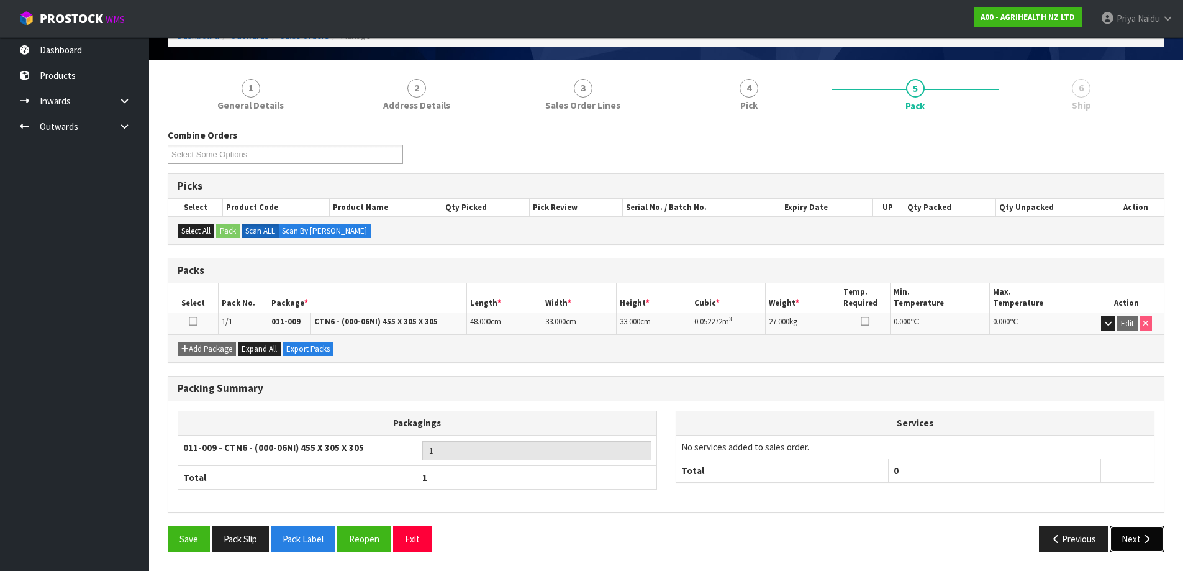
click at [1125, 534] on button "Next" at bounding box center [1137, 538] width 55 height 27
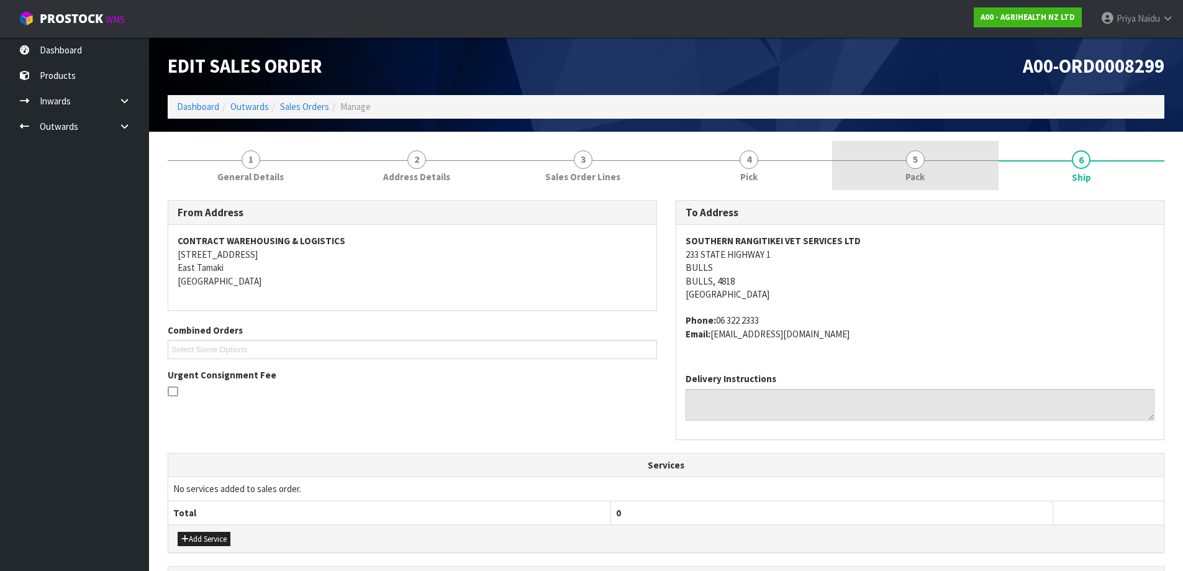
click at [923, 168] on link "5 Pack" at bounding box center [915, 165] width 166 height 49
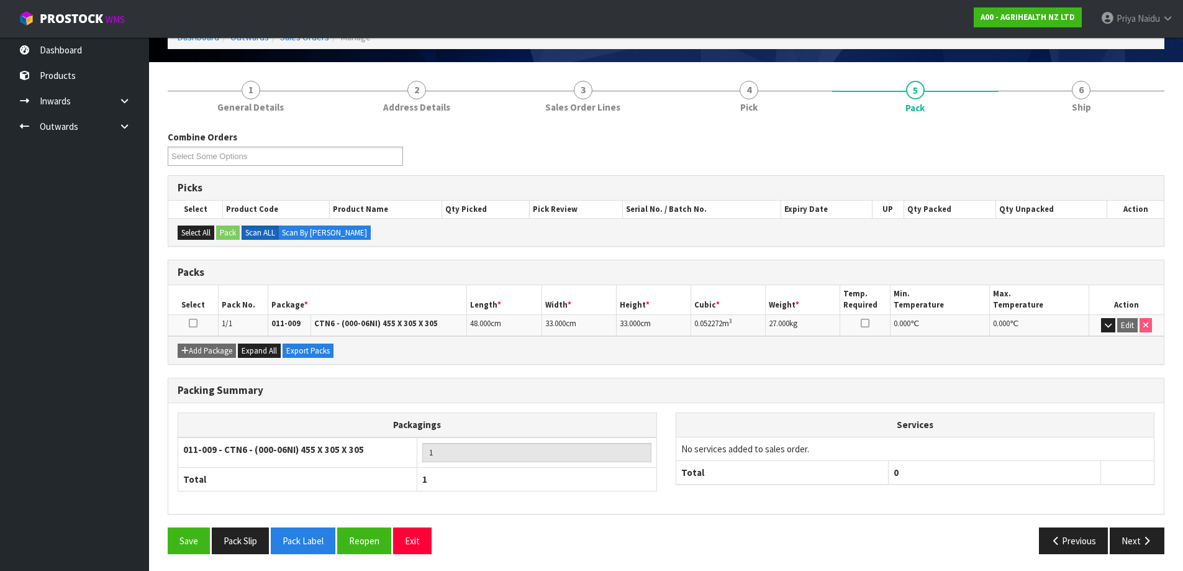
scroll to position [71, 0]
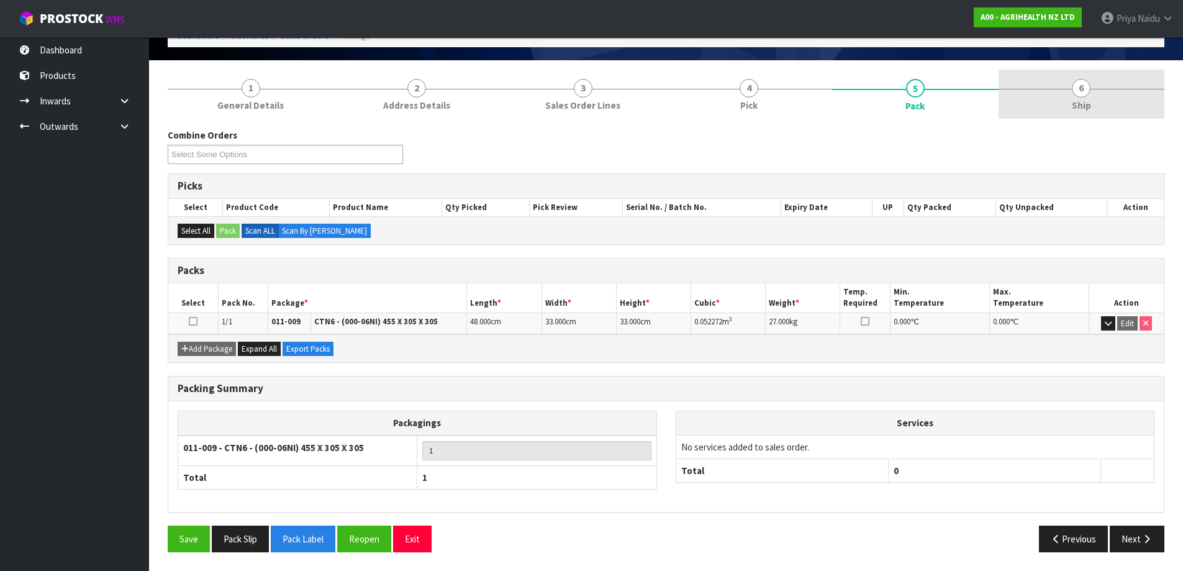
click at [1081, 98] on span "6" at bounding box center [1081, 88] width 19 height 19
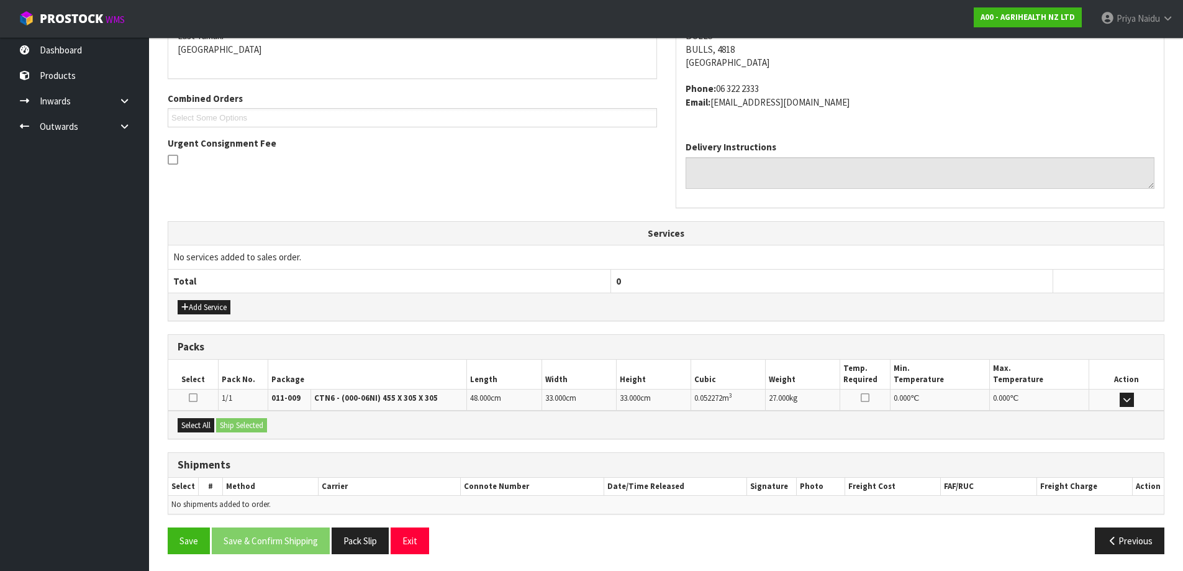
scroll to position [234, 0]
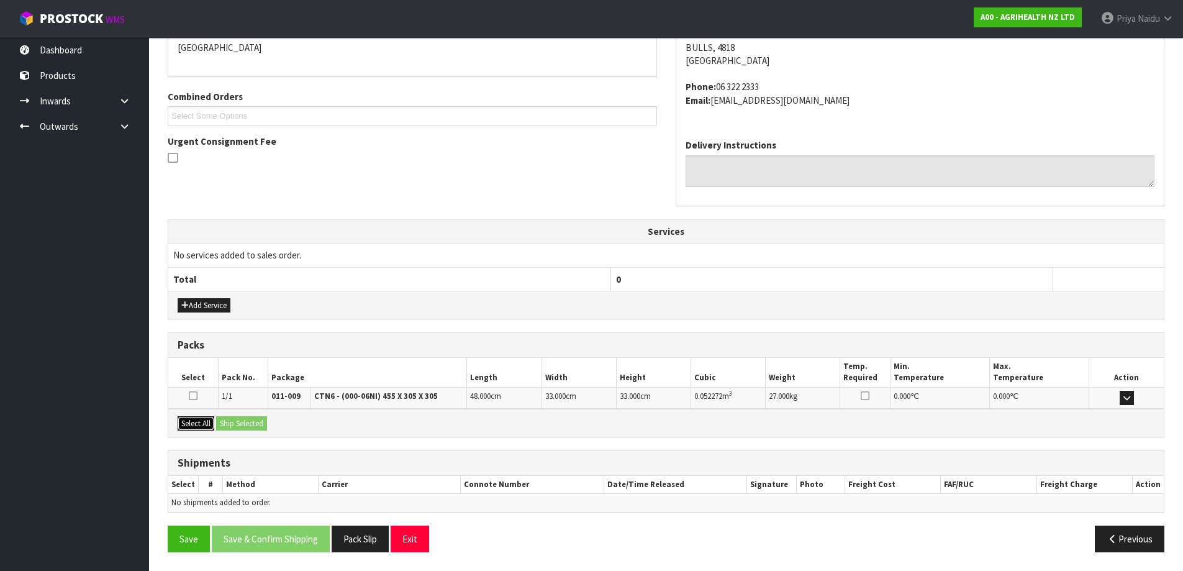
click at [202, 421] on button "Select All" at bounding box center [196, 423] width 37 height 15
click at [243, 421] on button "Ship Selected" at bounding box center [241, 423] width 51 height 15
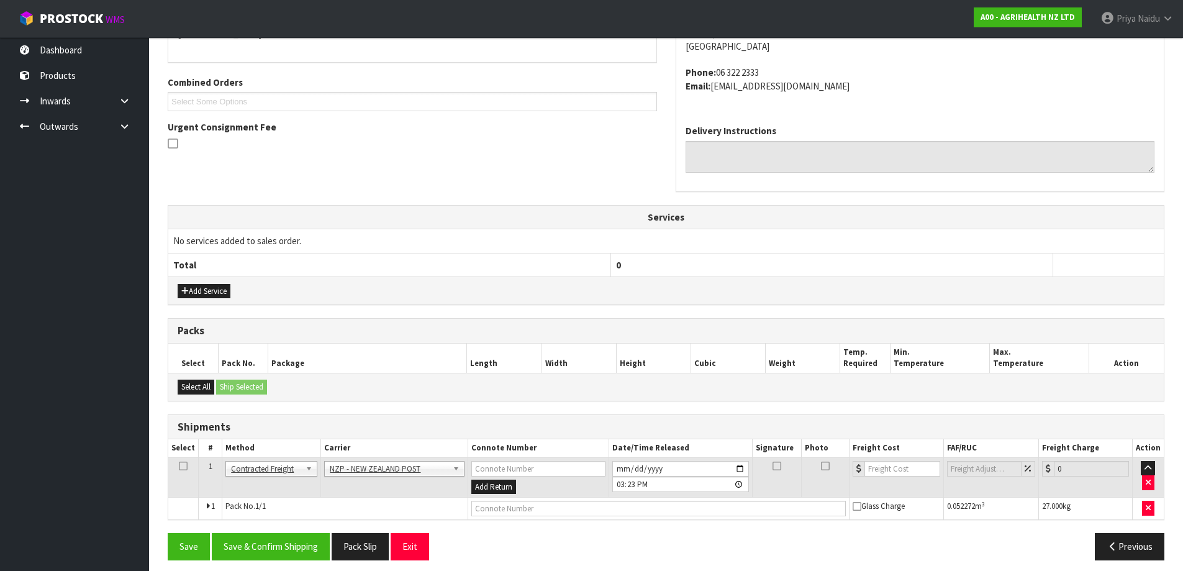
scroll to position [256, 0]
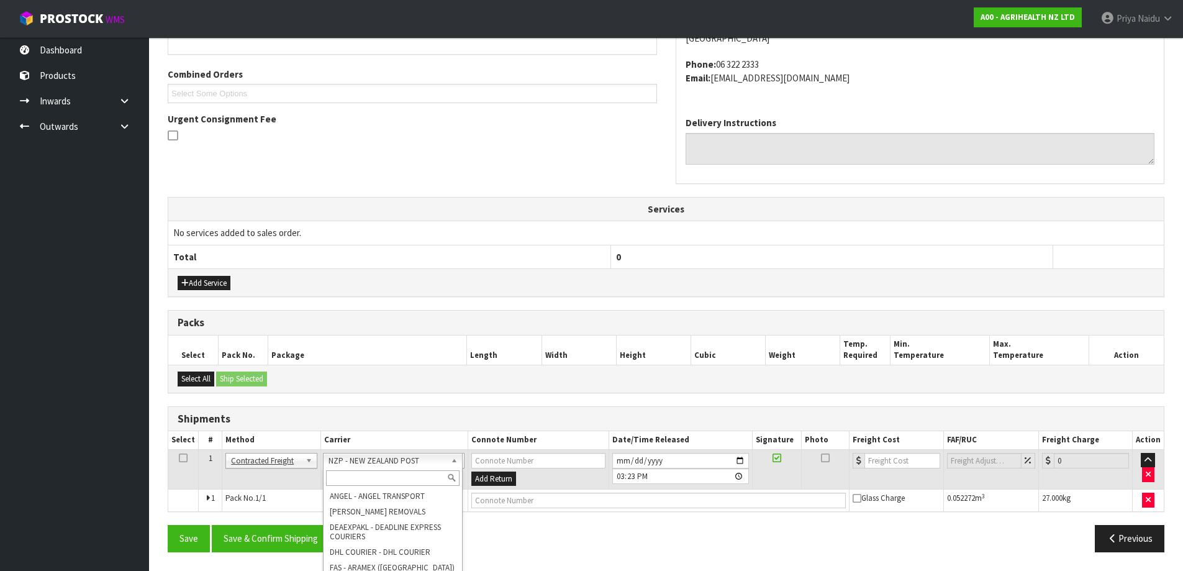
click at [366, 475] on input "text" at bounding box center [393, 478] width 134 height 16
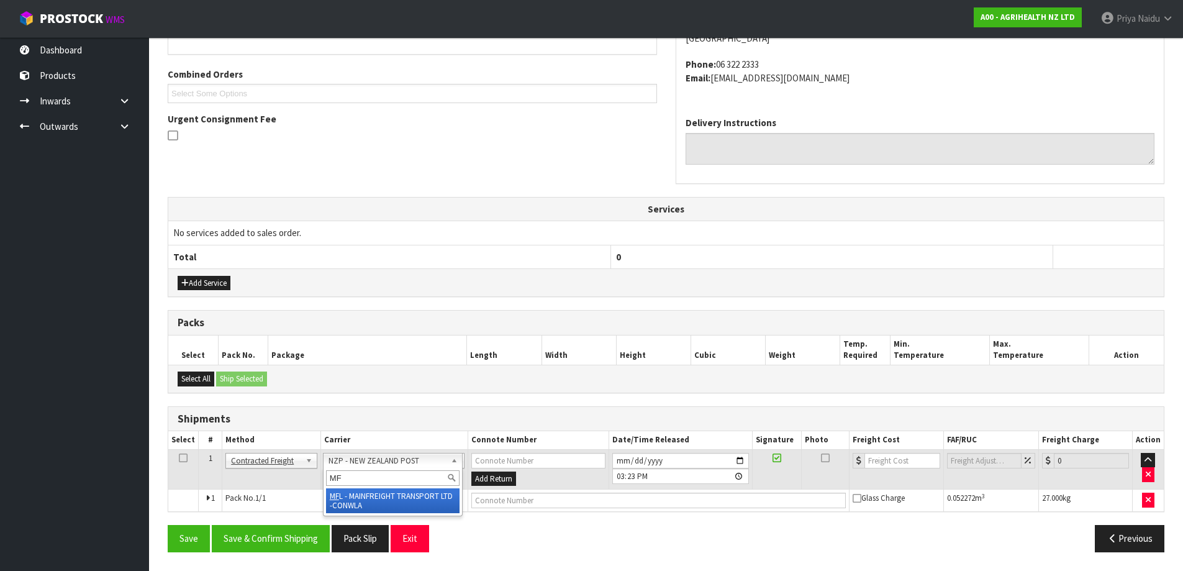
type input "MF"
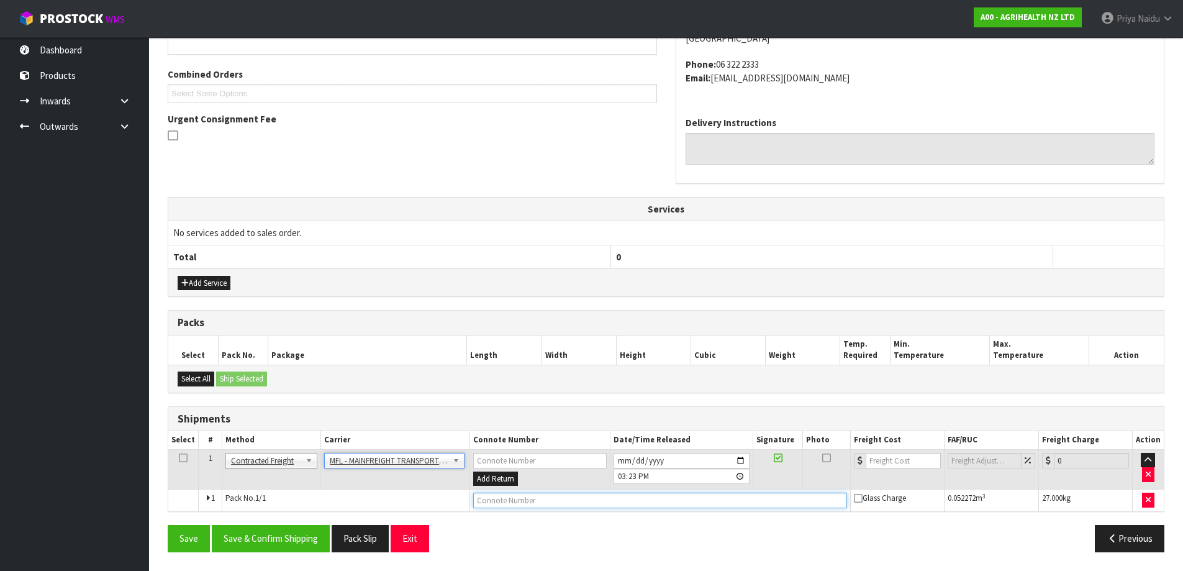
click at [498, 504] on input "text" at bounding box center [660, 501] width 374 height 16
paste input "FWM58286460"
type input "FWM58286460"
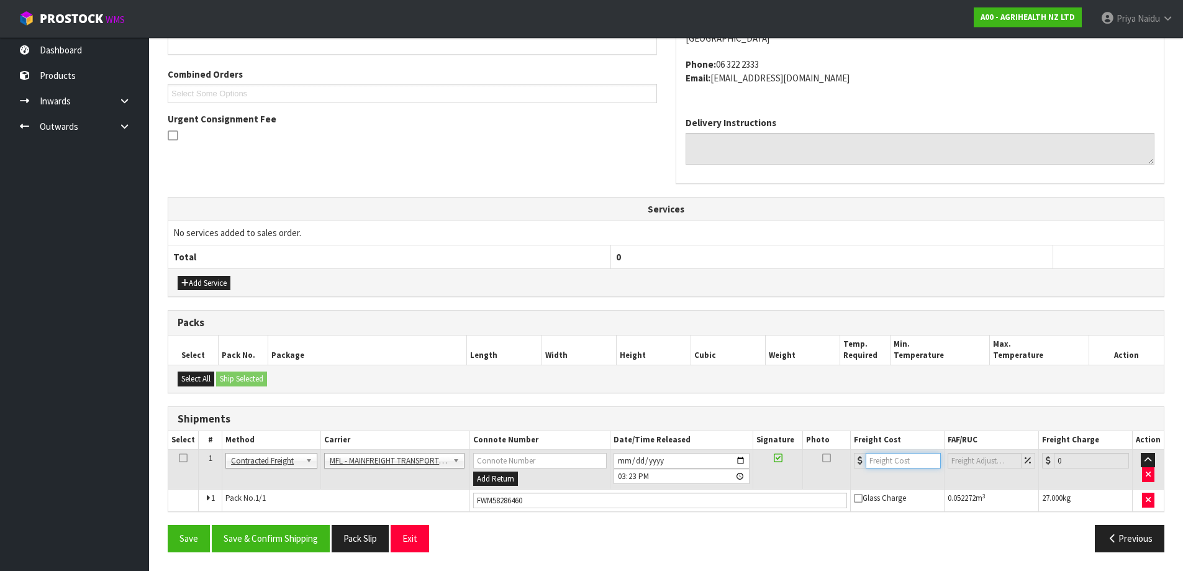
click at [888, 455] on input "number" at bounding box center [903, 461] width 75 height 16
type input "61.96"
click at [282, 535] on button "Save & Confirm Shipping" at bounding box center [271, 538] width 118 height 27
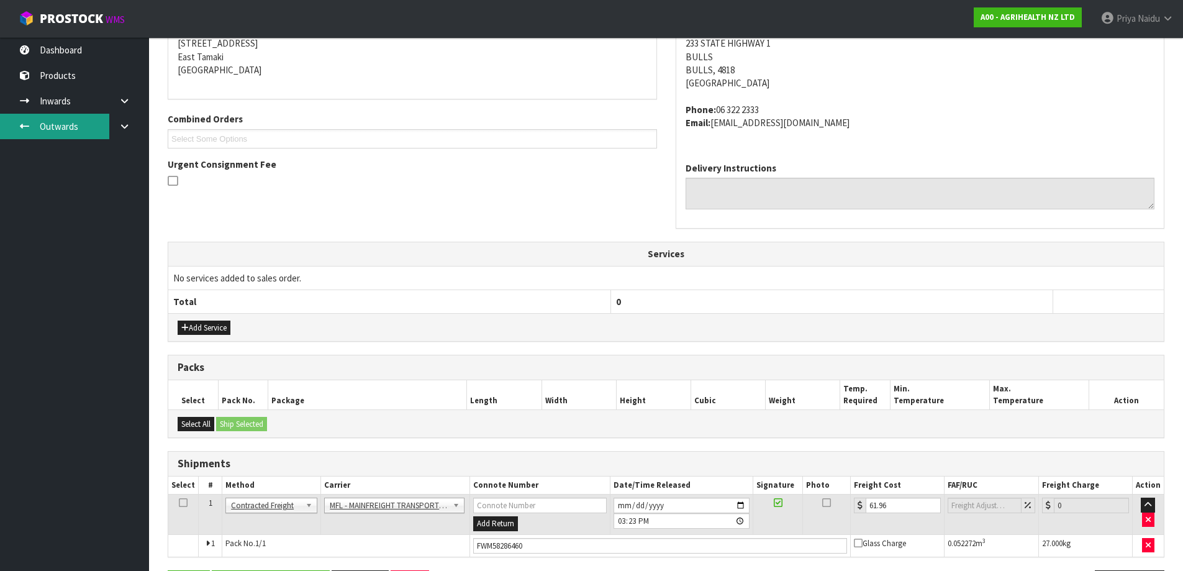
scroll to position [0, 0]
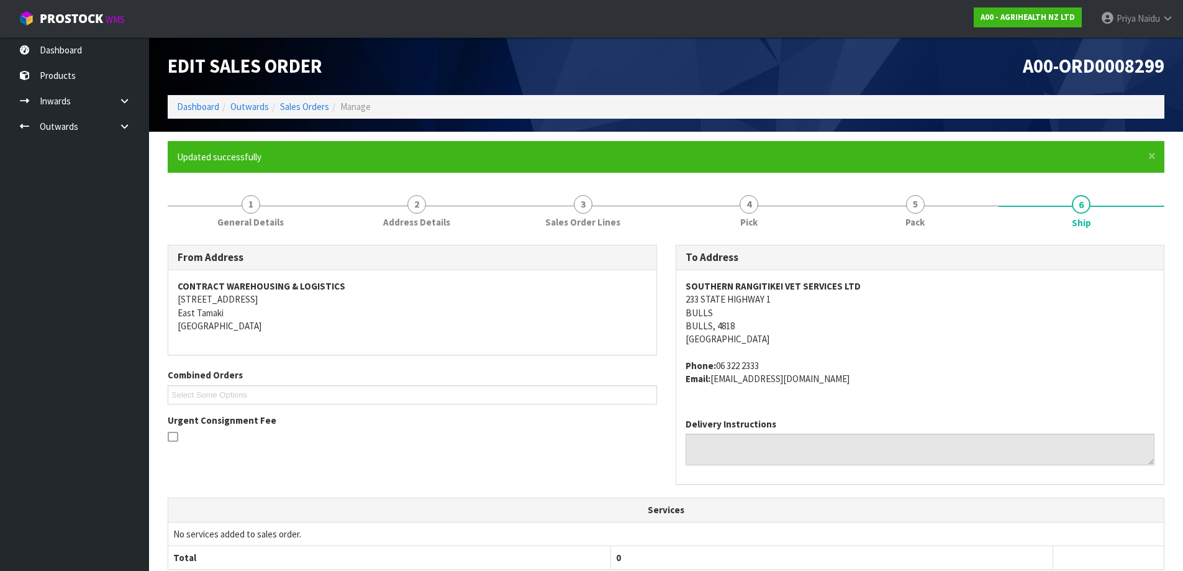
click at [199, 98] on ol "Dashboard Outwards Sales Orders Manage" at bounding box center [666, 106] width 997 height 23
click at [198, 102] on link "Dashboard" at bounding box center [198, 107] width 42 height 12
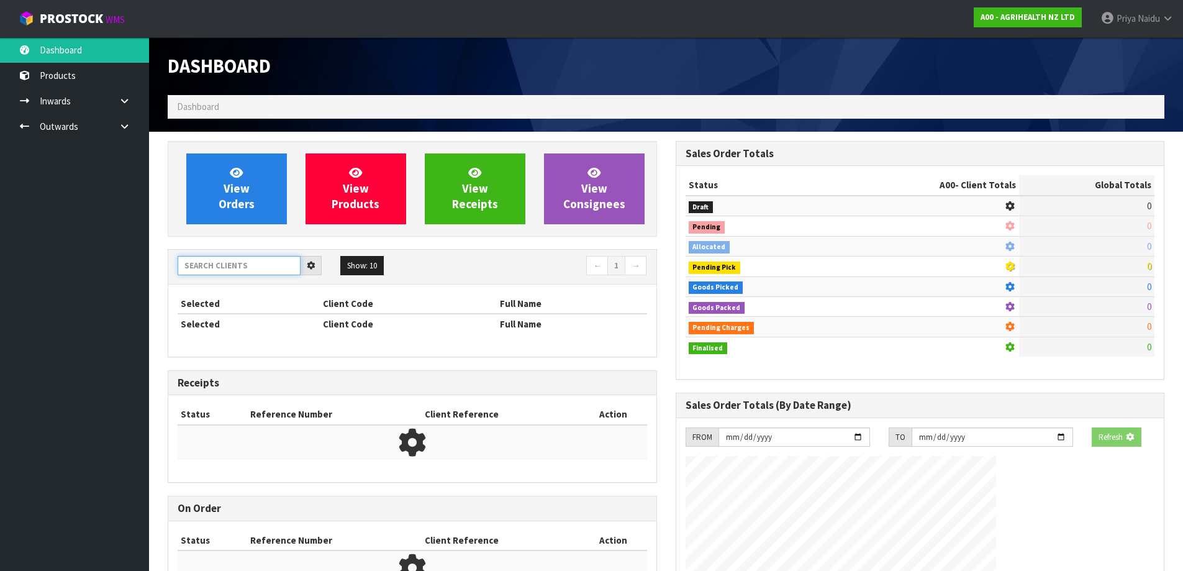
drag, startPoint x: 204, startPoint y: 263, endPoint x: 210, endPoint y: 259, distance: 7.2
click at [206, 262] on input "text" at bounding box center [239, 265] width 123 height 19
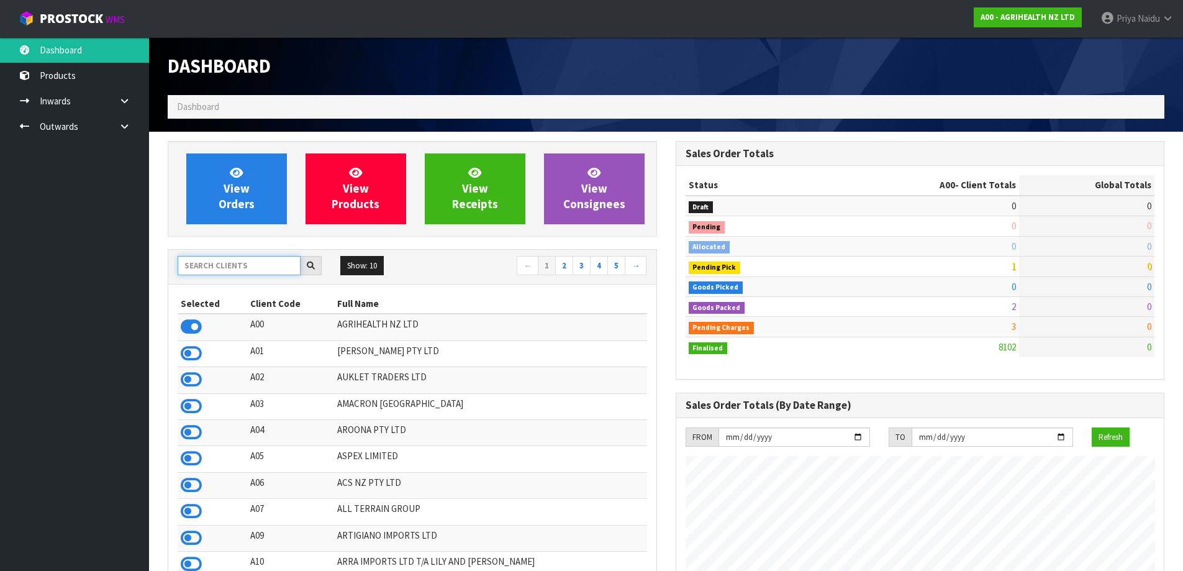
scroll to position [941, 507]
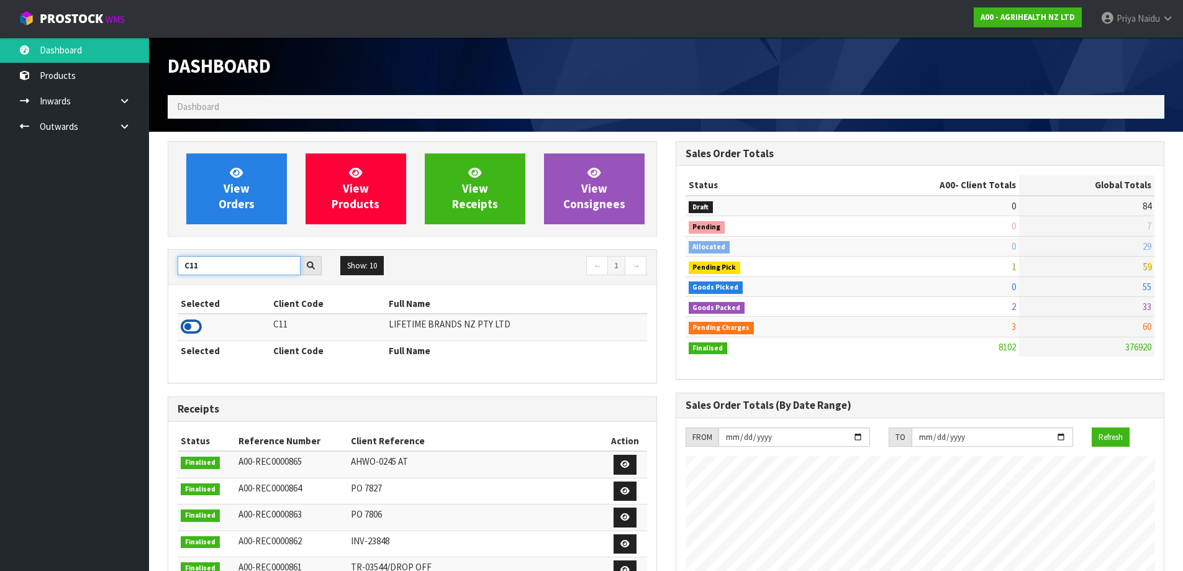
type input "C11"
drag, startPoint x: 196, startPoint y: 329, endPoint x: 197, endPoint y: 319, distance: 10.0
click at [196, 328] on icon at bounding box center [191, 326] width 21 height 19
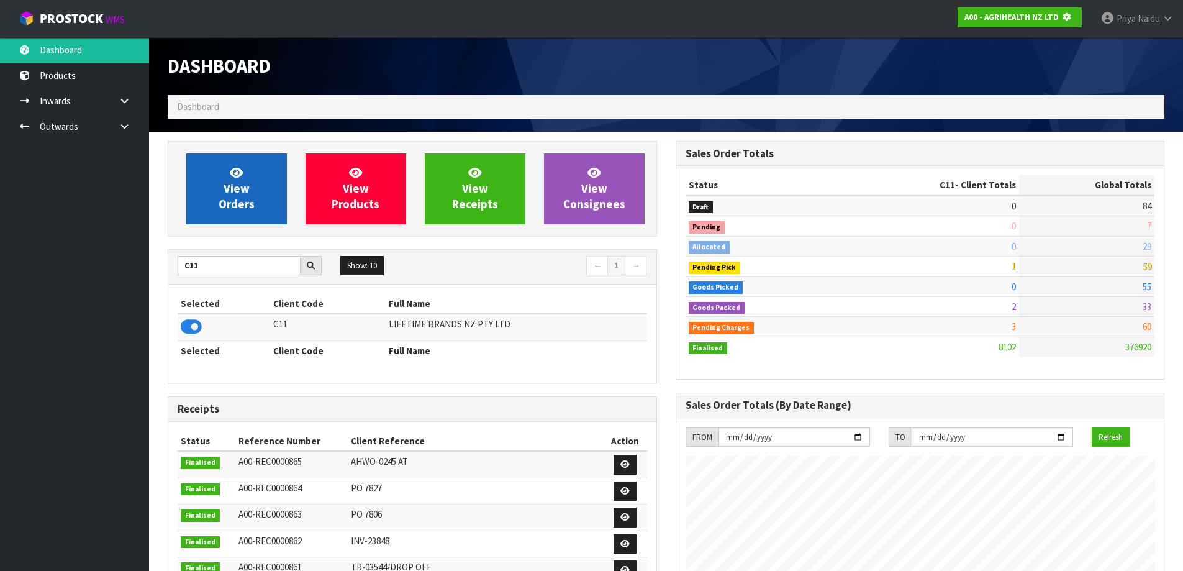
scroll to position [620350, 620617]
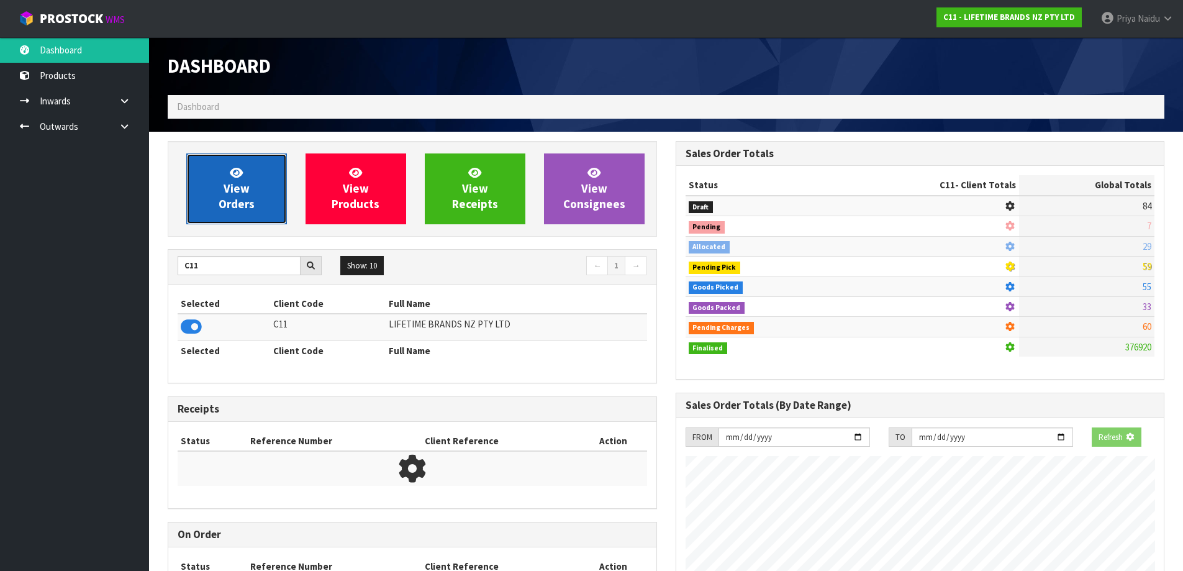
click at [236, 209] on span "View Orders" at bounding box center [237, 188] width 36 height 47
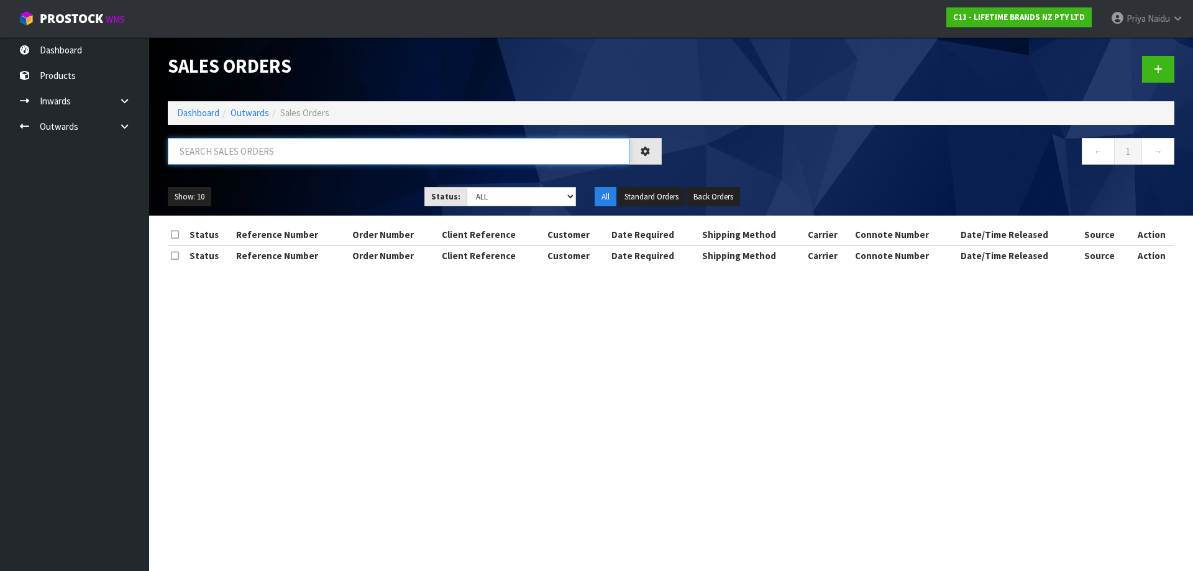
click at [245, 154] on input "text" at bounding box center [398, 151] width 461 height 27
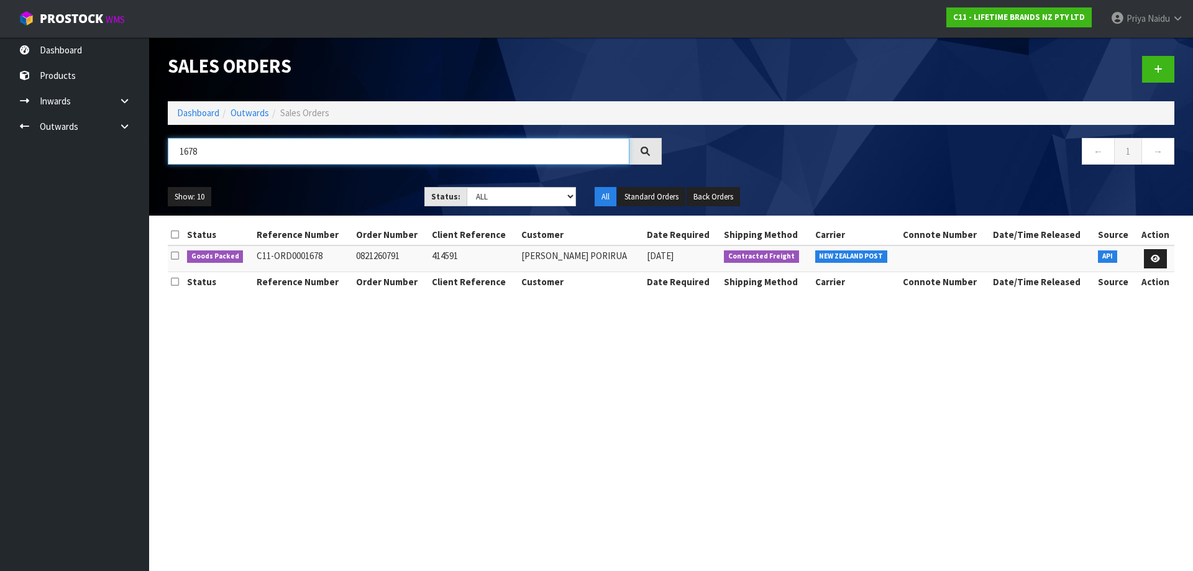
type input "1678"
click at [315, 179] on div "Show: 10 5 10 25 50 Status: Draft Pending Allocated Pending Pick Goods Picked G…" at bounding box center [670, 197] width 1025 height 39
click at [1153, 256] on icon at bounding box center [1154, 259] width 9 height 8
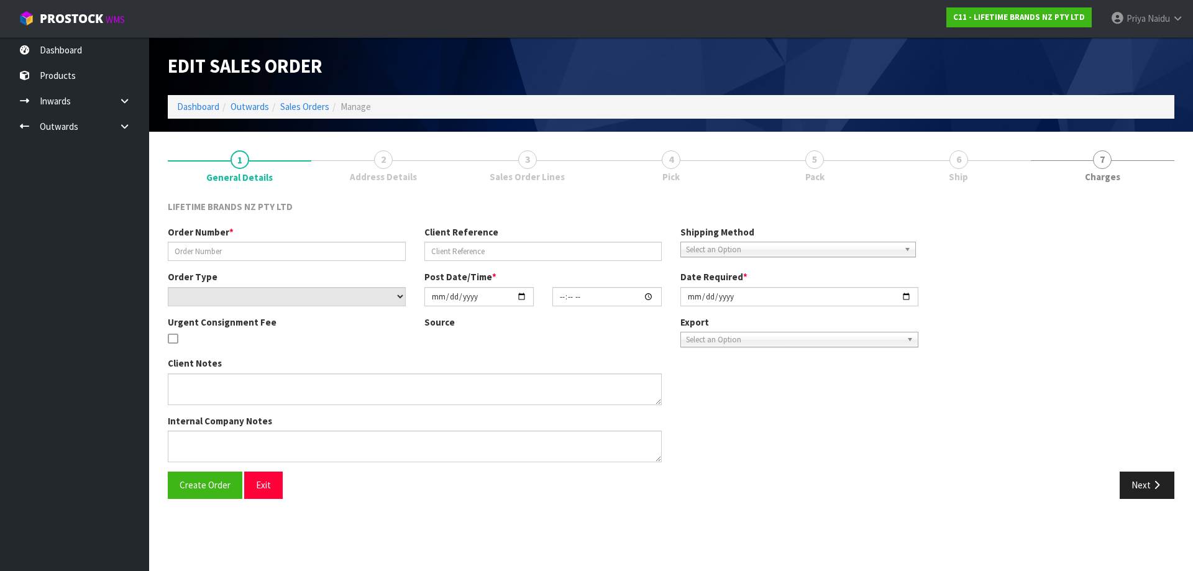
type input "0821260791"
type input "414591"
select select "number:0"
type input "[DATE]"
type input "08:48:18.000"
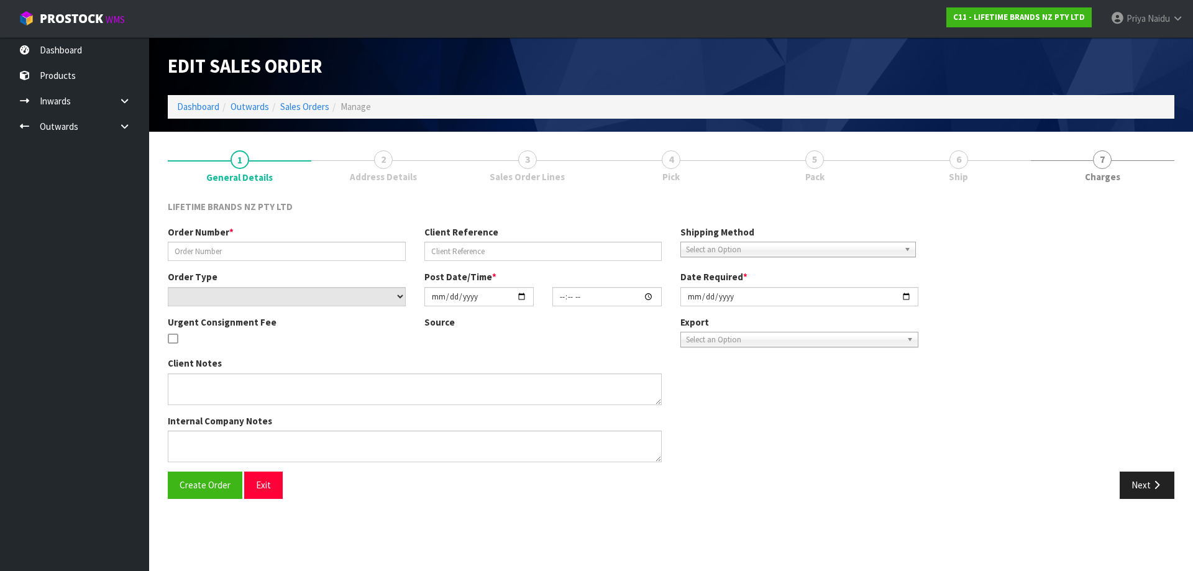
type input "[DATE]"
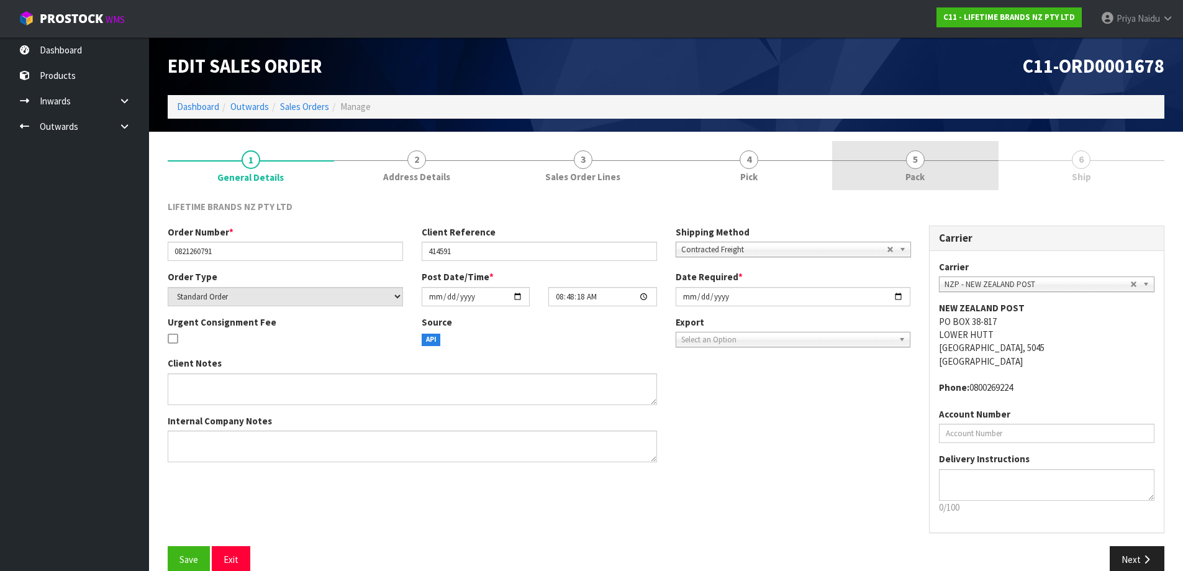
click at [906, 165] on link "5 Pack" at bounding box center [915, 165] width 166 height 49
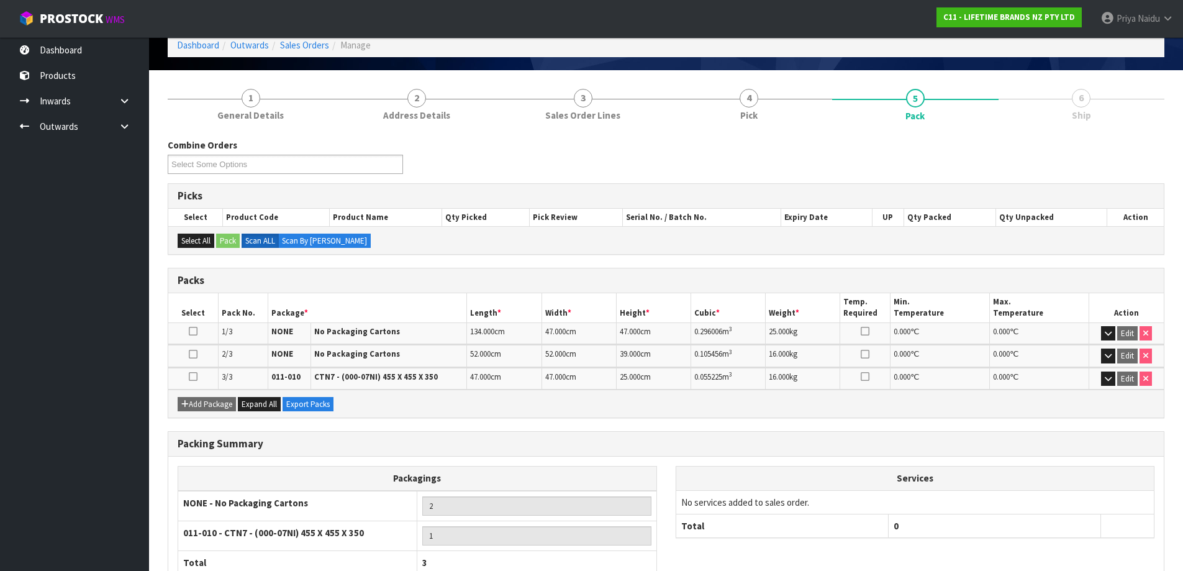
scroll to position [147, 0]
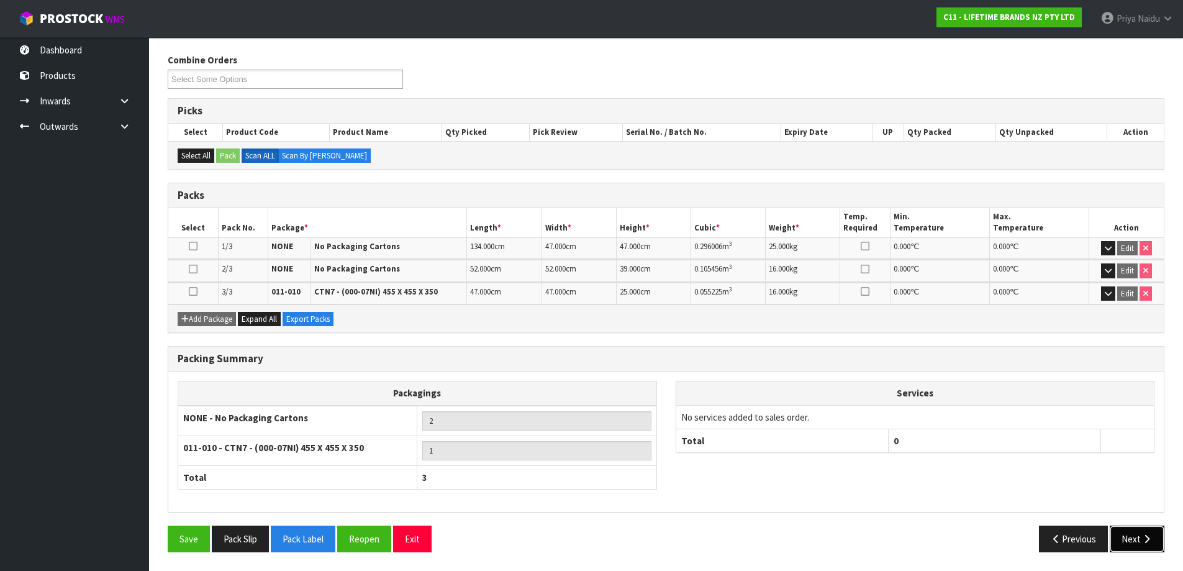
click at [1129, 531] on button "Next" at bounding box center [1137, 538] width 55 height 27
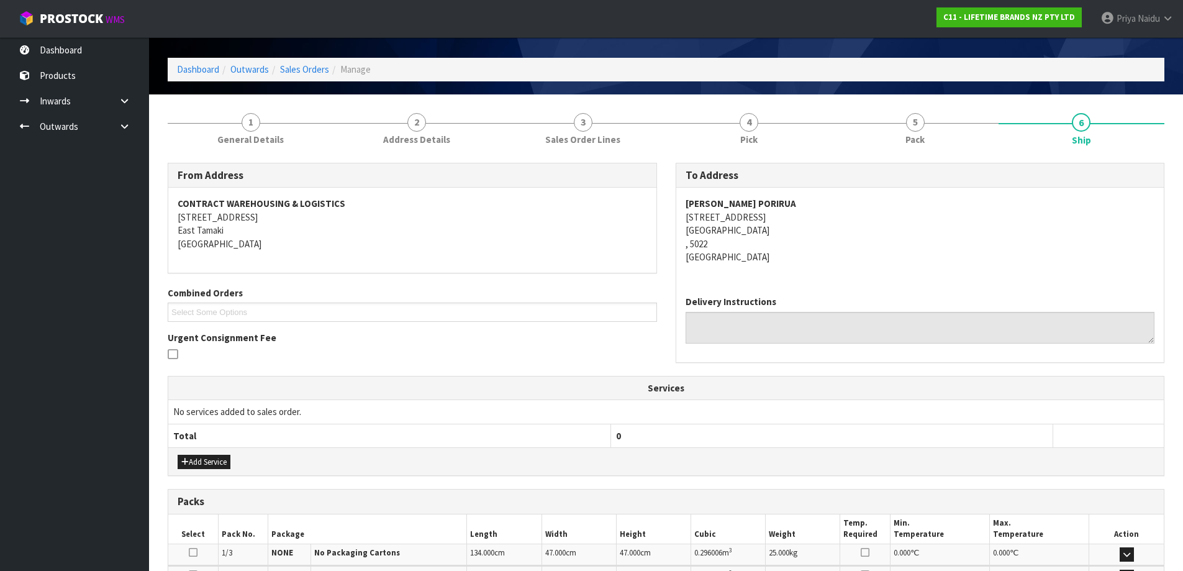
scroll to position [0, 0]
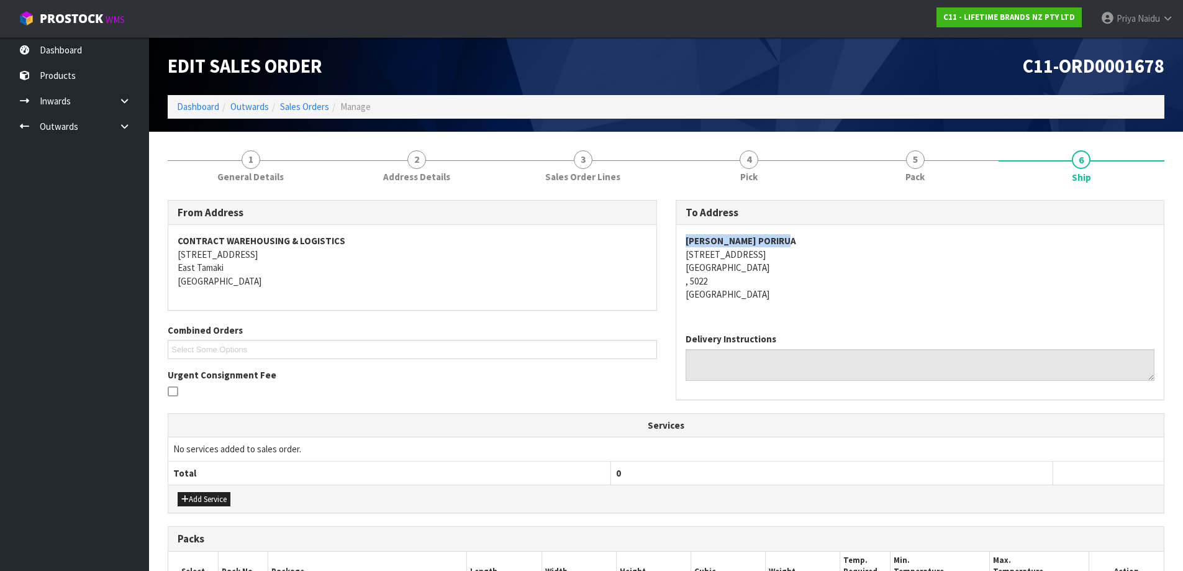
drag, startPoint x: 686, startPoint y: 239, endPoint x: 814, endPoint y: 226, distance: 128.6
click at [814, 226] on div "[PERSON_NAME] PORIRUA [STREET_ADDRESS]" at bounding box center [920, 274] width 488 height 98
drag, startPoint x: 683, startPoint y: 255, endPoint x: 768, endPoint y: 280, distance: 89.2
click at [768, 280] on div "[PERSON_NAME] PORIRUA [STREET_ADDRESS]" at bounding box center [920, 274] width 488 height 98
click at [809, 303] on div "[PERSON_NAME] PORIRUA [STREET_ADDRESS]" at bounding box center [920, 274] width 488 height 98
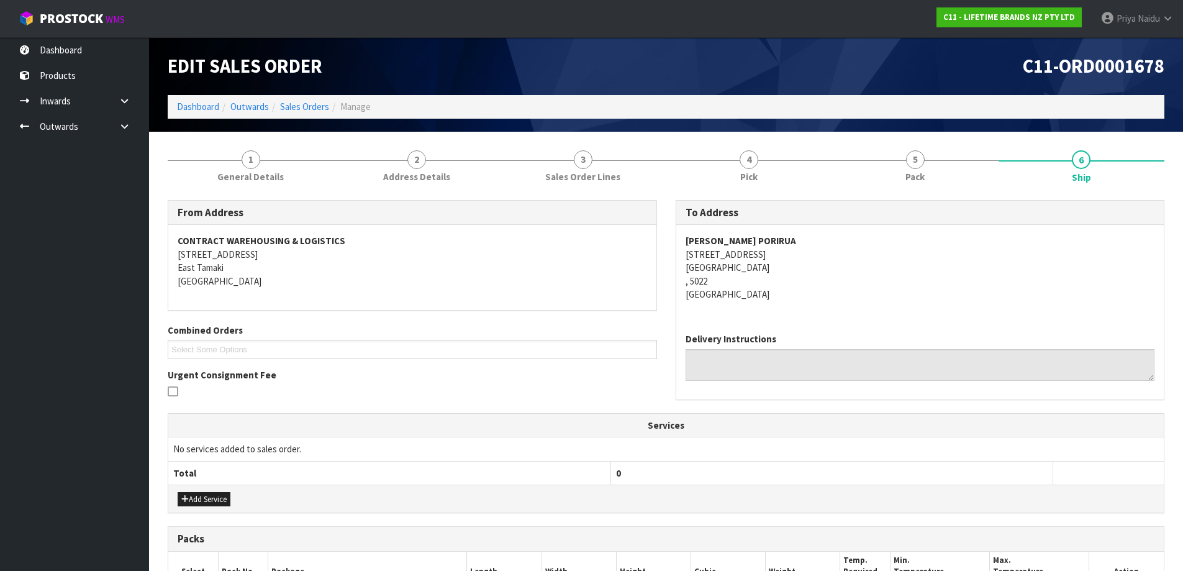
drag, startPoint x: 680, startPoint y: 258, endPoint x: 811, endPoint y: 255, distance: 131.7
click at [811, 255] on div "[PERSON_NAME] PORIRUA [STREET_ADDRESS]" at bounding box center [920, 274] width 488 height 98
drag, startPoint x: 675, startPoint y: 240, endPoint x: 814, endPoint y: 231, distance: 140.1
click at [814, 231] on div "To Address [PERSON_NAME] PORIRUA [STREET_ADDRESS] Delivery Instructions" at bounding box center [920, 306] width 508 height 213
click at [839, 258] on address "[PERSON_NAME] PORIRUA [STREET_ADDRESS]" at bounding box center [921, 267] width 470 height 66
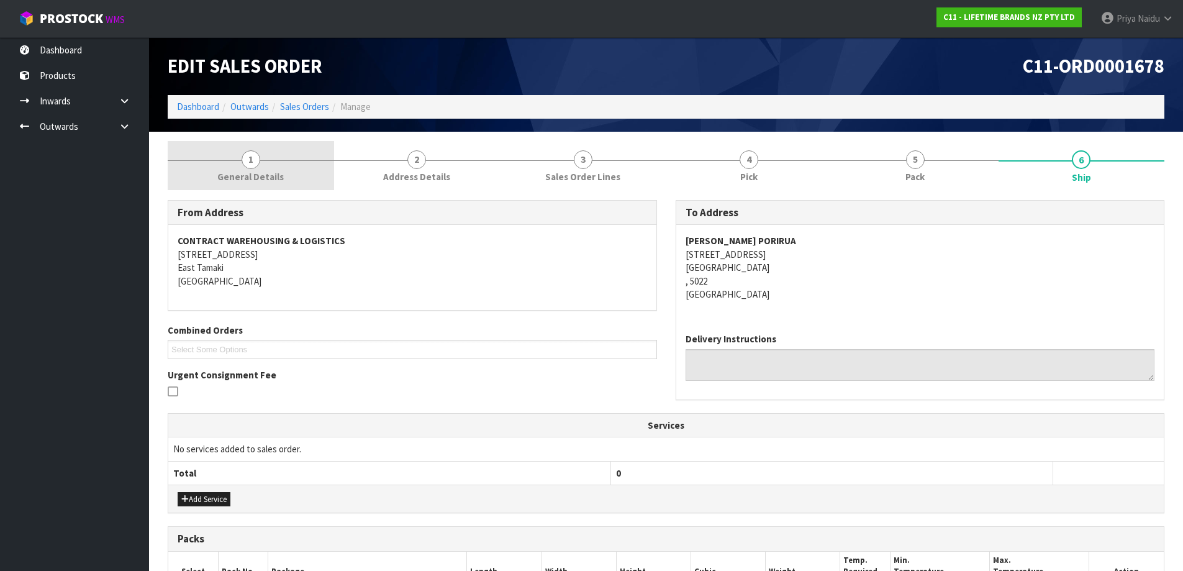
drag, startPoint x: 227, startPoint y: 157, endPoint x: 224, endPoint y: 179, distance: 22.7
click at [227, 157] on link "1 General Details" at bounding box center [251, 165] width 166 height 49
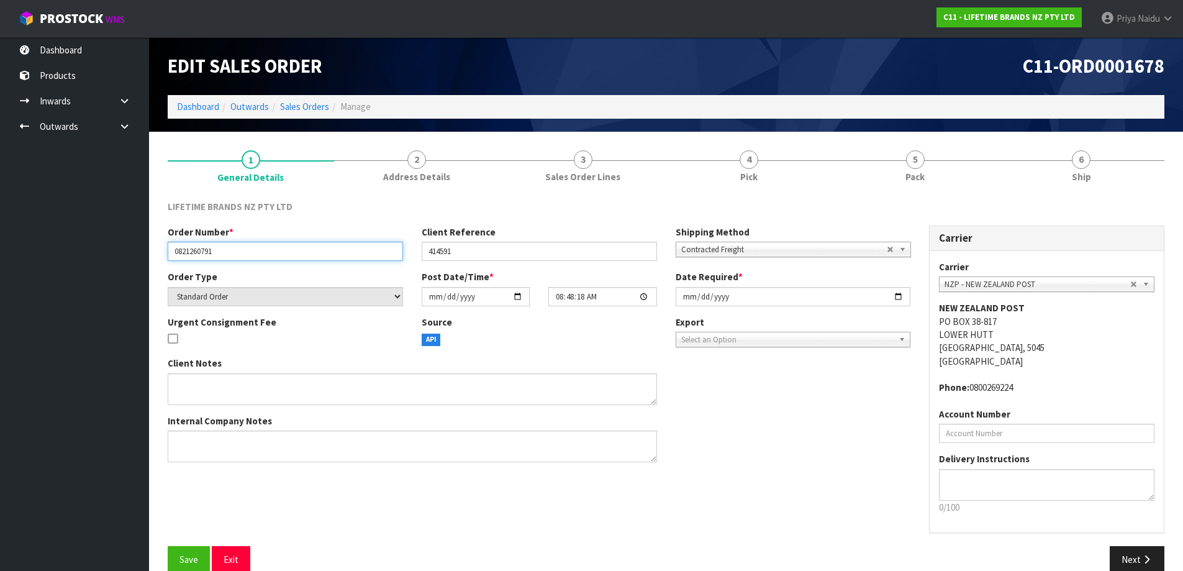
drag, startPoint x: 168, startPoint y: 251, endPoint x: 46, endPoint y: 250, distance: 121.7
click at [277, 253] on input "0821260791" at bounding box center [285, 251] width 235 height 19
drag, startPoint x: 422, startPoint y: 248, endPoint x: 489, endPoint y: 248, distance: 66.5
click at [489, 248] on input "414591" at bounding box center [539, 251] width 235 height 19
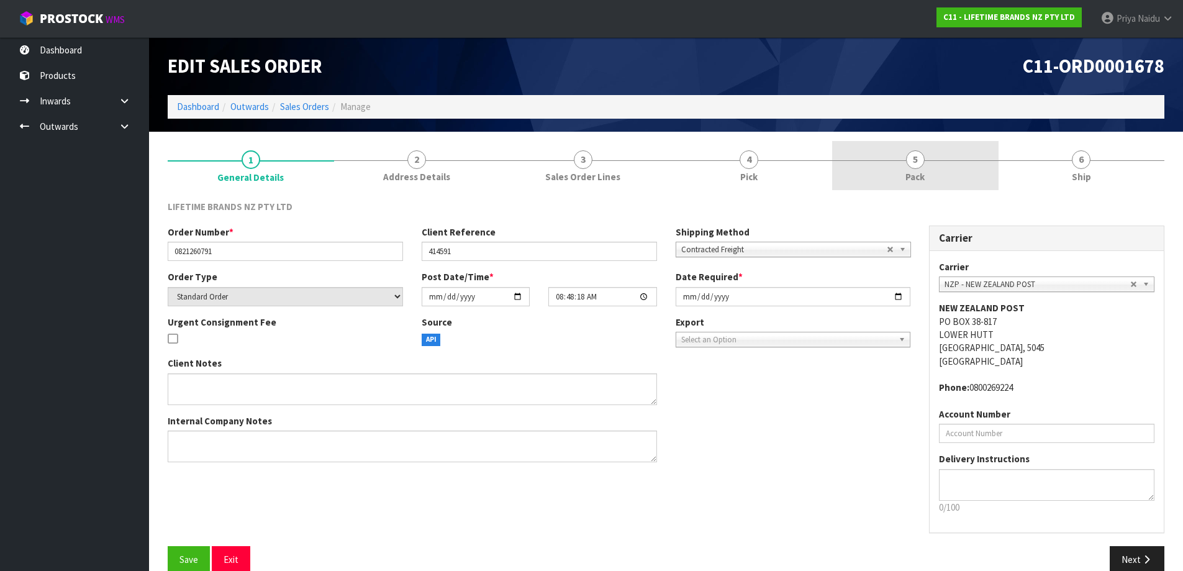
click at [934, 182] on link "5 Pack" at bounding box center [915, 165] width 166 height 49
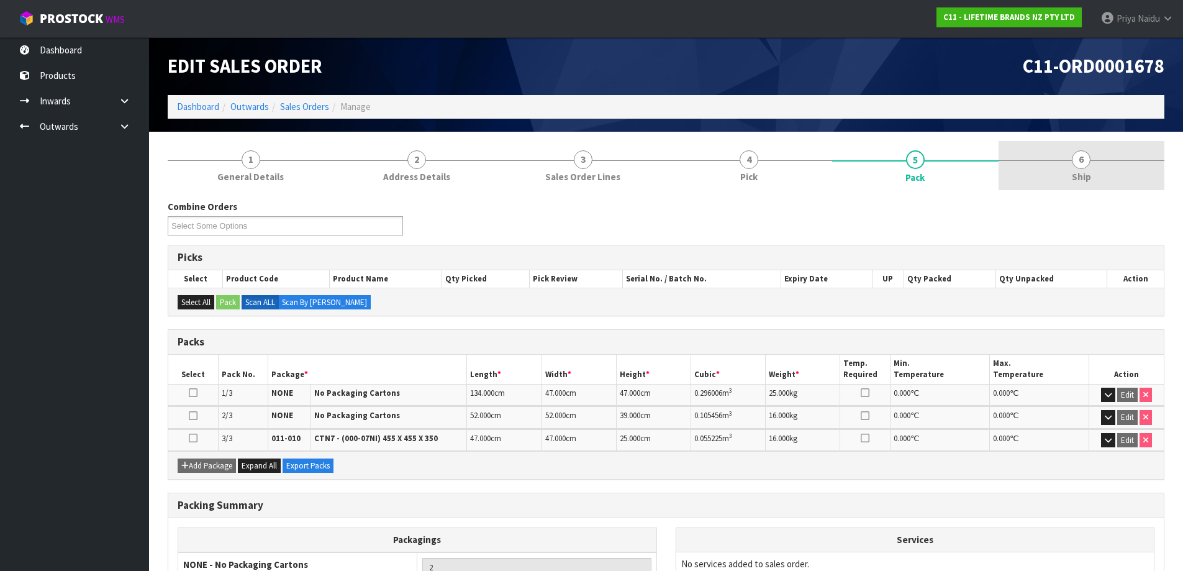
click at [1022, 179] on link "6 Ship" at bounding box center [1082, 165] width 166 height 49
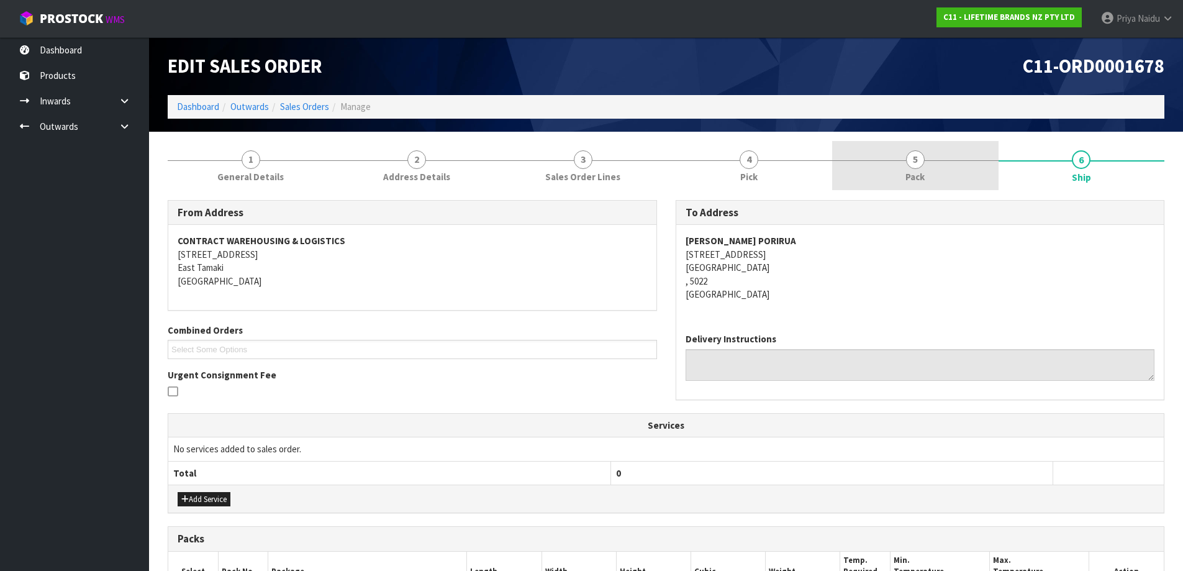
click at [909, 150] on link "5 Pack" at bounding box center [915, 165] width 166 height 49
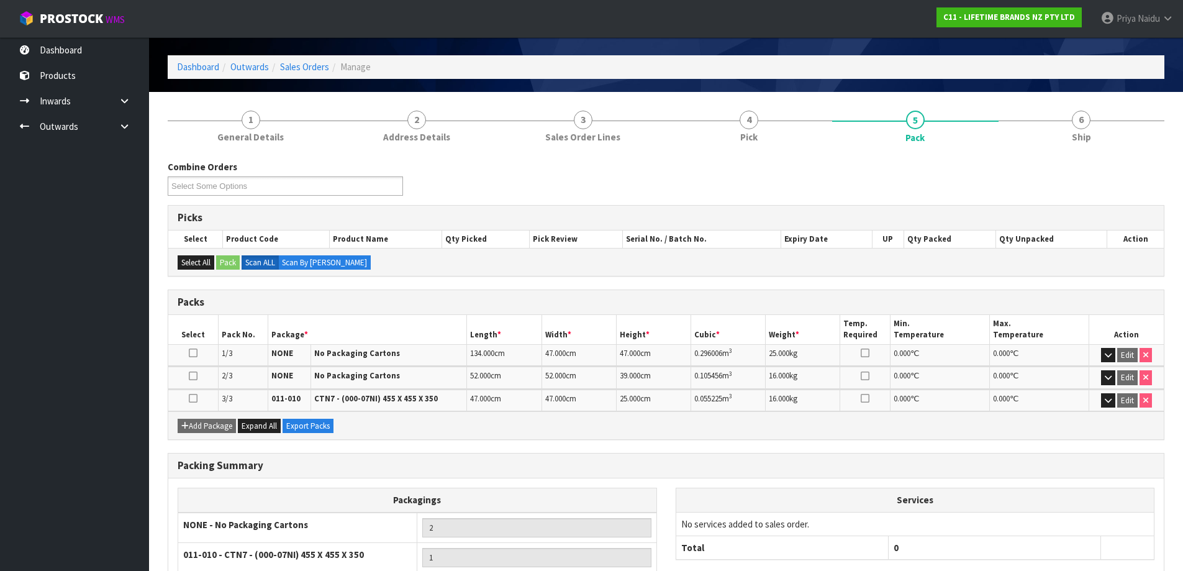
scroll to position [62, 0]
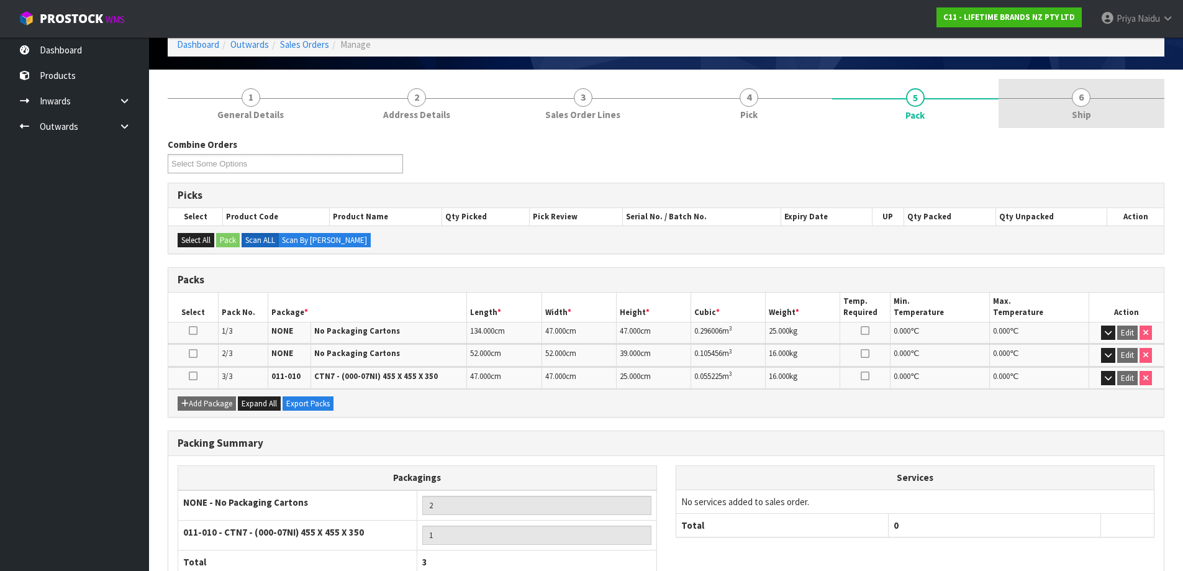
drag, startPoint x: 1073, startPoint y: 132, endPoint x: 1054, endPoint y: 125, distance: 20.4
click at [1073, 132] on div "Combine Orders C11-ORD0001617 C11-ORD0001618 C11-ORD0001643 C11-ORD0001649 C11-…" at bounding box center [666, 388] width 997 height 518
click at [1050, 119] on link "6 Ship" at bounding box center [1082, 103] width 166 height 49
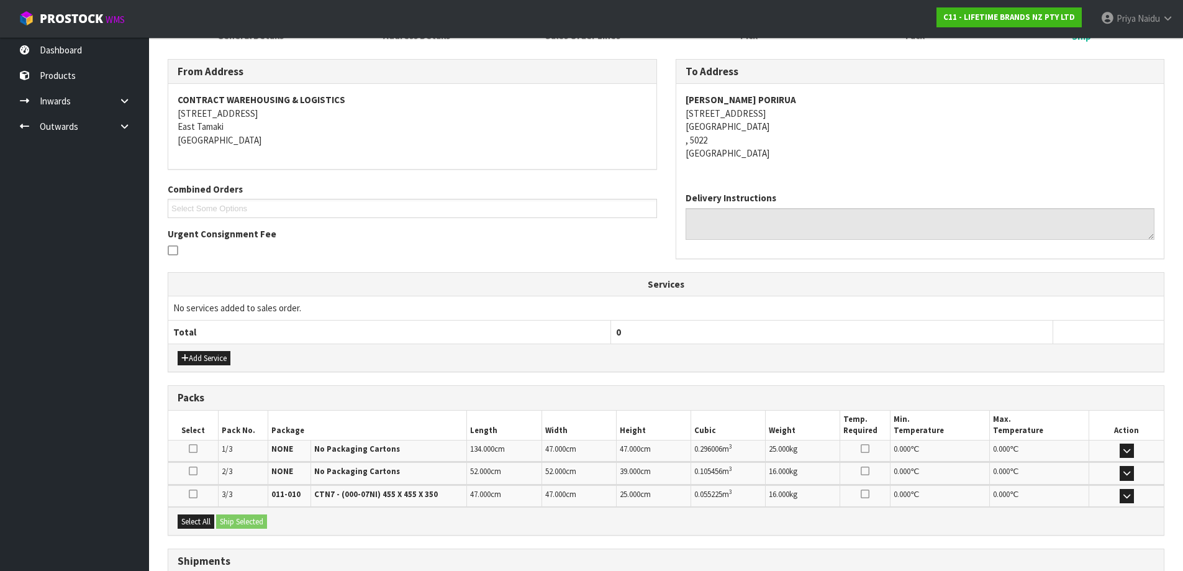
scroll to position [239, 0]
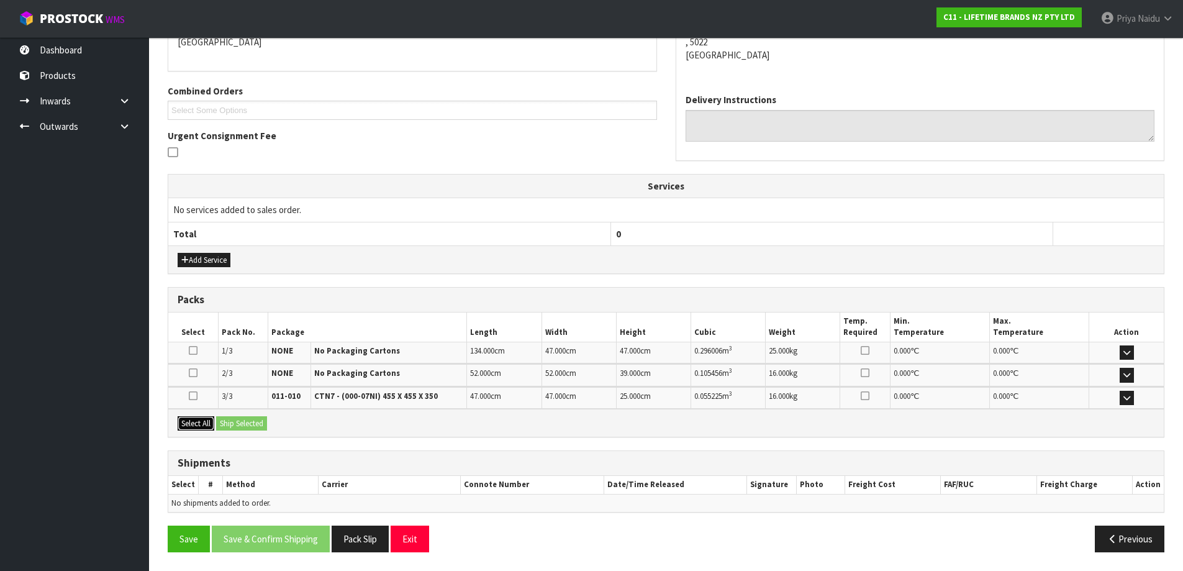
click at [201, 422] on button "Select All" at bounding box center [196, 423] width 37 height 15
drag, startPoint x: 225, startPoint y: 419, endPoint x: 252, endPoint y: 419, distance: 26.1
click at [227, 419] on button "Ship Selected" at bounding box center [241, 423] width 51 height 15
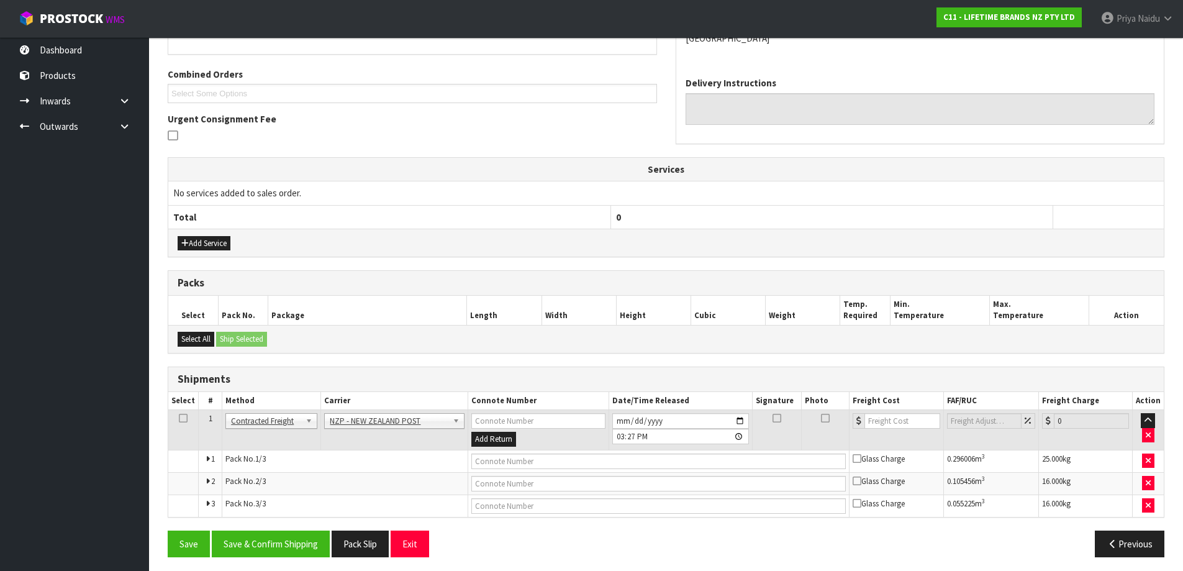
scroll to position [261, 0]
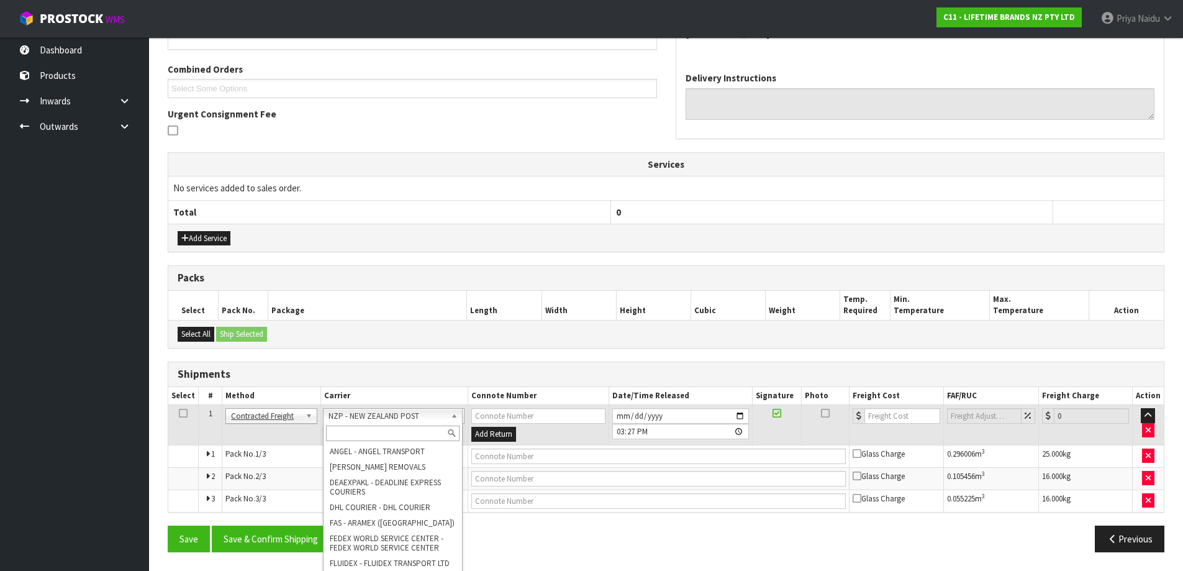
click at [363, 432] on input "text" at bounding box center [393, 433] width 134 height 16
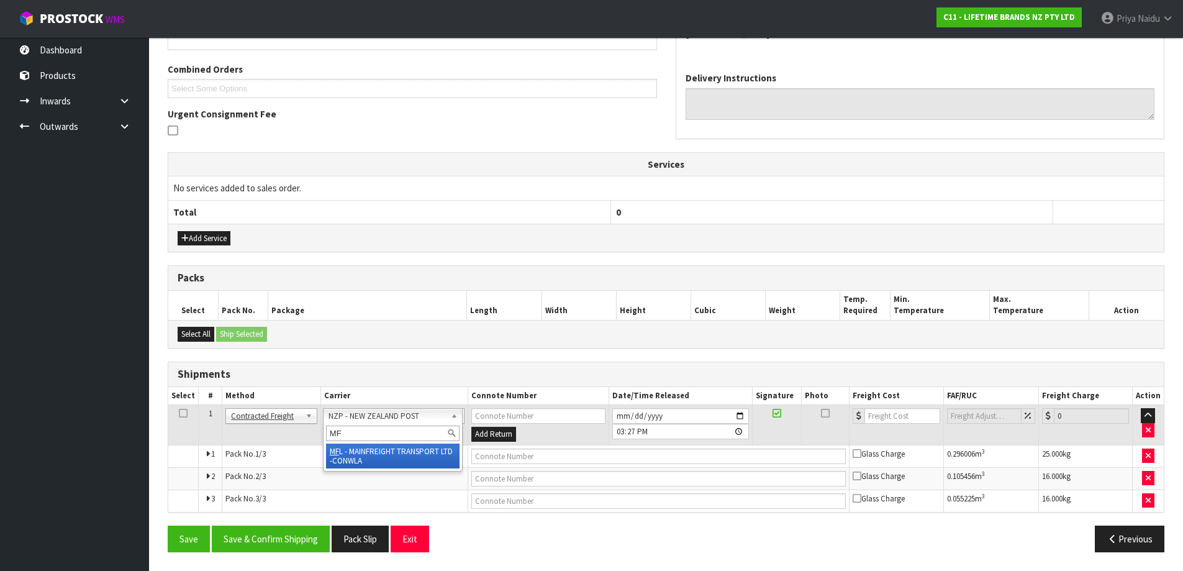
type input "MF"
drag, startPoint x: 399, startPoint y: 461, endPoint x: 408, endPoint y: 460, distance: 9.3
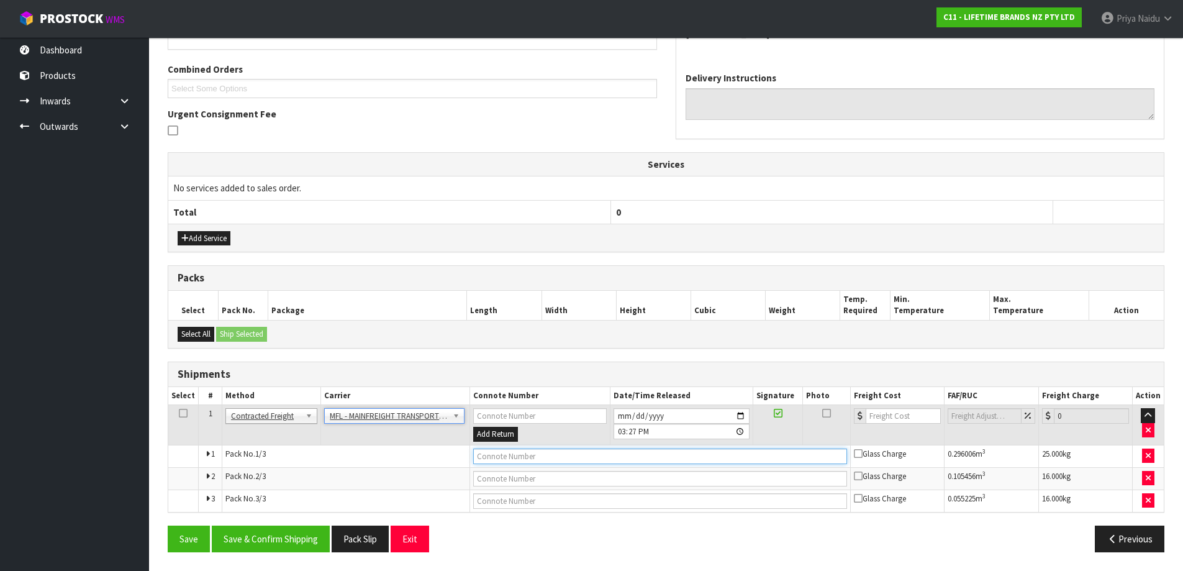
click at [494, 455] on input "text" at bounding box center [660, 456] width 374 height 16
paste input "FWM58286522"
type input "FWM58286522"
click at [884, 422] on input "number" at bounding box center [903, 416] width 75 height 16
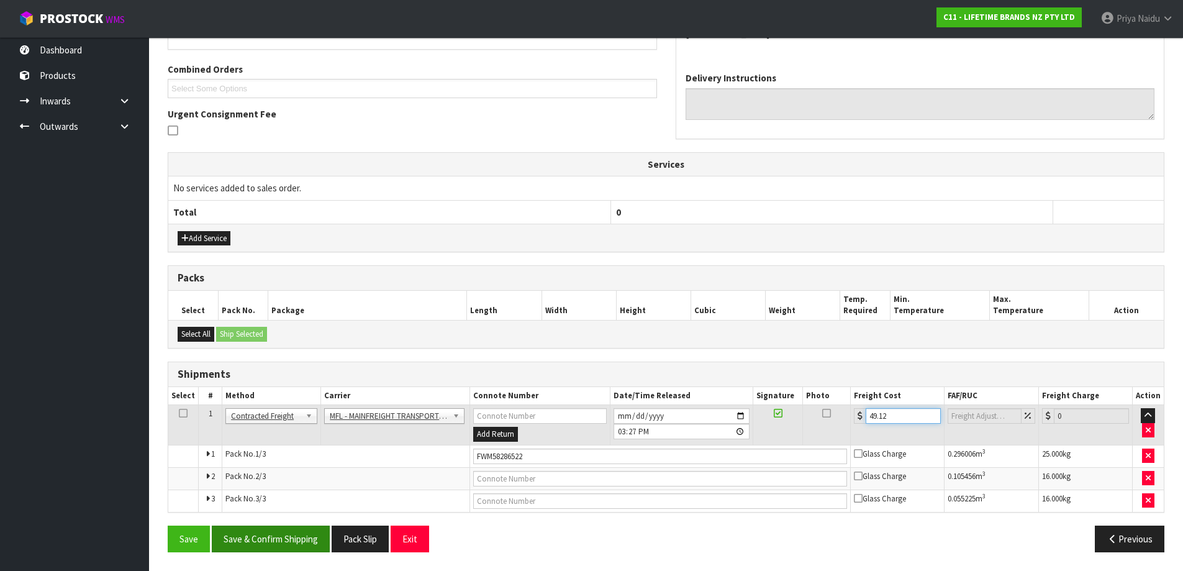
type input "49.12"
click at [257, 540] on button "Save & Confirm Shipping" at bounding box center [271, 538] width 118 height 27
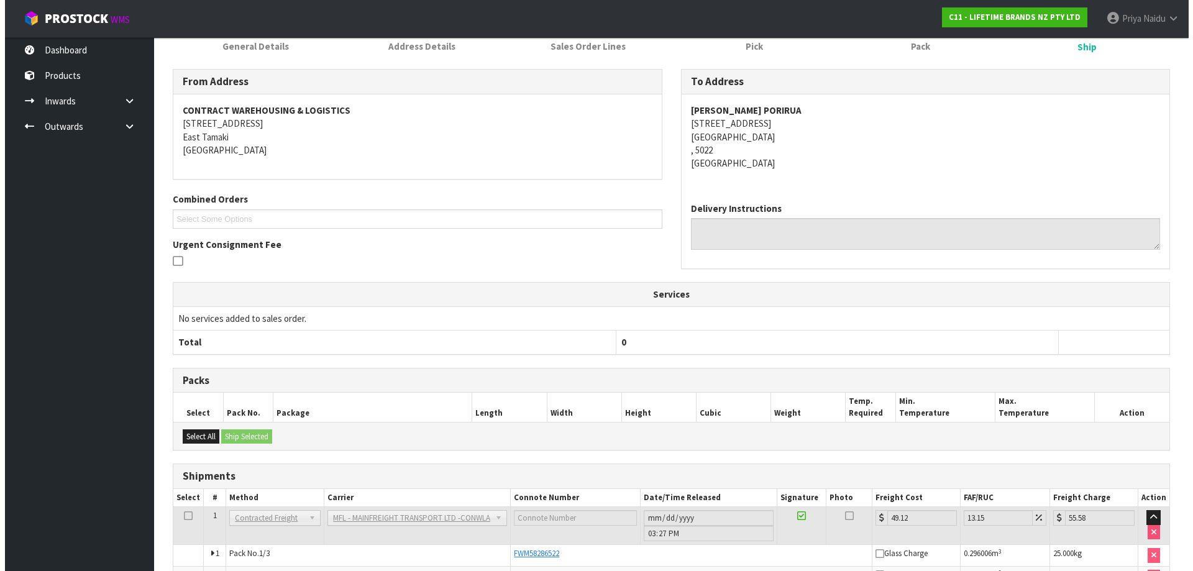
scroll to position [0, 0]
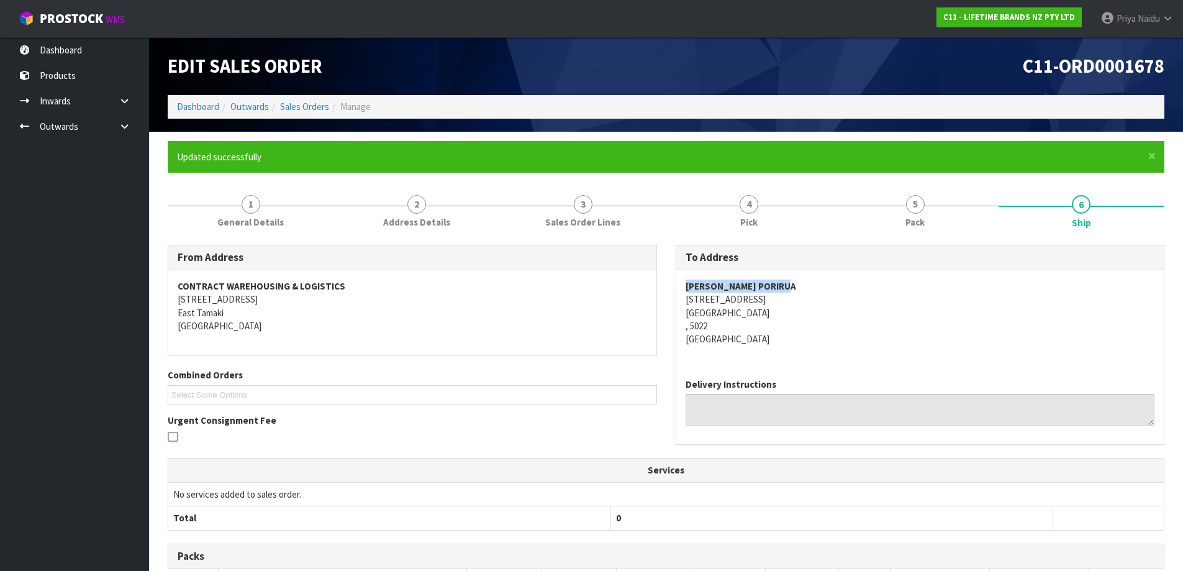
drag, startPoint x: 681, startPoint y: 288, endPoint x: 811, endPoint y: 283, distance: 129.9
click at [812, 283] on div "[PERSON_NAME] PORIRUA [STREET_ADDRESS]" at bounding box center [920, 319] width 488 height 98
click at [195, 103] on link "Dashboard" at bounding box center [198, 107] width 42 height 12
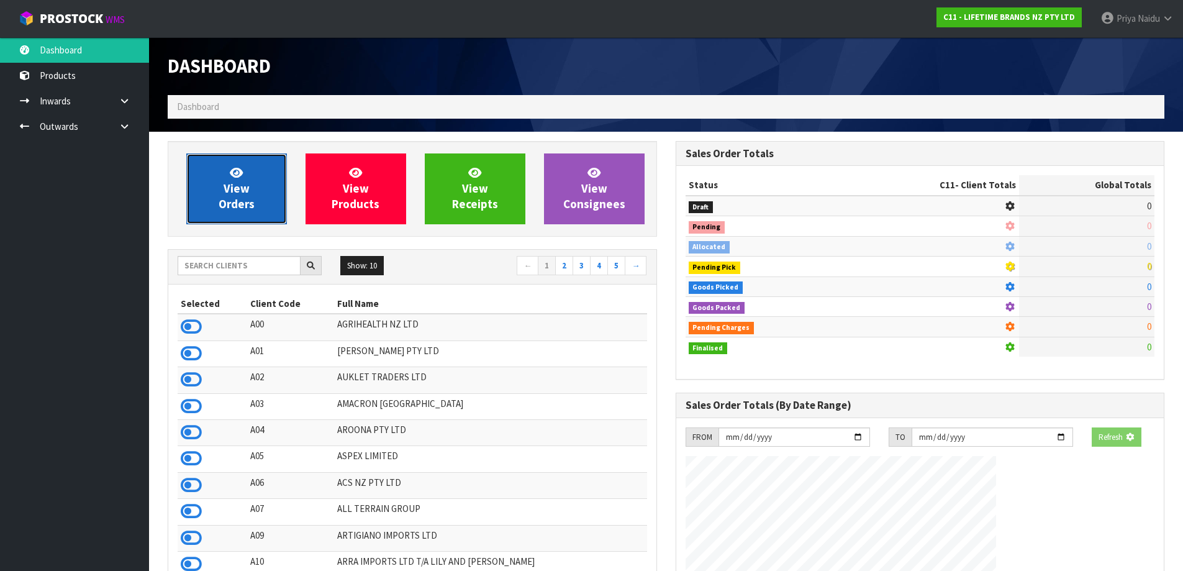
click at [243, 166] on link "View Orders" at bounding box center [236, 188] width 101 height 71
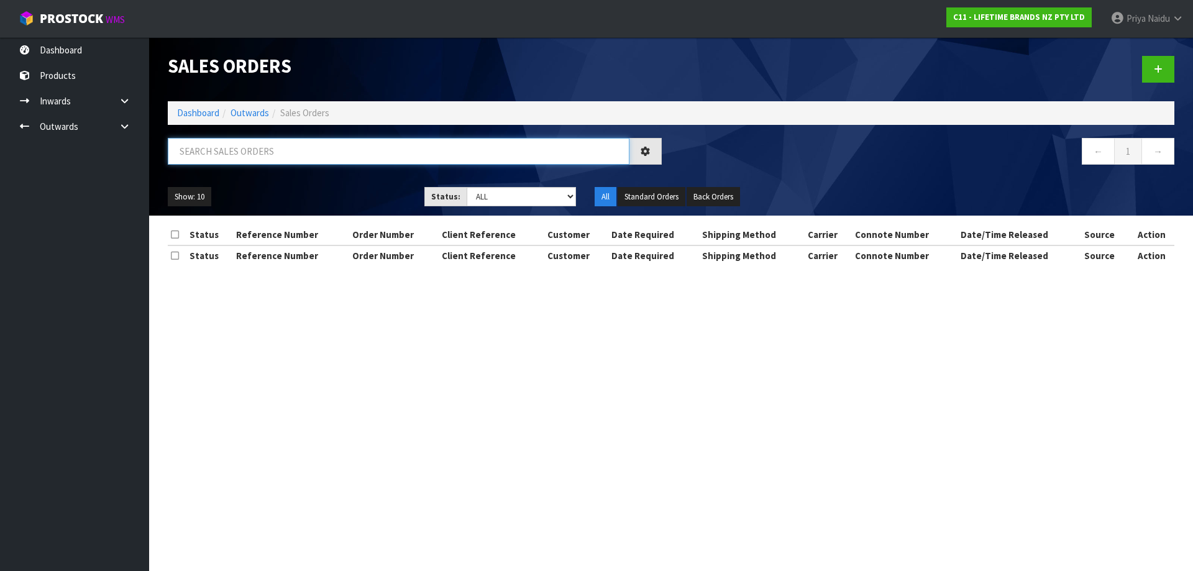
click at [263, 155] on input "text" at bounding box center [398, 151] width 461 height 27
paste input "[PERSON_NAME] PORIRUA"
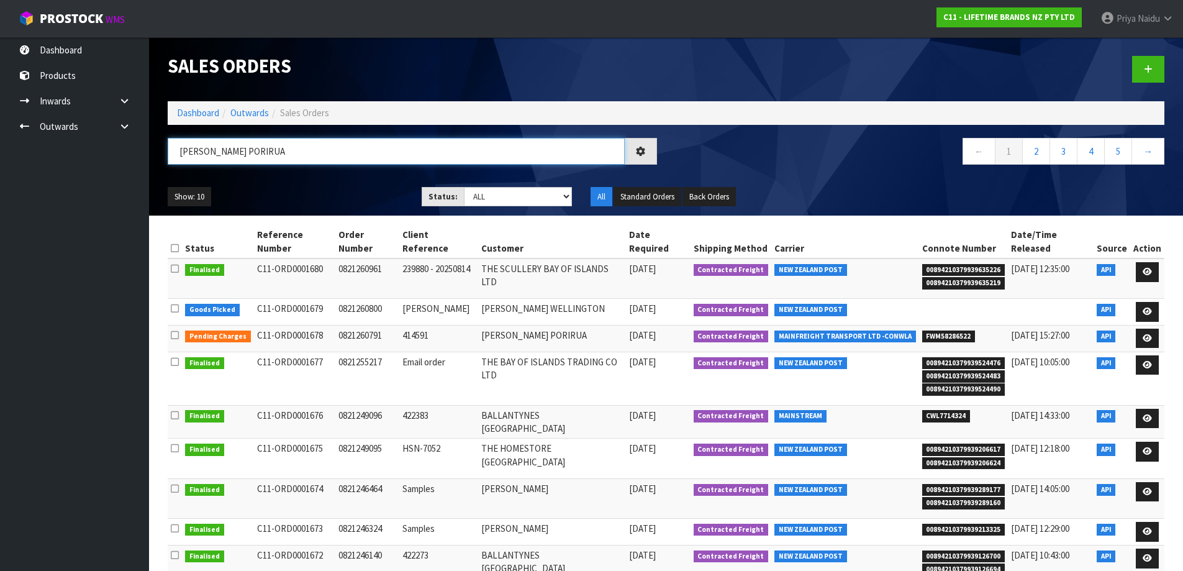
type input "[PERSON_NAME] PORIRUA"
click at [357, 204] on ul "Show: 10 5 10 25 50" at bounding box center [285, 197] width 235 height 20
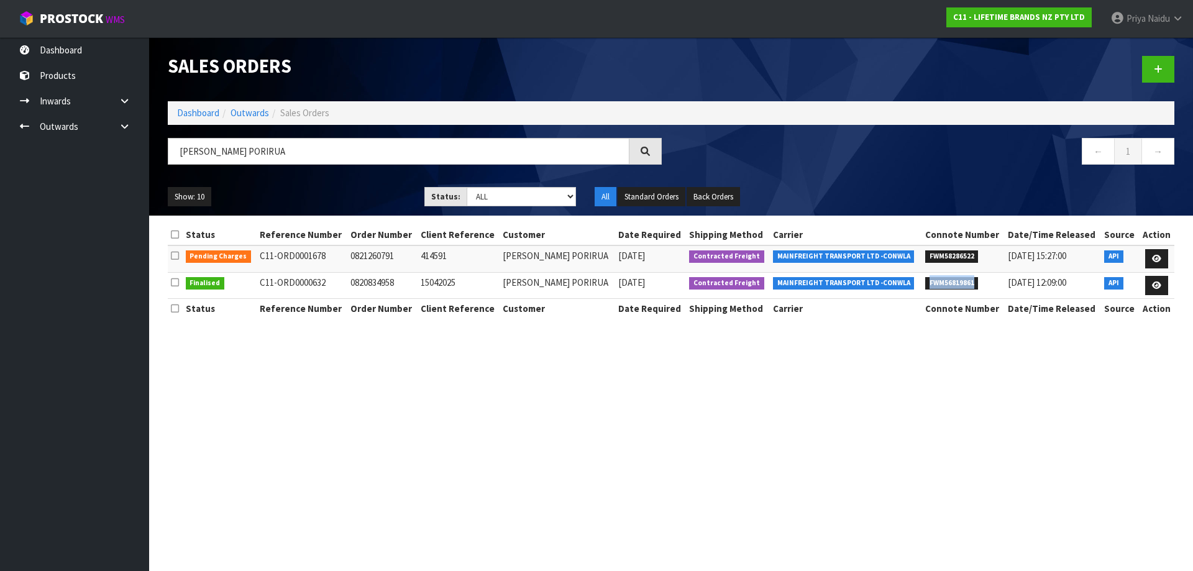
drag, startPoint x: 929, startPoint y: 282, endPoint x: 993, endPoint y: 285, distance: 64.1
click at [993, 285] on li "FWM56819861" at bounding box center [963, 282] width 76 height 13
click at [196, 117] on link "Dashboard" at bounding box center [198, 113] width 42 height 12
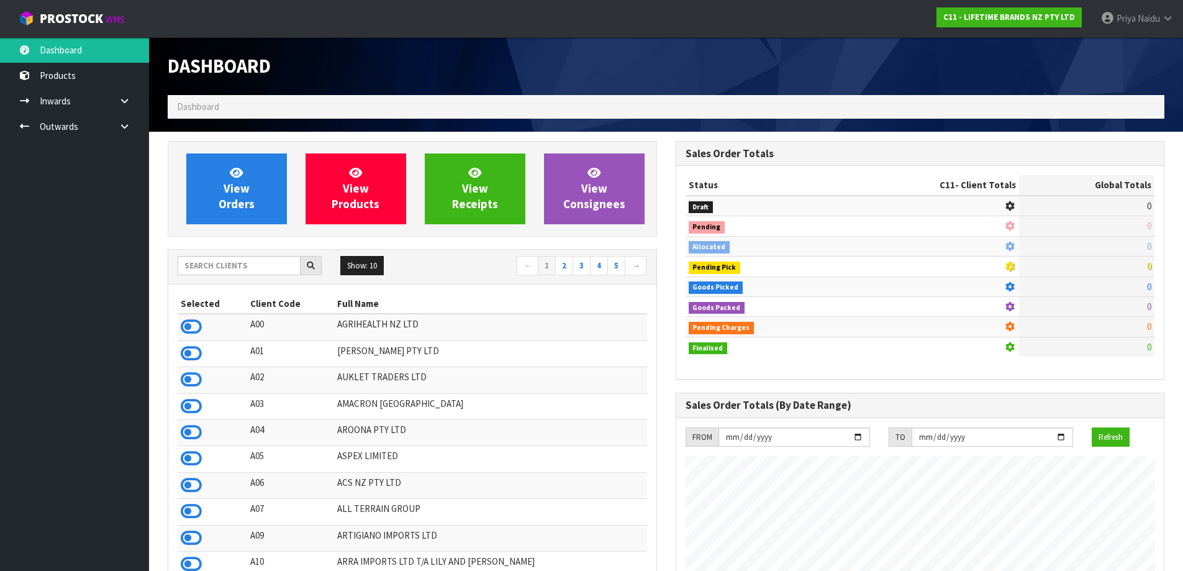
scroll to position [941, 507]
click at [264, 270] on input "text" at bounding box center [239, 265] width 123 height 19
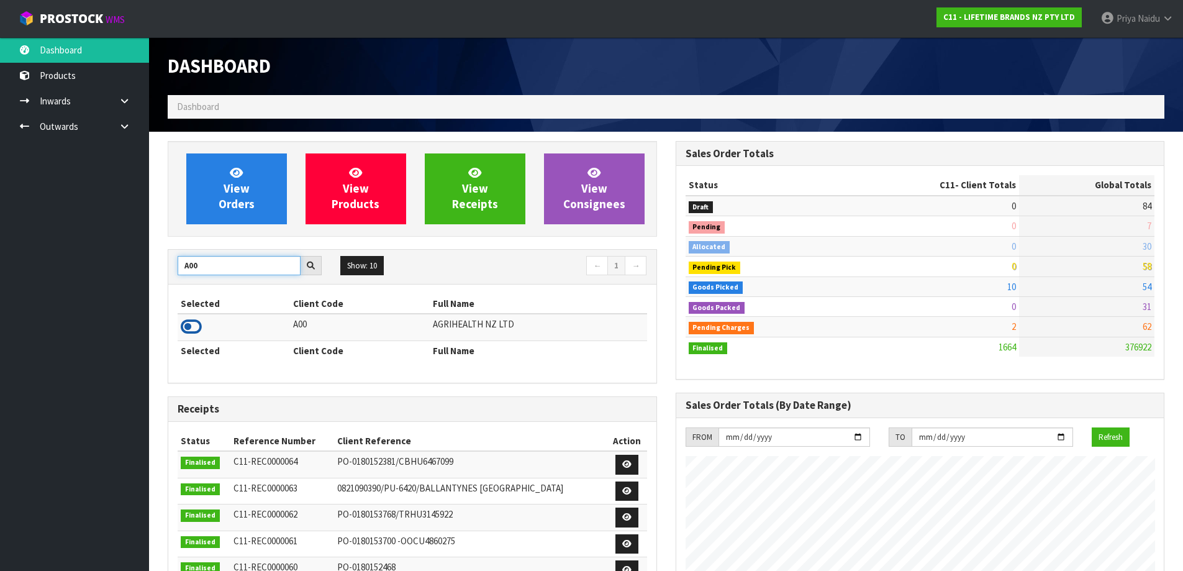
type input "A00"
click at [193, 325] on icon at bounding box center [191, 326] width 21 height 19
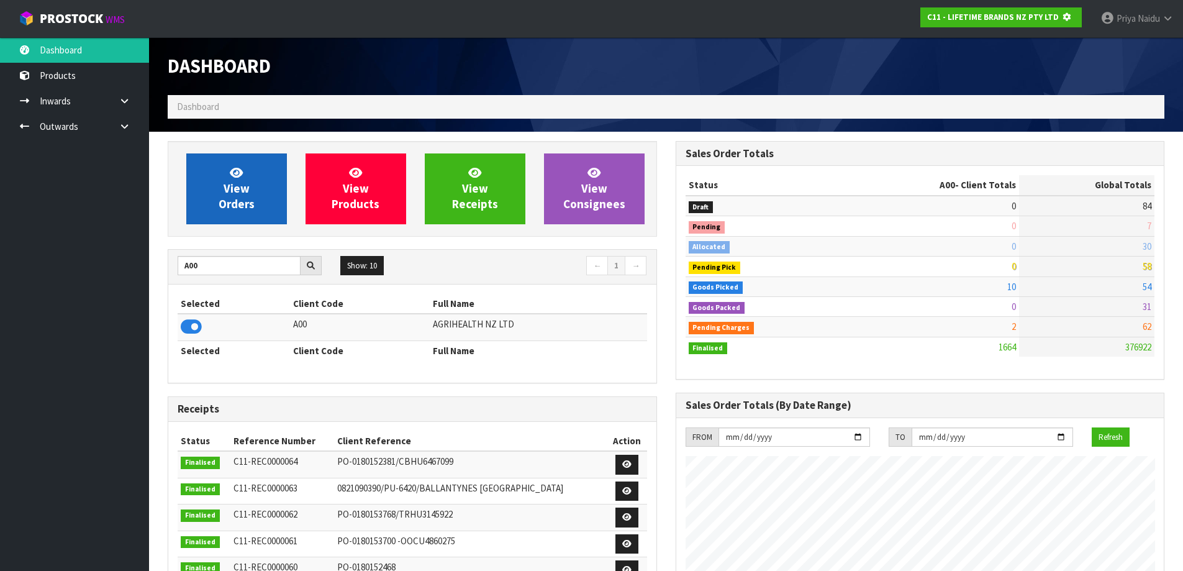
scroll to position [620350, 620617]
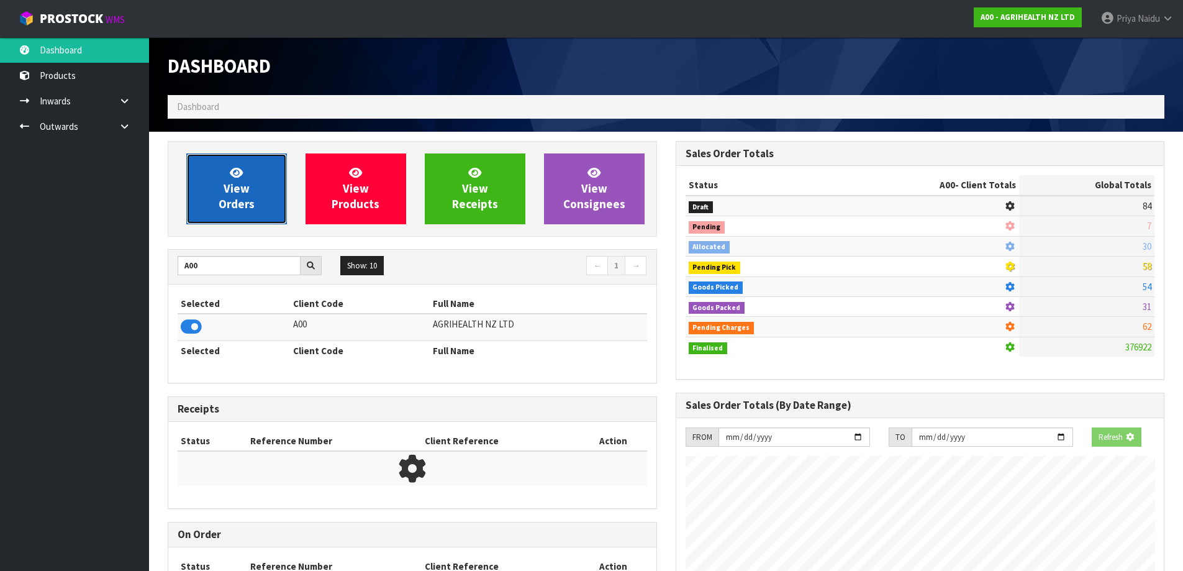
click at [228, 175] on link "View Orders" at bounding box center [236, 188] width 101 height 71
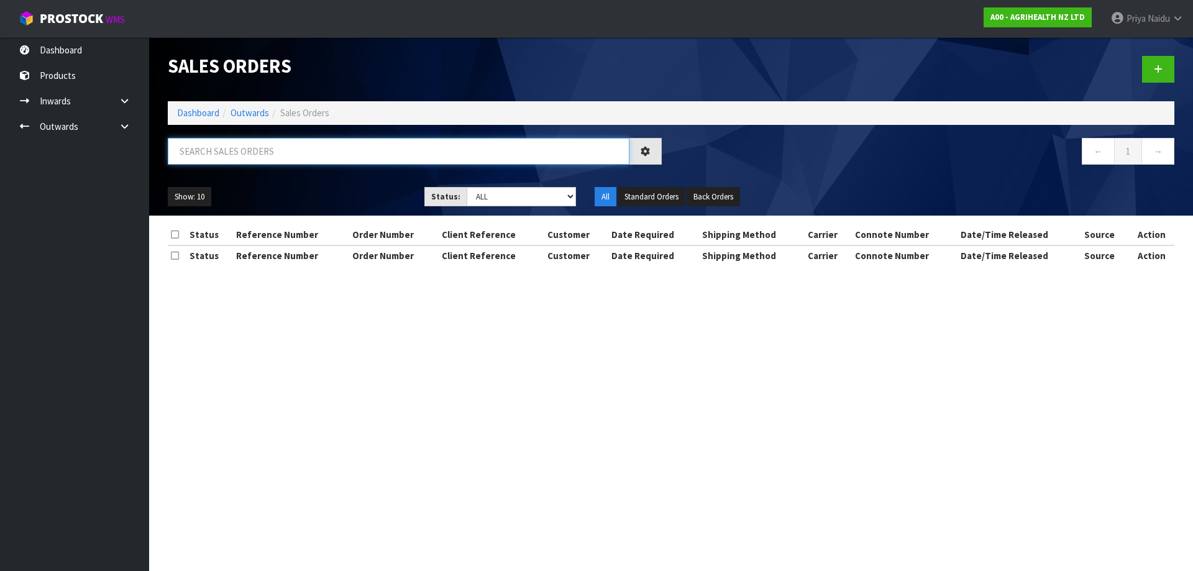
click at [248, 160] on input "text" at bounding box center [398, 151] width 461 height 27
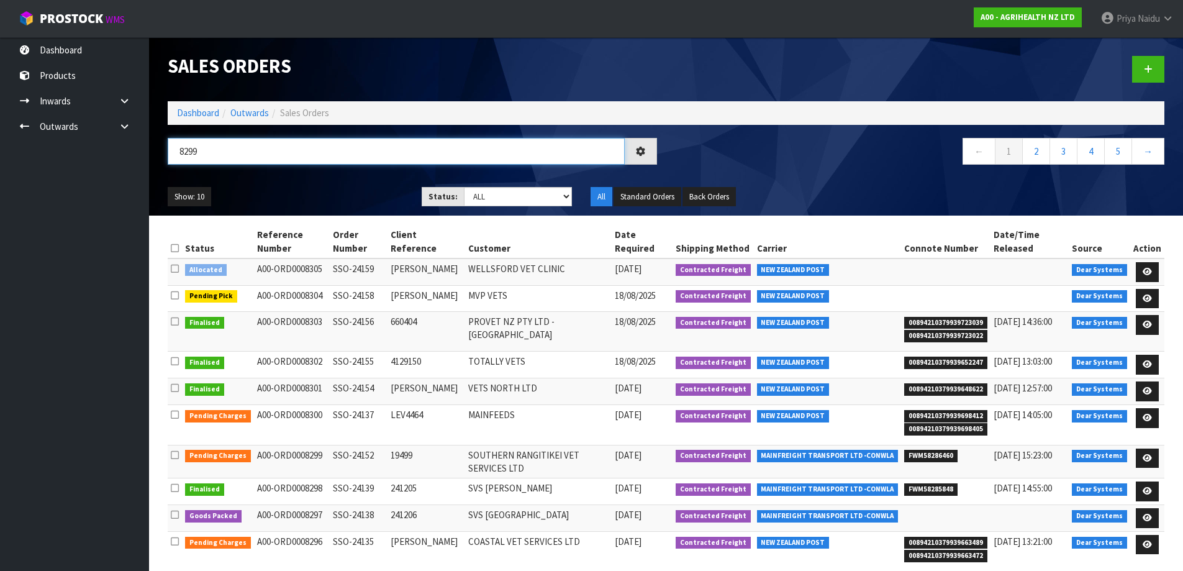
type input "8299"
click at [359, 183] on div "Show: 10 5 10 25 50 Status: Draft Pending Allocated Pending Pick Goods Picked G…" at bounding box center [666, 197] width 1016 height 39
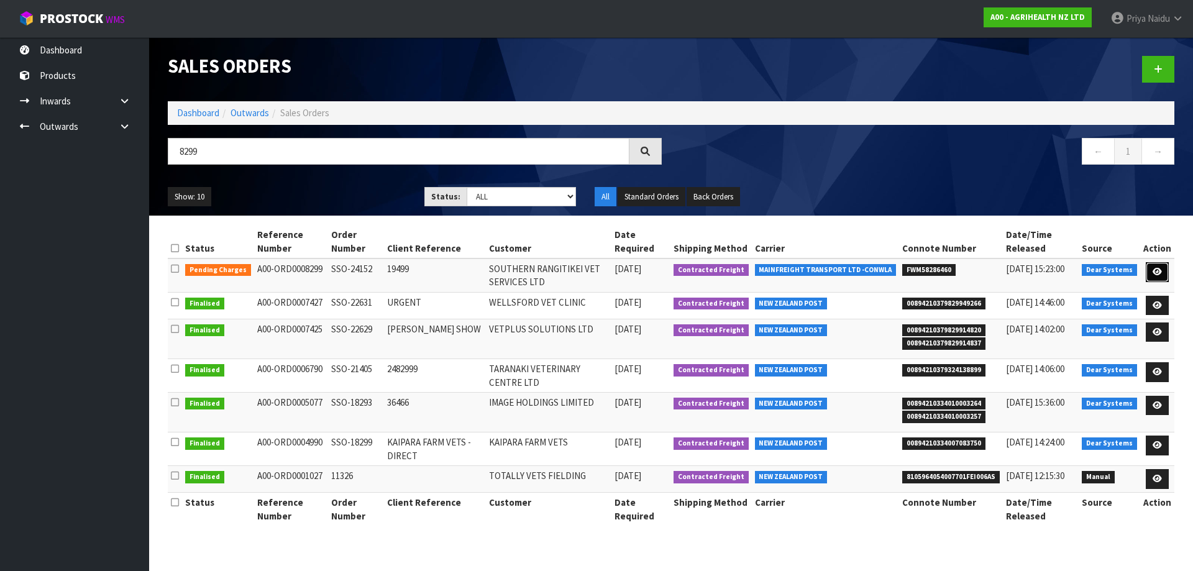
click at [1163, 268] on link at bounding box center [1156, 272] width 23 height 20
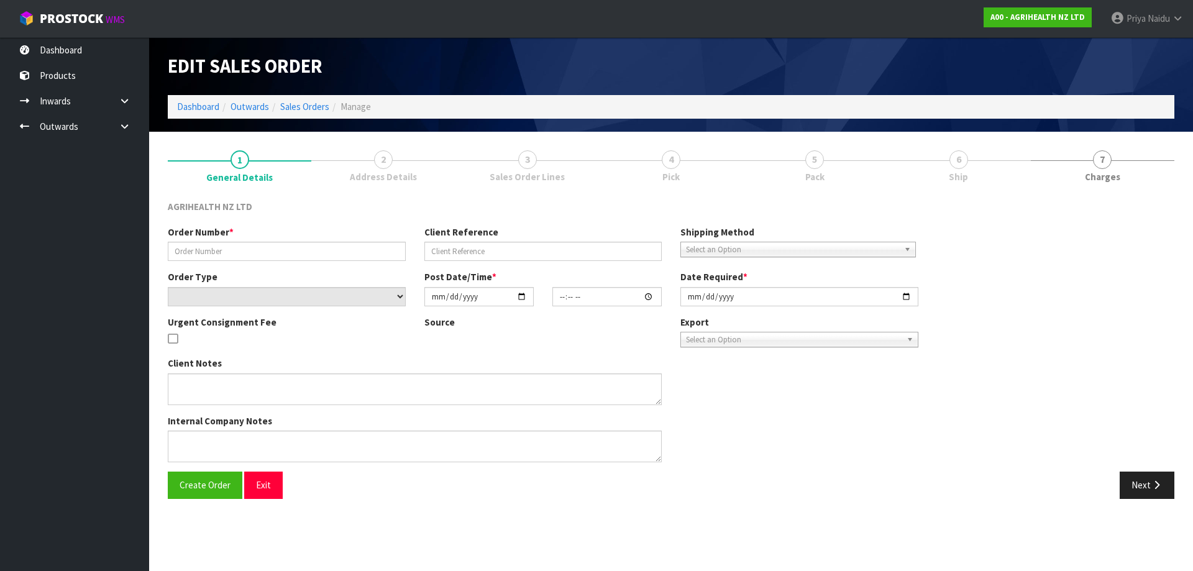
type input "SSO-24152"
type input "19499"
select select "number:0"
type input "[DATE]"
type input "10:33:41.000"
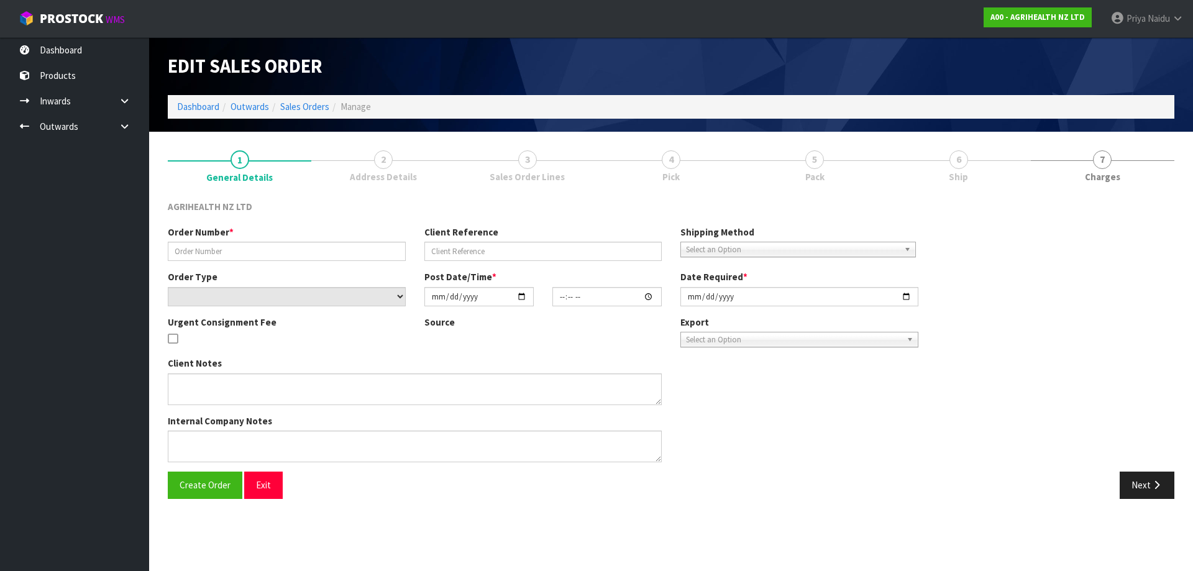
type input "[DATE]"
type textarea "SHIP BY: Overnight Courier"
type textarea "FOR DISPATCH [DATE] PLEASE"
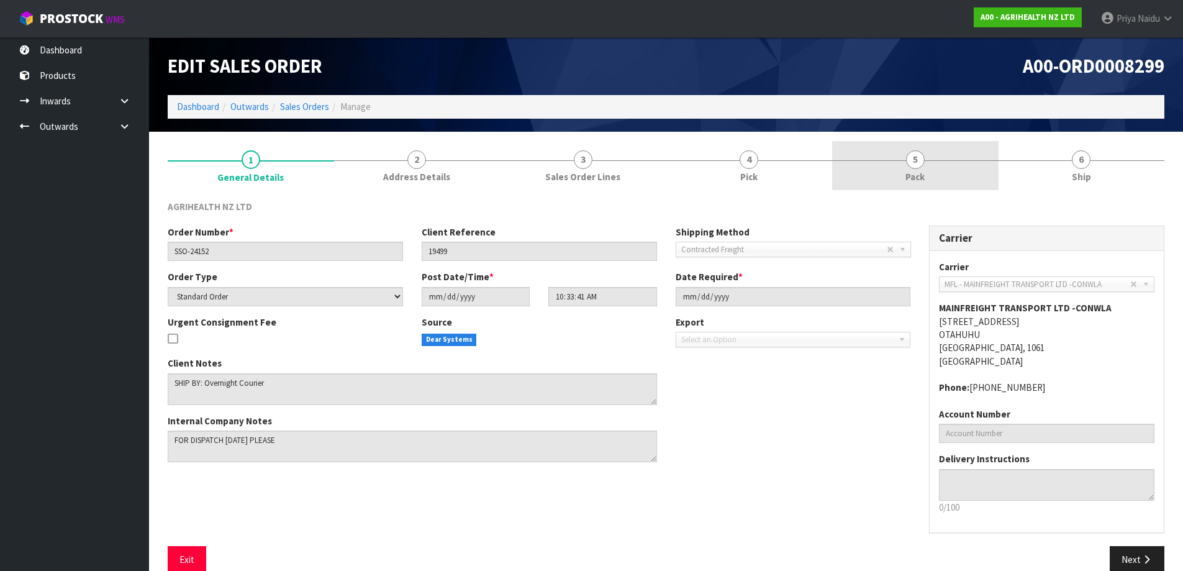
click at [922, 173] on span "Pack" at bounding box center [915, 176] width 19 height 13
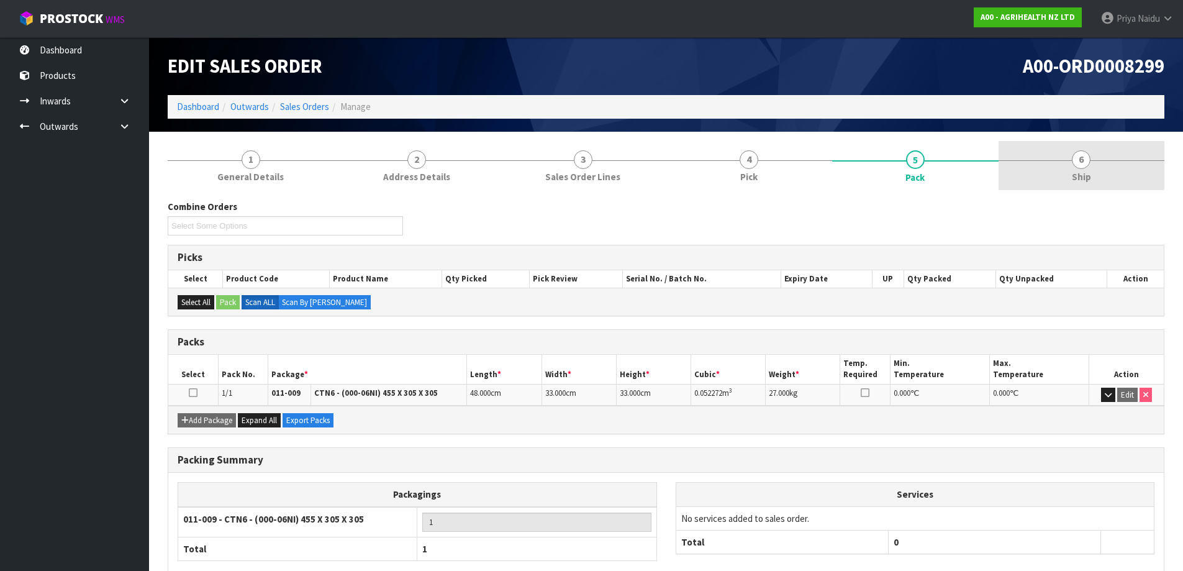
click at [1026, 175] on link "6 Ship" at bounding box center [1082, 165] width 166 height 49
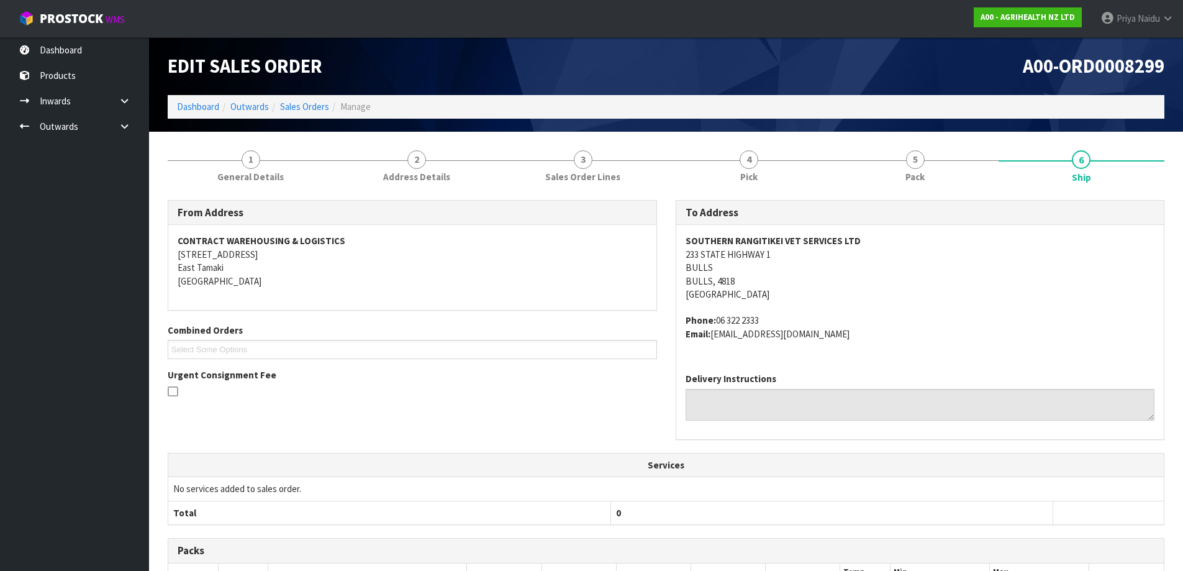
scroll to position [225, 0]
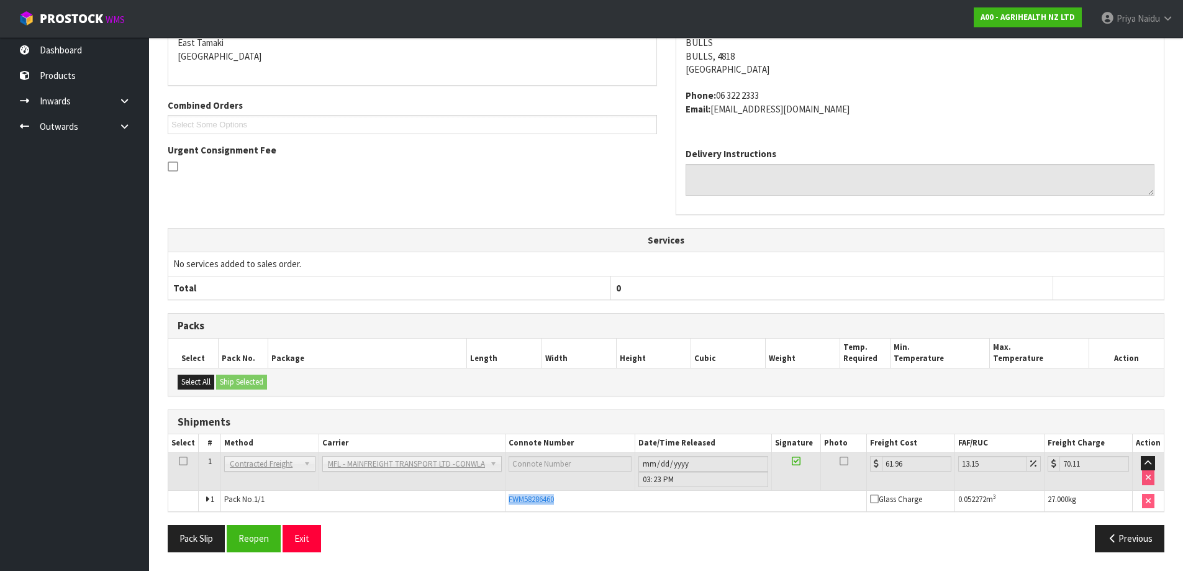
drag, startPoint x: 506, startPoint y: 497, endPoint x: 568, endPoint y: 496, distance: 61.5
click at [568, 496] on td "FWM58286460" at bounding box center [686, 500] width 361 height 21
click at [234, 539] on button "Reopen" at bounding box center [254, 538] width 54 height 27
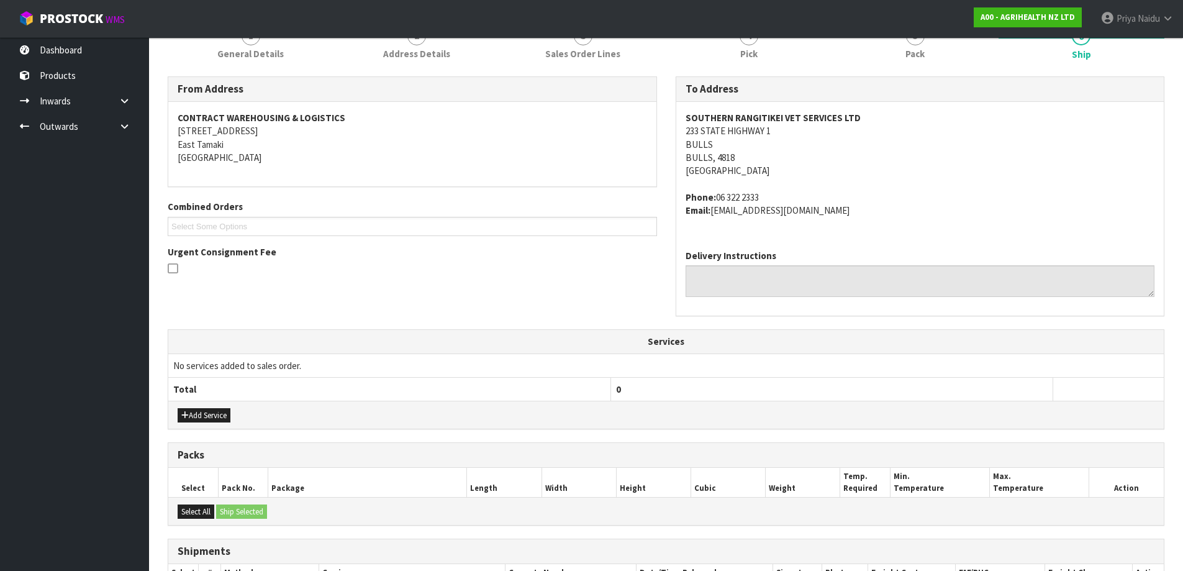
scroll to position [301, 0]
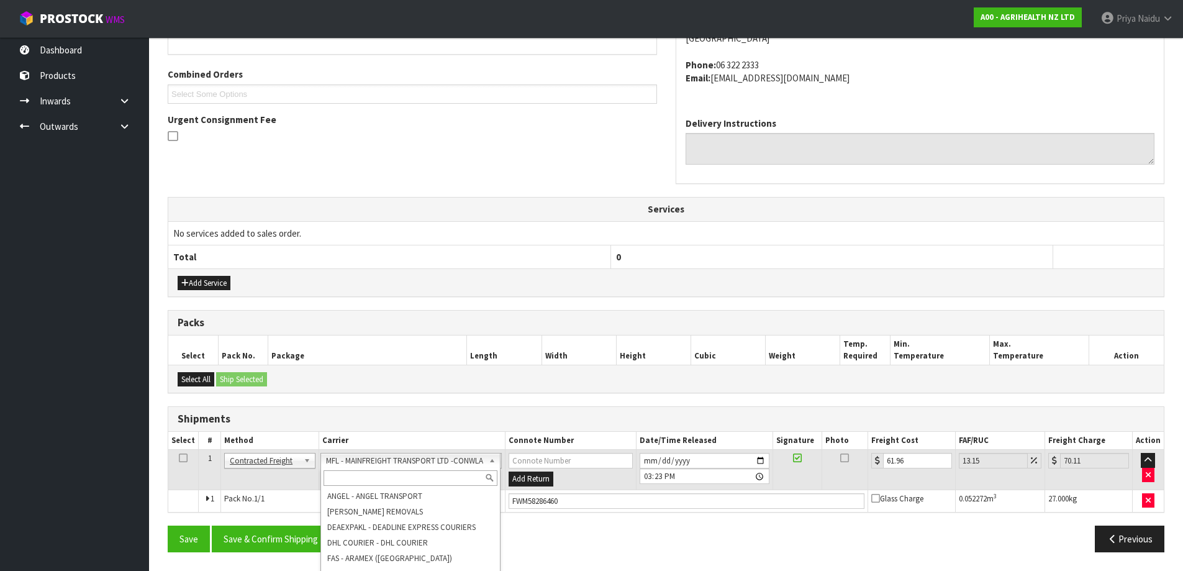
click at [398, 477] on input "text" at bounding box center [411, 478] width 174 height 16
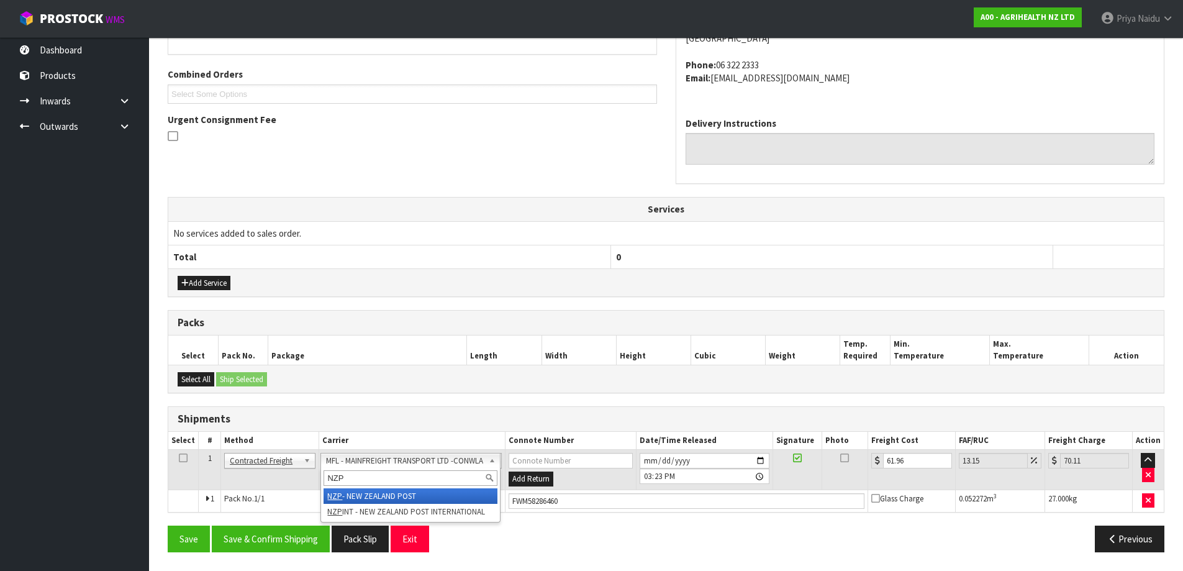
type input "NZP"
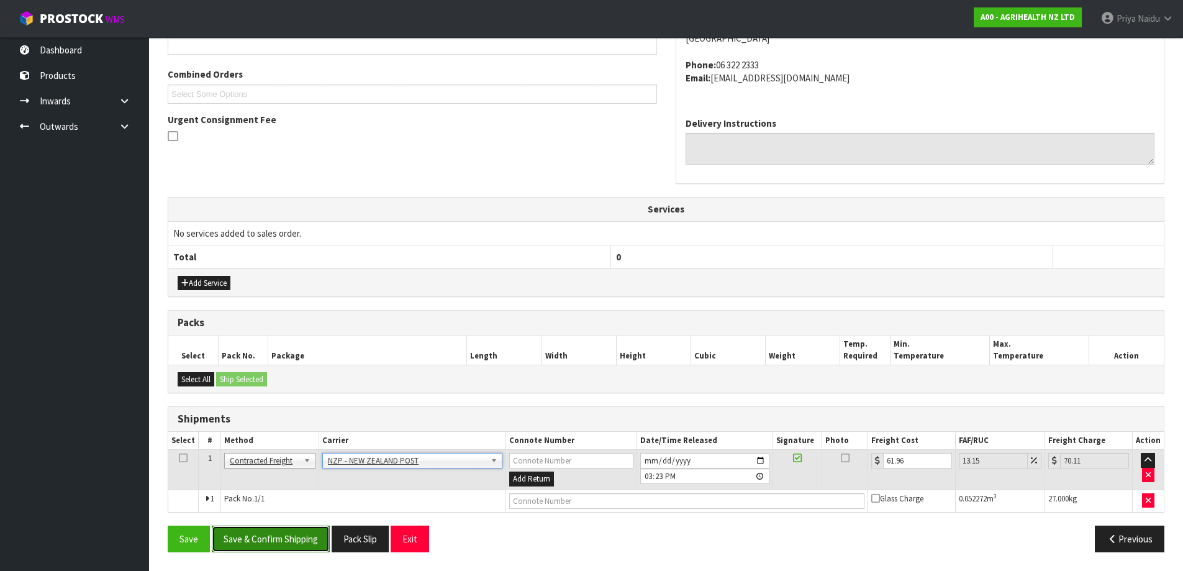
click at [303, 550] on button "Save & Confirm Shipping" at bounding box center [271, 538] width 118 height 27
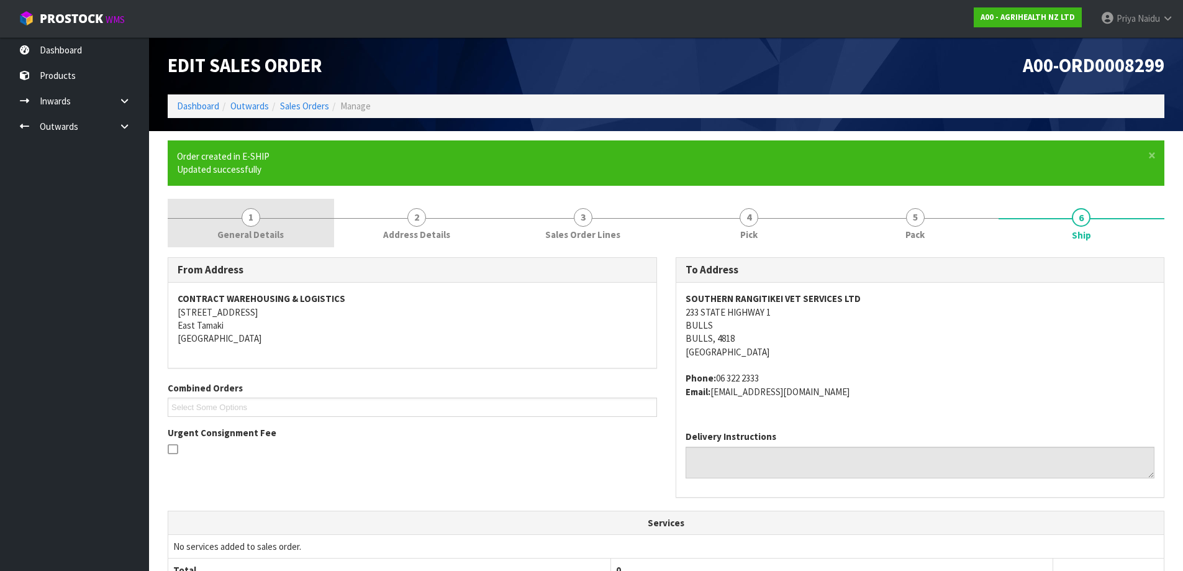
scroll to position [0, 0]
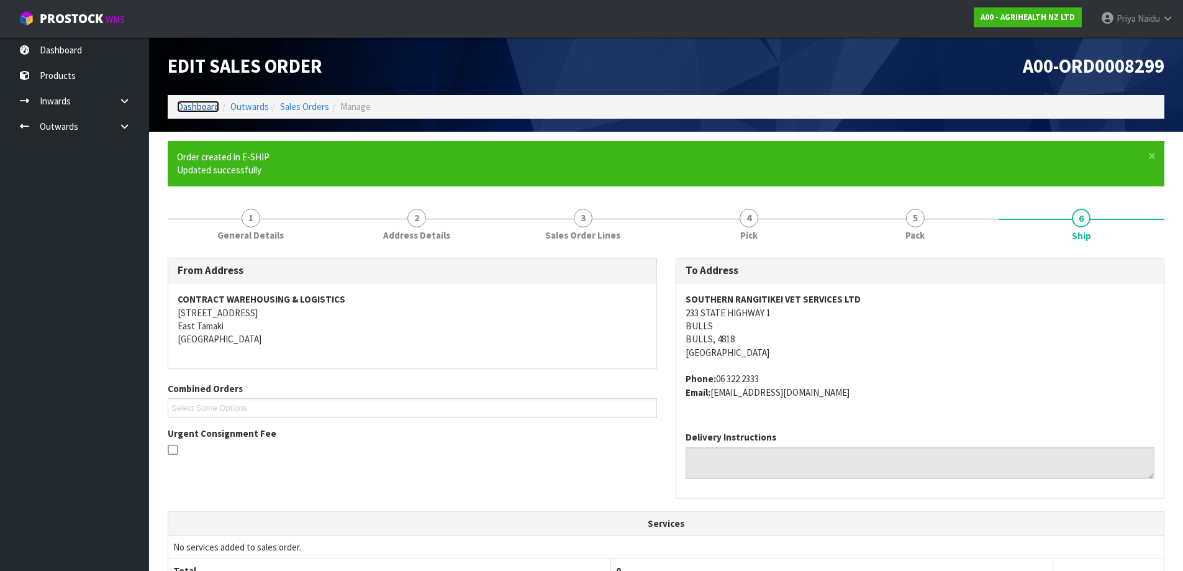
click at [199, 112] on link "Dashboard" at bounding box center [198, 107] width 42 height 12
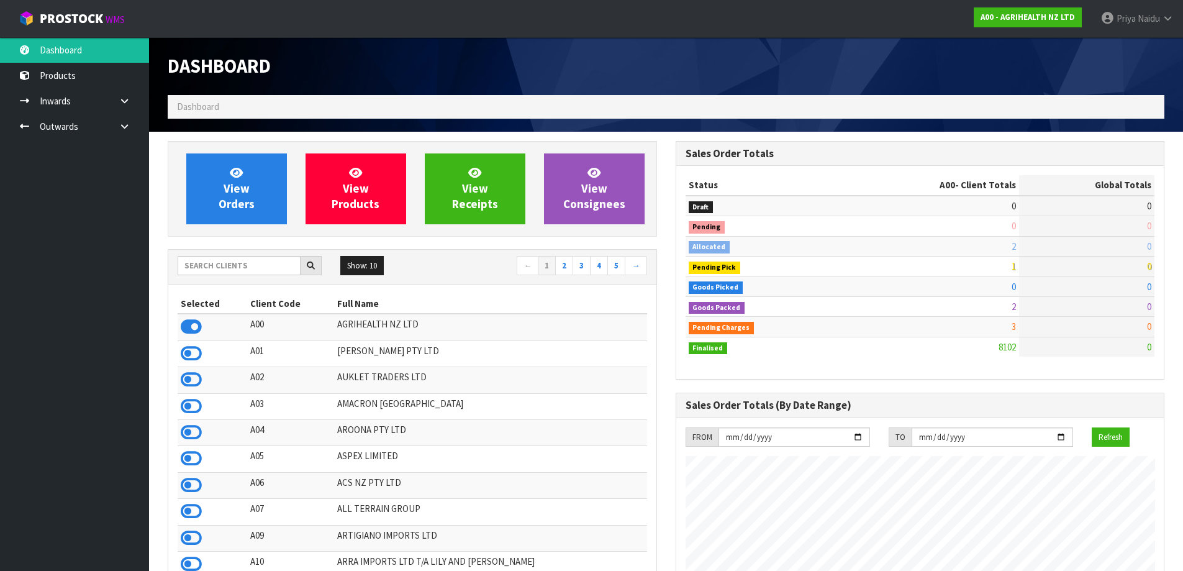
scroll to position [941, 507]
click at [225, 264] on input "text" at bounding box center [239, 265] width 123 height 19
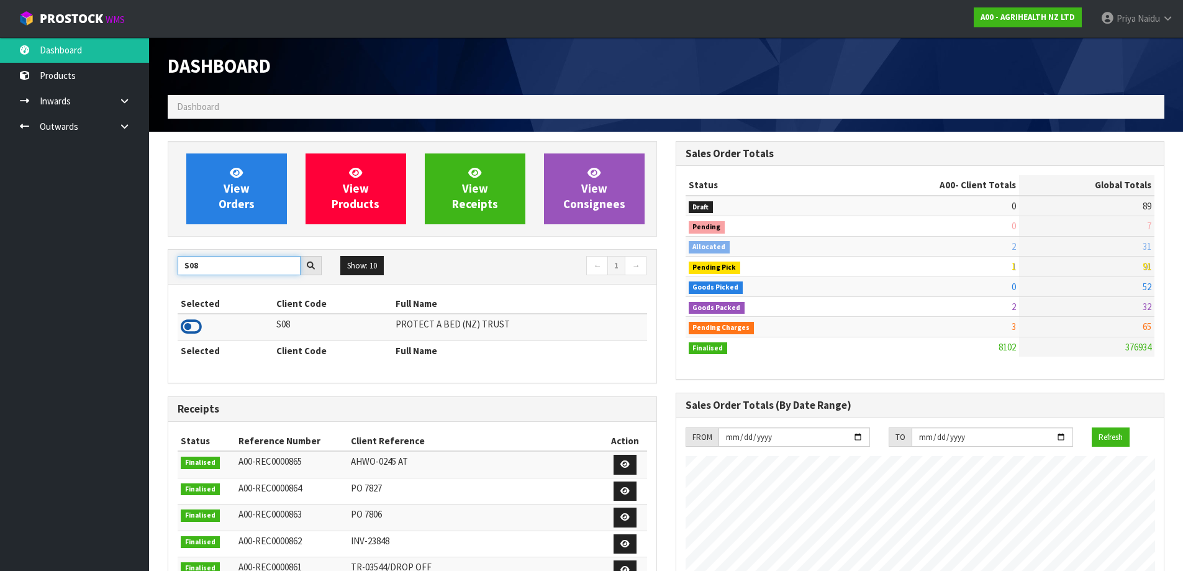
type input "S08"
click at [191, 325] on icon at bounding box center [191, 326] width 21 height 19
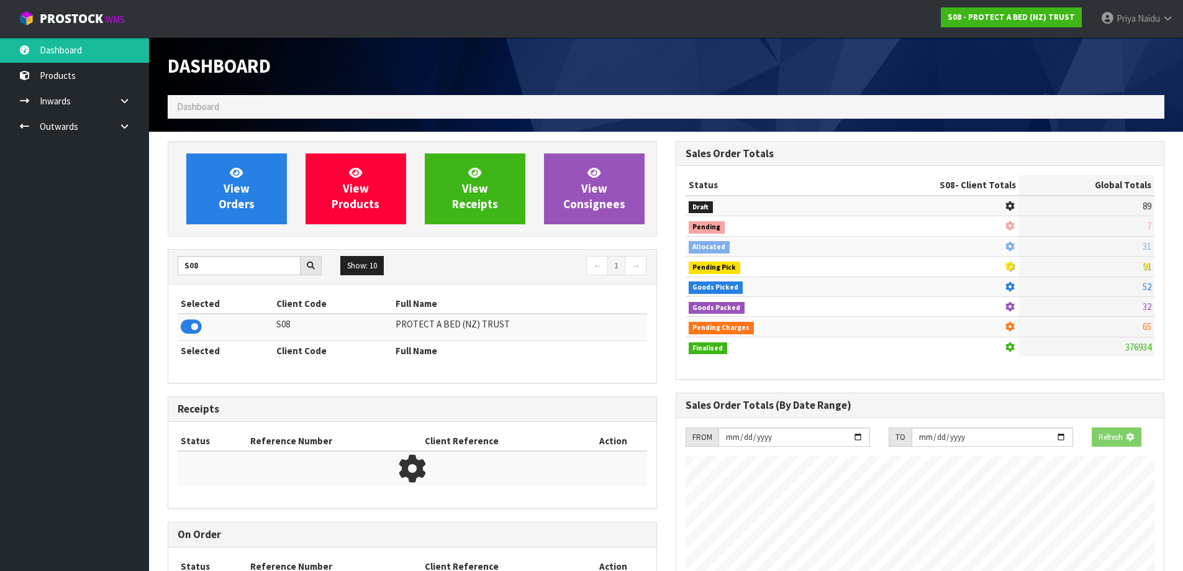
scroll to position [620350, 620617]
click at [241, 202] on span "View Orders" at bounding box center [237, 188] width 36 height 47
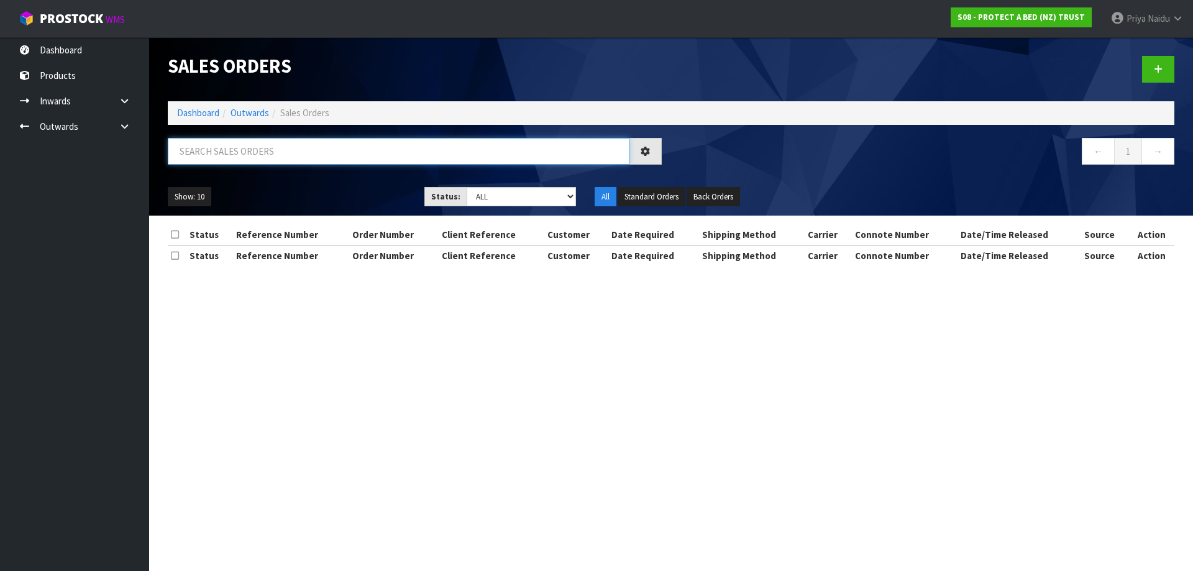
click at [261, 160] on input "text" at bounding box center [398, 151] width 461 height 27
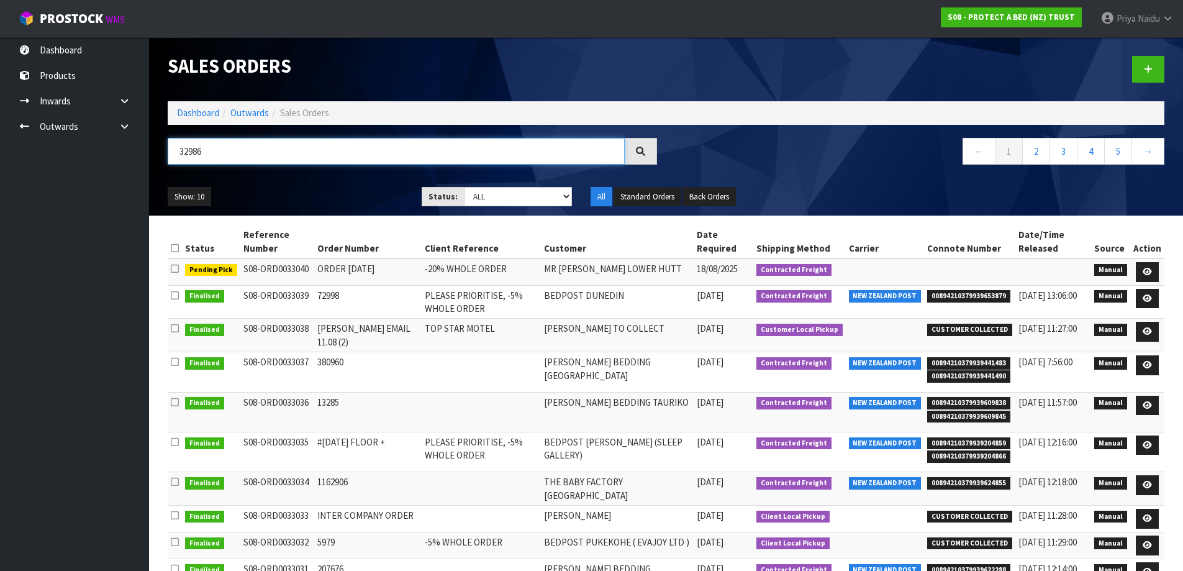
type input "32986"
click at [358, 194] on ul "Show: 10 5 10 25 50" at bounding box center [285, 197] width 235 height 20
drag, startPoint x: 494, startPoint y: 194, endPoint x: 493, endPoint y: 202, distance: 8.1
click at [494, 194] on select "Draft Pending Allocated Pending Pick Goods Picked Goods Packed Pending Charges …" at bounding box center [518, 196] width 108 height 19
select select "string:5"
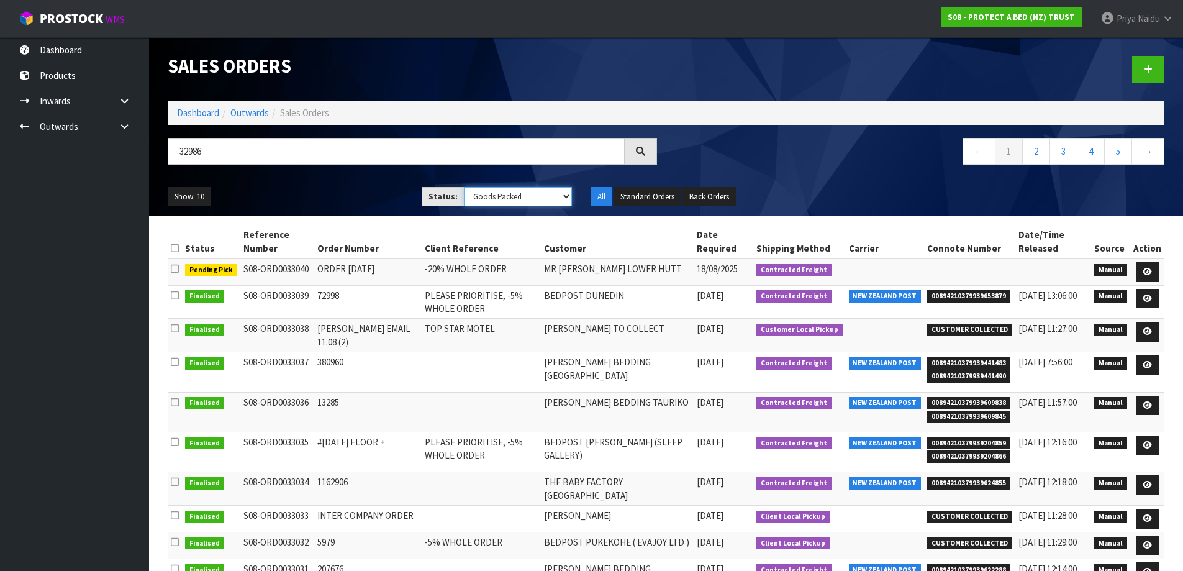
click at [464, 187] on select "Draft Pending Allocated Pending Pick Goods Picked Goods Packed Pending Charges …" at bounding box center [518, 196] width 108 height 19
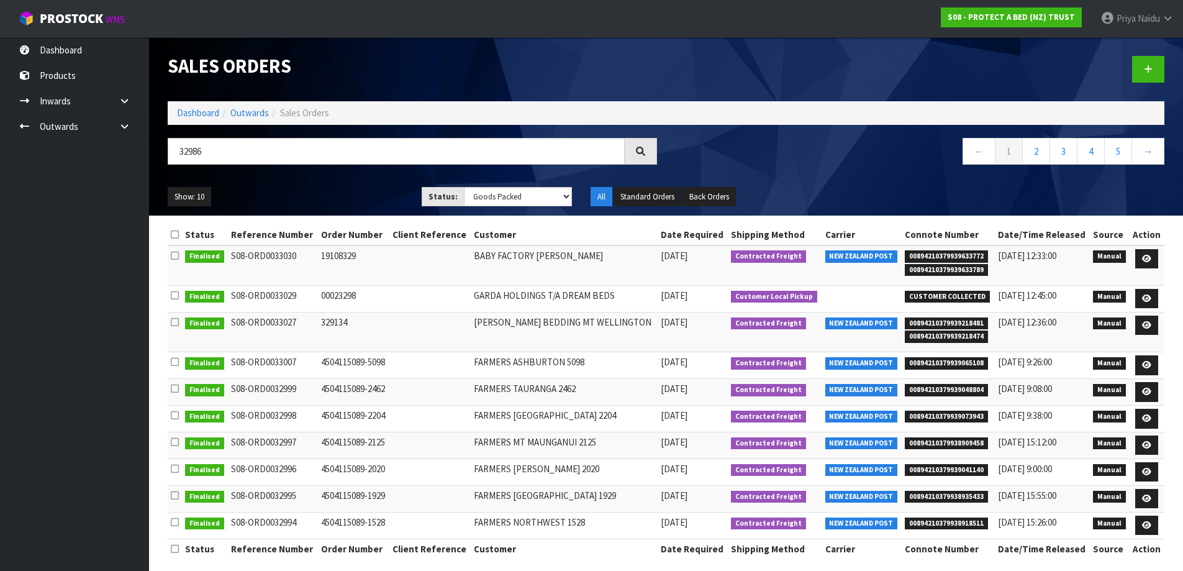
click at [351, 188] on ul "Show: 10 5 10 25 50" at bounding box center [285, 197] width 235 height 20
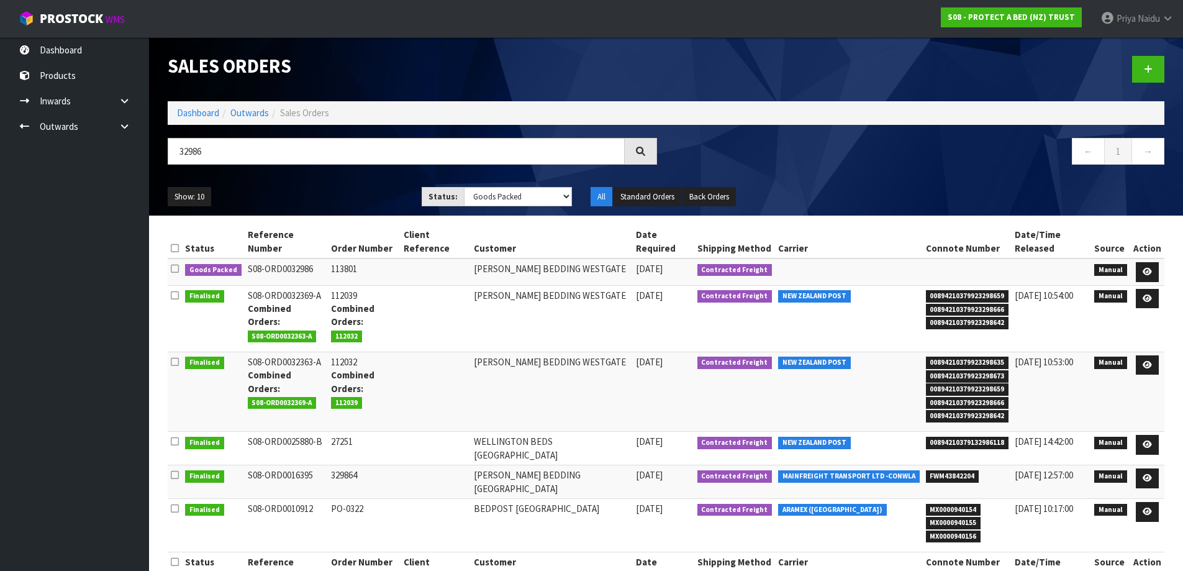
click at [351, 186] on div "Show: 10 5 10 25 50 Status: Draft Pending Allocated Pending Pick Goods Picked G…" at bounding box center [666, 197] width 1016 height 39
click at [332, 199] on ul "Show: 10 5 10 25 50" at bounding box center [285, 197] width 235 height 20
click at [1147, 271] on icon at bounding box center [1147, 272] width 9 height 8
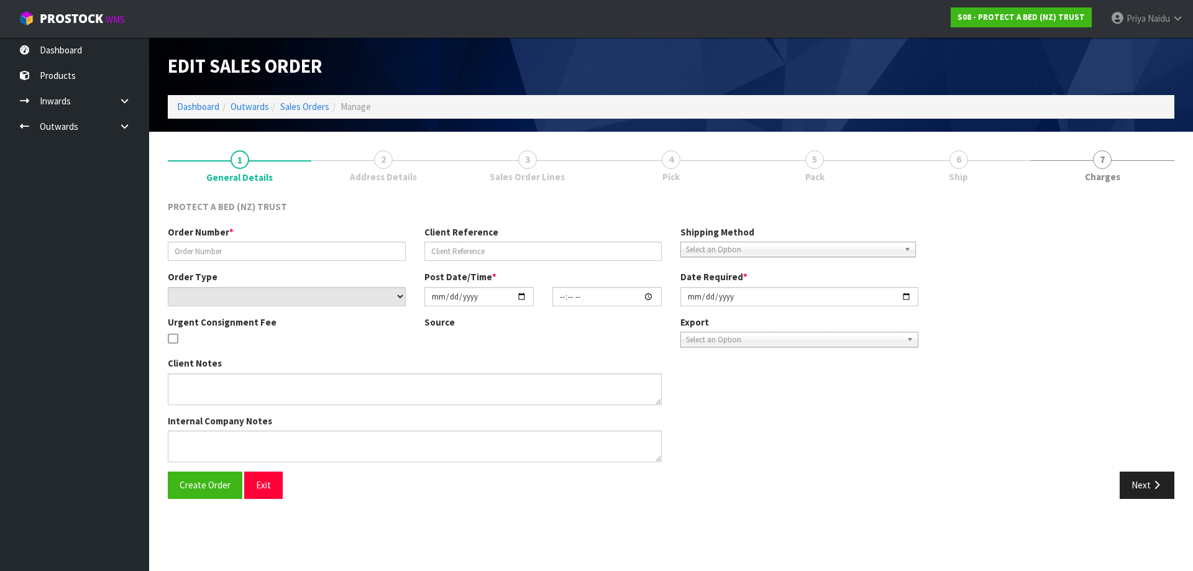
type input "113801"
select select "number:0"
type input "[DATE]"
type input "09:16:00.000"
type input "[DATE]"
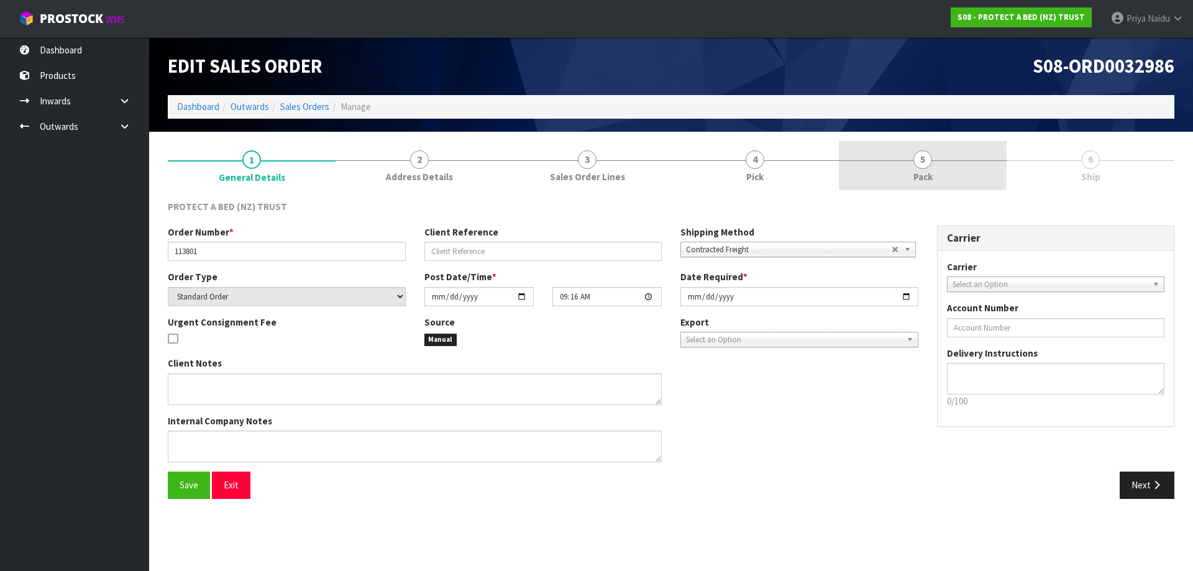
click at [935, 167] on link "5 Pack" at bounding box center [923, 165] width 168 height 49
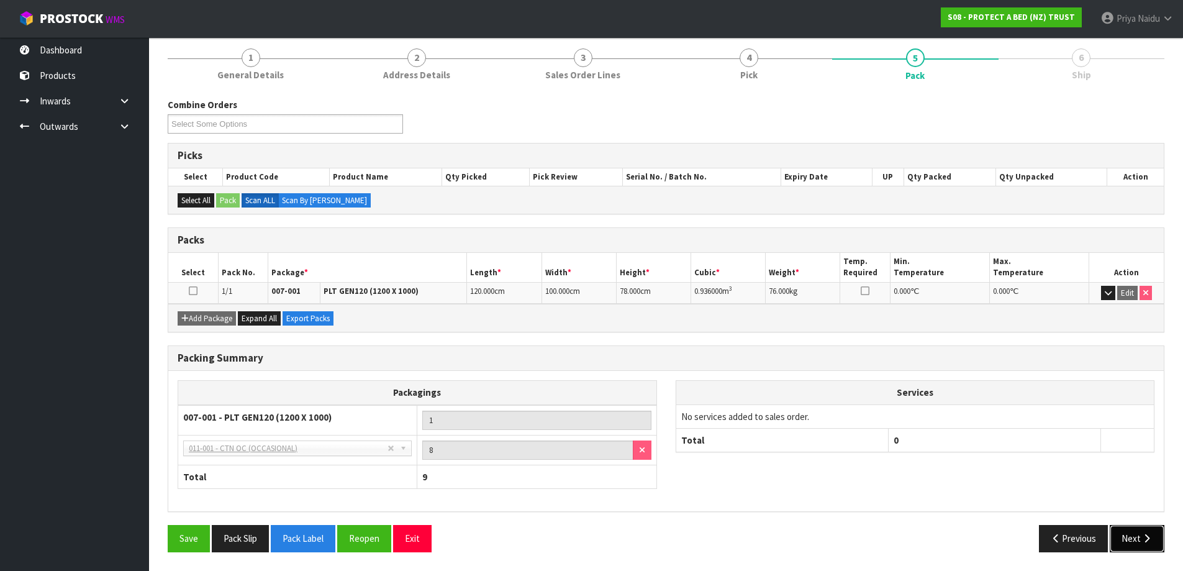
click at [1137, 528] on button "Next" at bounding box center [1137, 538] width 55 height 27
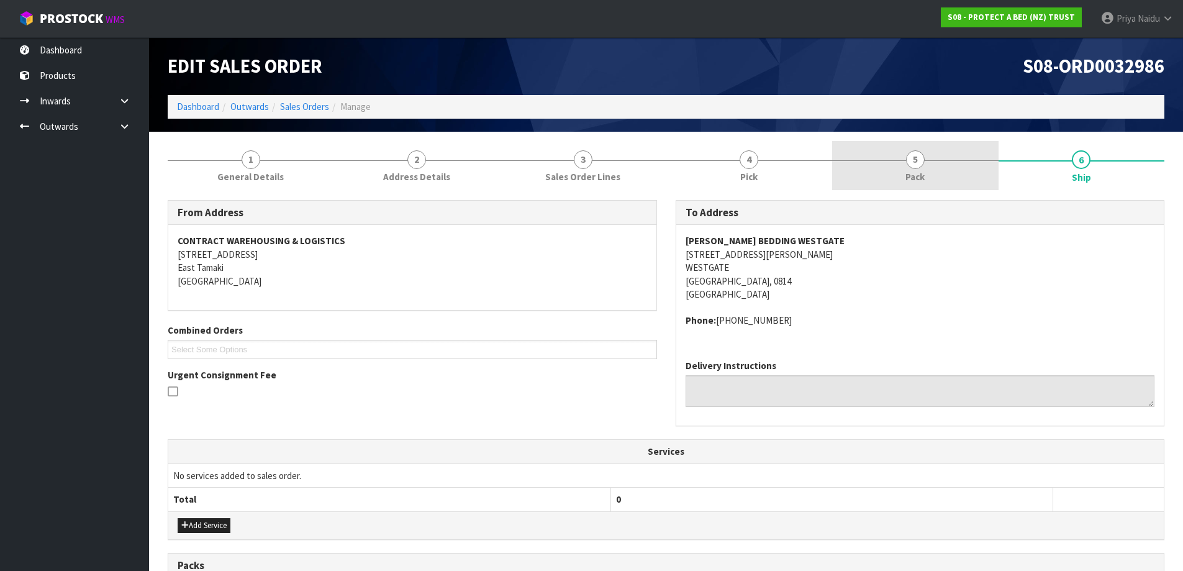
click at [907, 171] on span "Pack" at bounding box center [915, 176] width 19 height 13
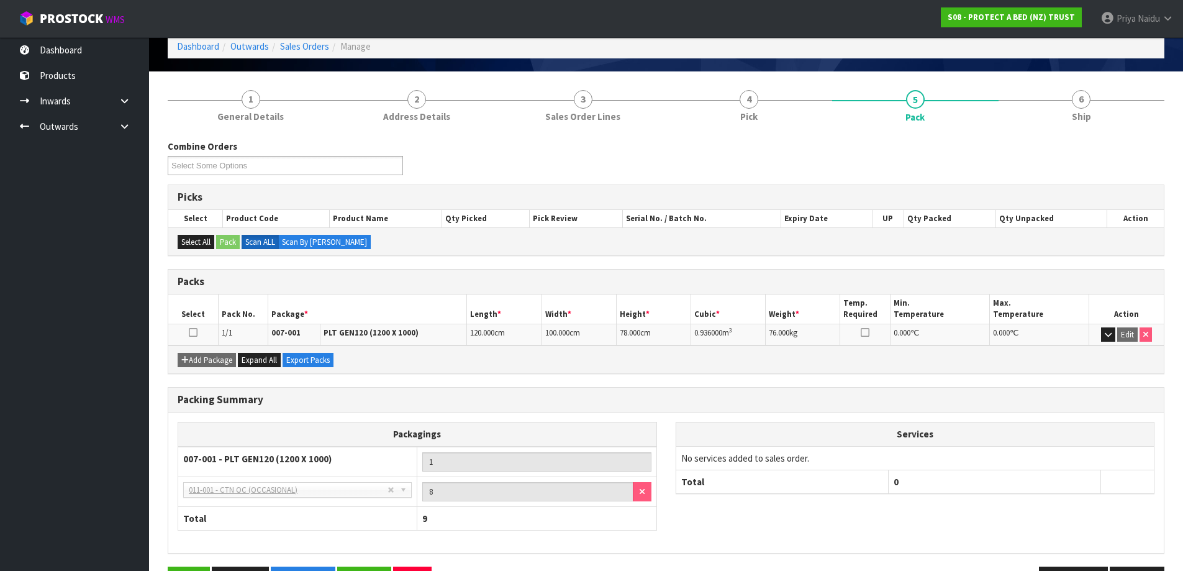
scroll to position [102, 0]
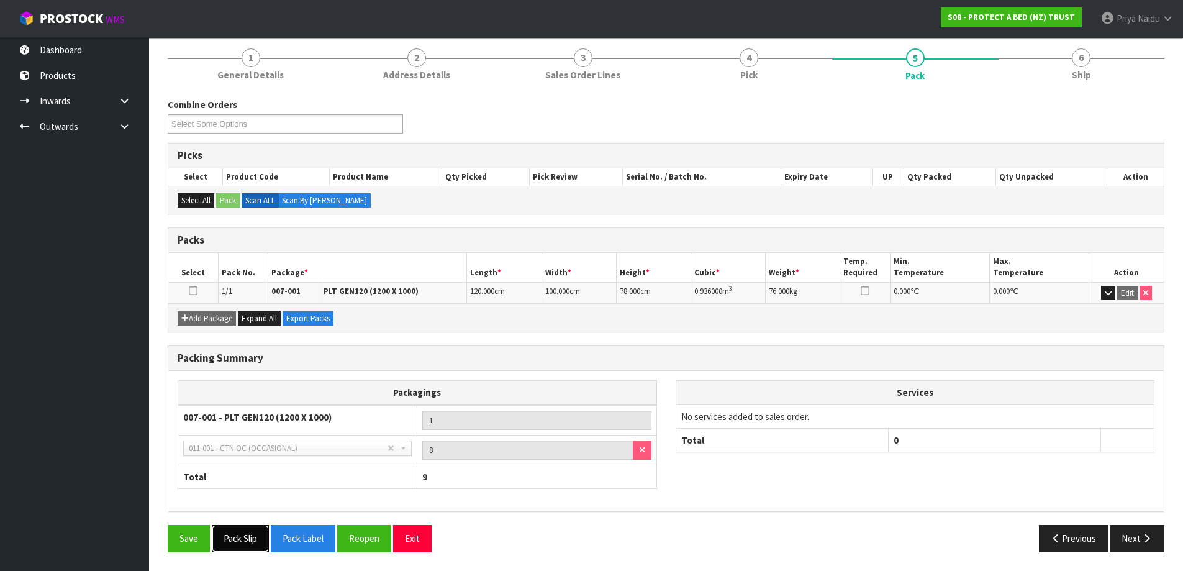
click at [247, 550] on button "Pack Slip" at bounding box center [240, 538] width 57 height 27
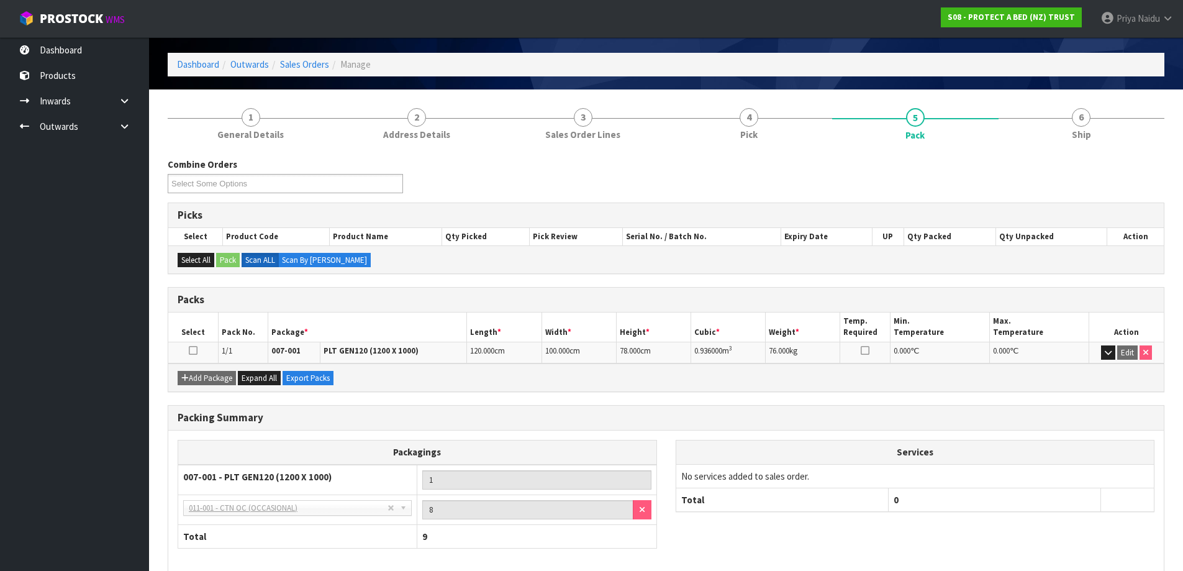
scroll to position [0, 0]
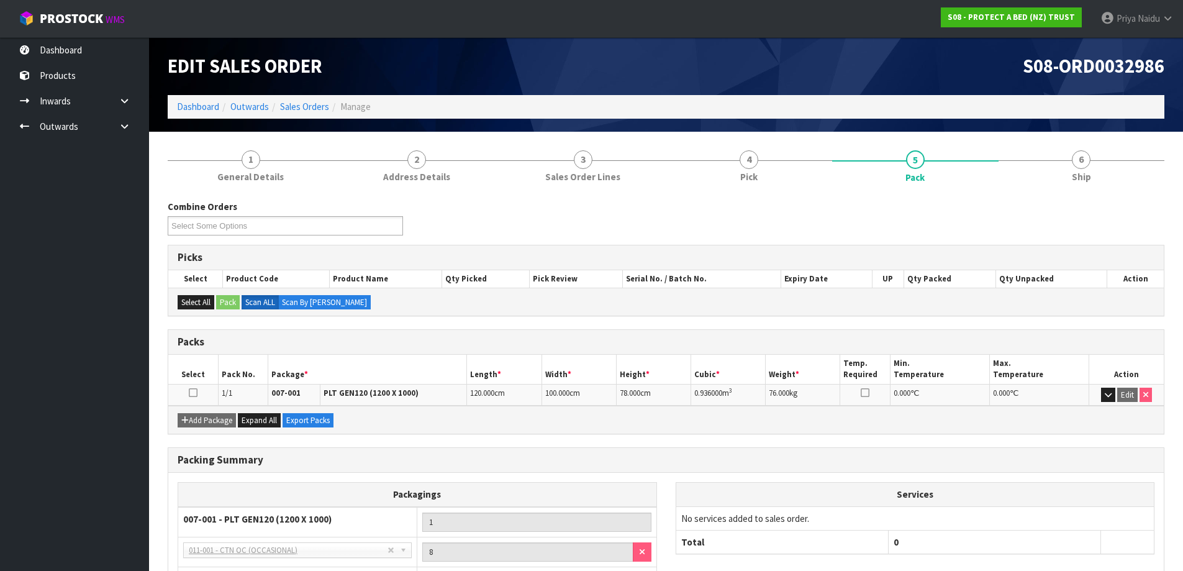
click at [688, 304] on div "Select All Pack Scan ALL Scan By [PERSON_NAME]" at bounding box center [666, 302] width 996 height 28
click at [201, 108] on link "Dashboard" at bounding box center [198, 107] width 42 height 12
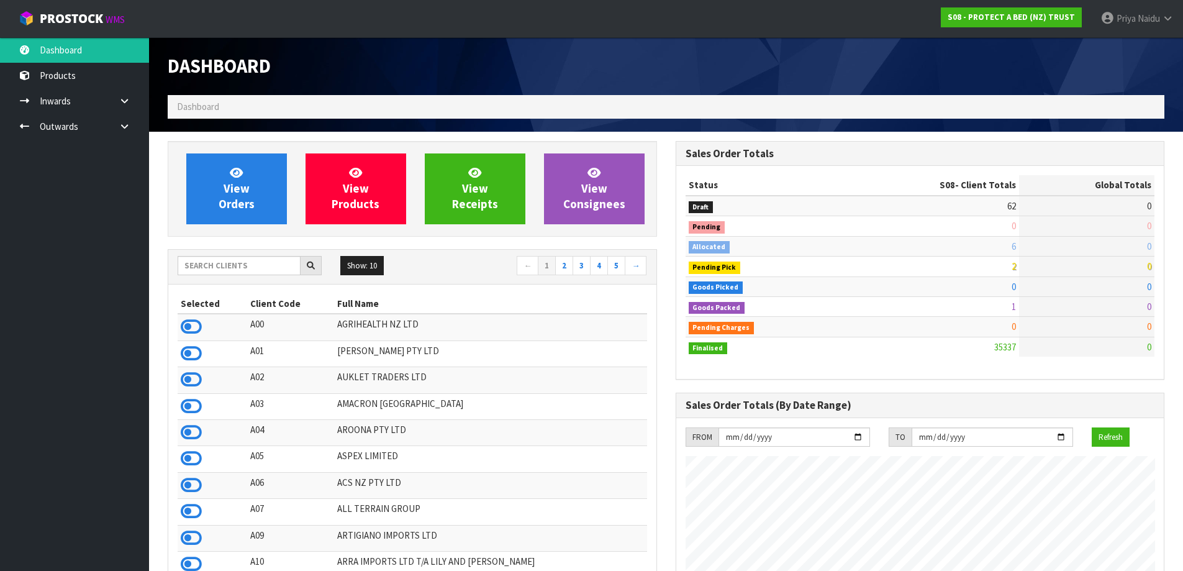
scroll to position [941, 507]
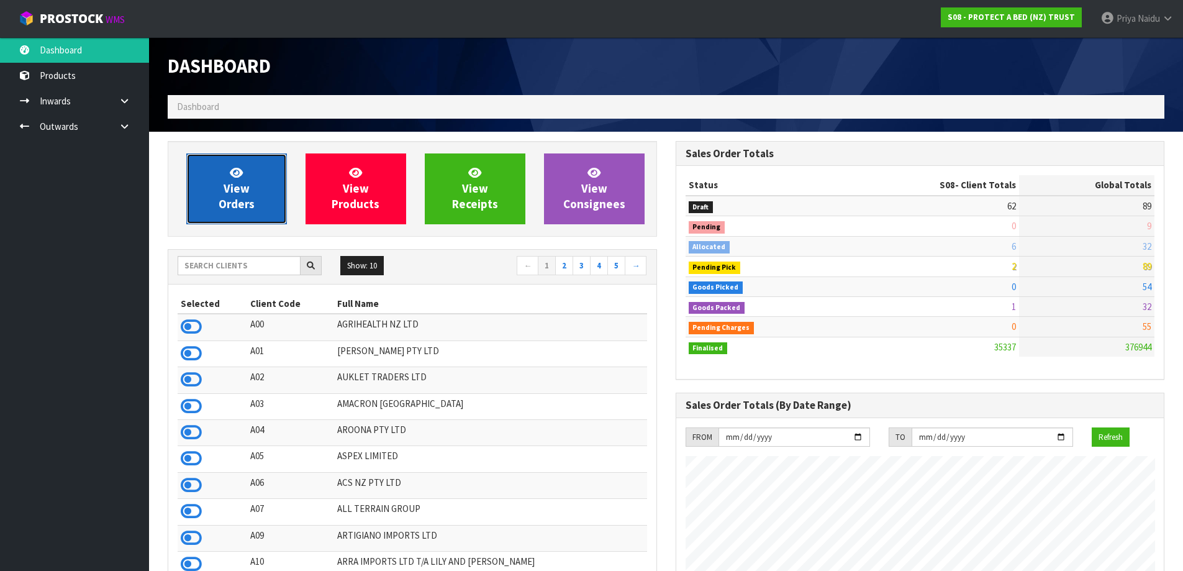
click at [242, 189] on span "View Orders" at bounding box center [237, 188] width 36 height 47
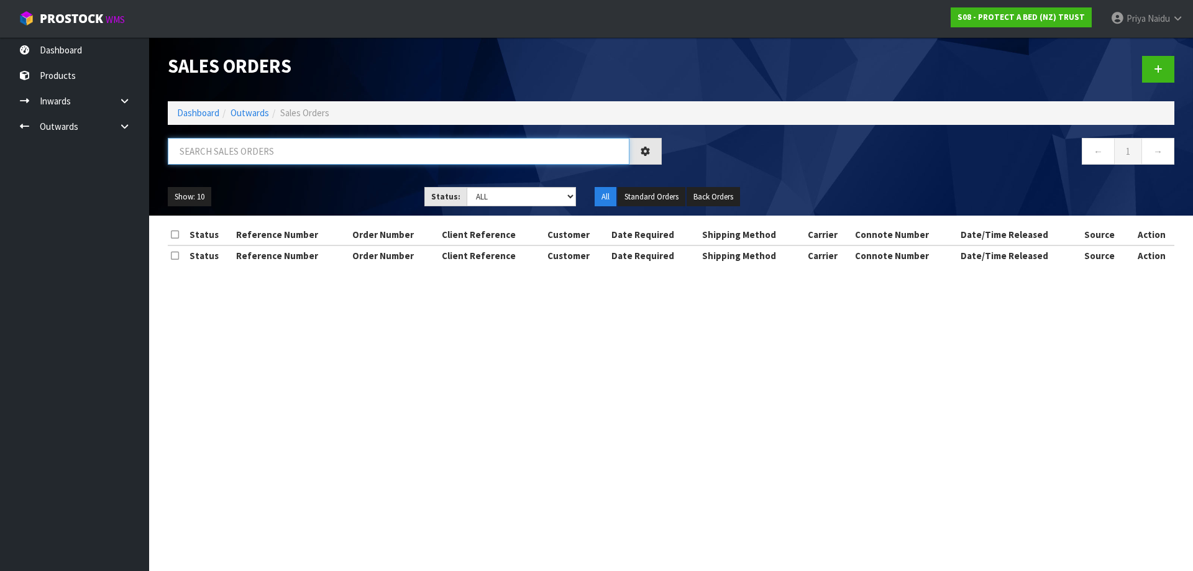
click at [262, 157] on input "text" at bounding box center [398, 151] width 461 height 27
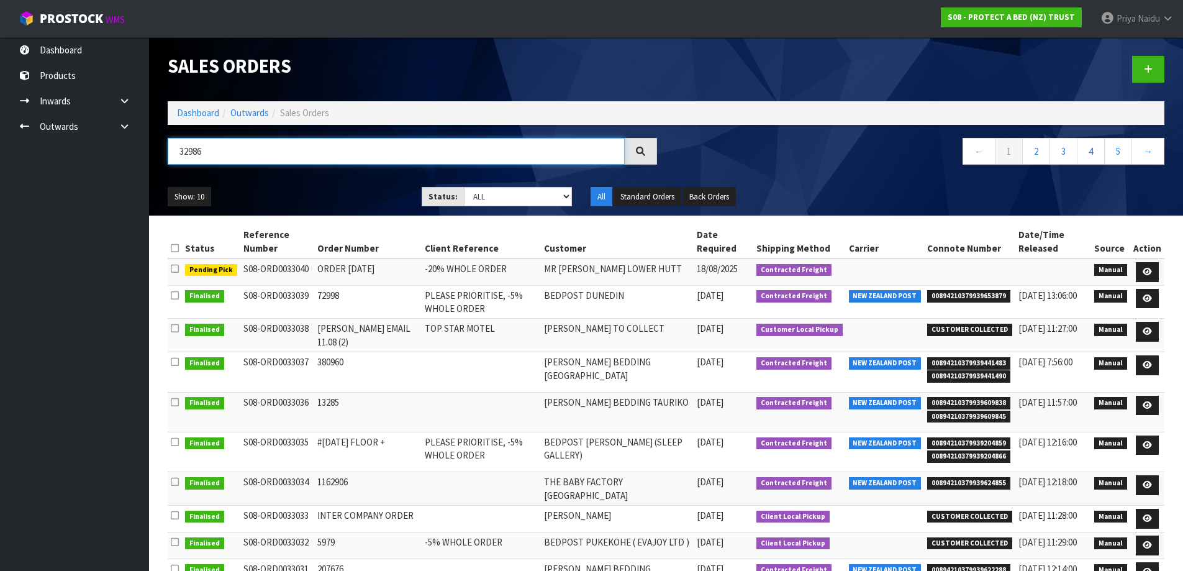
type input "32986"
click at [376, 192] on ul "Show: 10 5 10 25 50" at bounding box center [285, 197] width 235 height 20
click at [353, 175] on div "32986 ← 1 2 3 4 5 →" at bounding box center [666, 158] width 1016 height 40
click at [352, 180] on div "Show: 10 5 10 25 50 Status: Draft Pending Allocated Pending Pick Goods Picked G…" at bounding box center [666, 197] width 1016 height 39
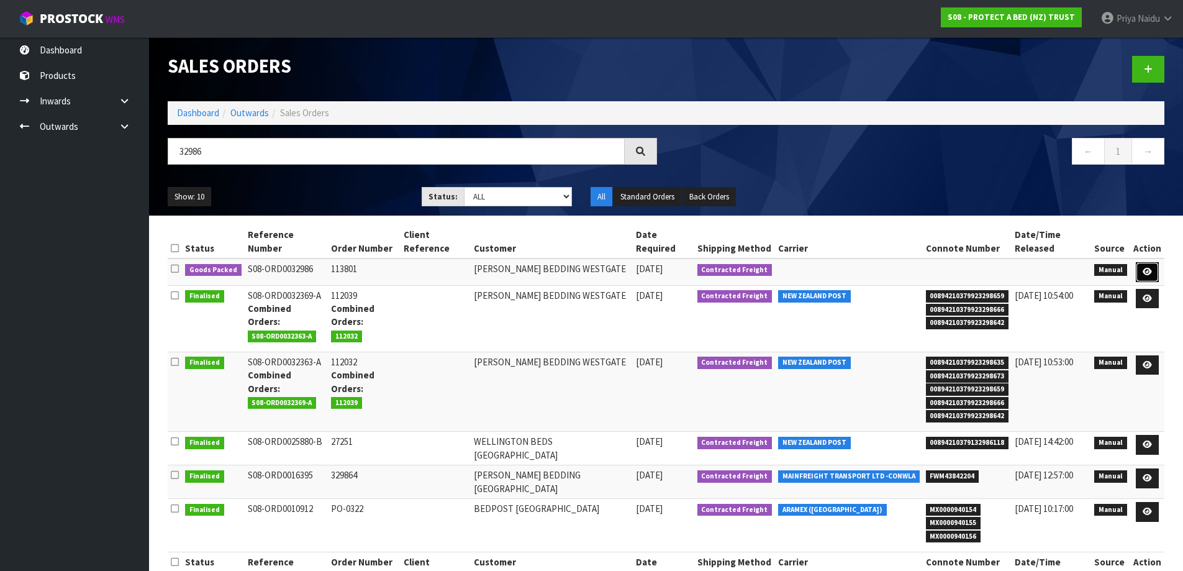
click at [1150, 266] on link at bounding box center [1147, 272] width 23 height 20
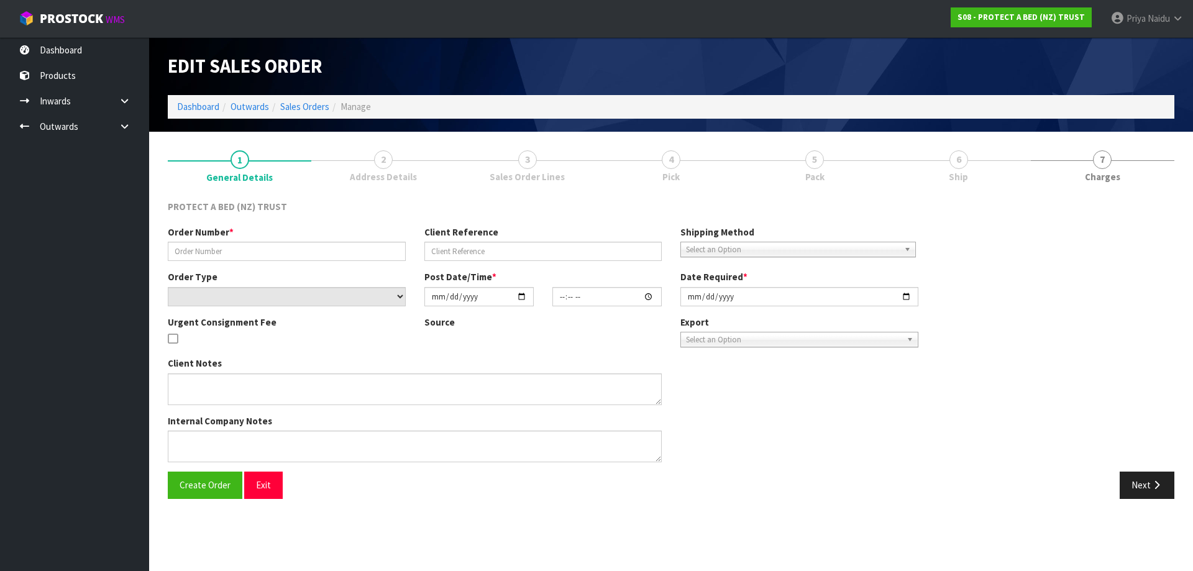
type input "113801"
select select "number:0"
type input "[DATE]"
type input "09:16:00.000"
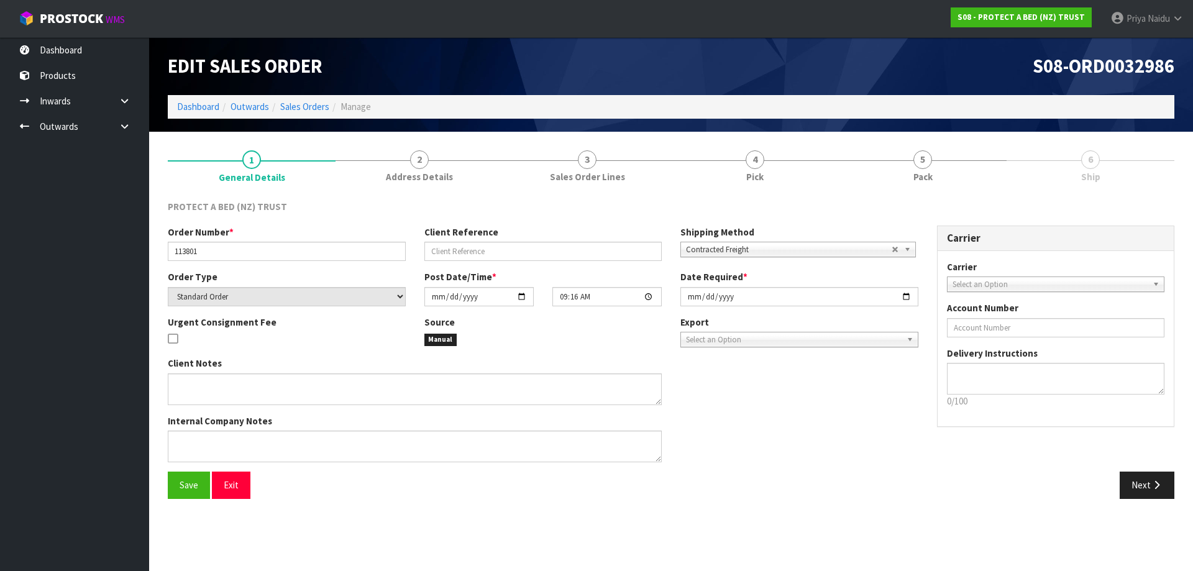
click at [952, 166] on link "5 Pack" at bounding box center [923, 165] width 168 height 49
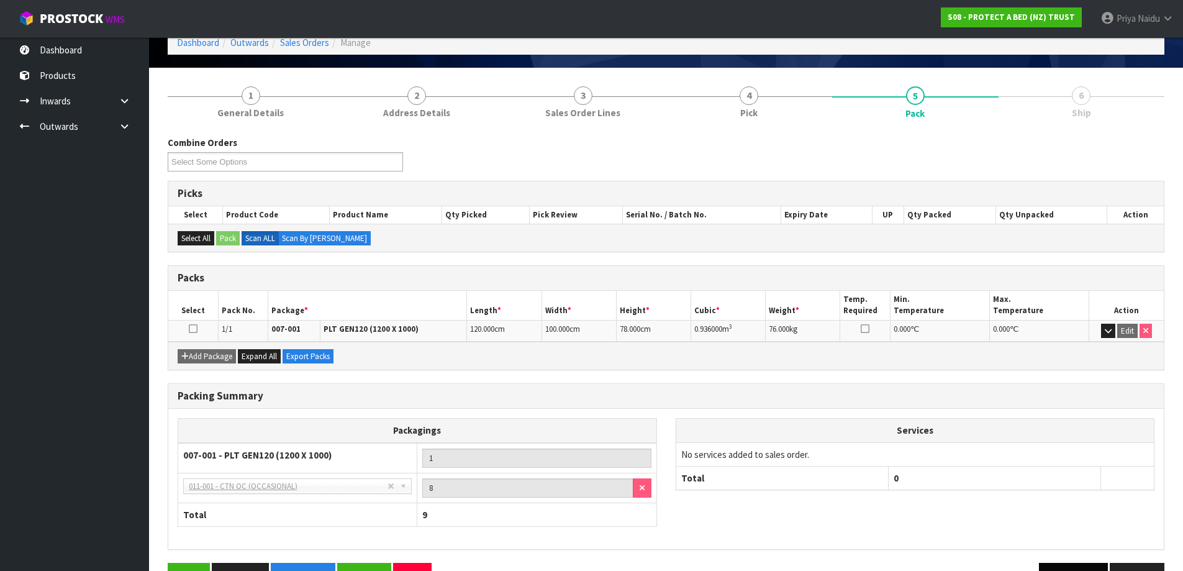
scroll to position [102, 0]
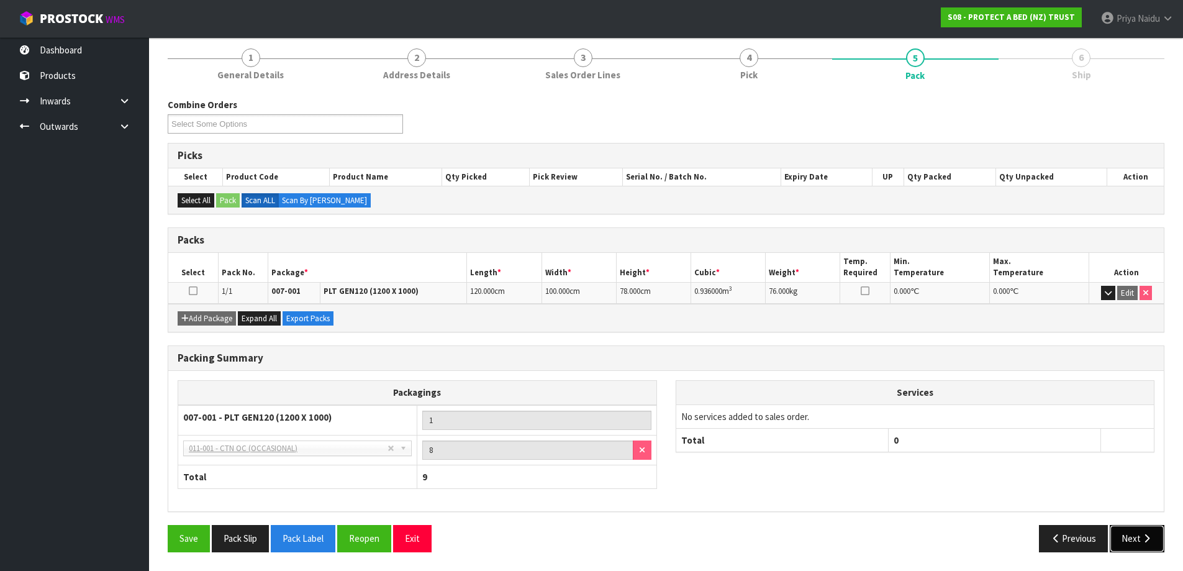
click at [1143, 534] on icon "button" at bounding box center [1147, 538] width 12 height 9
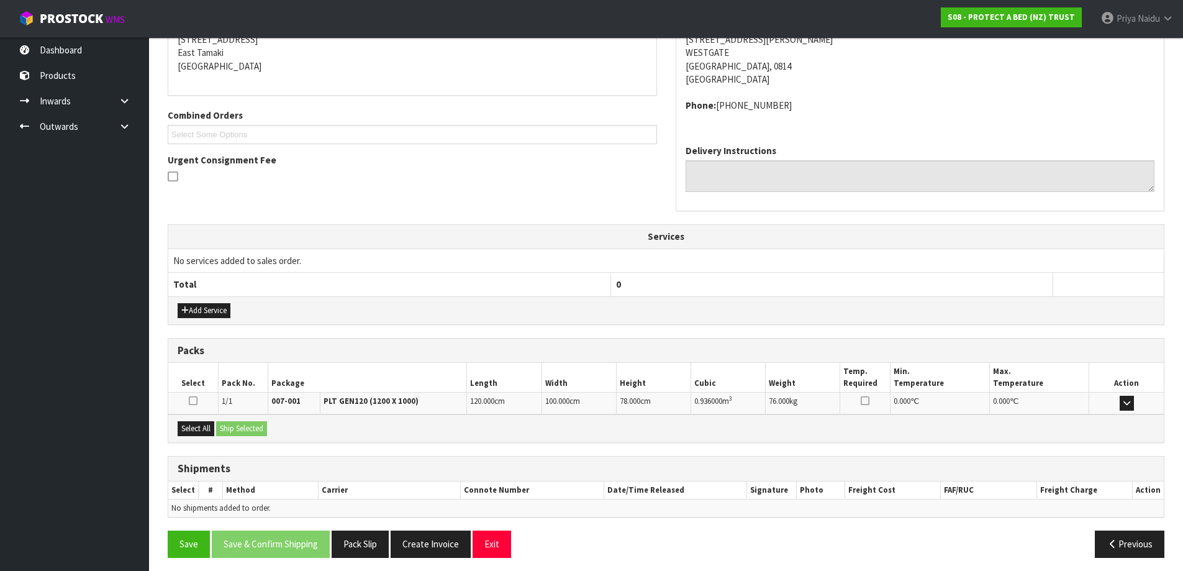
scroll to position [220, 0]
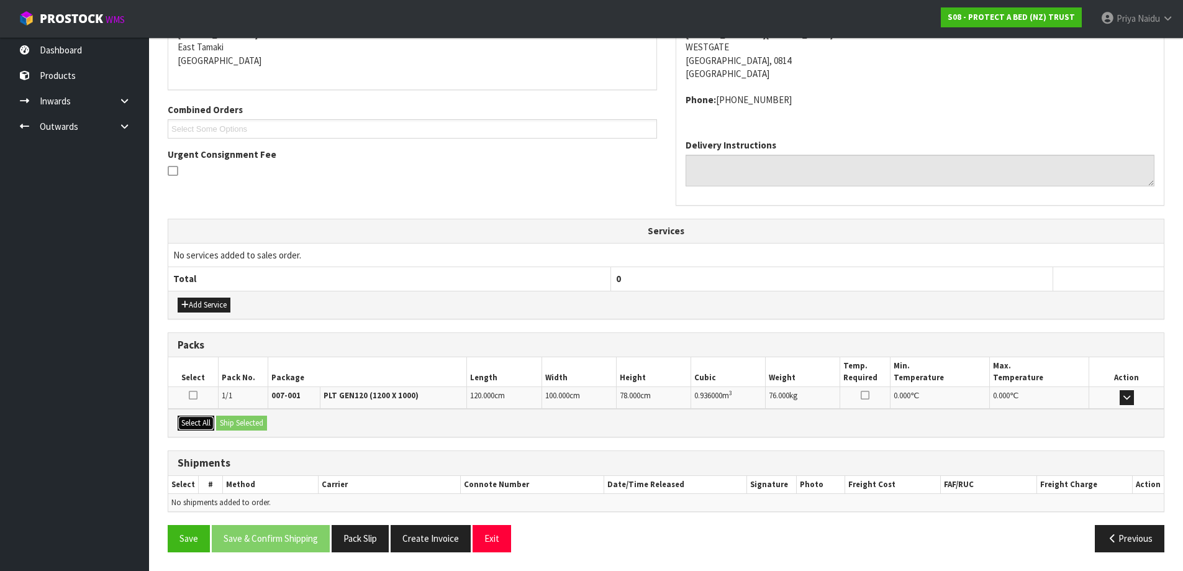
click at [196, 421] on button "Select All" at bounding box center [196, 423] width 37 height 15
click at [246, 422] on button "Ship Selected" at bounding box center [241, 423] width 51 height 15
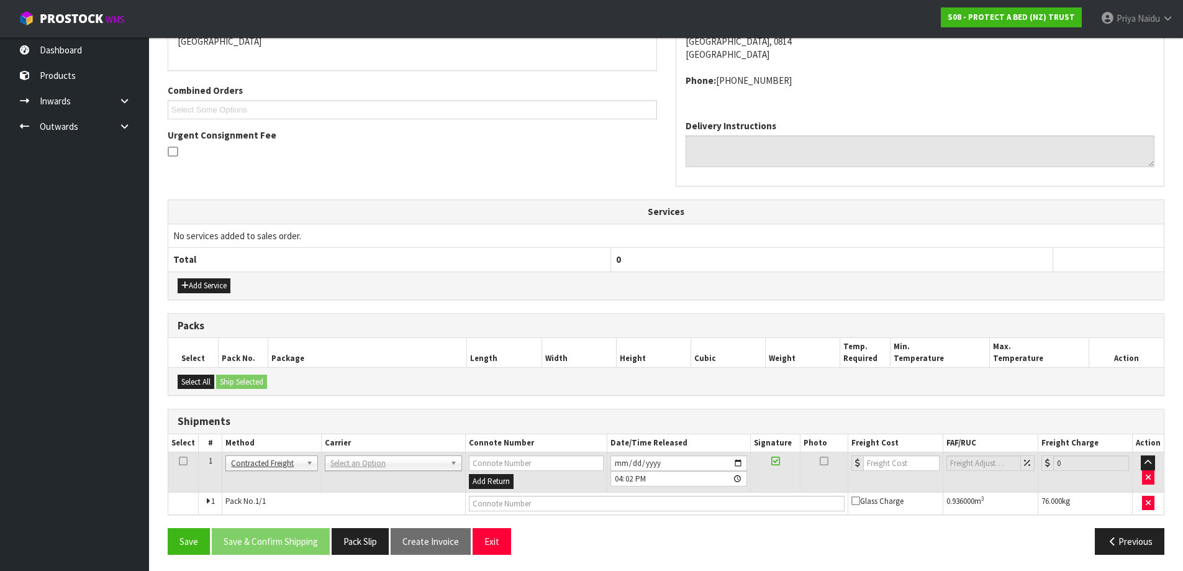
scroll to position [242, 0]
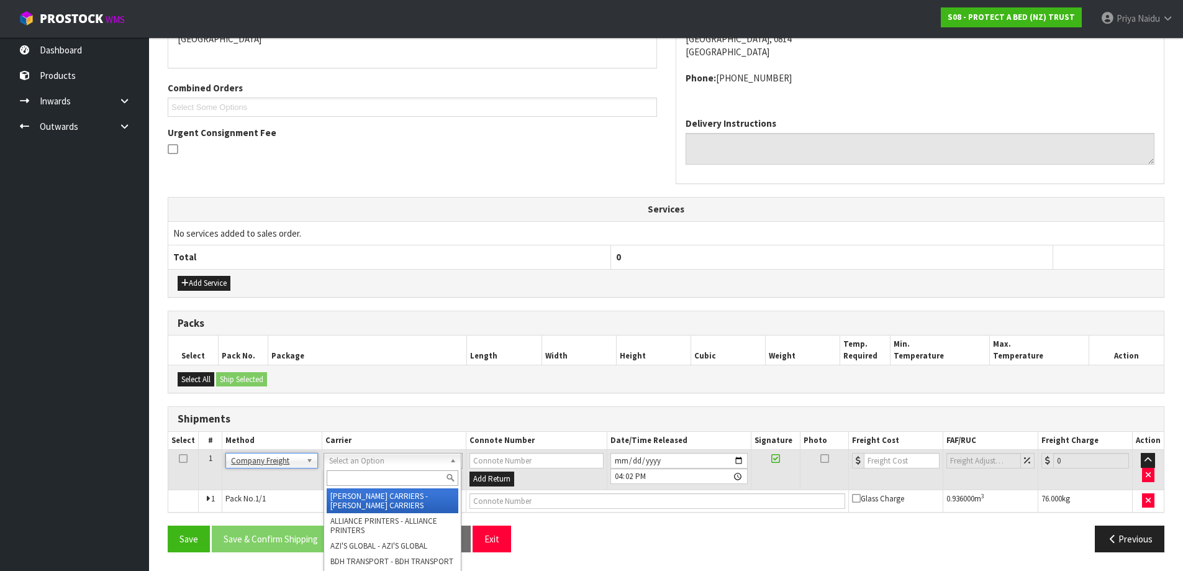
click at [378, 480] on input "text" at bounding box center [393, 478] width 132 height 16
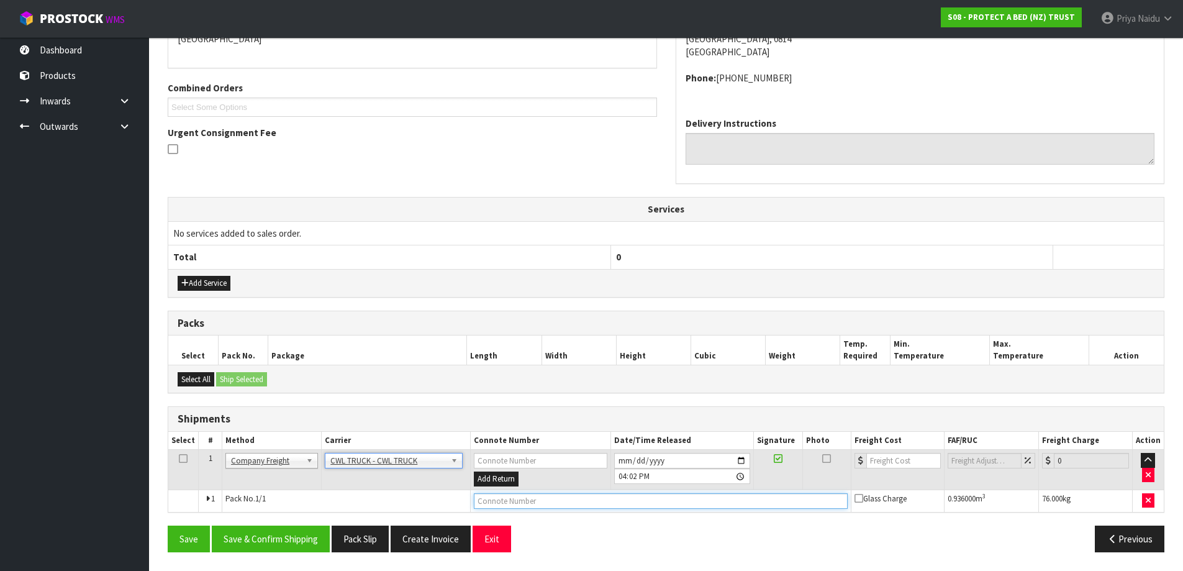
click at [508, 505] on input "text" at bounding box center [660, 501] width 373 height 16
click at [740, 458] on input "[DATE]" at bounding box center [682, 461] width 136 height 16
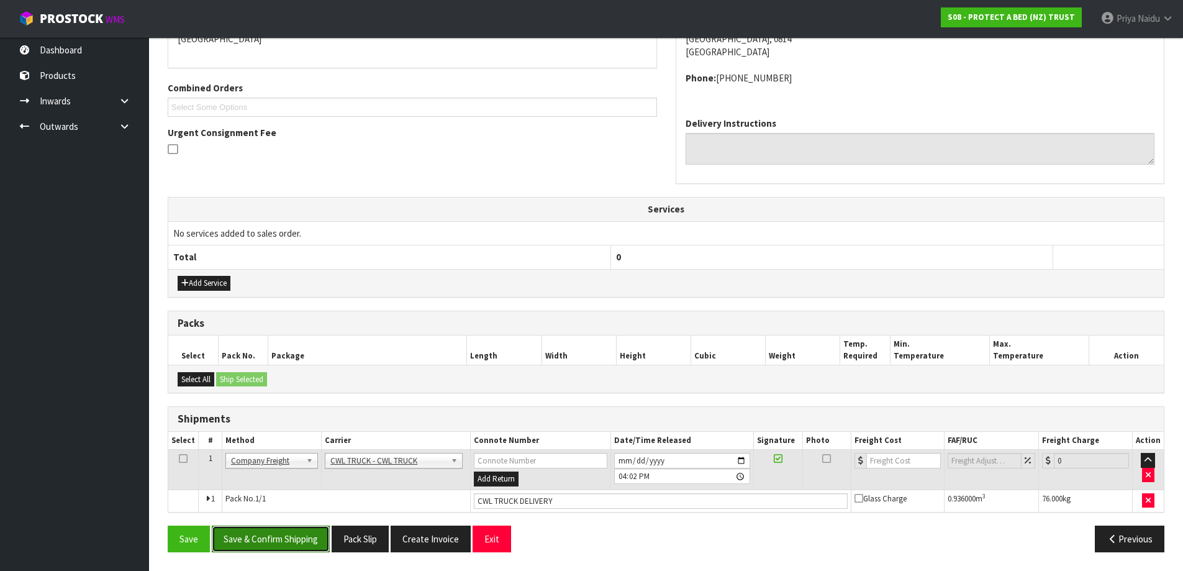
click at [274, 537] on button "Save & Confirm Shipping" at bounding box center [271, 538] width 118 height 27
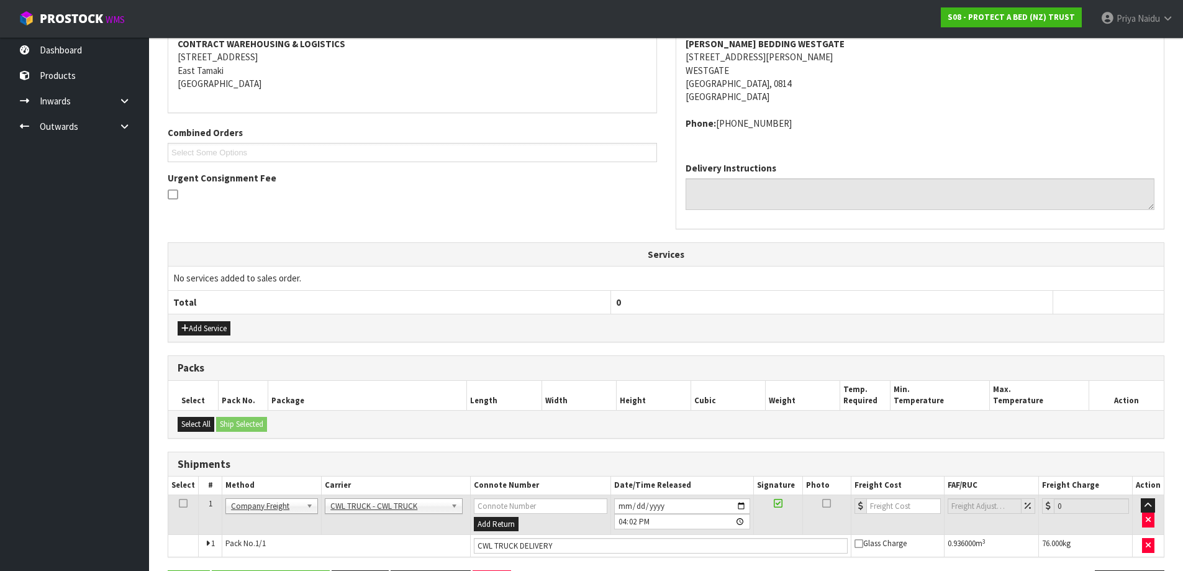
scroll to position [0, 0]
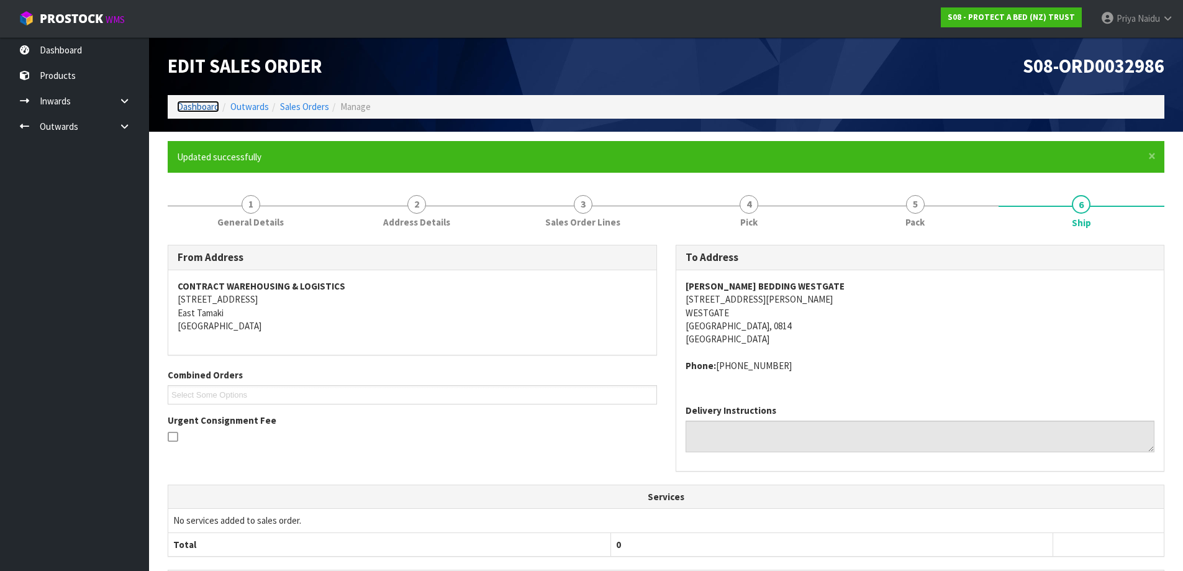
click at [212, 107] on link "Dashboard" at bounding box center [198, 107] width 42 height 12
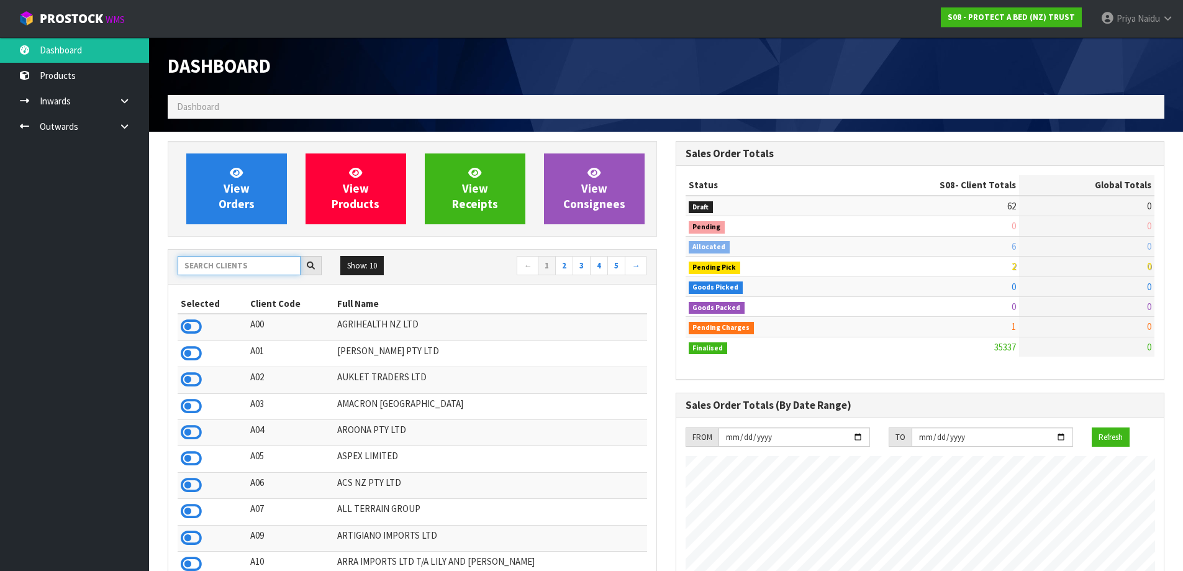
scroll to position [941, 507]
click at [219, 273] on input "text" at bounding box center [239, 265] width 123 height 19
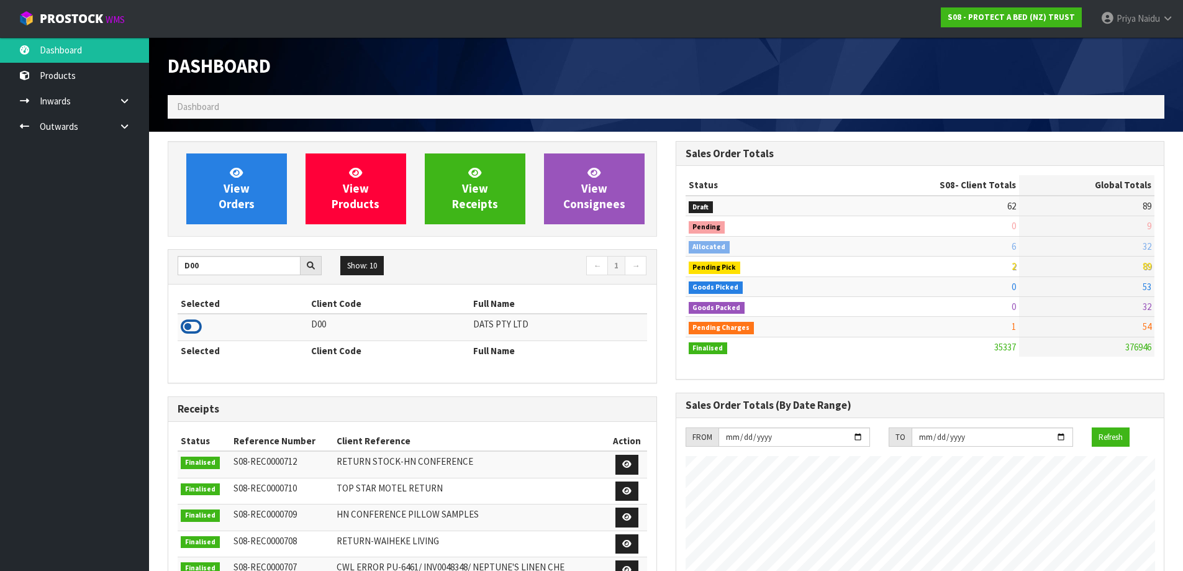
click at [187, 321] on icon at bounding box center [191, 326] width 21 height 19
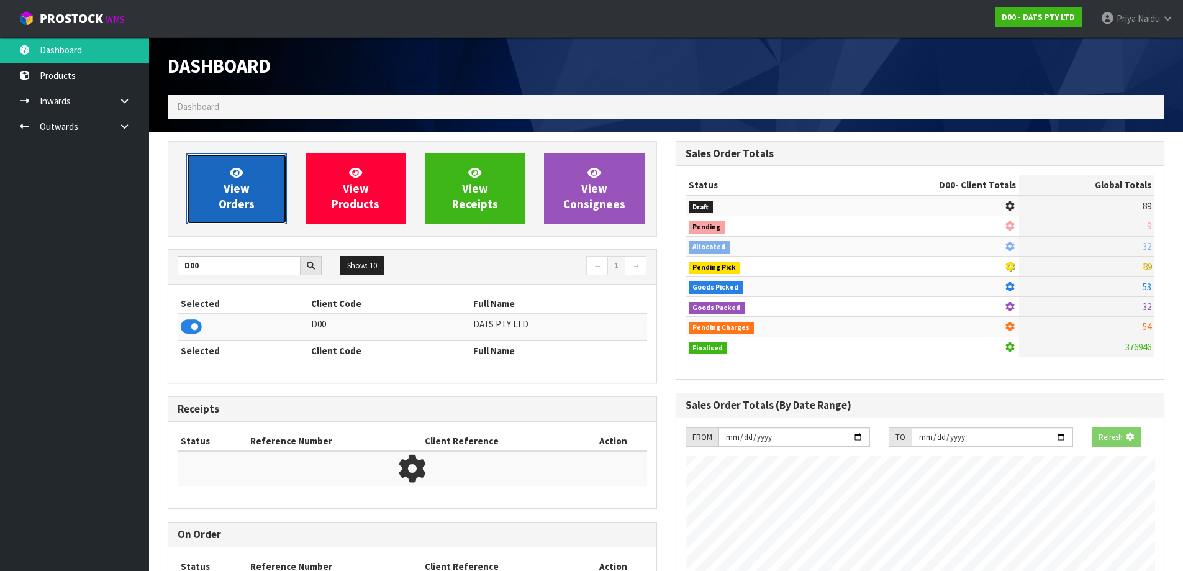
click at [229, 192] on span "View Orders" at bounding box center [237, 188] width 36 height 47
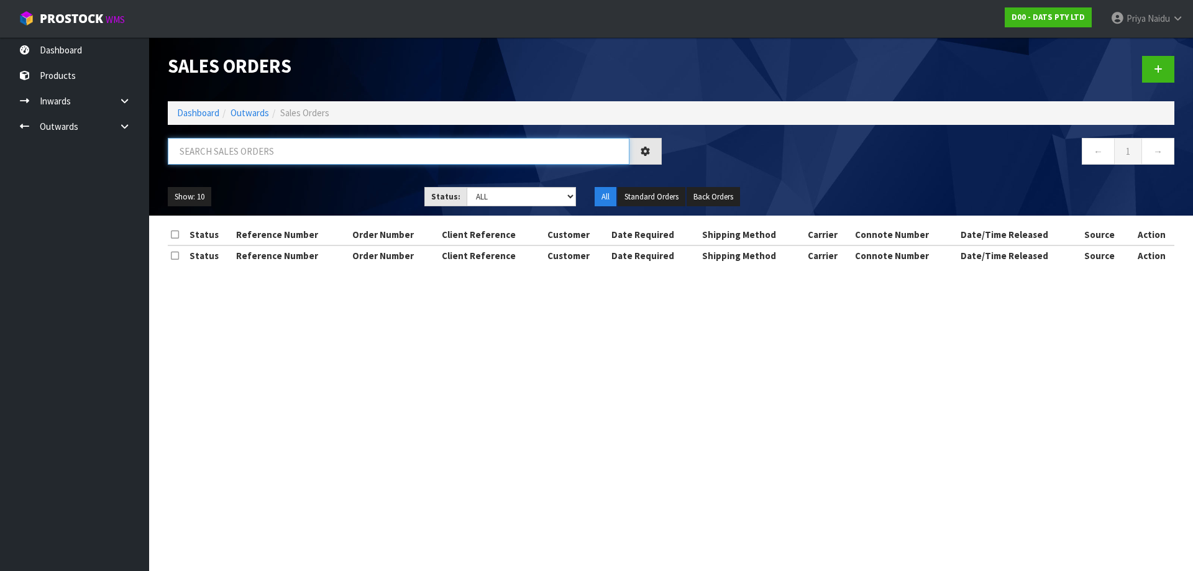
click at [252, 162] on input "text" at bounding box center [398, 151] width 461 height 27
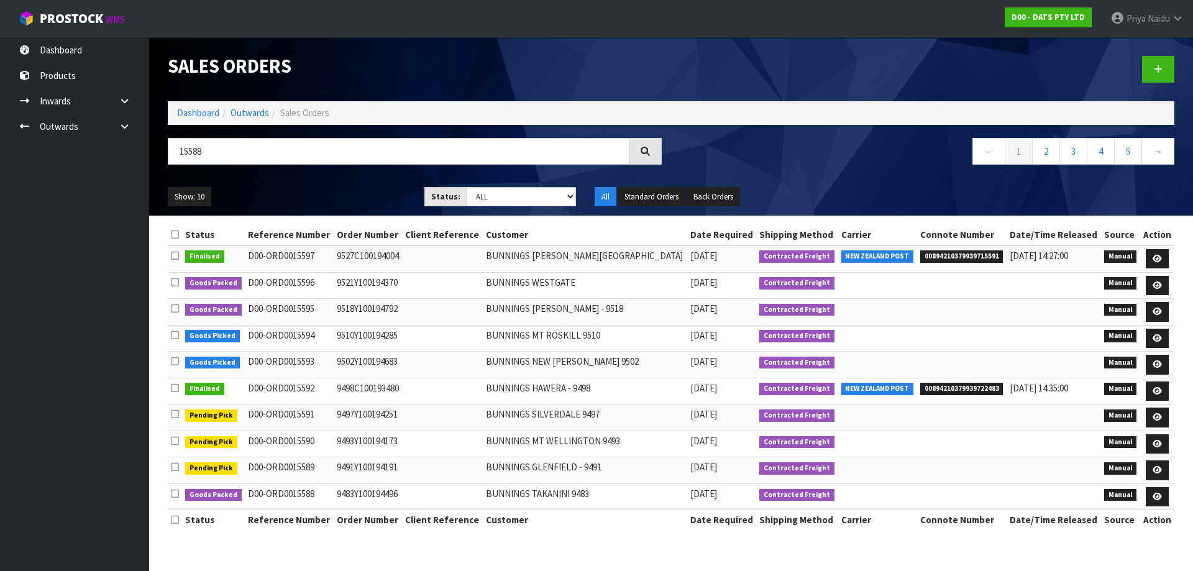
click at [365, 193] on ul "Show: 10 5 10 25 50" at bounding box center [287, 197] width 238 height 20
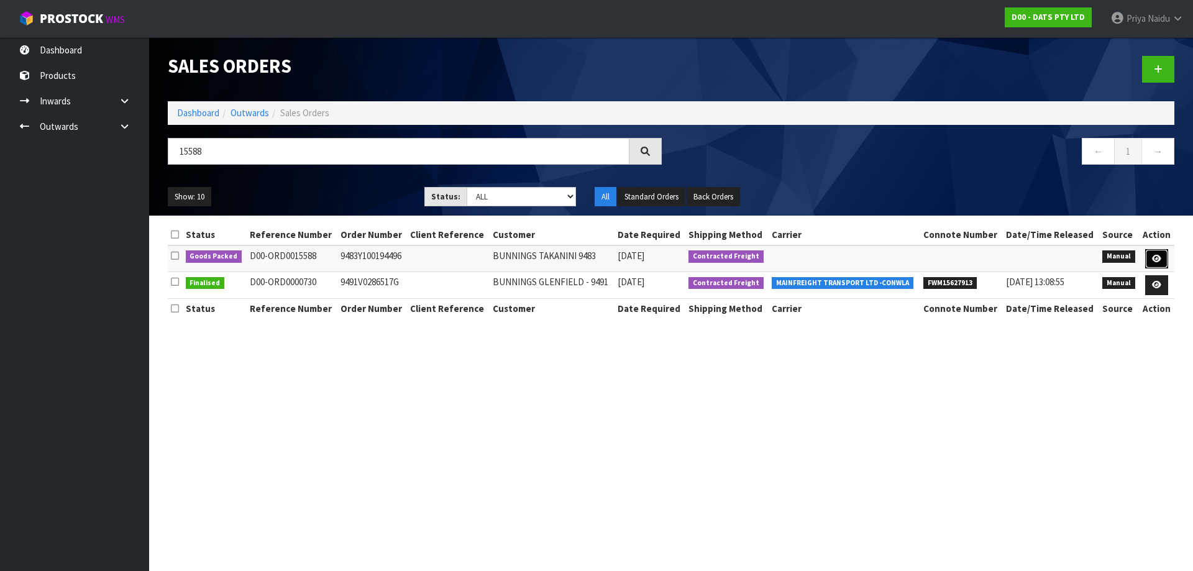
click at [1153, 259] on icon at bounding box center [1156, 259] width 9 height 8
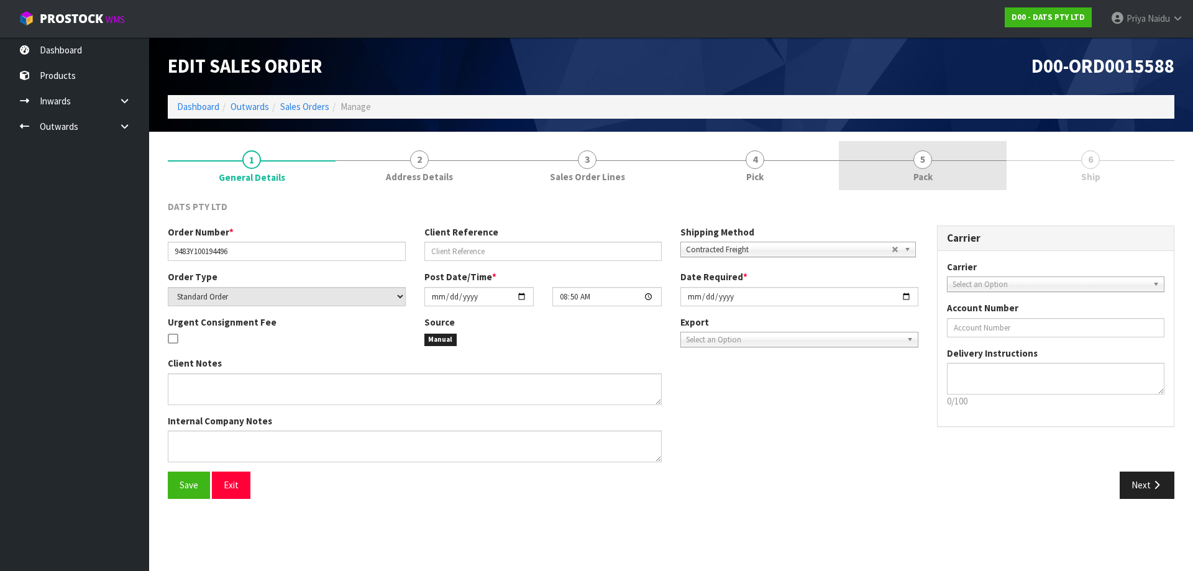
click at [912, 159] on link "5 Pack" at bounding box center [923, 165] width 168 height 49
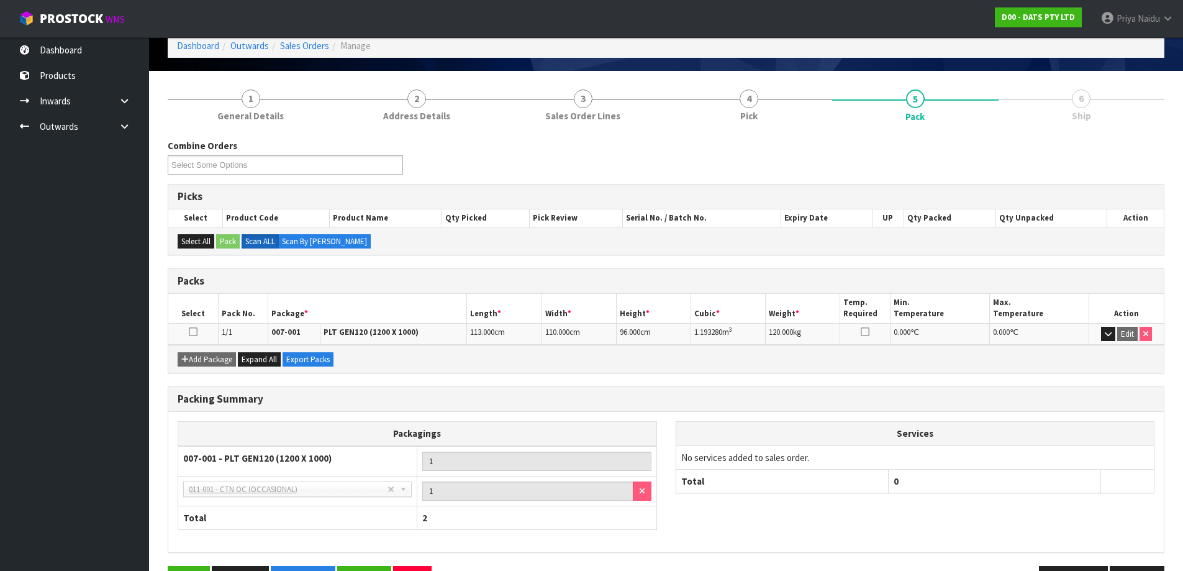
scroll to position [102, 0]
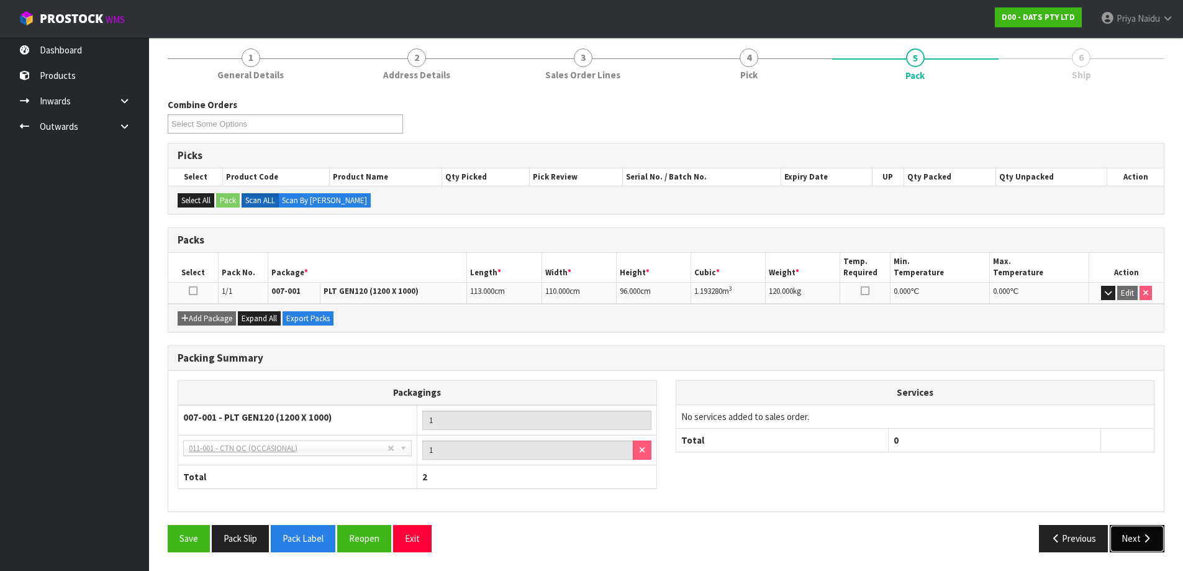
click at [1153, 534] on button "Next" at bounding box center [1137, 538] width 55 height 27
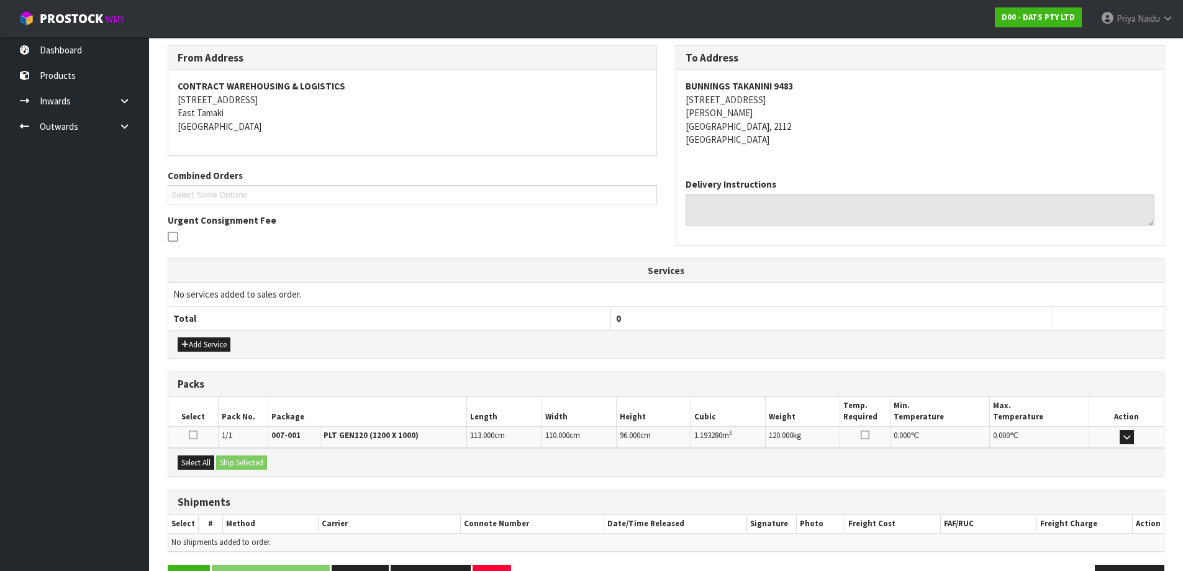
scroll to position [194, 0]
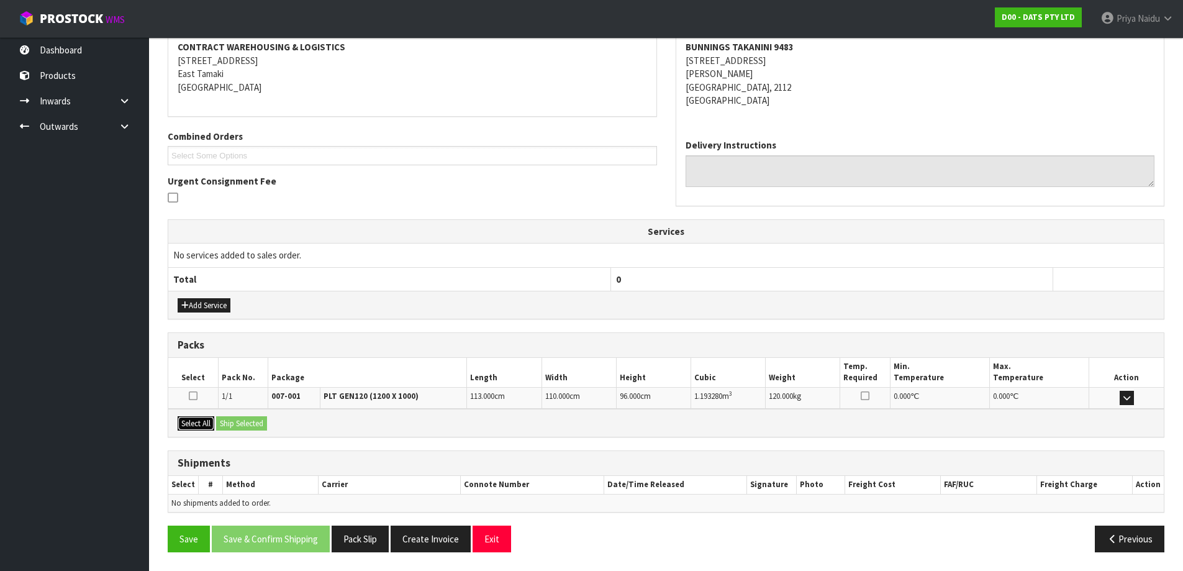
drag, startPoint x: 194, startPoint y: 425, endPoint x: 236, endPoint y: 423, distance: 41.7
click at [196, 425] on button "Select All" at bounding box center [196, 423] width 37 height 15
click at [236, 423] on button "Ship Selected" at bounding box center [241, 423] width 51 height 15
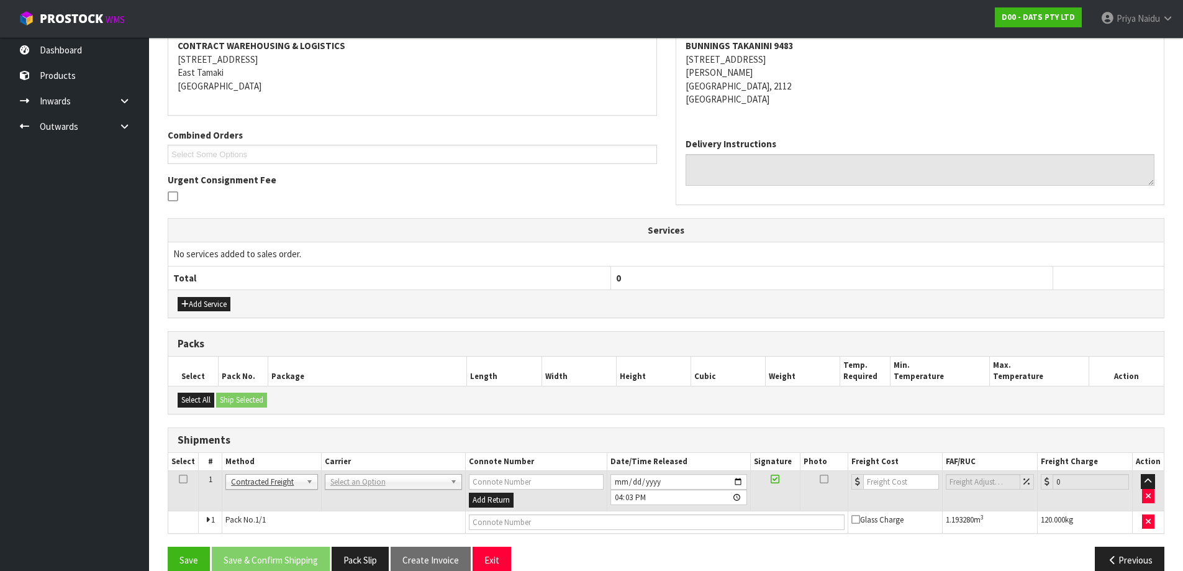
scroll to position [216, 0]
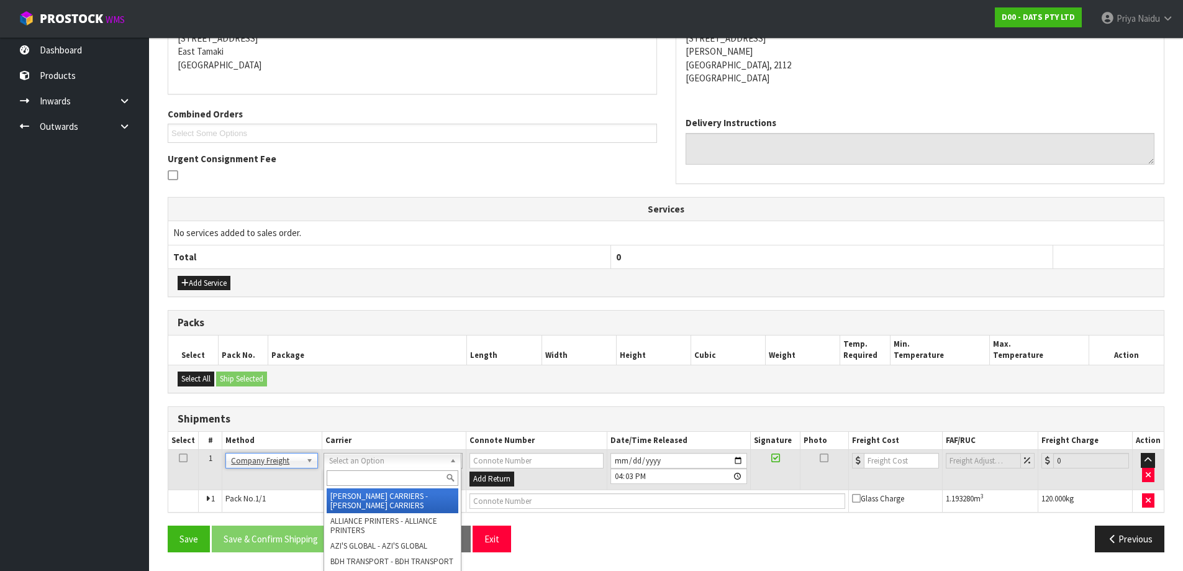
click at [348, 472] on input "text" at bounding box center [393, 478] width 132 height 16
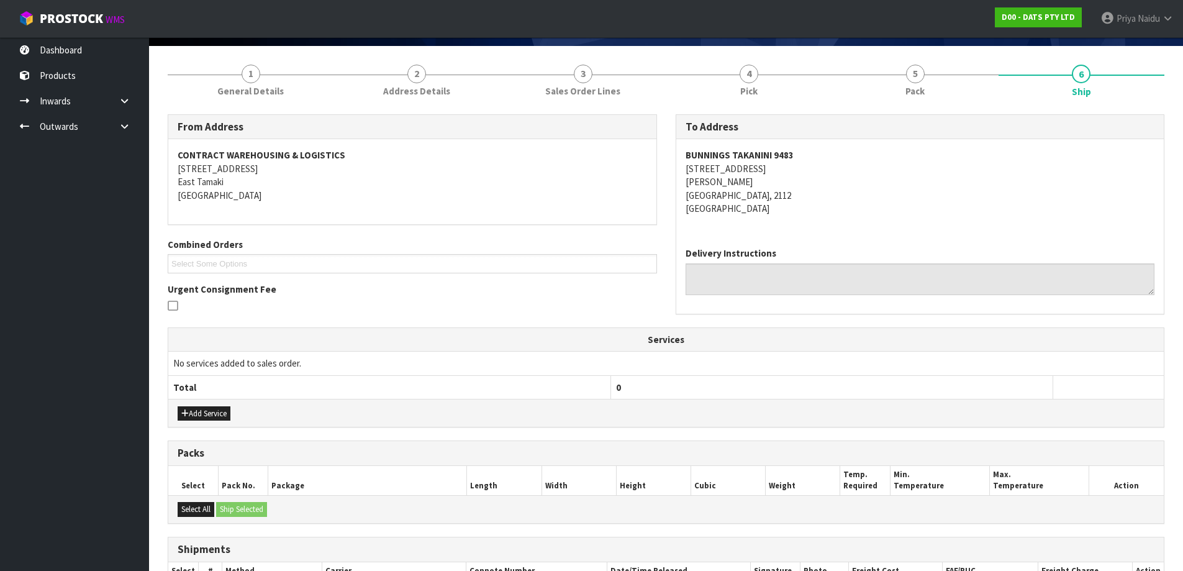
scroll to position [0, 0]
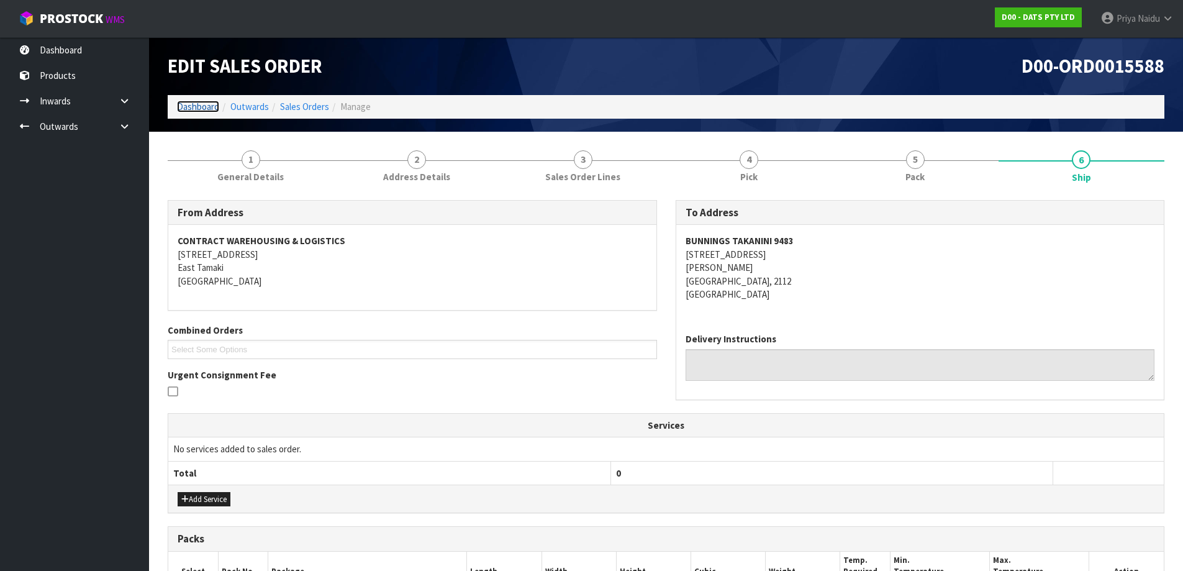
click at [181, 104] on link "Dashboard" at bounding box center [198, 107] width 42 height 12
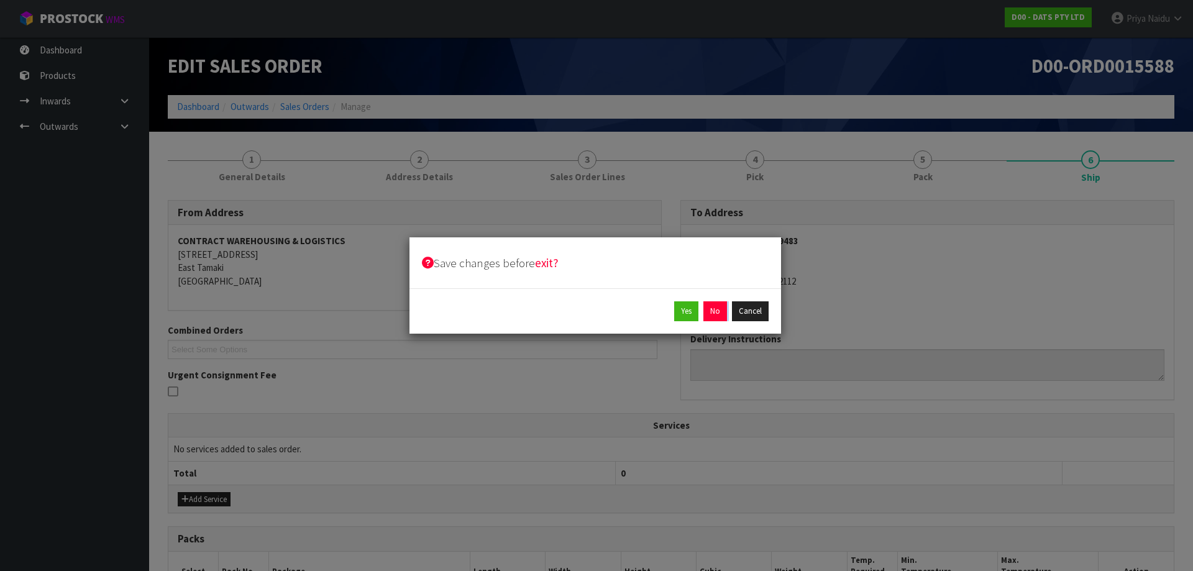
click at [699, 336] on div "Save changes before exit? Yes No Cancel" at bounding box center [596, 285] width 1193 height 571
click at [707, 314] on button "No" at bounding box center [715, 311] width 24 height 20
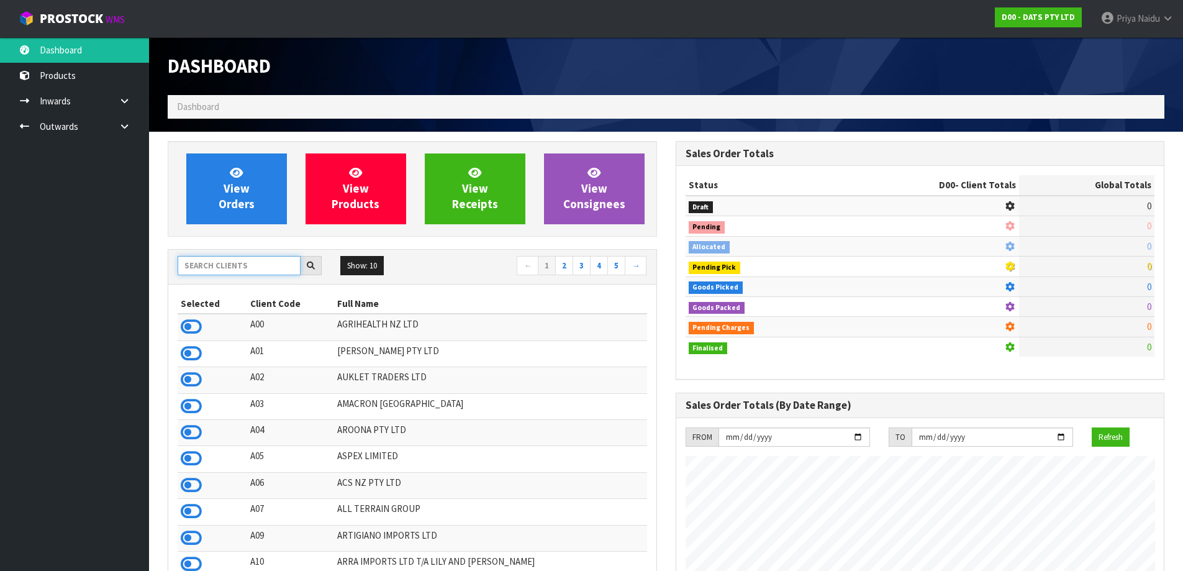
click at [226, 261] on input "text" at bounding box center [239, 265] width 123 height 19
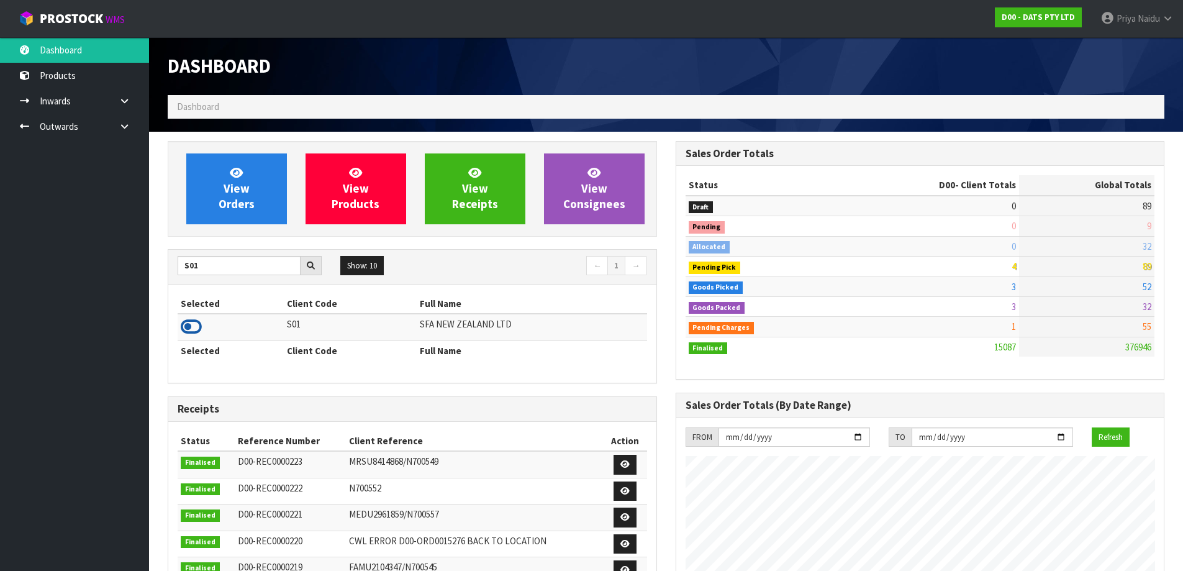
click at [188, 325] on icon at bounding box center [191, 326] width 21 height 19
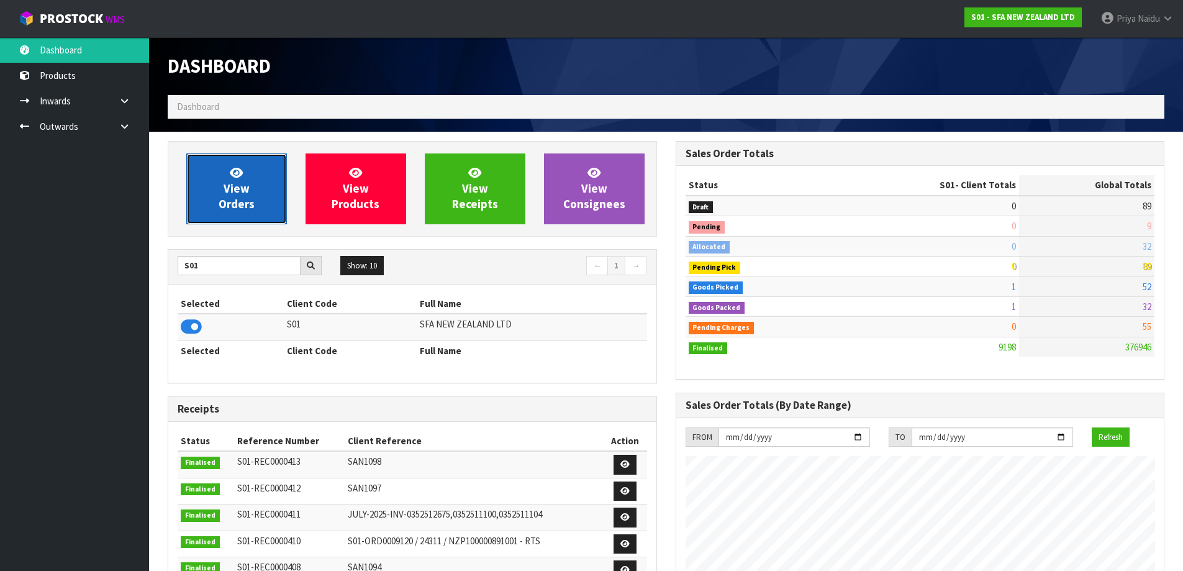
click at [243, 169] on icon at bounding box center [236, 172] width 13 height 12
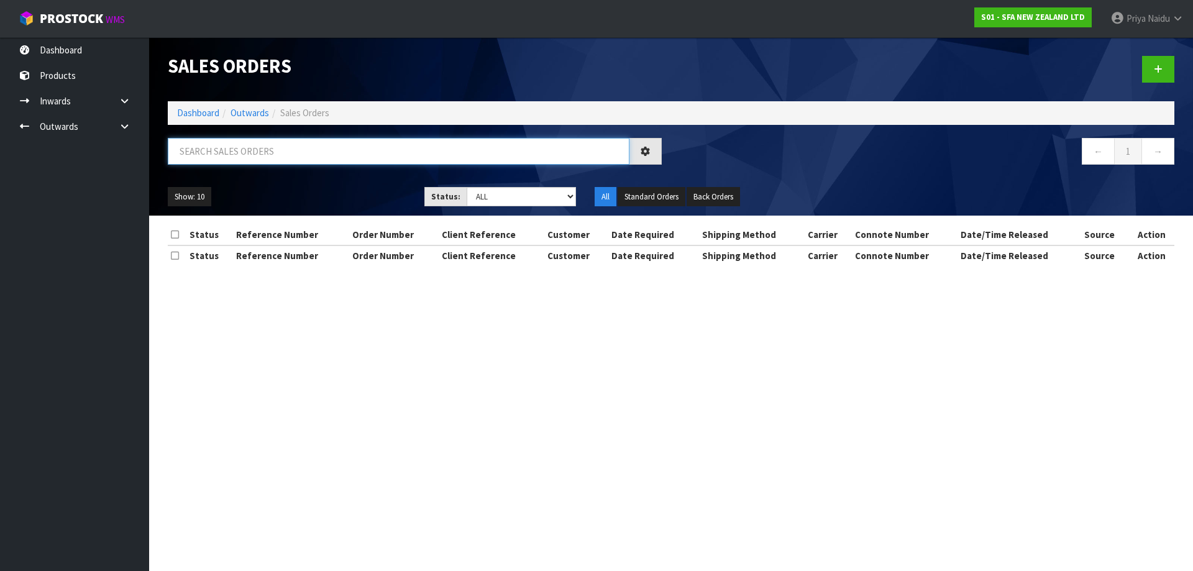
click at [275, 147] on input "text" at bounding box center [398, 151] width 461 height 27
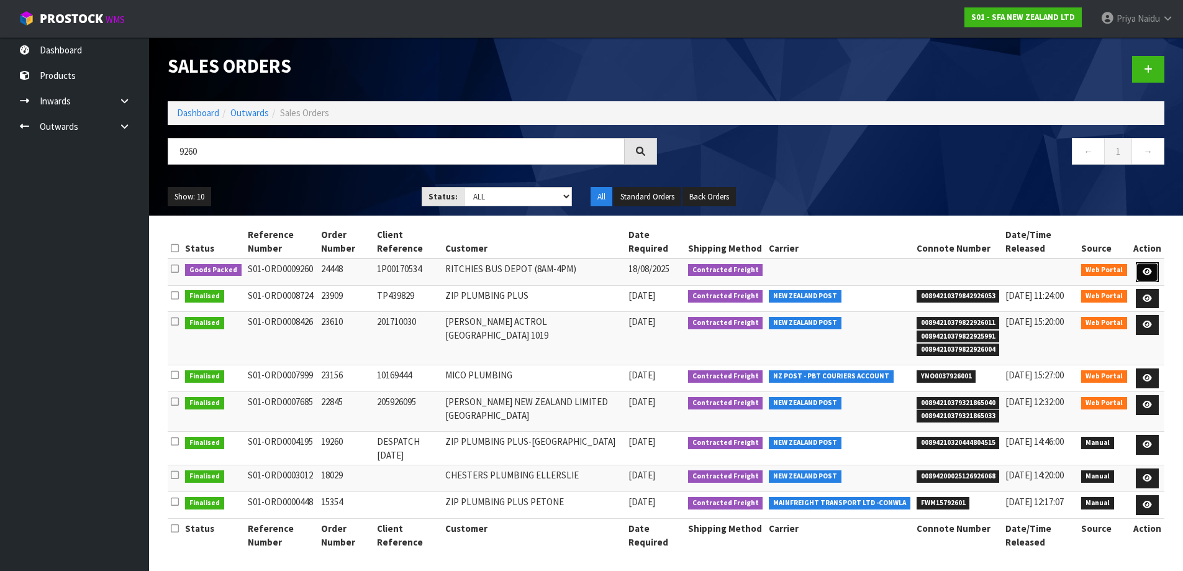
click at [1146, 273] on icon at bounding box center [1147, 272] width 9 height 8
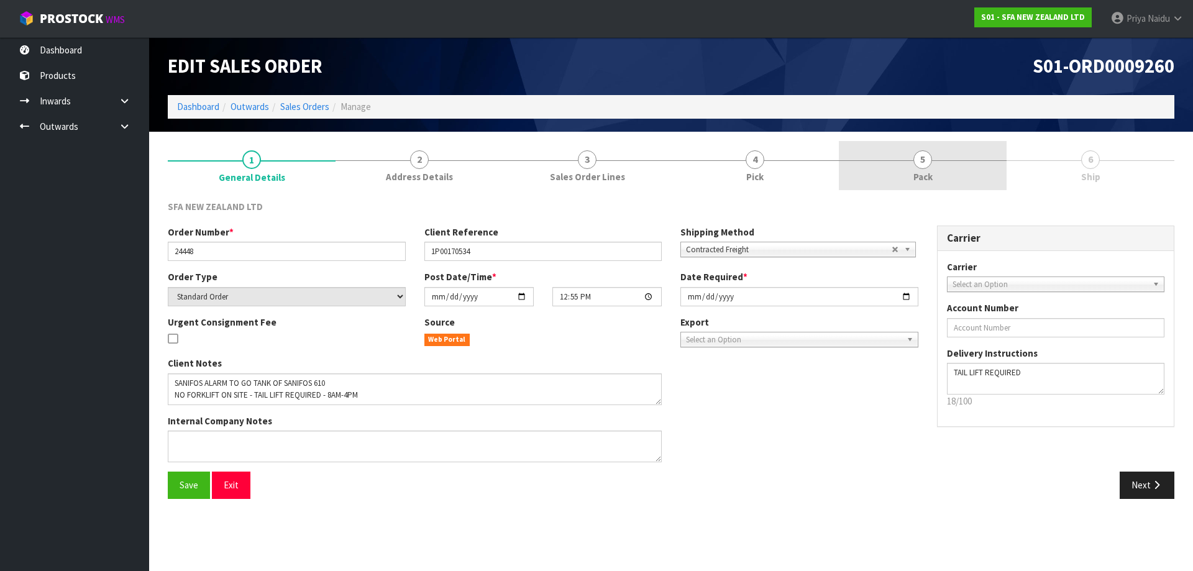
click at [948, 180] on link "5 Pack" at bounding box center [923, 165] width 168 height 49
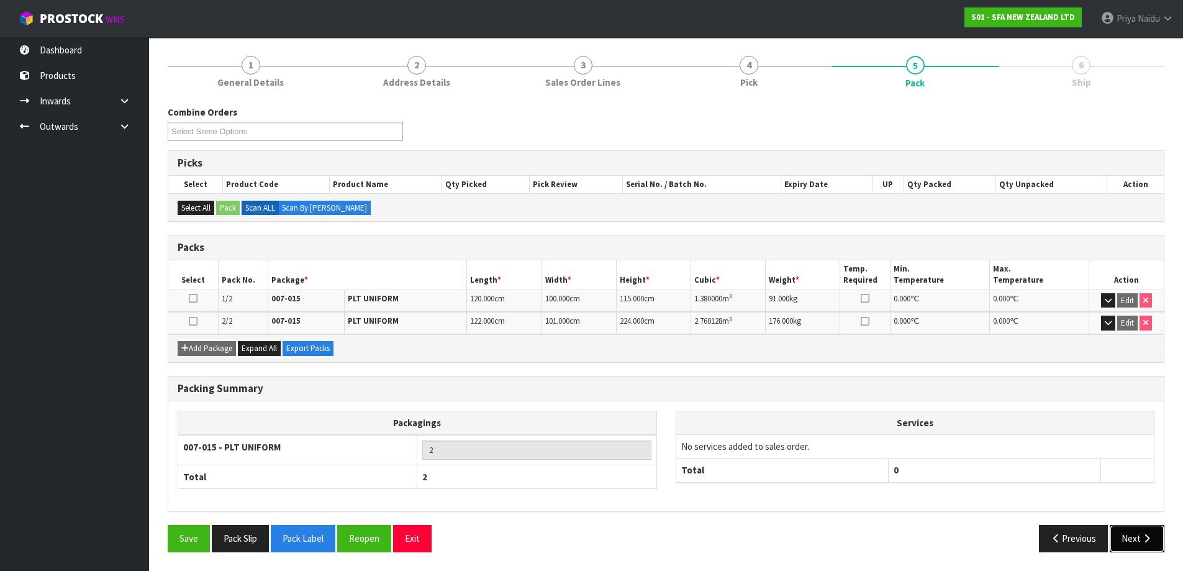
click at [1137, 541] on button "Next" at bounding box center [1137, 538] width 55 height 27
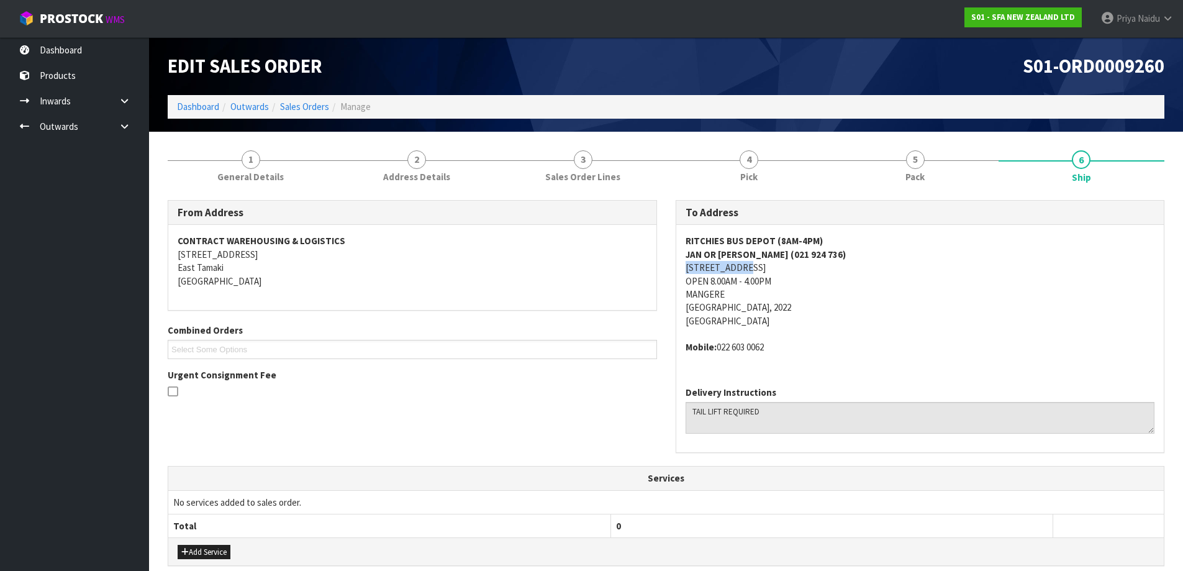
drag, startPoint x: 678, startPoint y: 272, endPoint x: 813, endPoint y: 263, distance: 135.7
click at [813, 263] on div "RITCHIES BUS DEPOT (8AM-4PM) JAN OR [PERSON_NAME] (021 924 736) [STREET_ADDRESS…" at bounding box center [920, 300] width 488 height 151
drag, startPoint x: 678, startPoint y: 242, endPoint x: 836, endPoint y: 235, distance: 157.9
click at [836, 235] on div "RITCHIES BUS DEPOT (8AM-4PM) JAN OR [PERSON_NAME] (021 924 736) [STREET_ADDRESS…" at bounding box center [920, 300] width 488 height 151
drag, startPoint x: 673, startPoint y: 286, endPoint x: 604, endPoint y: 282, distance: 69.7
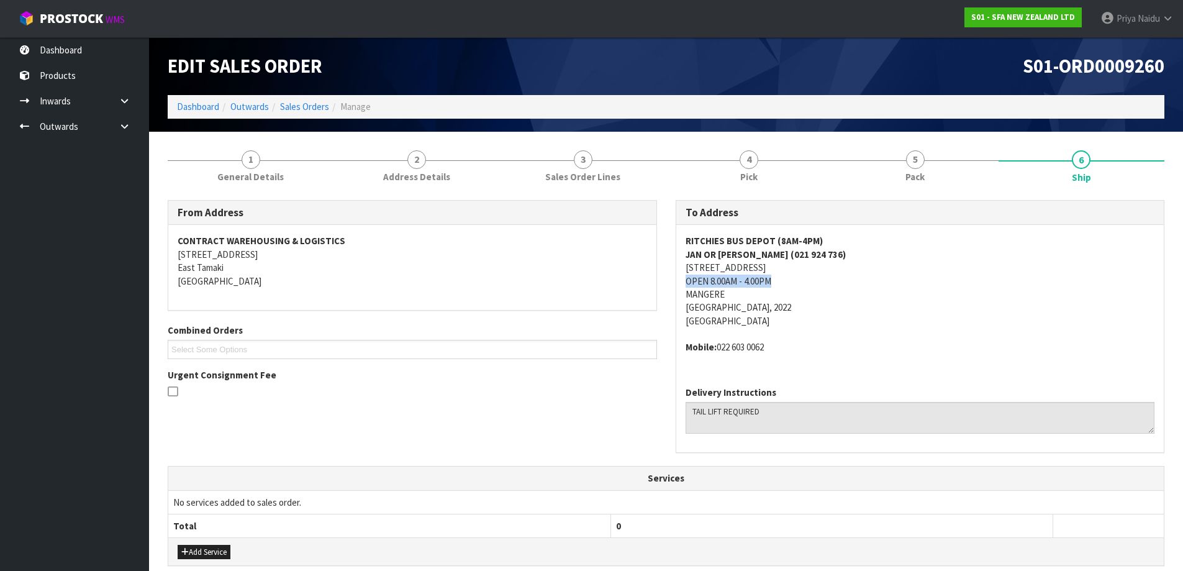
click at [784, 280] on div "To Address [GEOGRAPHIC_DATA] (8AM-4PM) JAN OR [PERSON_NAME] (021 924 736) [STRE…" at bounding box center [920, 333] width 508 height 266
drag, startPoint x: 684, startPoint y: 342, endPoint x: 797, endPoint y: 342, distance: 113.0
click at [797, 342] on div "RITCHIES BUS DEPOT (8AM-4PM) JAN OR [PERSON_NAME] (021 924 736) [STREET_ADDRESS…" at bounding box center [920, 300] width 488 height 151
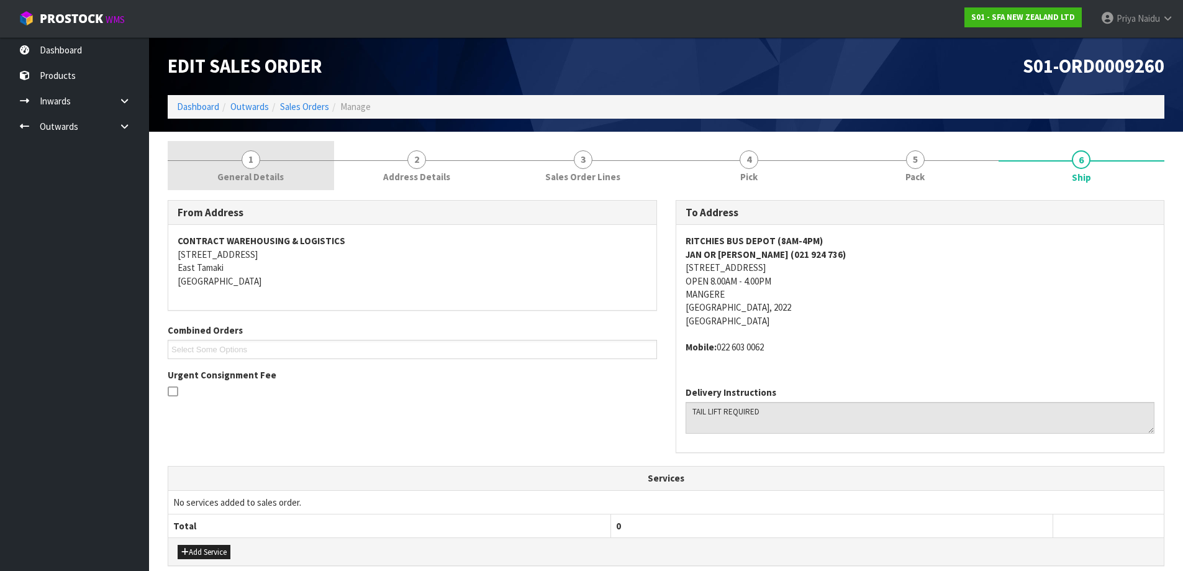
click at [217, 160] on link "1 General Details" at bounding box center [251, 165] width 166 height 49
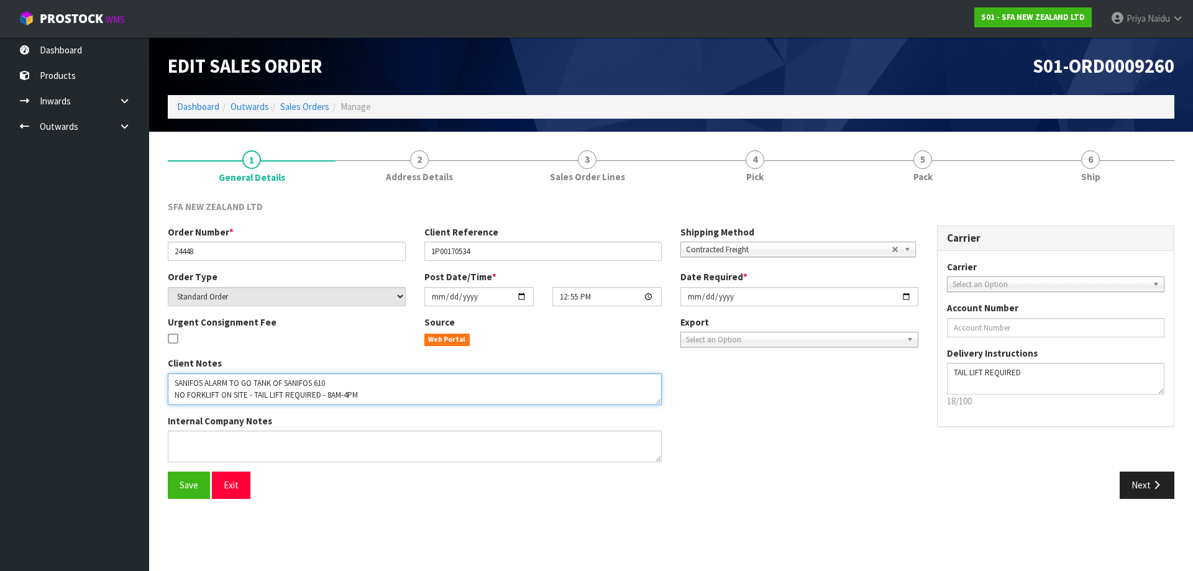
drag, startPoint x: 168, startPoint y: 395, endPoint x: 374, endPoint y: 398, distance: 206.2
click at [374, 398] on textarea at bounding box center [415, 389] width 494 height 32
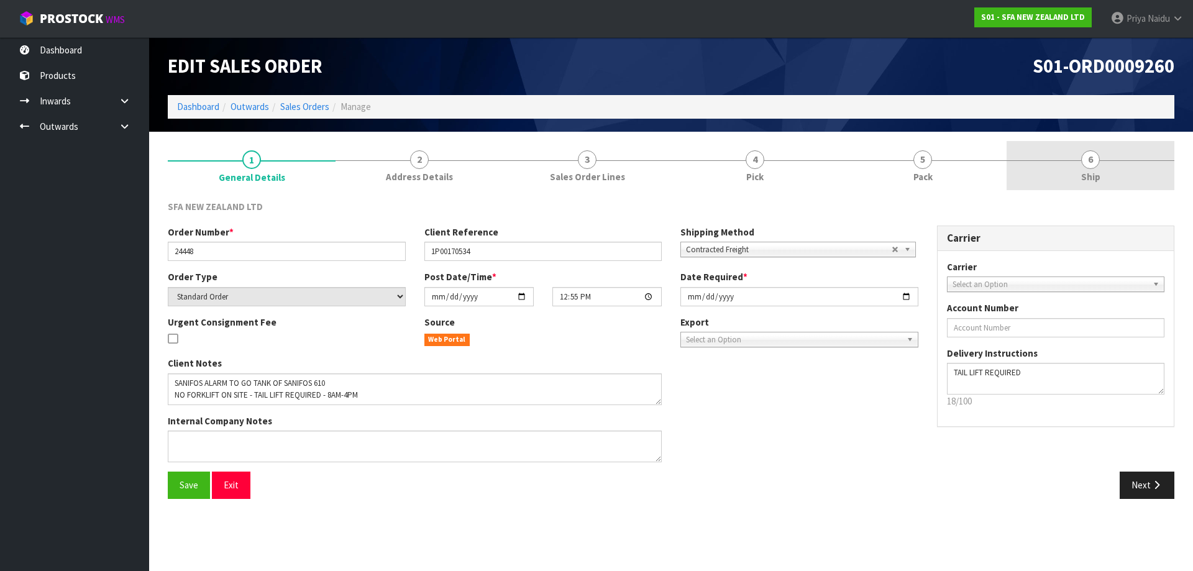
click at [1102, 186] on link "6 Ship" at bounding box center [1090, 165] width 168 height 49
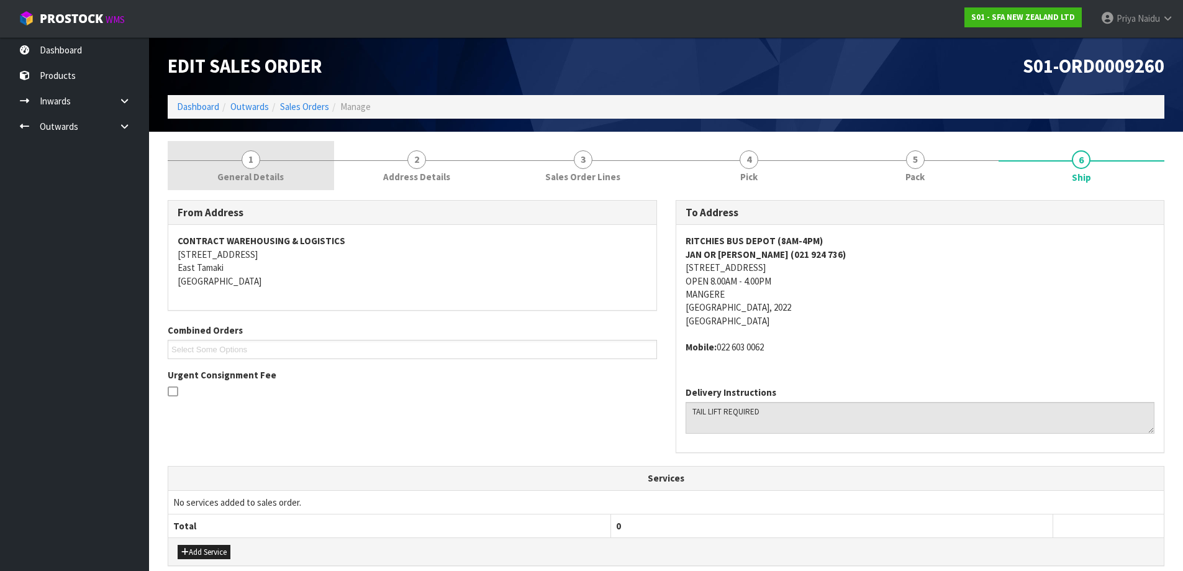
click at [274, 158] on link "1 General Details" at bounding box center [251, 165] width 166 height 49
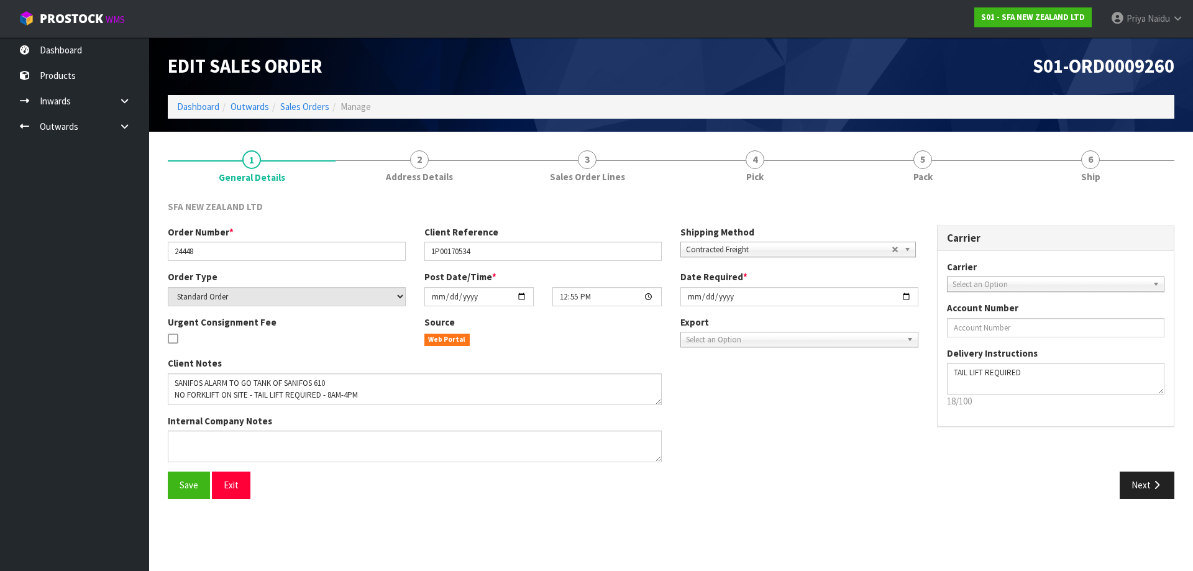
drag, startPoint x: 167, startPoint y: 253, endPoint x: 192, endPoint y: 250, distance: 25.1
click at [192, 250] on div "Order Number * 24448" at bounding box center [286, 242] width 257 height 35
drag, startPoint x: 170, startPoint y: 250, endPoint x: 206, endPoint y: 250, distance: 36.0
click at [206, 250] on input "24448" at bounding box center [287, 251] width 238 height 19
drag, startPoint x: 429, startPoint y: 255, endPoint x: 489, endPoint y: 252, distance: 60.4
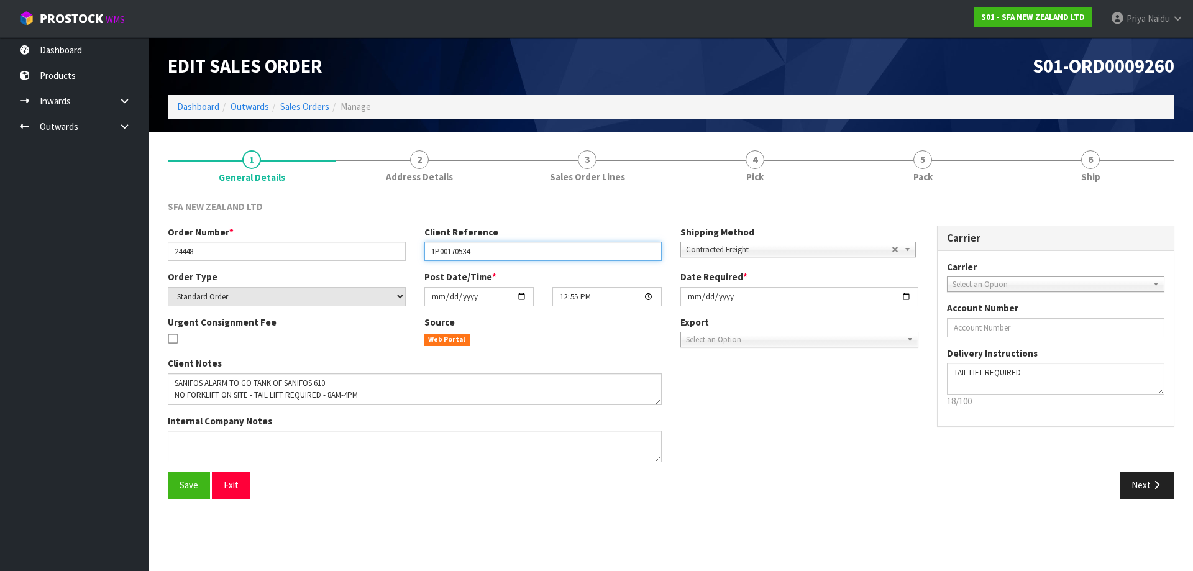
click at [489, 252] on input "1P00170534" at bounding box center [543, 251] width 238 height 19
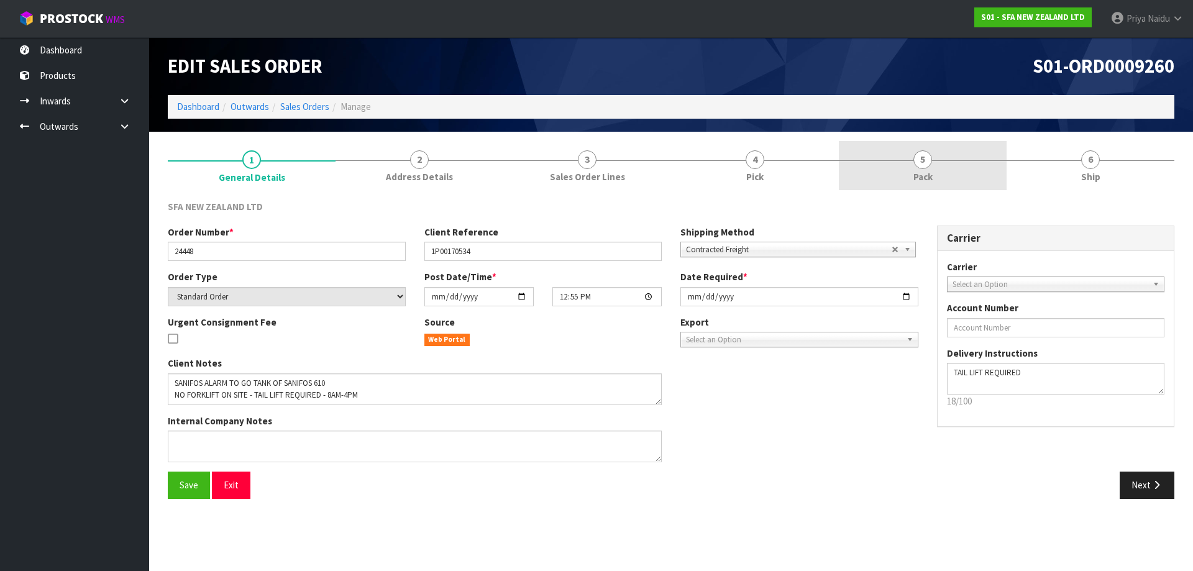
drag, startPoint x: 917, startPoint y: 156, endPoint x: 913, endPoint y: 165, distance: 9.5
click at [917, 156] on span "5" at bounding box center [922, 159] width 19 height 19
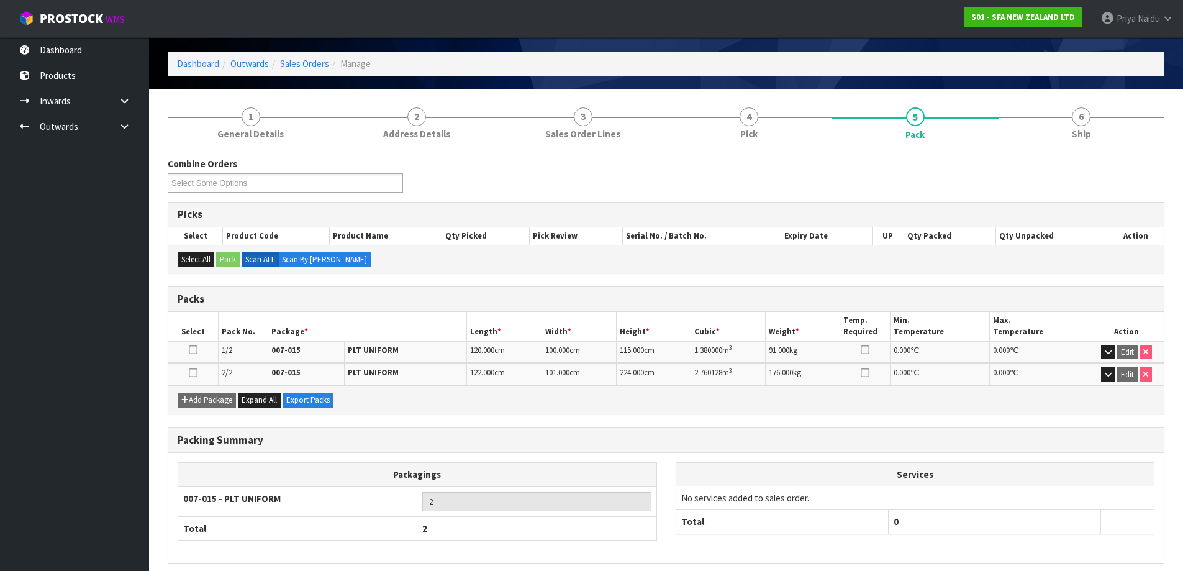
scroll to position [94, 0]
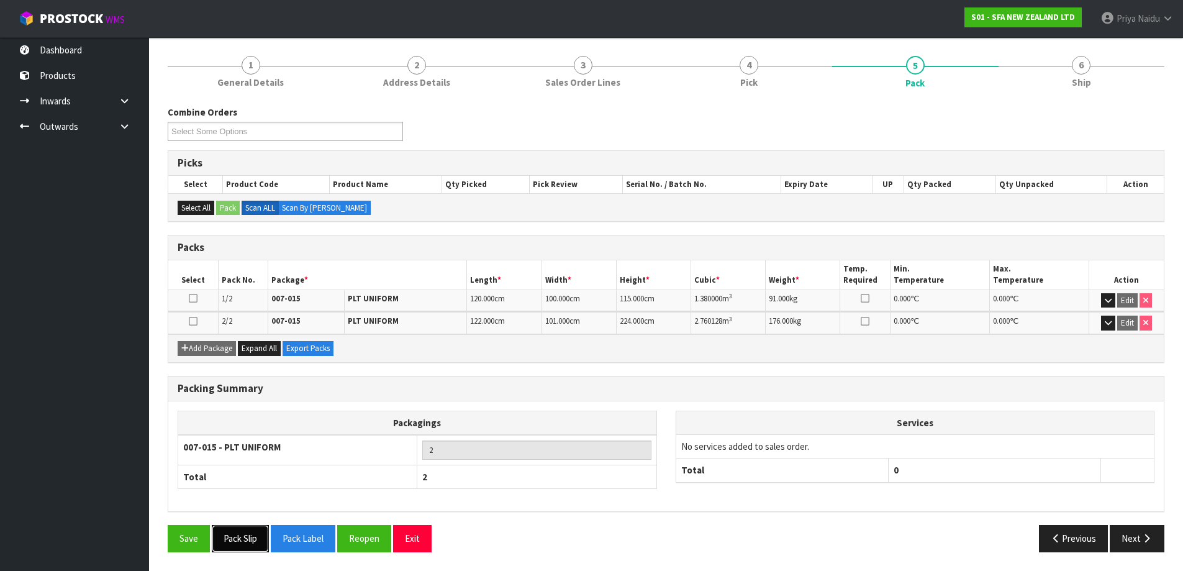
click at [234, 537] on button "Pack Slip" at bounding box center [240, 538] width 57 height 27
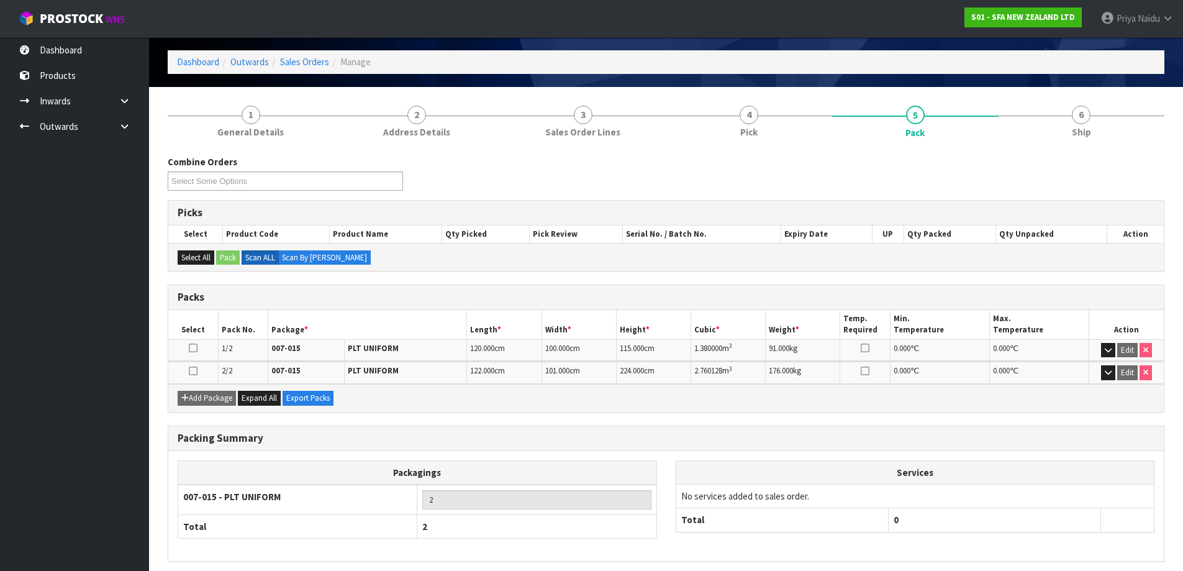
scroll to position [0, 0]
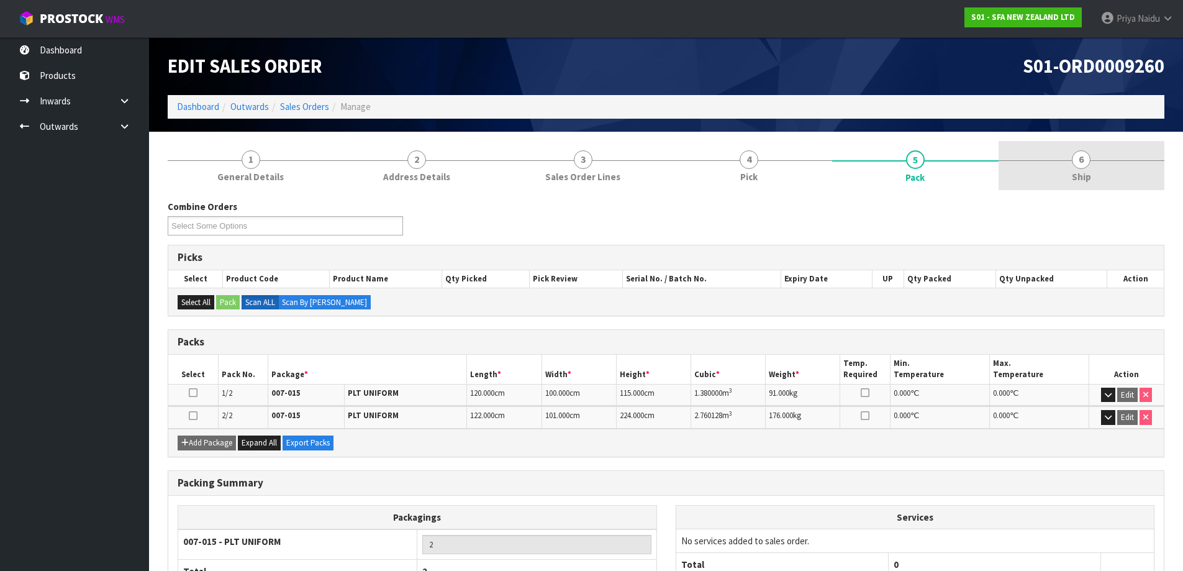
drag, startPoint x: 1080, startPoint y: 172, endPoint x: 1070, endPoint y: 181, distance: 13.2
click at [1080, 171] on span "Ship" at bounding box center [1081, 176] width 19 height 13
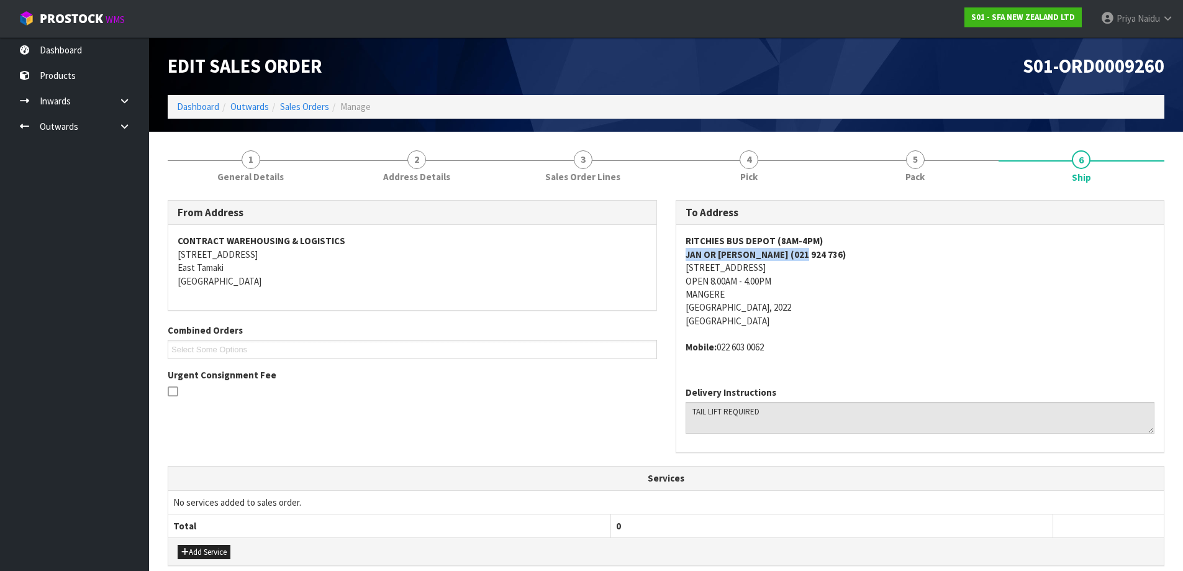
drag, startPoint x: 679, startPoint y: 253, endPoint x: 822, endPoint y: 253, distance: 142.9
click at [822, 253] on div "RITCHIES BUS DEPOT (8AM-4PM) JAN OR [PERSON_NAME] (021 924 736) [STREET_ADDRESS…" at bounding box center [920, 300] width 488 height 151
click at [672, 262] on div "To Address [GEOGRAPHIC_DATA] (8AM-4PM) JAN OR [PERSON_NAME] (021 924 736) [STRE…" at bounding box center [920, 333] width 508 height 266
drag, startPoint x: 935, startPoint y: 266, endPoint x: 893, endPoint y: 256, distance: 42.8
click at [935, 266] on address "RITCHIES BUS DEPOT (8AM-4PM) JAN OR [PERSON_NAME] (021 924 736) [STREET_ADDRESS…" at bounding box center [921, 280] width 470 height 93
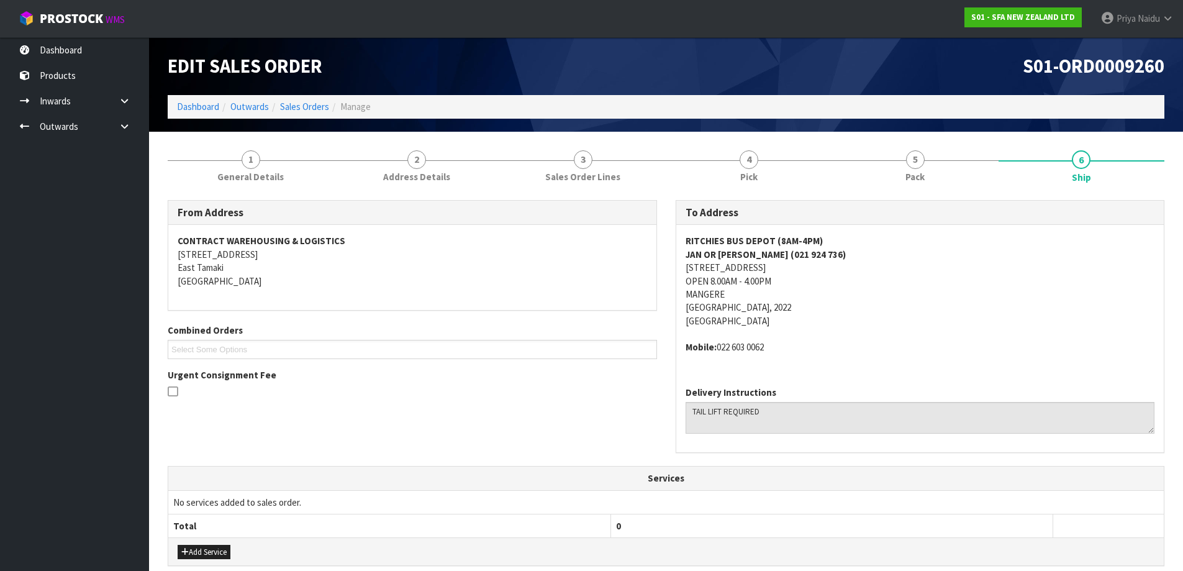
click at [865, 202] on div "To Address" at bounding box center [920, 213] width 488 height 25
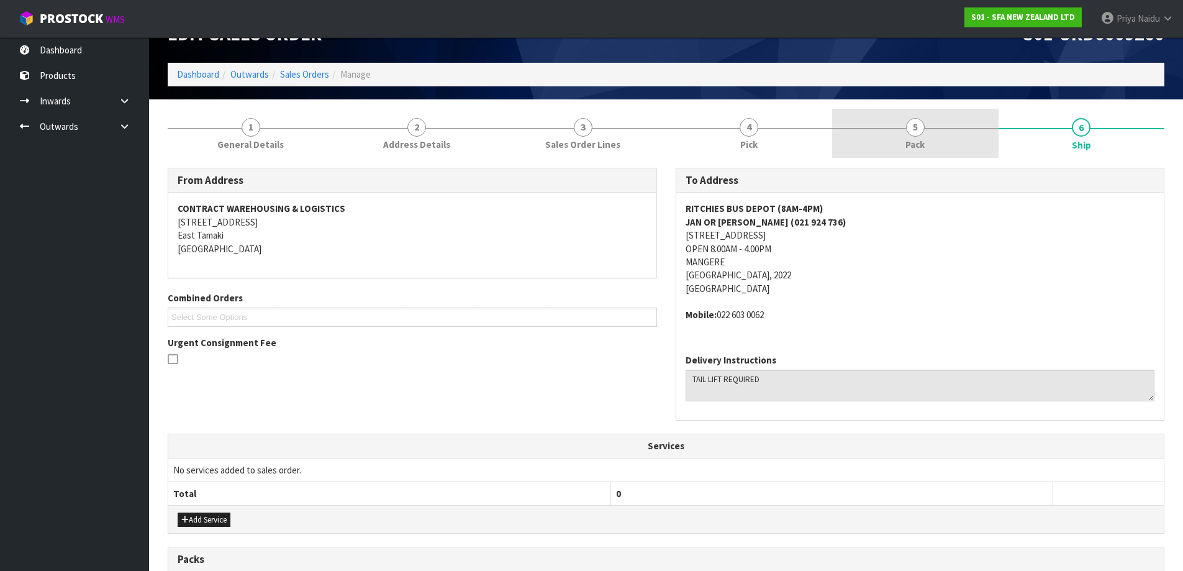
click at [868, 183] on div "From Address CONTRACT WAREHOUSING & LOGISTICS [STREET_ADDRESS] Combined Orders …" at bounding box center [666, 478] width 997 height 641
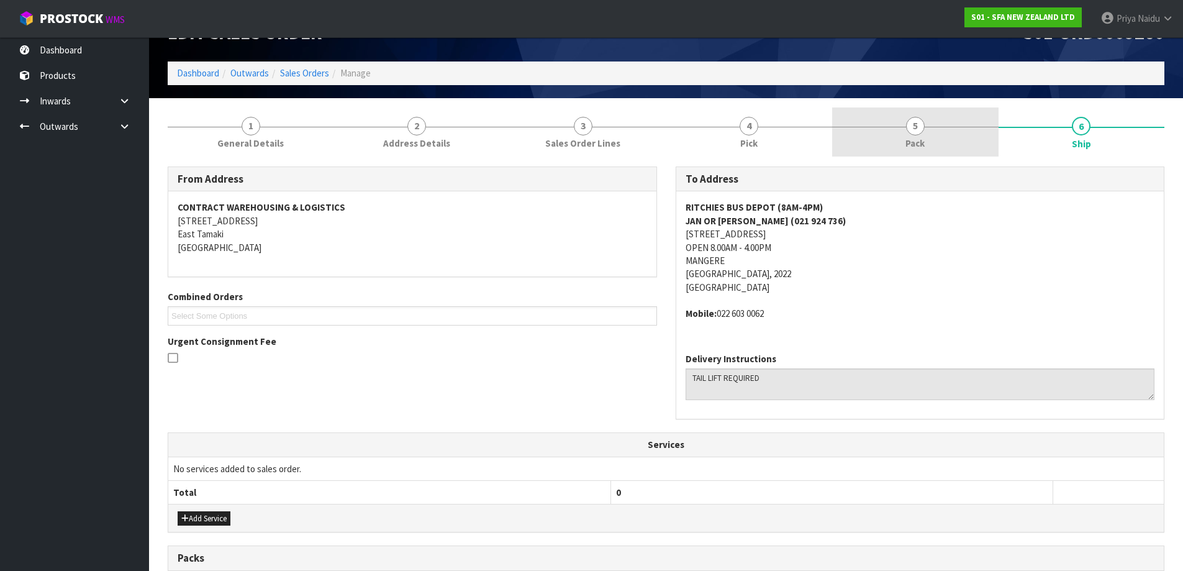
scroll to position [62, 0]
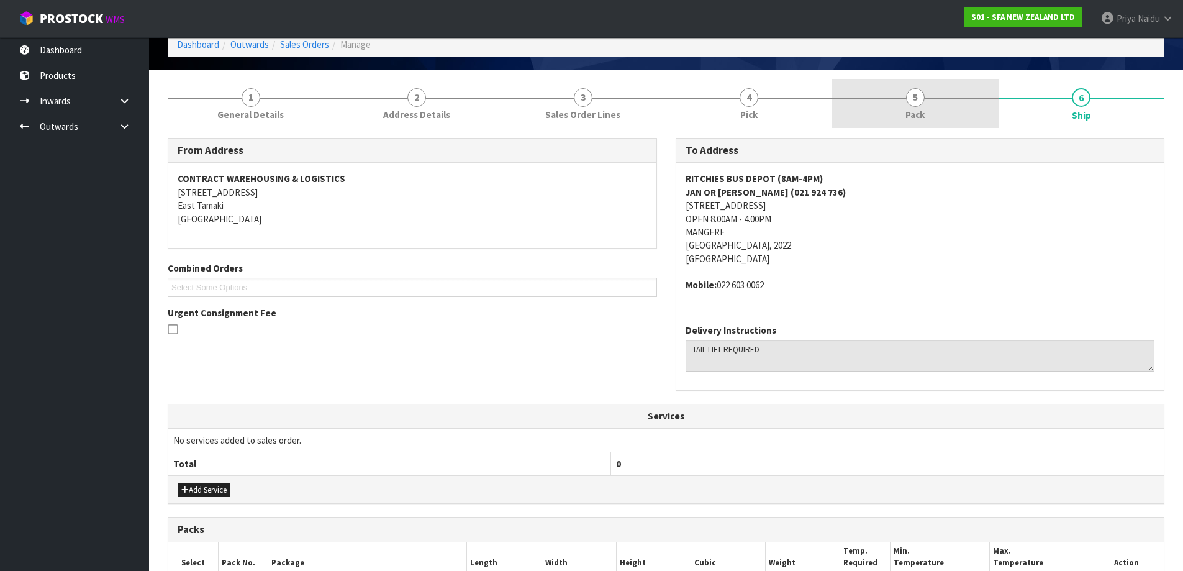
click at [890, 125] on link "5 Pack" at bounding box center [915, 103] width 166 height 49
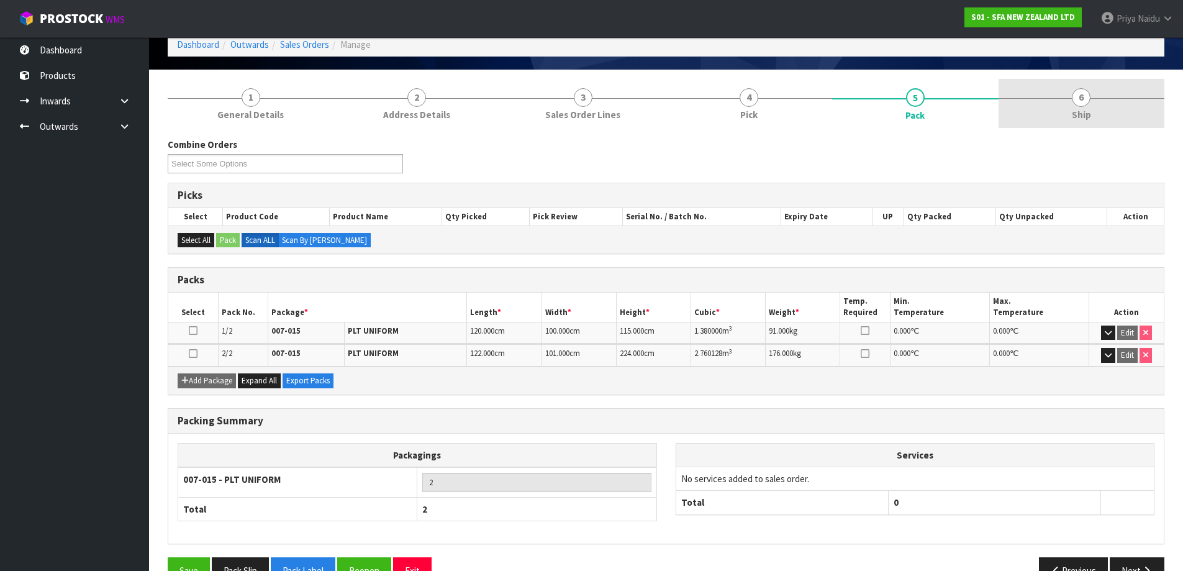
click at [1084, 124] on link "6 Ship" at bounding box center [1082, 103] width 166 height 49
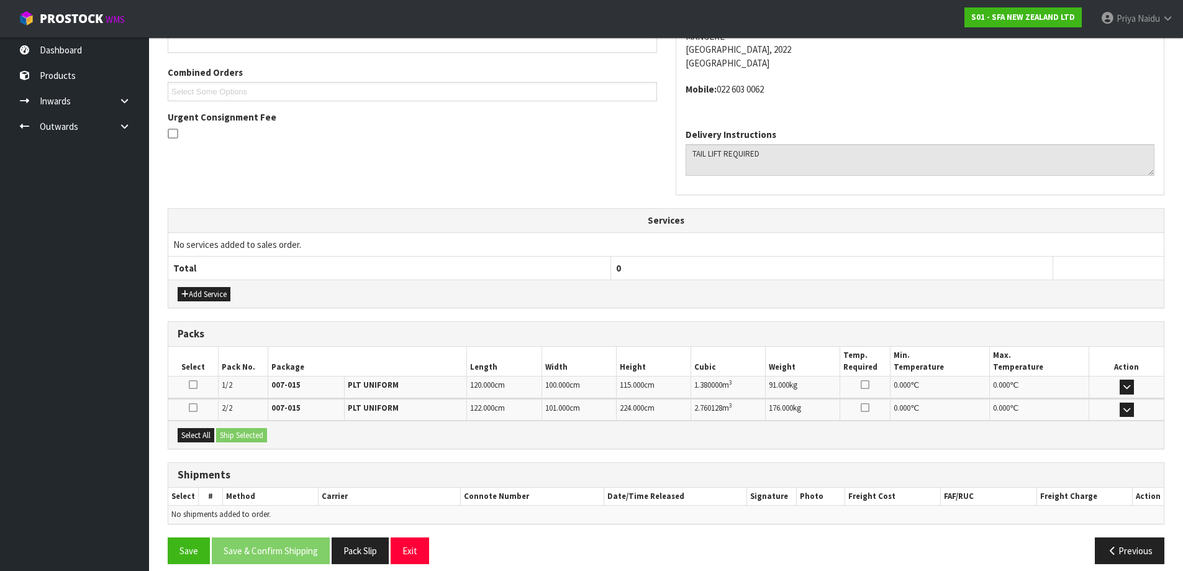
scroll to position [270, 0]
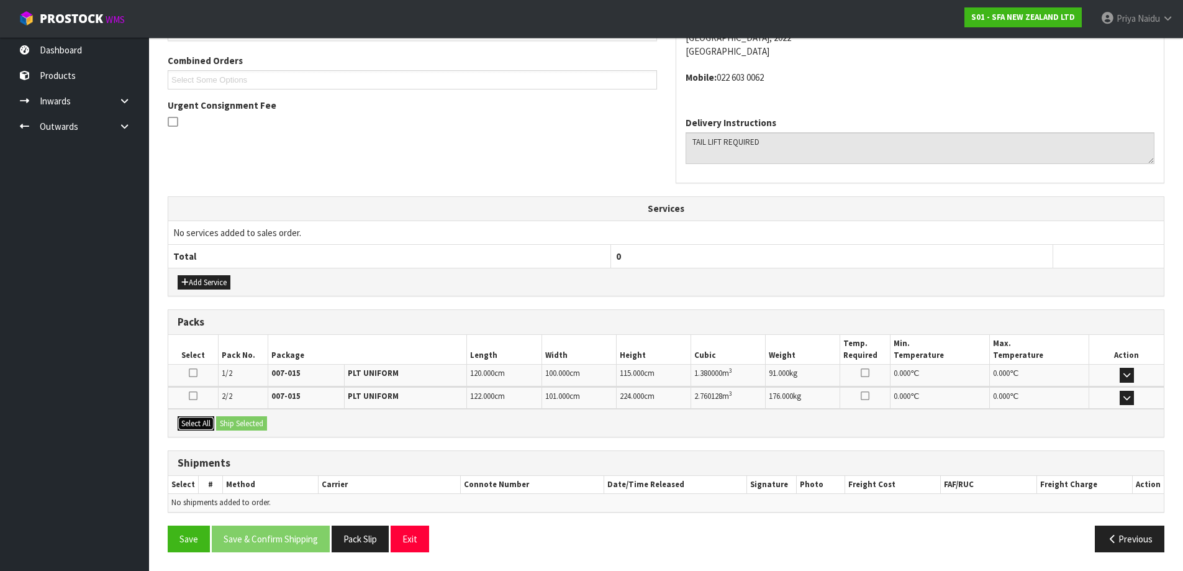
drag, startPoint x: 201, startPoint y: 428, endPoint x: 222, endPoint y: 427, distance: 20.5
click at [202, 428] on button "Select All" at bounding box center [196, 423] width 37 height 15
click at [224, 427] on button "Ship Selected" at bounding box center [241, 423] width 51 height 15
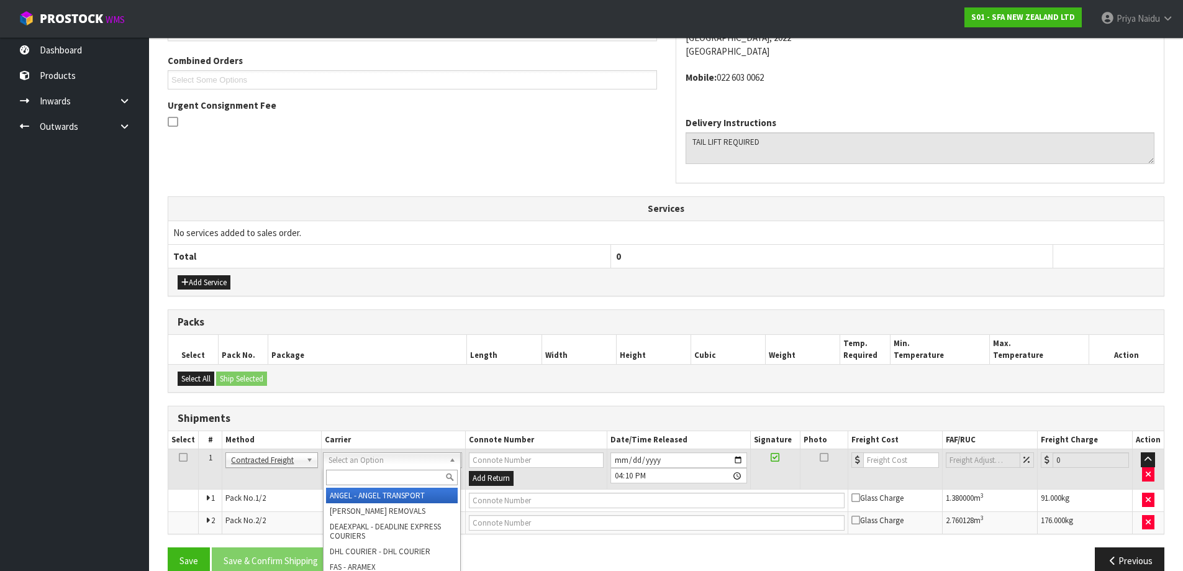
click at [350, 483] on input "text" at bounding box center [392, 478] width 132 height 16
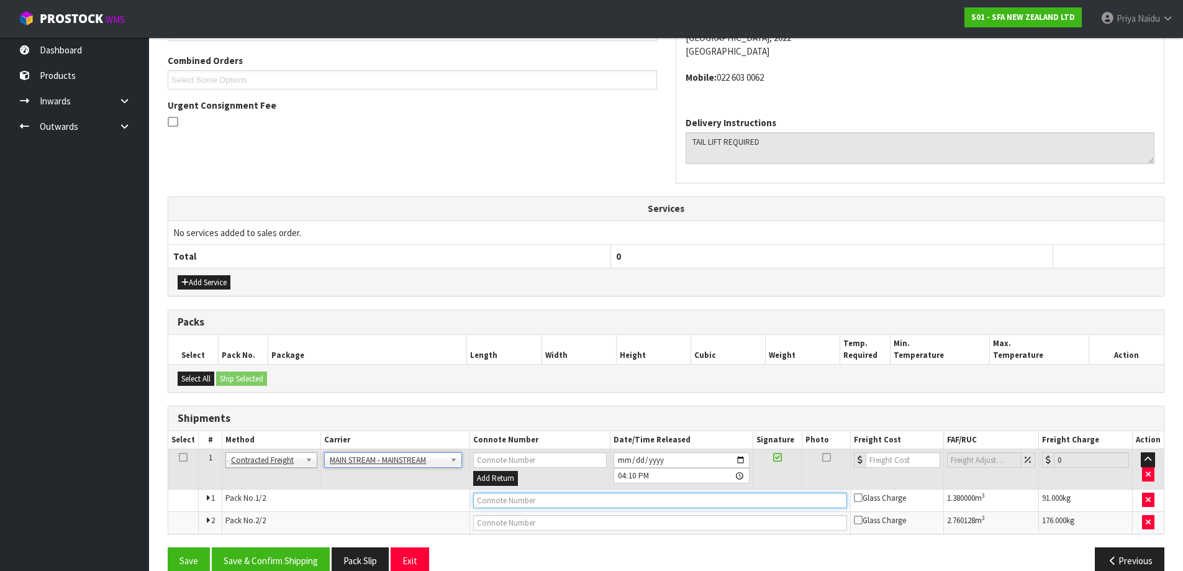
click at [491, 500] on input "text" at bounding box center [660, 501] width 374 height 16
paste input "CWL7715165"
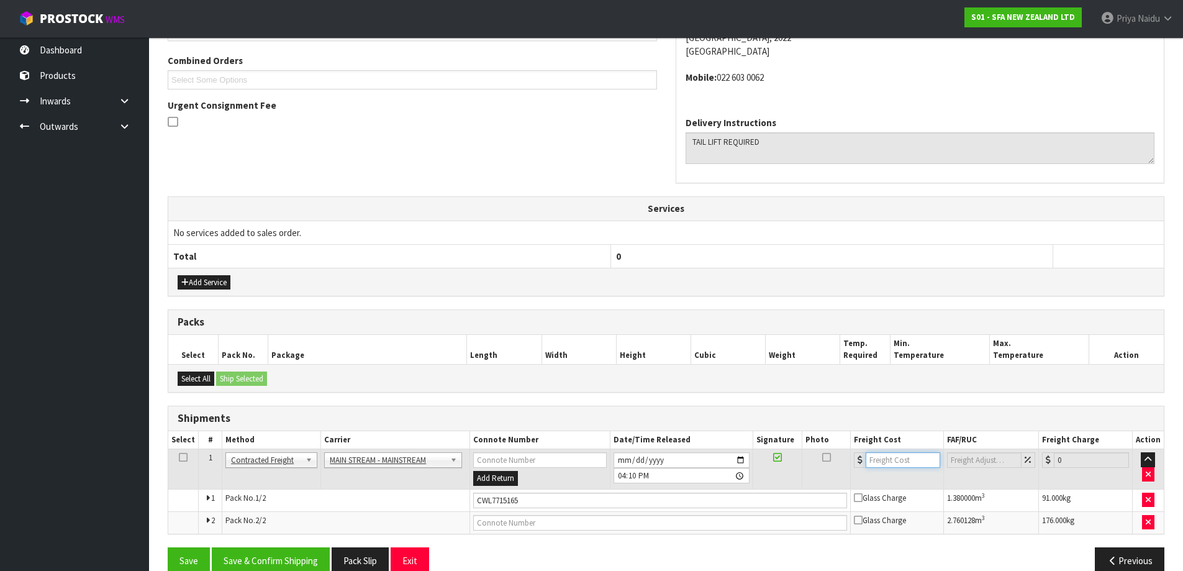
click at [883, 465] on input "number" at bounding box center [903, 460] width 75 height 16
click at [296, 553] on button "Save & Confirm Shipping" at bounding box center [271, 560] width 118 height 27
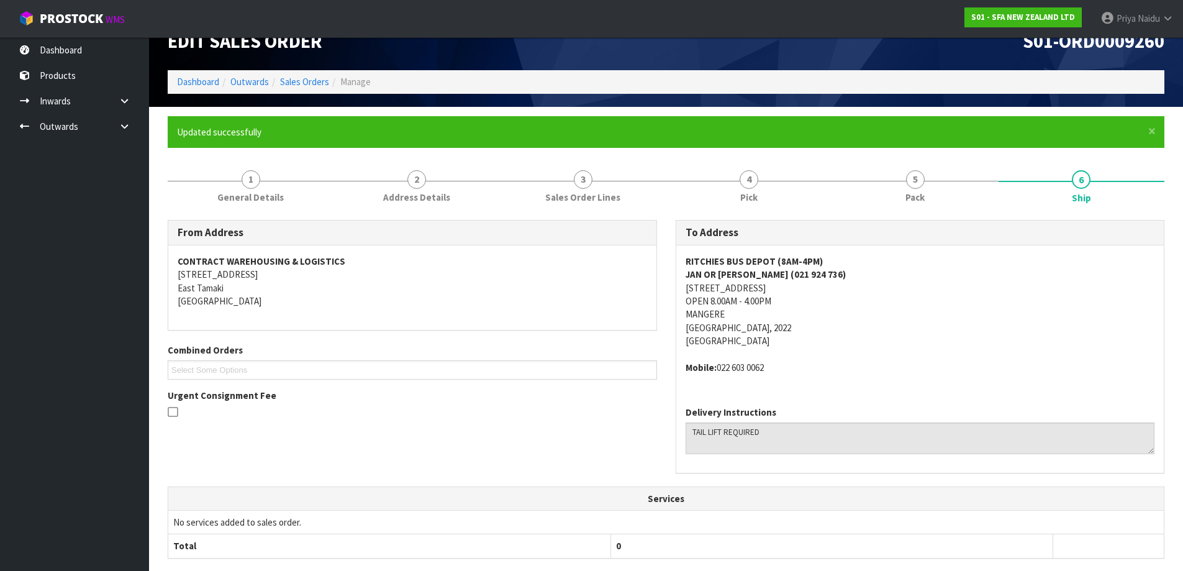
scroll to position [0, 0]
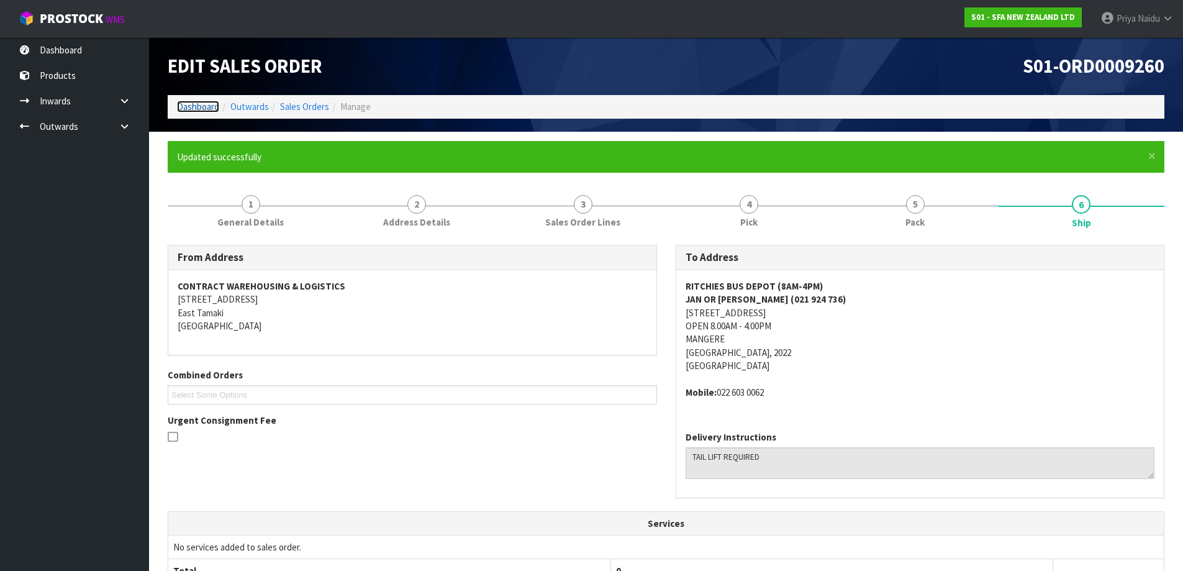
click at [205, 110] on link "Dashboard" at bounding box center [198, 107] width 42 height 12
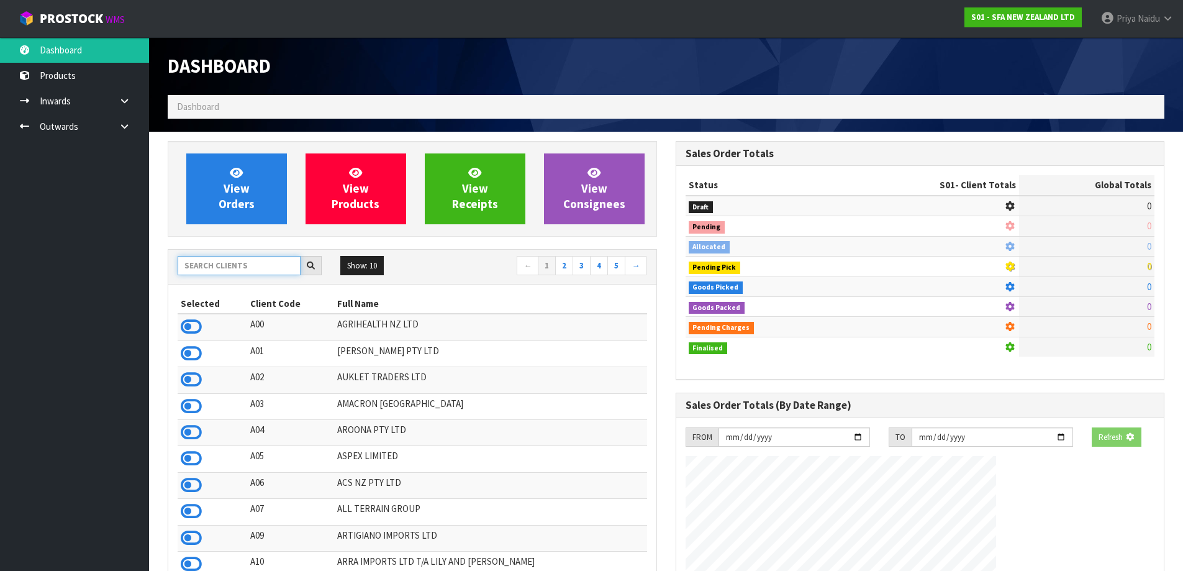
click at [224, 269] on input "text" at bounding box center [239, 265] width 123 height 19
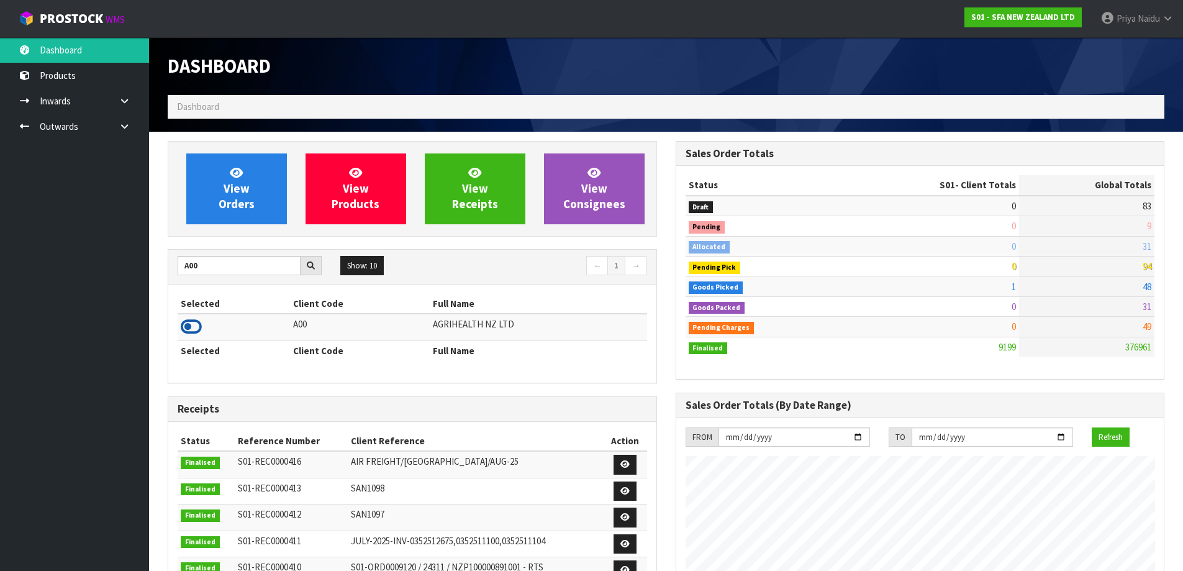
click at [187, 326] on icon at bounding box center [191, 326] width 21 height 19
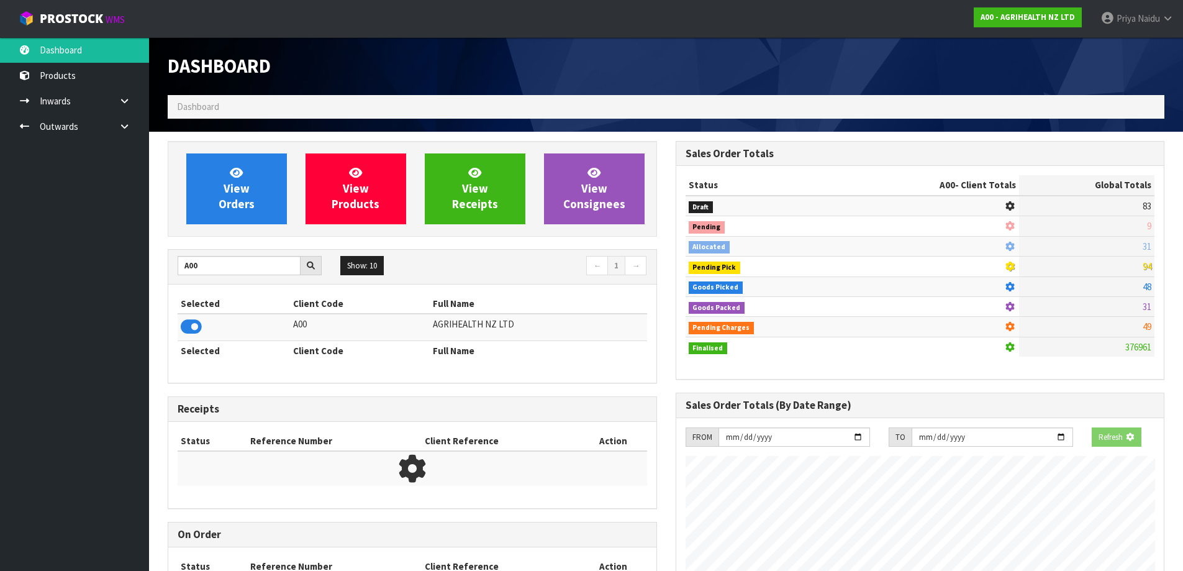
click at [218, 244] on div "View Orders View Products View Receipts View Consignees A00 Show: 10 5 10 25 50…" at bounding box center [412, 394] width 508 height 507
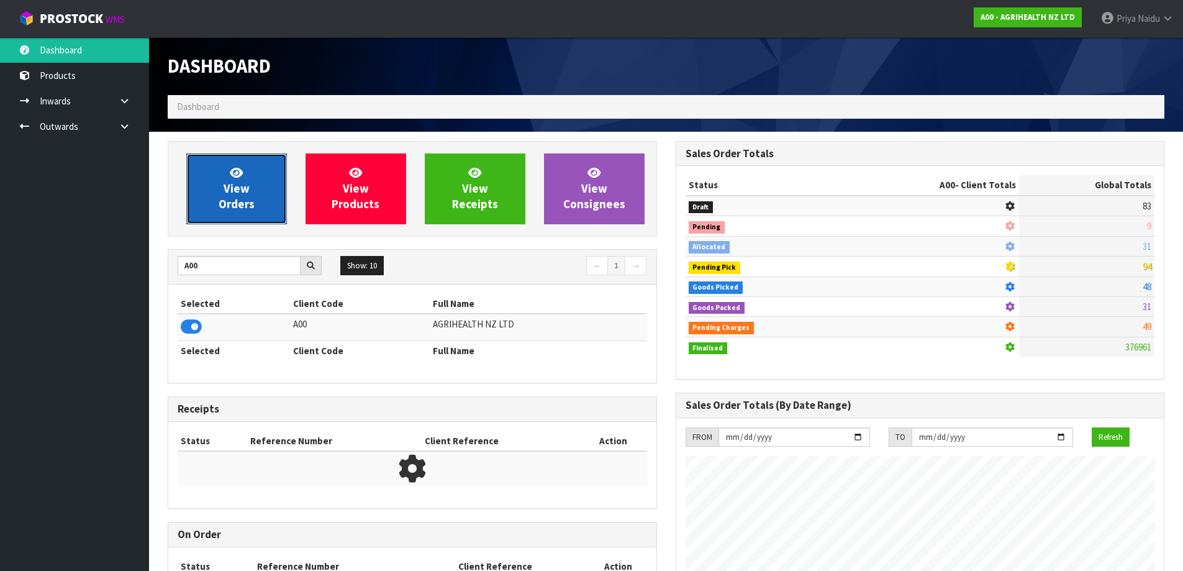
click at [229, 211] on link "View Orders" at bounding box center [236, 188] width 101 height 71
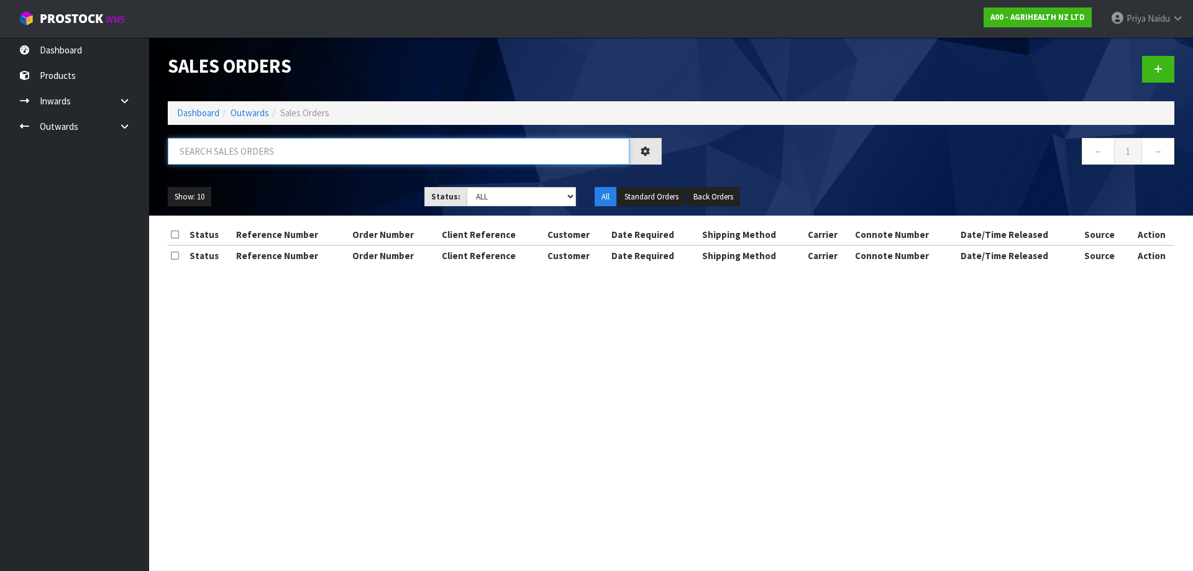
click at [255, 149] on input "text" at bounding box center [398, 151] width 461 height 27
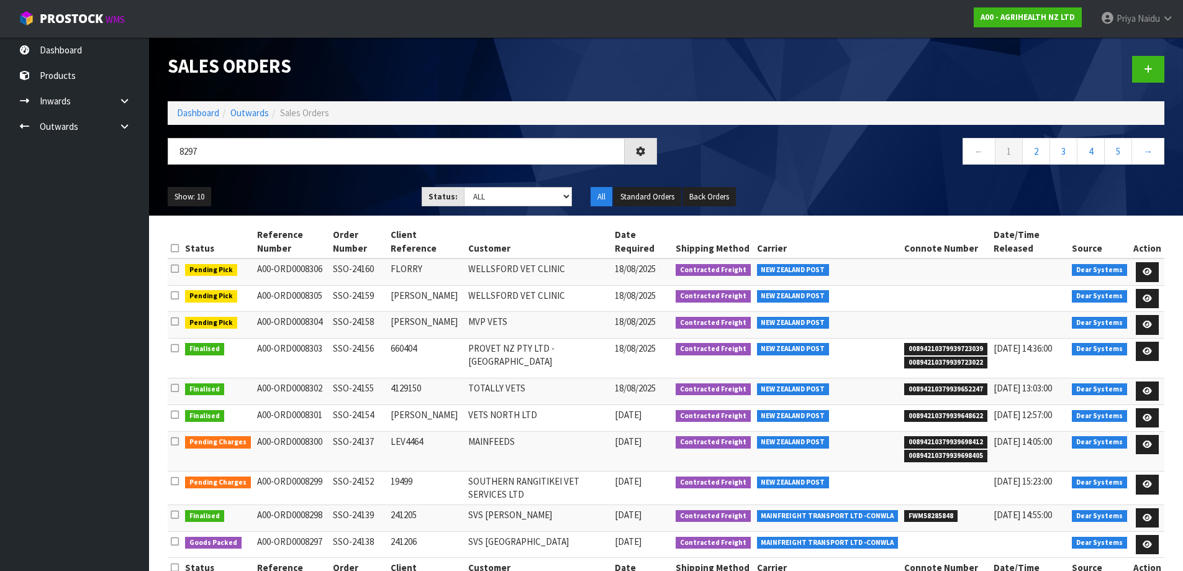
click at [311, 193] on ul "Show: 10 5 10 25 50" at bounding box center [285, 197] width 235 height 20
click at [332, 190] on ul "Show: 10 5 10 25 50" at bounding box center [285, 197] width 235 height 20
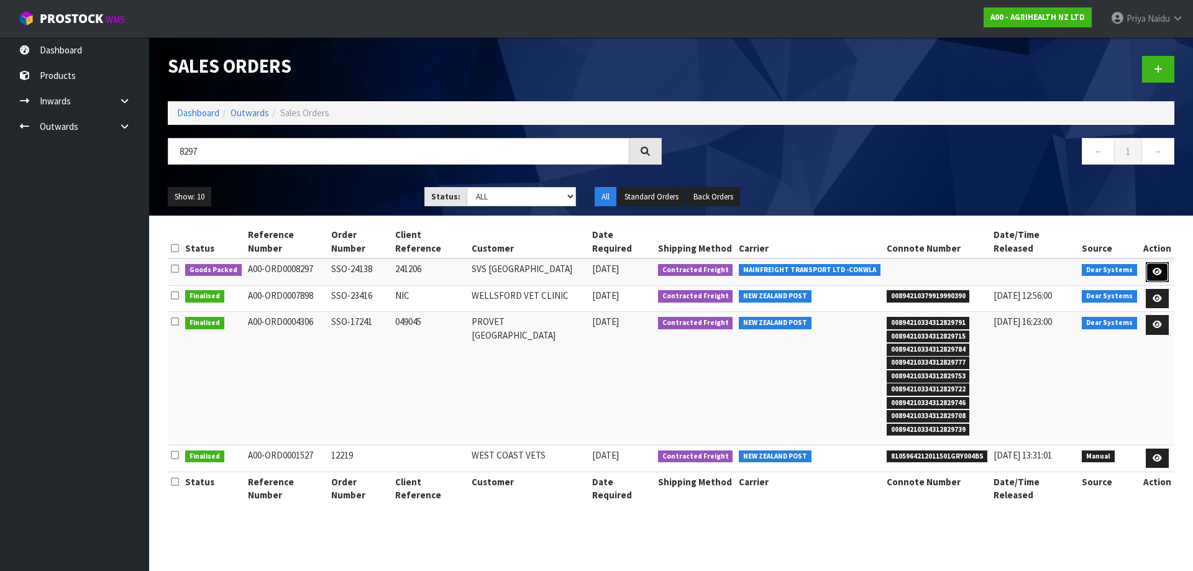
click at [1153, 268] on icon at bounding box center [1156, 272] width 9 height 8
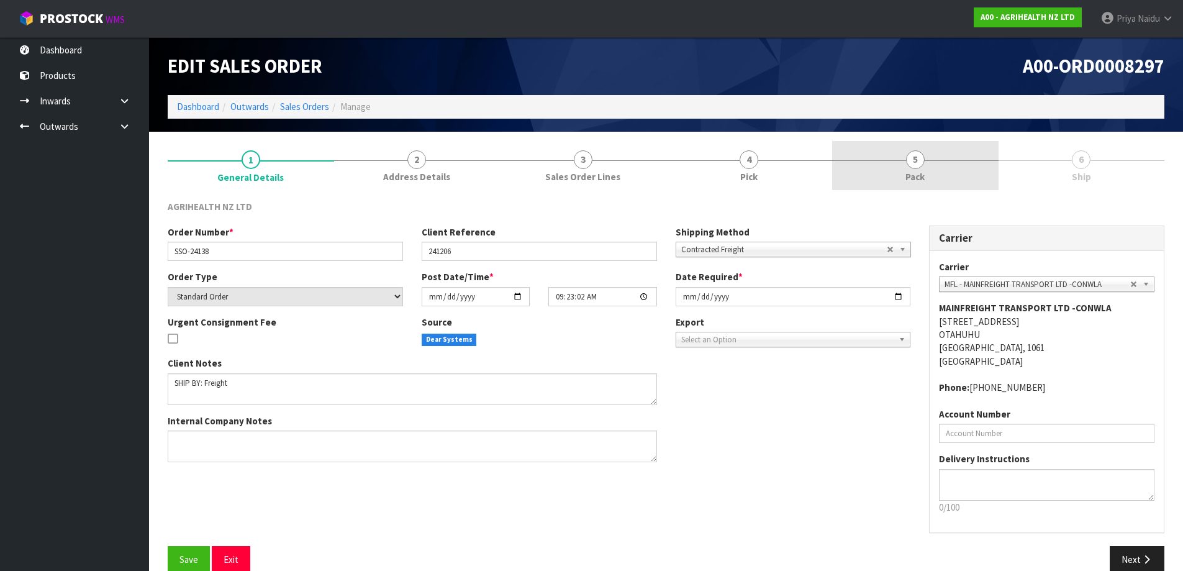
click at [944, 176] on link "5 Pack" at bounding box center [915, 165] width 166 height 49
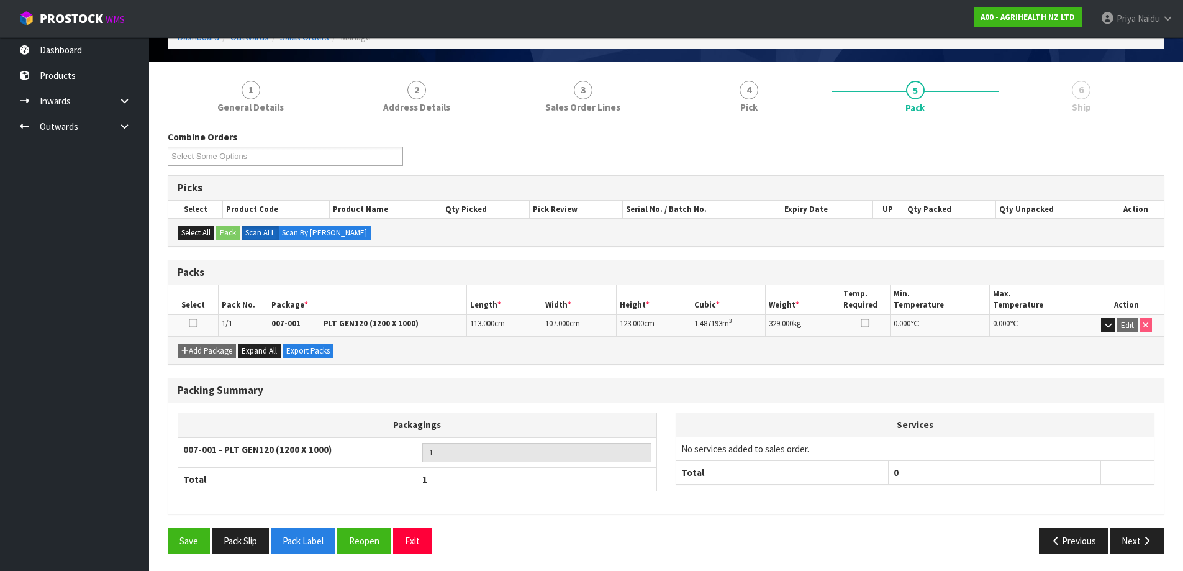
scroll to position [71, 0]
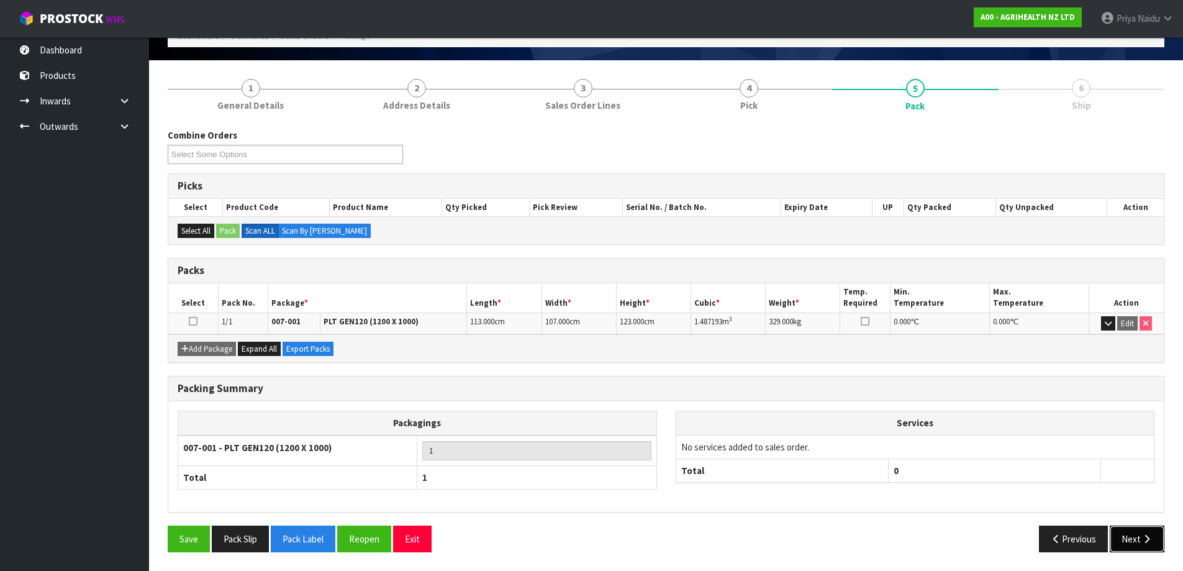
click at [1153, 548] on button "Next" at bounding box center [1137, 538] width 55 height 27
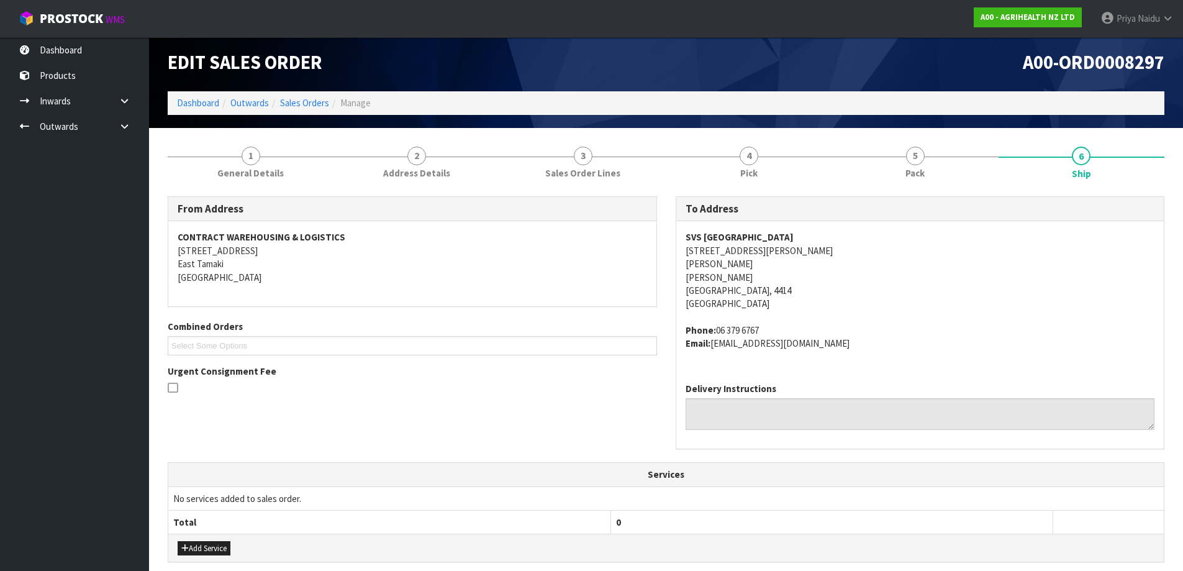
scroll to position [0, 0]
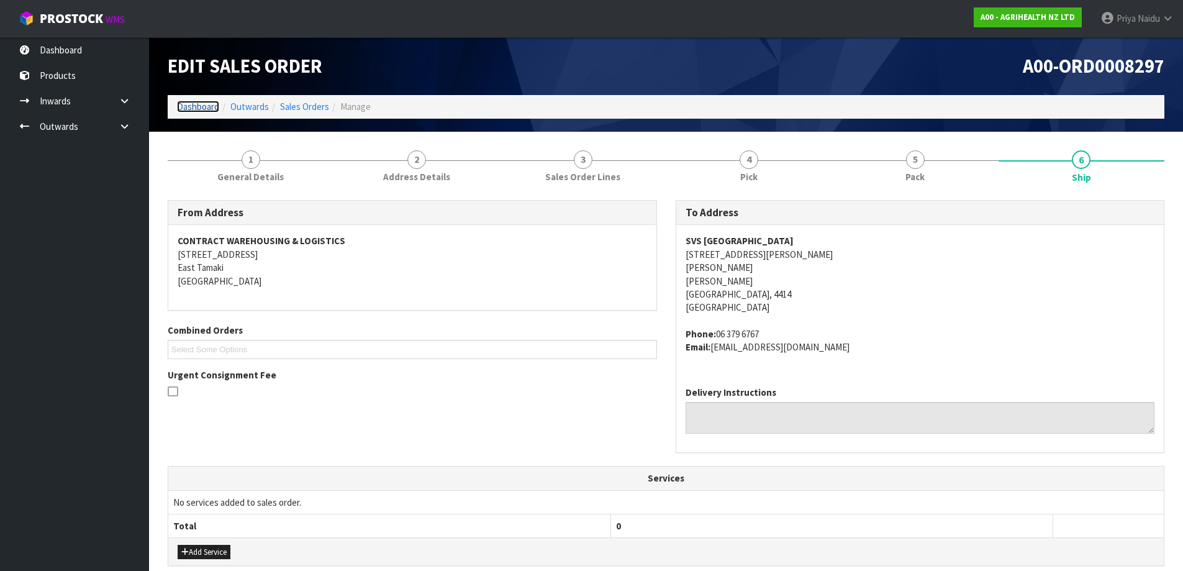
click at [191, 108] on link "Dashboard" at bounding box center [198, 107] width 42 height 12
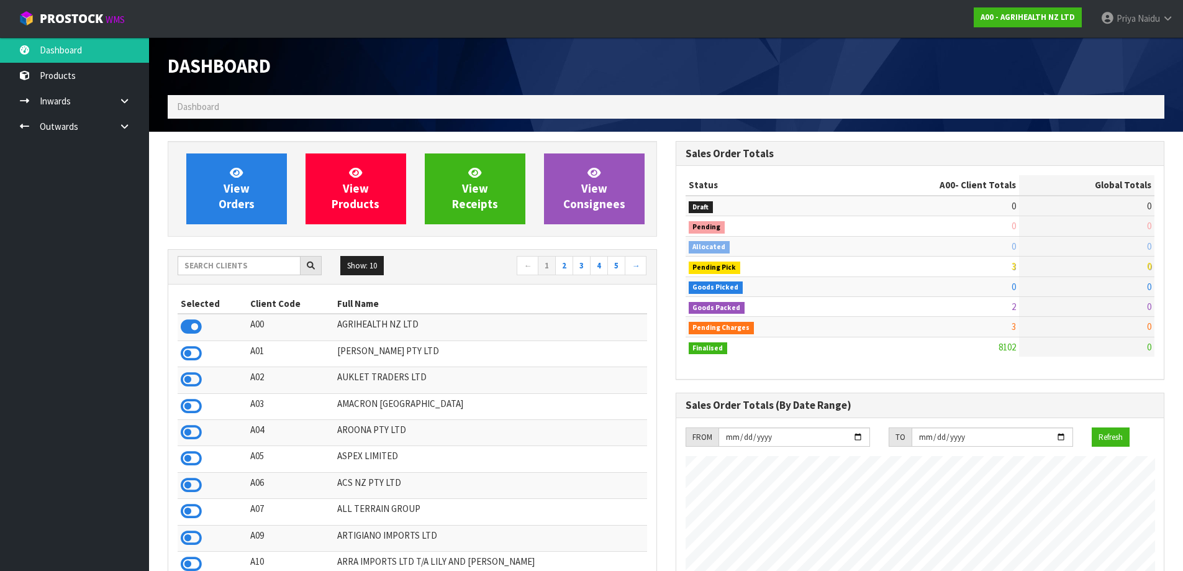
click at [223, 258] on div "Show: 10 5 10 25 50 ← 1 2 3 4 5 →" at bounding box center [412, 267] width 488 height 35
click at [225, 260] on input "text" at bounding box center [239, 265] width 123 height 19
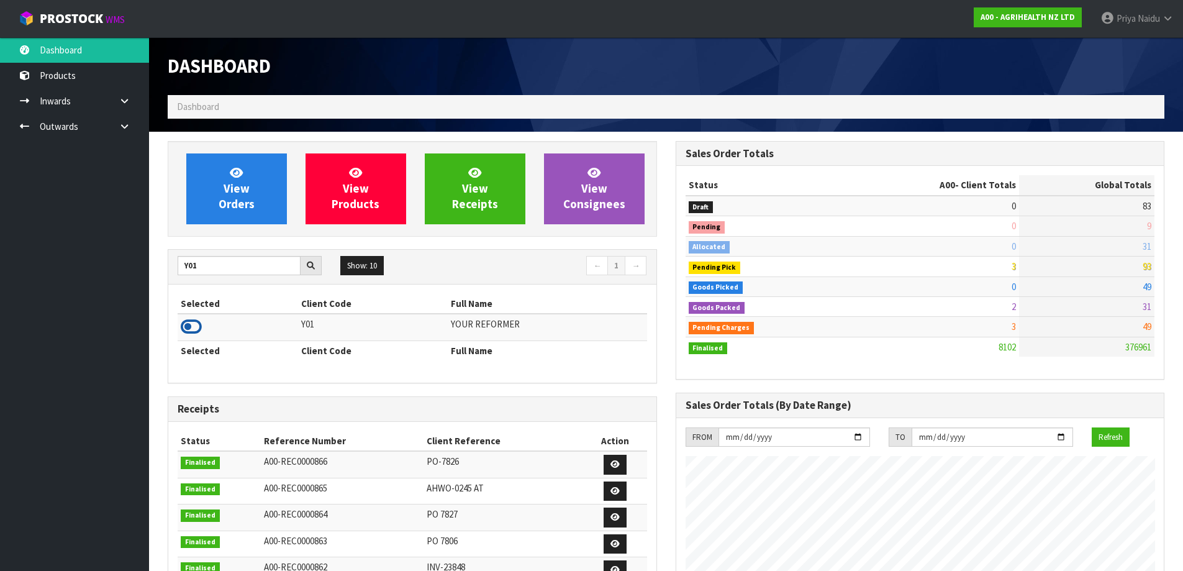
click at [196, 319] on icon at bounding box center [191, 326] width 21 height 19
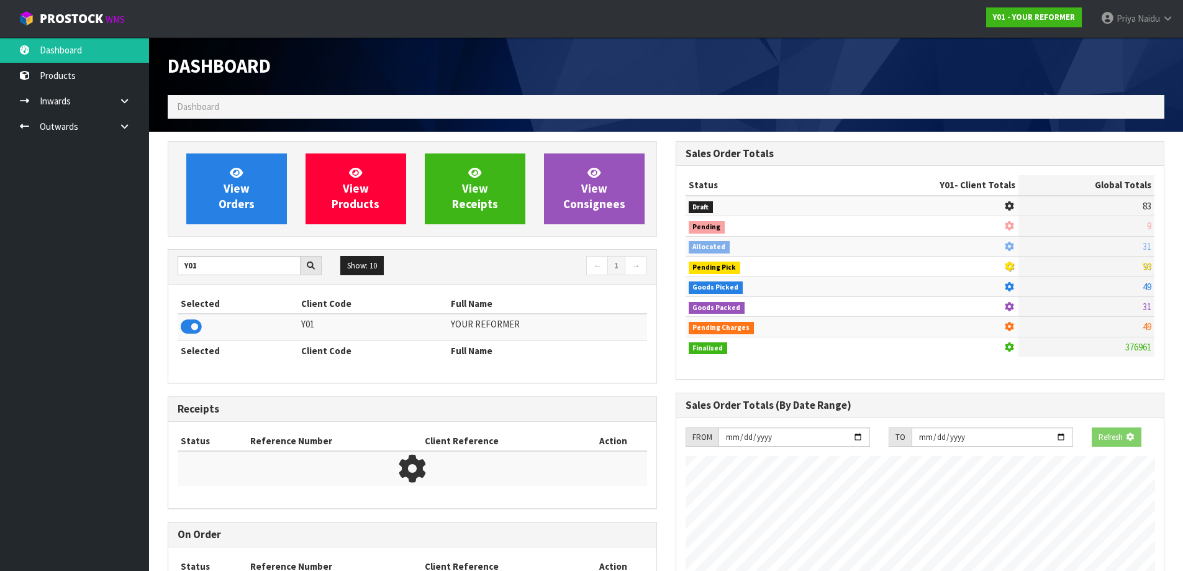
scroll to position [620350, 620617]
click at [255, 209] on link "View Orders" at bounding box center [236, 188] width 101 height 71
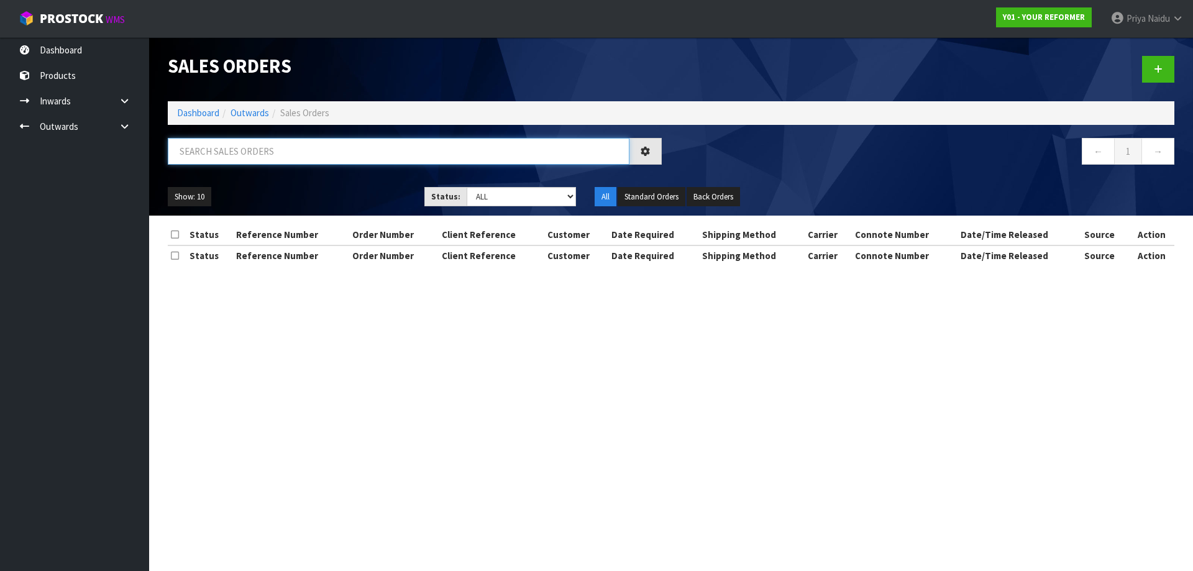
click at [260, 150] on input "text" at bounding box center [398, 151] width 461 height 27
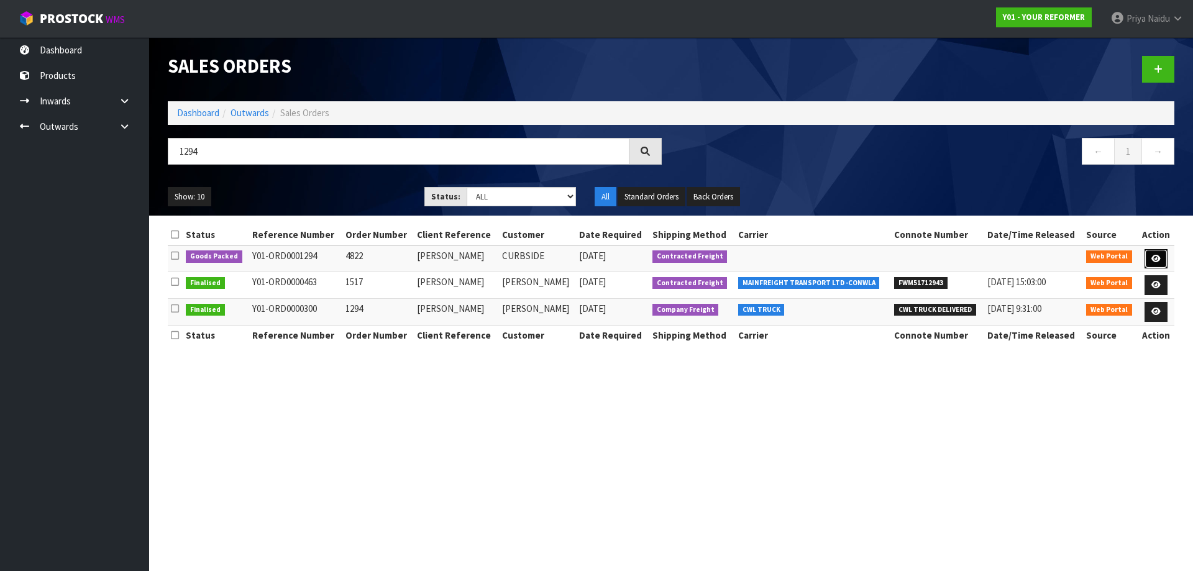
click at [1153, 252] on link at bounding box center [1155, 259] width 23 height 20
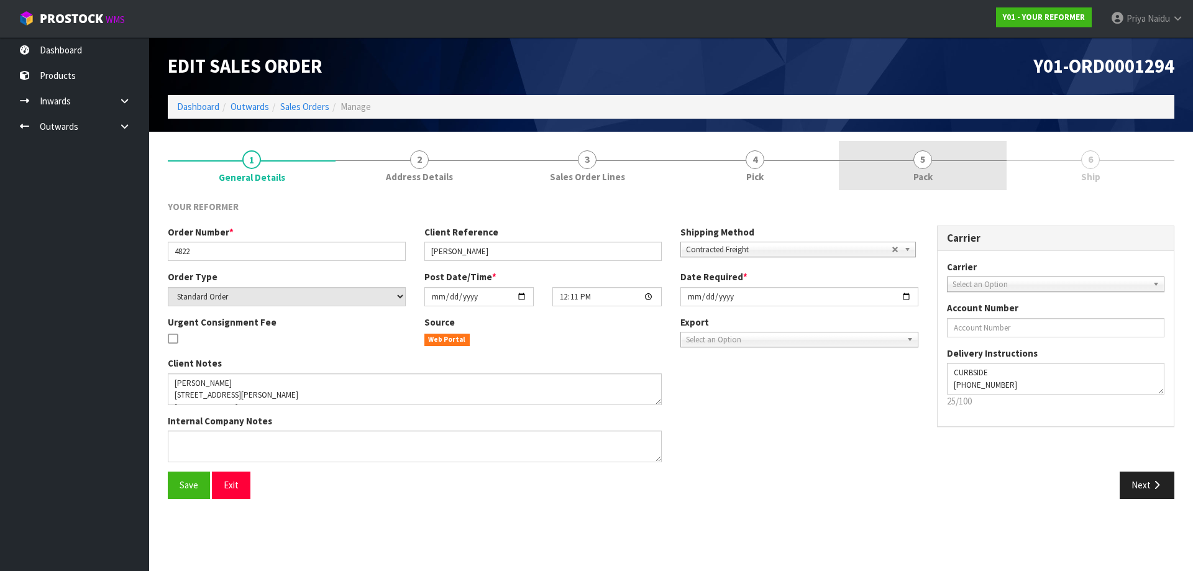
click at [947, 178] on link "5 Pack" at bounding box center [923, 165] width 168 height 49
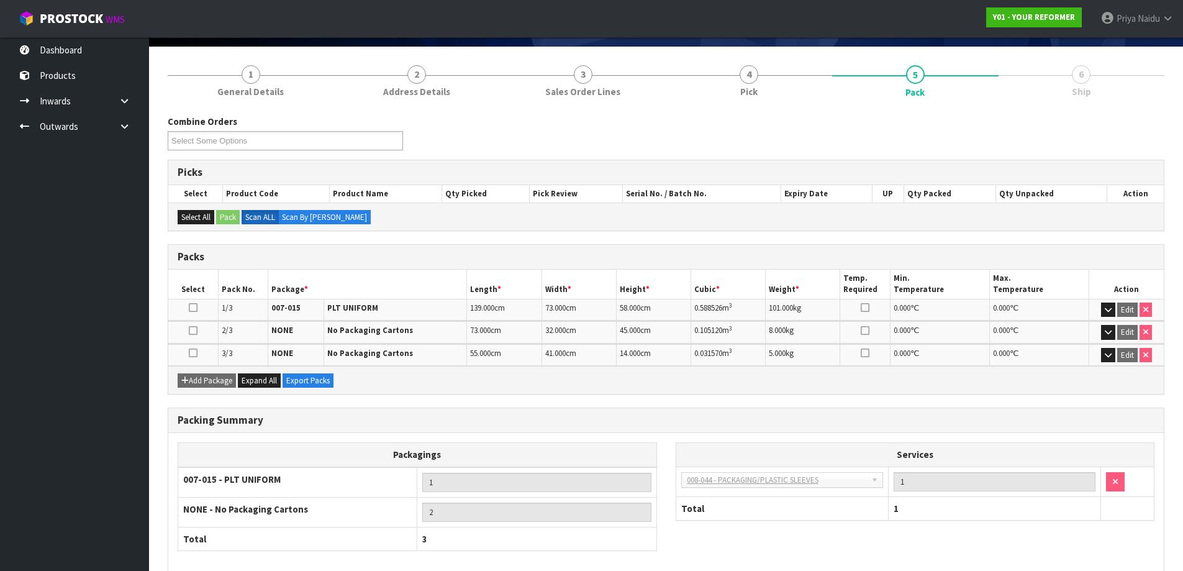
scroll to position [147, 0]
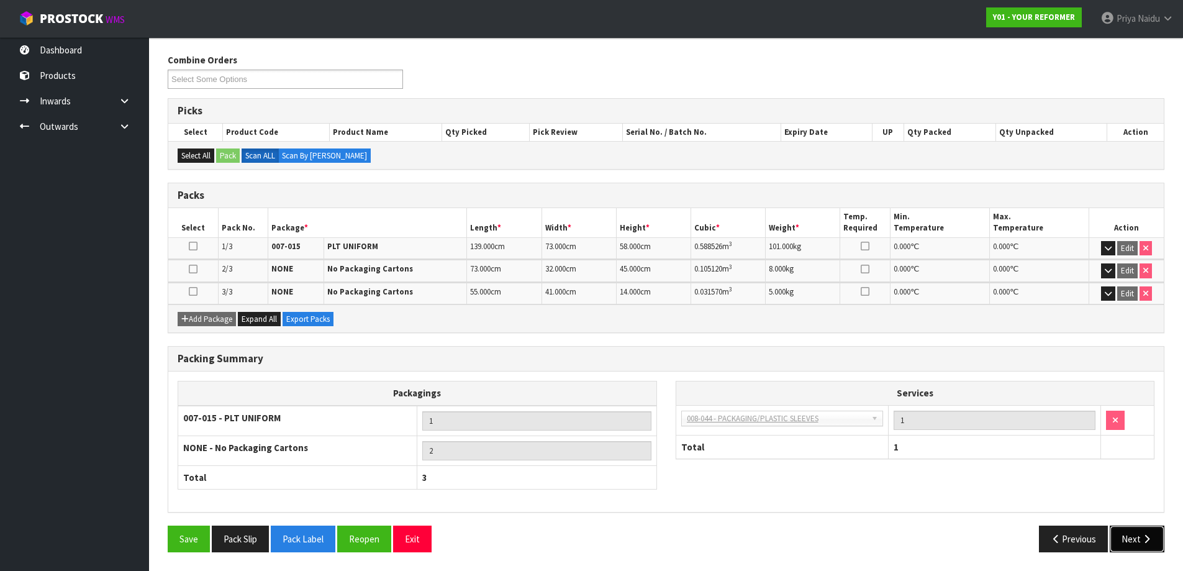
click at [1125, 535] on button "Next" at bounding box center [1137, 538] width 55 height 27
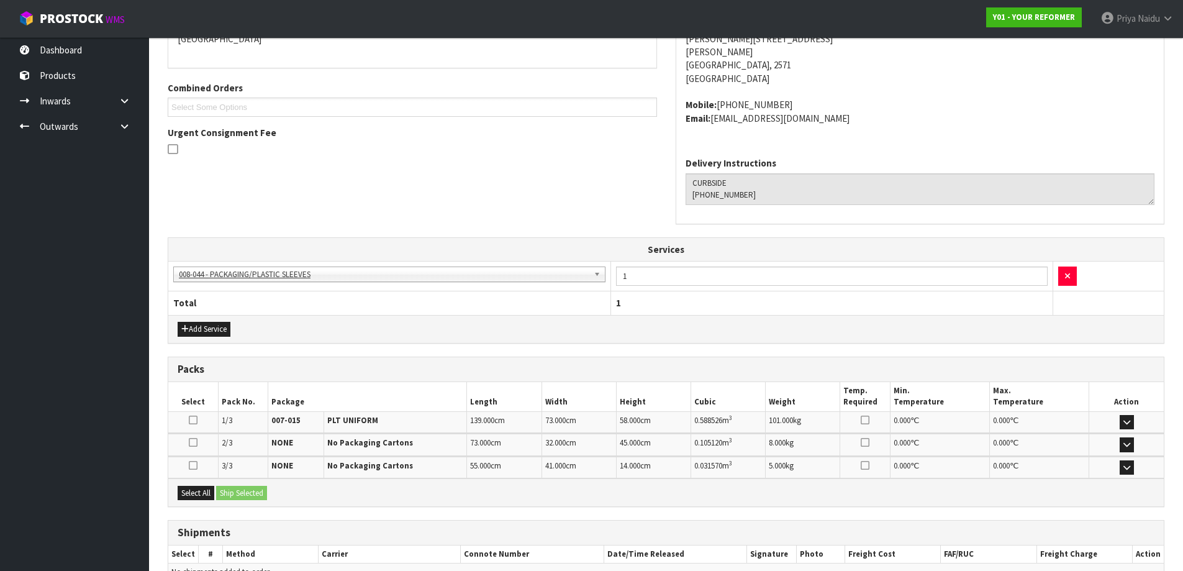
scroll to position [312, 0]
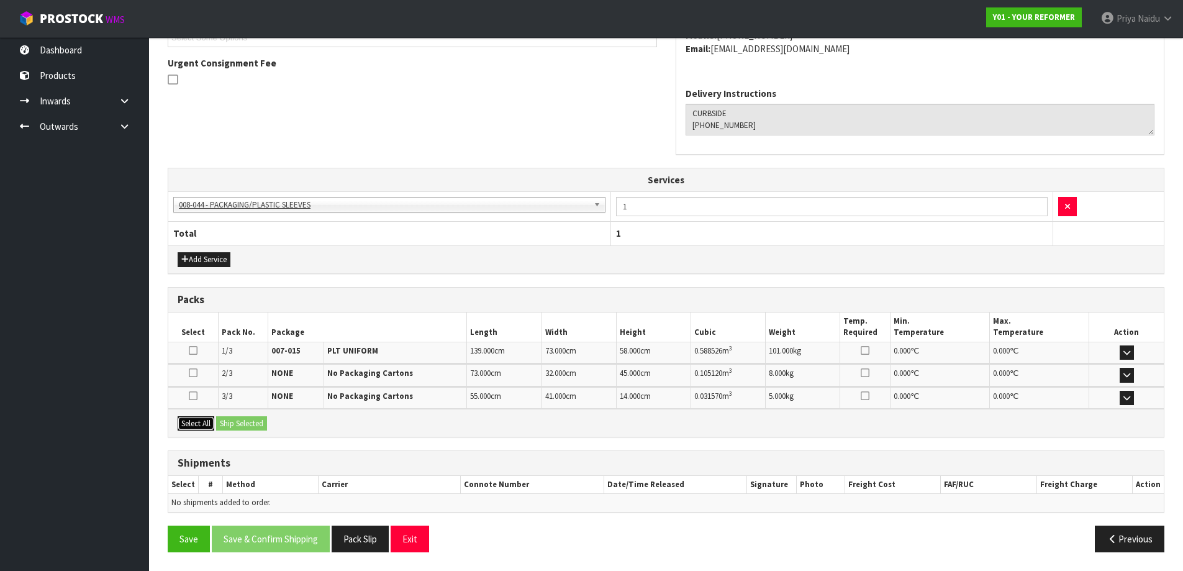
click at [199, 421] on button "Select All" at bounding box center [196, 423] width 37 height 15
drag, startPoint x: 223, startPoint y: 427, endPoint x: 232, endPoint y: 427, distance: 9.3
click at [225, 427] on button "Ship Selected" at bounding box center [241, 423] width 51 height 15
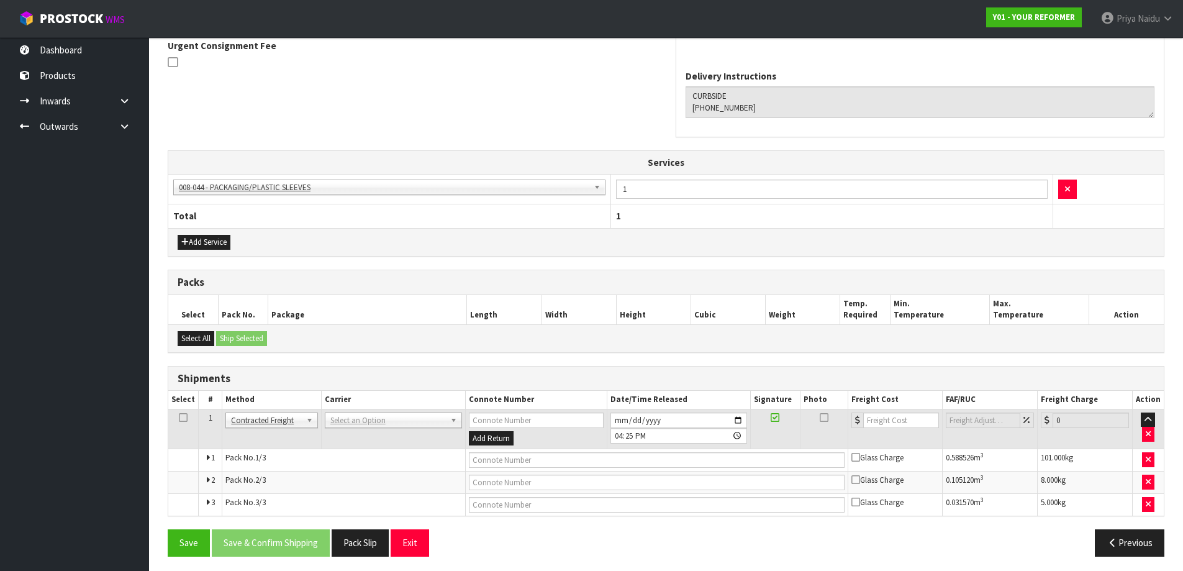
scroll to position [334, 0]
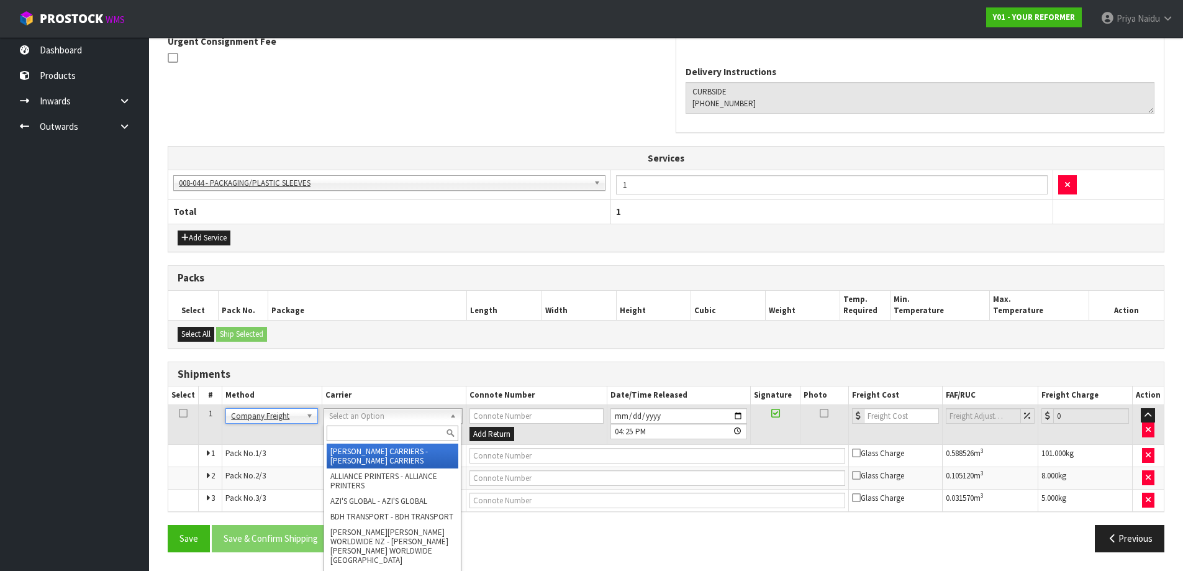
click at [347, 429] on input "text" at bounding box center [393, 433] width 132 height 16
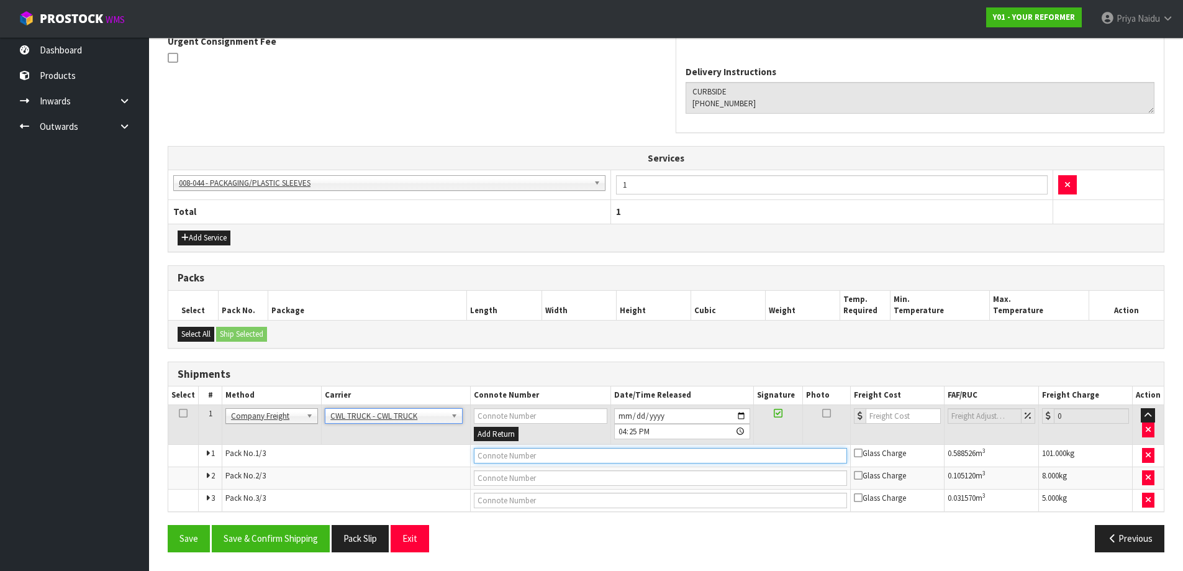
click at [490, 460] on input "text" at bounding box center [660, 456] width 373 height 16
click at [740, 414] on input "[DATE]" at bounding box center [682, 416] width 136 height 16
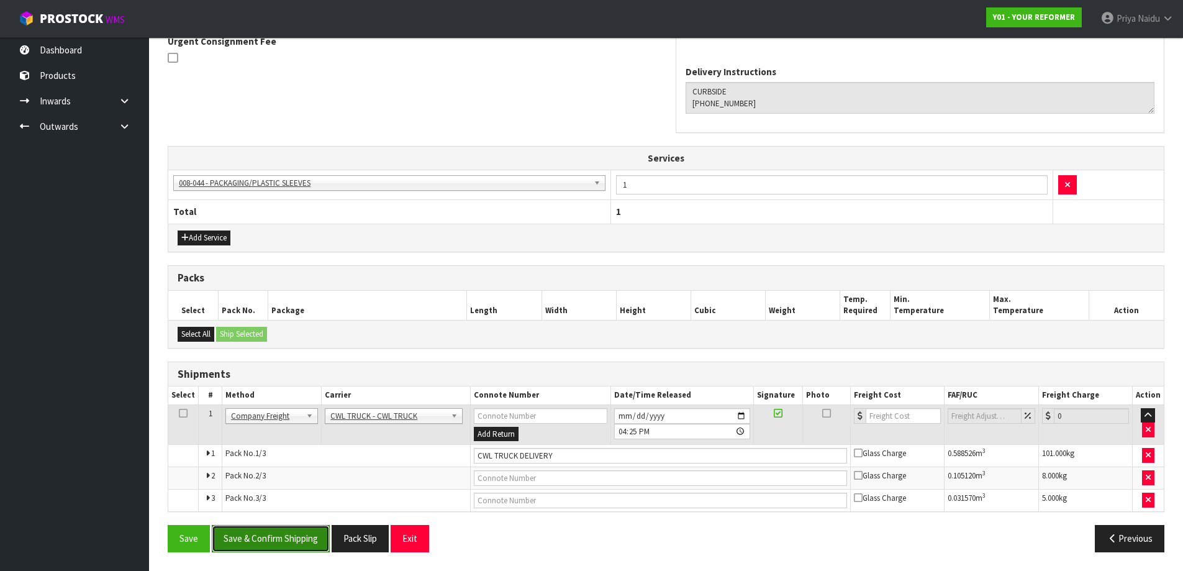
click at [284, 545] on button "Save & Confirm Shipping" at bounding box center [271, 538] width 118 height 27
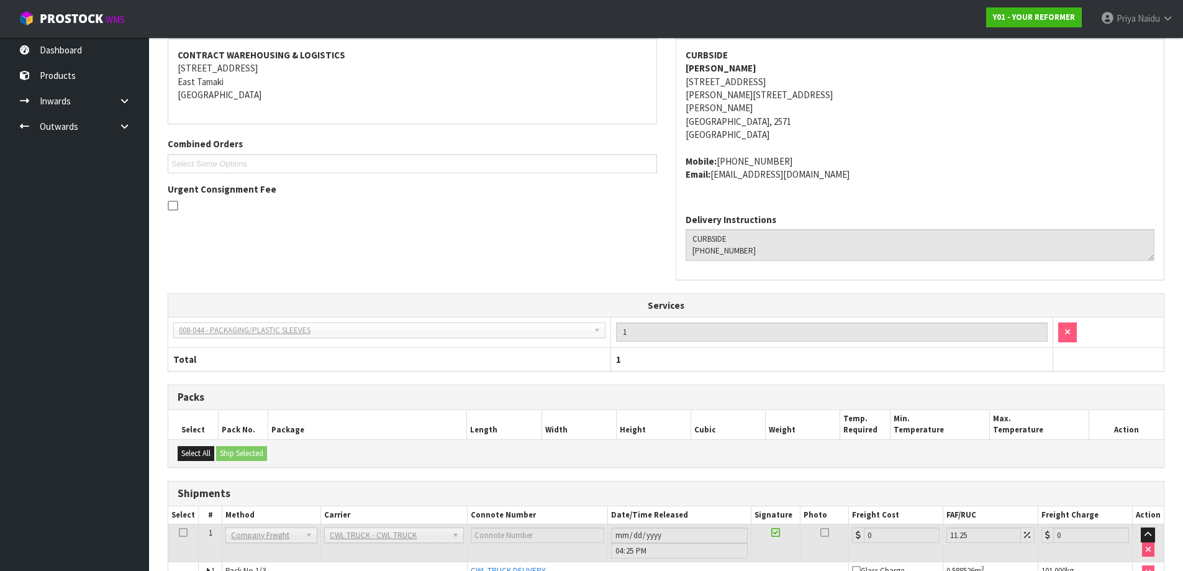
scroll to position [0, 0]
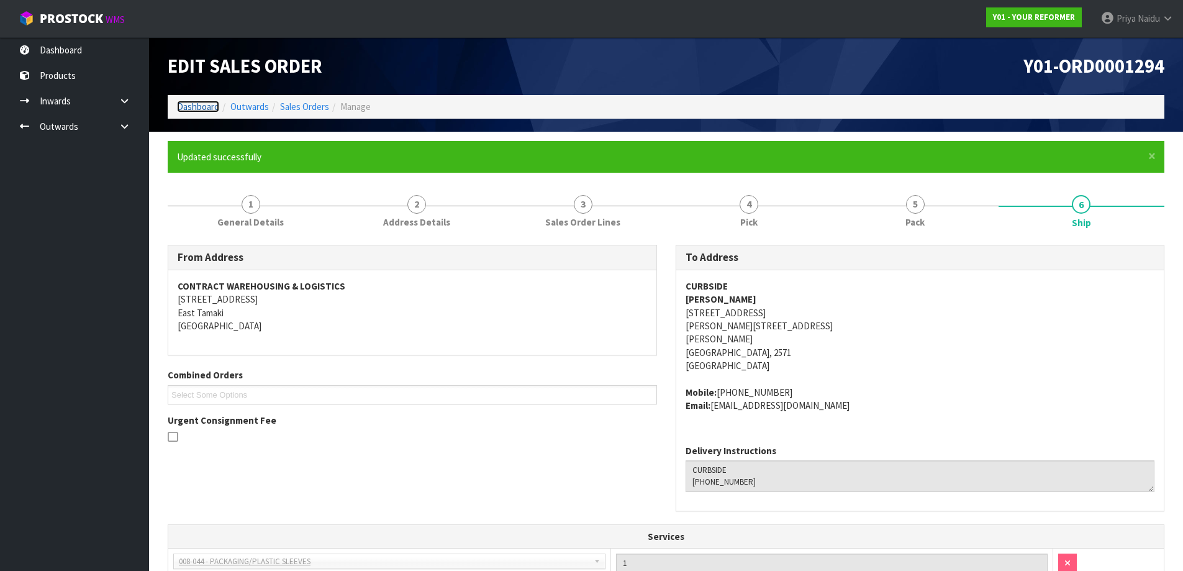
click at [197, 101] on link "Dashboard" at bounding box center [198, 107] width 42 height 12
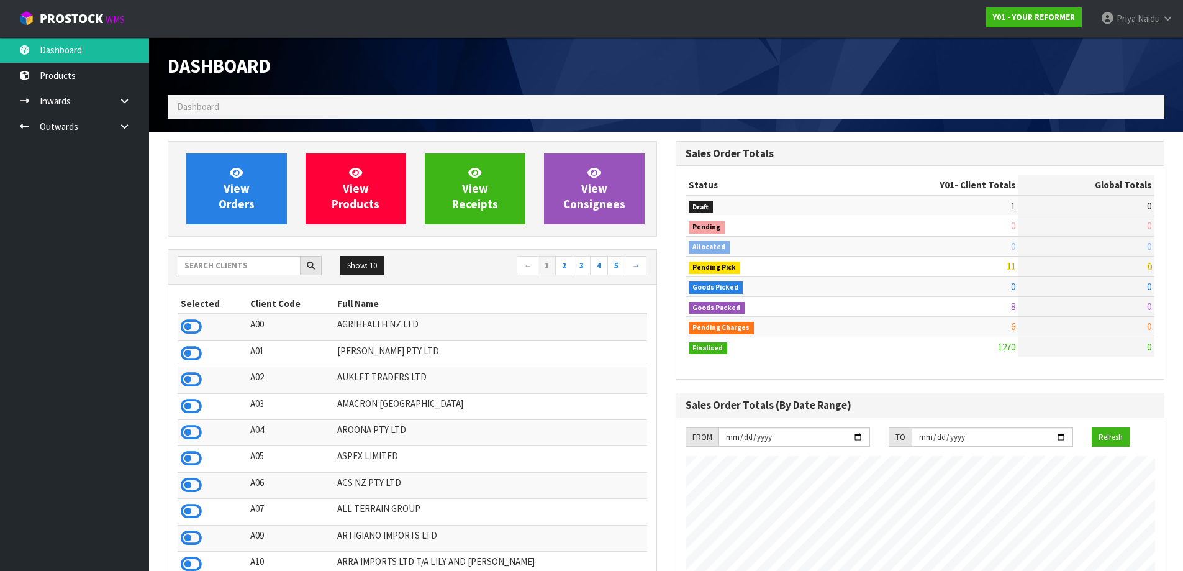
scroll to position [941, 507]
drag, startPoint x: 214, startPoint y: 261, endPoint x: 228, endPoint y: 253, distance: 15.9
click at [214, 261] on input "text" at bounding box center [239, 265] width 123 height 19
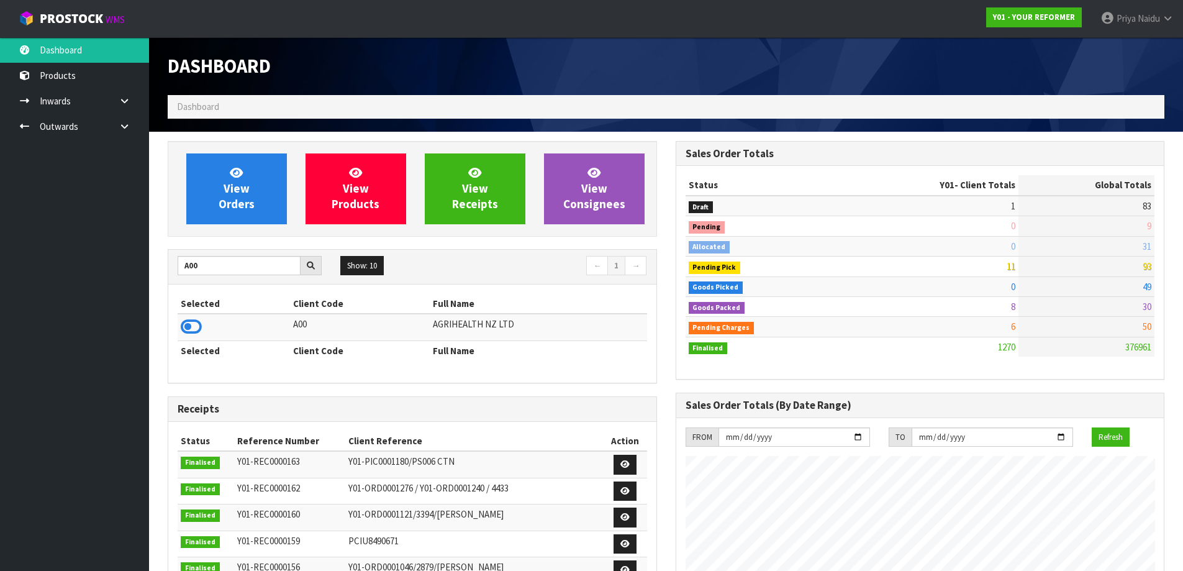
click at [192, 326] on icon at bounding box center [191, 326] width 21 height 19
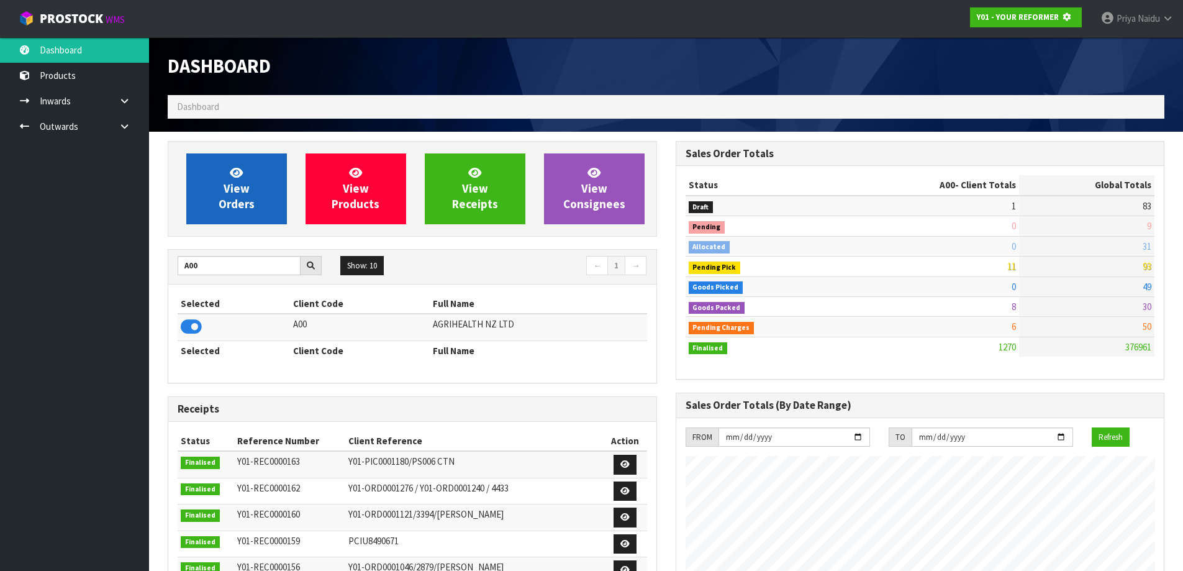
scroll to position [620350, 620617]
click at [228, 180] on link "View Orders" at bounding box center [236, 188] width 101 height 71
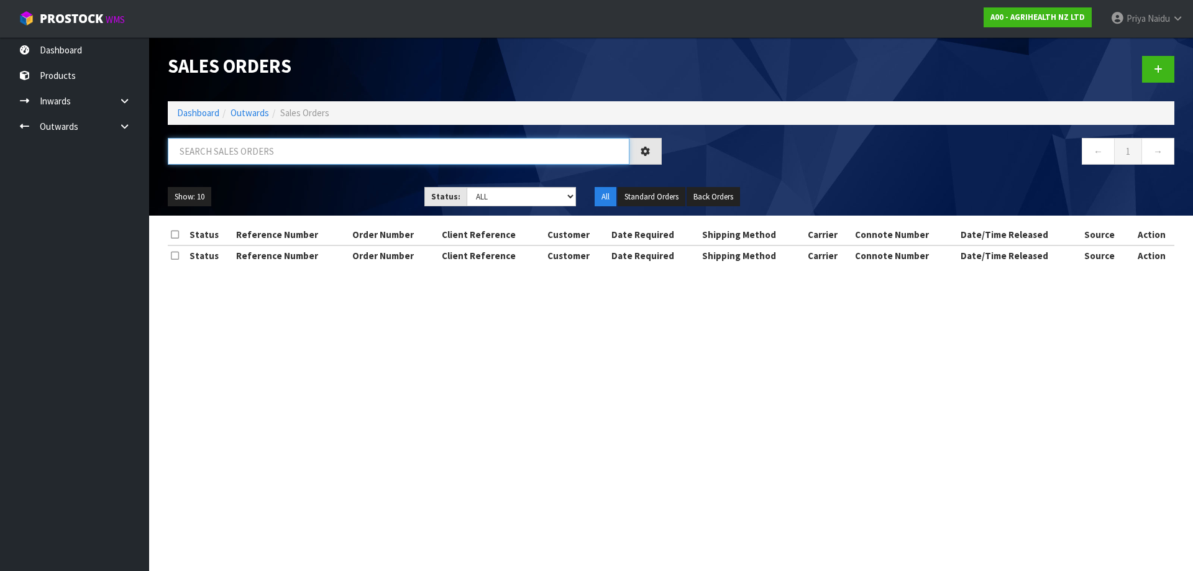
click at [253, 158] on input "text" at bounding box center [398, 151] width 461 height 27
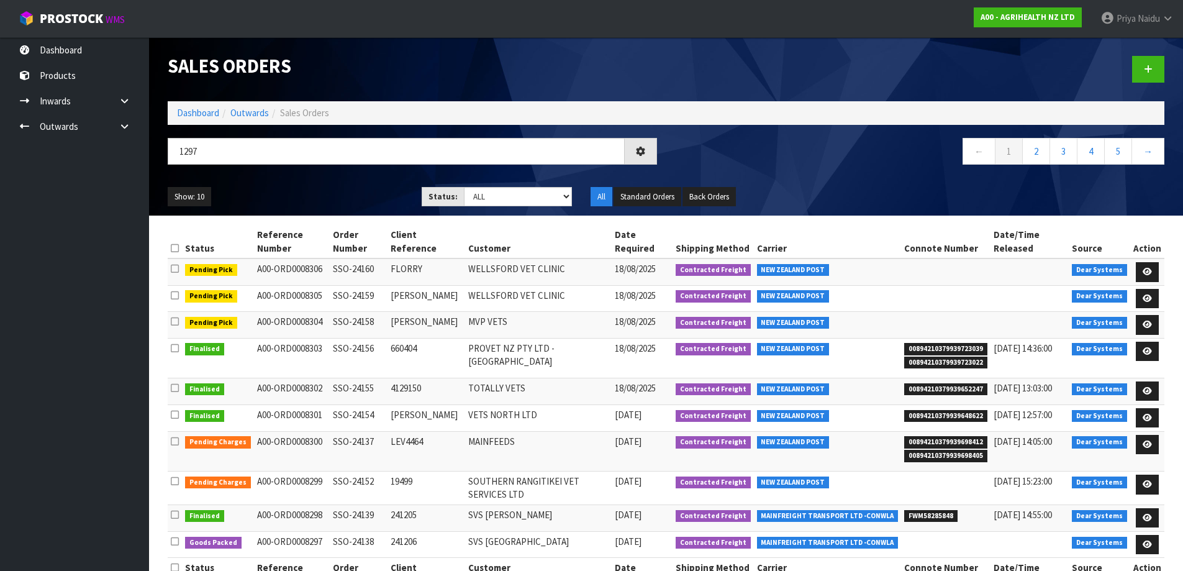
click at [312, 188] on ul "Show: 10 5 10 25 50" at bounding box center [285, 197] width 235 height 20
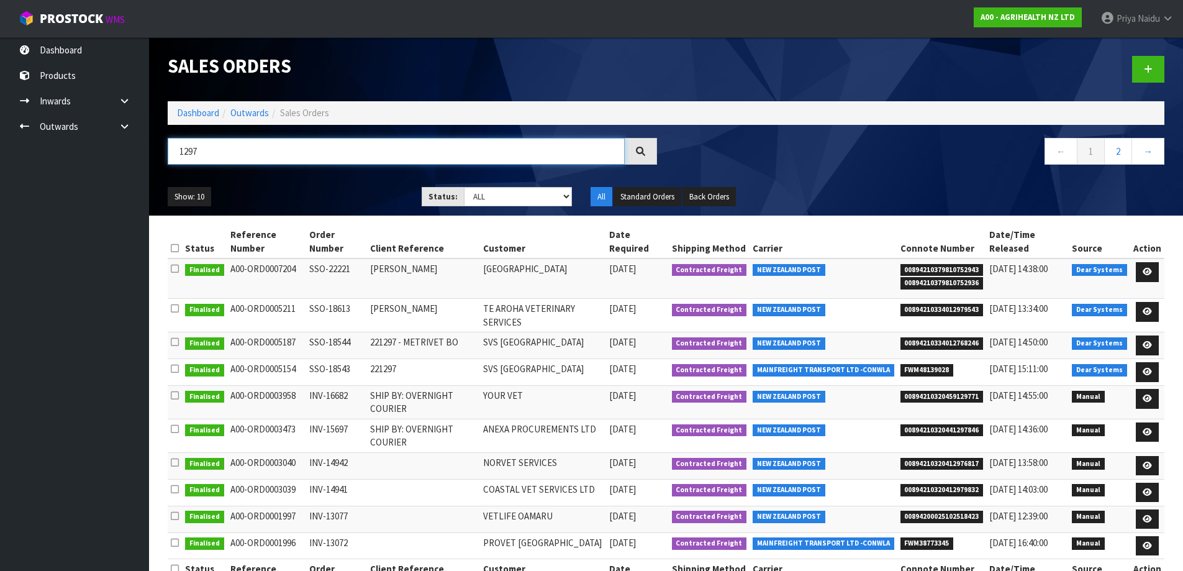
click at [267, 155] on input "1297" at bounding box center [396, 151] width 457 height 27
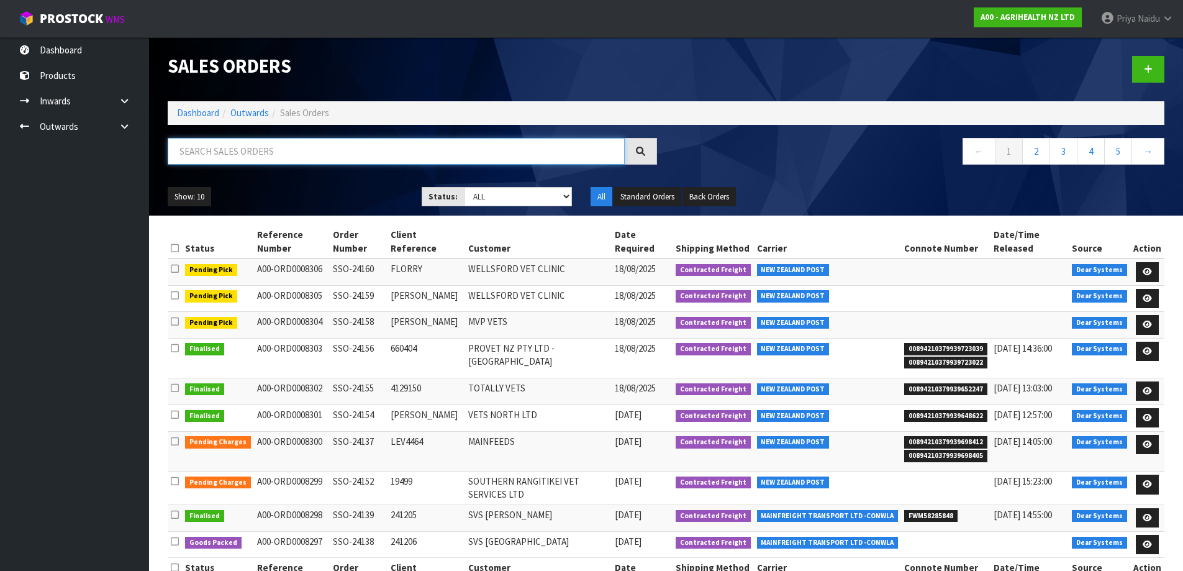
scroll to position [42, 0]
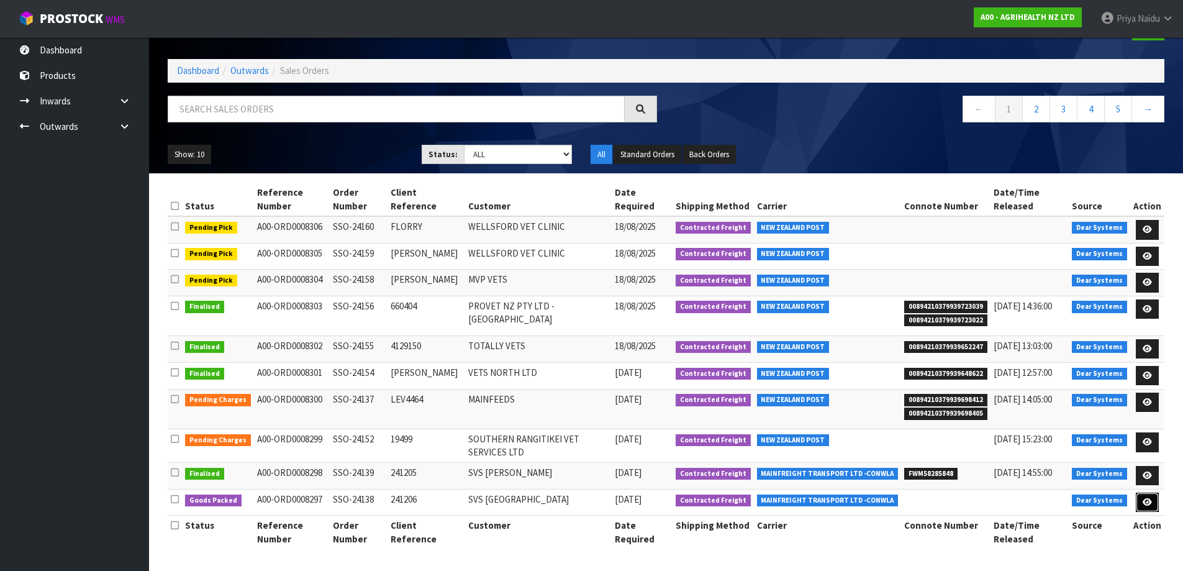
click at [1152, 499] on icon at bounding box center [1147, 502] width 9 height 8
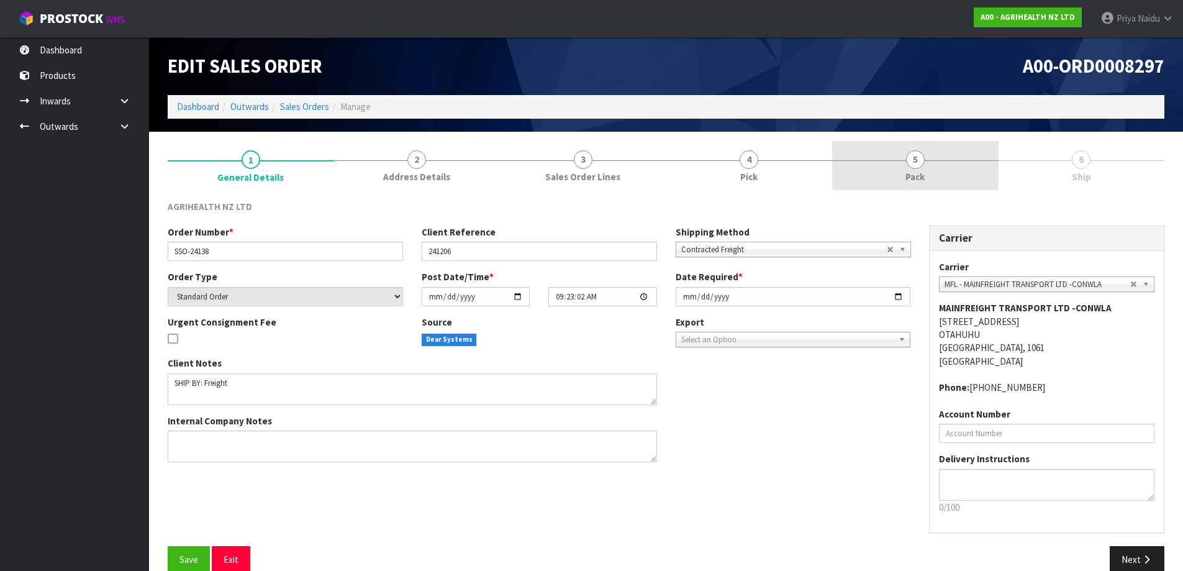
click at [910, 161] on span "5" at bounding box center [915, 159] width 19 height 19
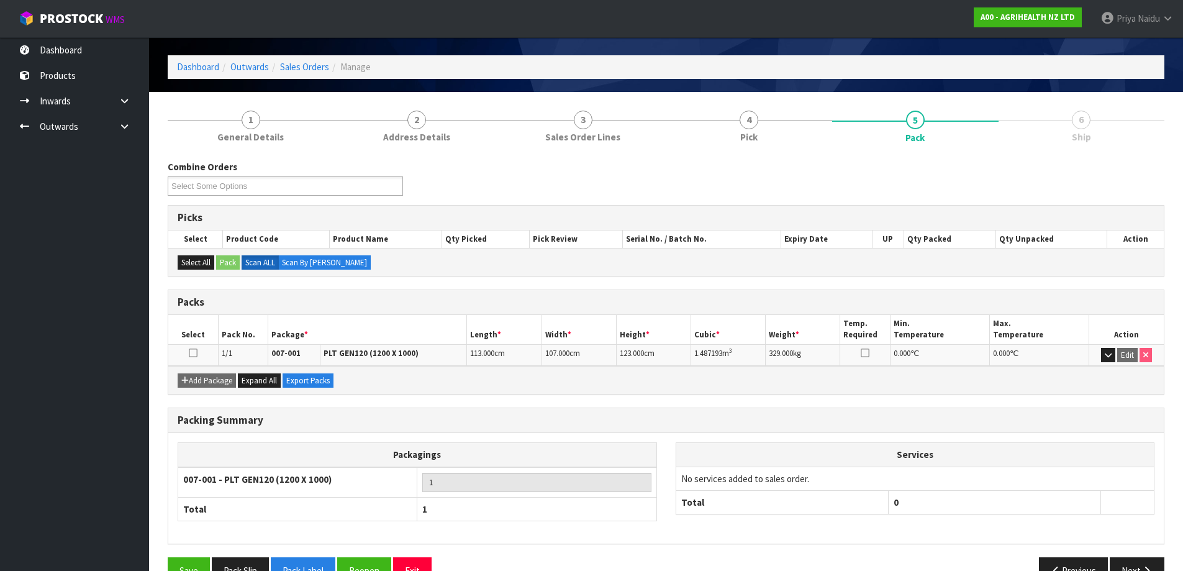
scroll to position [71, 0]
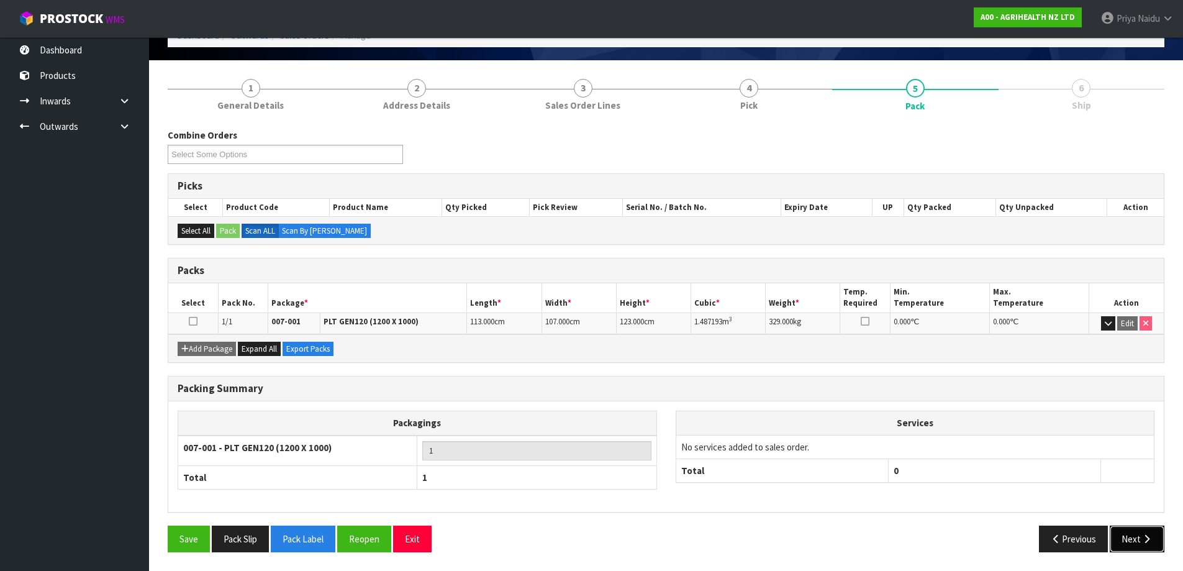
click at [1127, 537] on button "Next" at bounding box center [1137, 538] width 55 height 27
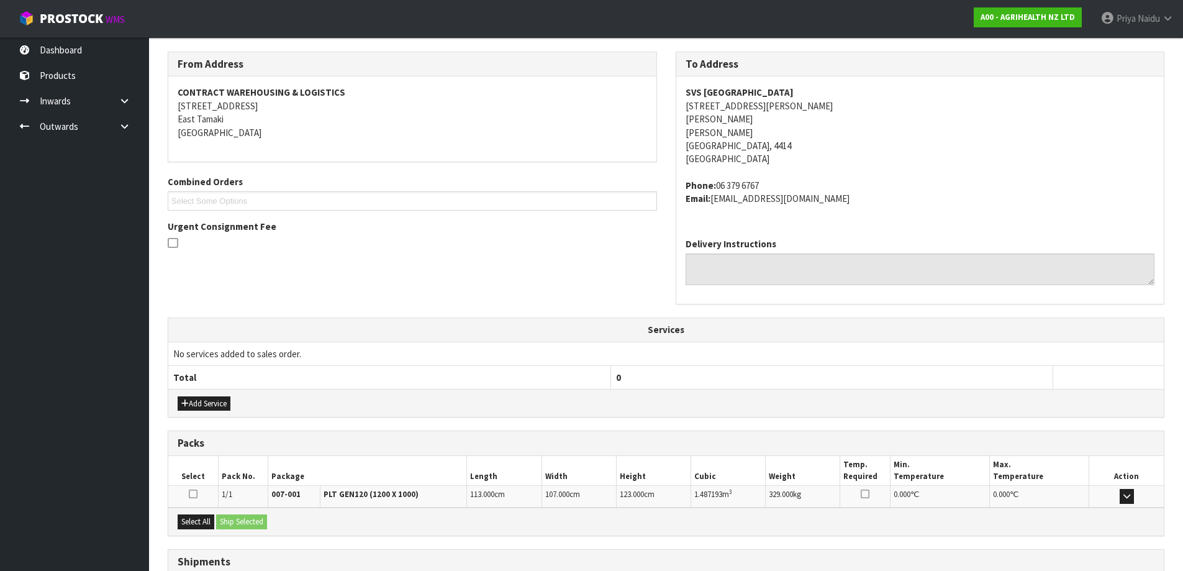
scroll to position [247, 0]
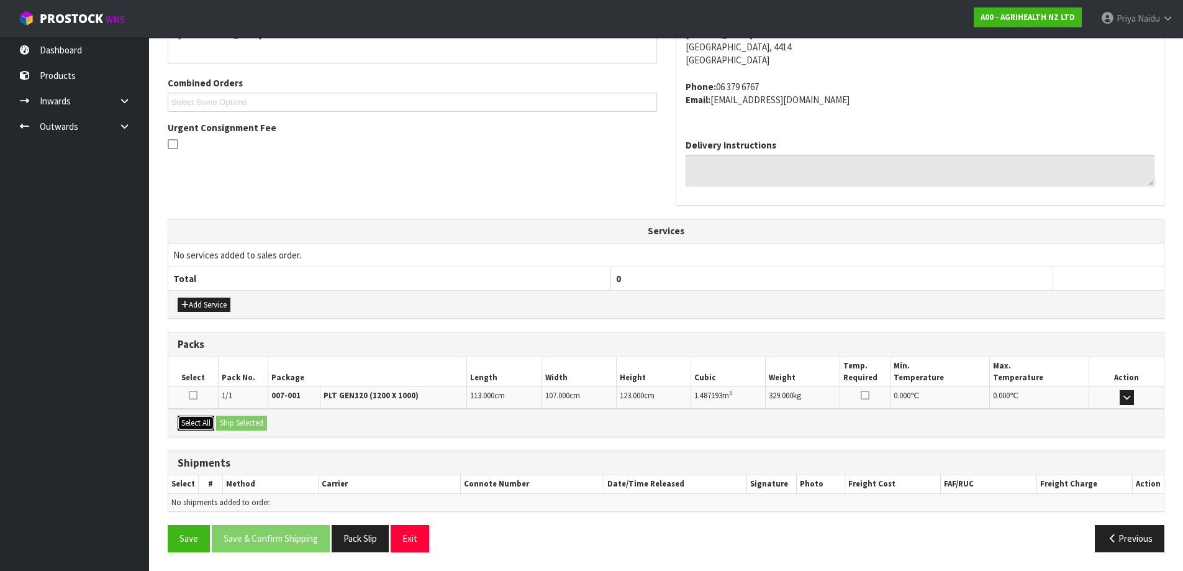
click at [189, 425] on button "Select All" at bounding box center [196, 423] width 37 height 15
click at [222, 421] on button "Ship Selected" at bounding box center [241, 423] width 51 height 15
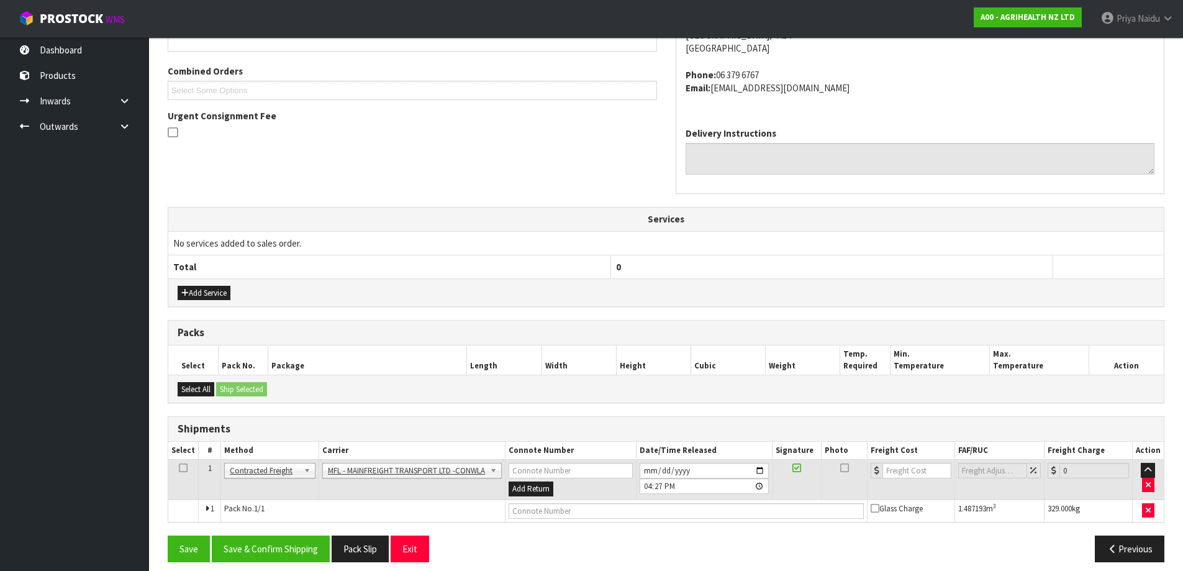
scroll to position [269, 0]
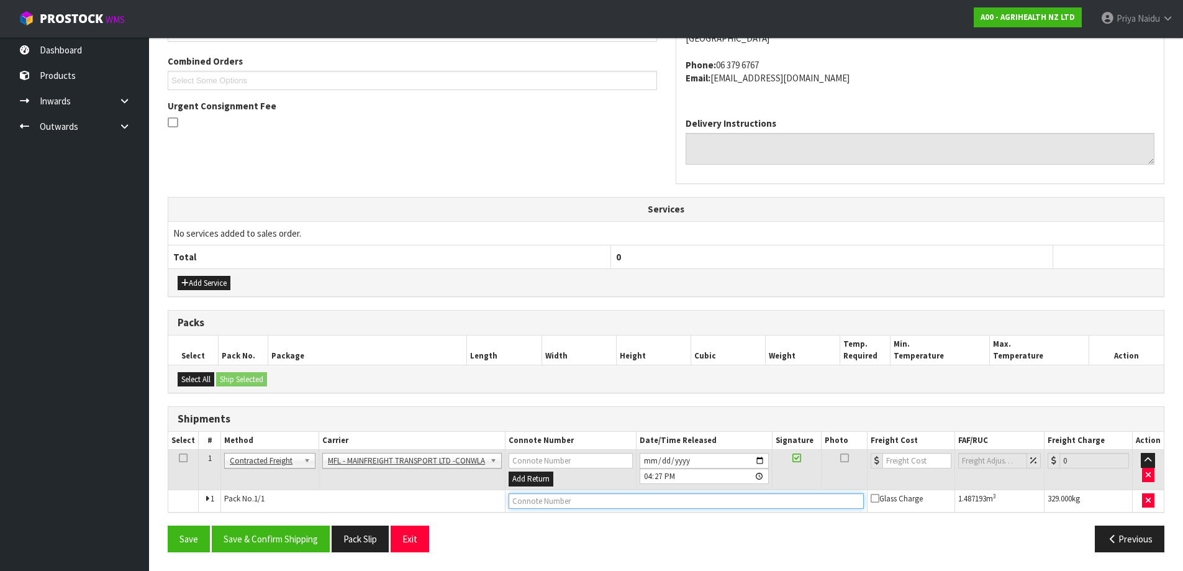
click at [530, 502] on input "text" at bounding box center [686, 501] width 355 height 16
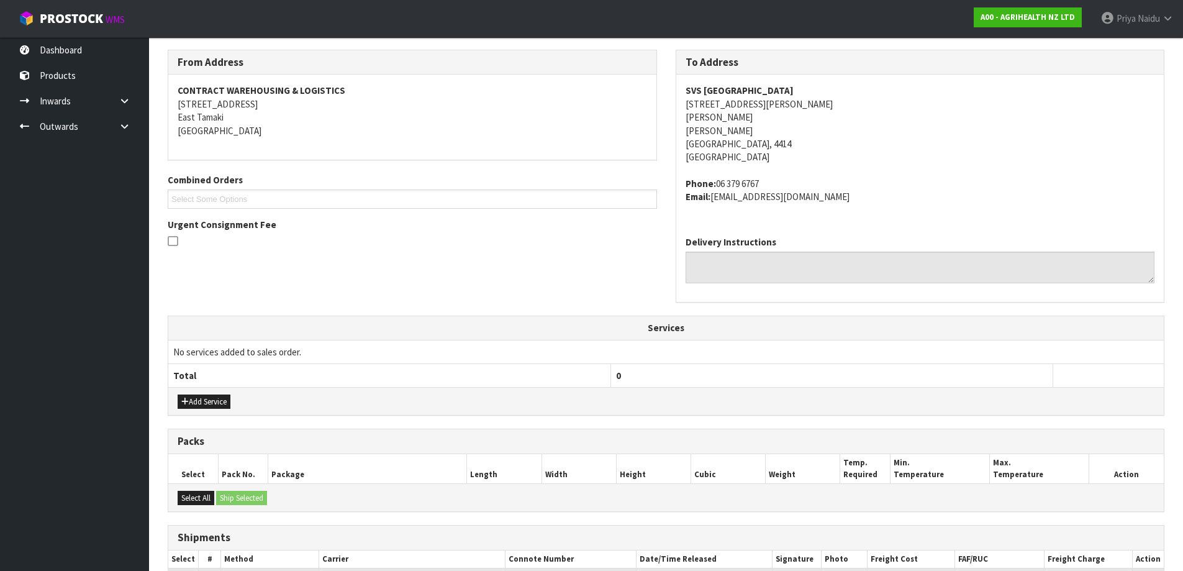
scroll to position [0, 0]
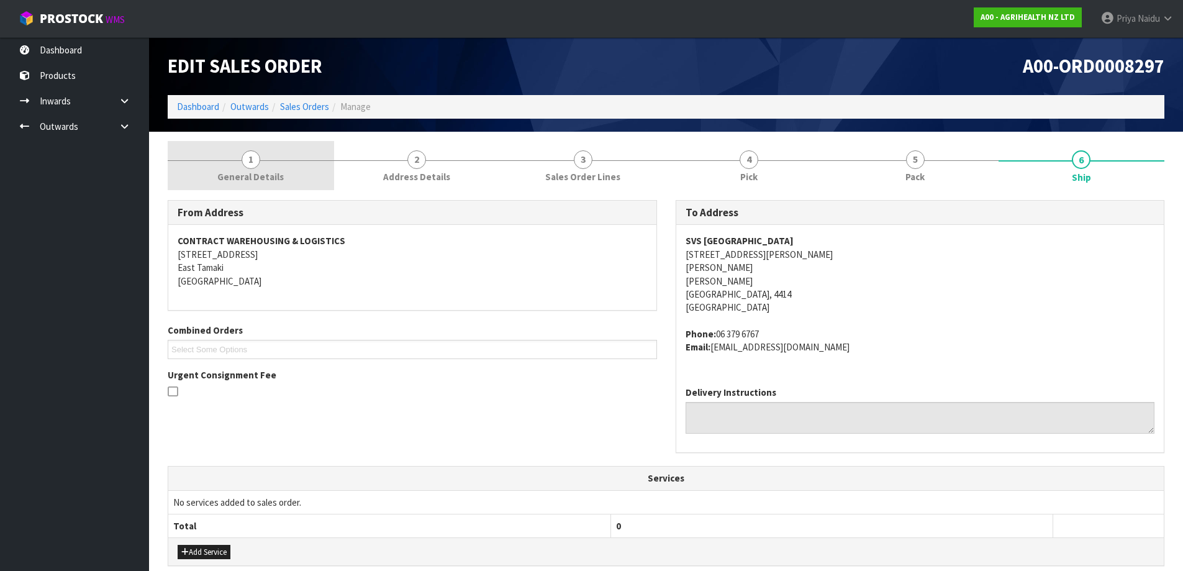
click at [271, 184] on link "1 General Details" at bounding box center [251, 165] width 166 height 49
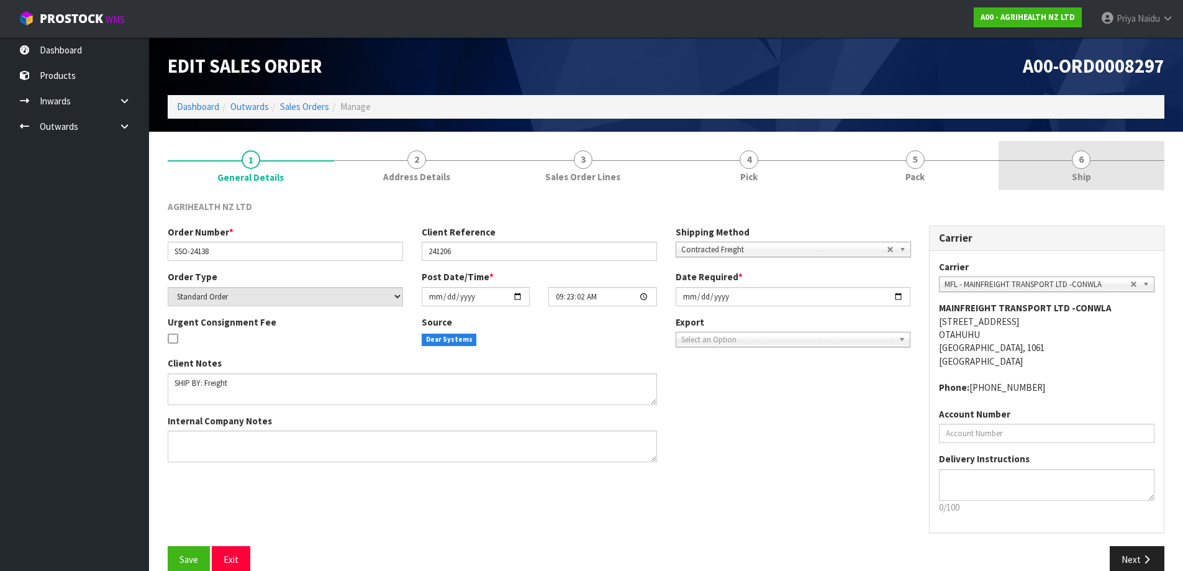
click at [1060, 171] on link "6 Ship" at bounding box center [1082, 165] width 166 height 49
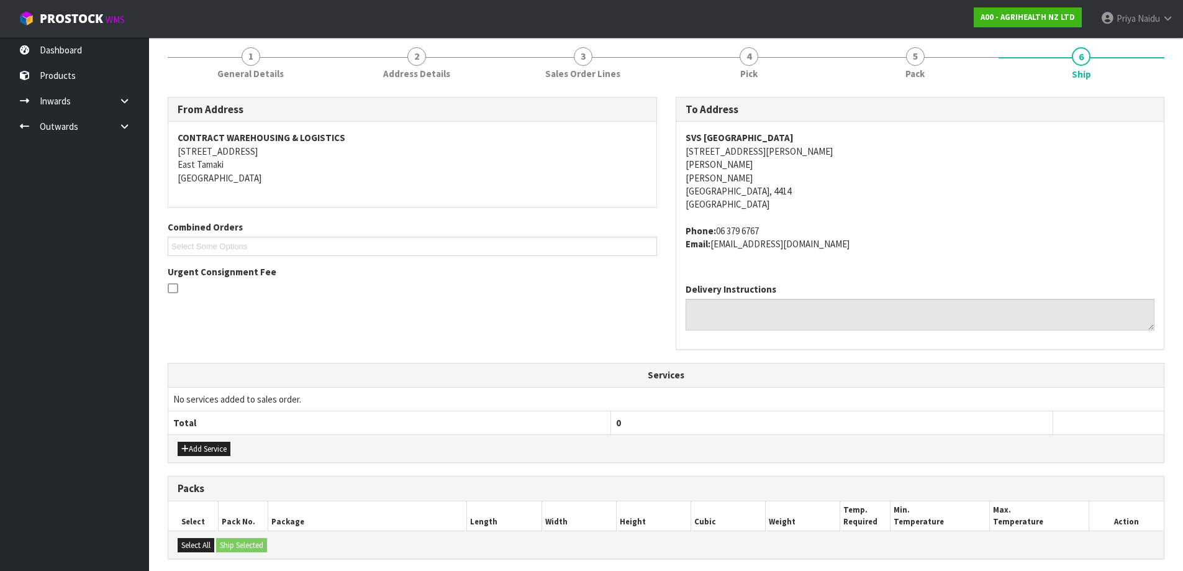
scroll to position [269, 0]
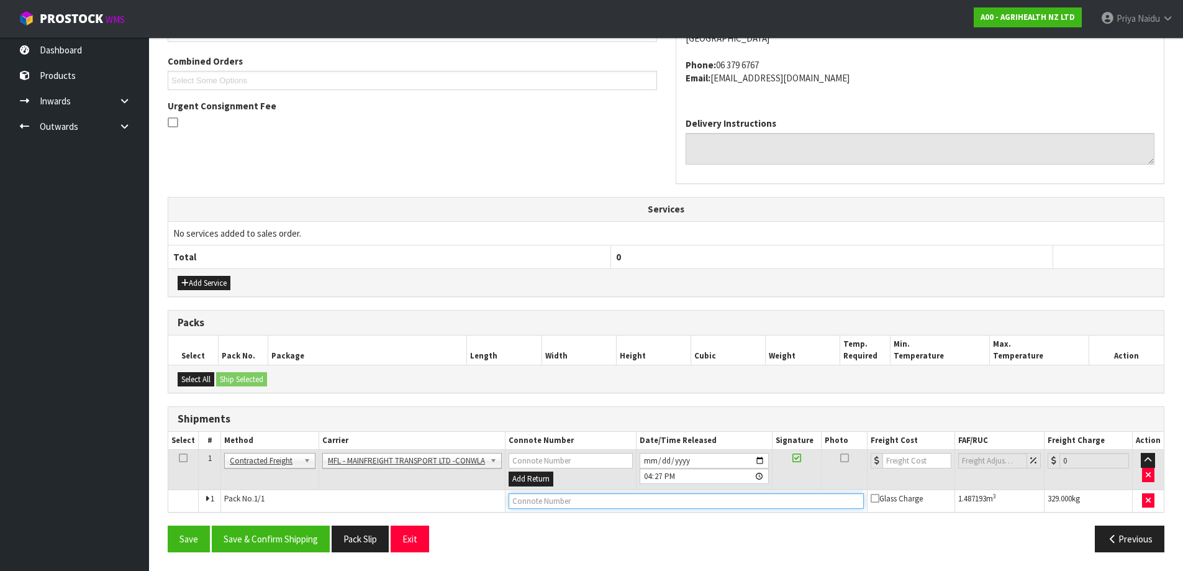
click at [589, 493] on input "text" at bounding box center [686, 501] width 355 height 16
click at [168, 525] on button "Save" at bounding box center [189, 538] width 42 height 27
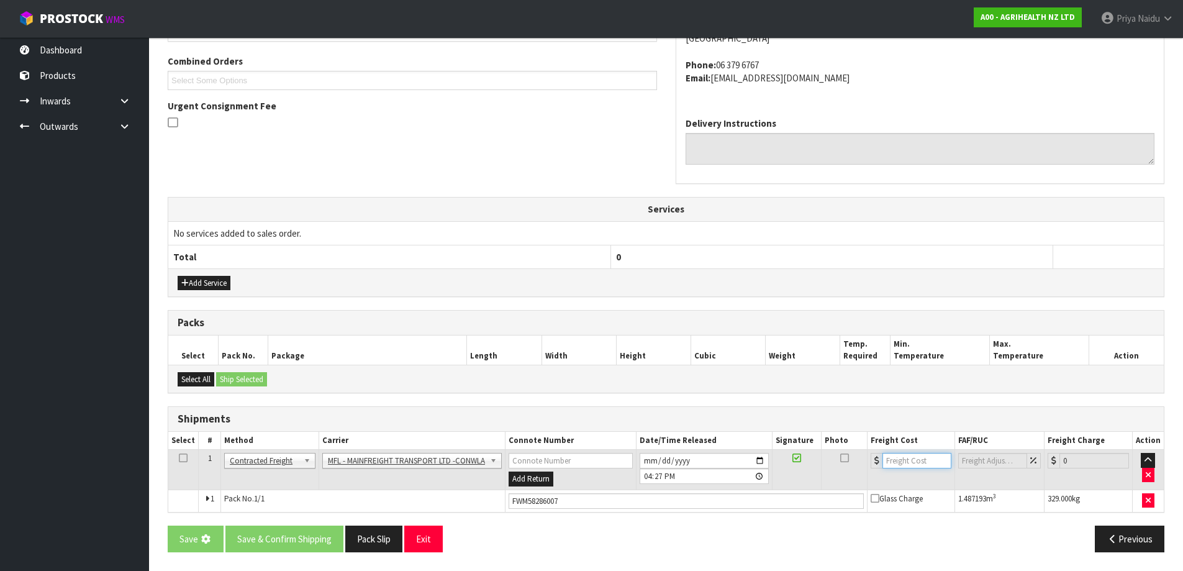
click at [909, 463] on input "number" at bounding box center [917, 461] width 69 height 16
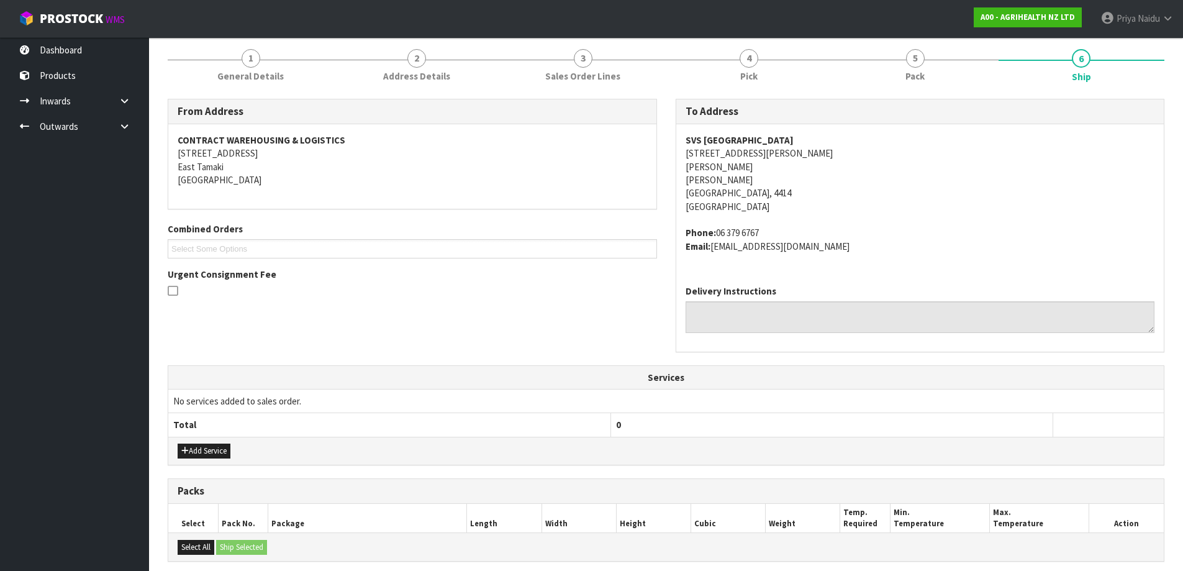
scroll to position [314, 0]
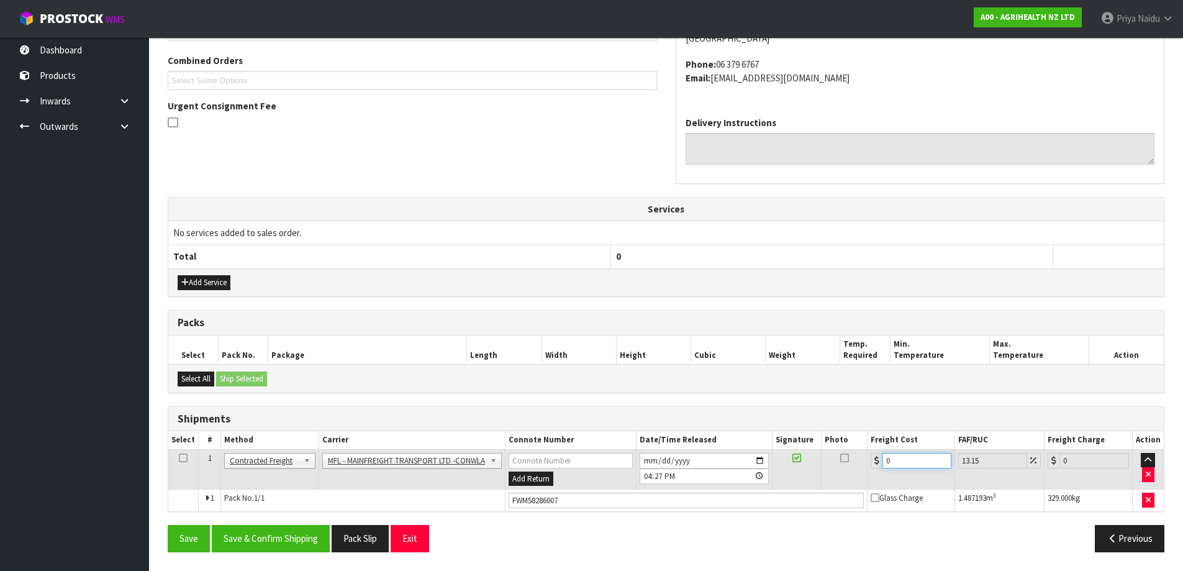
click at [893, 460] on input "0" at bounding box center [917, 461] width 69 height 16
click at [259, 538] on button "Save & Confirm Shipping" at bounding box center [271, 538] width 118 height 27
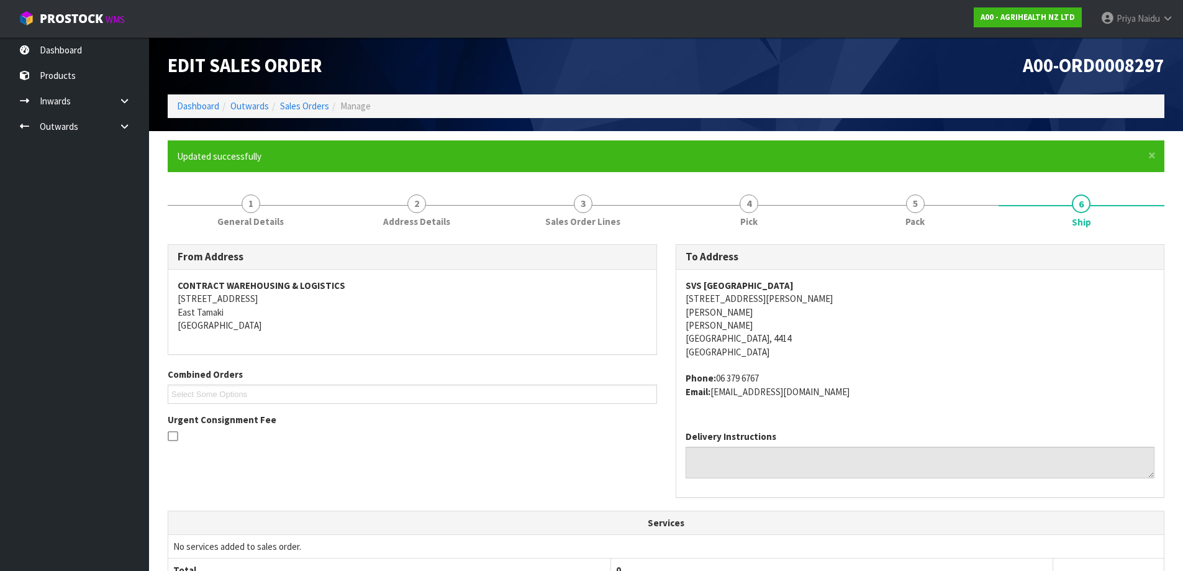
scroll to position [0, 0]
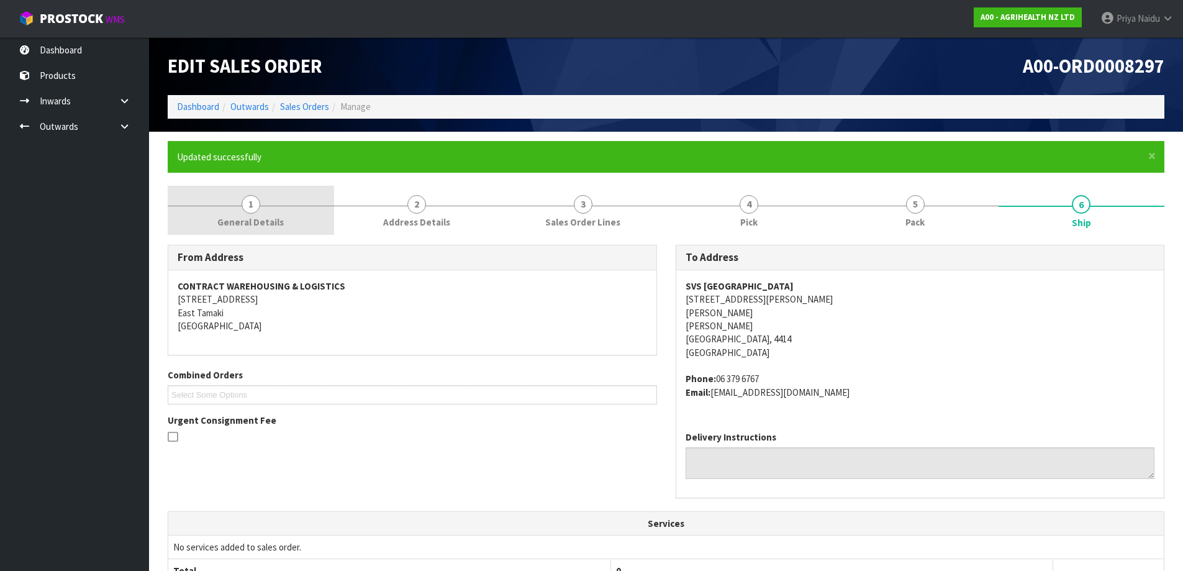
click at [246, 219] on span "General Details" at bounding box center [250, 222] width 66 height 13
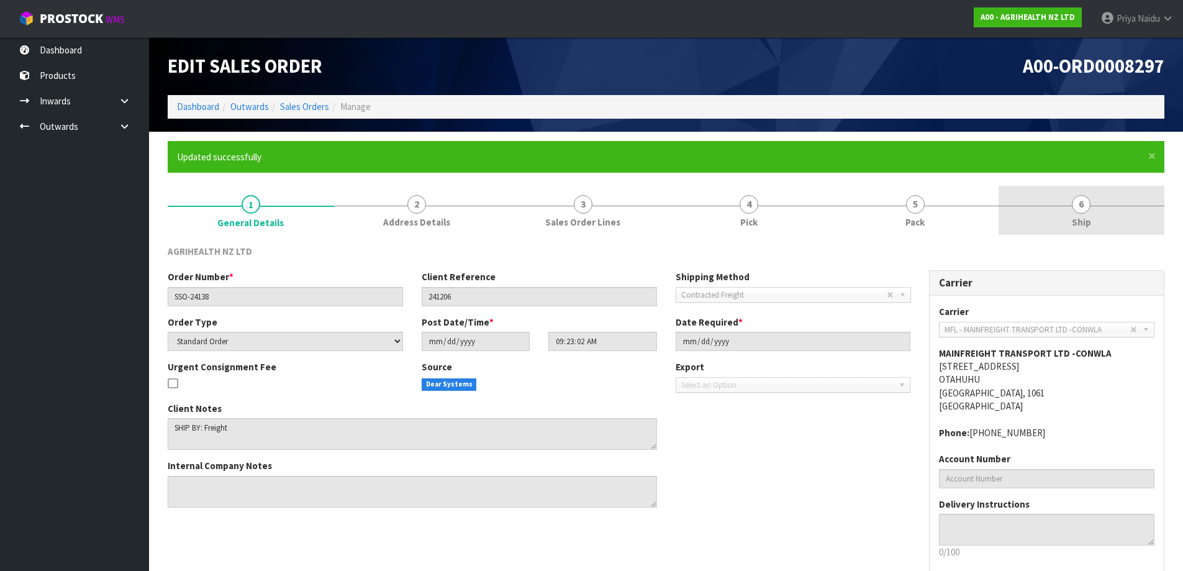
click at [1062, 219] on link "6 Ship" at bounding box center [1082, 210] width 166 height 49
